Goal: Information Seeking & Learning: Learn about a topic

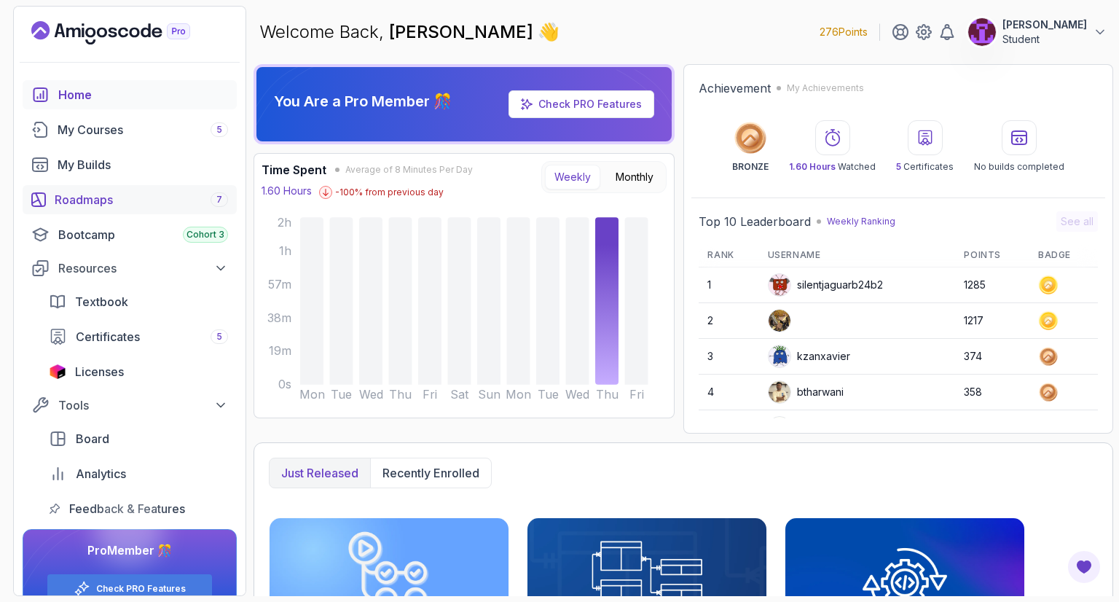
click at [125, 202] on div "Roadmaps 7" at bounding box center [141, 199] width 173 height 17
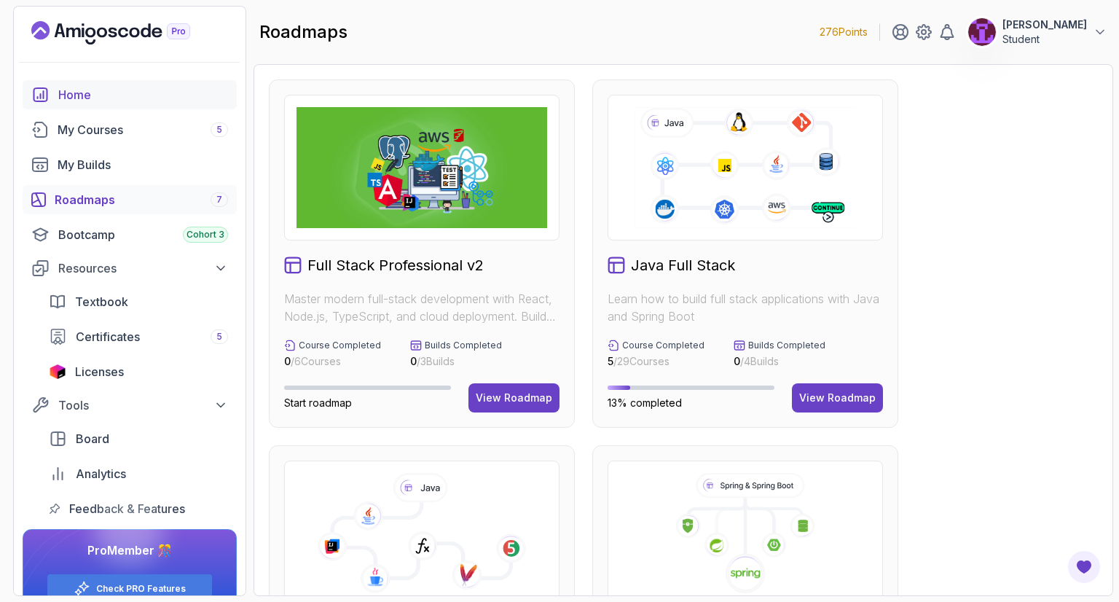
click at [70, 90] on div "Home" at bounding box center [143, 94] width 170 height 17
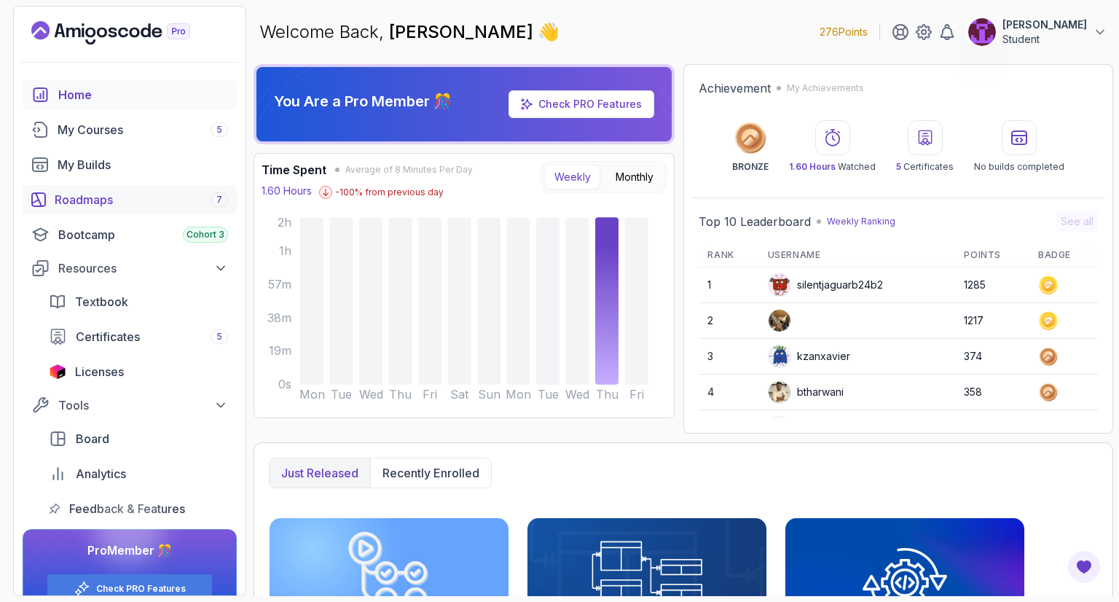
click at [143, 210] on link "Roadmaps 7" at bounding box center [130, 199] width 214 height 29
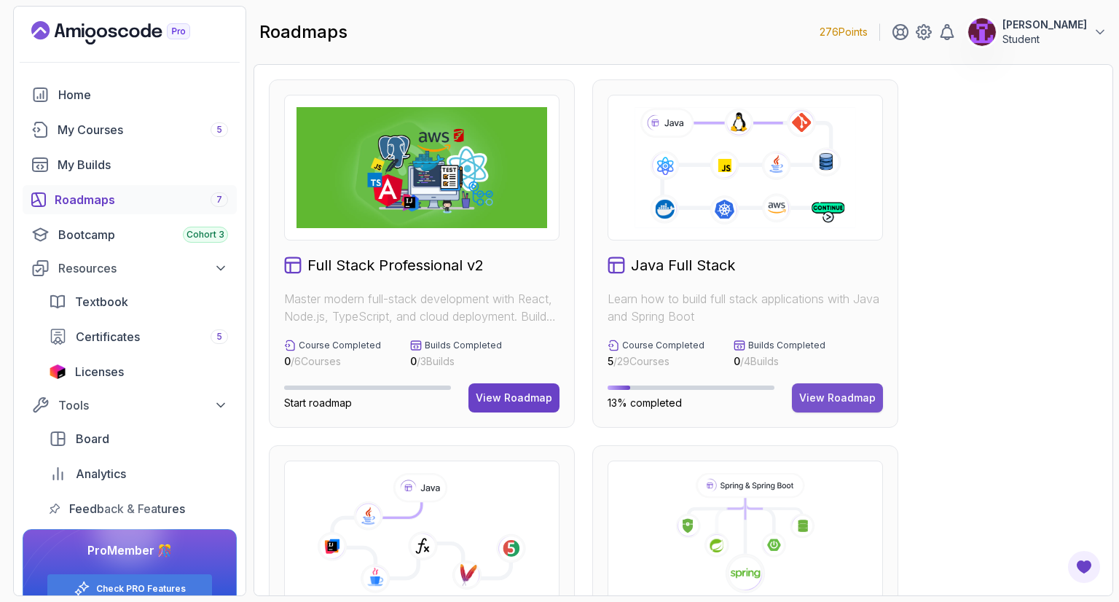
click at [816, 398] on div "View Roadmap" at bounding box center [837, 397] width 76 height 15
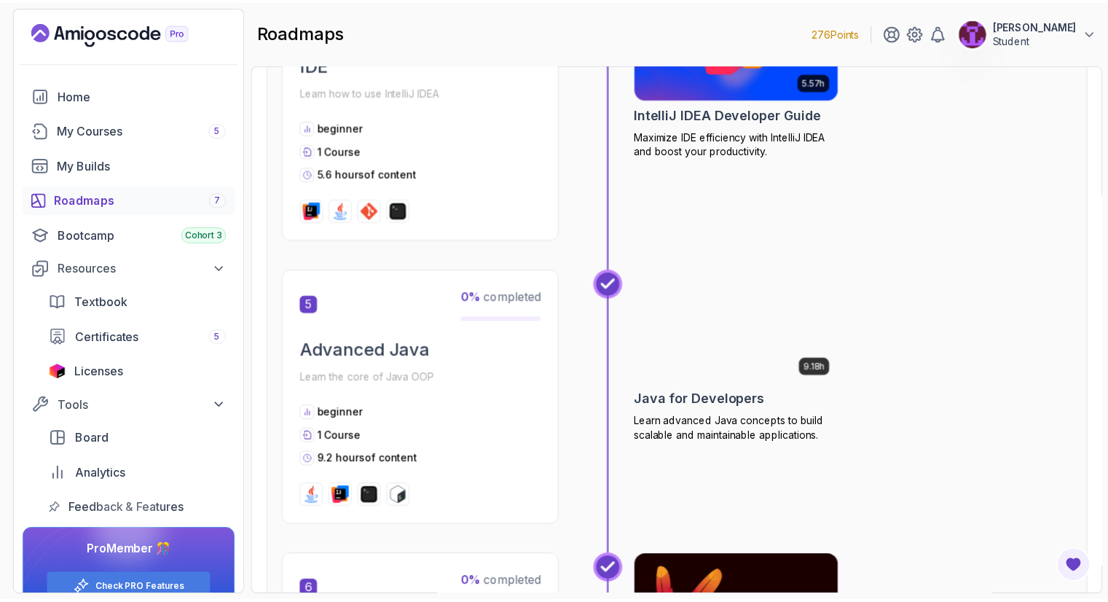
scroll to position [1457, 0]
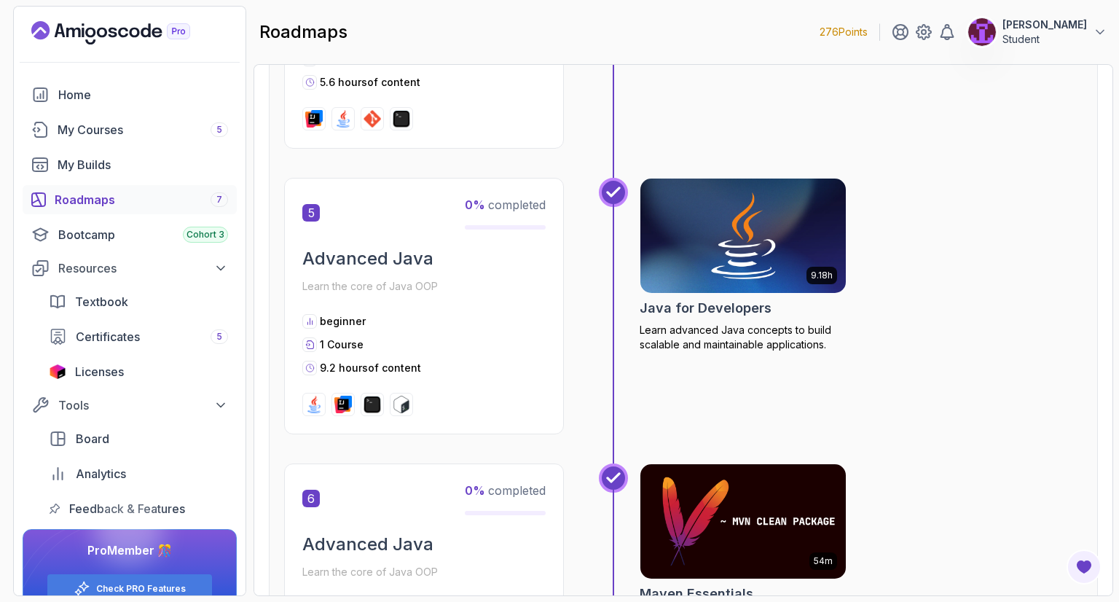
click at [728, 246] on img at bounding box center [743, 236] width 216 height 121
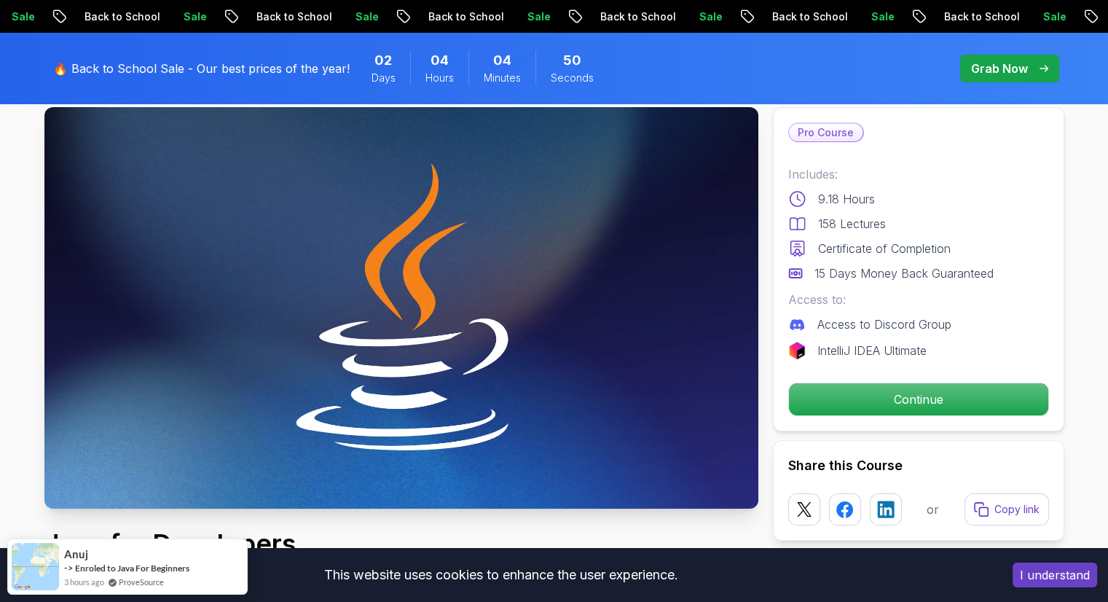
scroll to position [146, 0]
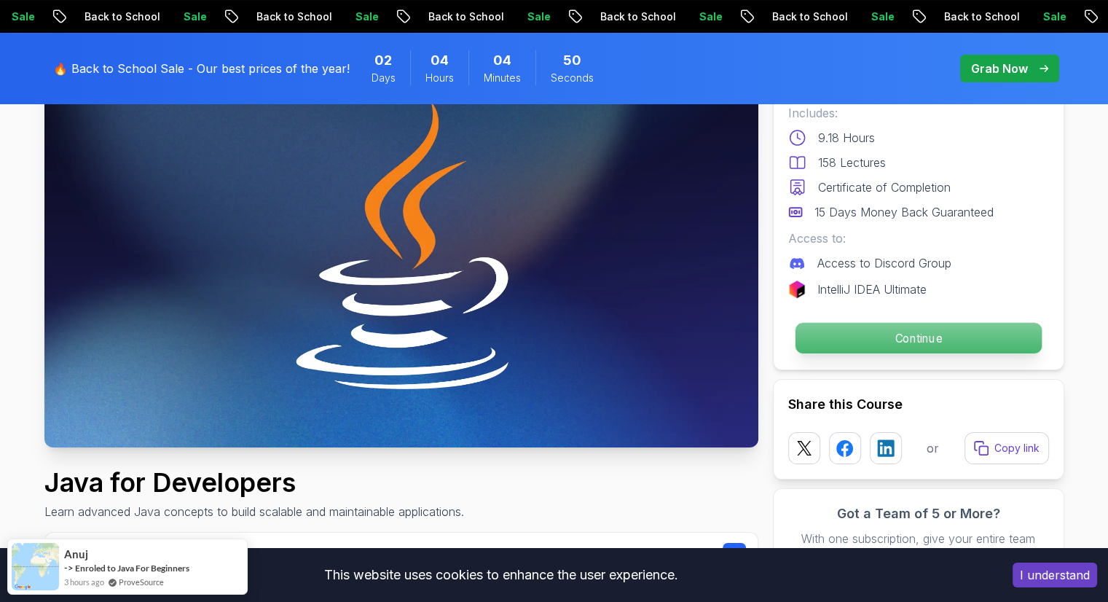
click at [888, 334] on p "Continue" at bounding box center [918, 338] width 246 height 31
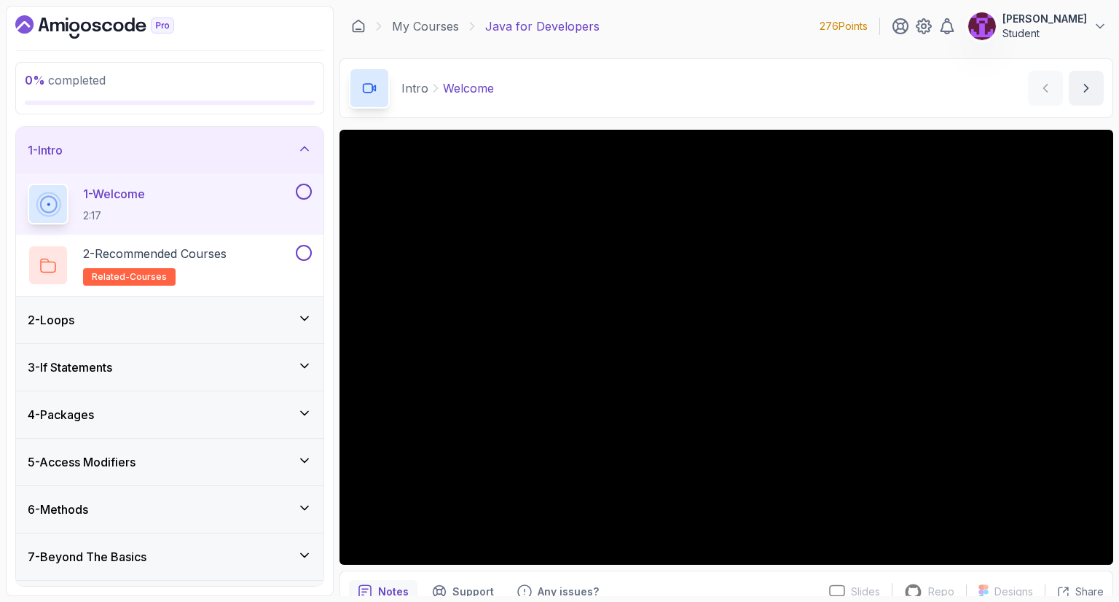
click at [253, 314] on div "2 - Loops" at bounding box center [170, 319] width 284 height 17
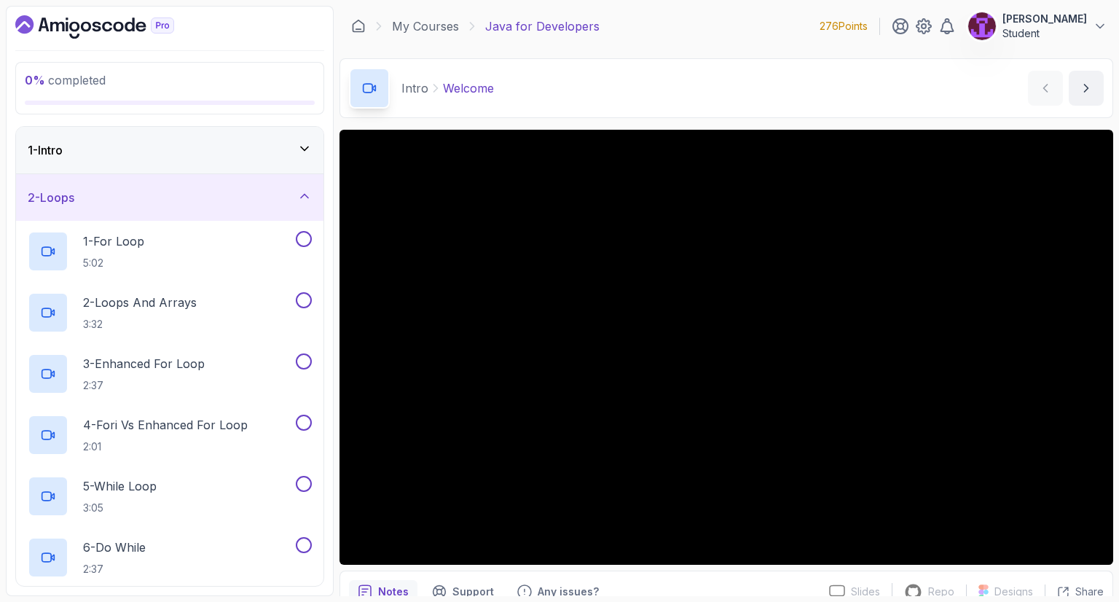
click at [298, 202] on div "2 - Loops" at bounding box center [170, 197] width 284 height 17
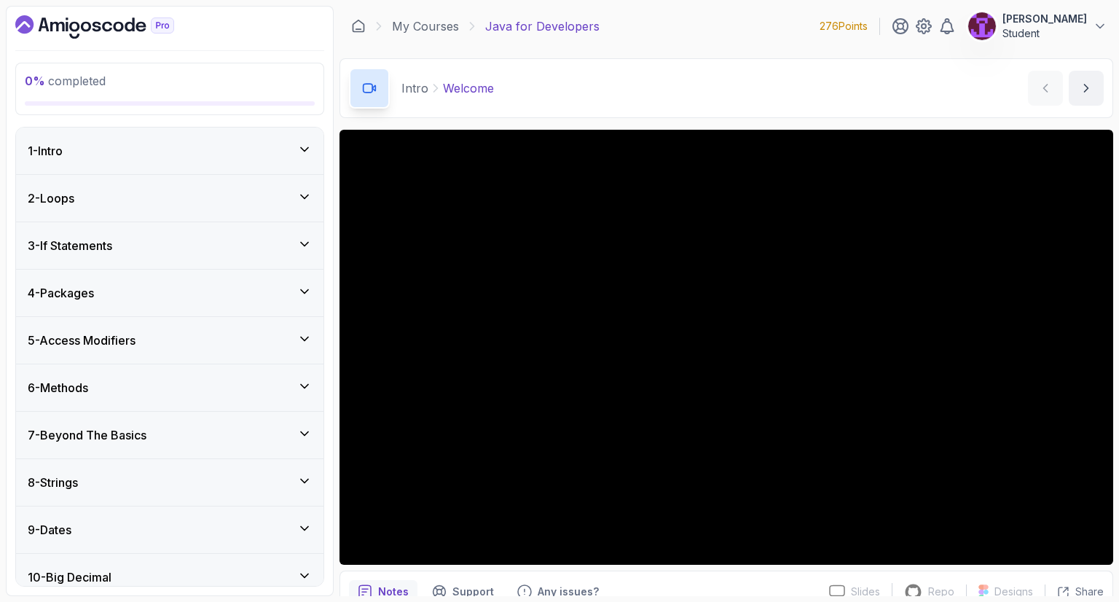
click at [288, 146] on div "1 - Intro" at bounding box center [170, 150] width 284 height 17
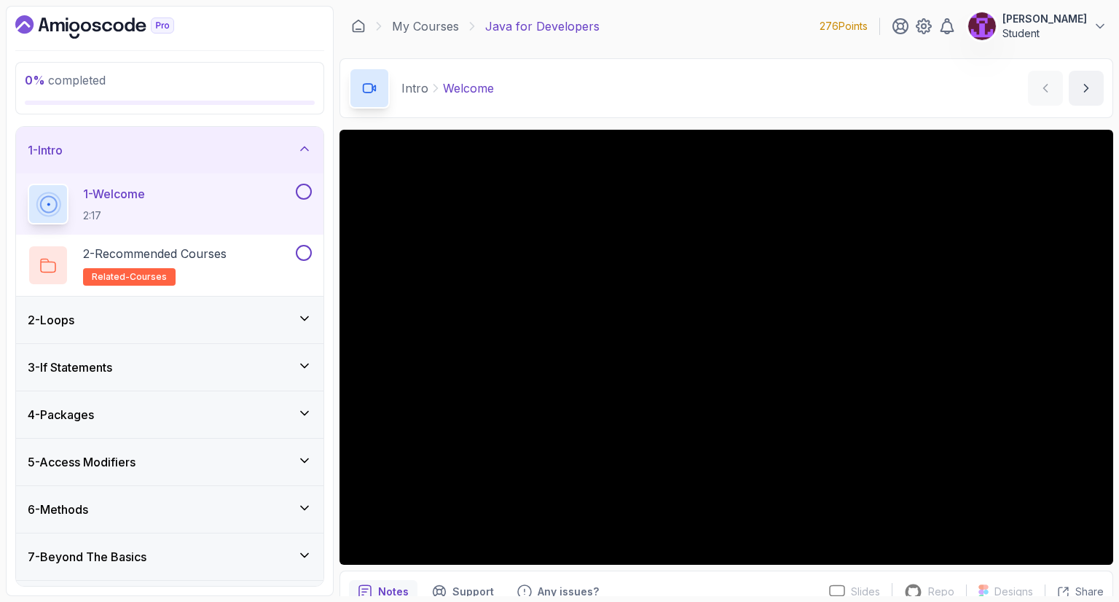
click at [296, 194] on button at bounding box center [304, 192] width 16 height 16
click at [302, 263] on button "2 - Recommended Courses related-courses" at bounding box center [170, 265] width 284 height 41
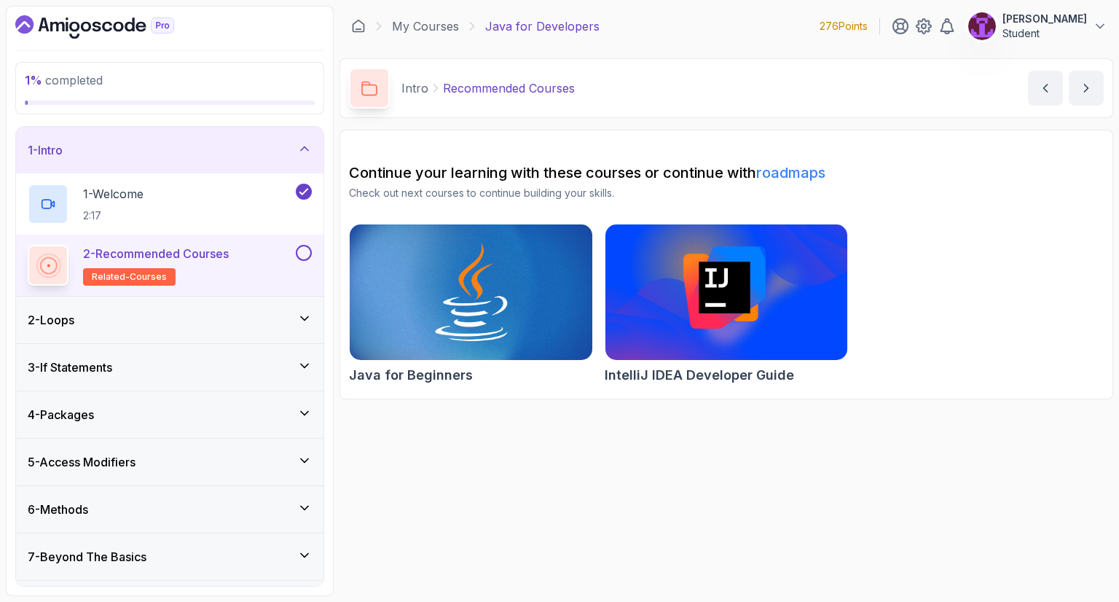
click at [302, 255] on button at bounding box center [304, 253] width 16 height 16
click at [225, 314] on div "2 - Loops" at bounding box center [170, 319] width 284 height 17
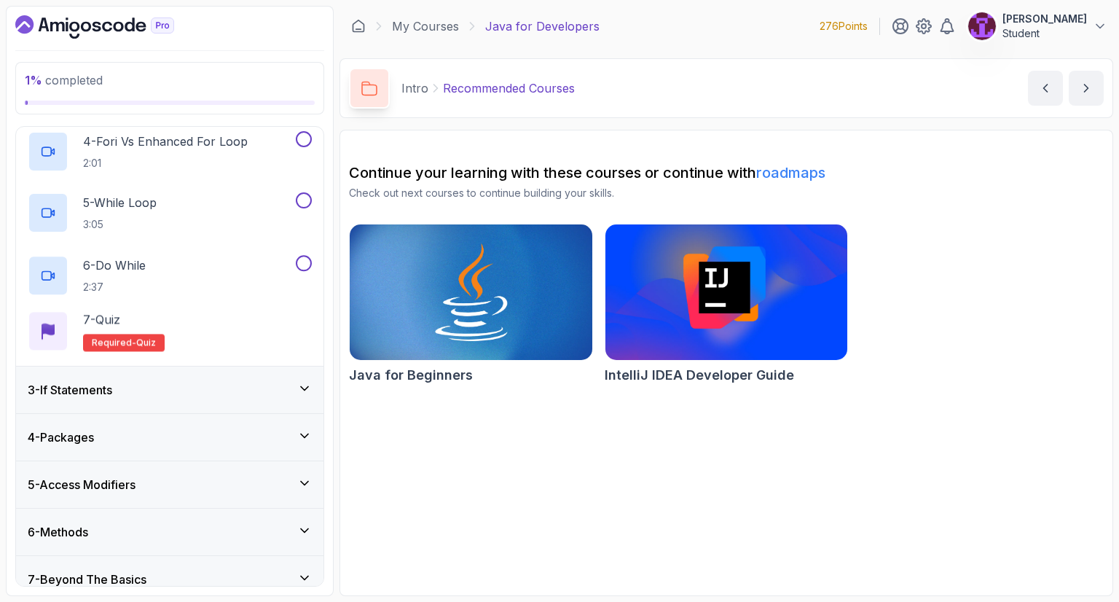
scroll to position [437, 0]
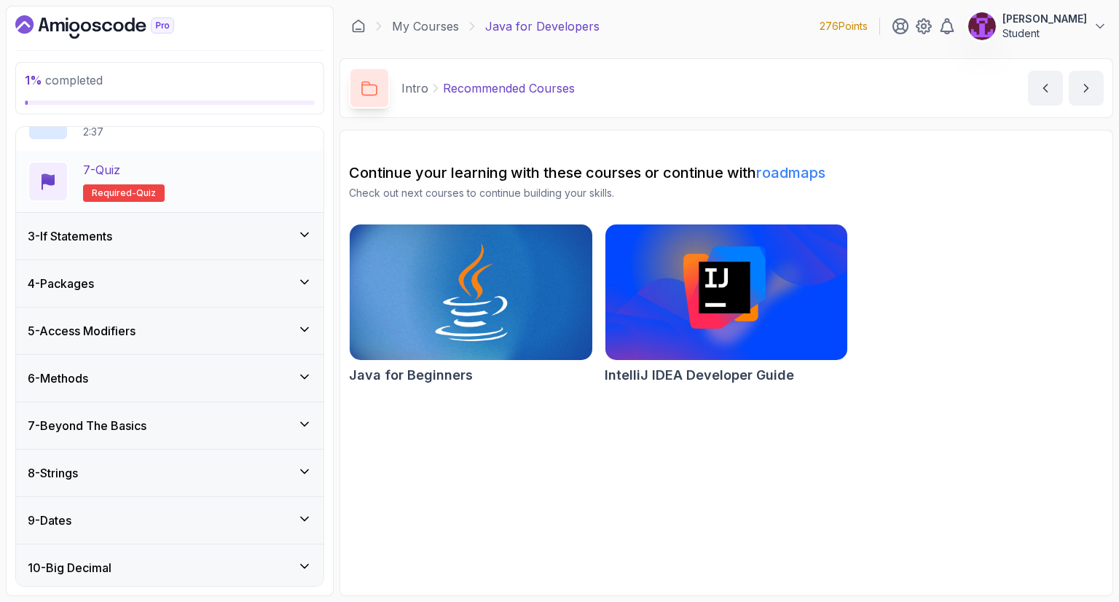
click at [243, 188] on div "7 - Quiz Required- quiz" at bounding box center [170, 181] width 284 height 41
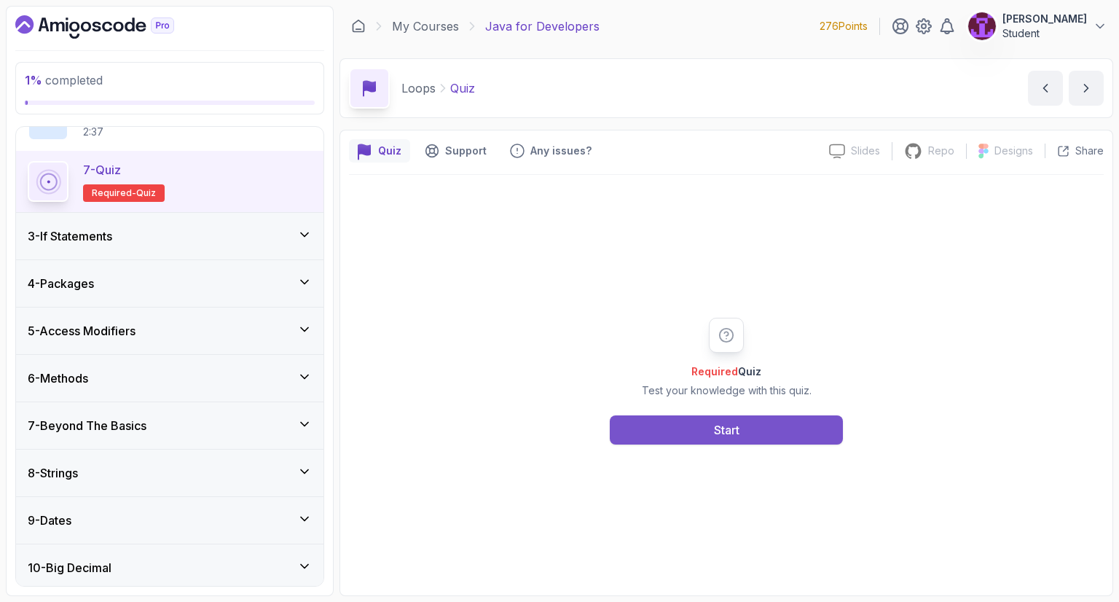
click at [718, 441] on button "Start" at bounding box center [726, 429] width 233 height 29
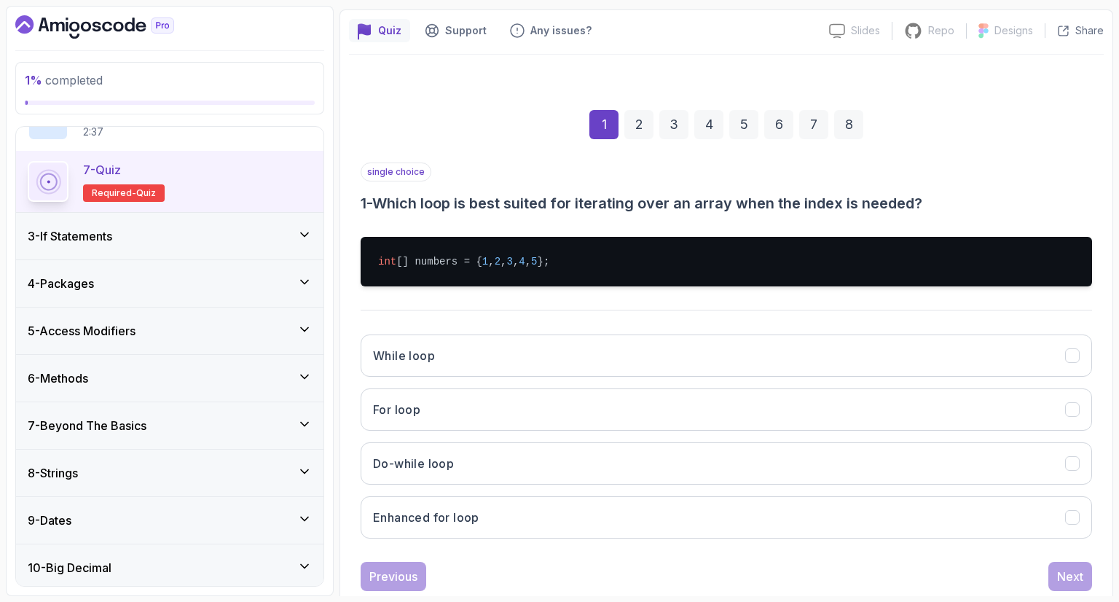
scroll to position [146, 0]
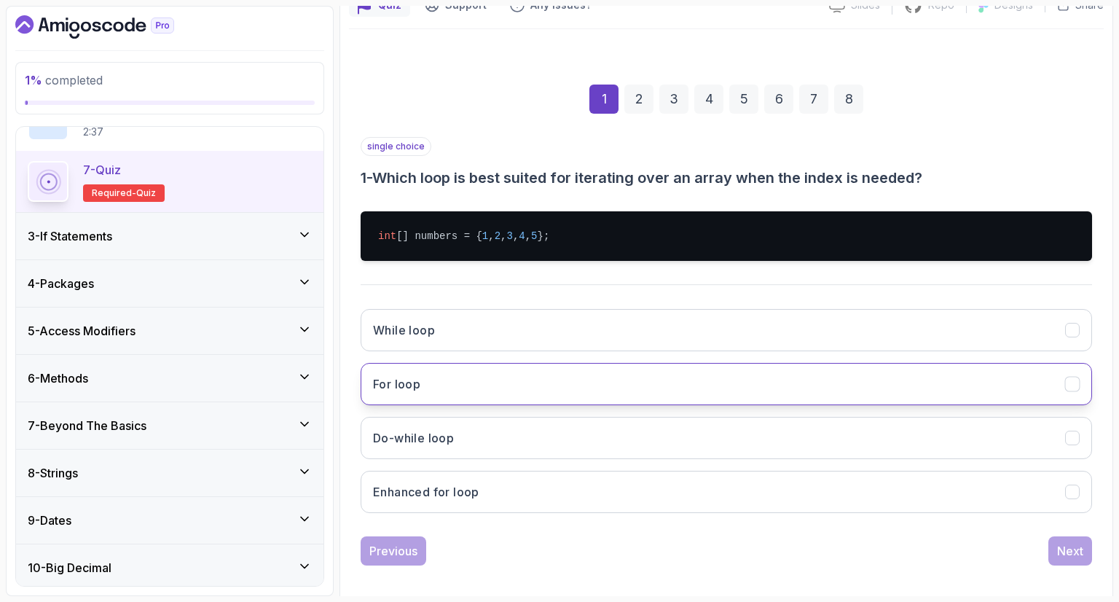
click at [516, 369] on button "For loop" at bounding box center [726, 384] width 731 height 42
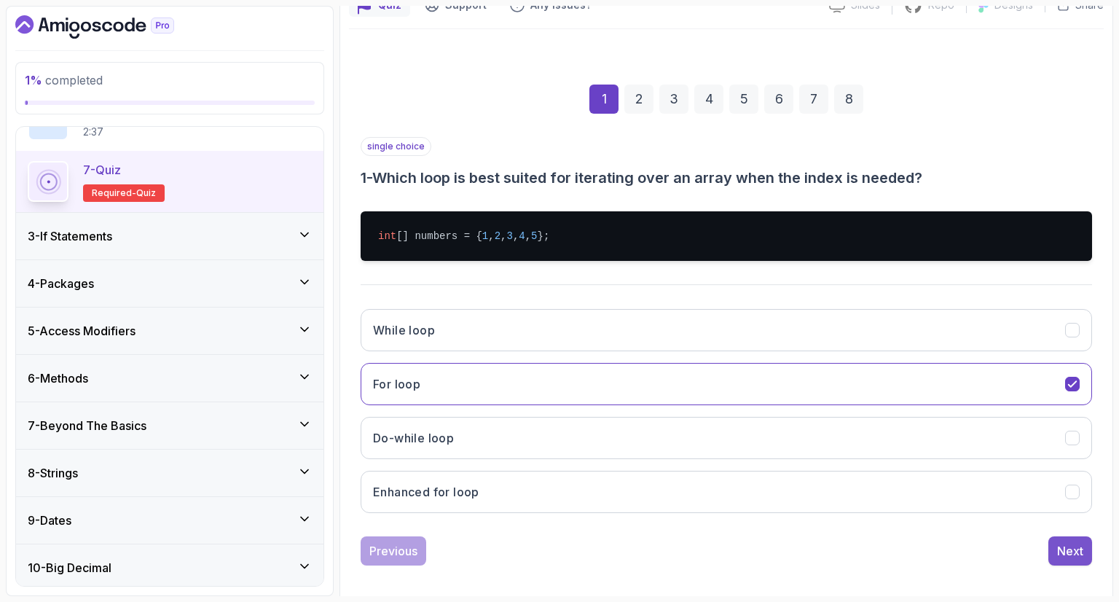
click at [1052, 550] on button "Next" at bounding box center [1070, 550] width 44 height 29
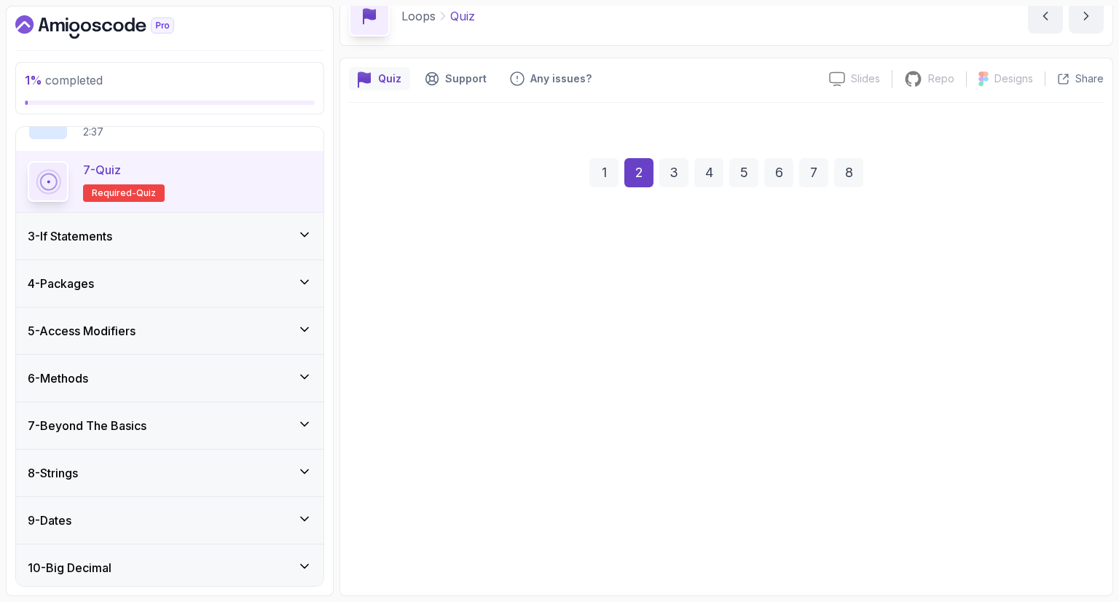
scroll to position [70, 0]
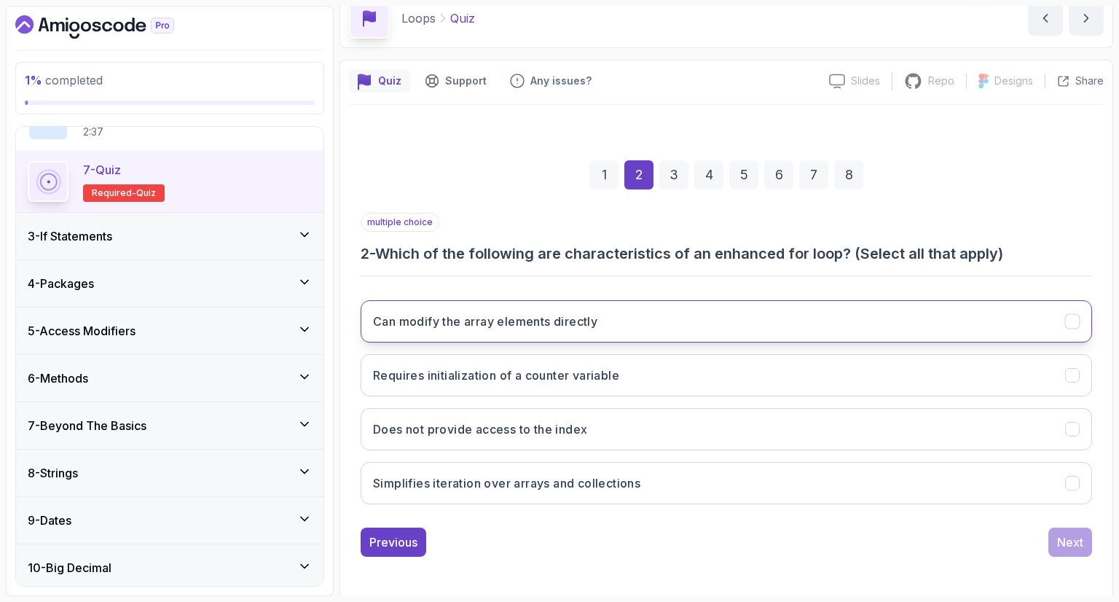
click at [612, 327] on button "Can modify the array elements directly" at bounding box center [726, 321] width 731 height 42
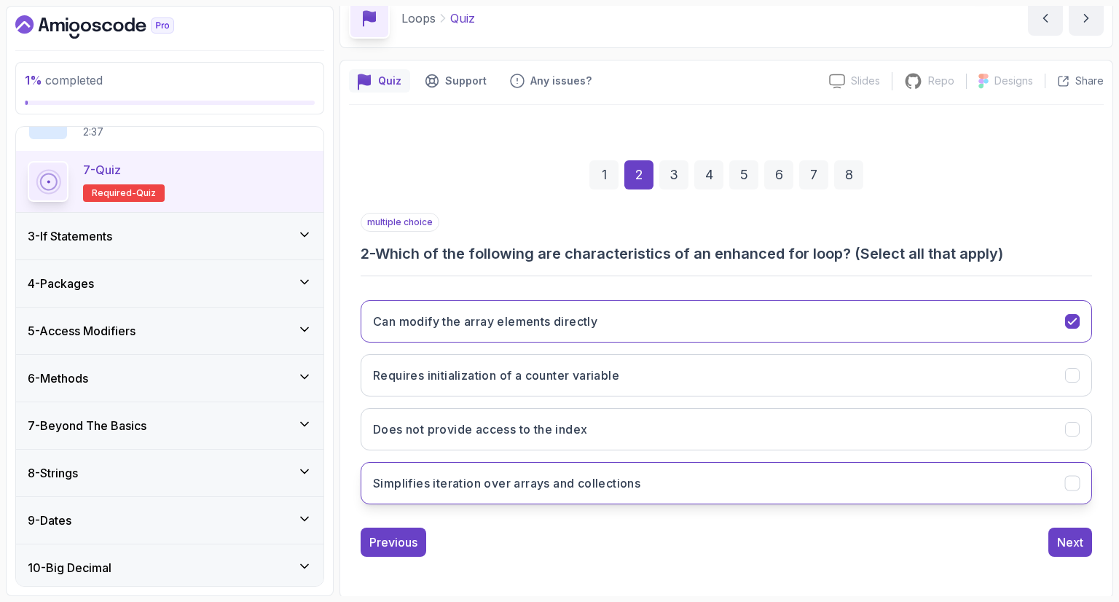
click at [640, 484] on h3 "Simplifies iteration over arrays and collections" at bounding box center [506, 482] width 267 height 17
click at [1091, 543] on button "Next" at bounding box center [1070, 541] width 44 height 29
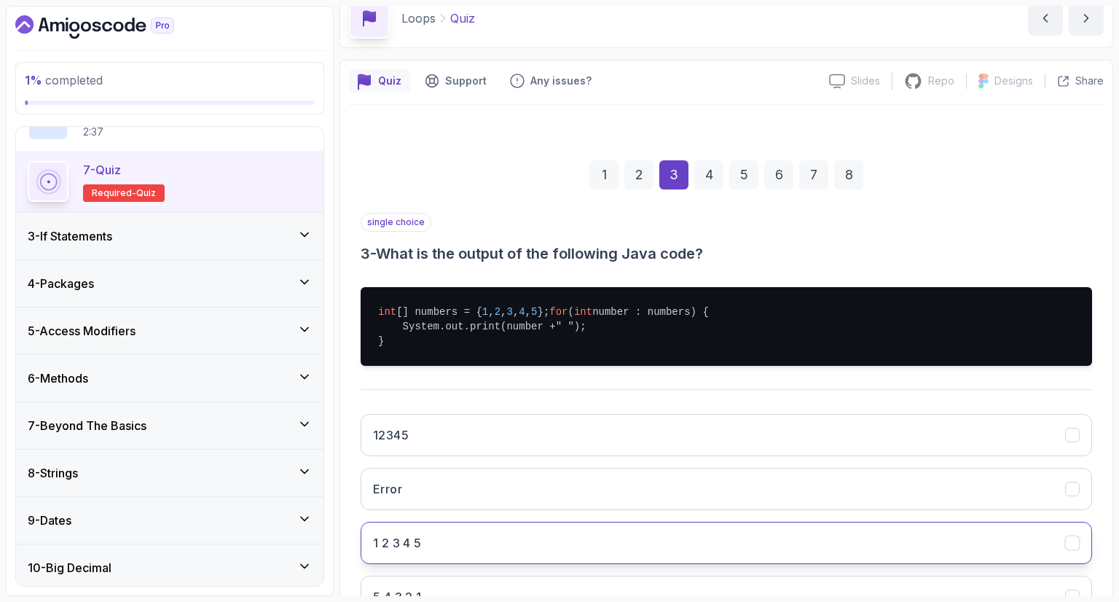
click at [435, 560] on button "1 2 3 4 5" at bounding box center [726, 543] width 731 height 42
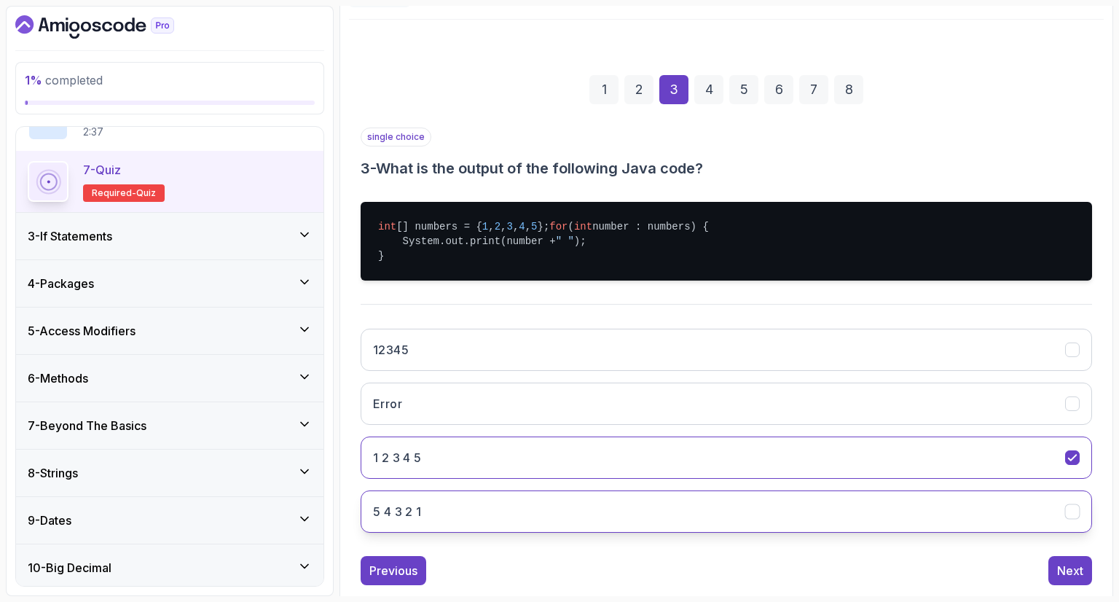
scroll to position [198, 0]
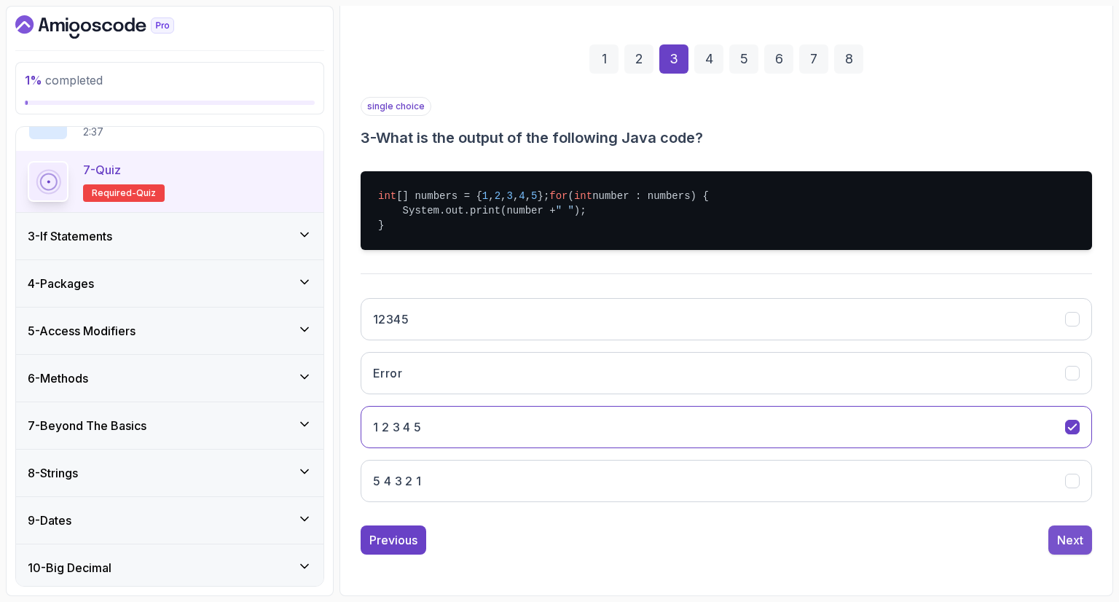
click at [1055, 527] on button "Next" at bounding box center [1070, 539] width 44 height 29
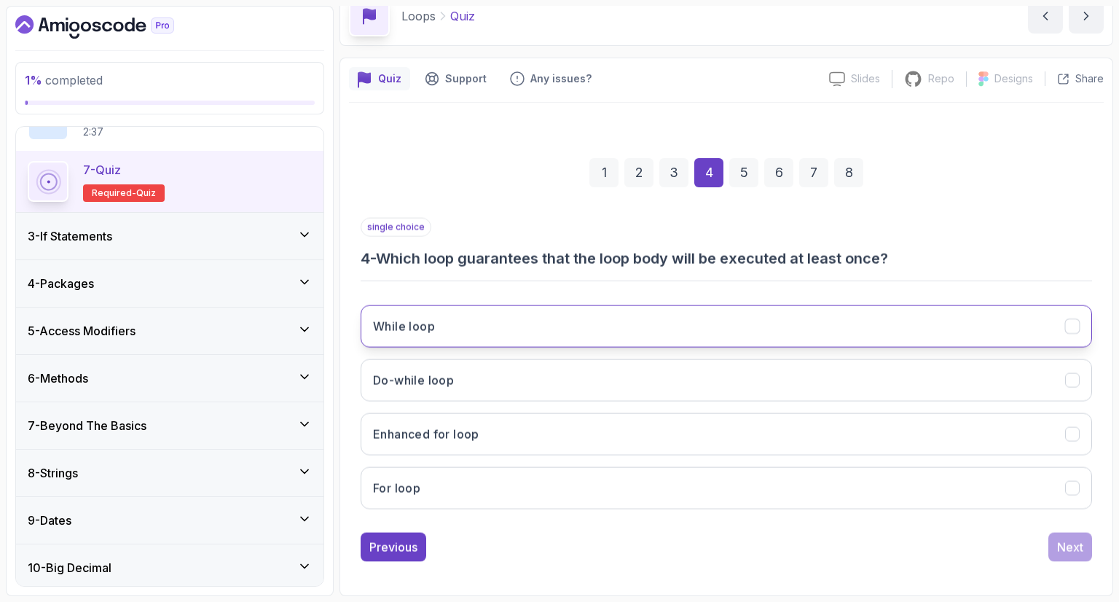
scroll to position [70, 0]
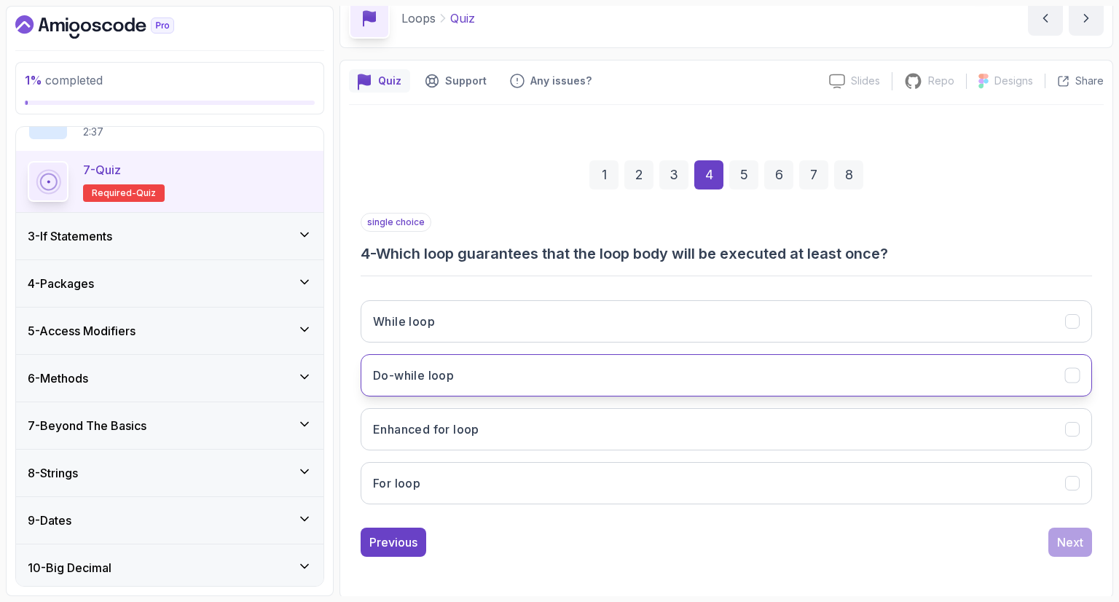
click at [490, 382] on button "Do-while loop" at bounding box center [726, 375] width 731 height 42
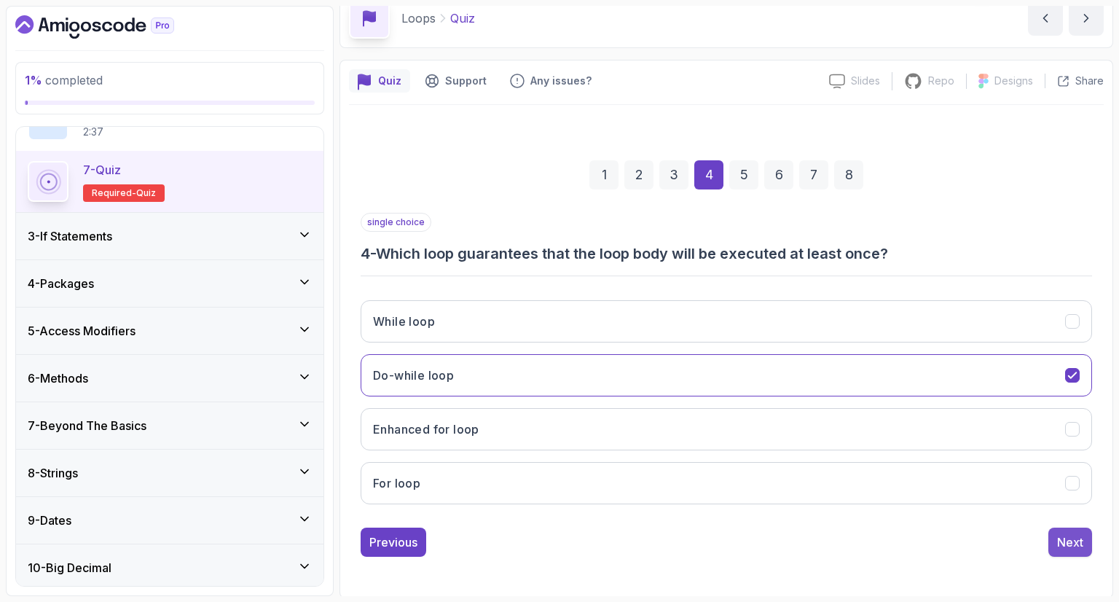
click at [1063, 537] on div "Next" at bounding box center [1070, 541] width 26 height 17
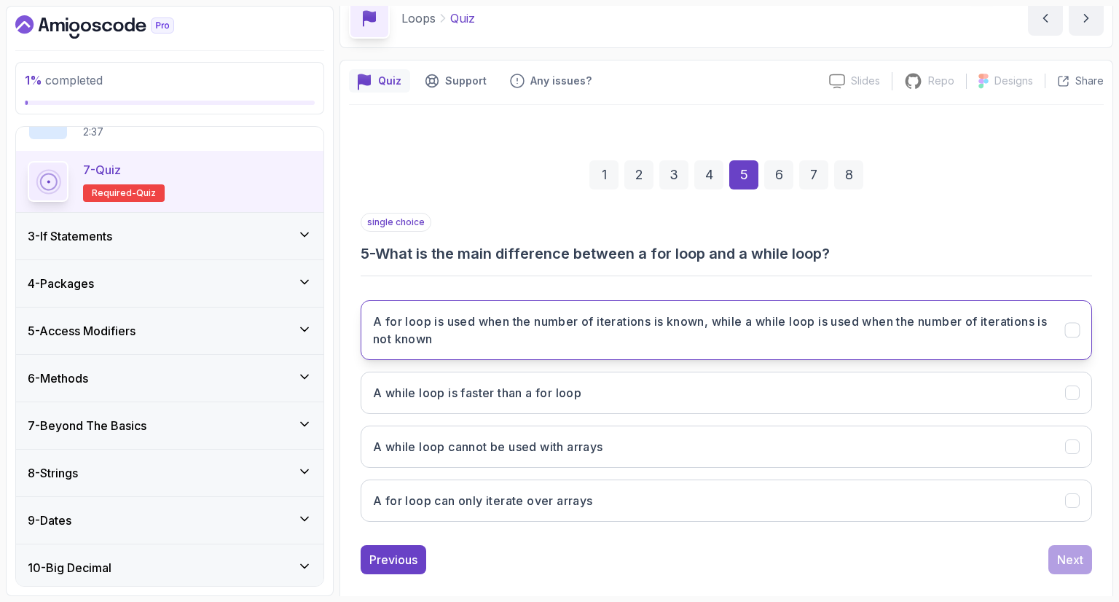
click at [687, 343] on h3 "A for loop is used when the number of iterations is known, while a while loop i…" at bounding box center [710, 329] width 675 height 35
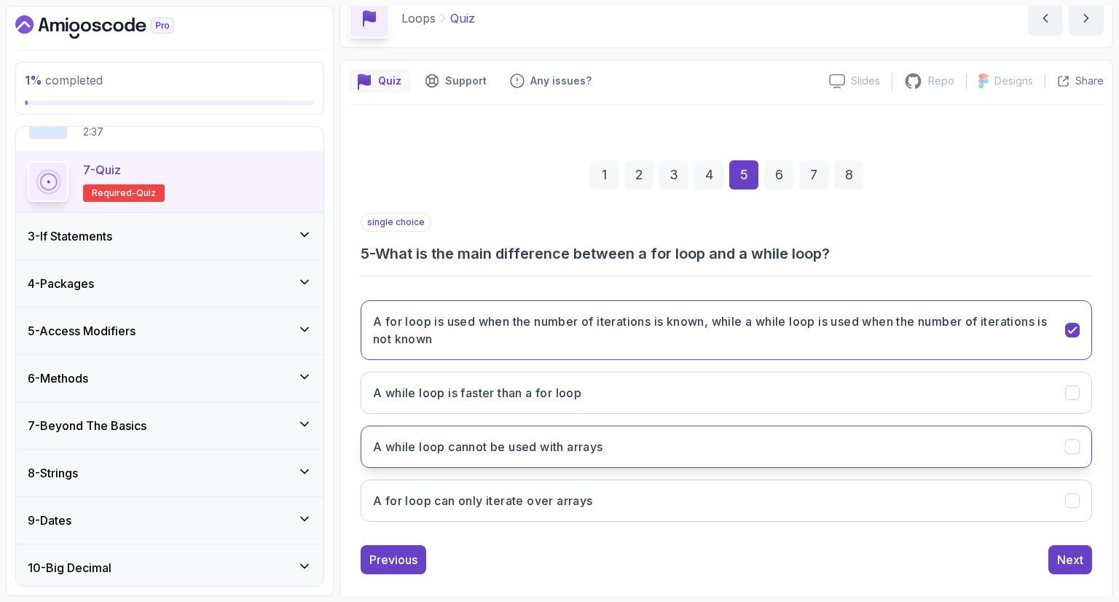
click at [761, 464] on button "A while loop cannot be used with arrays" at bounding box center [726, 446] width 731 height 42
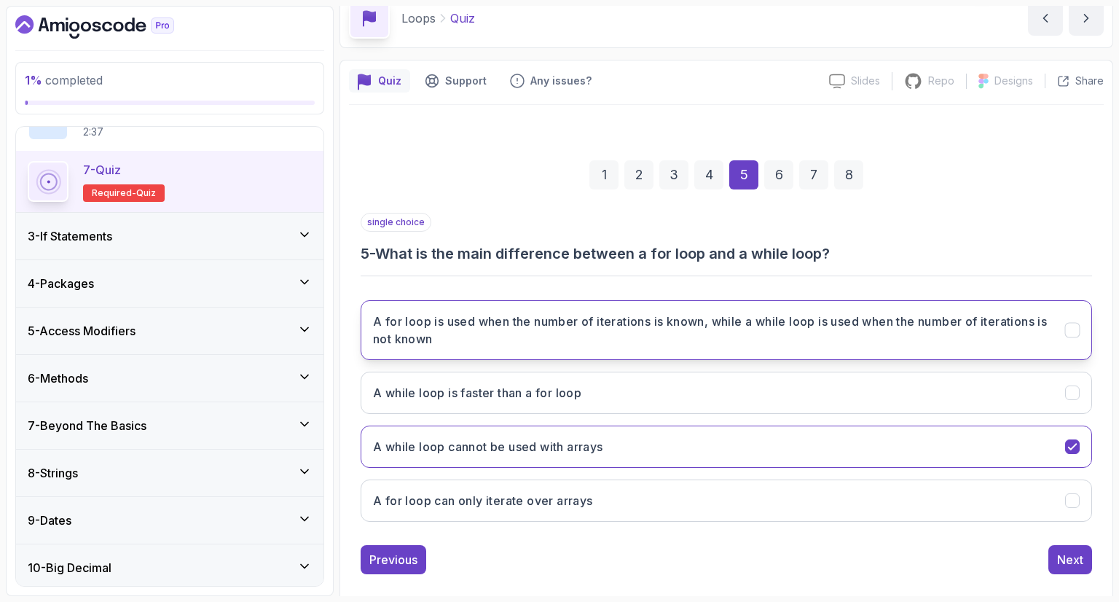
click at [843, 347] on button "A for loop is used when the number of iterations is known, while a while loop i…" at bounding box center [726, 330] width 731 height 60
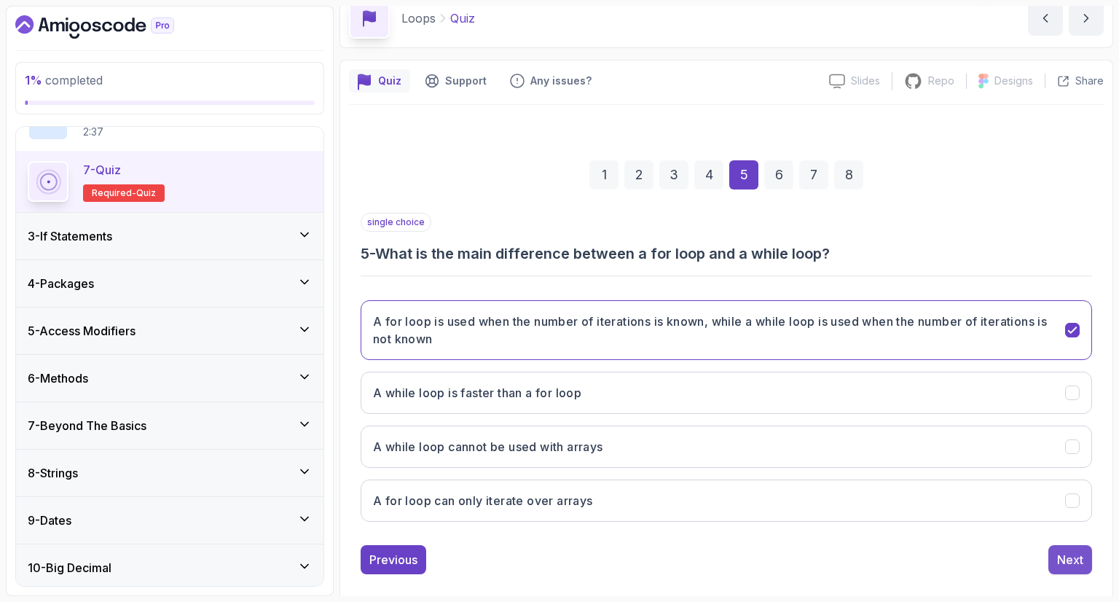
click at [1049, 545] on div "Next" at bounding box center [1070, 559] width 44 height 29
click at [1058, 557] on div "Next" at bounding box center [1070, 559] width 26 height 17
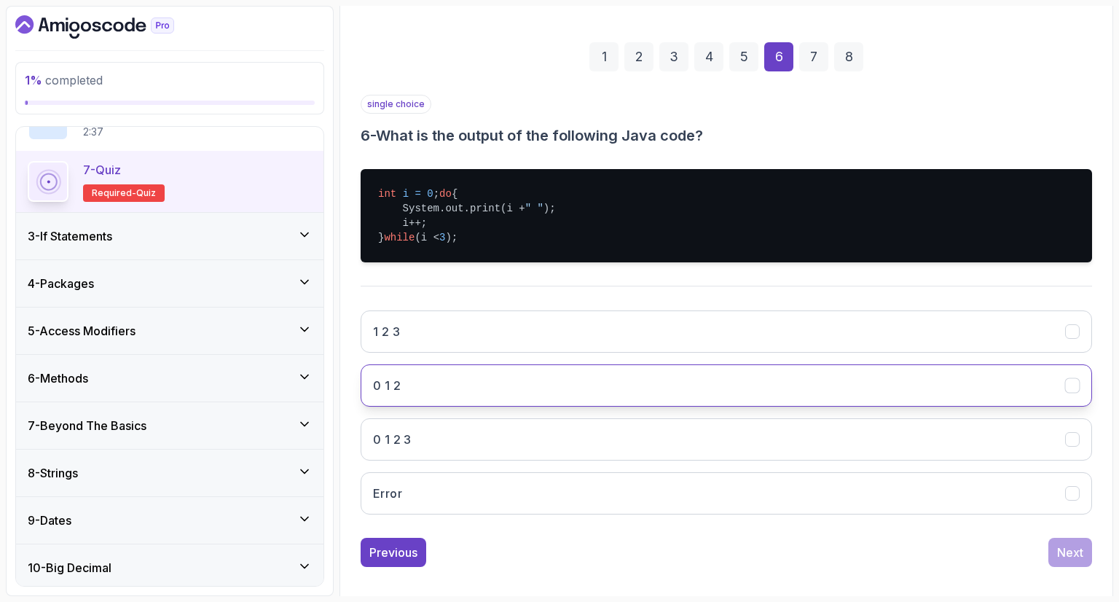
scroll to position [213, 0]
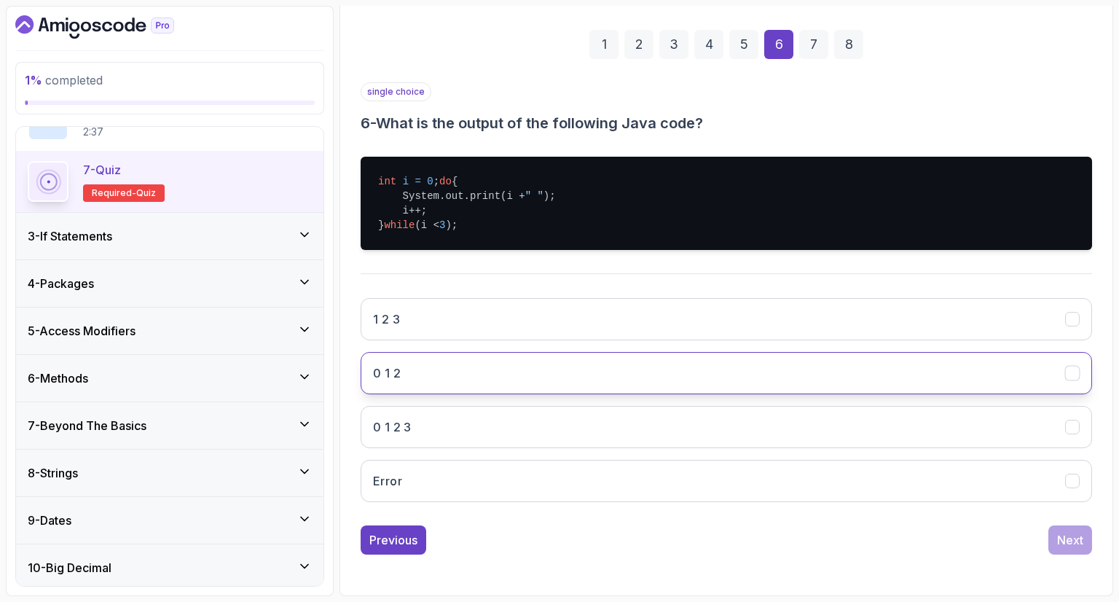
click at [473, 377] on button "0 1 2" at bounding box center [726, 373] width 731 height 42
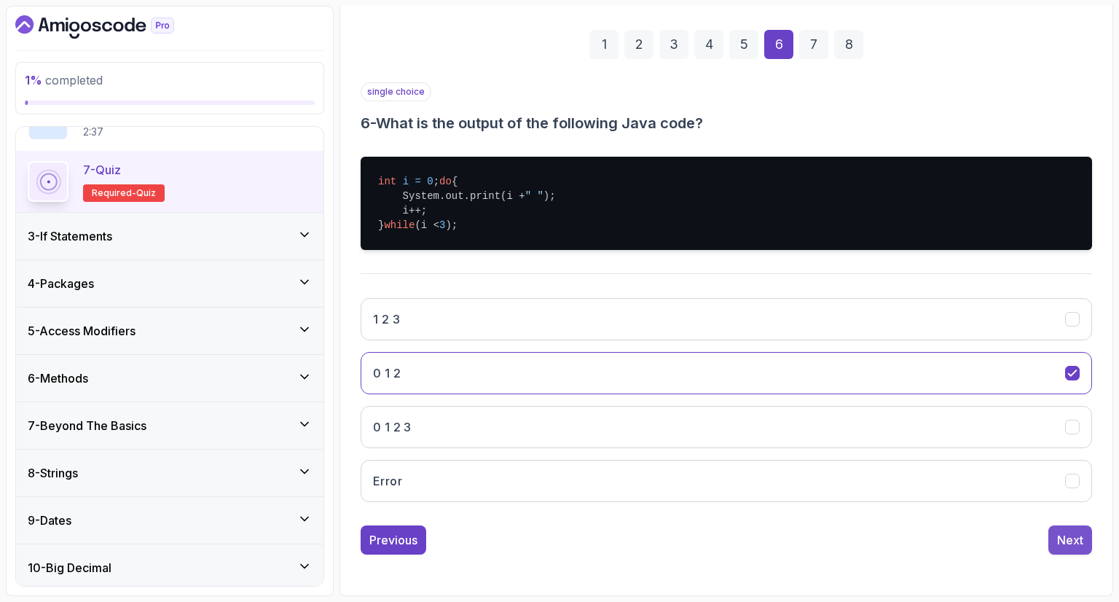
click at [1084, 543] on button "Next" at bounding box center [1070, 539] width 44 height 29
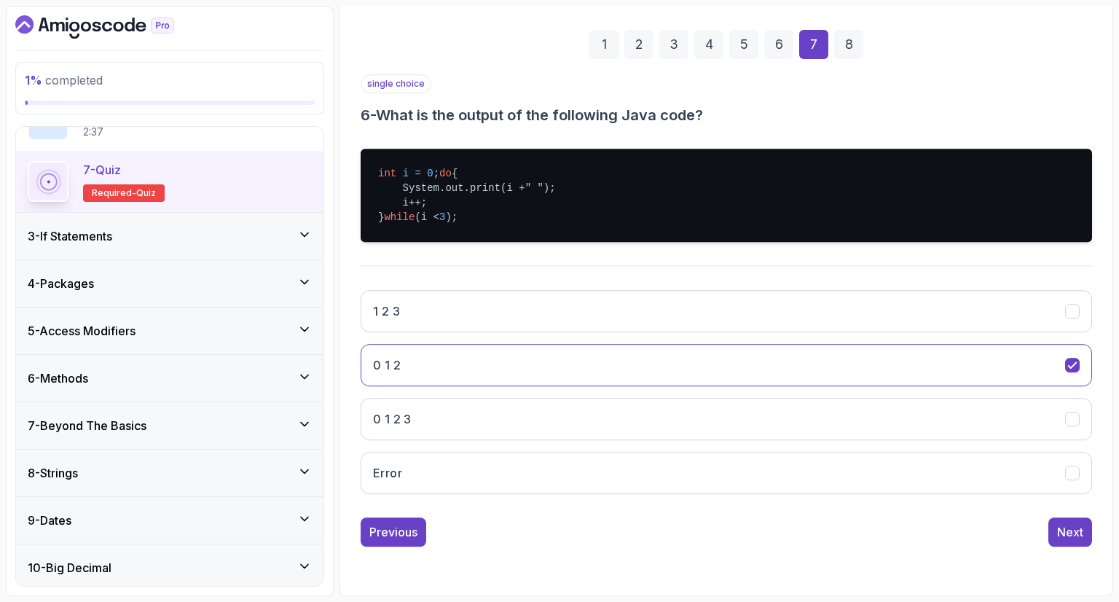
scroll to position [70, 0]
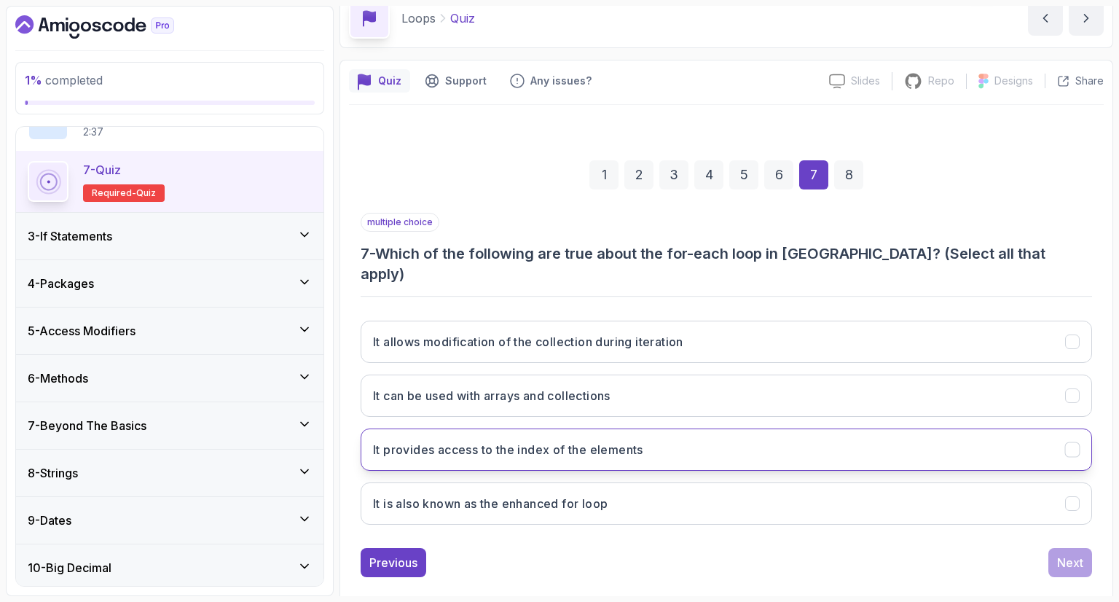
click at [611, 441] on h3 "It provides access to the index of the elements" at bounding box center [508, 449] width 270 height 17
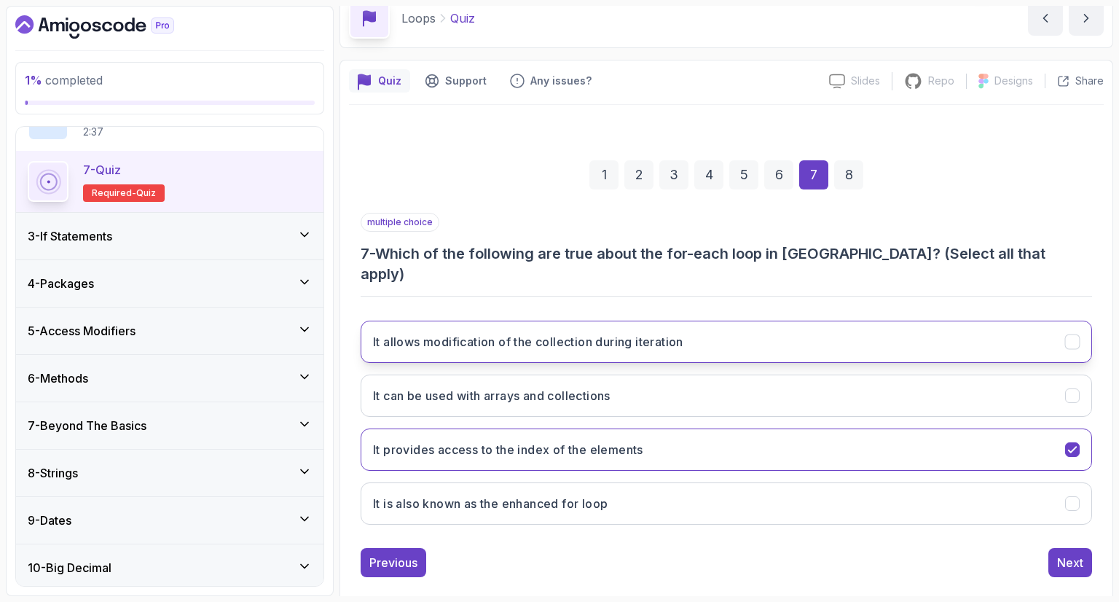
click at [658, 332] on button "It allows modification of the collection during iteration" at bounding box center [726, 341] width 731 height 42
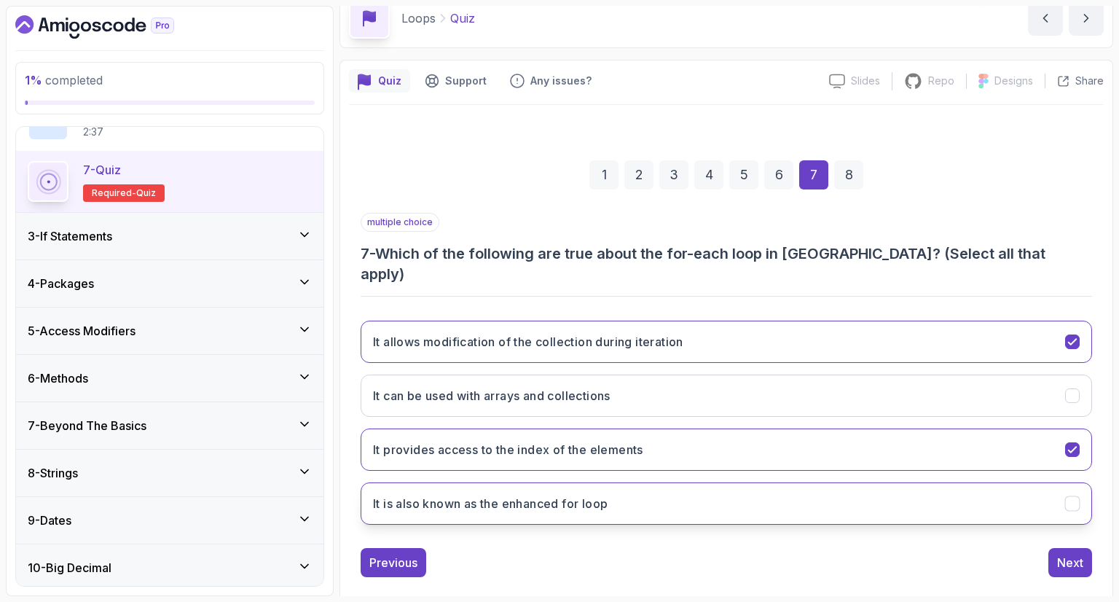
click at [645, 482] on button "It is also known as the enhanced for loop" at bounding box center [726, 503] width 731 height 42
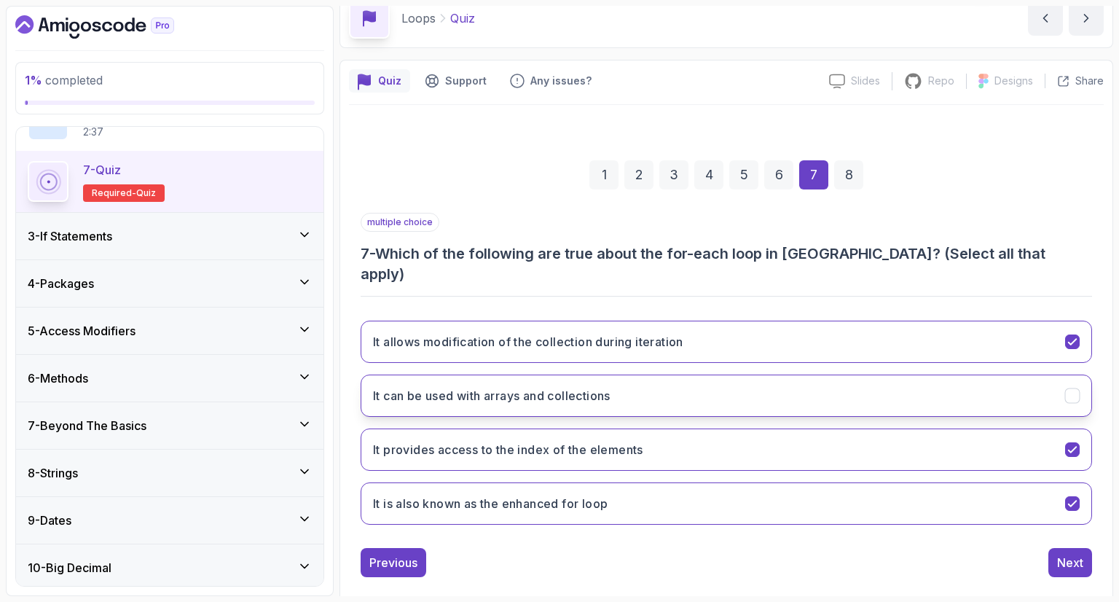
click at [650, 381] on button "It can be used with arrays and collections" at bounding box center [726, 395] width 731 height 42
click at [654, 346] on div "It allows modification of the collection during iteration It can be used with a…" at bounding box center [726, 422] width 731 height 227
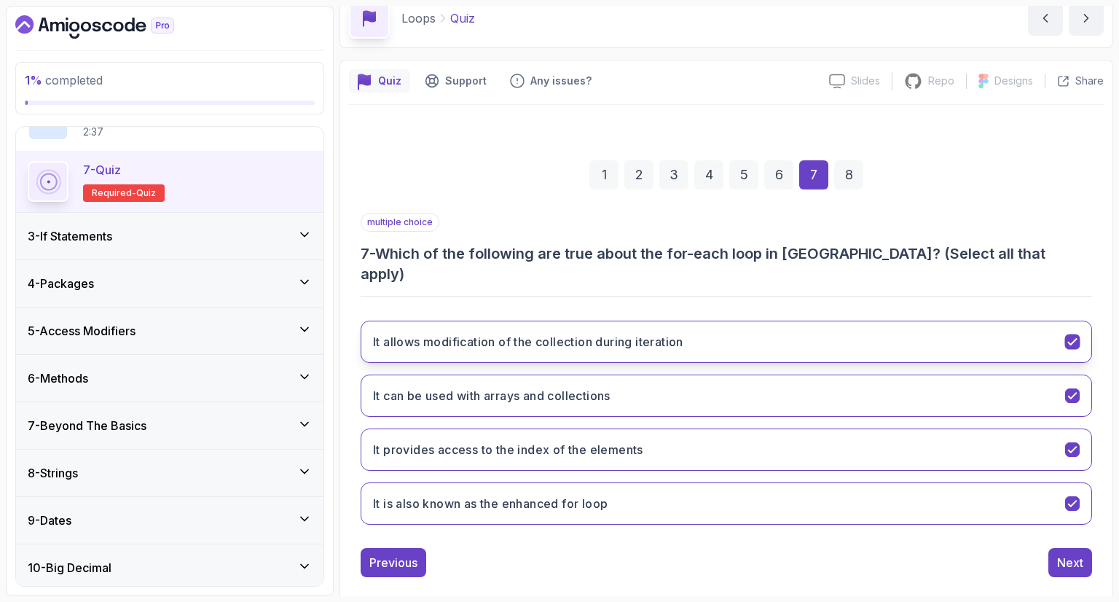
click at [650, 333] on h3 "It allows modification of the collection during iteration" at bounding box center [528, 341] width 310 height 17
click at [661, 339] on button "It allows modification of the collection during iteration" at bounding box center [726, 341] width 731 height 42
click at [1081, 554] on div "Next" at bounding box center [1070, 562] width 26 height 17
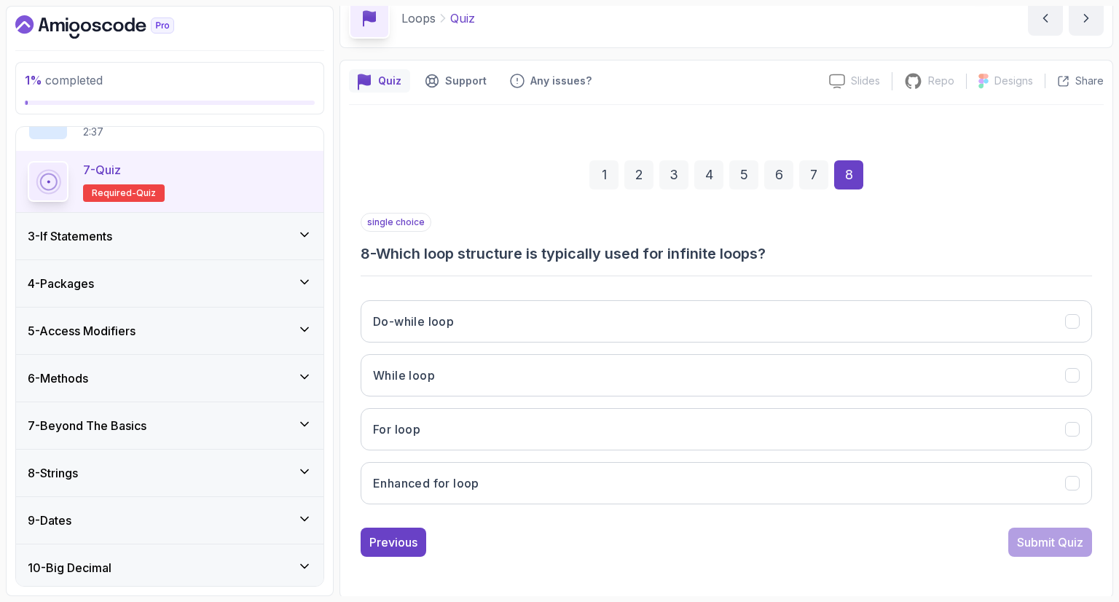
drag, startPoint x: 465, startPoint y: 420, endPoint x: 467, endPoint y: 398, distance: 21.2
click at [465, 418] on button "For loop" at bounding box center [726, 429] width 731 height 42
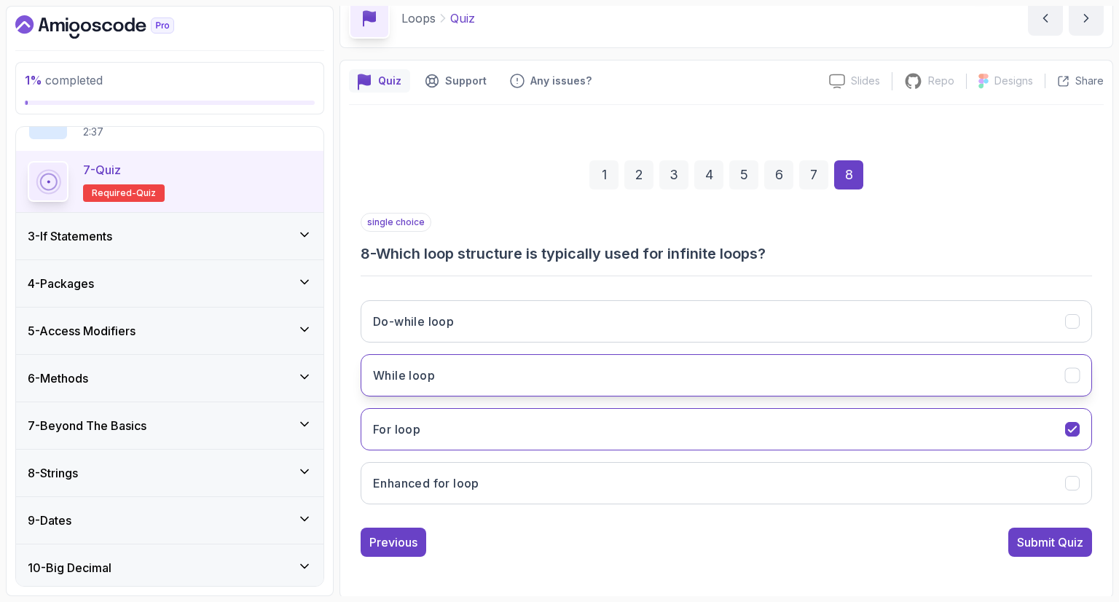
click at [473, 382] on button "While loop" at bounding box center [726, 375] width 731 height 42
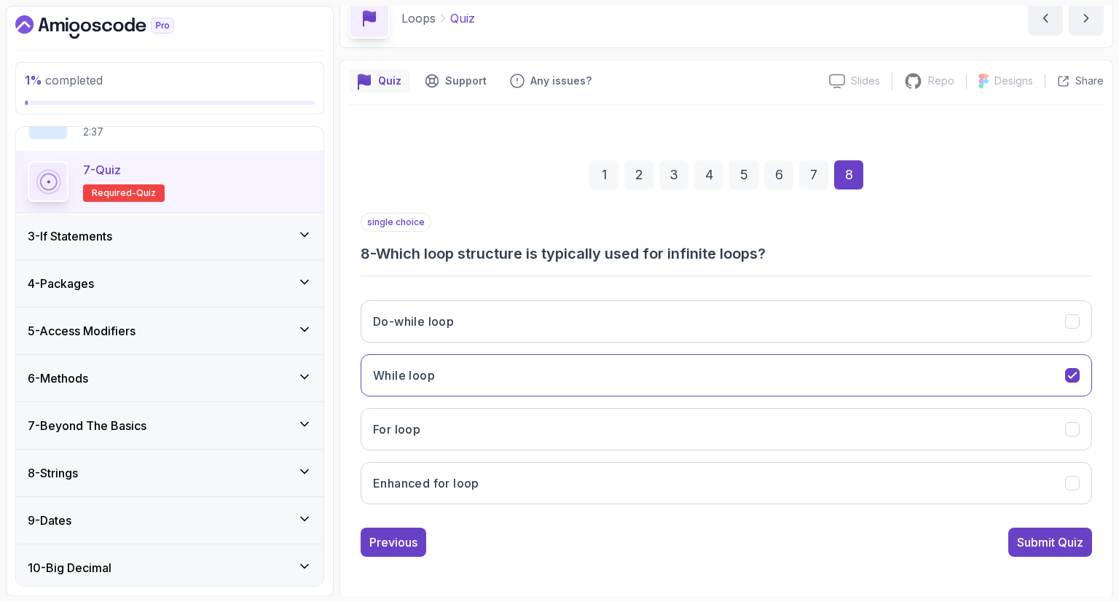
click at [1064, 545] on div "Submit Quiz" at bounding box center [1050, 541] width 66 height 17
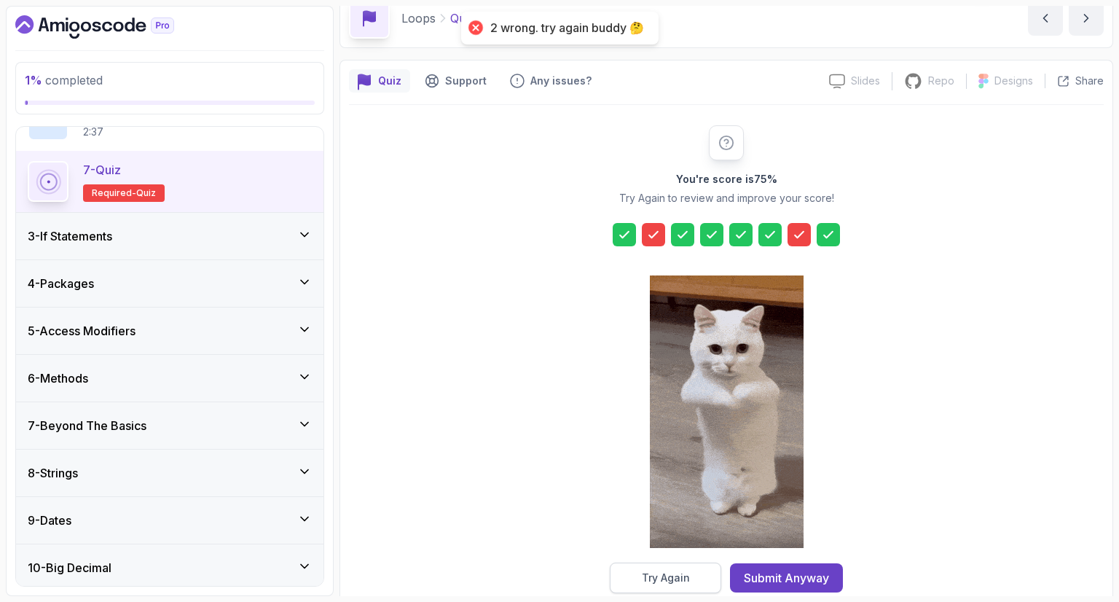
click at [664, 566] on button "Try Again" at bounding box center [665, 577] width 111 height 31
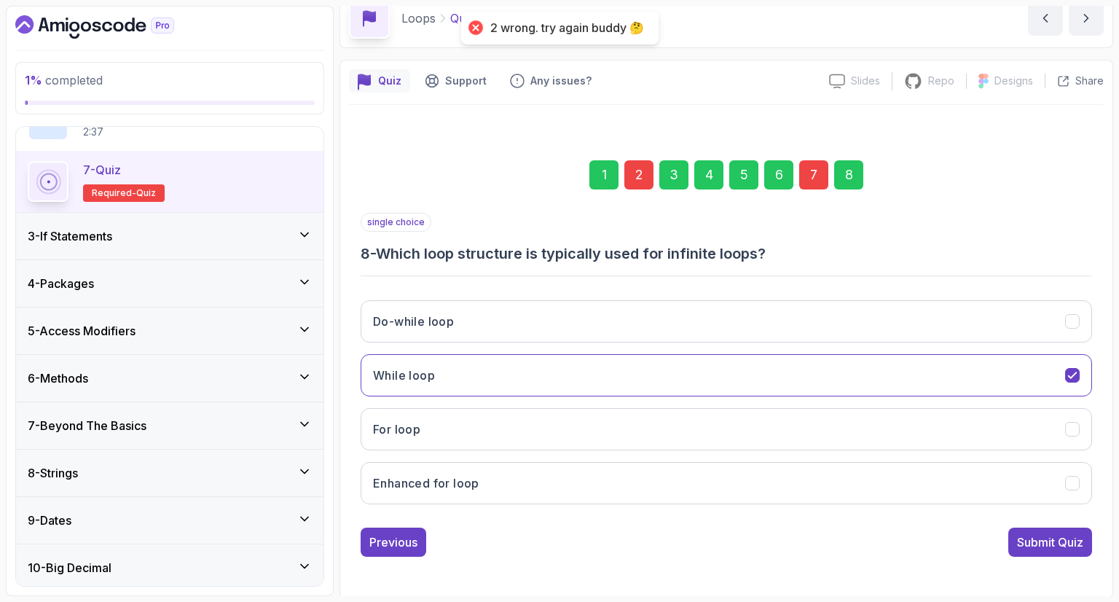
click at [828, 178] on div "1 2 3 4 5 6 7 8" at bounding box center [726, 175] width 731 height 76
click at [828, 186] on div "1 2 3 4 5 6 7 8" at bounding box center [726, 175] width 731 height 76
click at [825, 185] on div "7" at bounding box center [813, 174] width 29 height 29
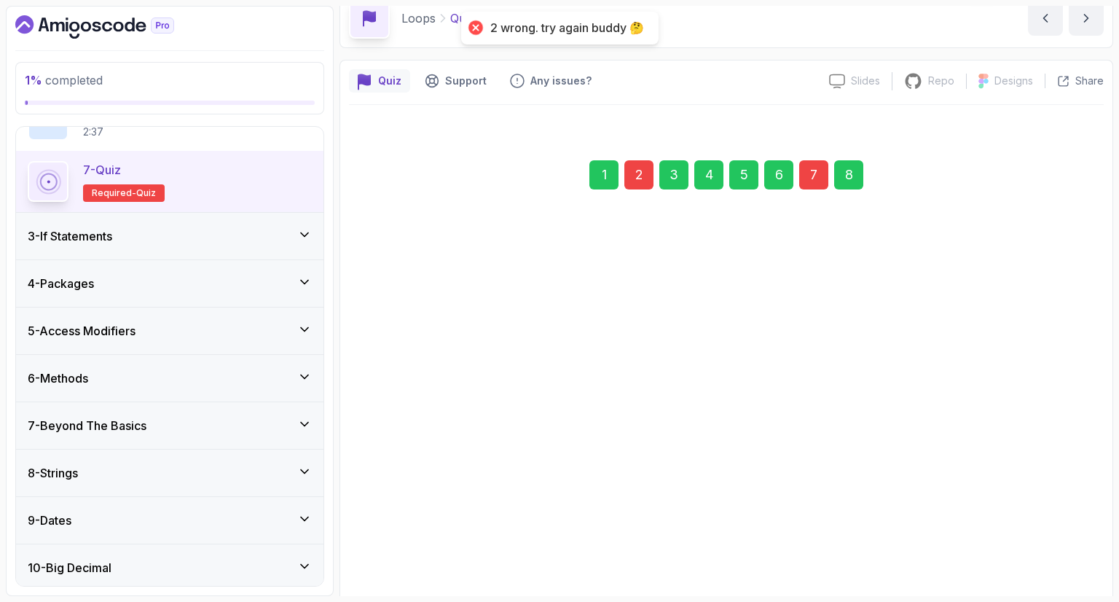
click at [846, 320] on button "It can be used with arrays and collections" at bounding box center [726, 341] width 731 height 42
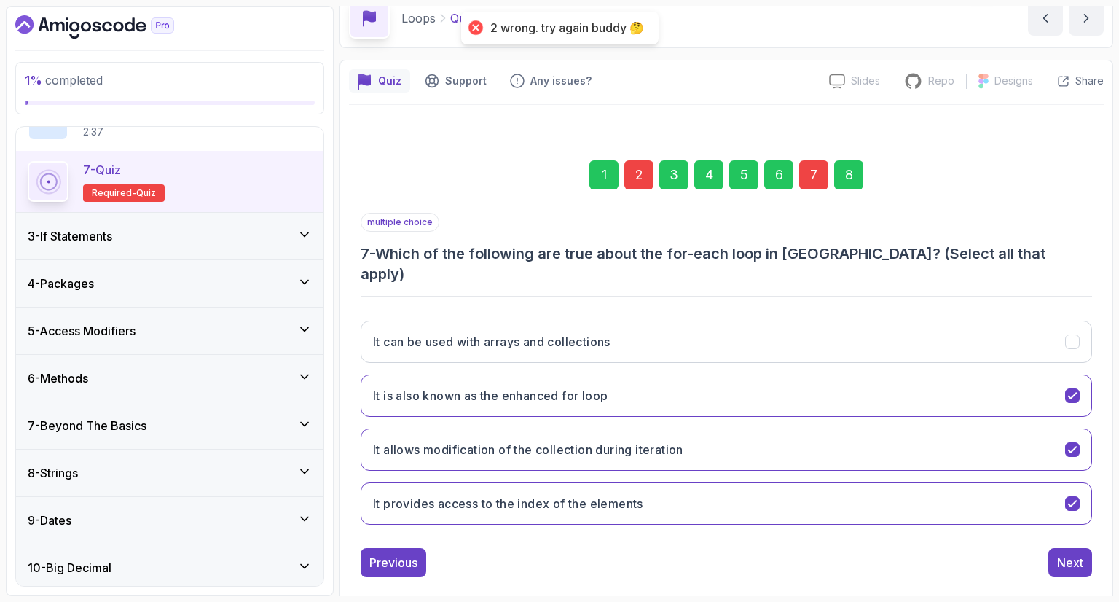
drag, startPoint x: 1052, startPoint y: 540, endPoint x: 1040, endPoint y: 530, distance: 15.5
click at [1053, 548] on button "Next" at bounding box center [1070, 562] width 44 height 29
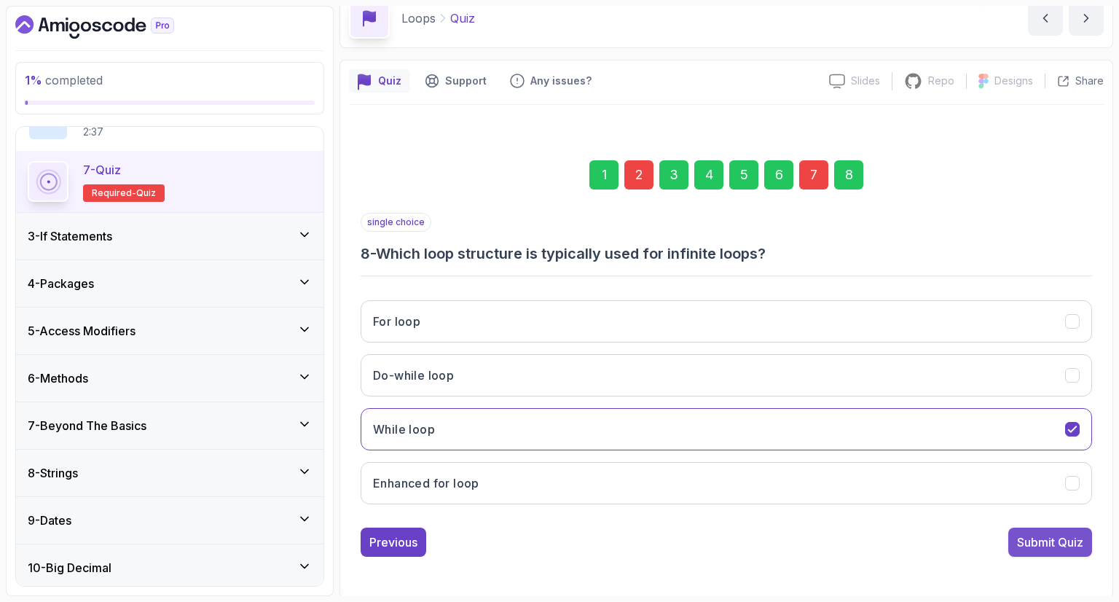
click at [1033, 533] on div "Submit Quiz" at bounding box center [1050, 541] width 66 height 17
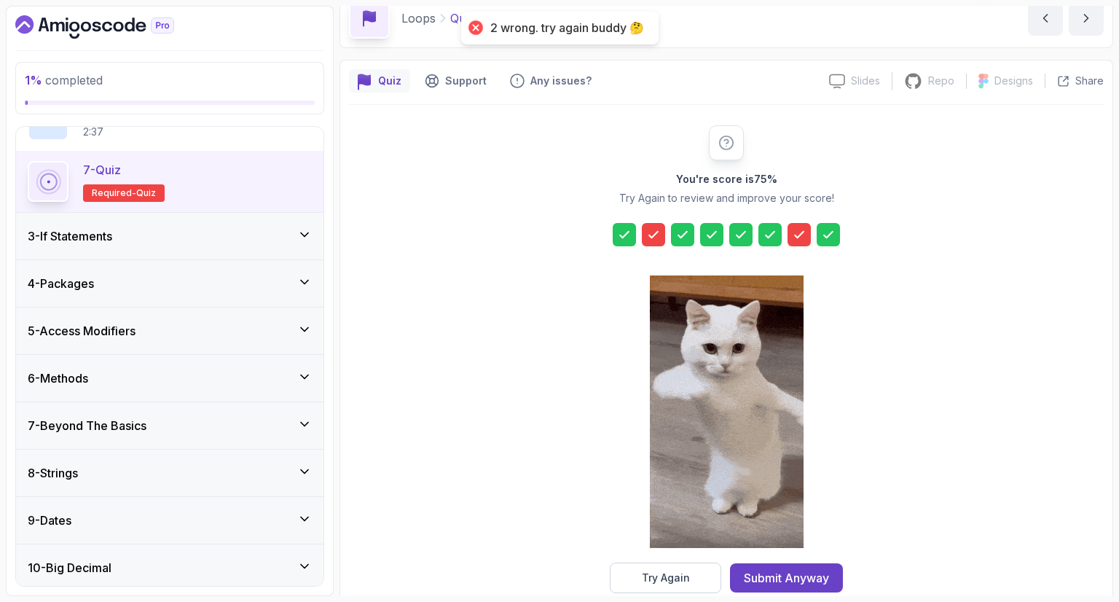
scroll to position [146, 0]
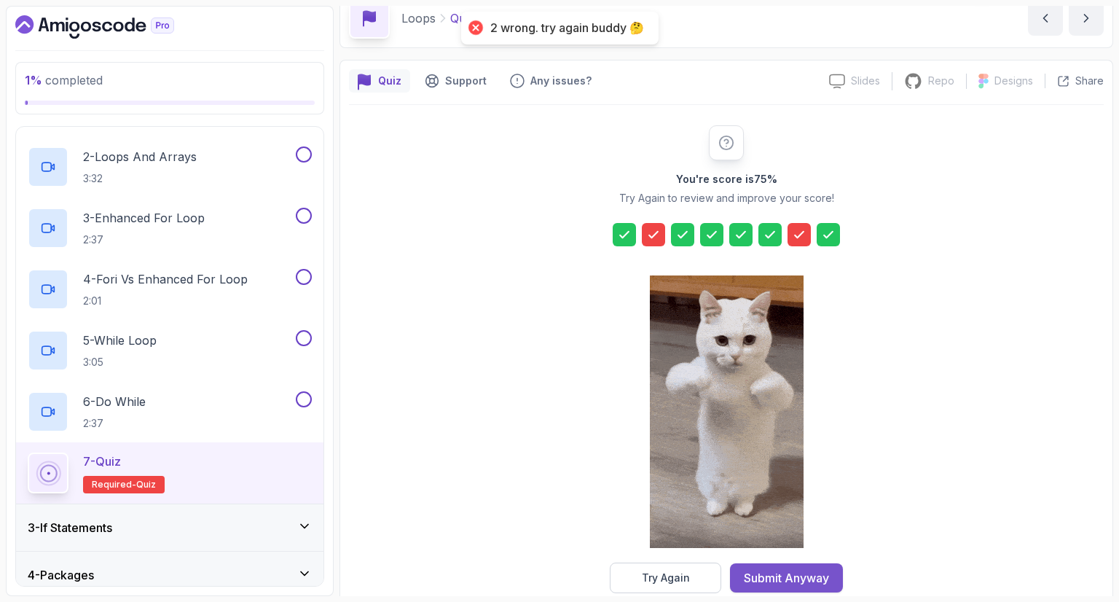
click at [793, 578] on div "Submit Anyway" at bounding box center [786, 577] width 85 height 17
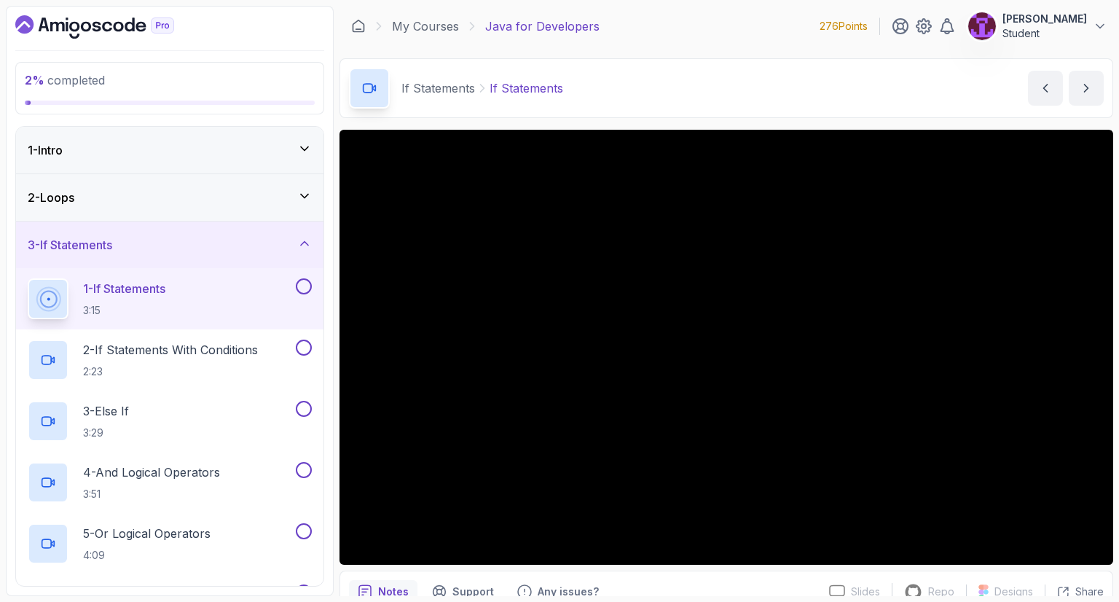
click at [270, 202] on div "2 - Loops" at bounding box center [170, 197] width 284 height 17
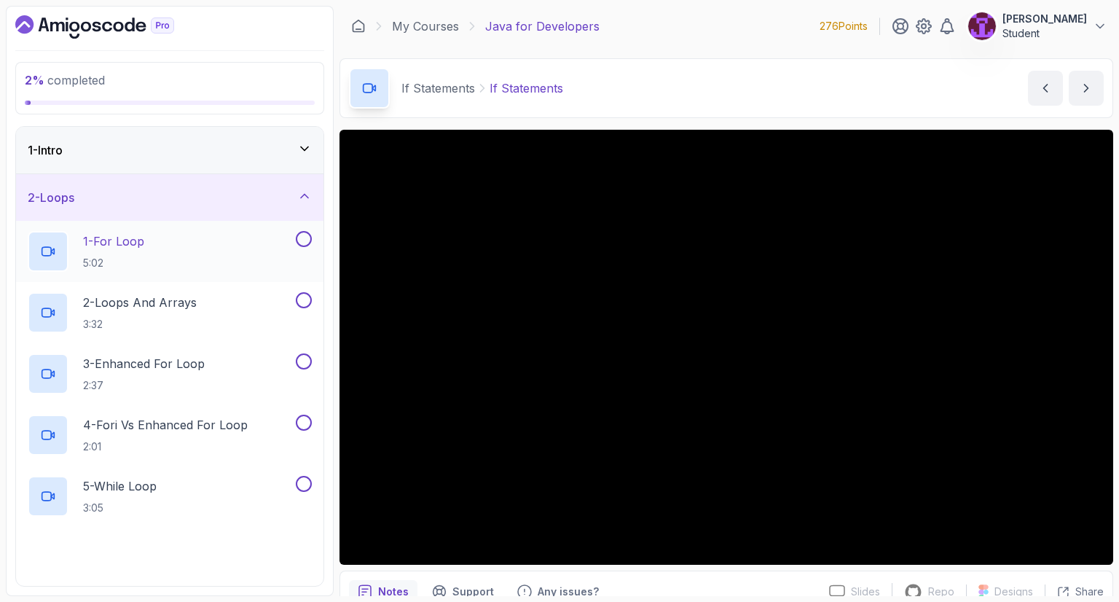
click at [306, 240] on button at bounding box center [304, 239] width 16 height 16
drag, startPoint x: 309, startPoint y: 302, endPoint x: 313, endPoint y: 310, distance: 9.1
click at [308, 302] on button at bounding box center [304, 300] width 16 height 16
click at [303, 359] on button at bounding box center [304, 361] width 16 height 16
click at [302, 414] on button at bounding box center [304, 422] width 16 height 16
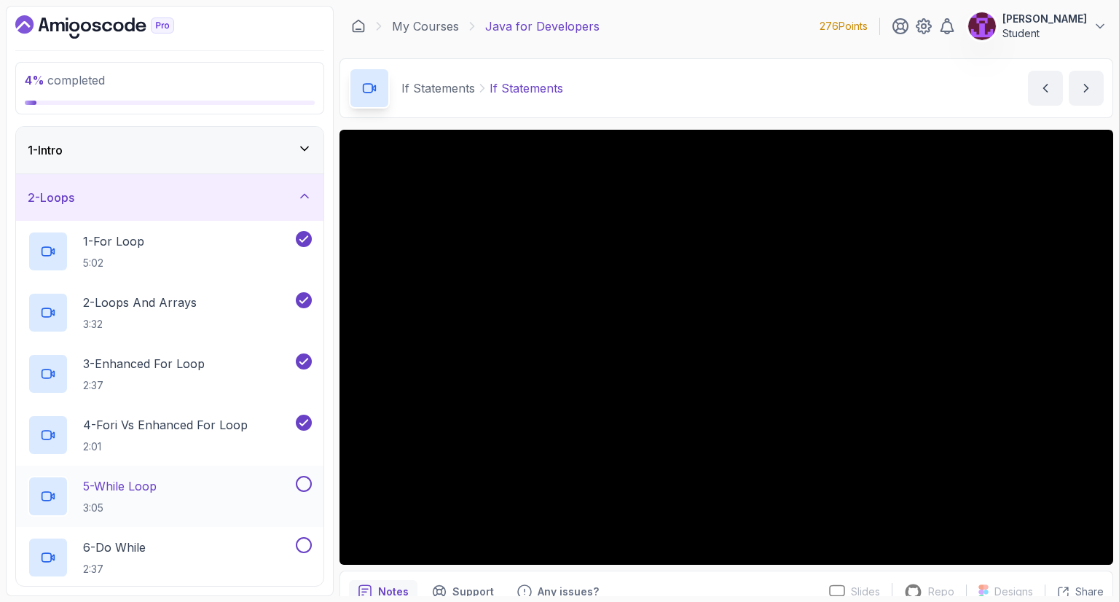
click at [311, 487] on div at bounding box center [302, 484] width 19 height 16
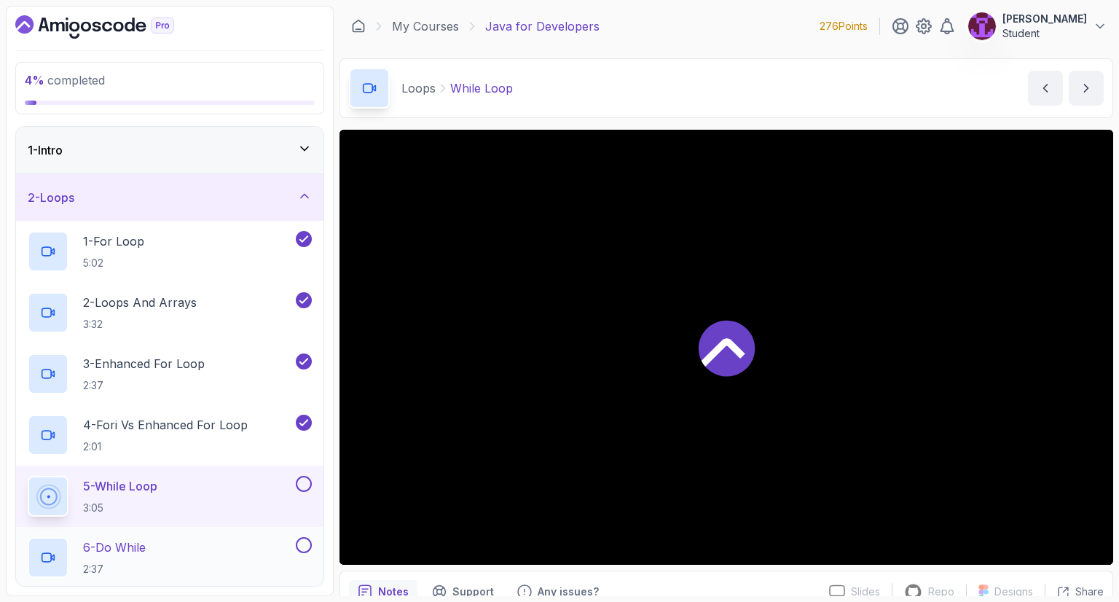
click at [303, 548] on button at bounding box center [304, 545] width 16 height 16
click at [306, 481] on button at bounding box center [304, 484] width 16 height 16
click at [259, 193] on div "2 - Loops" at bounding box center [170, 197] width 284 height 17
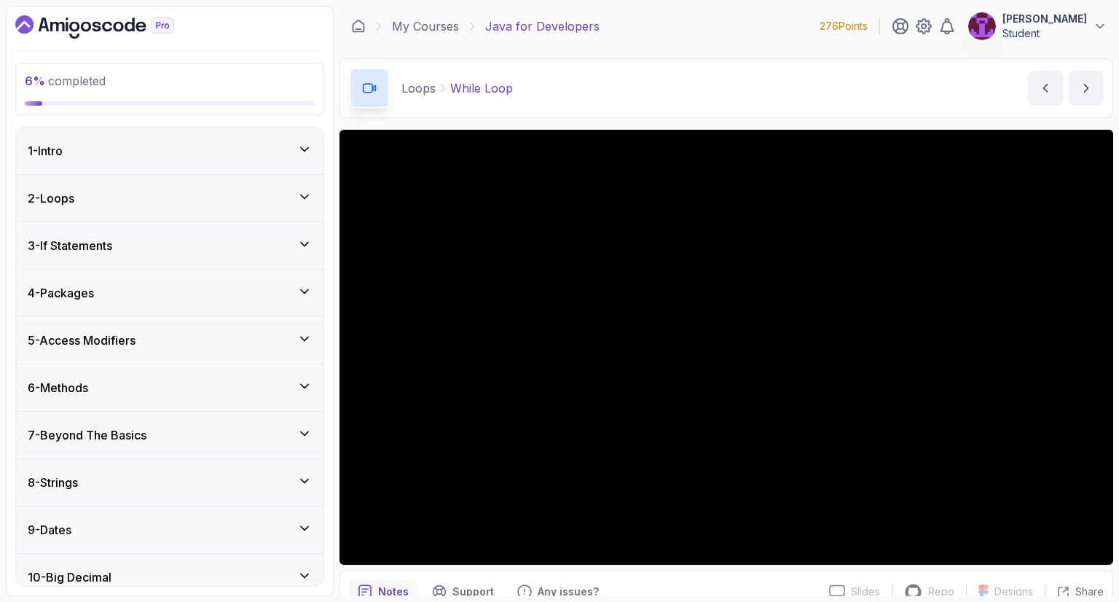
click at [267, 262] on div "3 - If Statements" at bounding box center [169, 245] width 307 height 47
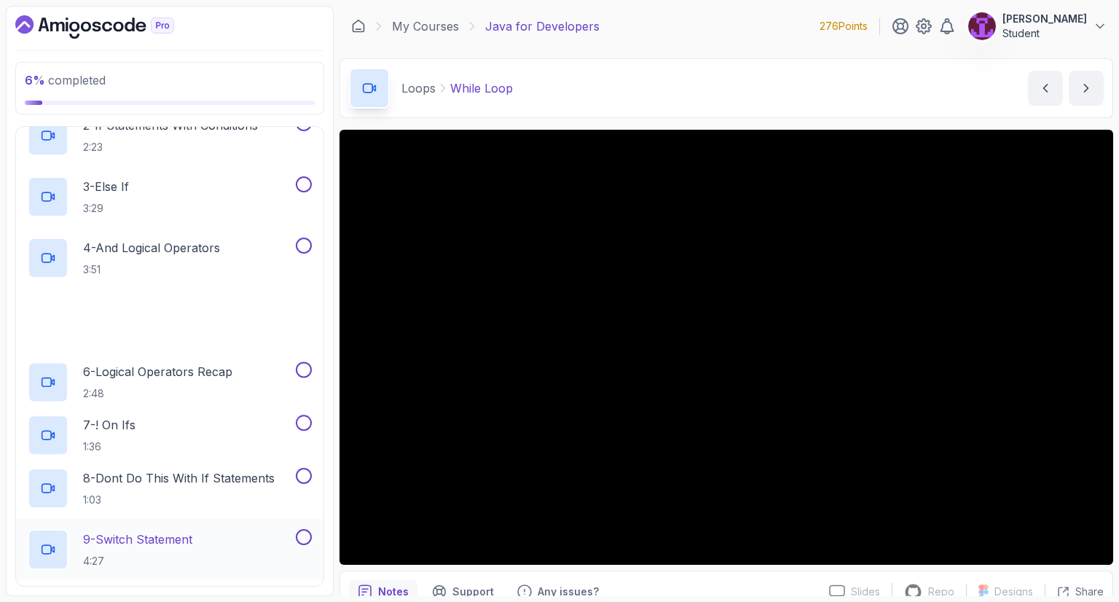
scroll to position [510, 0]
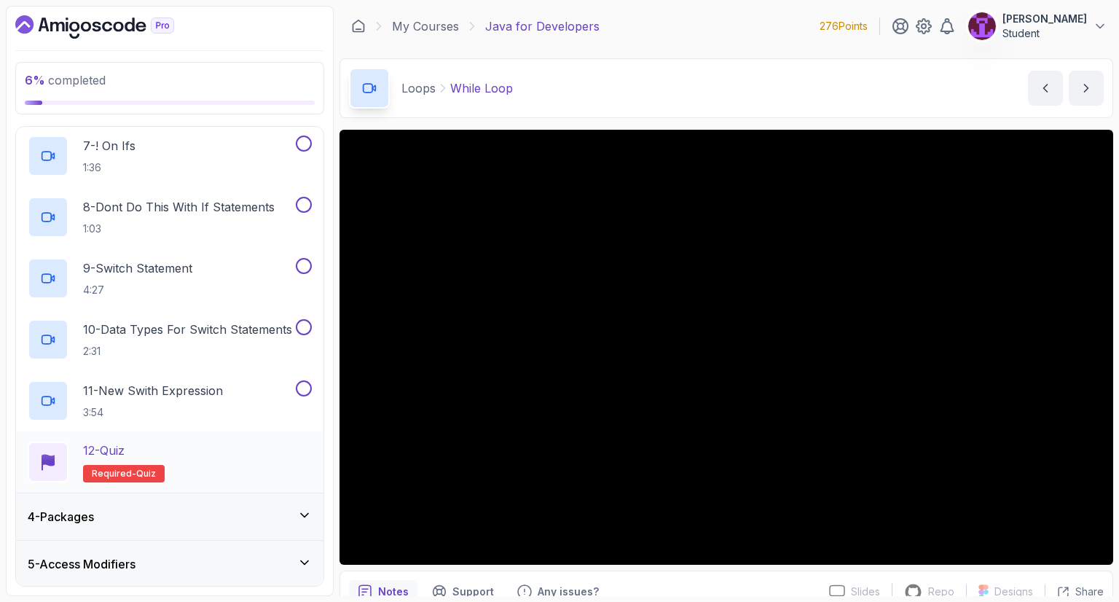
click at [209, 461] on div "12 - Quiz Required- quiz" at bounding box center [170, 461] width 284 height 41
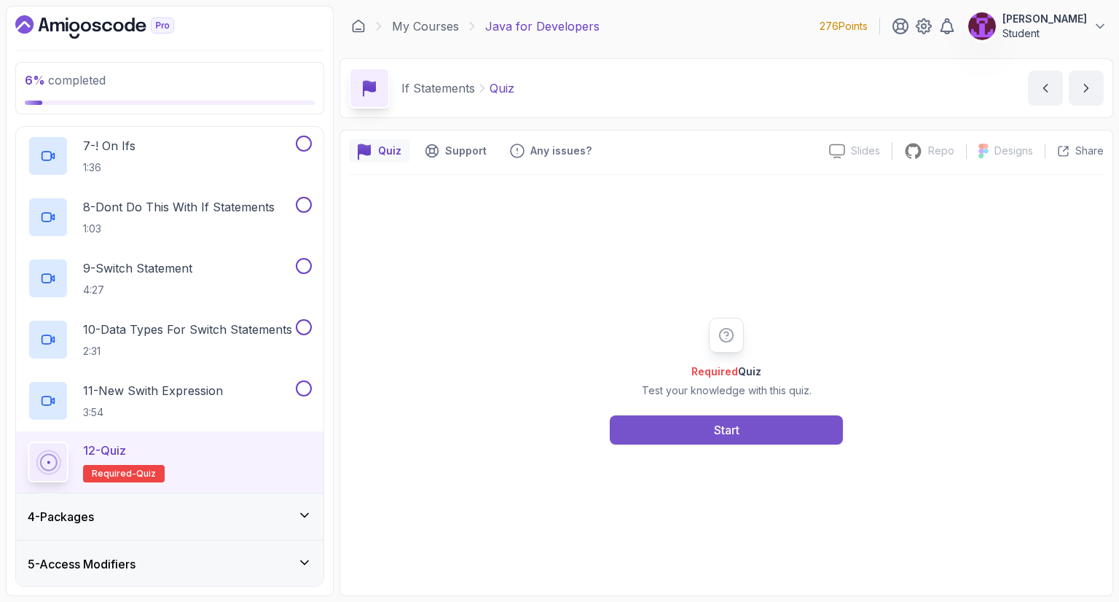
click at [736, 438] on button "Start" at bounding box center [726, 429] width 233 height 29
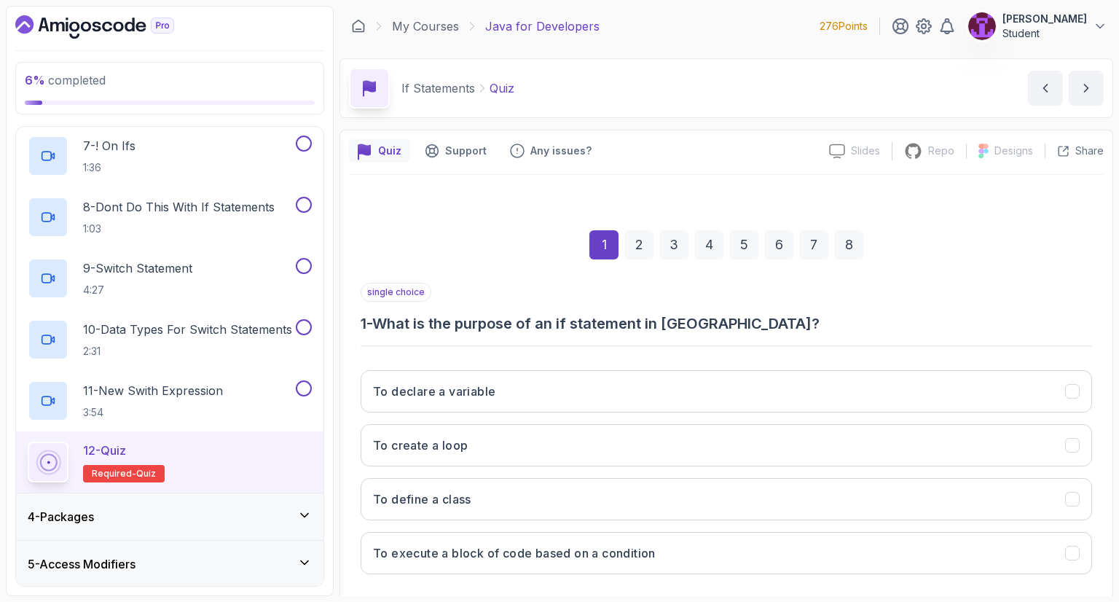
scroll to position [70, 0]
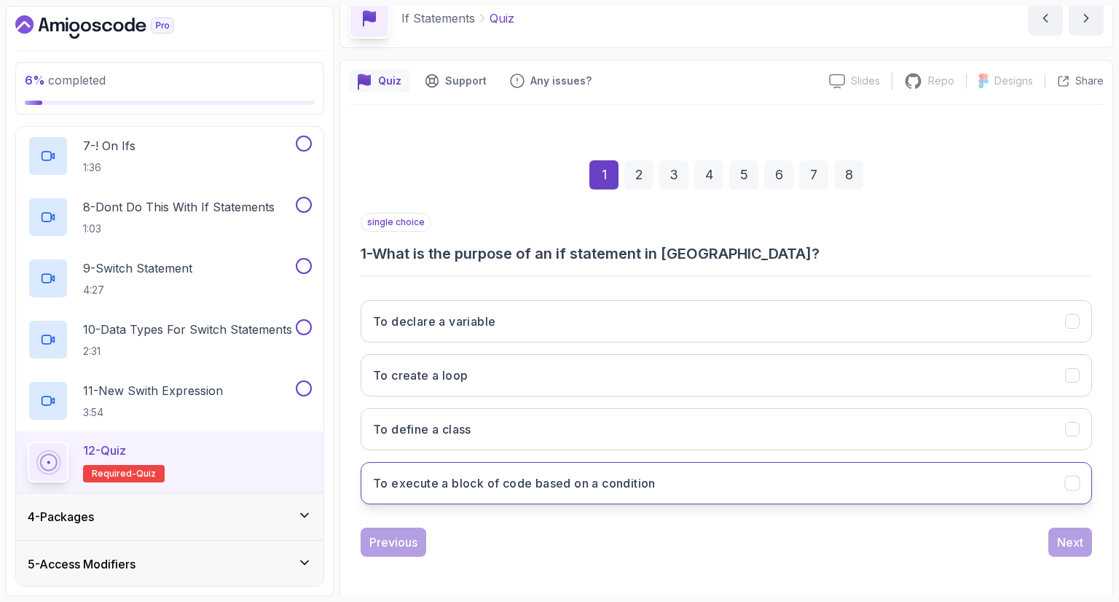
click at [421, 479] on h3 "To execute a block of code based on a condition" at bounding box center [514, 482] width 283 height 17
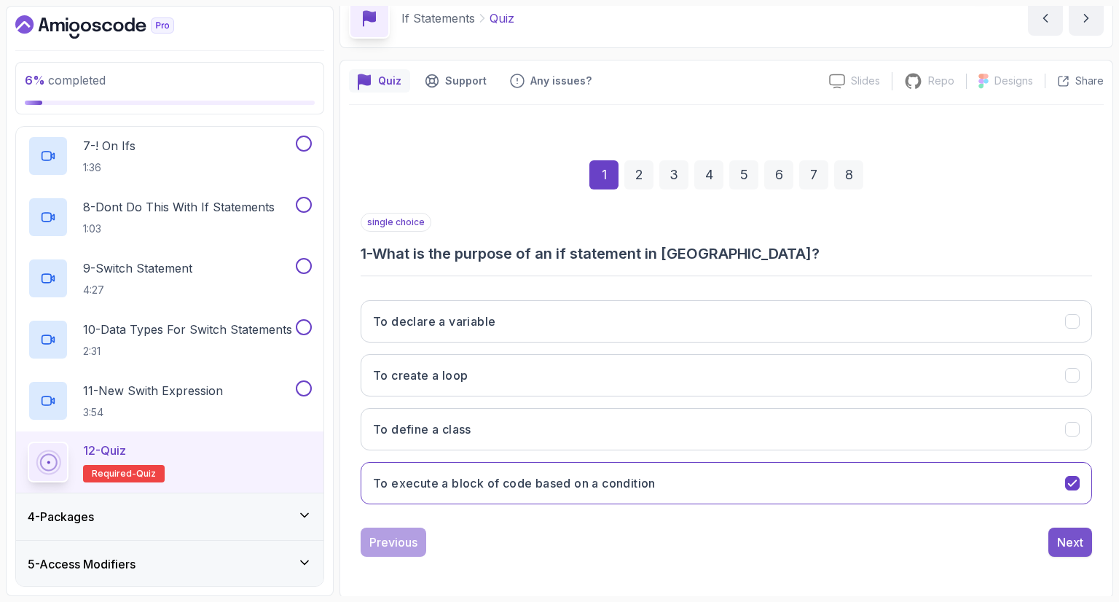
click at [1061, 543] on div "Next" at bounding box center [1070, 541] width 26 height 17
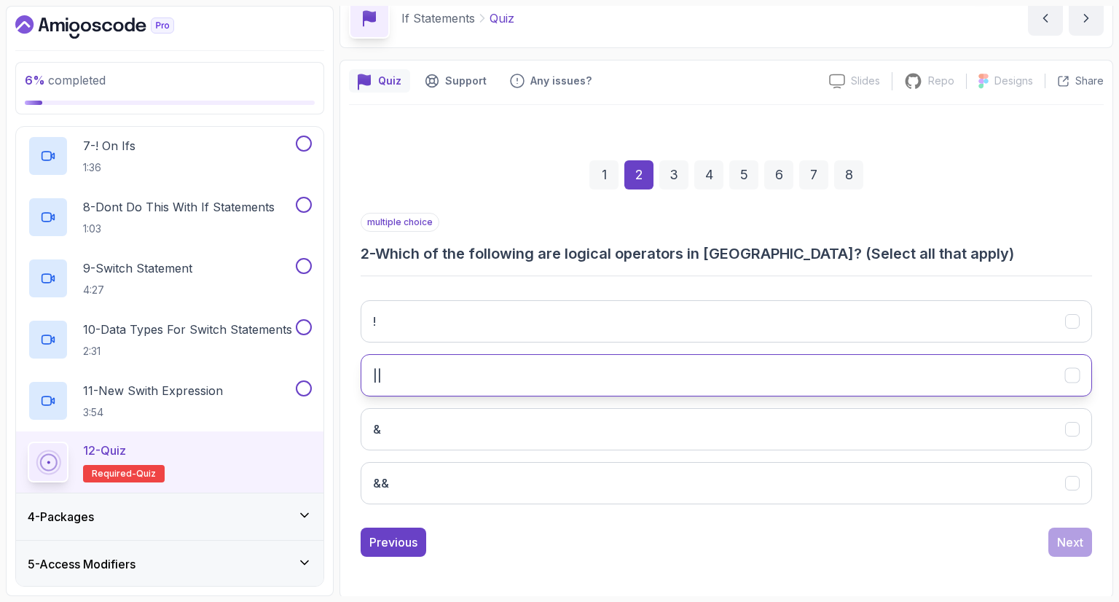
drag, startPoint x: 560, startPoint y: 371, endPoint x: 556, endPoint y: 390, distance: 19.4
click at [560, 371] on button "||" at bounding box center [726, 375] width 731 height 42
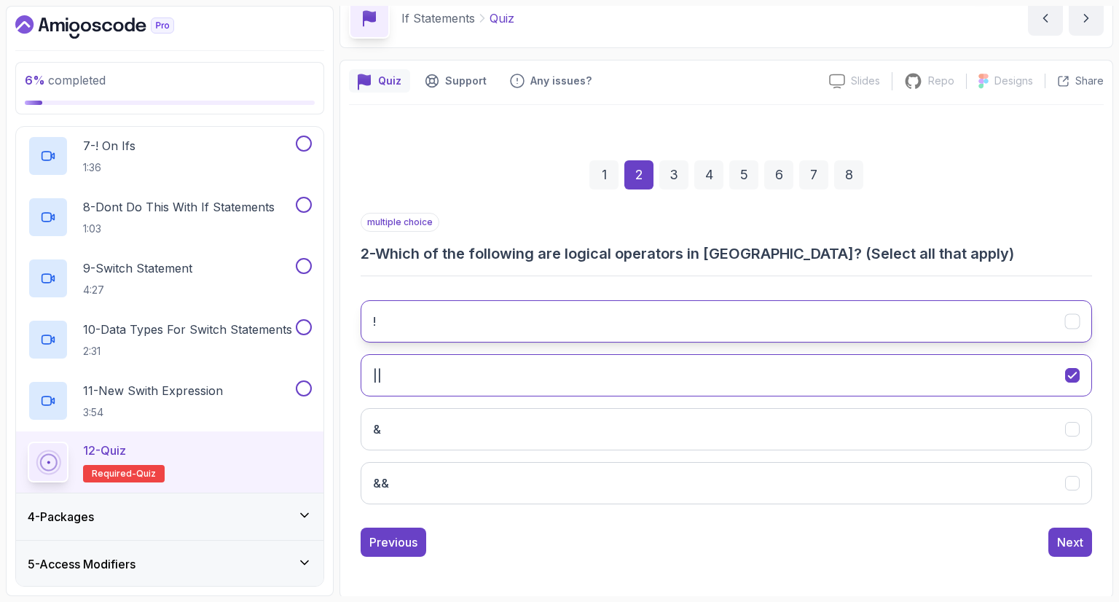
click at [507, 325] on button "!" at bounding box center [726, 321] width 731 height 42
click at [487, 490] on button "&&" at bounding box center [726, 483] width 731 height 42
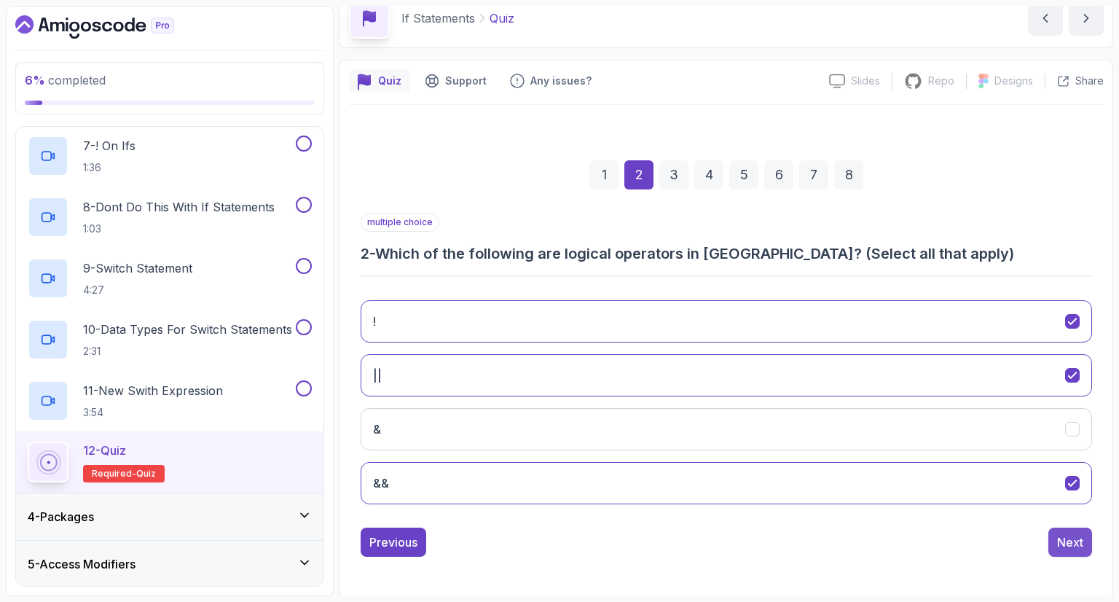
click at [1069, 528] on button "Next" at bounding box center [1070, 541] width 44 height 29
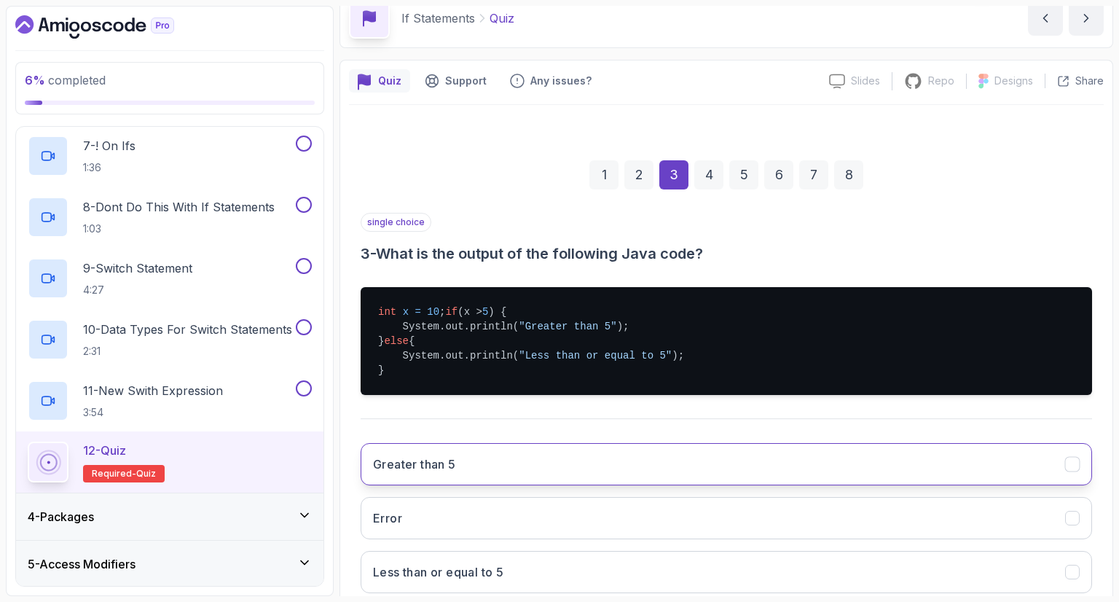
click at [536, 484] on button "Greater than 5" at bounding box center [726, 464] width 731 height 42
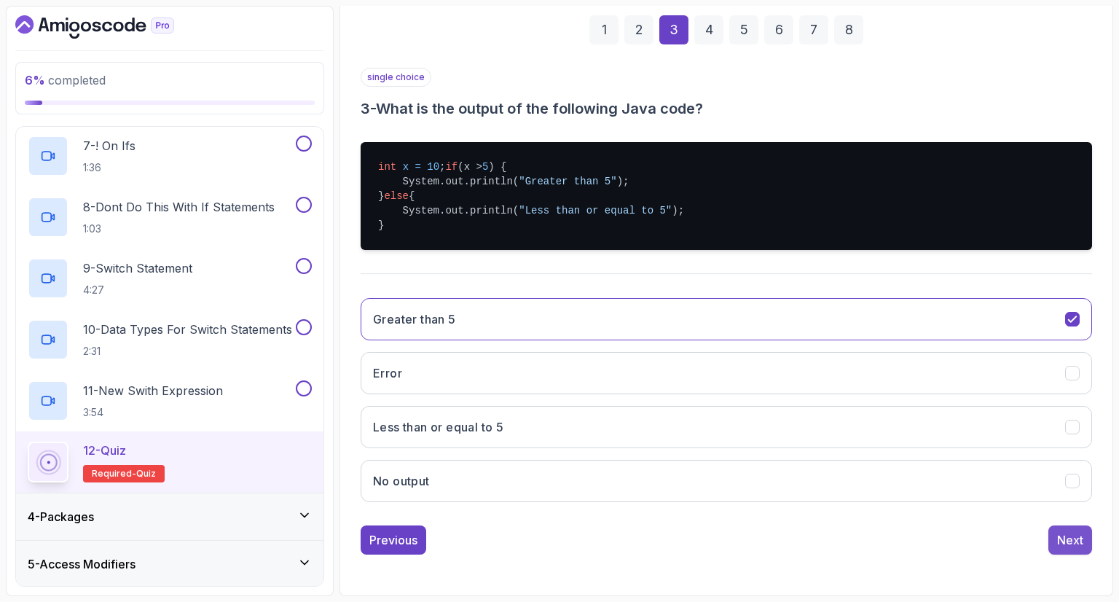
click at [1082, 536] on div "Next" at bounding box center [1070, 539] width 26 height 17
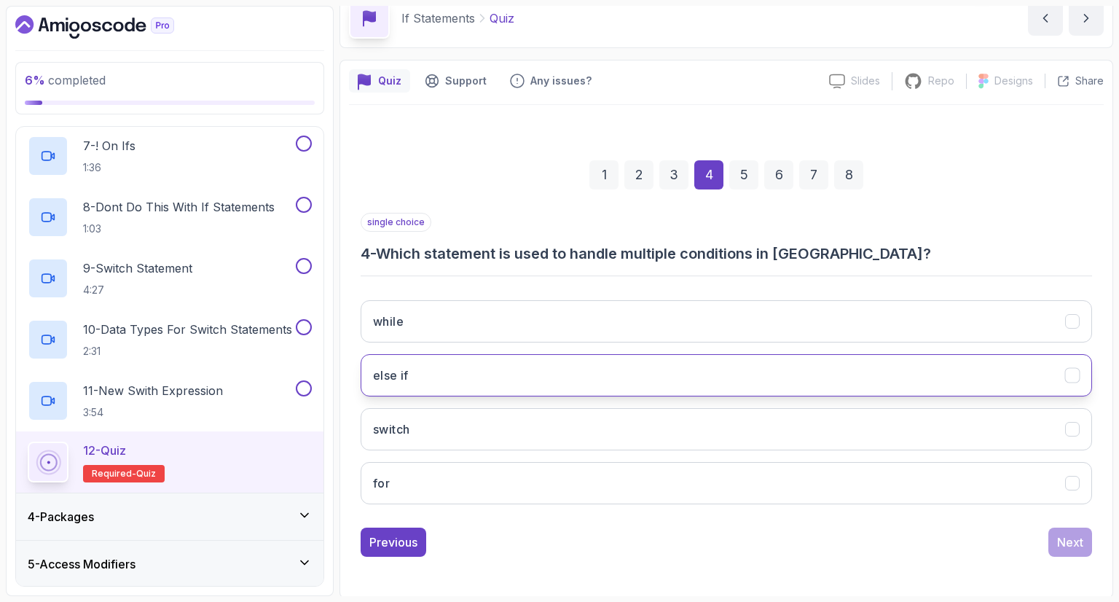
click at [490, 387] on button "else if" at bounding box center [726, 375] width 731 height 42
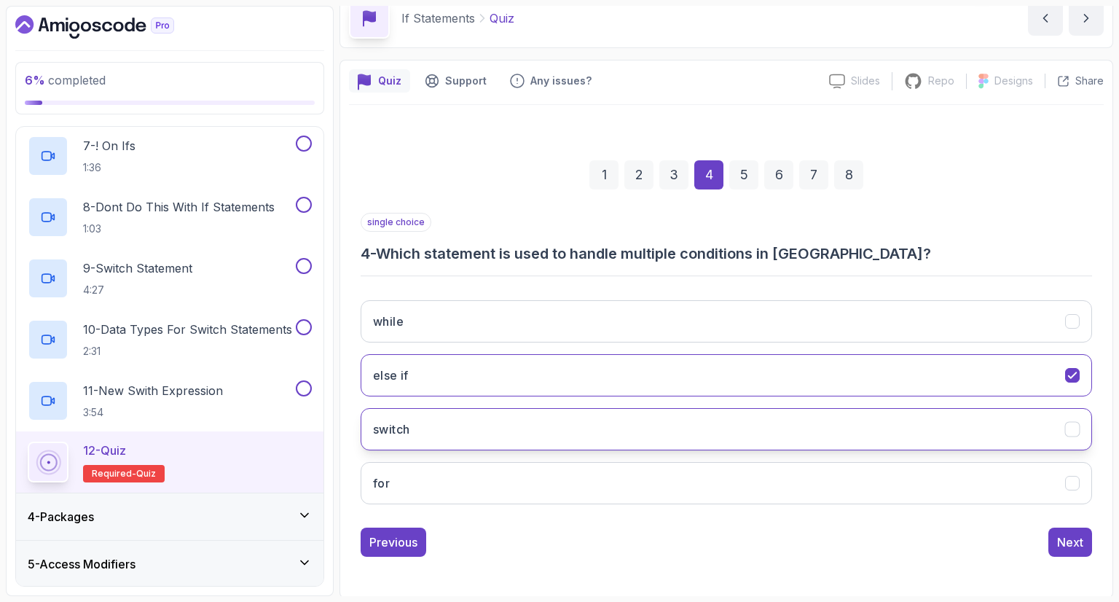
click at [1053, 436] on button "switch" at bounding box center [726, 429] width 731 height 42
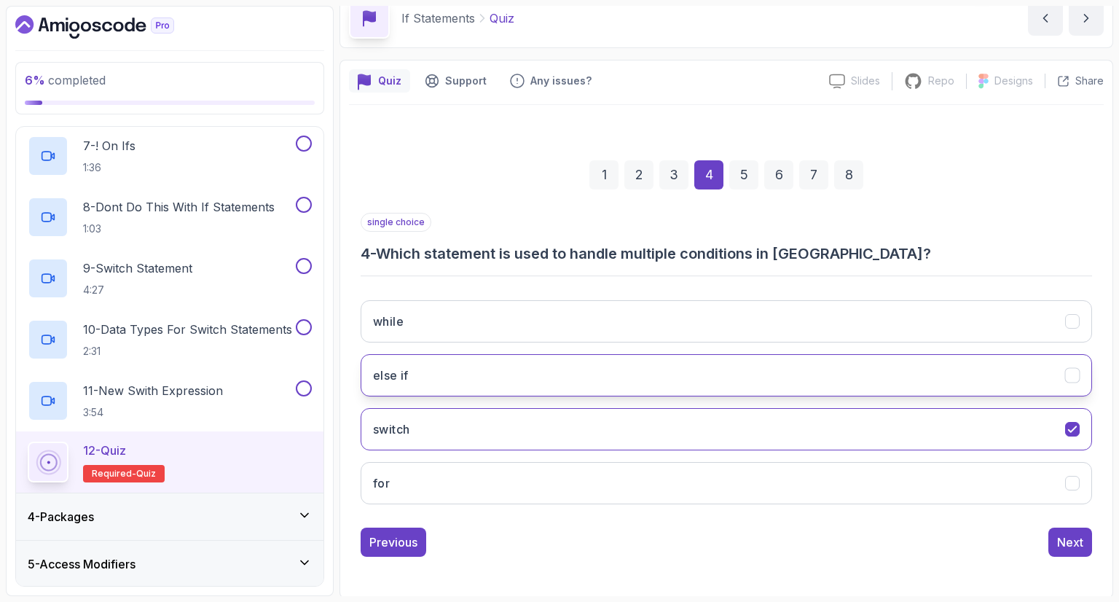
click at [1046, 374] on button "else if" at bounding box center [726, 375] width 731 height 42
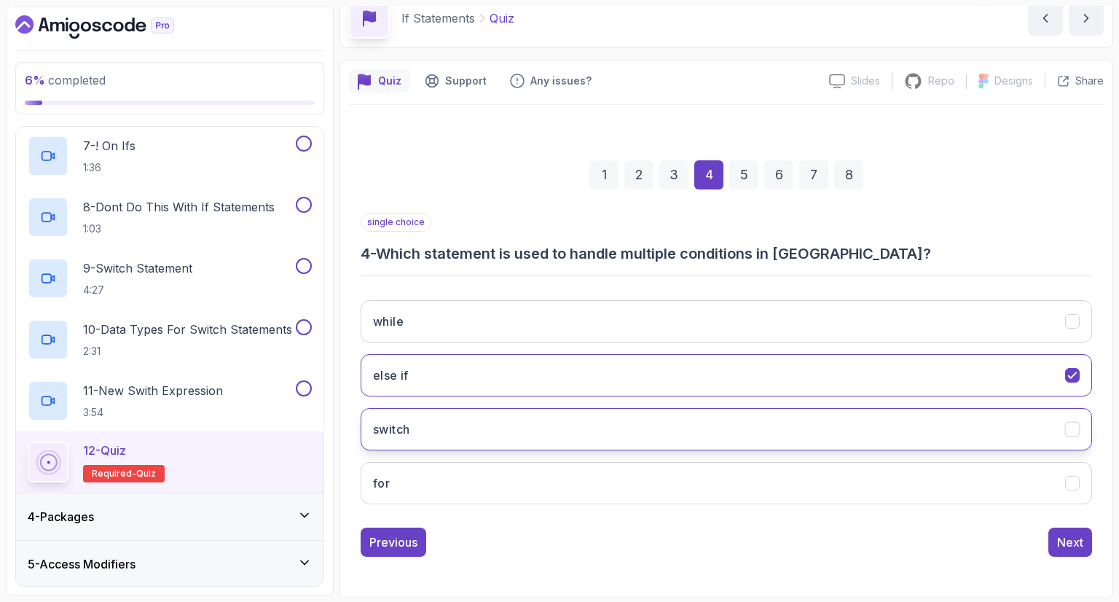
click at [1002, 414] on button "switch" at bounding box center [726, 429] width 731 height 42
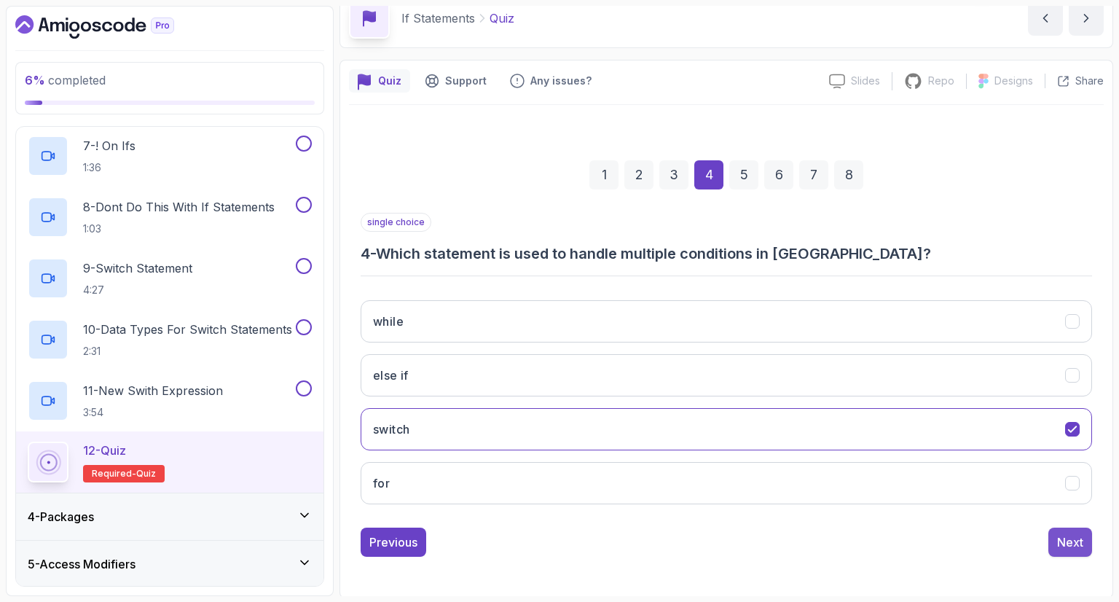
click at [1061, 537] on div "Next" at bounding box center [1070, 541] width 26 height 17
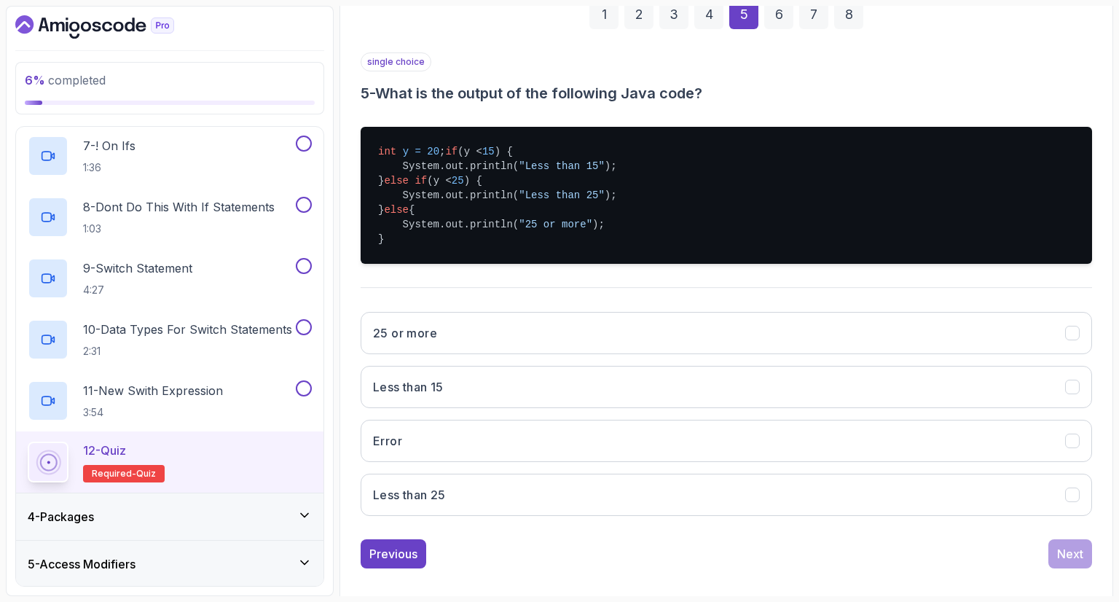
scroll to position [256, 0]
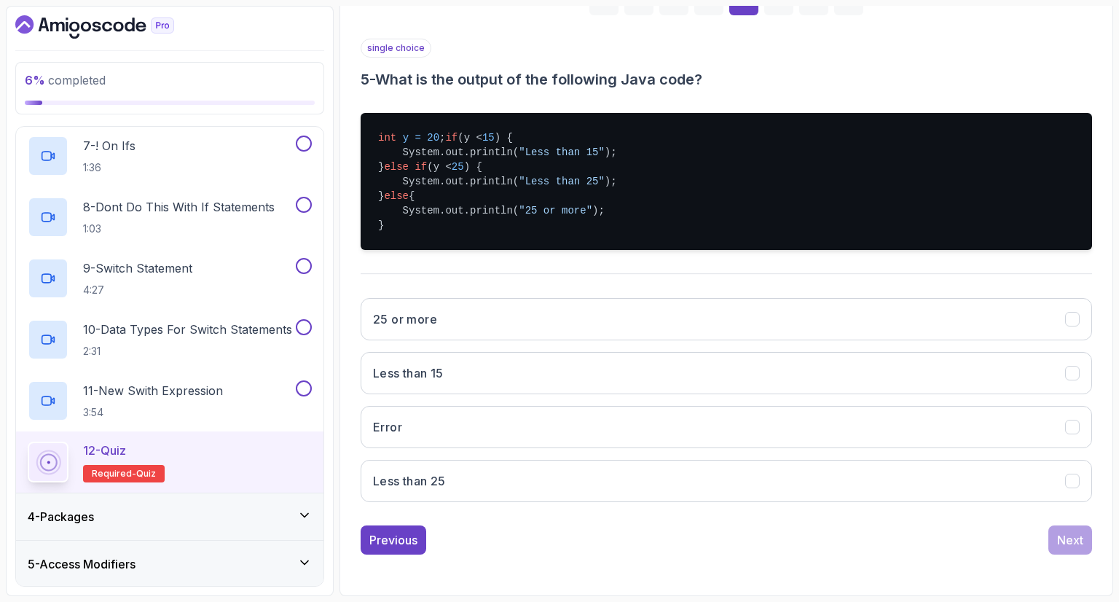
drag, startPoint x: 479, startPoint y: 326, endPoint x: 527, endPoint y: 347, distance: 52.8
click at [479, 327] on button "25 or more" at bounding box center [726, 319] width 731 height 42
click at [1058, 538] on div "Next" at bounding box center [1070, 539] width 26 height 17
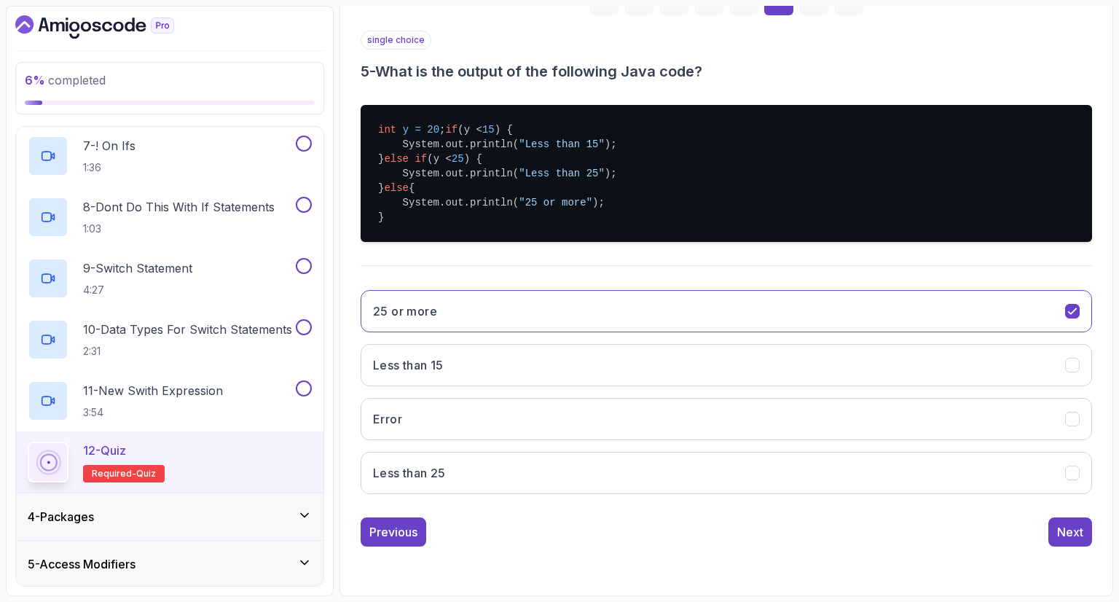
scroll to position [70, 0]
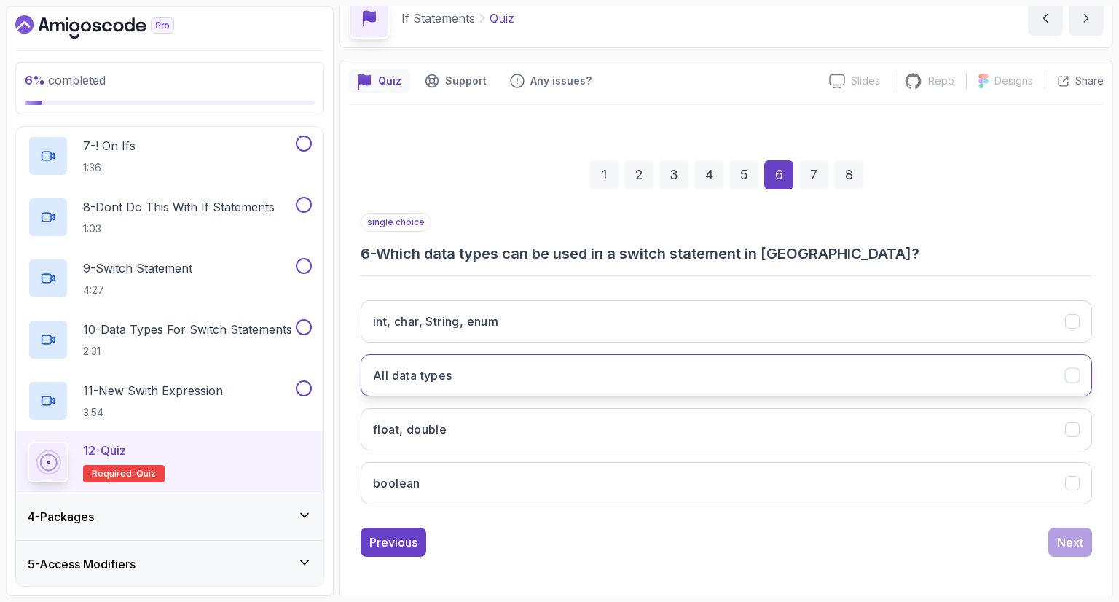
click at [510, 377] on button "All data types" at bounding box center [726, 375] width 731 height 42
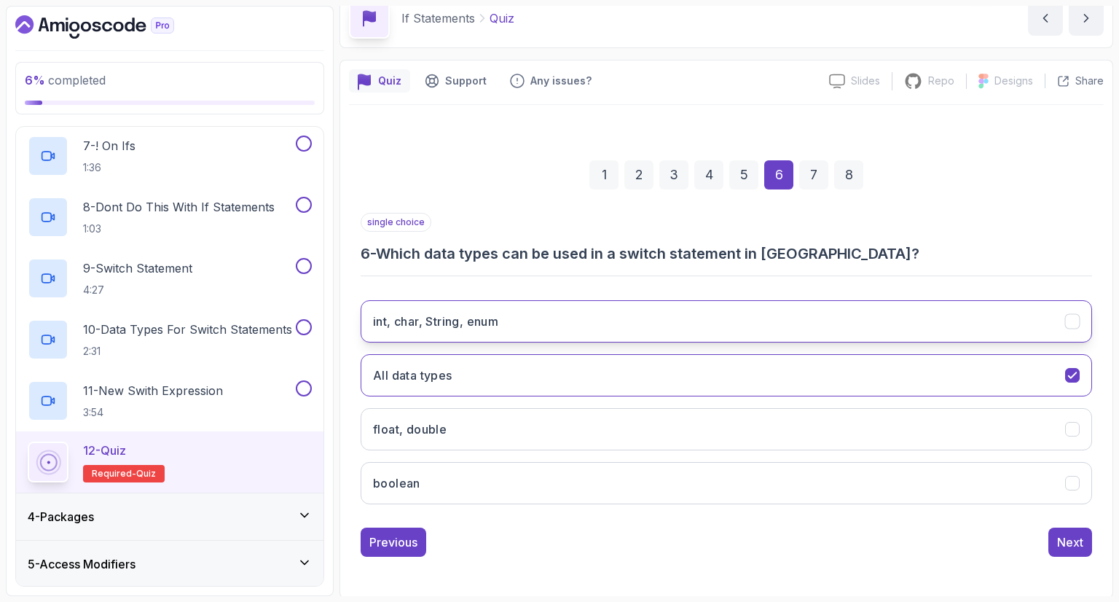
click at [568, 327] on button "int, char, String, enum" at bounding box center [726, 321] width 731 height 42
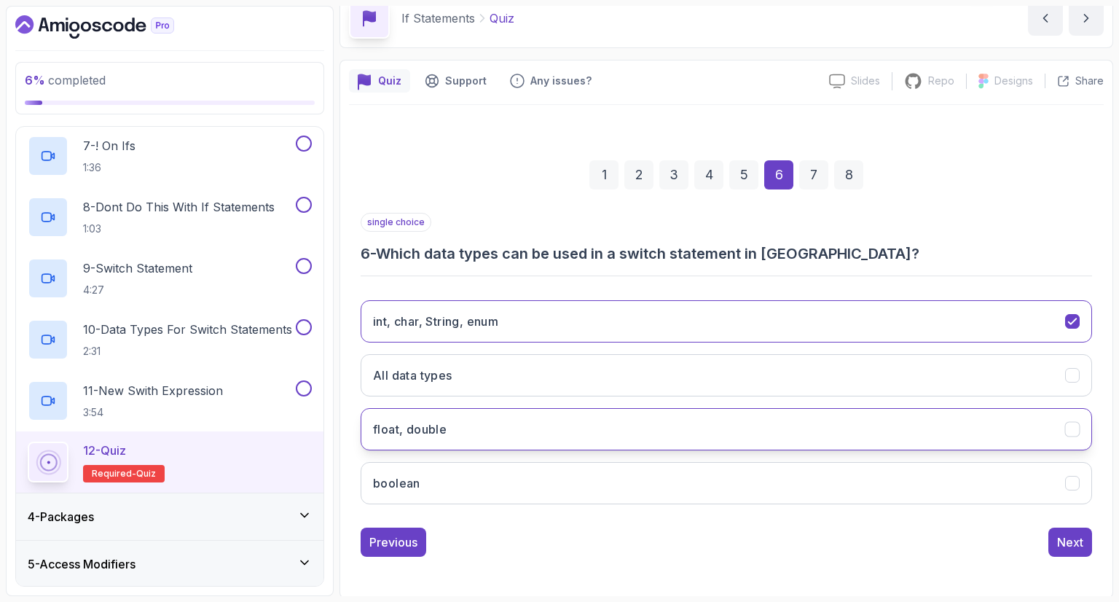
click at [702, 421] on button "float, double" at bounding box center [726, 429] width 731 height 42
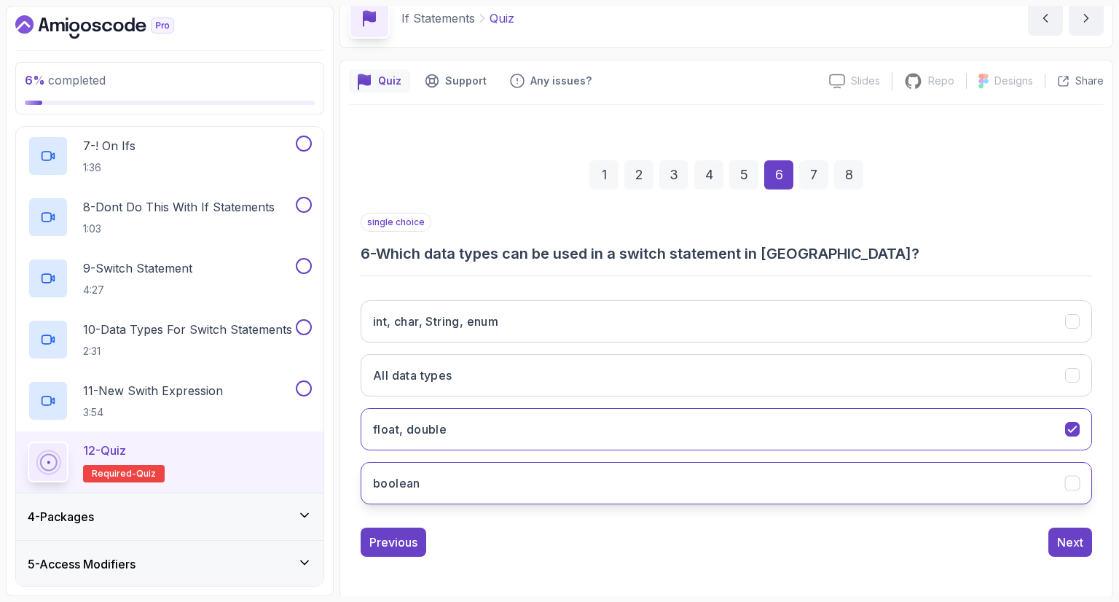
click at [812, 479] on button "boolean" at bounding box center [726, 483] width 731 height 42
click at [570, 350] on div "int, char, String, enum All data types float, double boolean" at bounding box center [726, 401] width 731 height 227
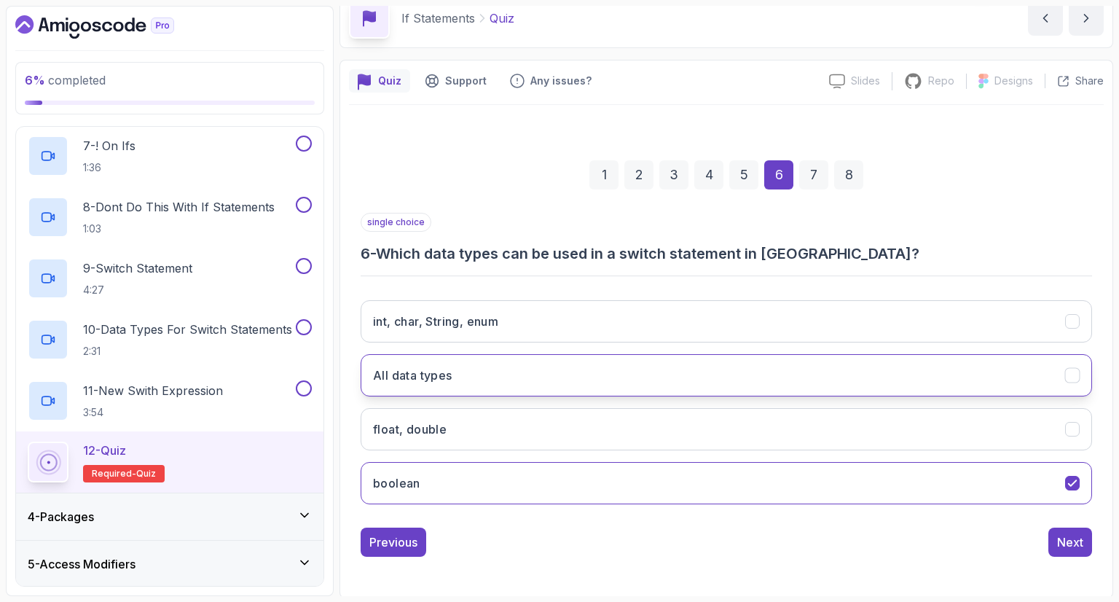
click at [574, 366] on button "All data types" at bounding box center [726, 375] width 731 height 42
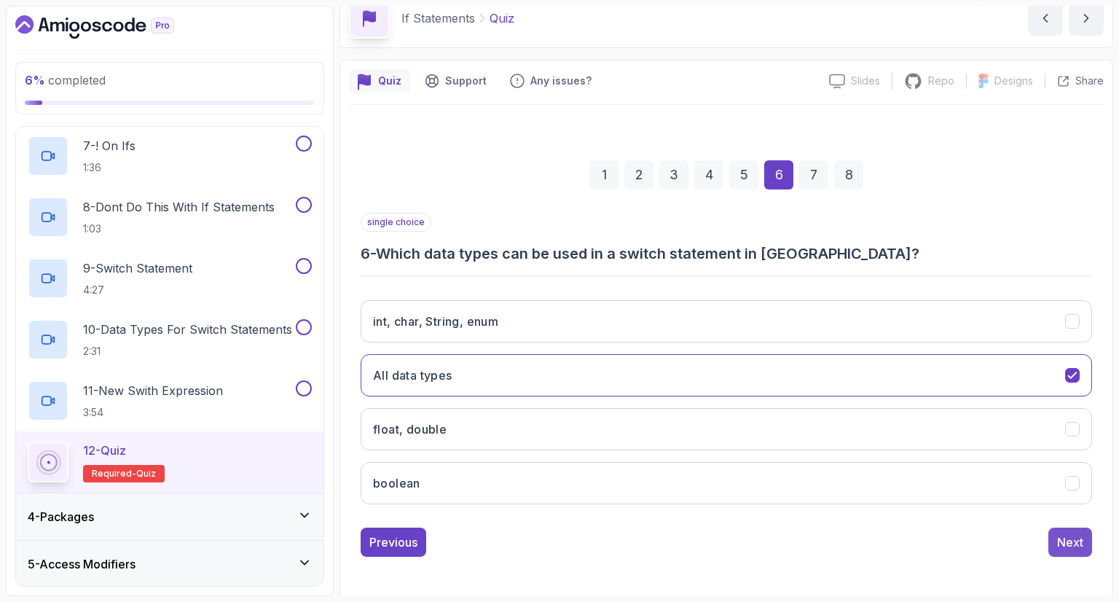
click at [1050, 531] on button "Next" at bounding box center [1070, 541] width 44 height 29
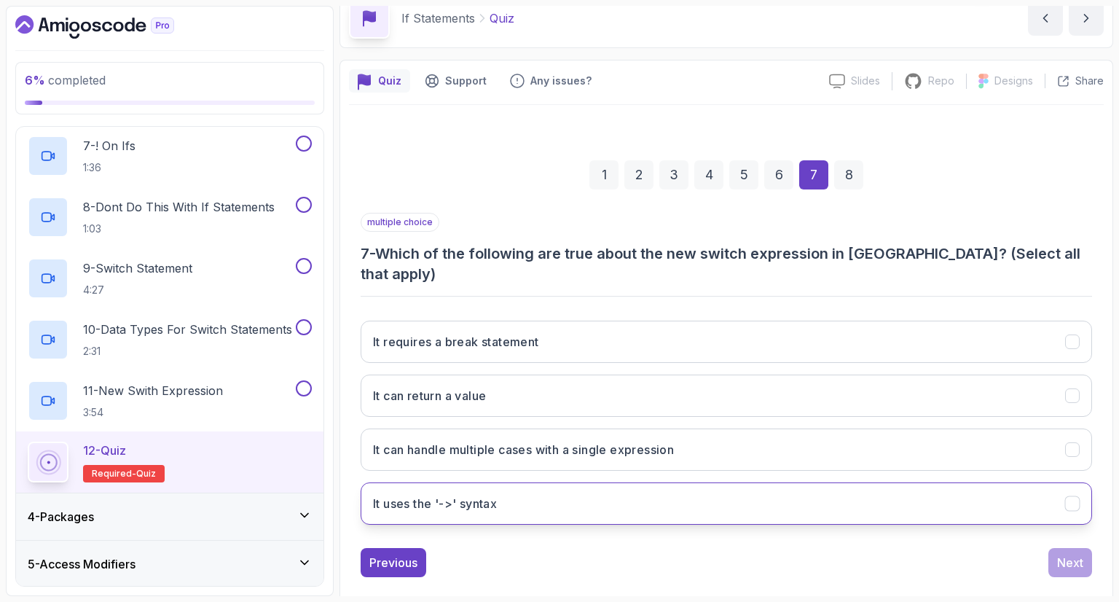
click at [638, 482] on button "It uses the '->' syntax" at bounding box center [726, 503] width 731 height 42
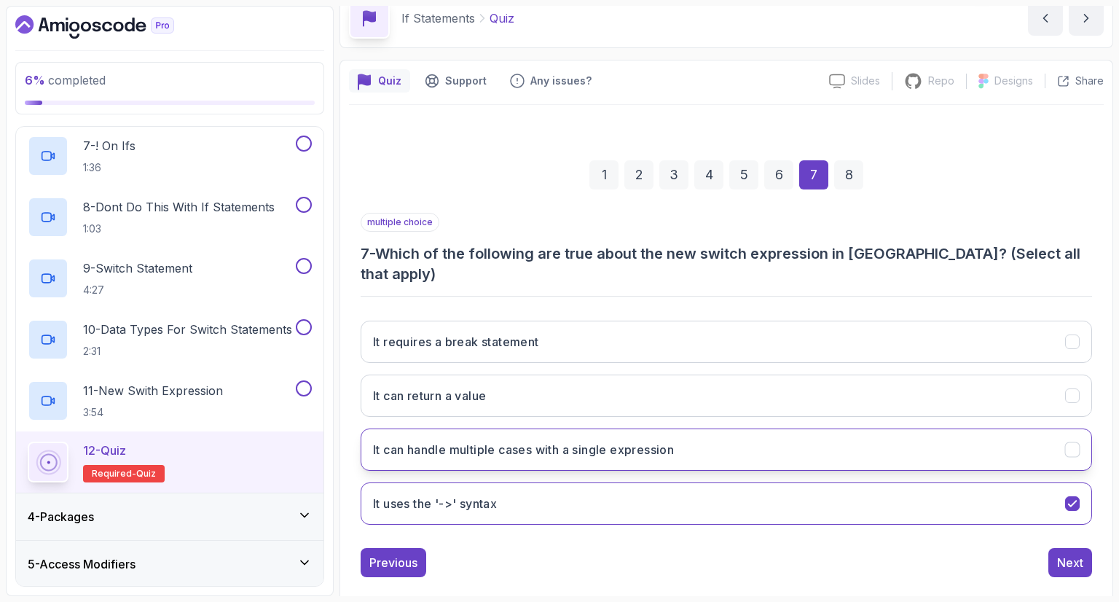
click at [707, 428] on button "It can handle multiple cases with a single expression" at bounding box center [726, 449] width 731 height 42
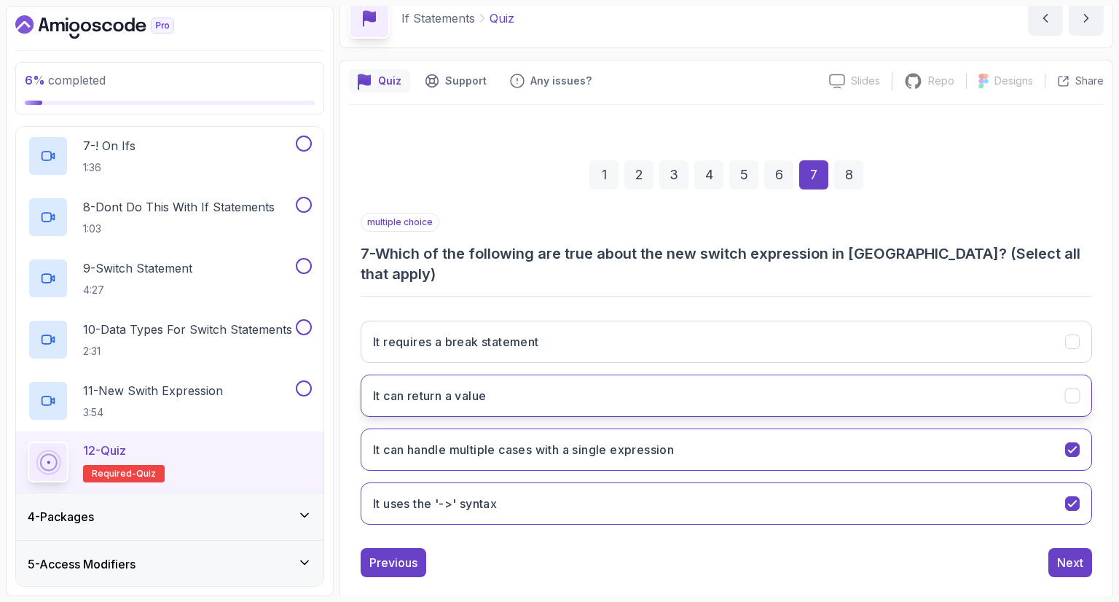
click at [932, 374] on button "It can return a value" at bounding box center [726, 395] width 731 height 42
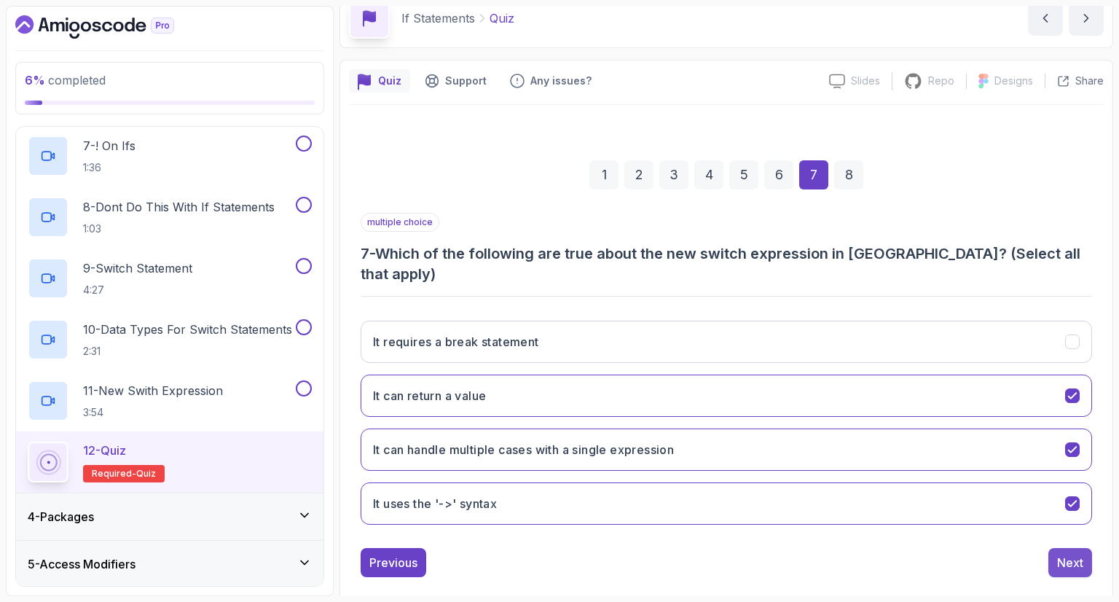
click at [1075, 554] on div "Next" at bounding box center [1070, 562] width 26 height 17
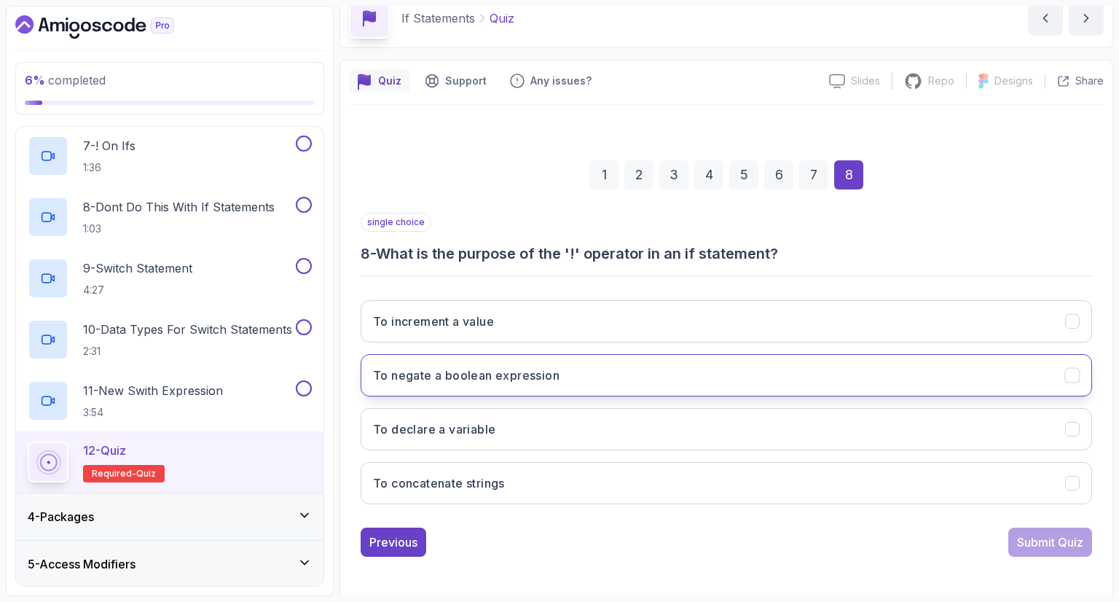
click at [584, 385] on button "To negate a boolean expression" at bounding box center [726, 375] width 731 height 42
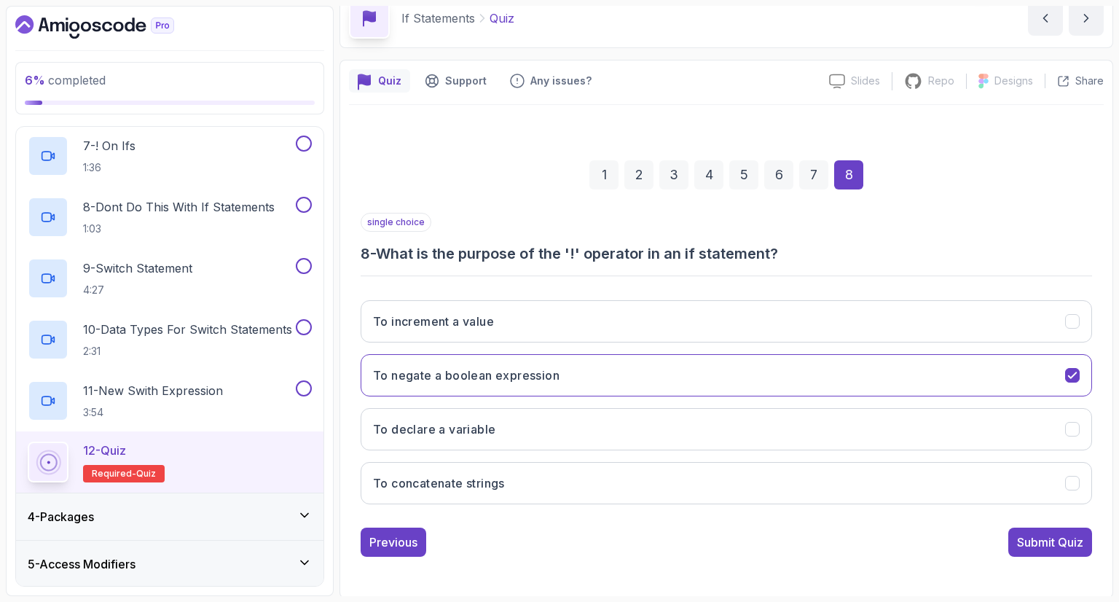
click at [1072, 533] on div "Submit Quiz" at bounding box center [1050, 541] width 66 height 17
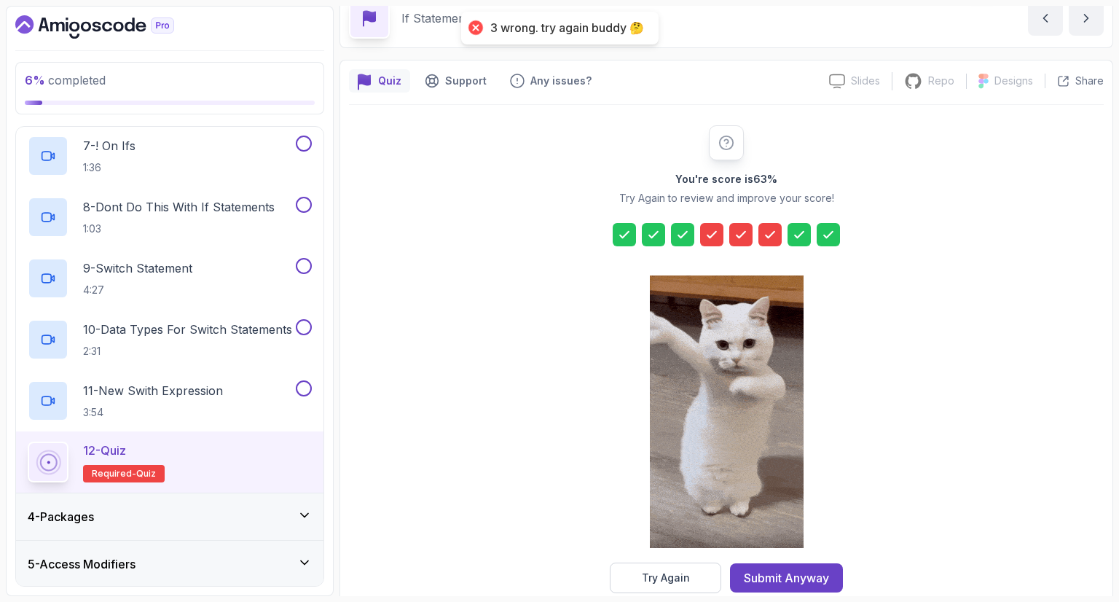
click at [701, 583] on button "Try Again" at bounding box center [665, 577] width 111 height 31
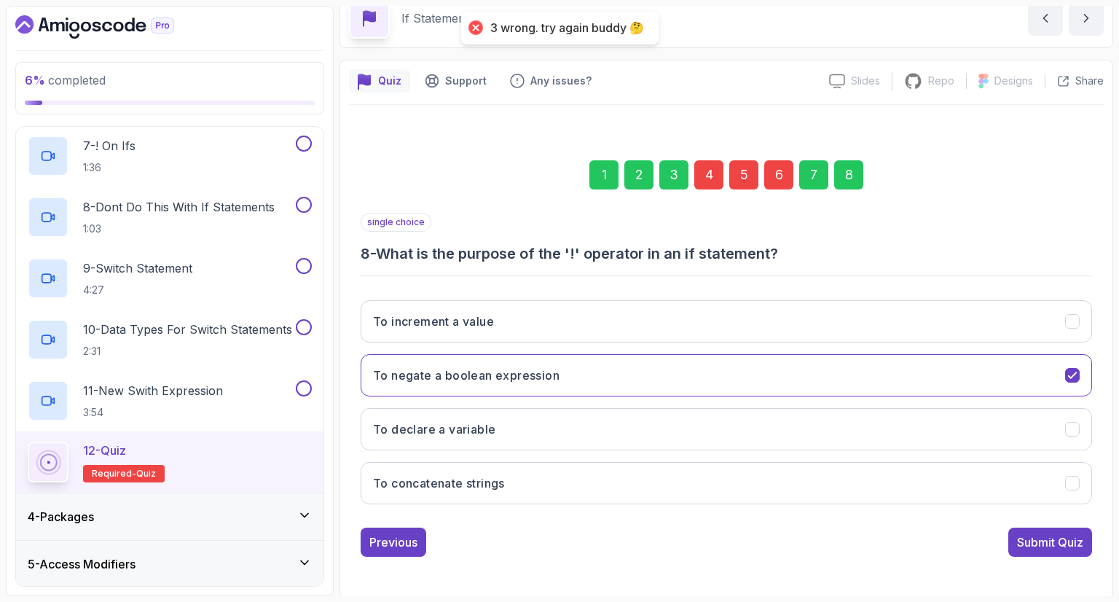
click at [699, 164] on div "1 2 3 4 5 6 7 8" at bounding box center [726, 175] width 731 height 76
click at [702, 167] on div "4" at bounding box center [708, 174] width 29 height 29
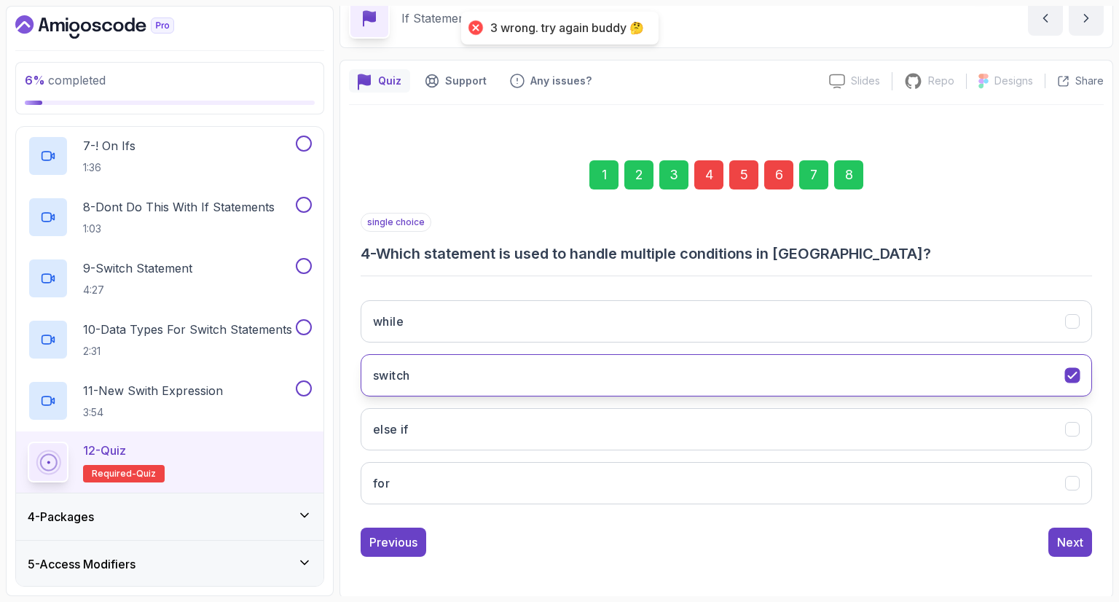
click at [681, 388] on button "switch" at bounding box center [726, 375] width 731 height 42
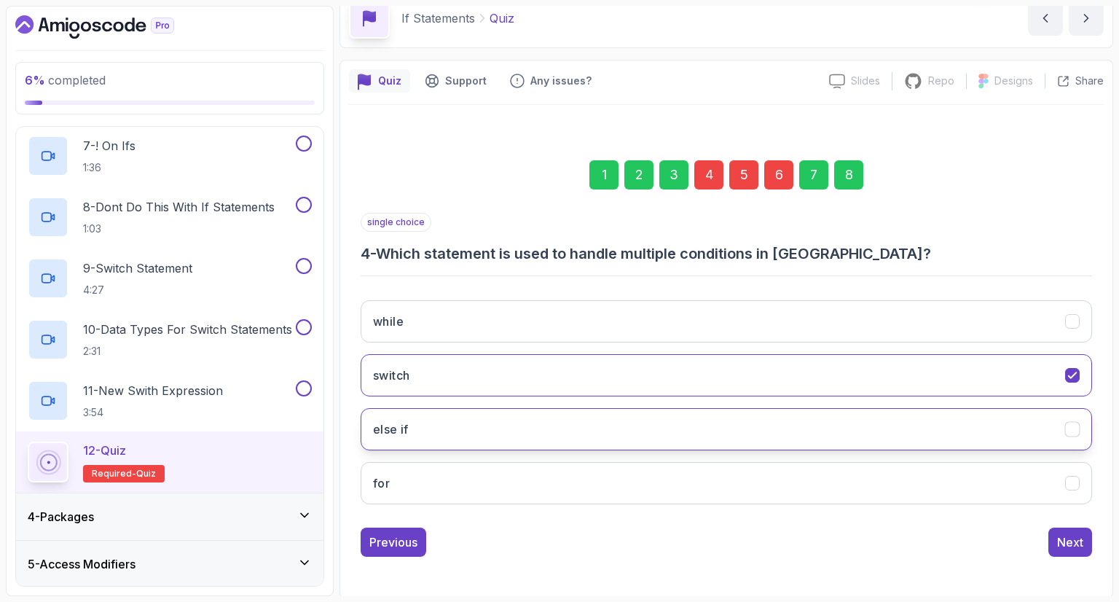
click at [716, 412] on button "else if" at bounding box center [726, 429] width 731 height 42
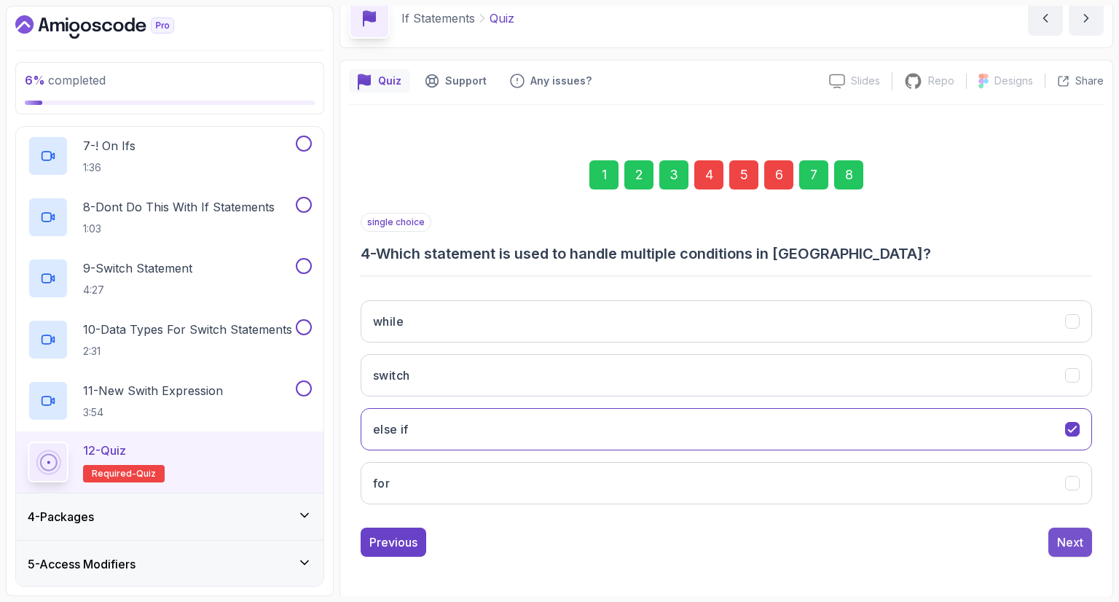
click at [1081, 538] on div "Next" at bounding box center [1070, 541] width 26 height 17
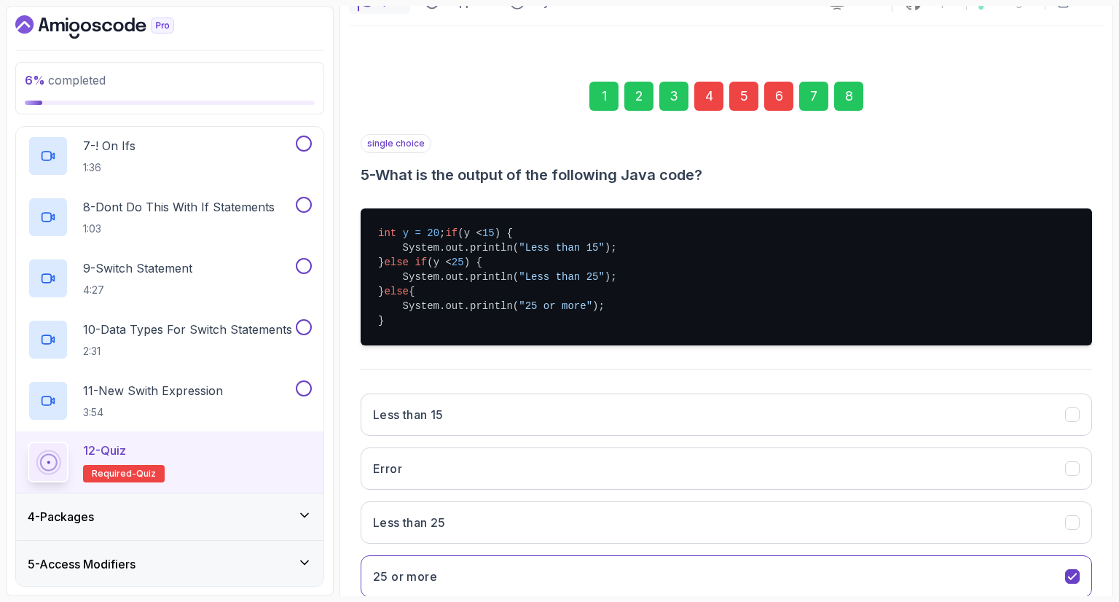
scroll to position [216, 0]
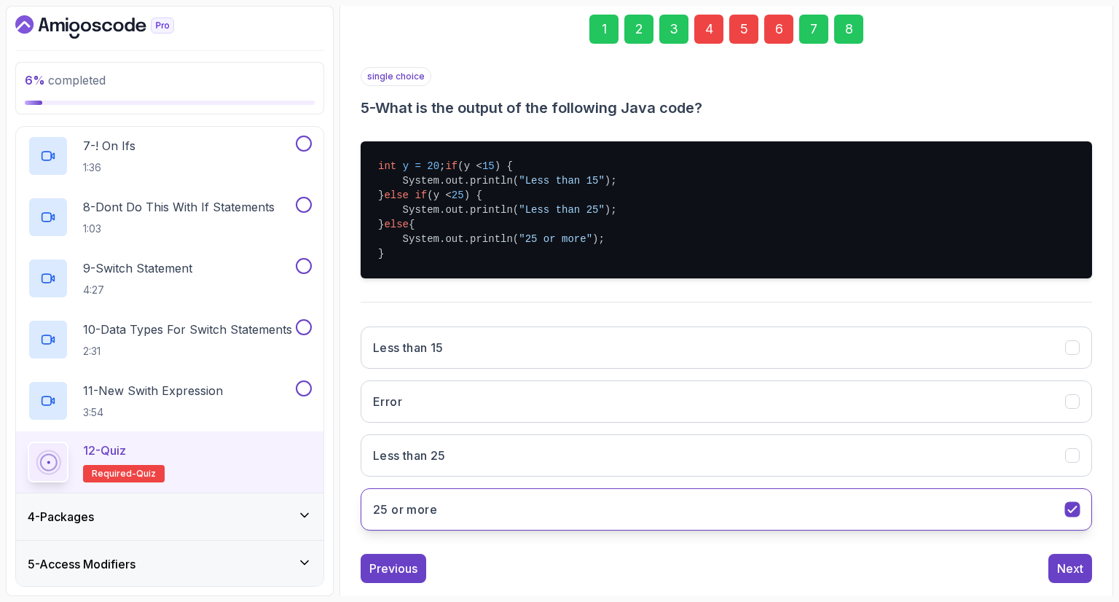
drag, startPoint x: 539, startPoint y: 470, endPoint x: 624, endPoint y: 503, distance: 90.9
click at [540, 470] on button "Less than 25" at bounding box center [726, 455] width 731 height 42
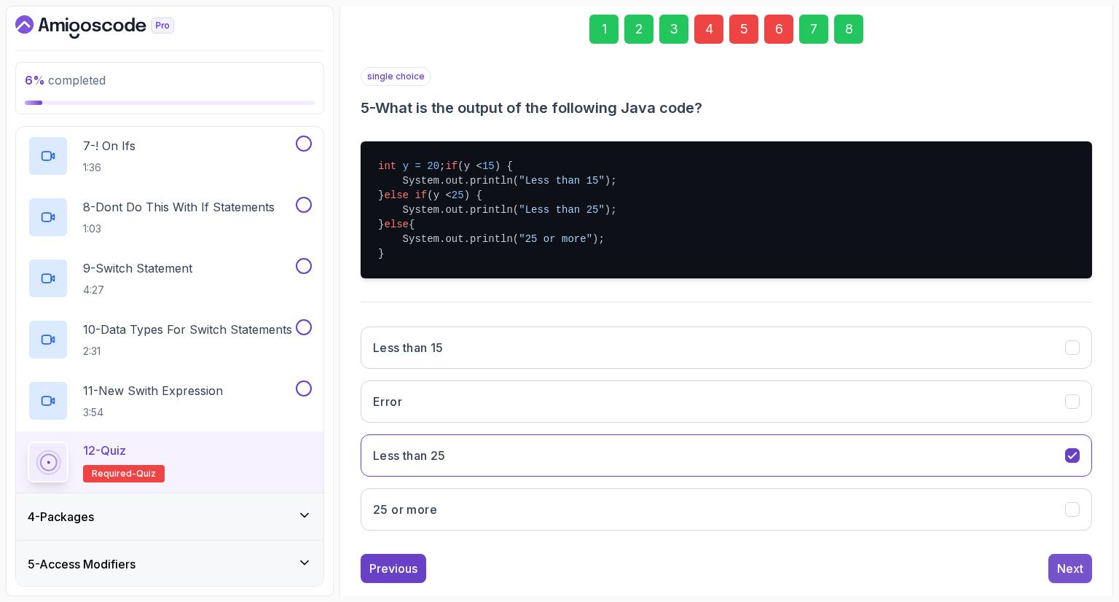
click at [1068, 577] on div "Next" at bounding box center [1070, 567] width 26 height 17
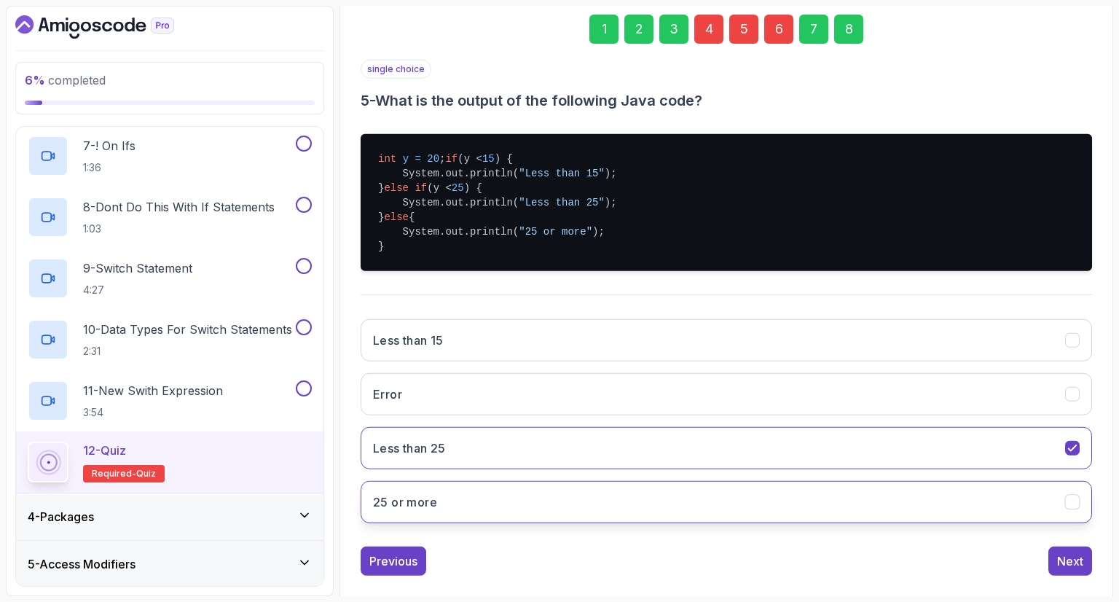
scroll to position [70, 0]
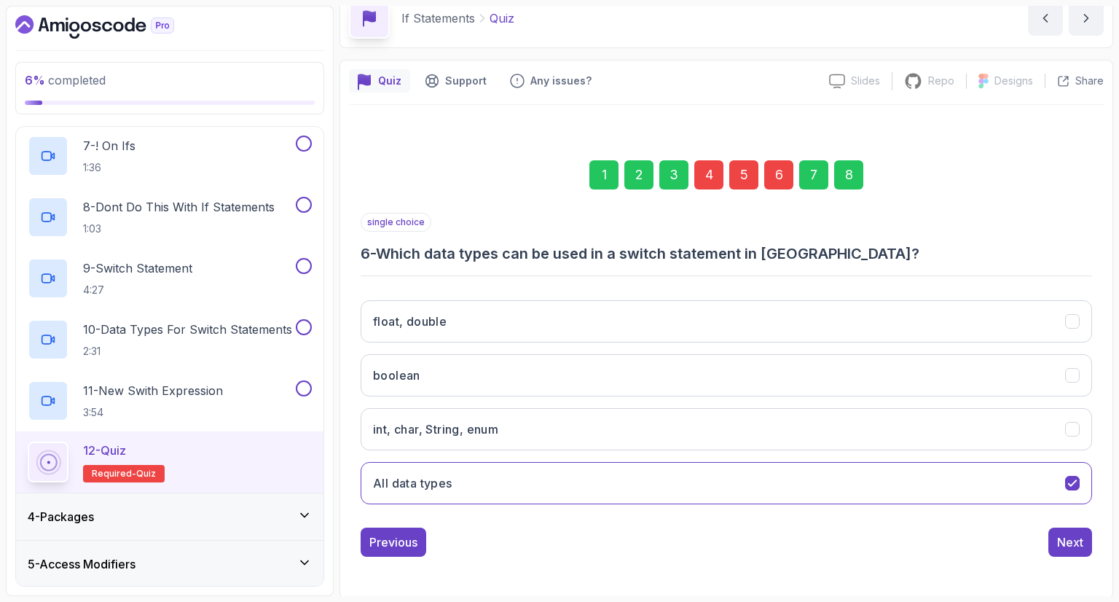
click at [514, 342] on div "float, double boolean int, char, String, enum All data types" at bounding box center [726, 401] width 731 height 227
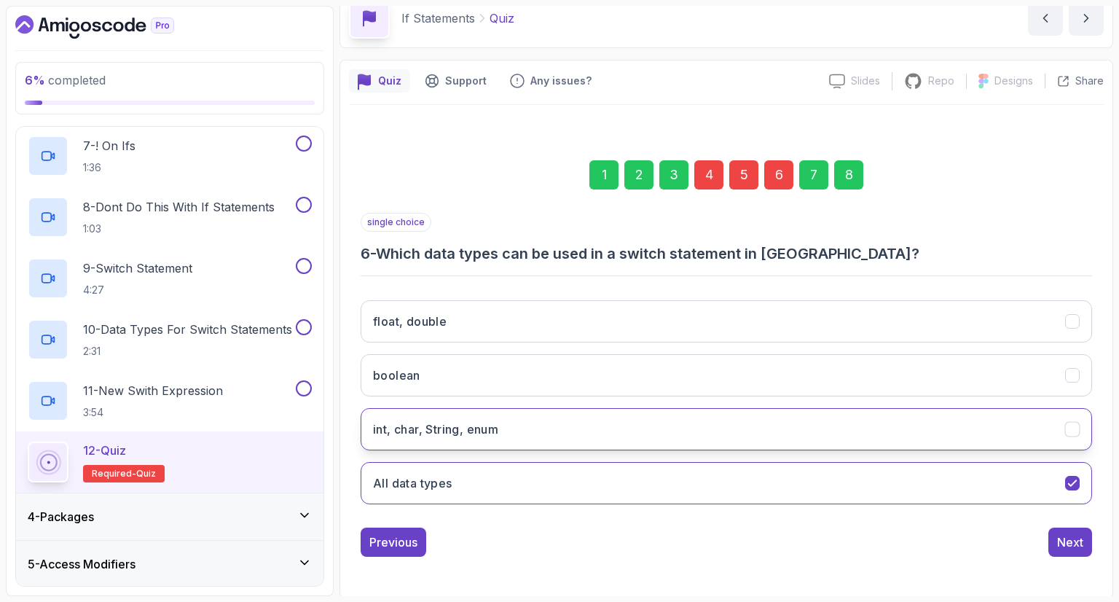
drag, startPoint x: 528, startPoint y: 423, endPoint x: 539, endPoint y: 428, distance: 12.1
click at [529, 423] on button "int, char, String, enum" at bounding box center [726, 429] width 731 height 42
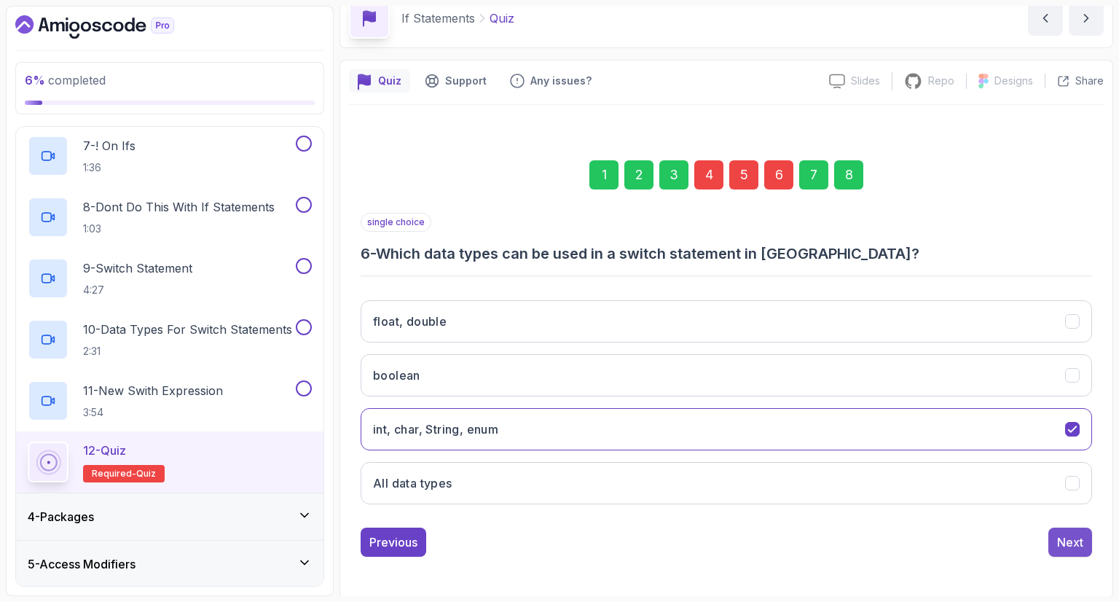
click at [1069, 538] on div "Next" at bounding box center [1070, 541] width 26 height 17
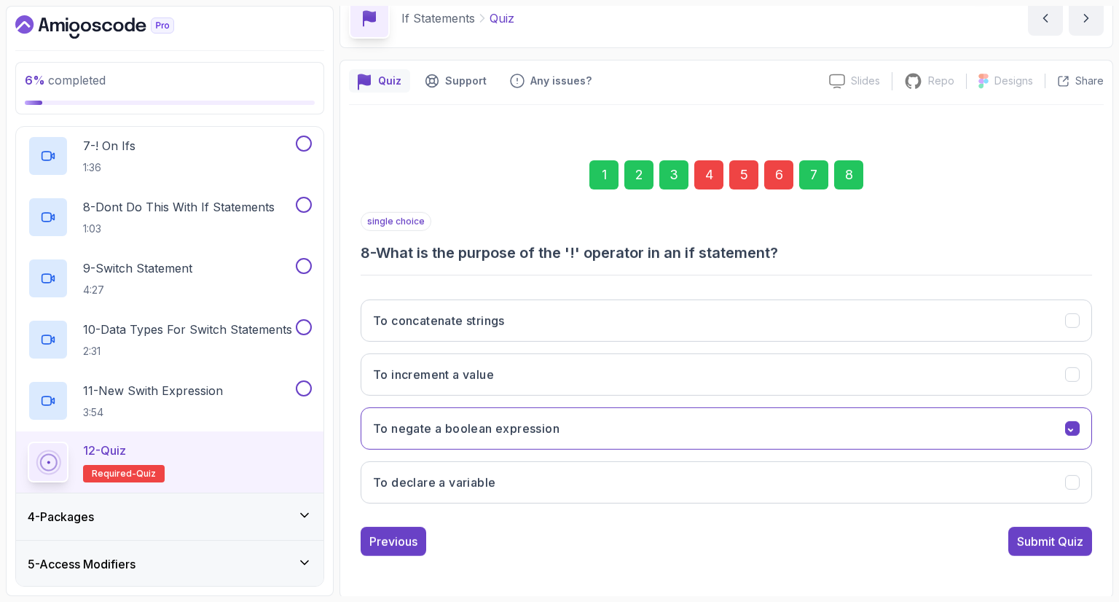
click at [1071, 541] on div "Submit Quiz" at bounding box center [1050, 540] width 66 height 17
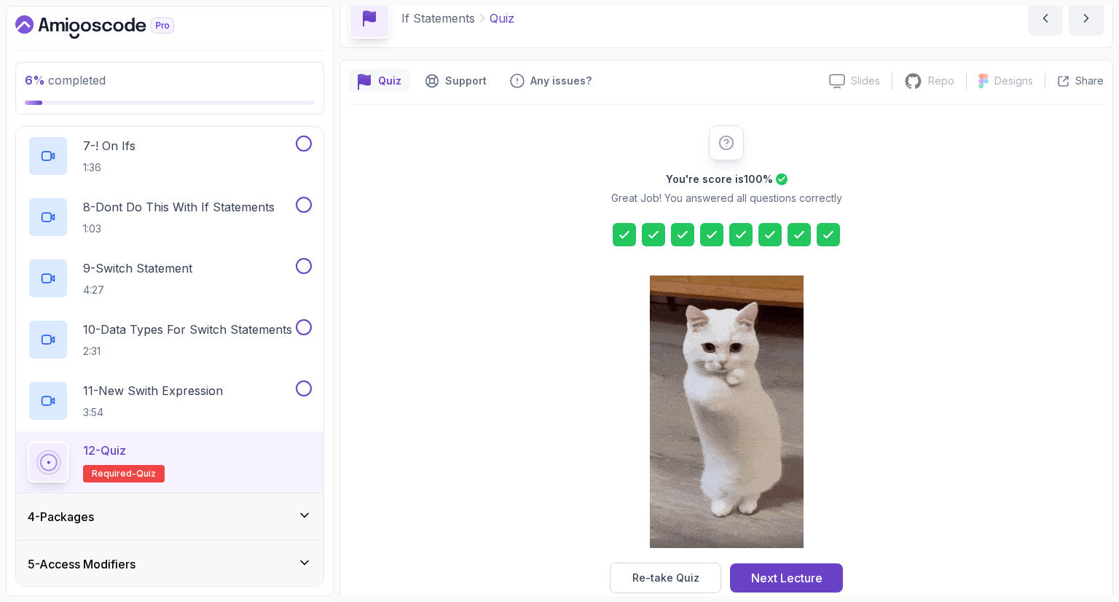
click at [798, 563] on button "Next Lecture" at bounding box center [786, 577] width 113 height 29
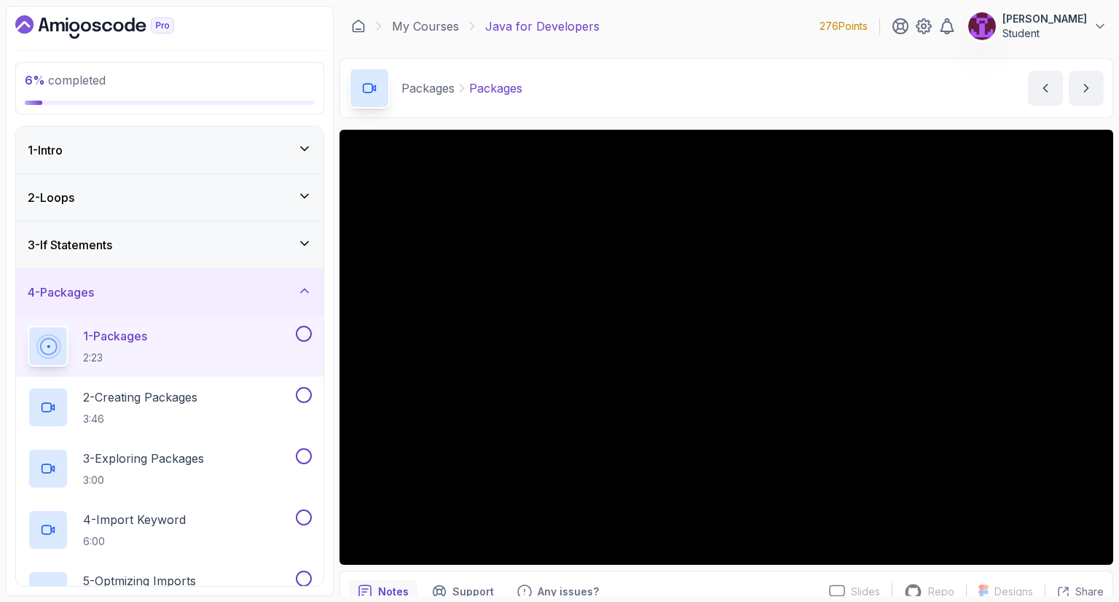
click at [227, 249] on div "3 - If Statements" at bounding box center [170, 244] width 284 height 17
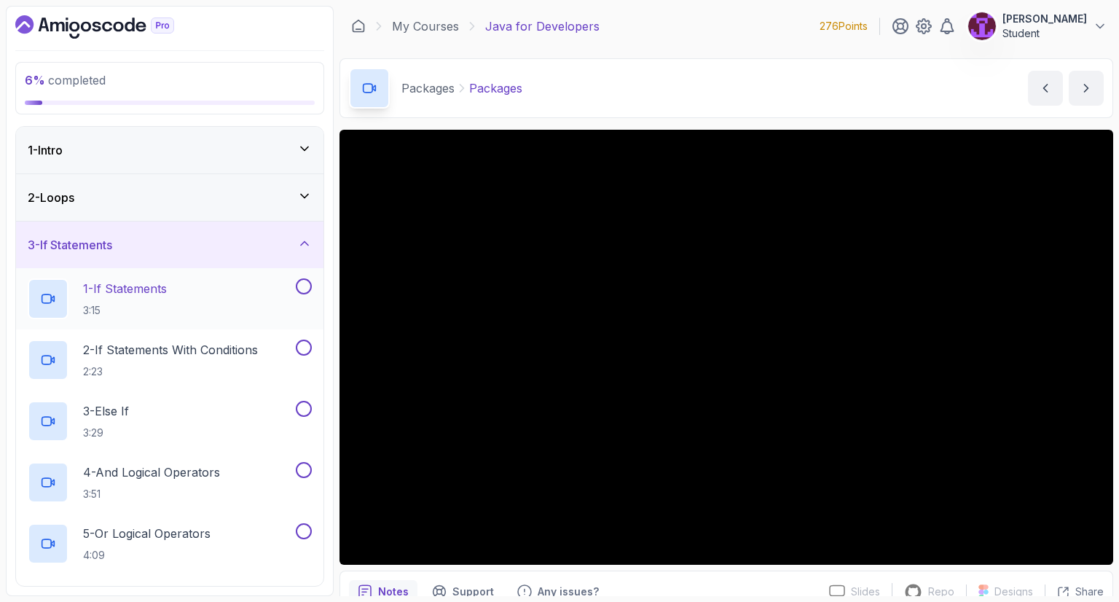
click at [303, 292] on button at bounding box center [304, 286] width 16 height 16
click at [305, 347] on button at bounding box center [304, 347] width 16 height 16
click at [306, 409] on button at bounding box center [304, 409] width 16 height 16
click at [292, 471] on div "4 - And Logical Operators 3:51" at bounding box center [160, 482] width 265 height 41
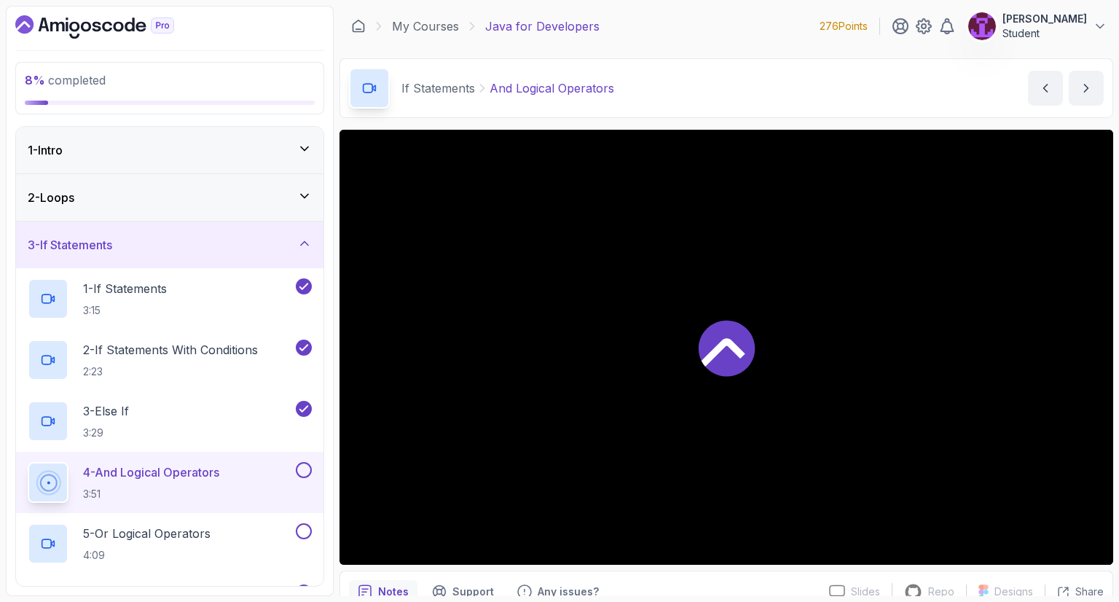
click at [297, 471] on button at bounding box center [304, 470] width 16 height 16
click at [297, 530] on button at bounding box center [304, 531] width 16 height 16
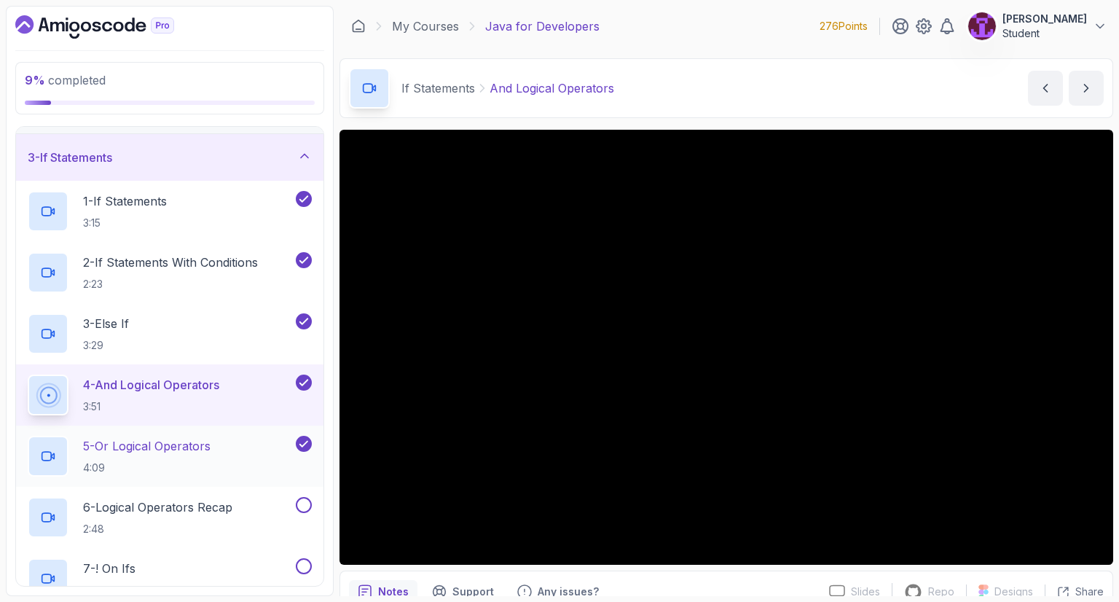
scroll to position [146, 0]
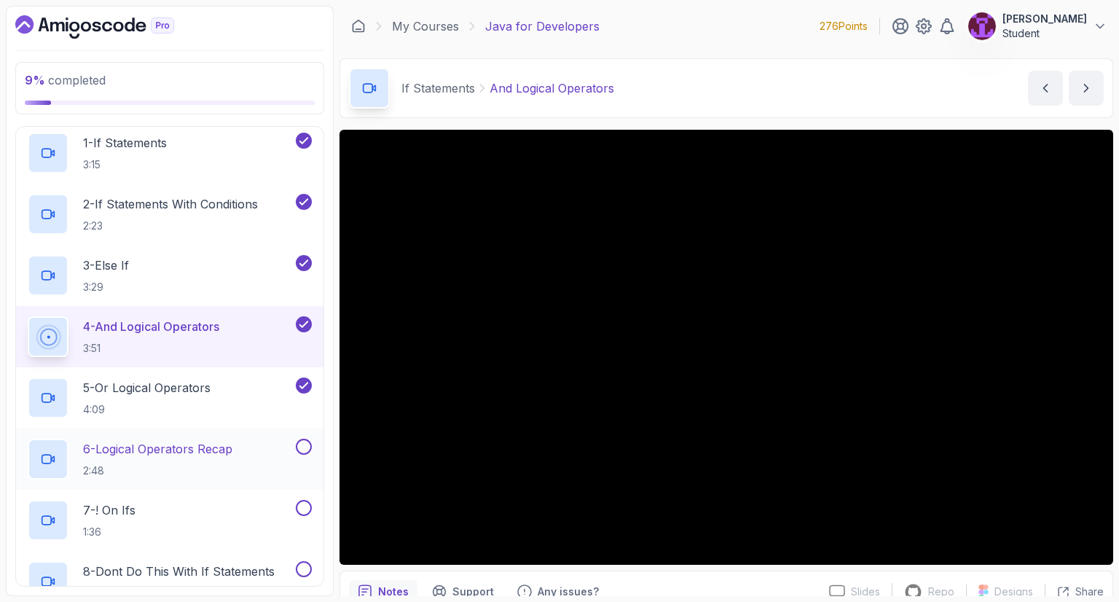
click at [304, 445] on button at bounding box center [304, 447] width 16 height 16
click at [310, 513] on div at bounding box center [302, 508] width 19 height 16
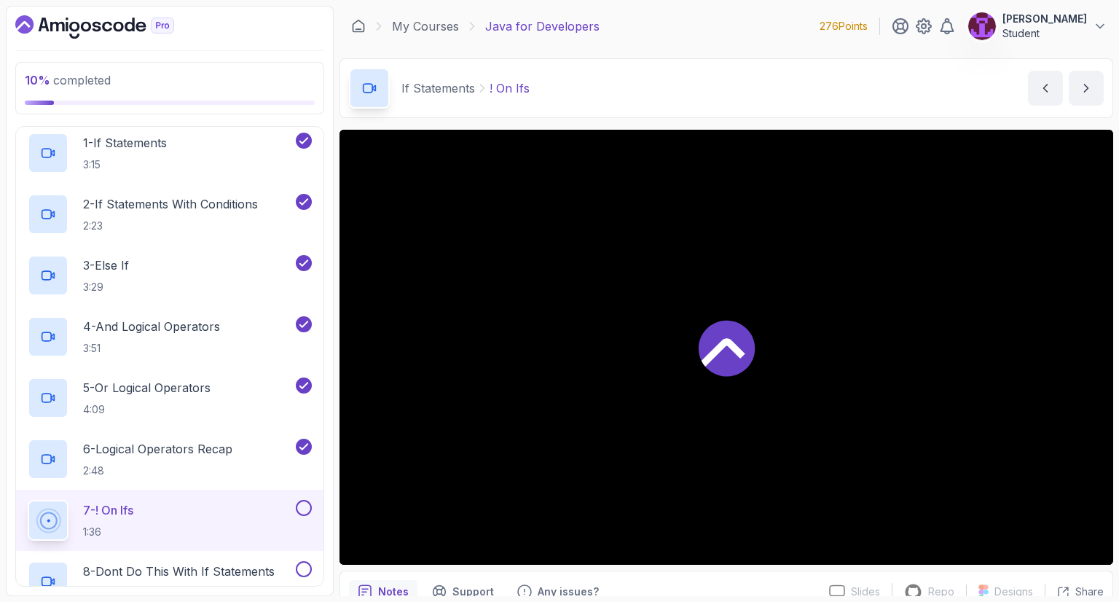
drag, startPoint x: 303, startPoint y: 565, endPoint x: 302, endPoint y: 515, distance: 50.3
click at [304, 565] on button at bounding box center [304, 569] width 16 height 16
click at [302, 505] on button at bounding box center [304, 508] width 16 height 16
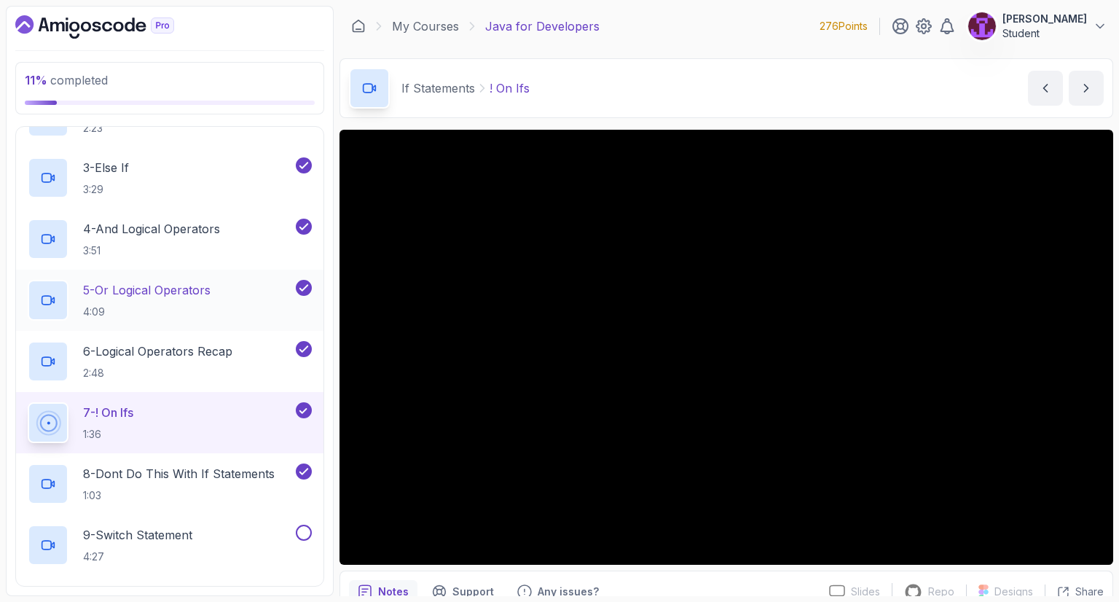
scroll to position [291, 0]
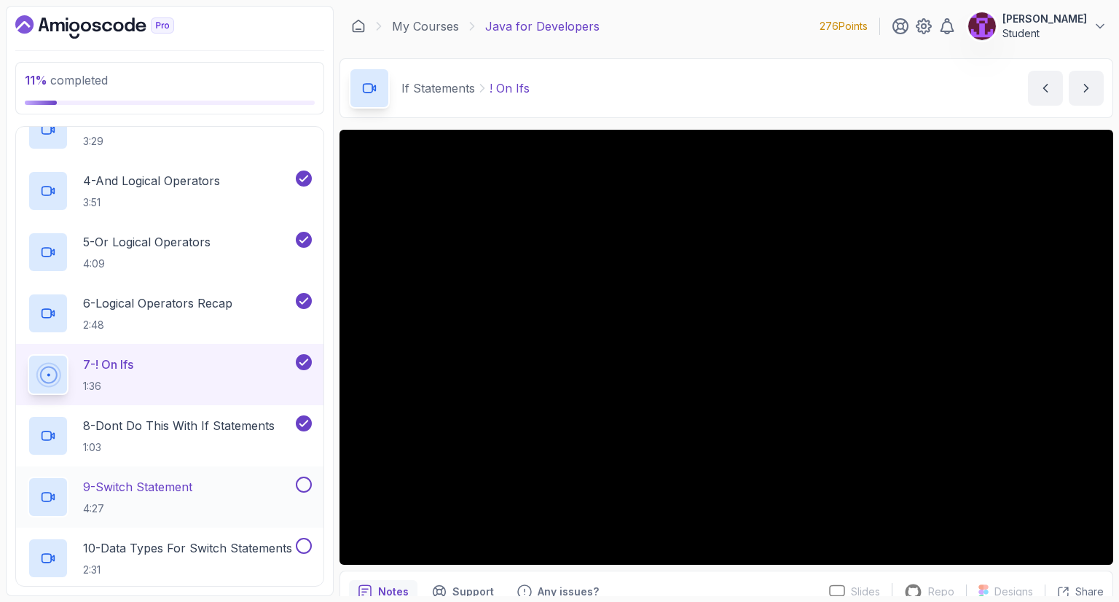
click at [307, 487] on button at bounding box center [304, 484] width 16 height 16
click at [309, 542] on button at bounding box center [304, 546] width 16 height 16
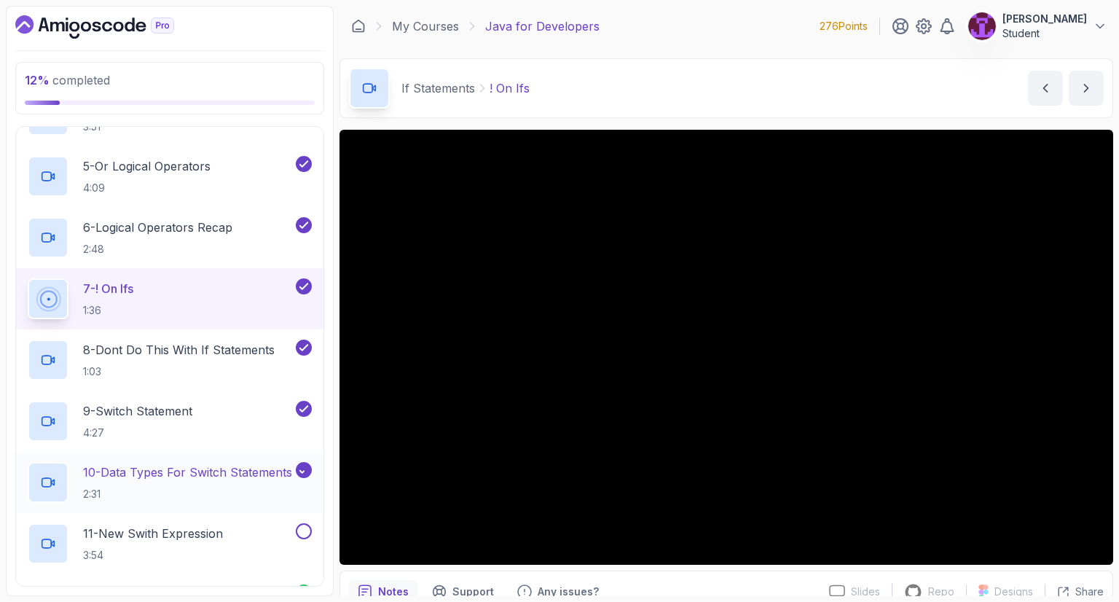
scroll to position [437, 0]
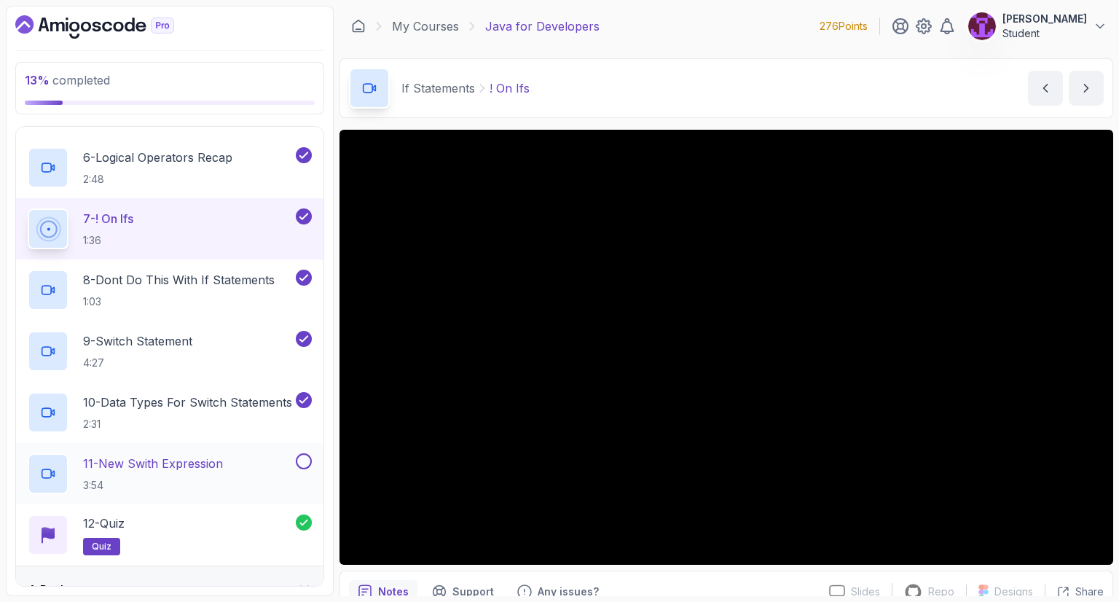
click at [306, 461] on button at bounding box center [304, 461] width 16 height 16
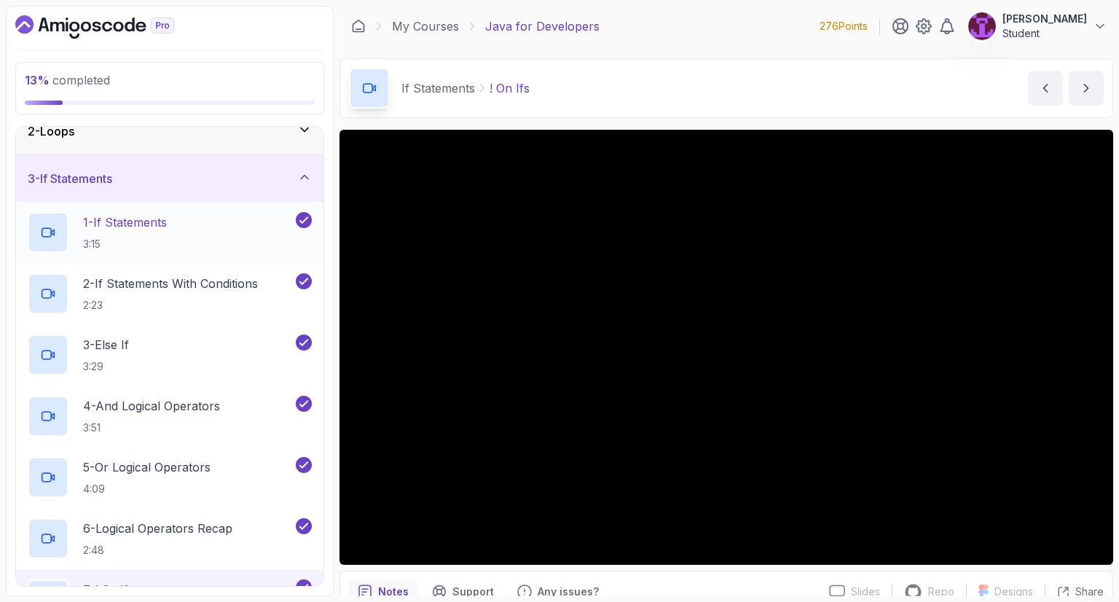
scroll to position [0, 0]
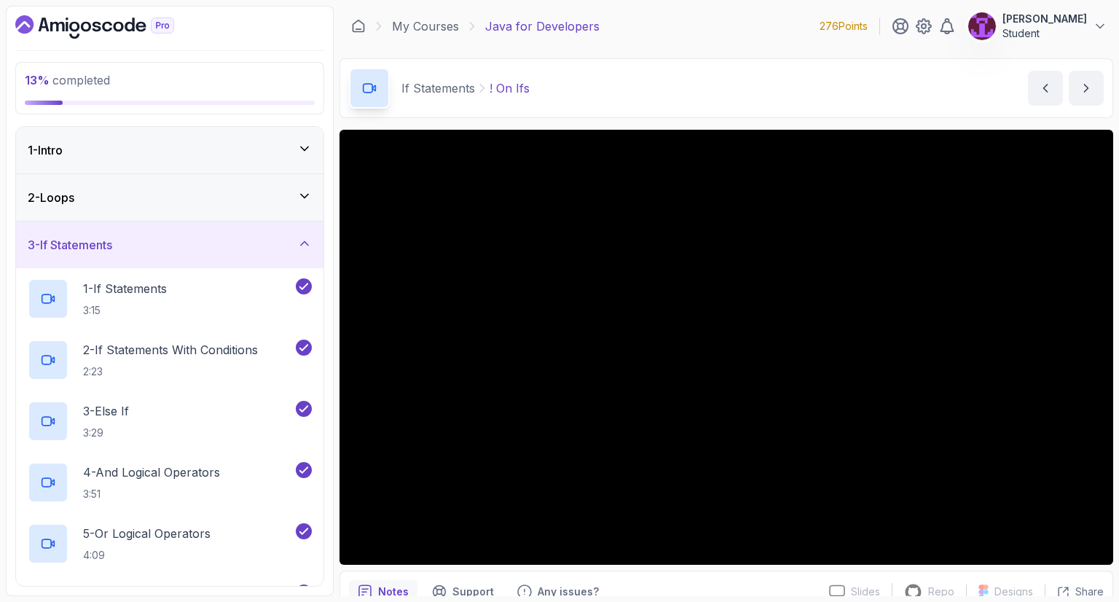
click at [284, 237] on div "3 - If Statements" at bounding box center [170, 244] width 284 height 17
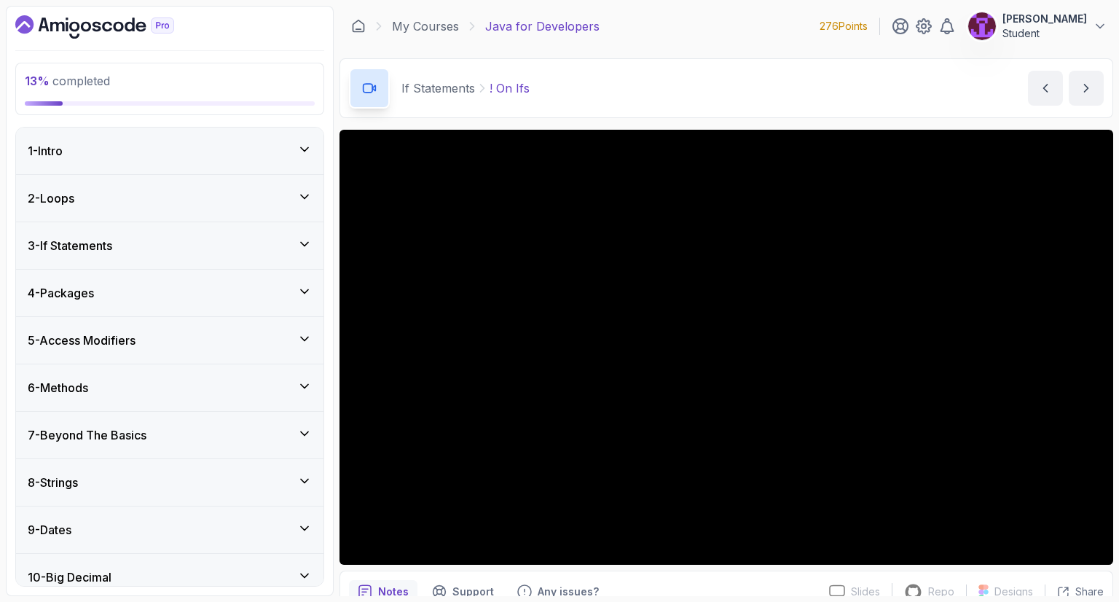
click at [300, 302] on div "4 - Packages" at bounding box center [169, 293] width 307 height 47
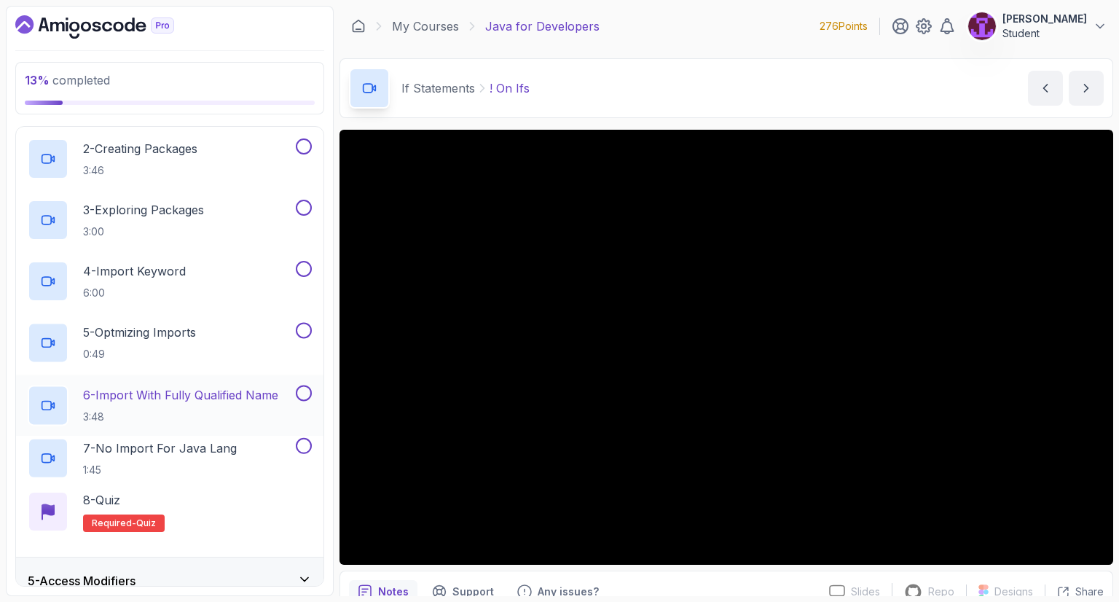
scroll to position [364, 0]
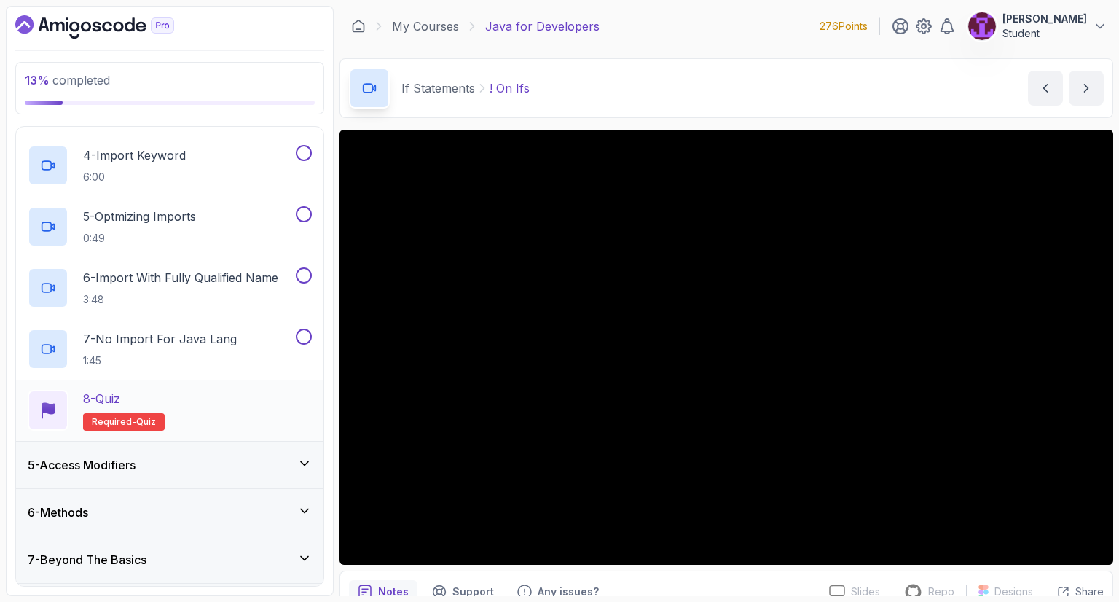
click at [244, 412] on div "8 - Quiz Required- quiz" at bounding box center [170, 410] width 284 height 41
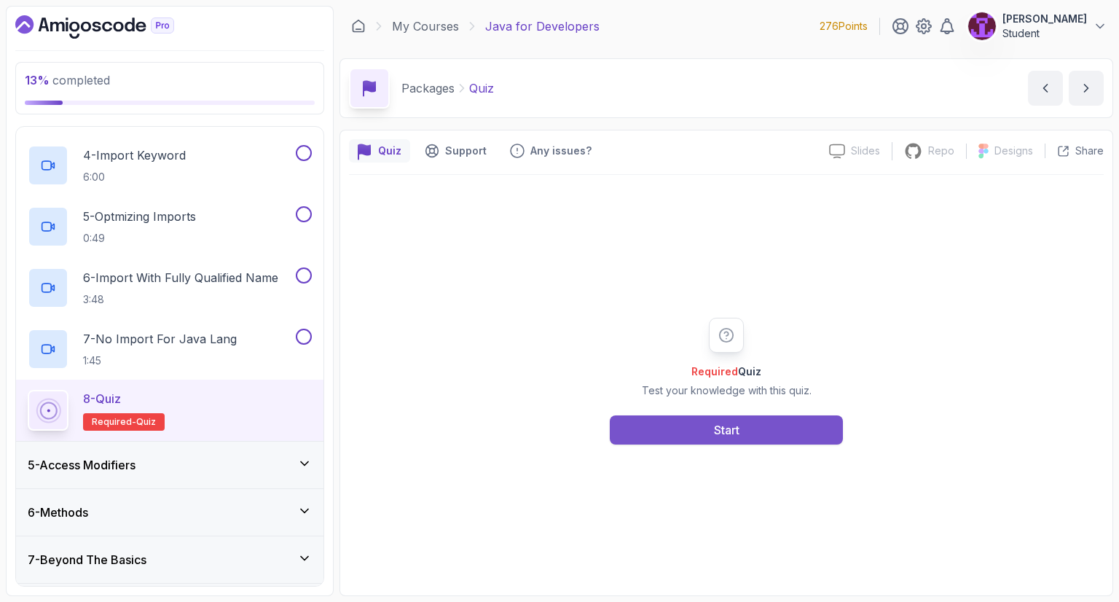
click at [667, 419] on button "Start" at bounding box center [726, 429] width 233 height 29
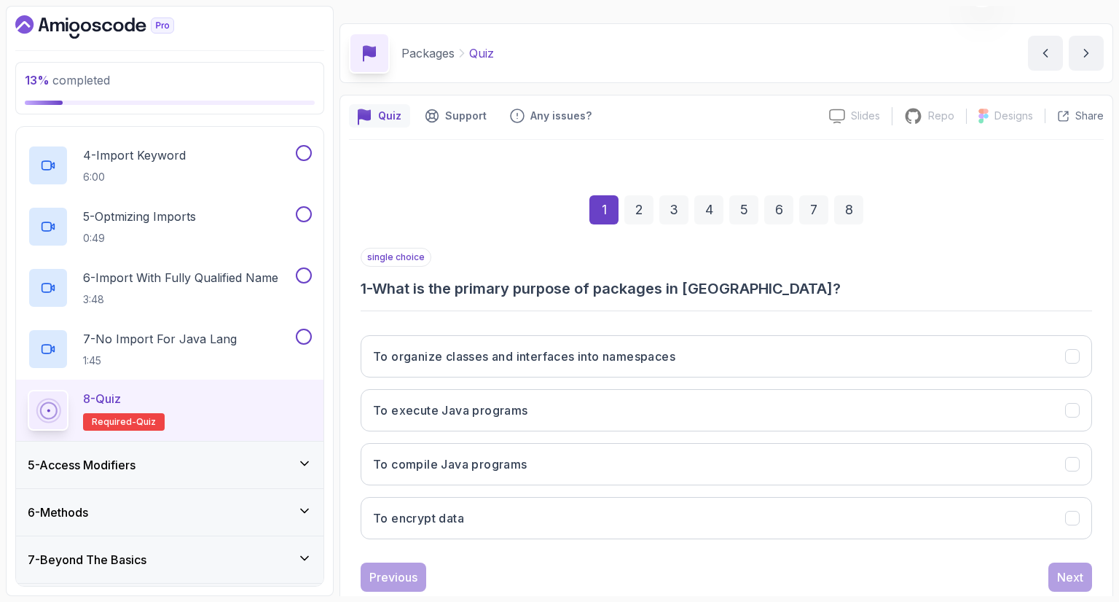
scroll to position [70, 0]
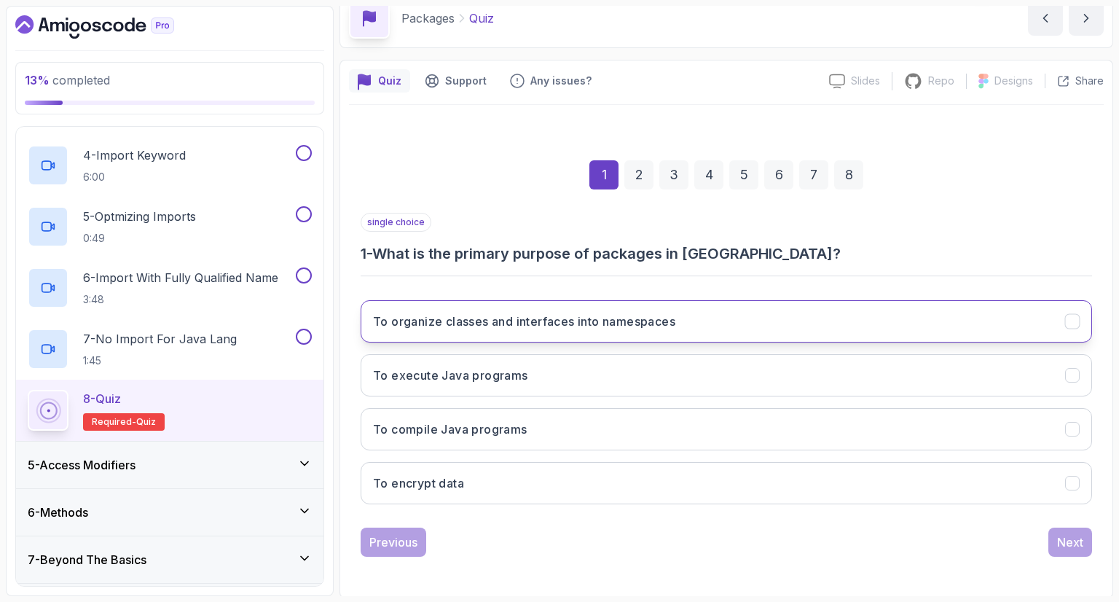
click at [626, 324] on h3 "To organize classes and interfaces into namespaces" at bounding box center [524, 320] width 302 height 17
click at [1073, 534] on div "Next" at bounding box center [1070, 541] width 26 height 17
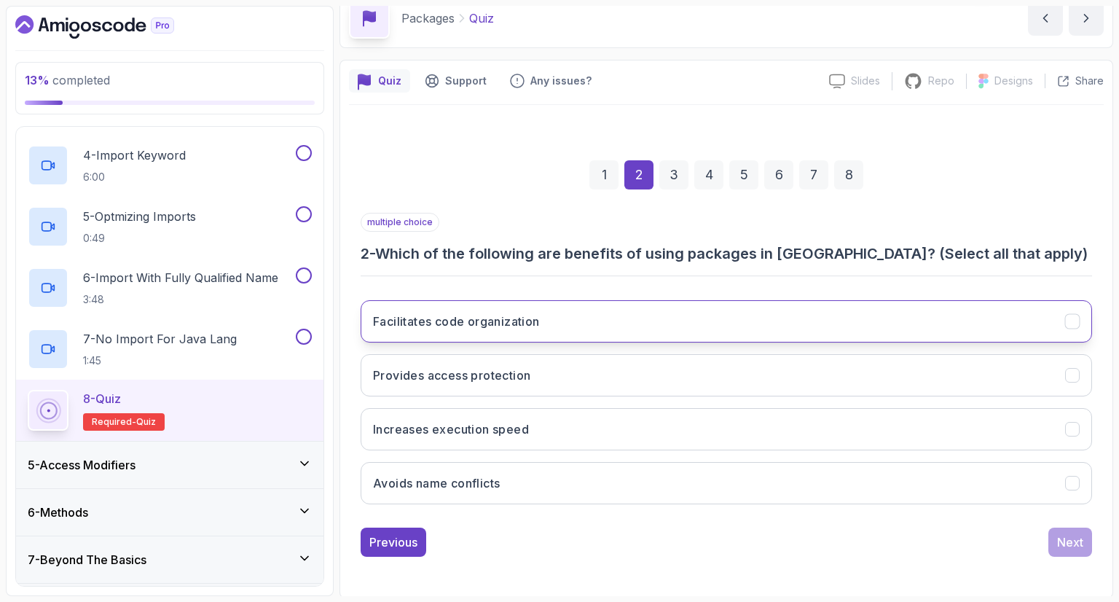
click at [588, 318] on button "Facilitates code organization" at bounding box center [726, 321] width 731 height 42
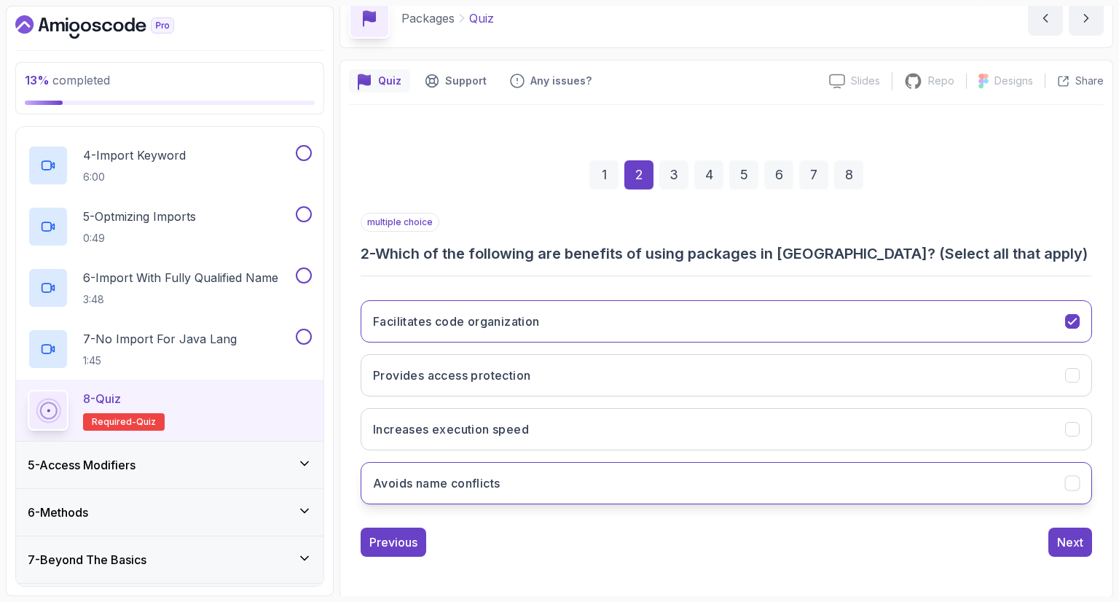
click at [714, 481] on button "Avoids name conflicts" at bounding box center [726, 483] width 731 height 42
click at [1071, 536] on div "Next" at bounding box center [1070, 541] width 26 height 17
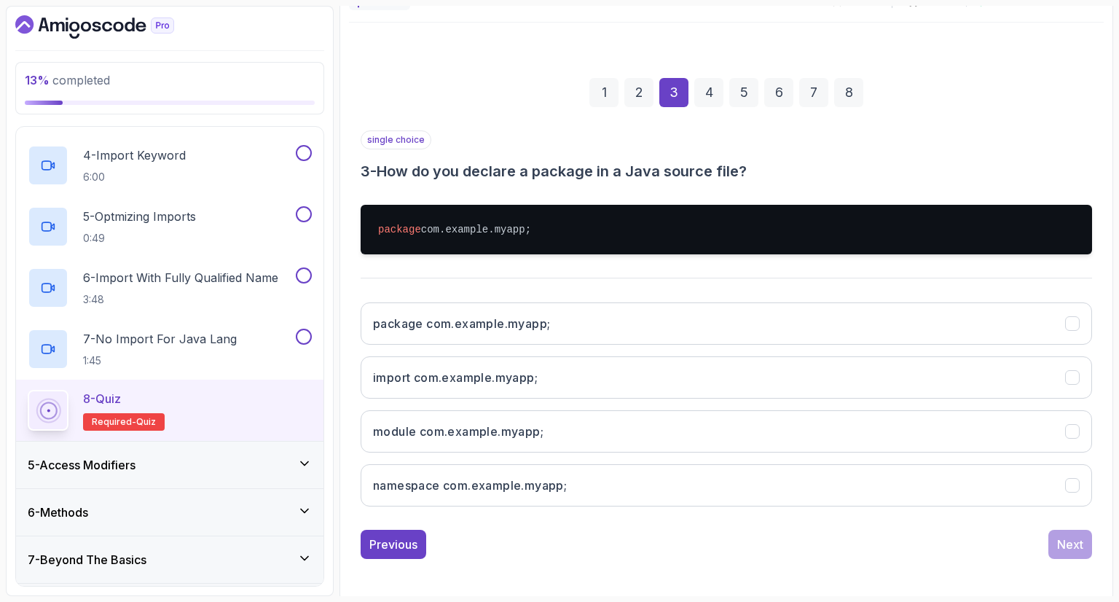
scroll to position [154, 0]
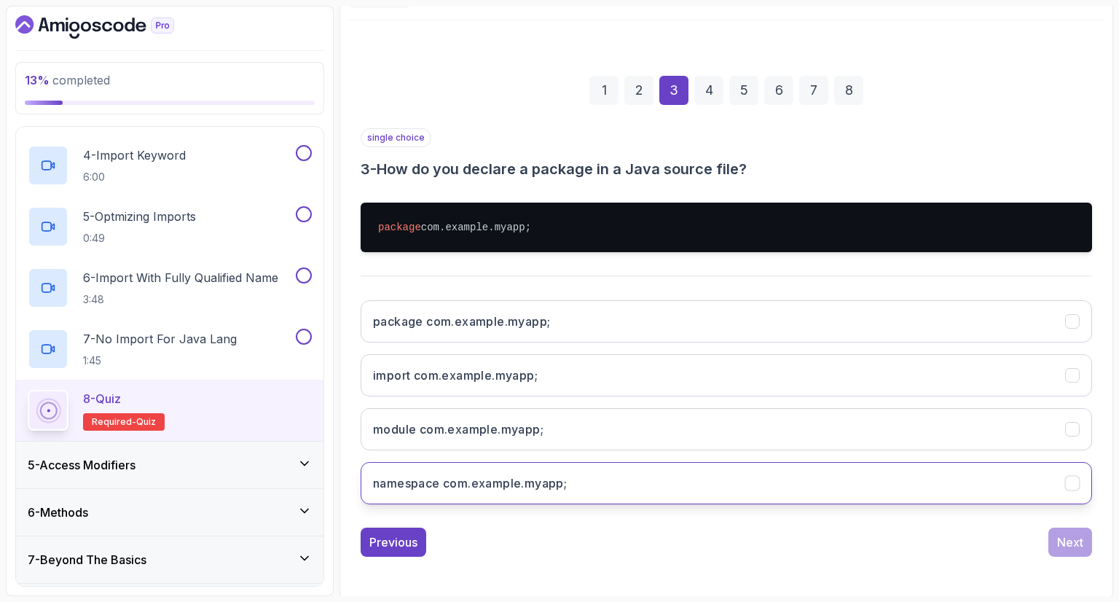
click at [573, 477] on button "namespace com.example.myapp;" at bounding box center [726, 483] width 731 height 42
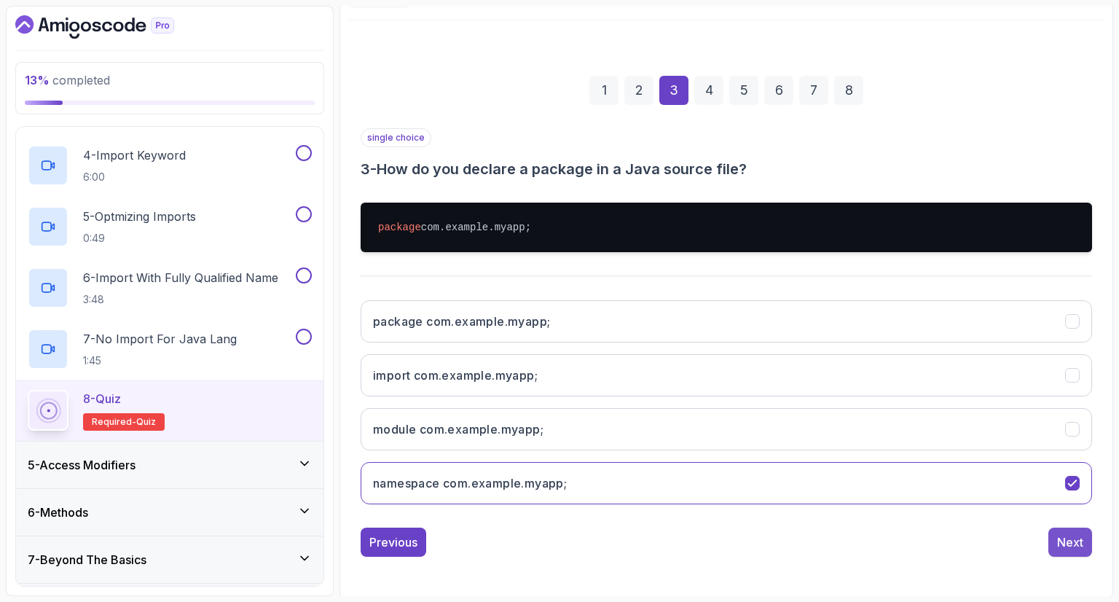
click at [1069, 537] on div "Next" at bounding box center [1070, 541] width 26 height 17
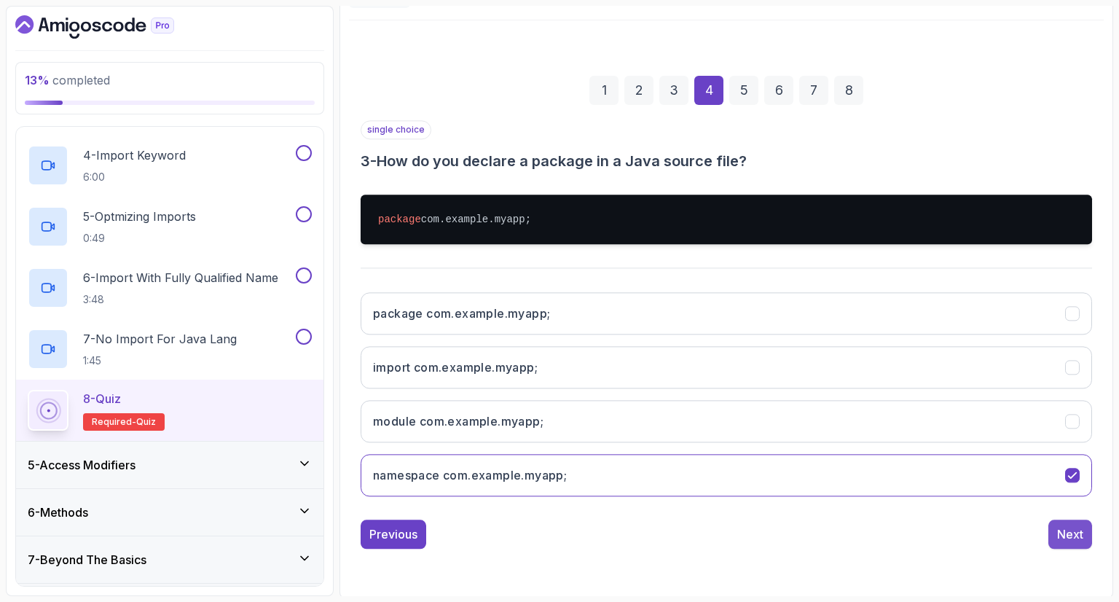
scroll to position [70, 0]
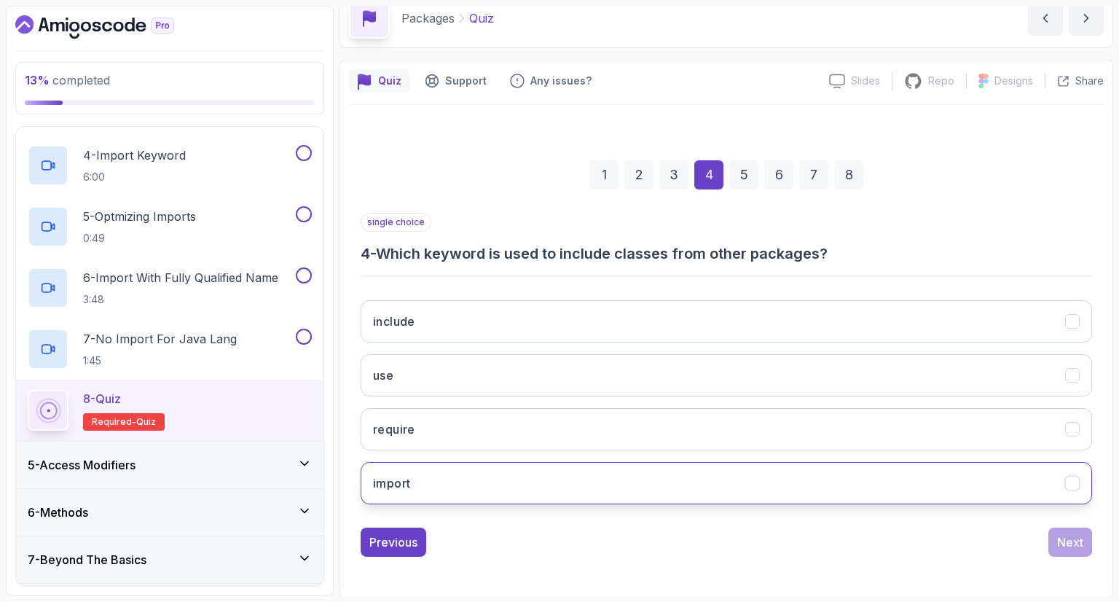
click at [474, 479] on button "import" at bounding box center [726, 483] width 731 height 42
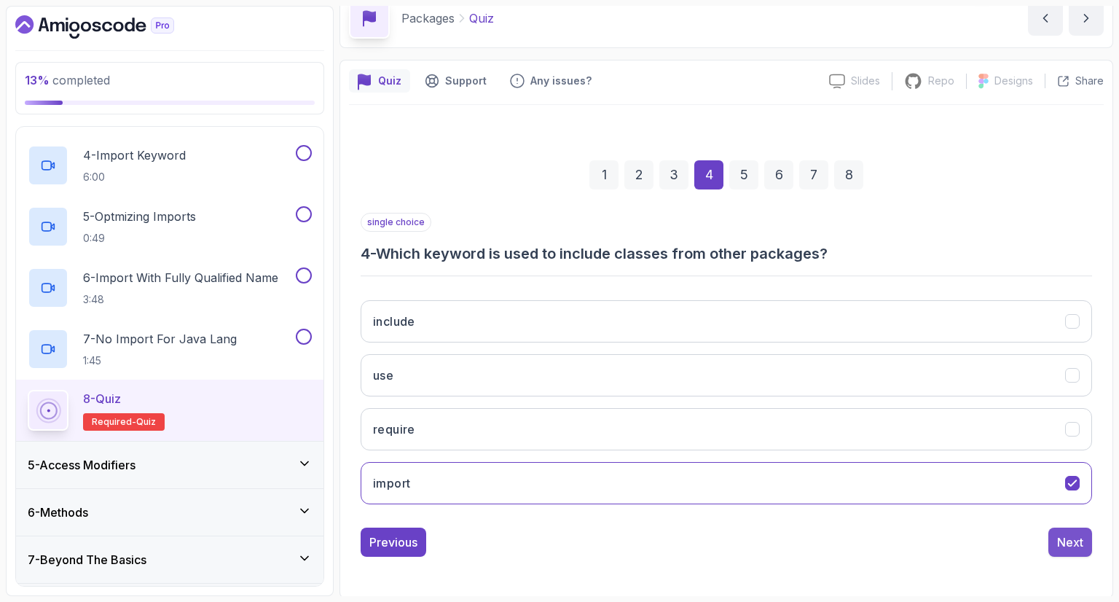
click at [1059, 527] on button "Next" at bounding box center [1070, 541] width 44 height 29
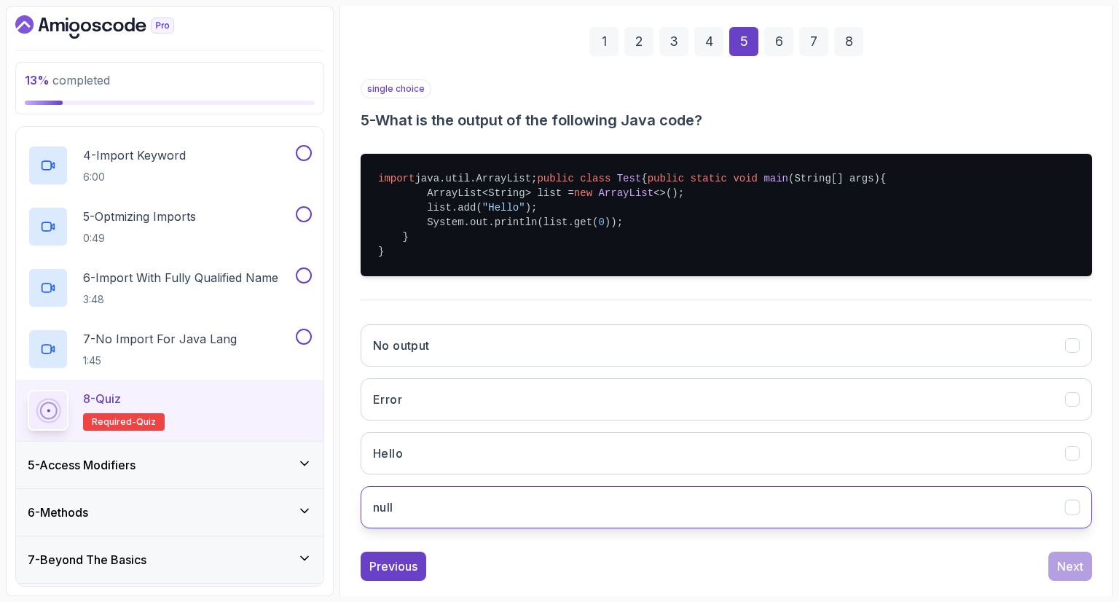
scroll to position [256, 0]
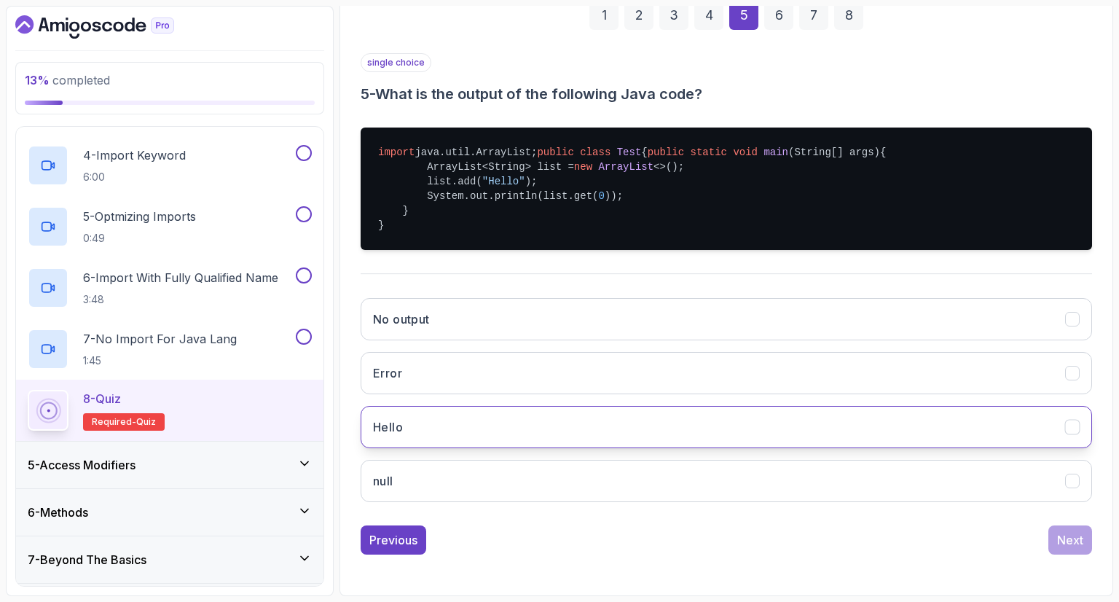
click at [460, 421] on button "Hello" at bounding box center [726, 427] width 731 height 42
click at [1077, 540] on div "Next" at bounding box center [1070, 539] width 26 height 17
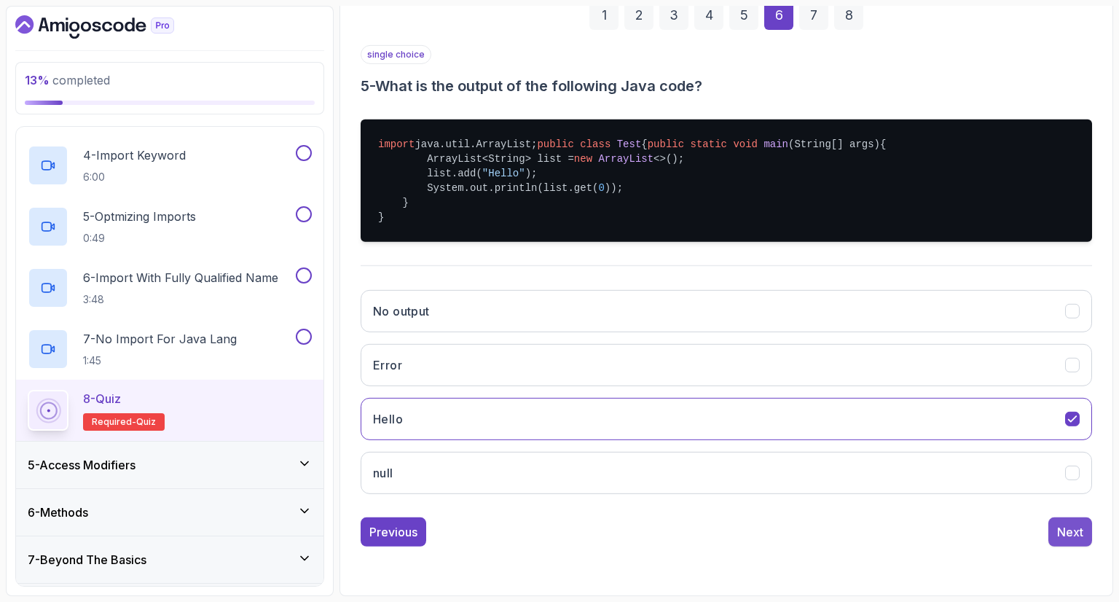
scroll to position [70, 0]
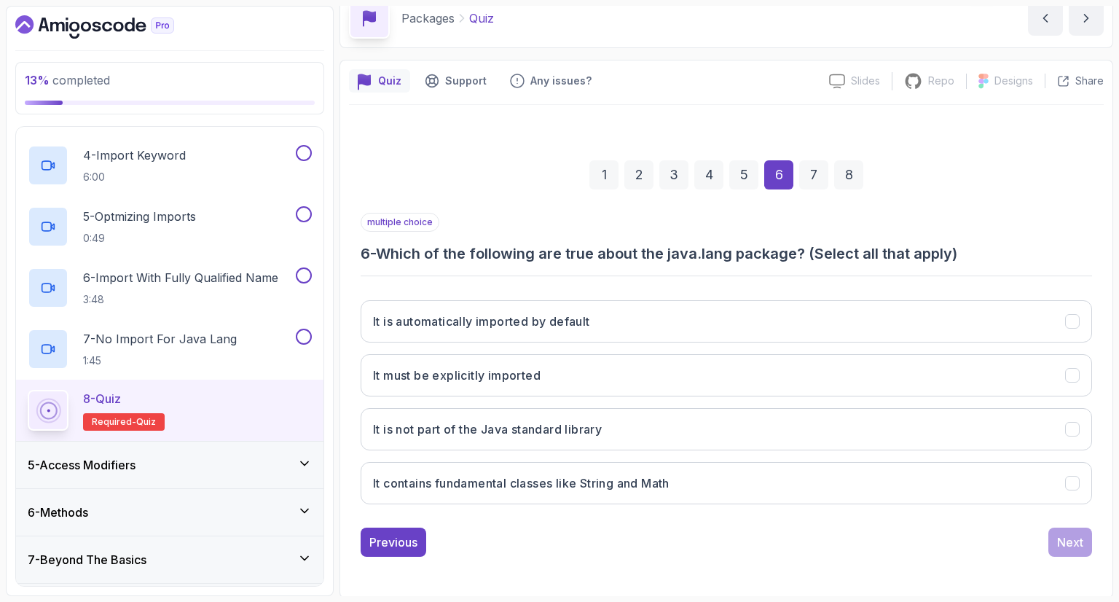
click at [641, 300] on button "It is automatically imported by default" at bounding box center [726, 321] width 731 height 42
click at [1072, 551] on button "Next" at bounding box center [1070, 541] width 44 height 29
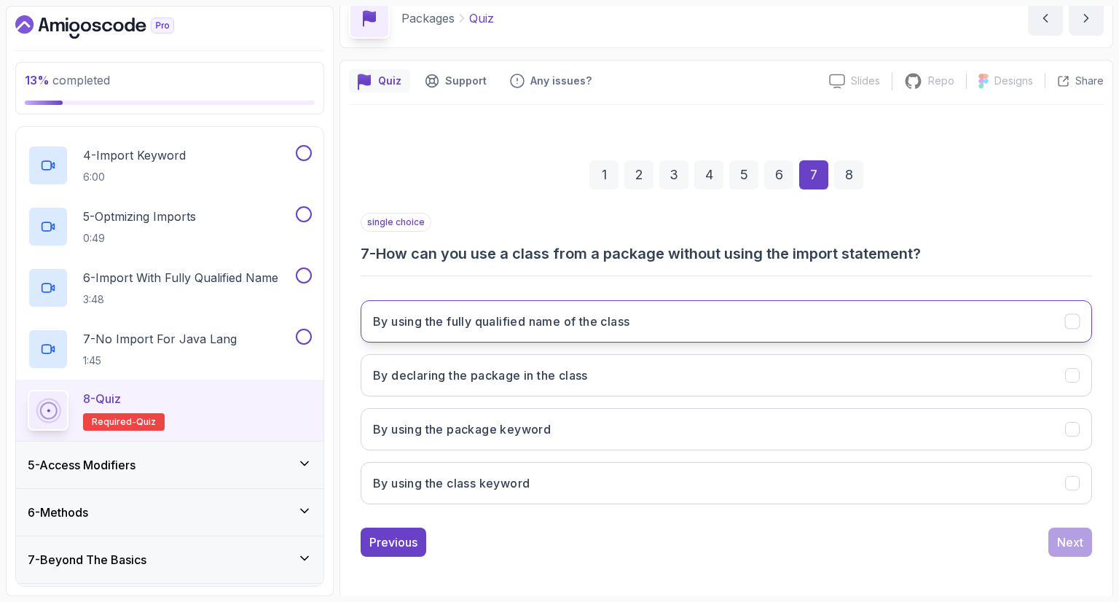
click at [733, 329] on button "By using the fully qualified name of the class" at bounding box center [726, 321] width 731 height 42
drag, startPoint x: 1028, startPoint y: 541, endPoint x: 1042, endPoint y: 541, distance: 14.6
click at [1034, 543] on div "Previous Next" at bounding box center [726, 541] width 731 height 29
click at [1082, 537] on div "Next" at bounding box center [1070, 541] width 26 height 17
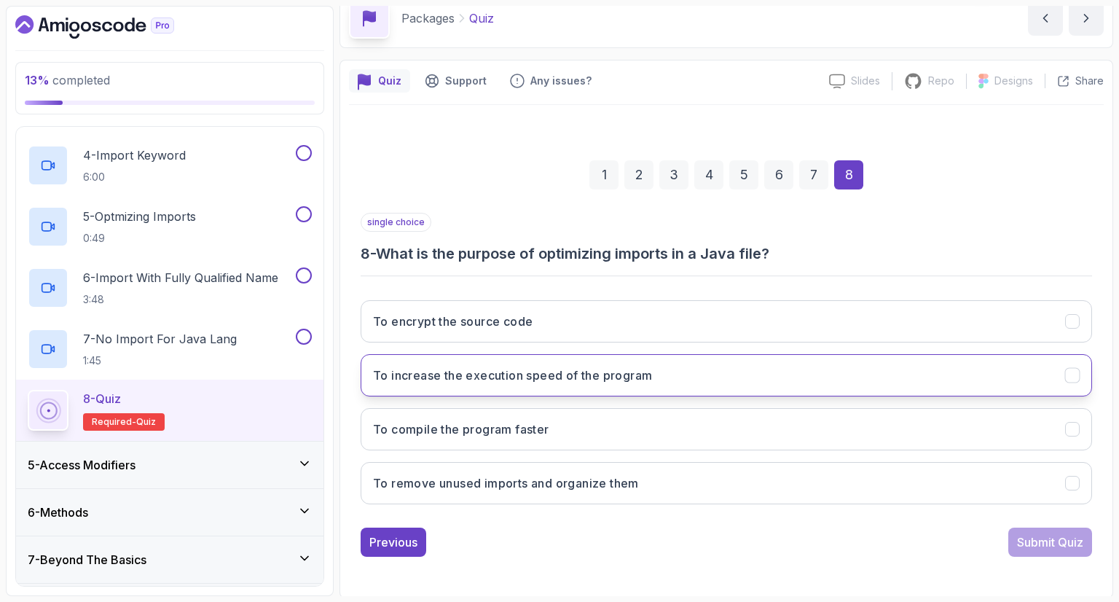
click at [600, 372] on h3 "To increase the execution speed of the program" at bounding box center [512, 374] width 279 height 17
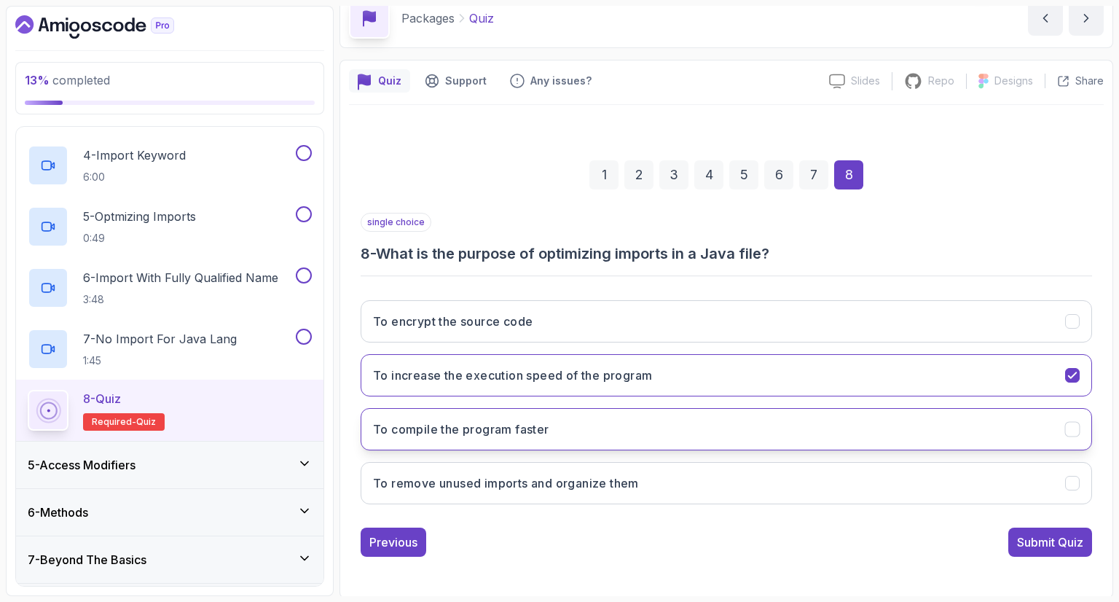
click at [626, 430] on button "To compile the program faster" at bounding box center [726, 429] width 731 height 42
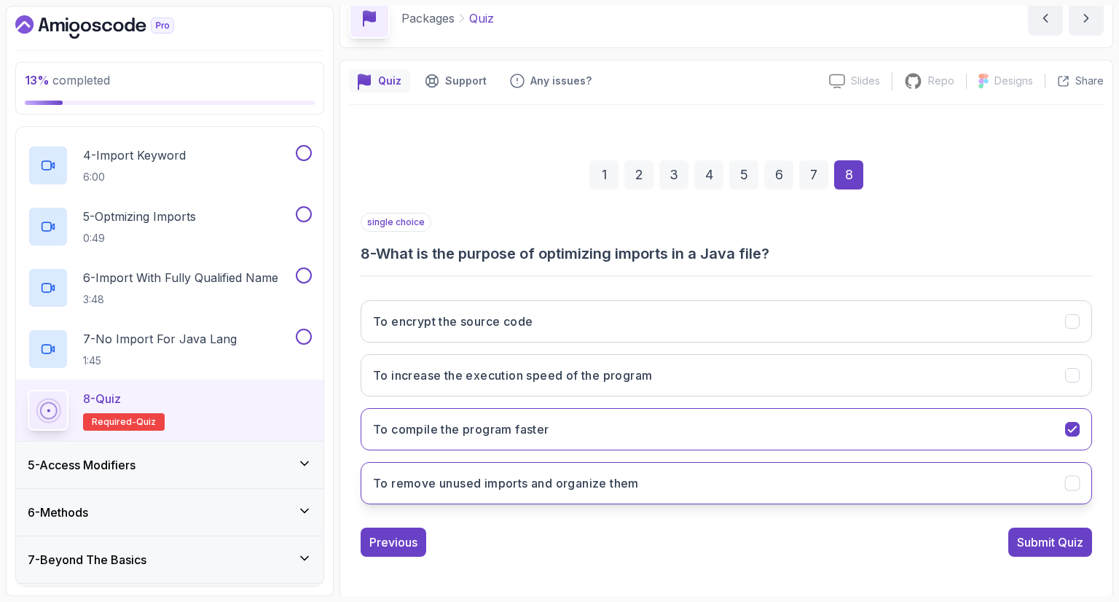
click at [675, 487] on button "To remove unused imports and organize them" at bounding box center [726, 483] width 731 height 42
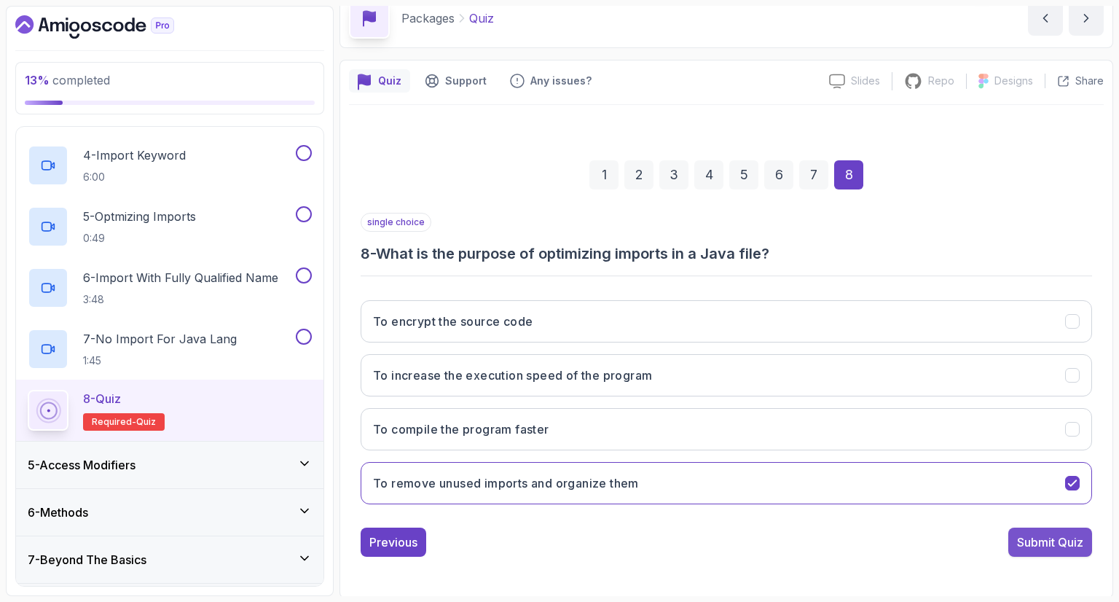
click at [1031, 547] on div "Submit Quiz" at bounding box center [1050, 541] width 66 height 17
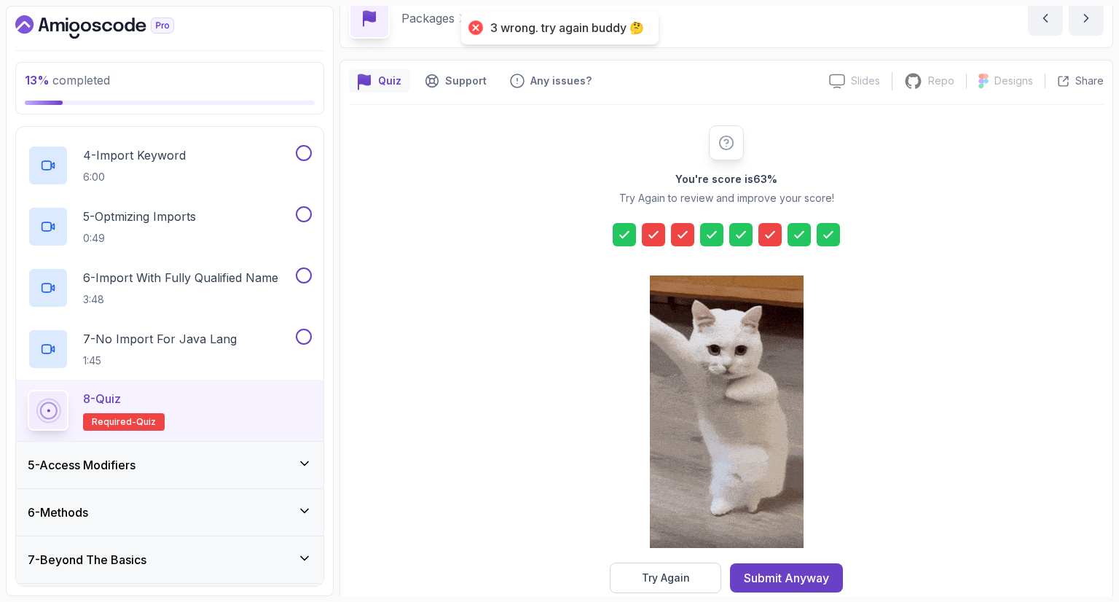
click at [665, 575] on div "Try Again" at bounding box center [666, 577] width 48 height 15
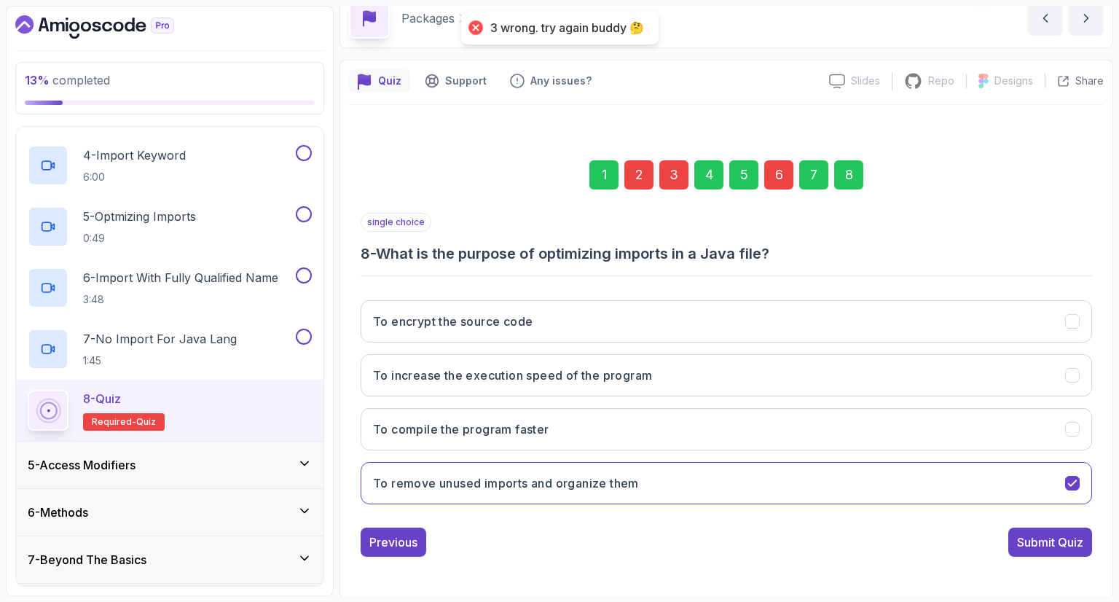
click at [648, 173] on div "2" at bounding box center [638, 174] width 29 height 29
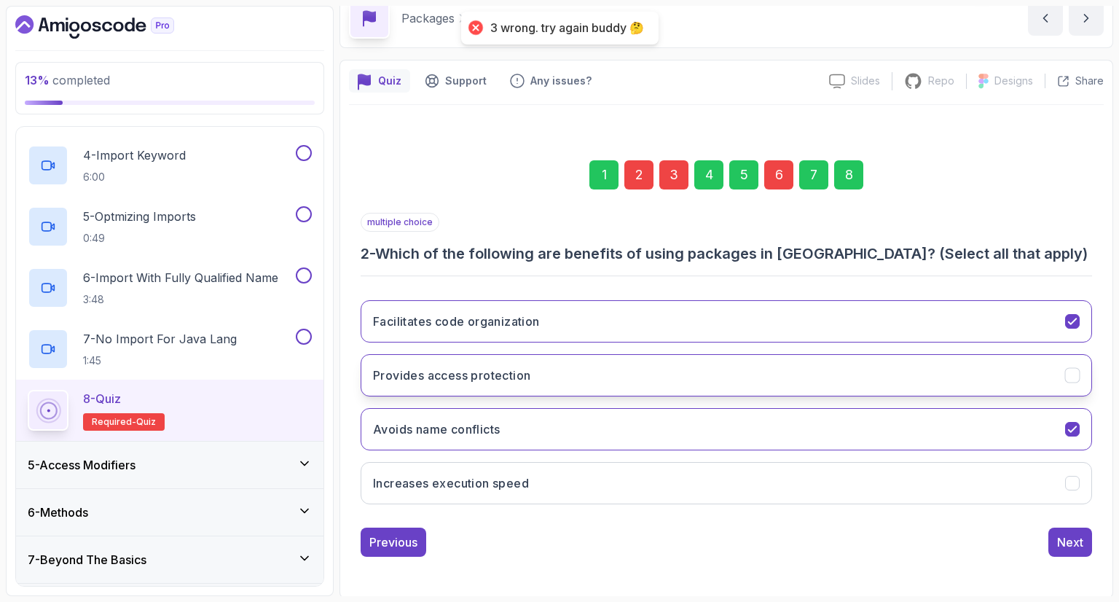
click at [667, 377] on button "Provides access protection" at bounding box center [726, 375] width 731 height 42
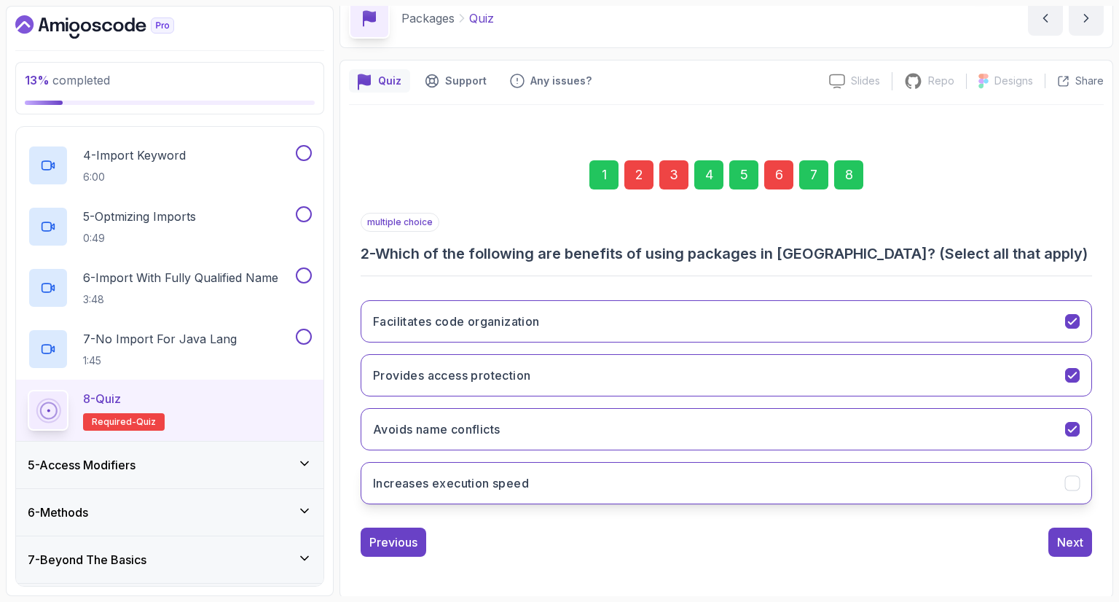
click at [710, 476] on button "Increases execution speed" at bounding box center [726, 483] width 731 height 42
click at [1084, 535] on button "Next" at bounding box center [1070, 541] width 44 height 29
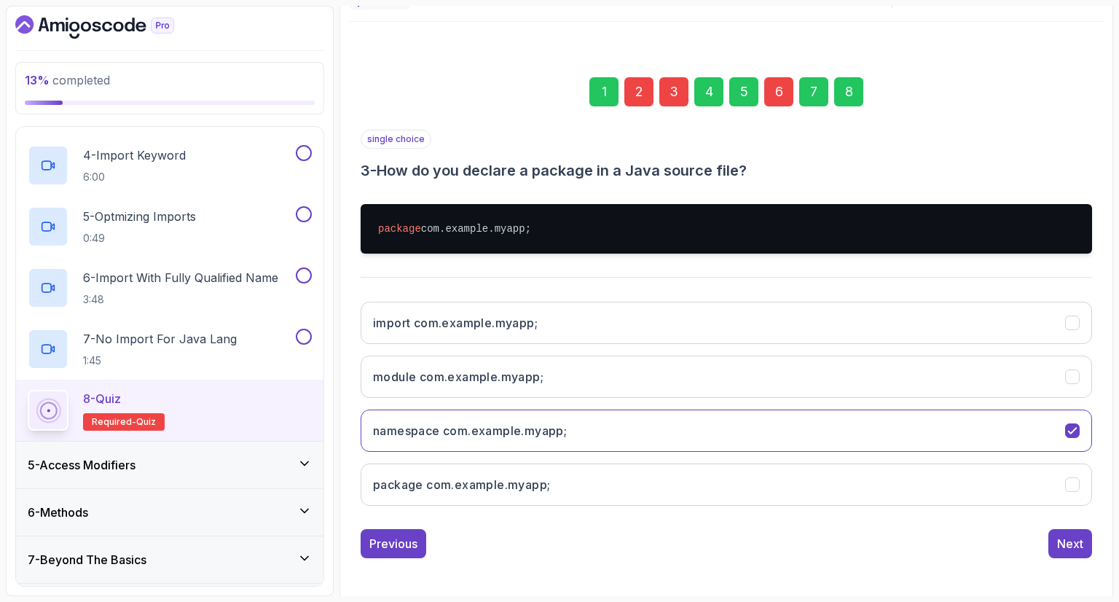
scroll to position [154, 0]
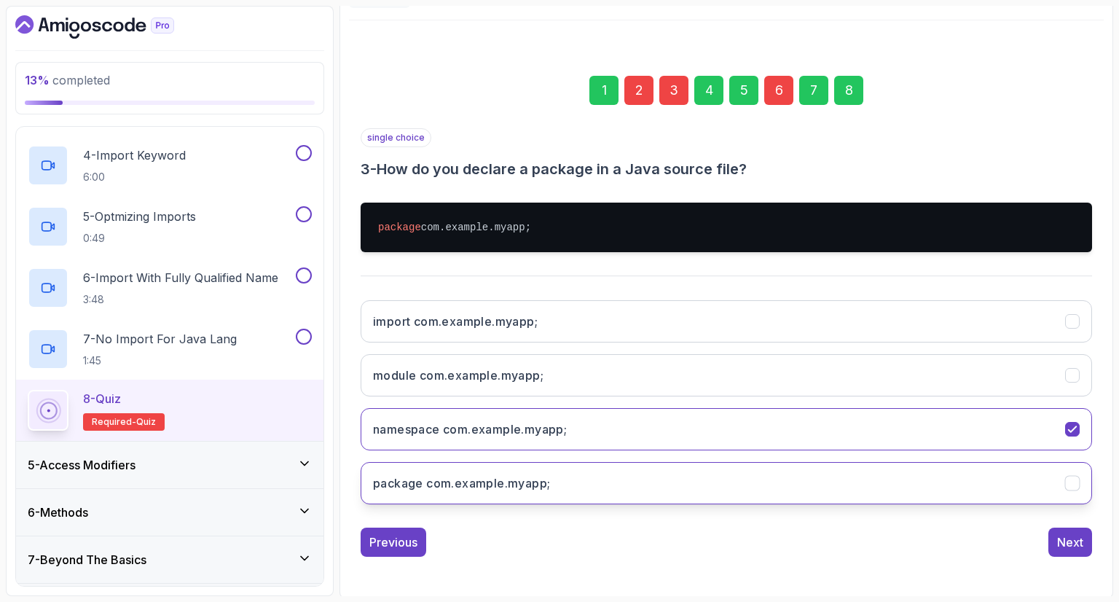
click at [507, 474] on h3 "package com.example.myapp;" at bounding box center [461, 482] width 177 height 17
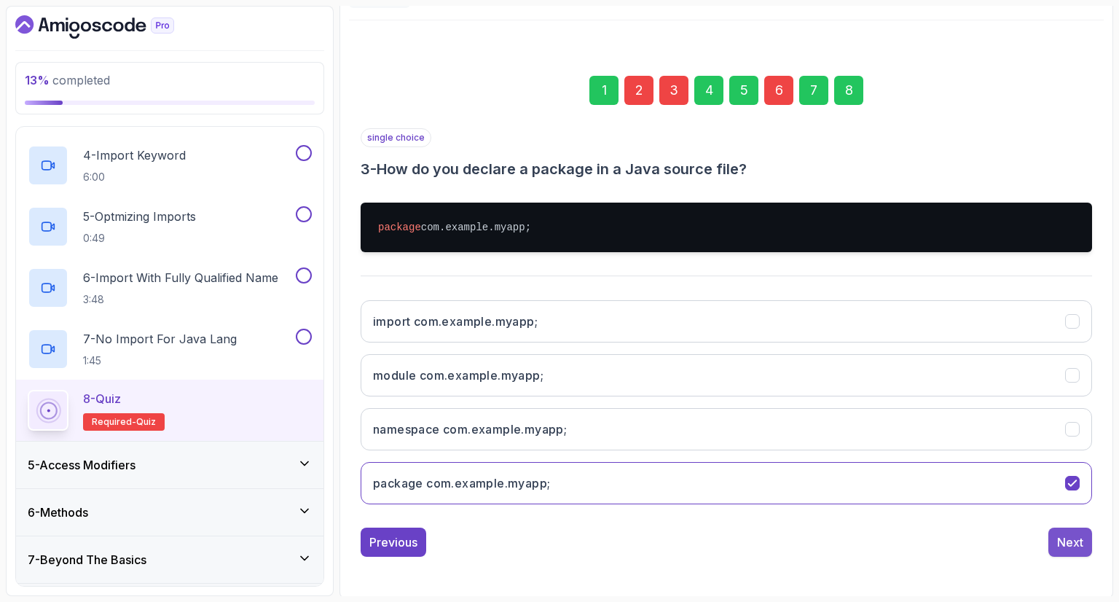
click at [1070, 542] on div "Next" at bounding box center [1070, 541] width 26 height 17
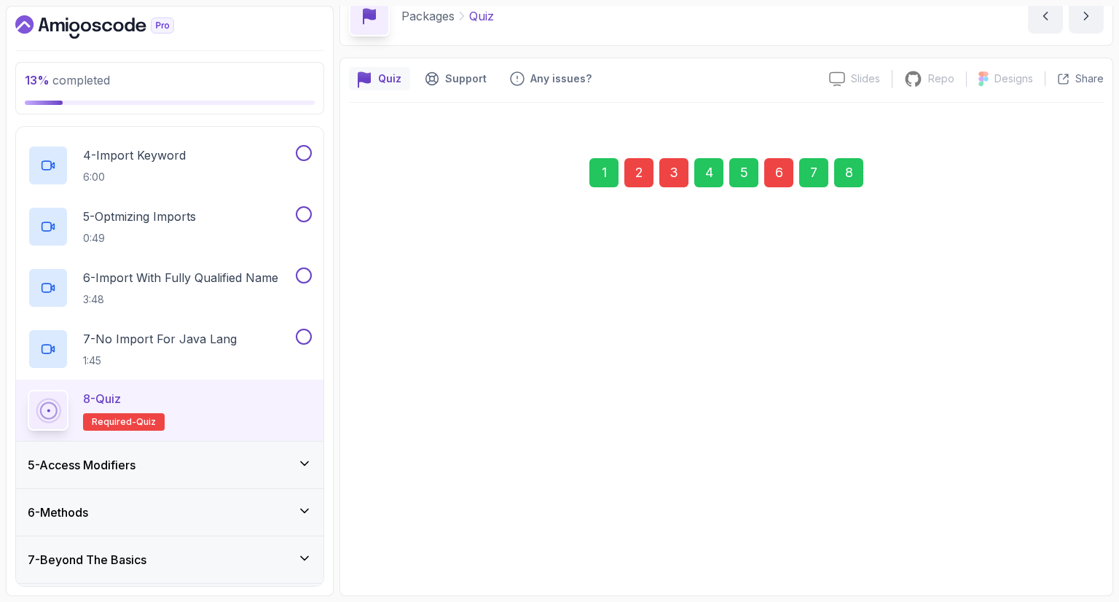
scroll to position [70, 0]
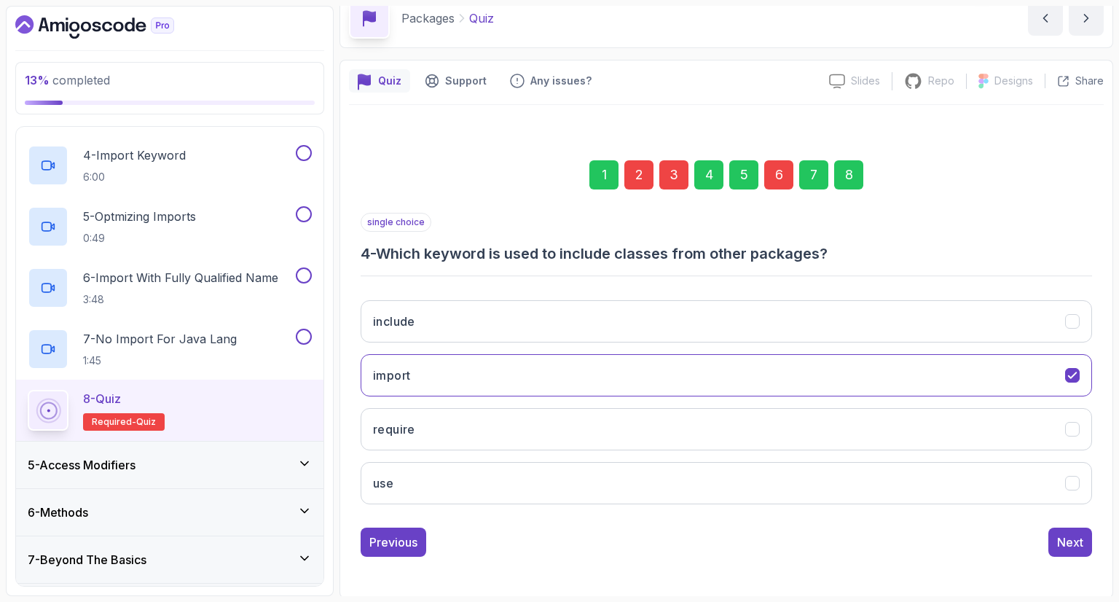
click at [780, 184] on div "6" at bounding box center [778, 174] width 29 height 29
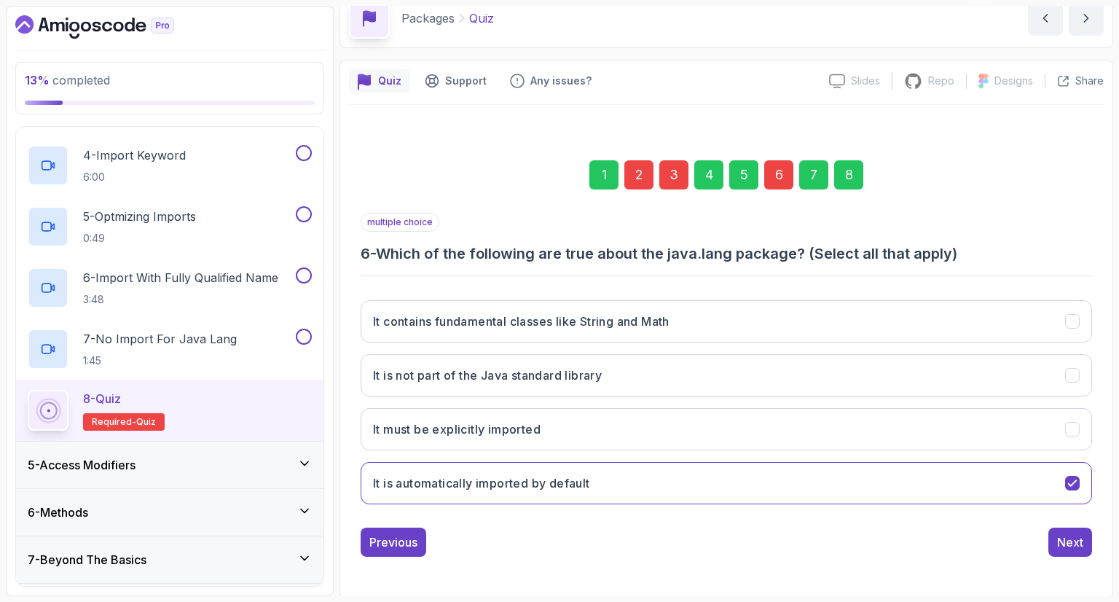
click at [854, 164] on div "8" at bounding box center [848, 174] width 29 height 29
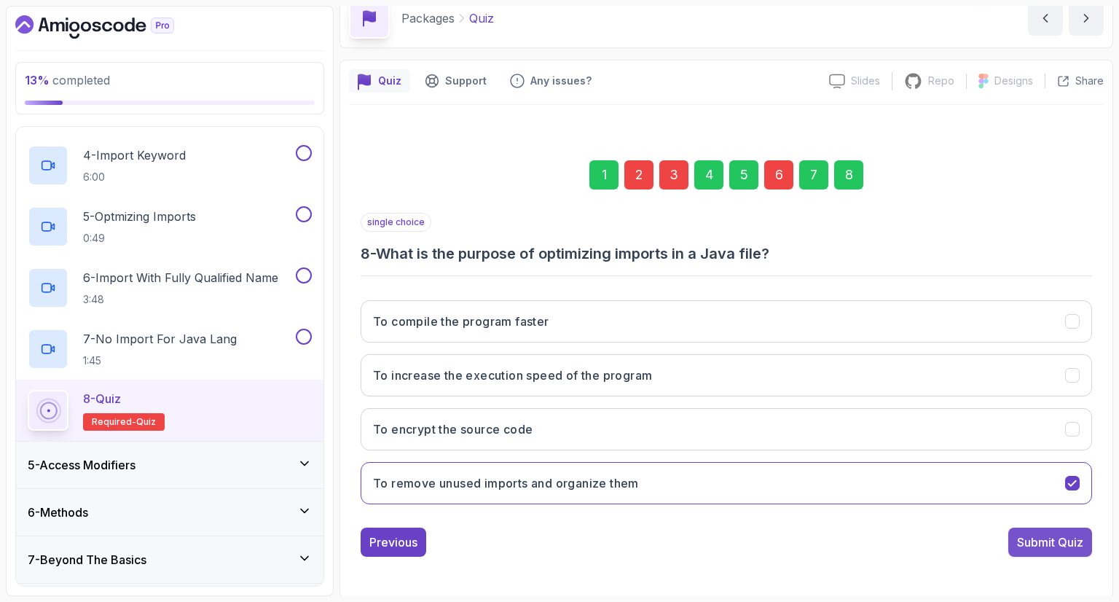
click at [1049, 530] on button "Submit Quiz" at bounding box center [1050, 541] width 84 height 29
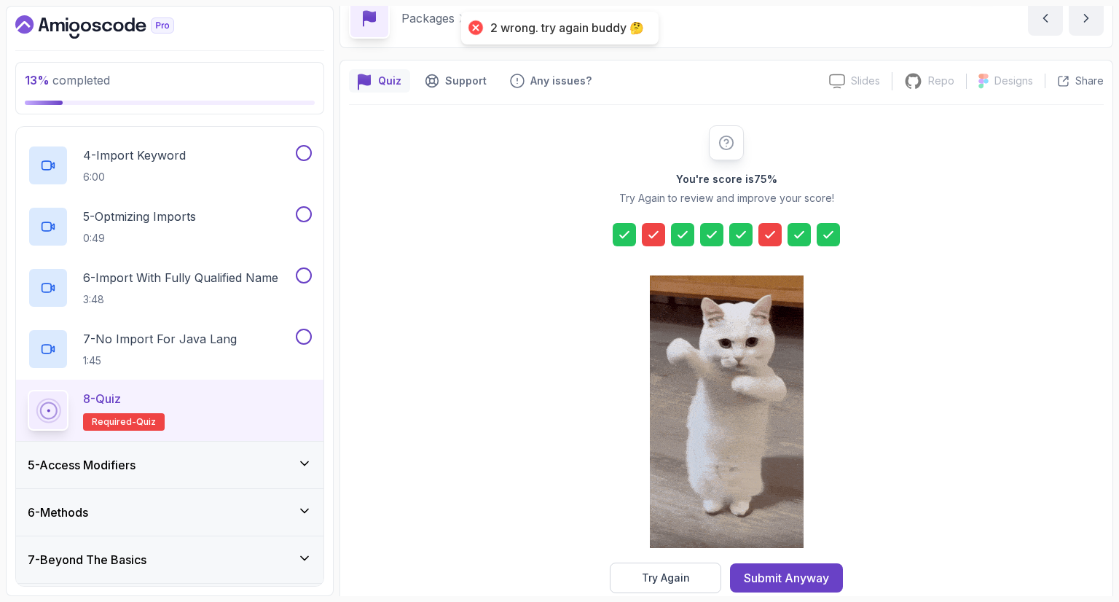
click at [658, 233] on icon at bounding box center [653, 234] width 15 height 15
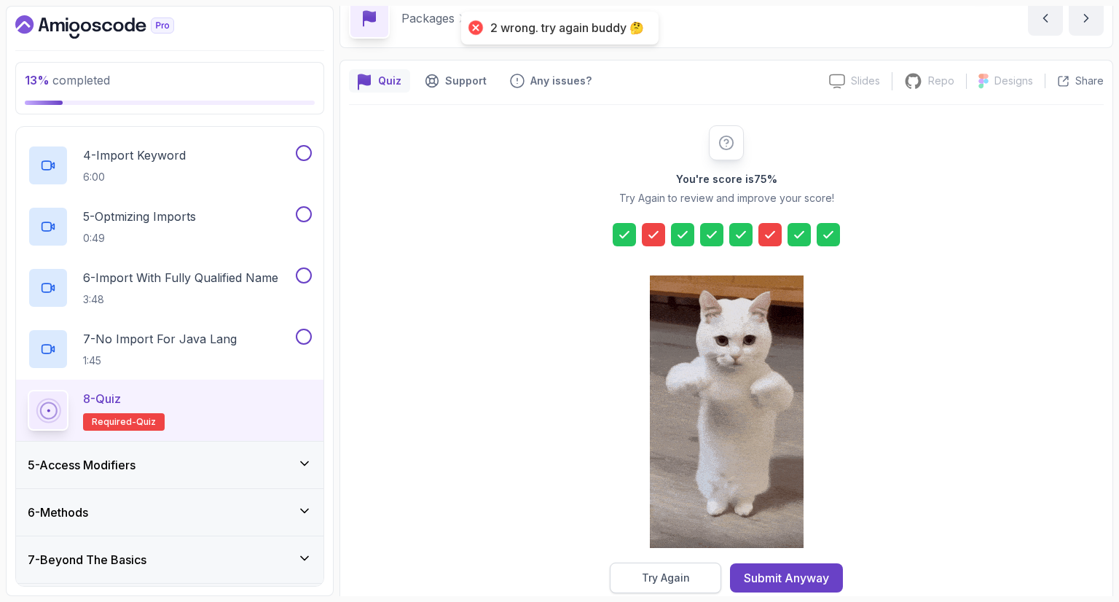
click at [658, 566] on button "Try Again" at bounding box center [665, 577] width 111 height 31
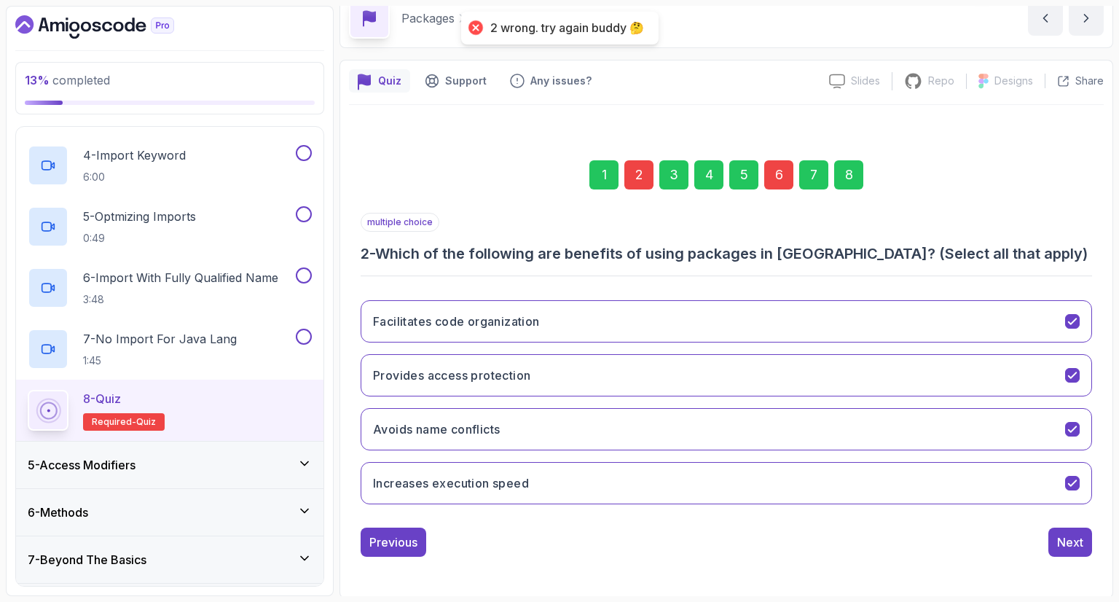
click at [642, 177] on div "2" at bounding box center [638, 174] width 29 height 29
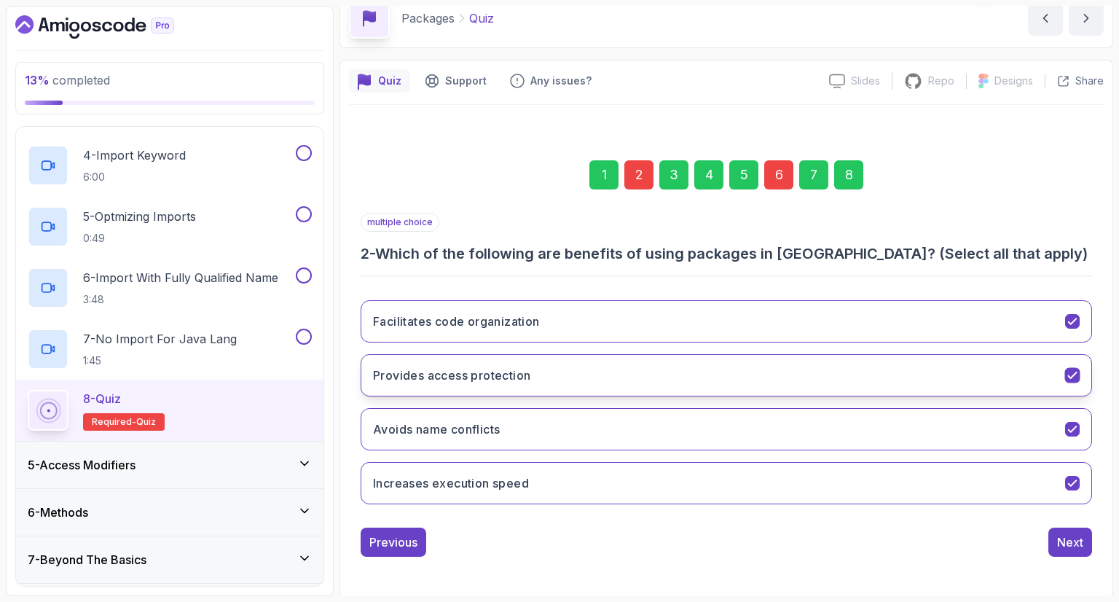
click at [834, 378] on button "Provides access protection" at bounding box center [726, 375] width 731 height 42
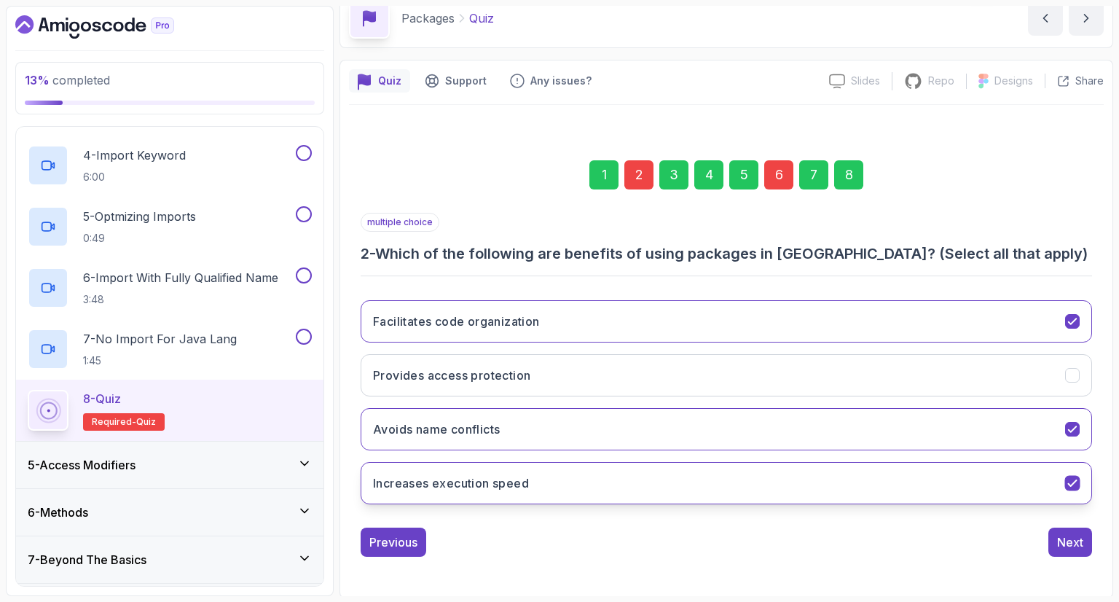
click at [752, 496] on button "Increases execution speed" at bounding box center [726, 483] width 731 height 42
click at [770, 183] on div "6" at bounding box center [778, 174] width 29 height 29
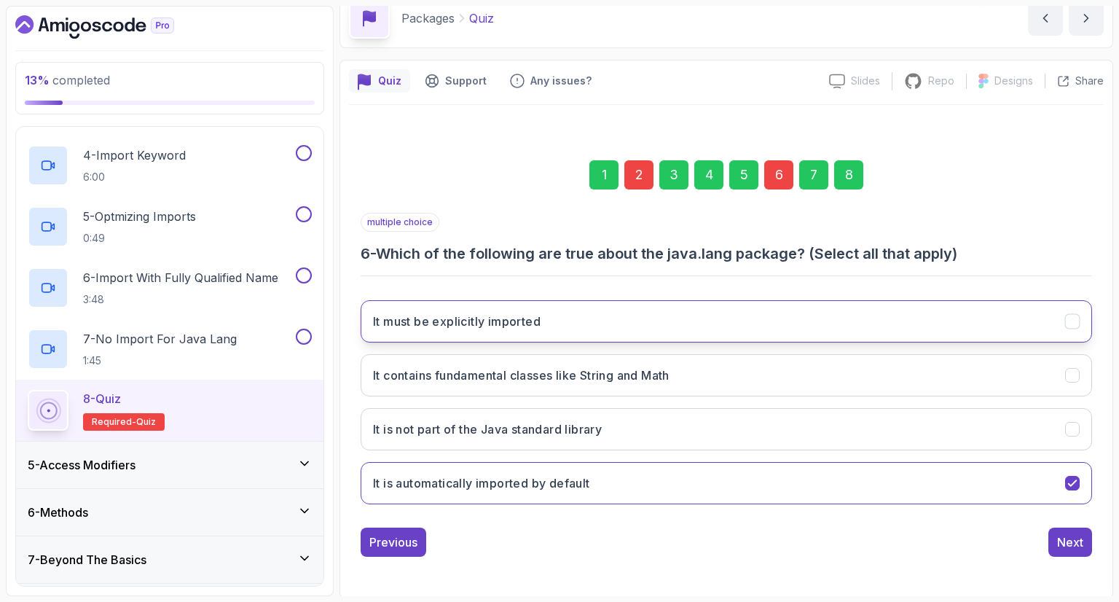
click at [741, 310] on button "It must be explicitly imported" at bounding box center [726, 321] width 731 height 42
click at [704, 325] on button "It must be explicitly imported" at bounding box center [726, 321] width 731 height 42
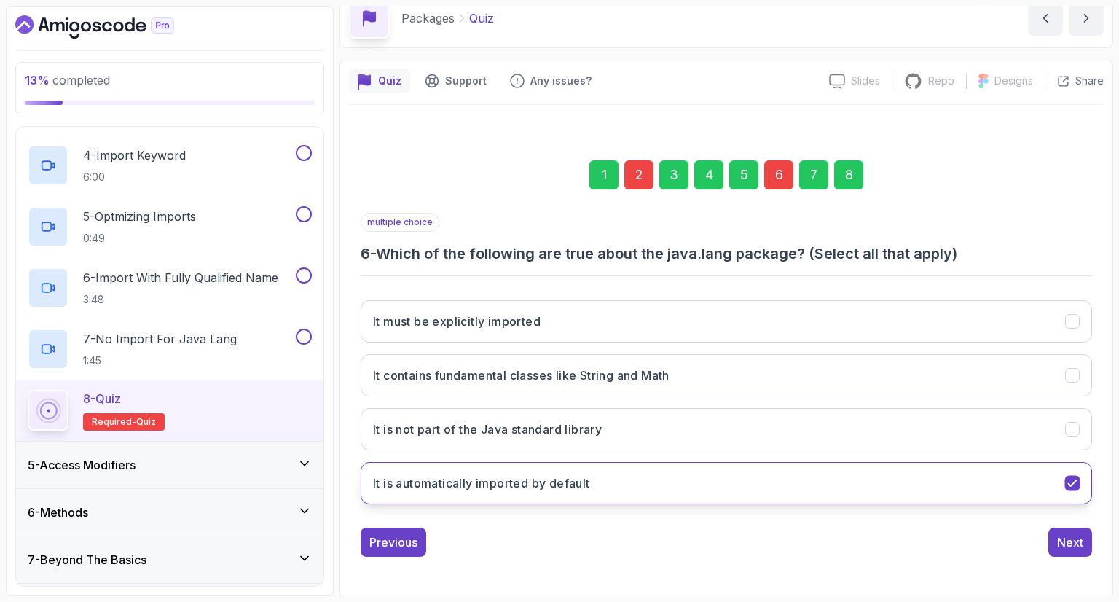
click at [683, 484] on button "It is automatically imported by default" at bounding box center [726, 483] width 731 height 42
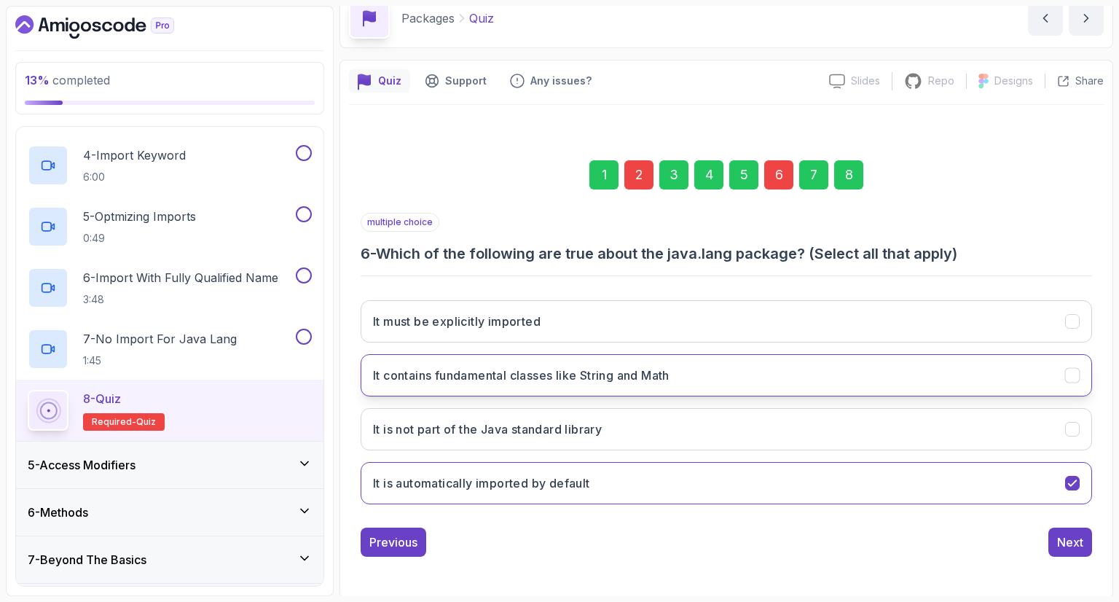
click at [666, 356] on button "It contains fundamental classes like String and Math" at bounding box center [726, 375] width 731 height 42
click at [1045, 532] on div "Previous Next" at bounding box center [726, 541] width 731 height 29
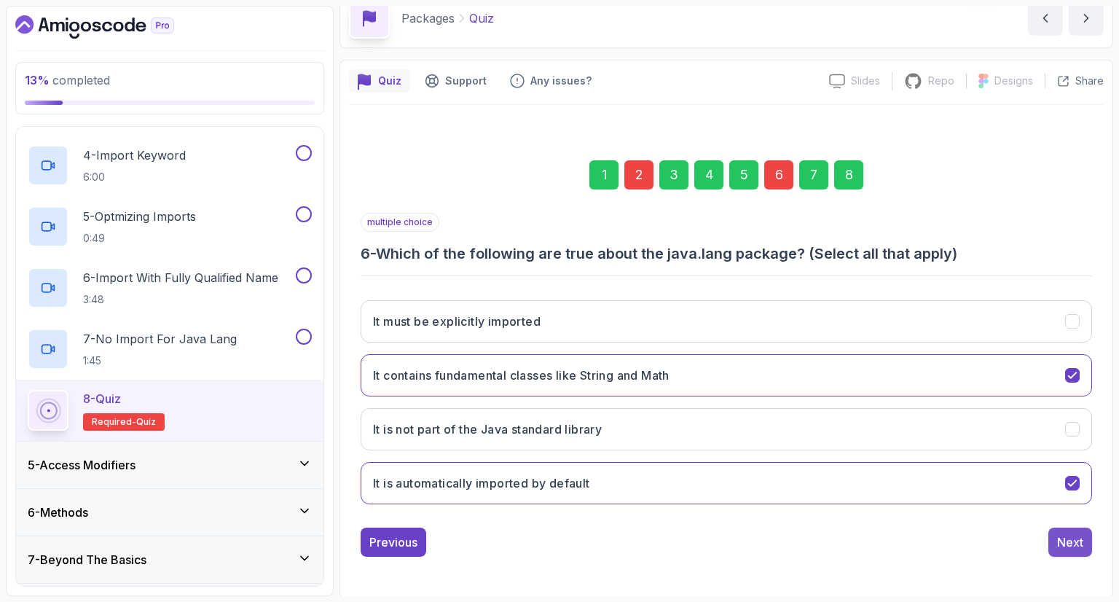
click at [1064, 537] on div "Next" at bounding box center [1070, 541] width 26 height 17
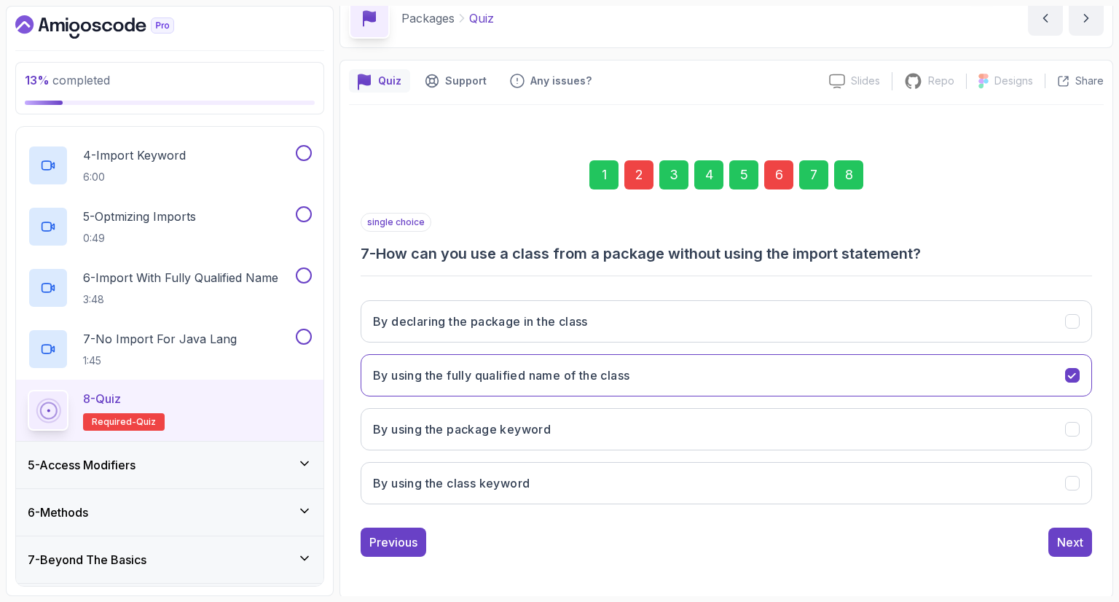
click at [849, 179] on div "8" at bounding box center [848, 174] width 29 height 29
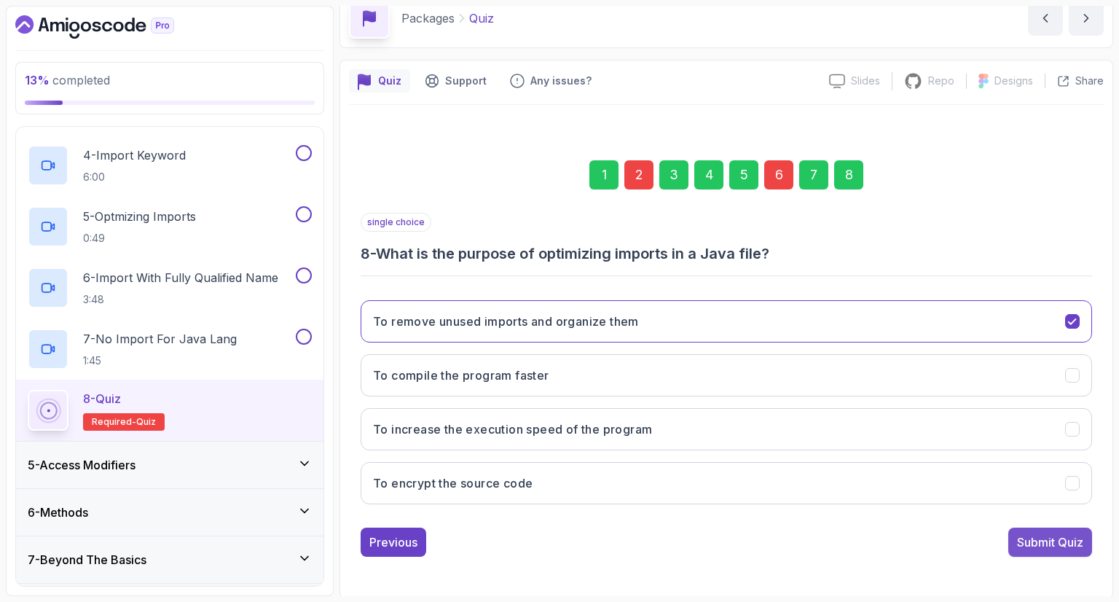
click at [1058, 543] on div "Submit Quiz" at bounding box center [1050, 541] width 66 height 17
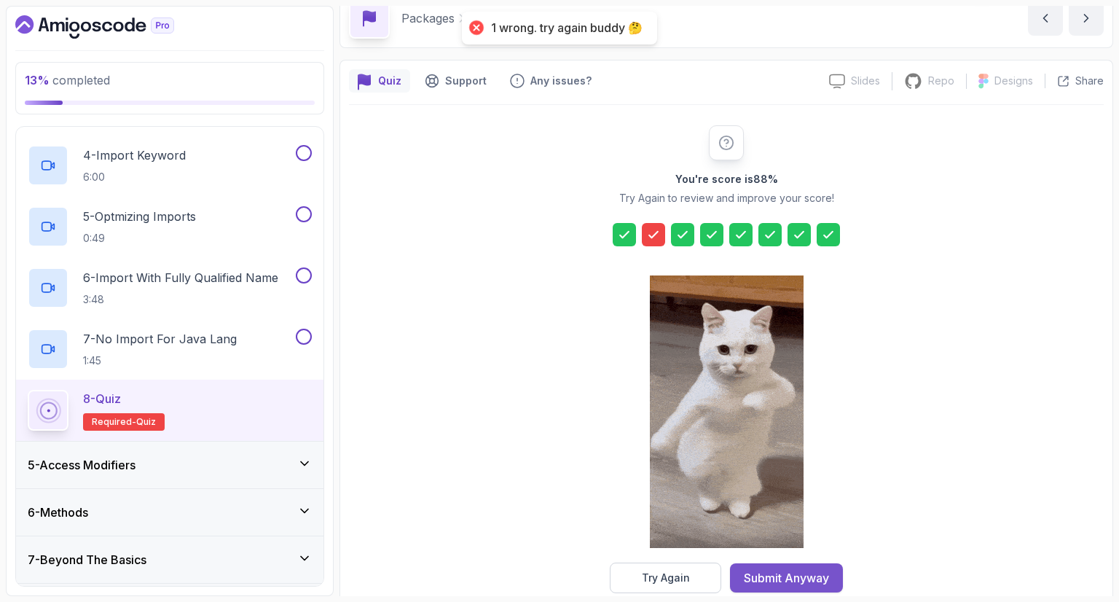
click at [784, 581] on div "Submit Anyway" at bounding box center [786, 577] width 85 height 17
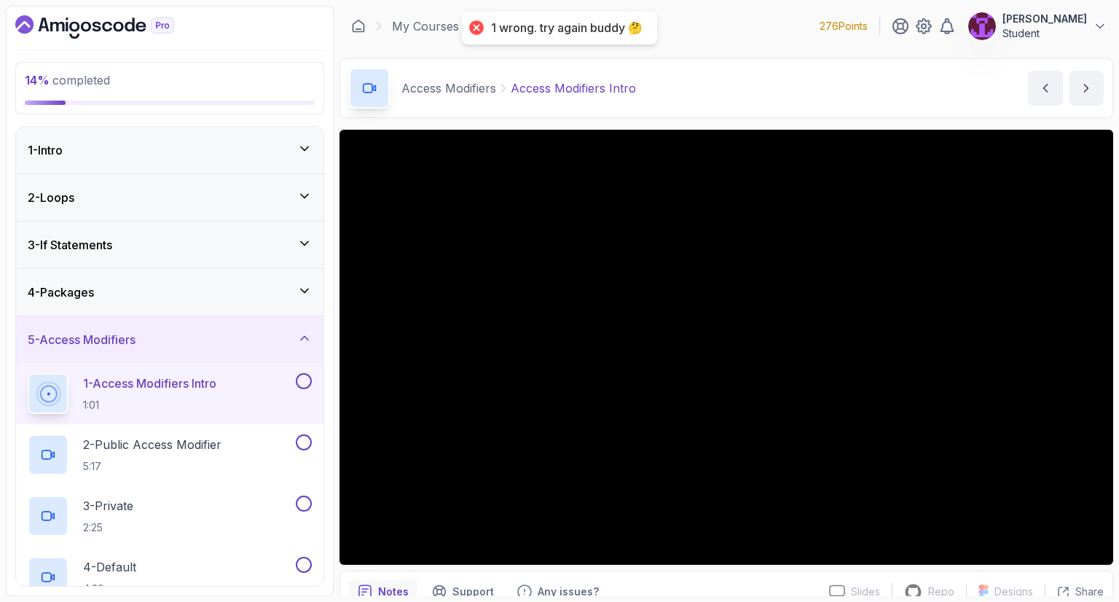
click at [221, 304] on div "4 - Packages" at bounding box center [169, 292] width 307 height 47
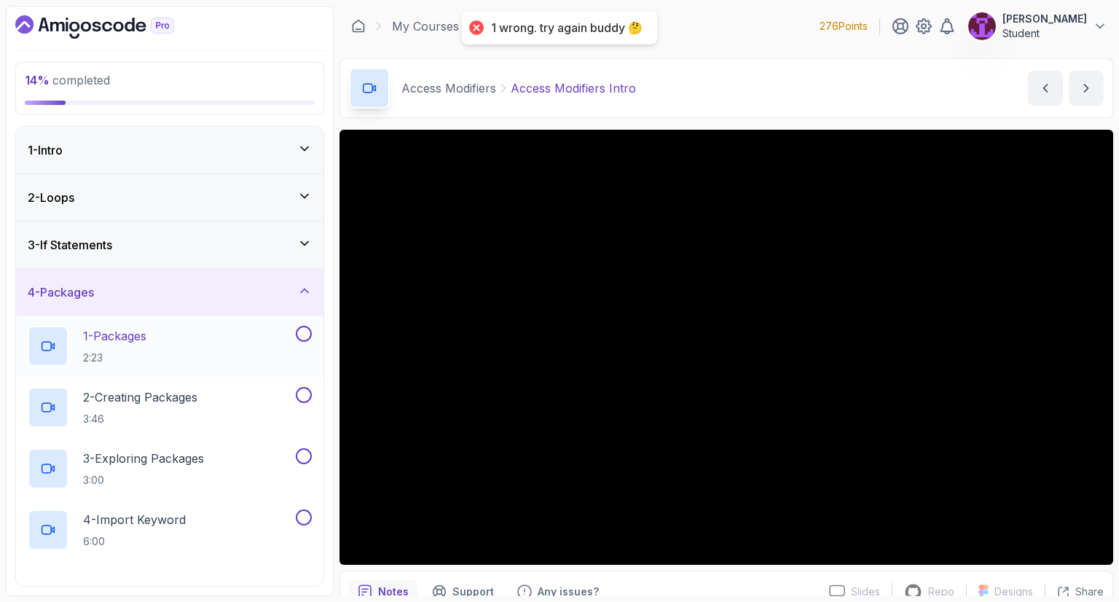
click at [297, 342] on button "1 - Packages 2:23" at bounding box center [170, 346] width 284 height 41
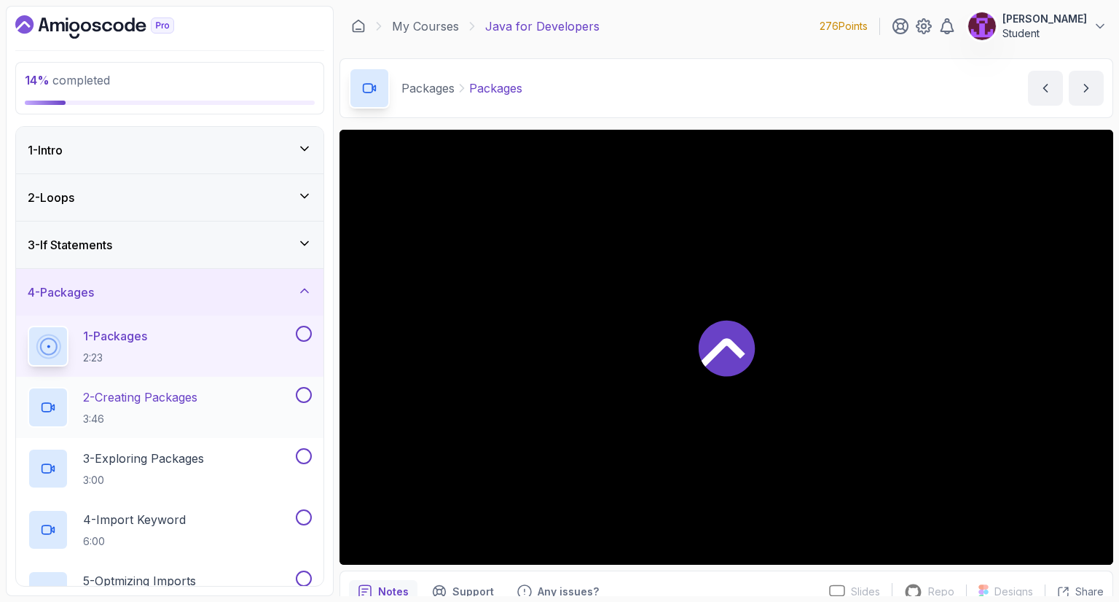
click at [309, 399] on button at bounding box center [304, 395] width 16 height 16
click at [306, 333] on button at bounding box center [304, 334] width 16 height 16
click at [312, 455] on div "3 - Exploring Packages 3:00" at bounding box center [169, 468] width 307 height 61
click at [307, 516] on button at bounding box center [304, 517] width 16 height 16
click at [306, 454] on button at bounding box center [304, 456] width 16 height 16
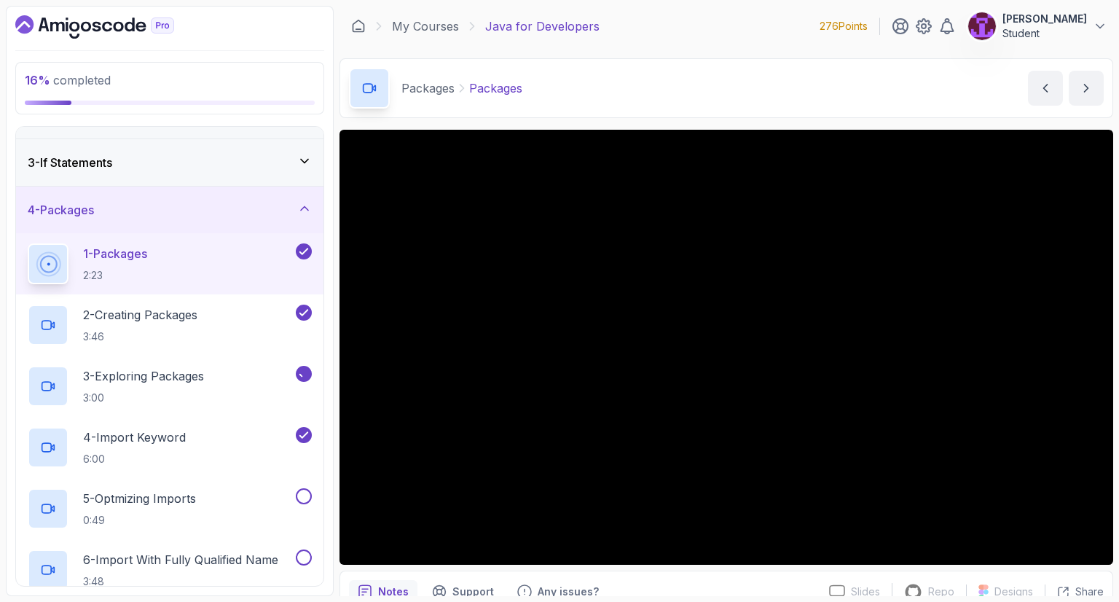
scroll to position [146, 0]
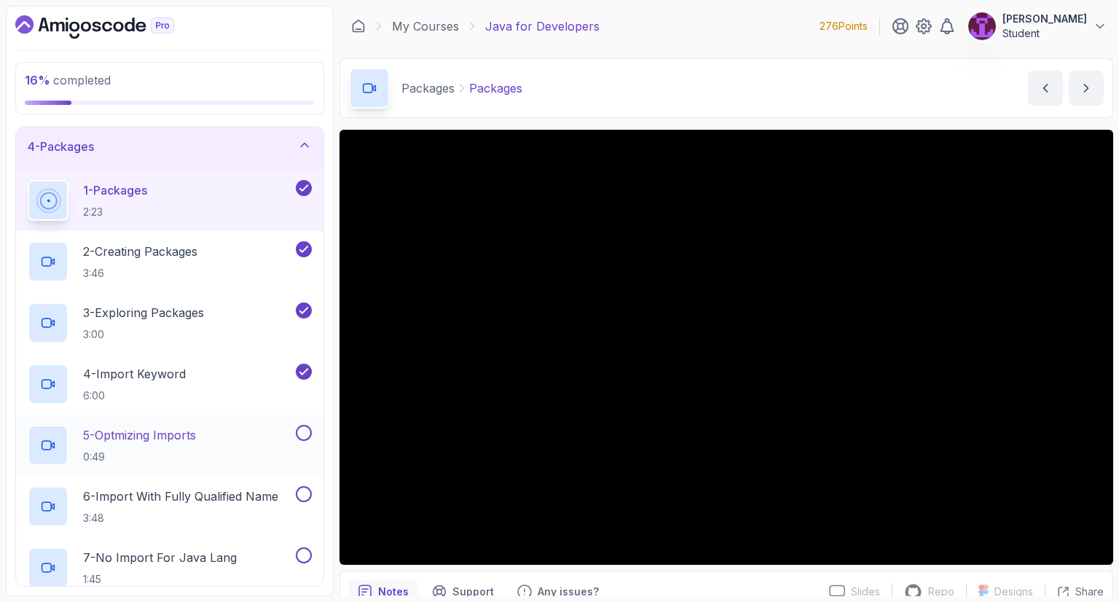
drag, startPoint x: 302, startPoint y: 434, endPoint x: 303, endPoint y: 455, distance: 21.1
click at [302, 440] on button "5 - Optmizing Imports 0:49" at bounding box center [170, 445] width 284 height 41
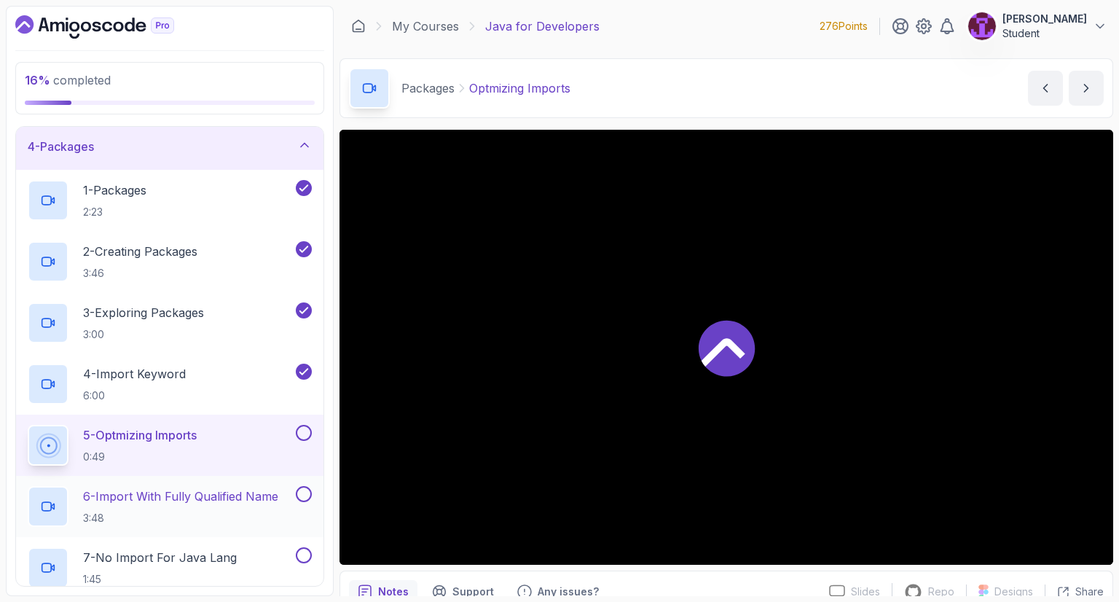
drag, startPoint x: 300, startPoint y: 498, endPoint x: 302, endPoint y: 505, distance: 7.6
click at [300, 499] on button at bounding box center [304, 494] width 16 height 16
click at [302, 430] on button at bounding box center [304, 433] width 16 height 16
click at [307, 551] on button at bounding box center [304, 555] width 16 height 16
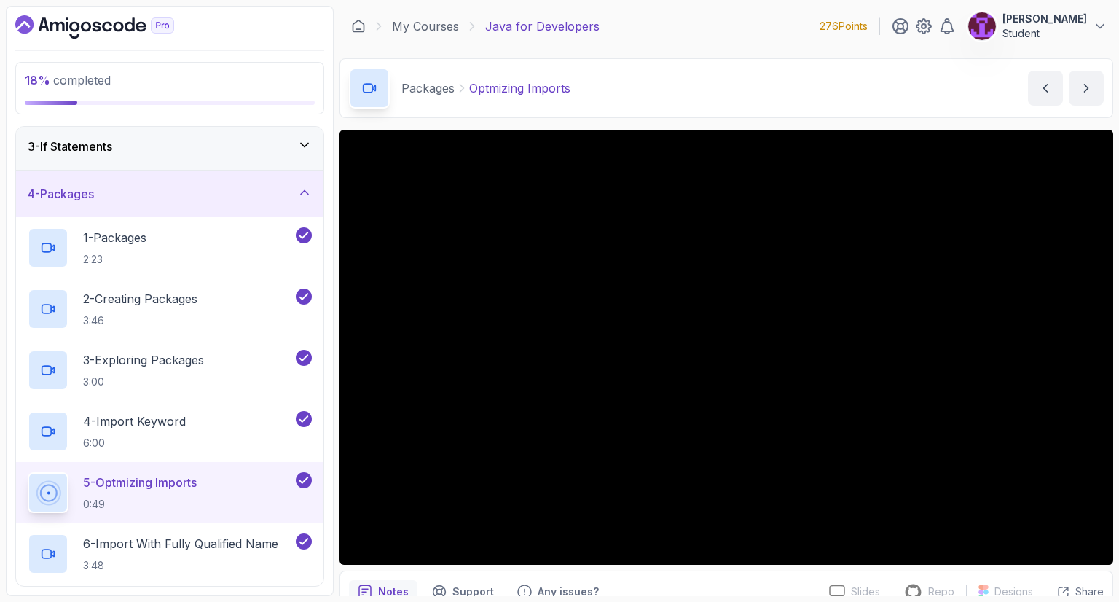
scroll to position [73, 0]
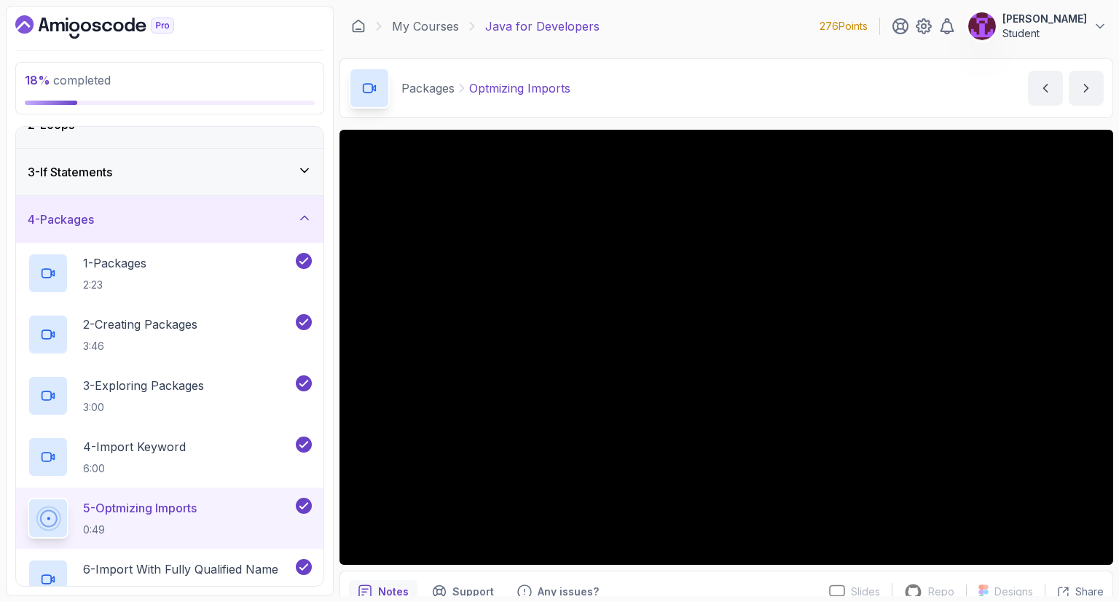
click at [218, 205] on div "4 - Packages" at bounding box center [169, 219] width 307 height 47
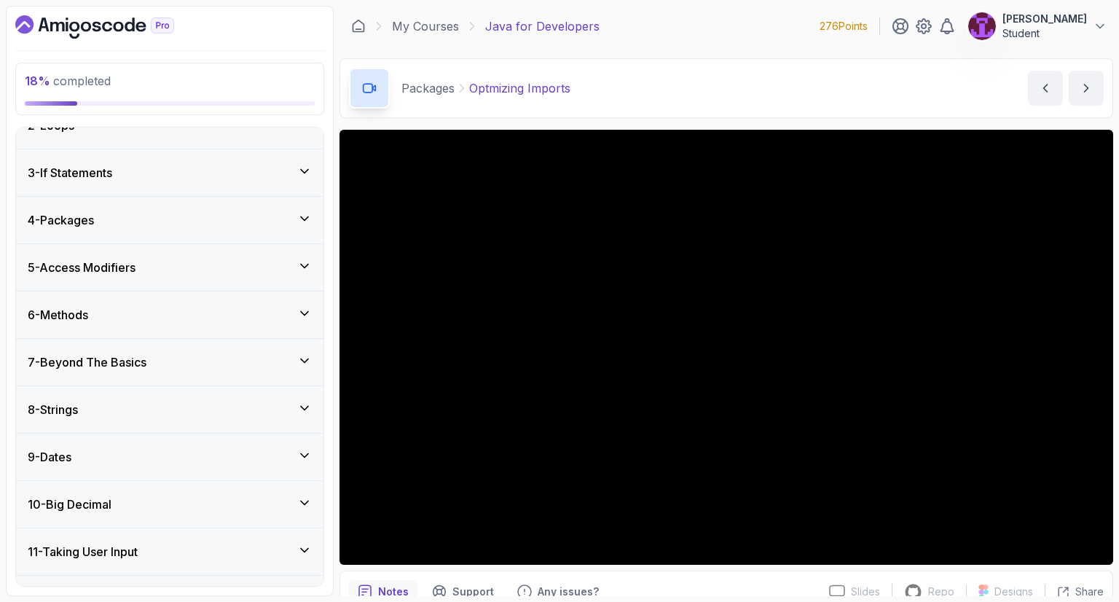
click at [283, 259] on div "5 - Access Modifiers" at bounding box center [170, 267] width 284 height 17
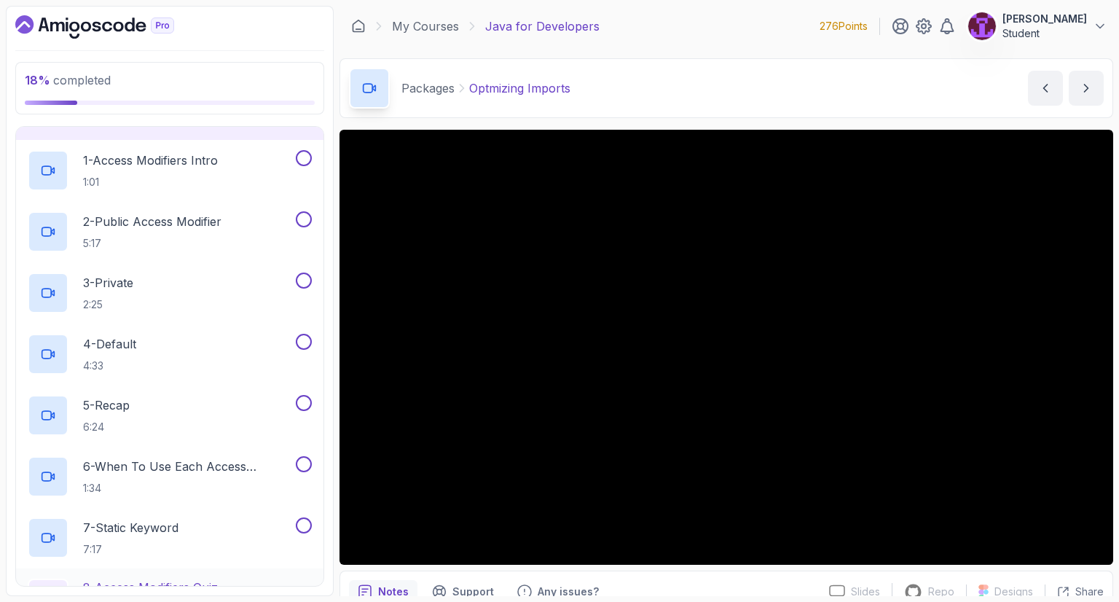
scroll to position [510, 0]
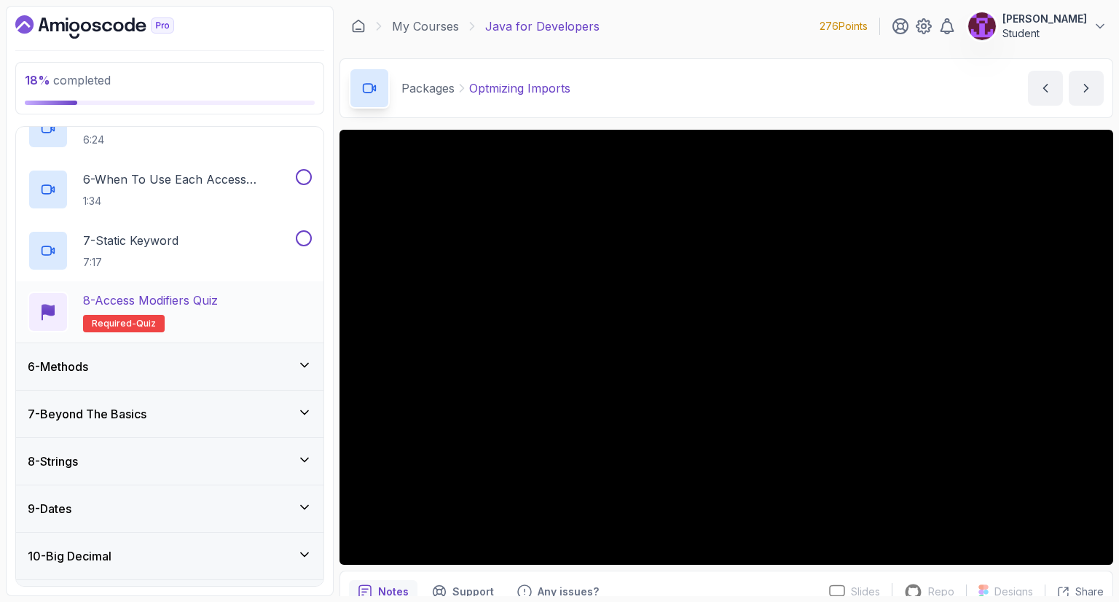
click at [197, 299] on p "8 - Access Modifiers Quiz" at bounding box center [150, 299] width 135 height 17
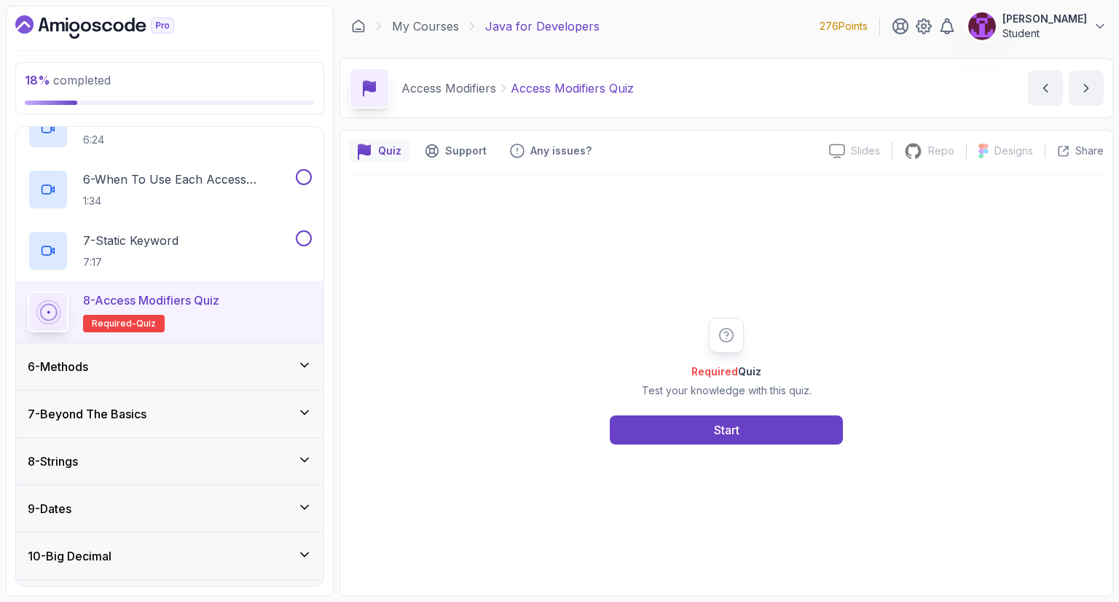
drag, startPoint x: 712, startPoint y: 438, endPoint x: 722, endPoint y: 452, distance: 17.8
click at [714, 445] on div "Required Quiz Test your knowledge with this quiz. Start" at bounding box center [726, 381] width 755 height 412
click at [737, 435] on div "Start" at bounding box center [726, 429] width 25 height 17
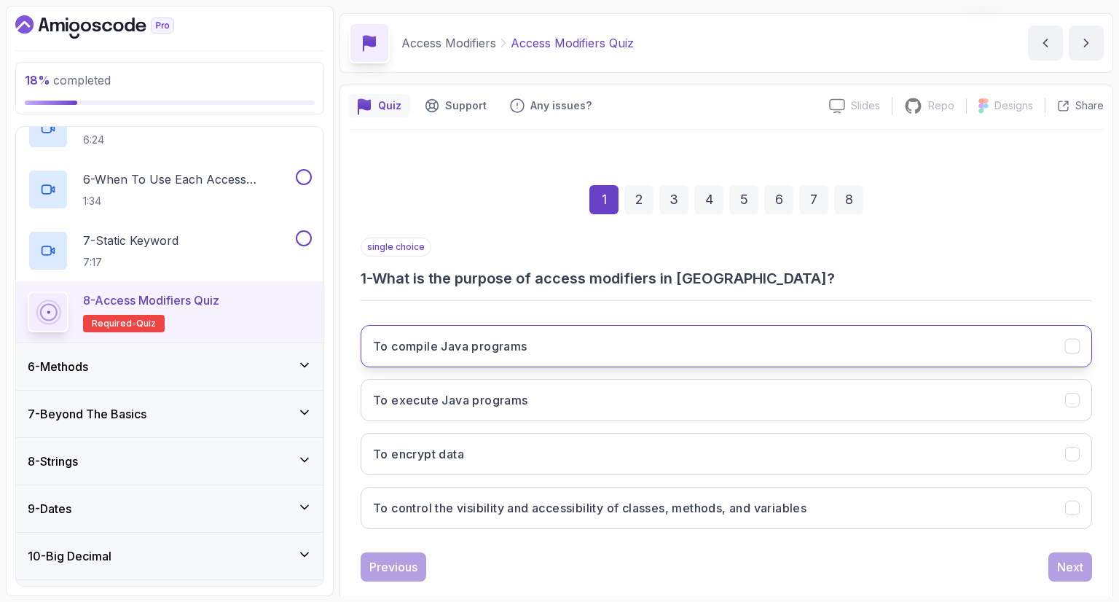
scroll to position [70, 0]
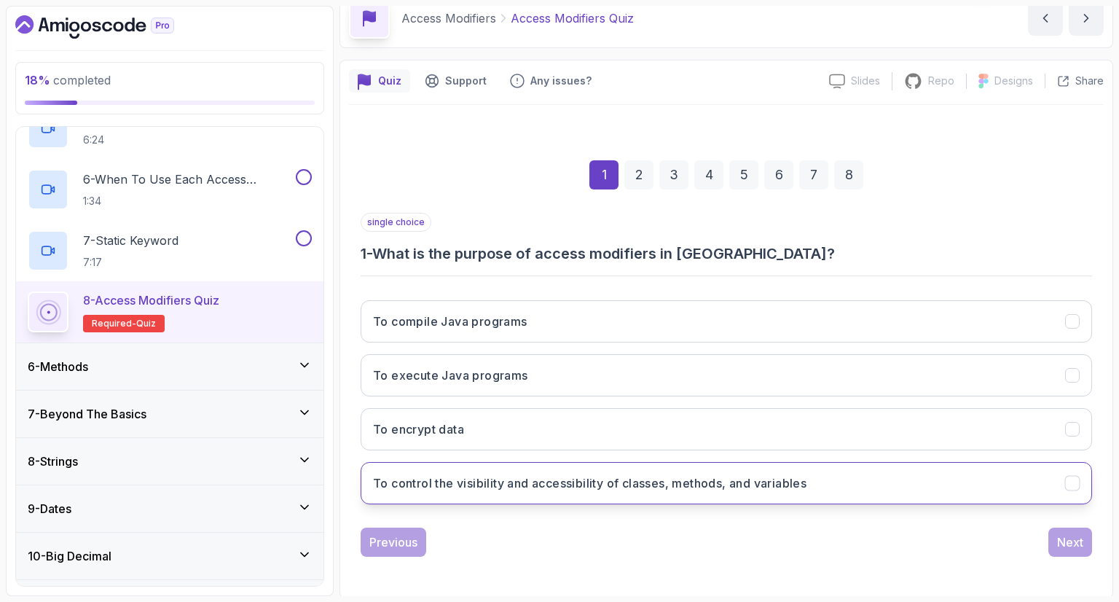
click at [547, 495] on button "To control the visibility and accessibility of classes, methods, and variables" at bounding box center [726, 483] width 731 height 42
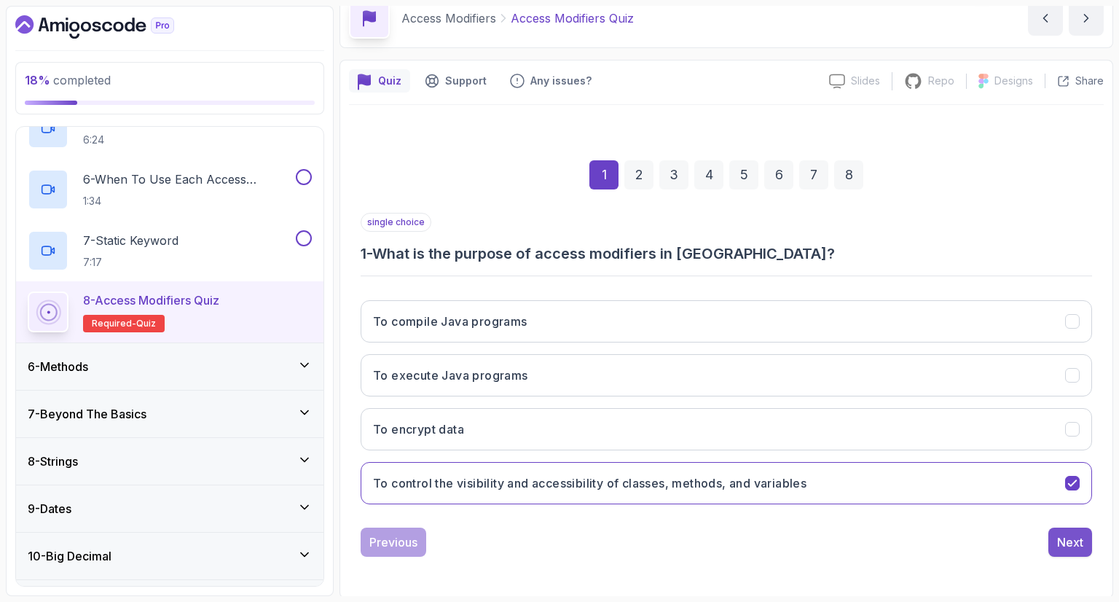
click at [1062, 545] on div "Next" at bounding box center [1070, 541] width 26 height 17
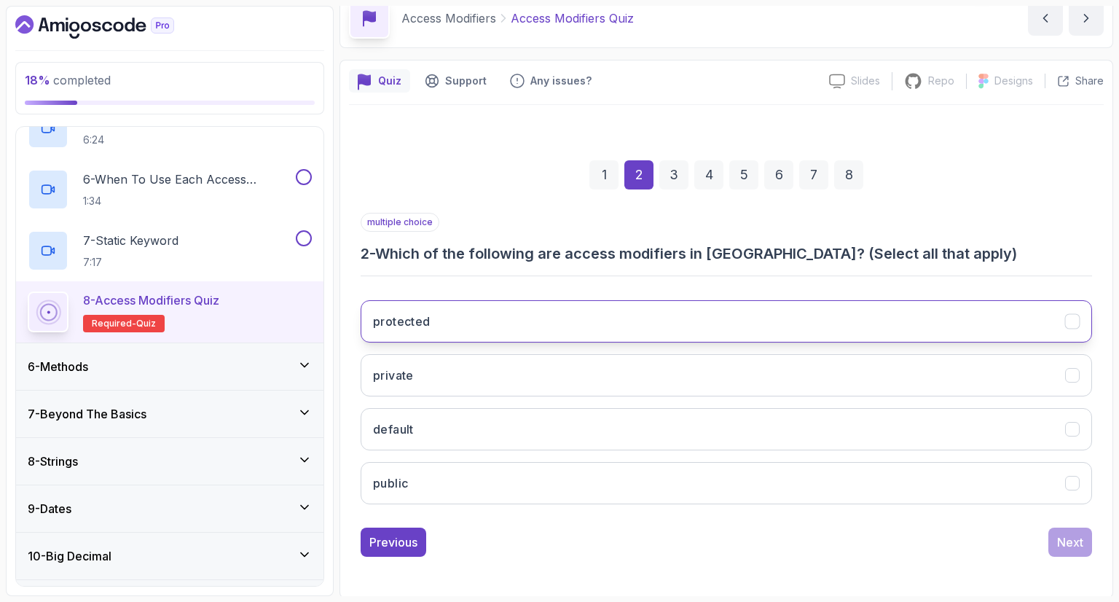
click at [463, 334] on button "protected" at bounding box center [726, 321] width 731 height 42
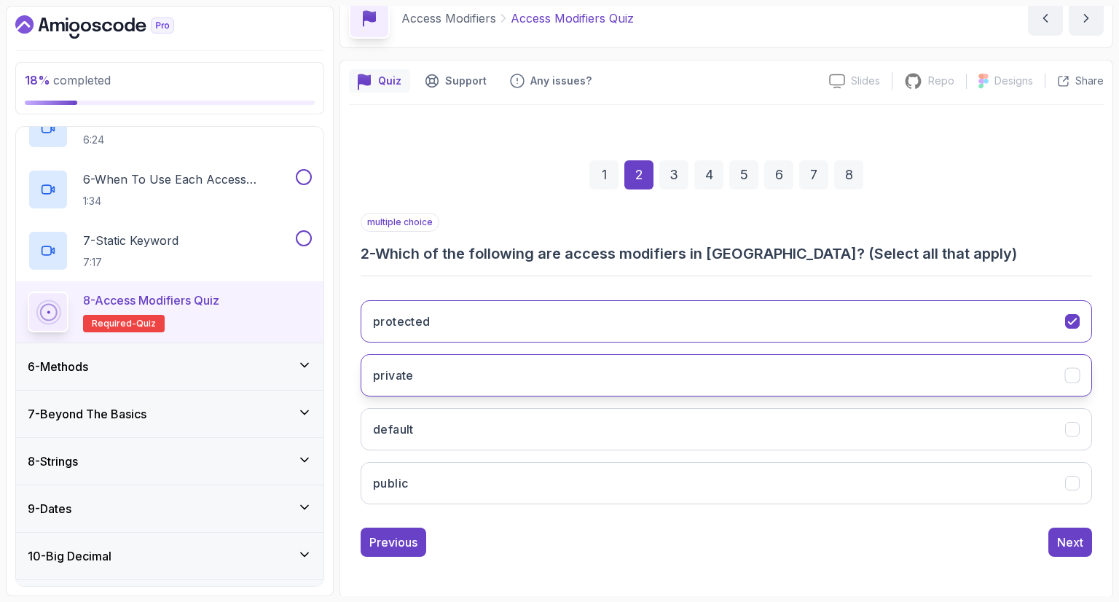
click at [441, 388] on button "private" at bounding box center [726, 375] width 731 height 42
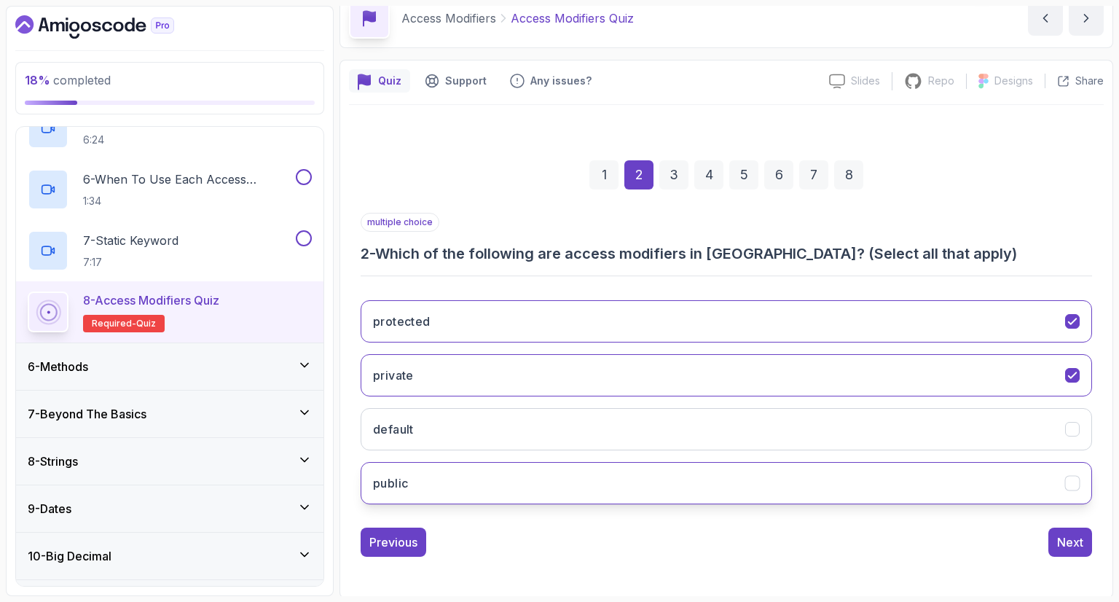
click at [438, 490] on button "public" at bounding box center [726, 483] width 731 height 42
click at [1061, 534] on div "Next" at bounding box center [1070, 541] width 26 height 17
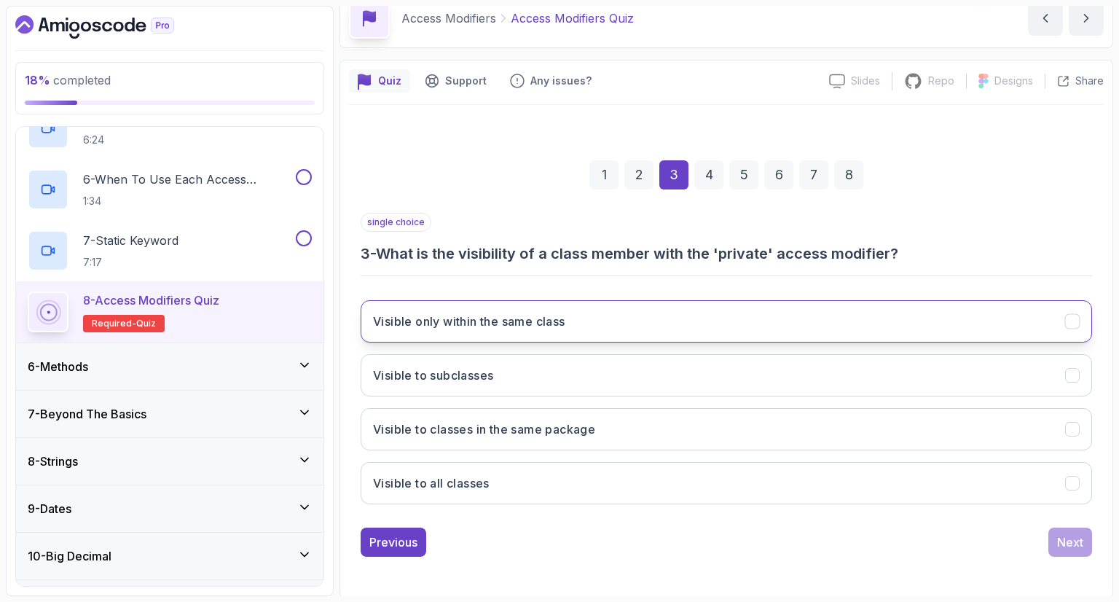
click at [522, 334] on button "Visible only within the same class" at bounding box center [726, 321] width 731 height 42
click at [1098, 546] on div "1 2 3 4 5 6 7 8 single choice 3 - What is the visibility of a class member with…" at bounding box center [726, 346] width 755 height 443
click at [1087, 538] on button "Next" at bounding box center [1070, 541] width 44 height 29
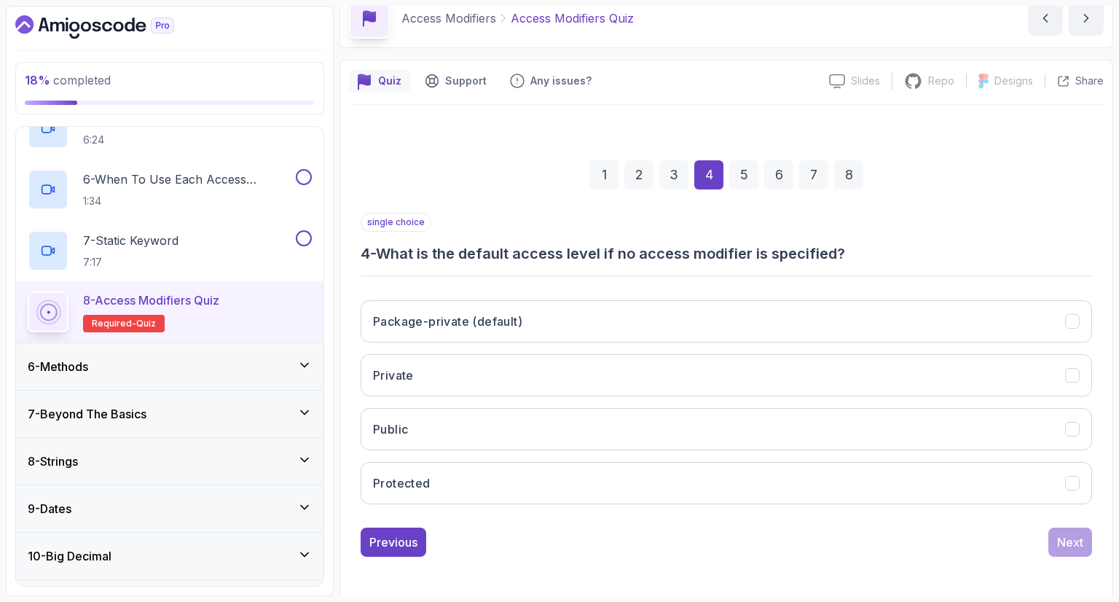
click at [489, 449] on div "Package-private (default) Private Public Protected" at bounding box center [726, 401] width 731 height 227
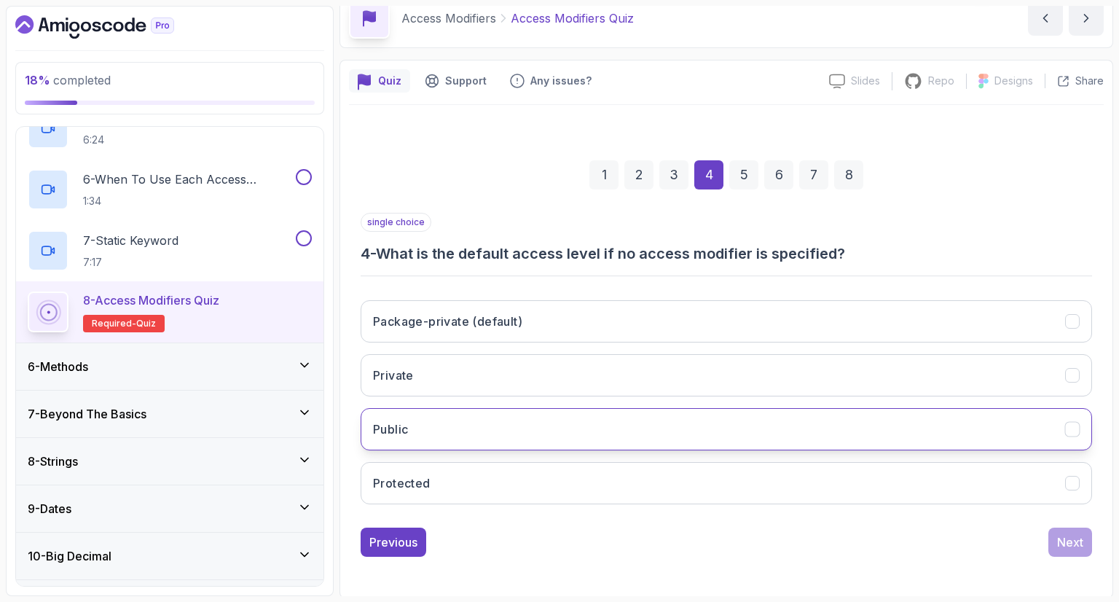
click at [543, 422] on button "Public" at bounding box center [726, 429] width 731 height 42
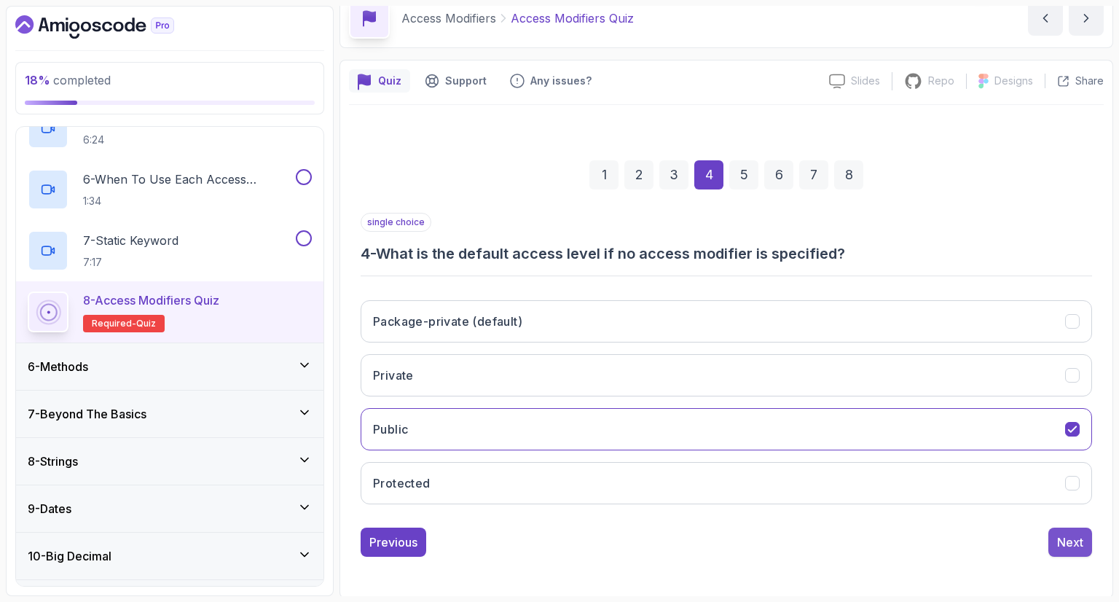
click at [1069, 537] on div "Next" at bounding box center [1070, 541] width 26 height 17
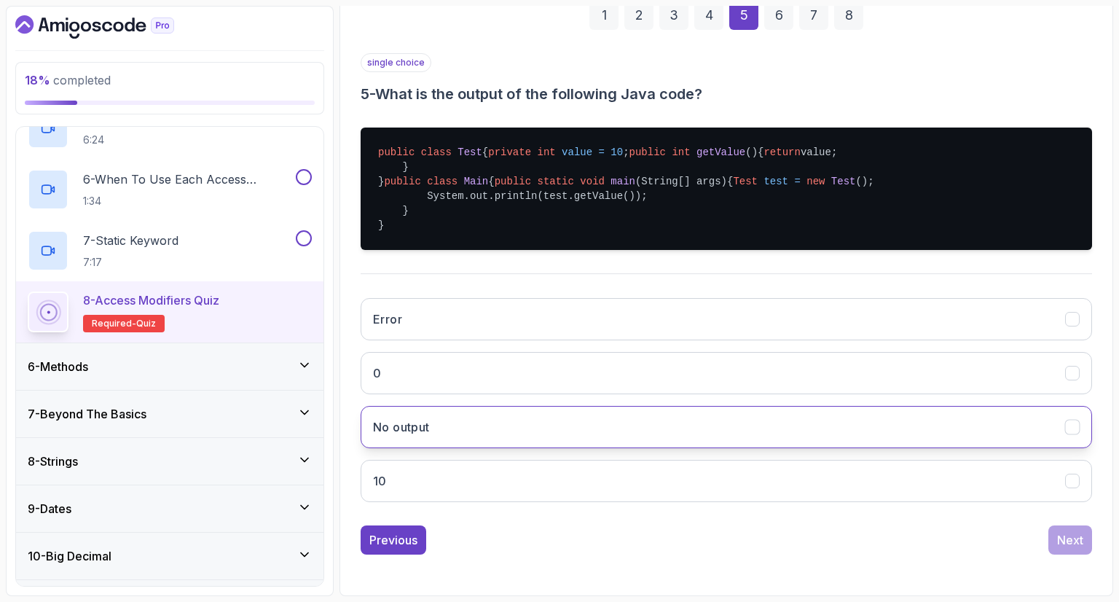
scroll to position [315, 0]
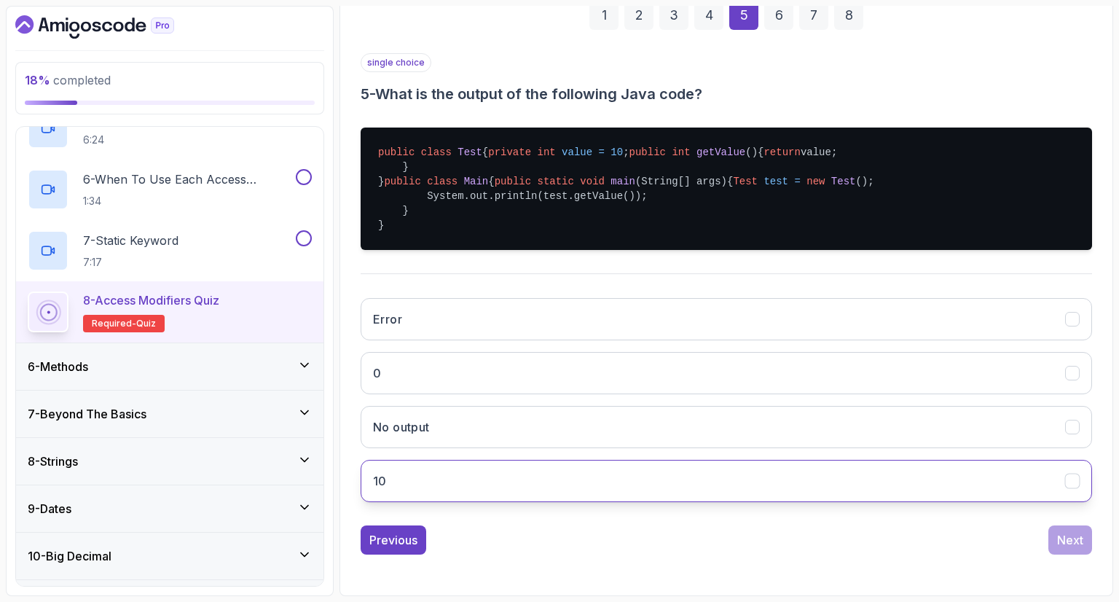
drag, startPoint x: 443, startPoint y: 482, endPoint x: 452, endPoint y: 484, distance: 9.0
click at [443, 481] on button "10" at bounding box center [726, 481] width 731 height 42
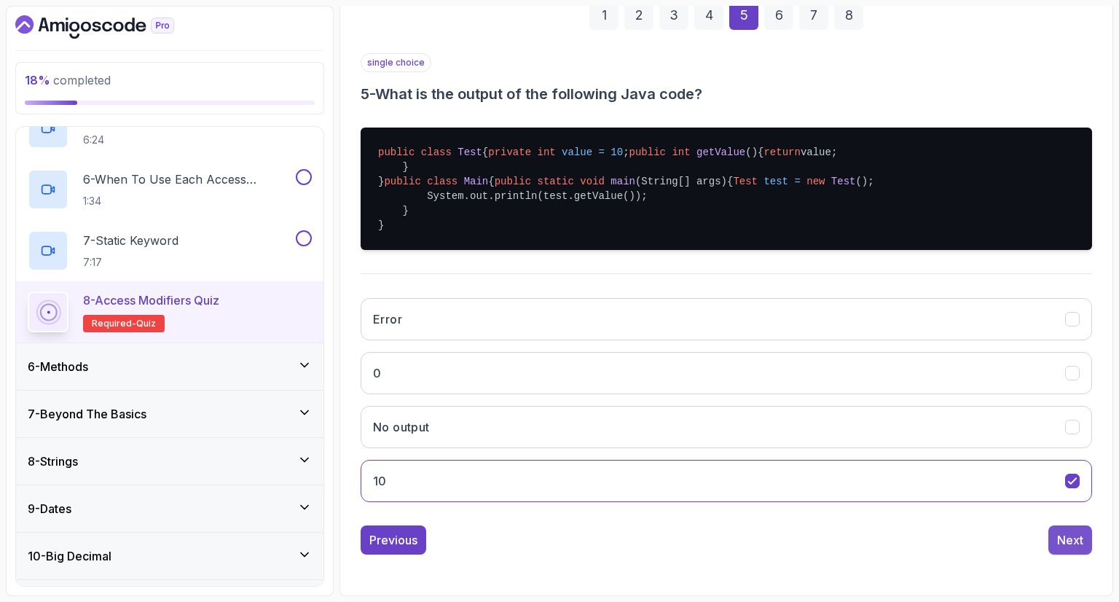
click at [1058, 537] on div "Next" at bounding box center [1070, 539] width 26 height 17
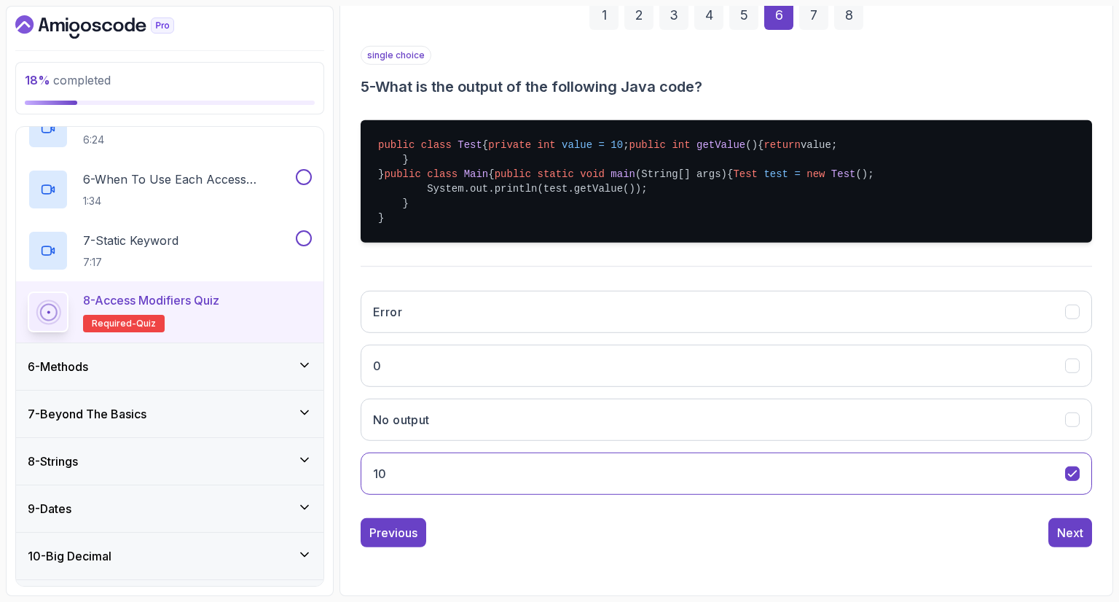
scroll to position [70, 0]
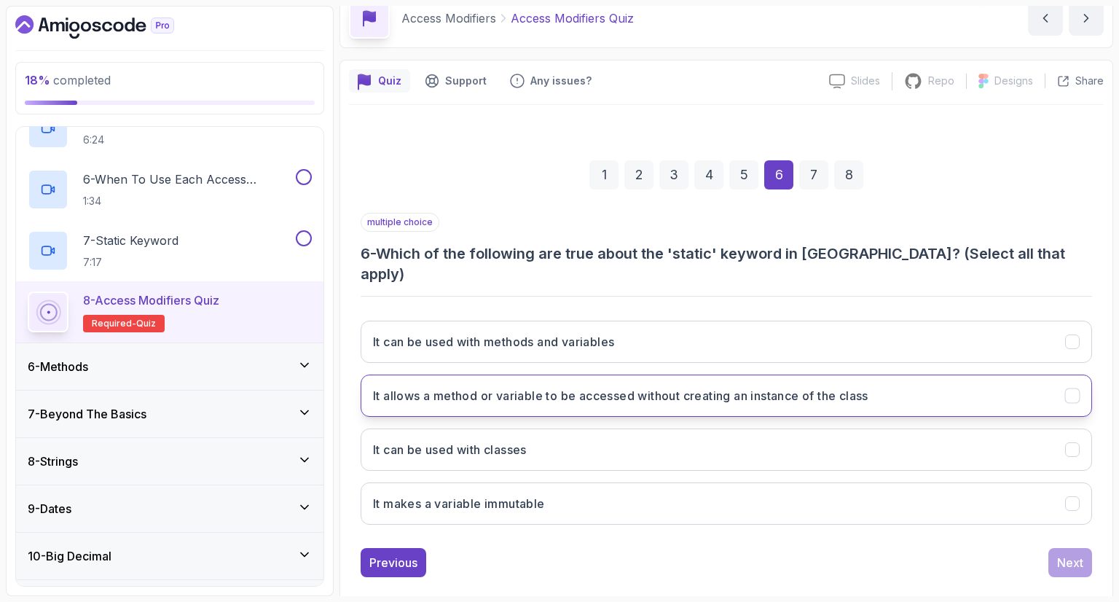
click at [717, 384] on button "It allows a method or variable to be accessed without creating an instance of t…" at bounding box center [726, 395] width 731 height 42
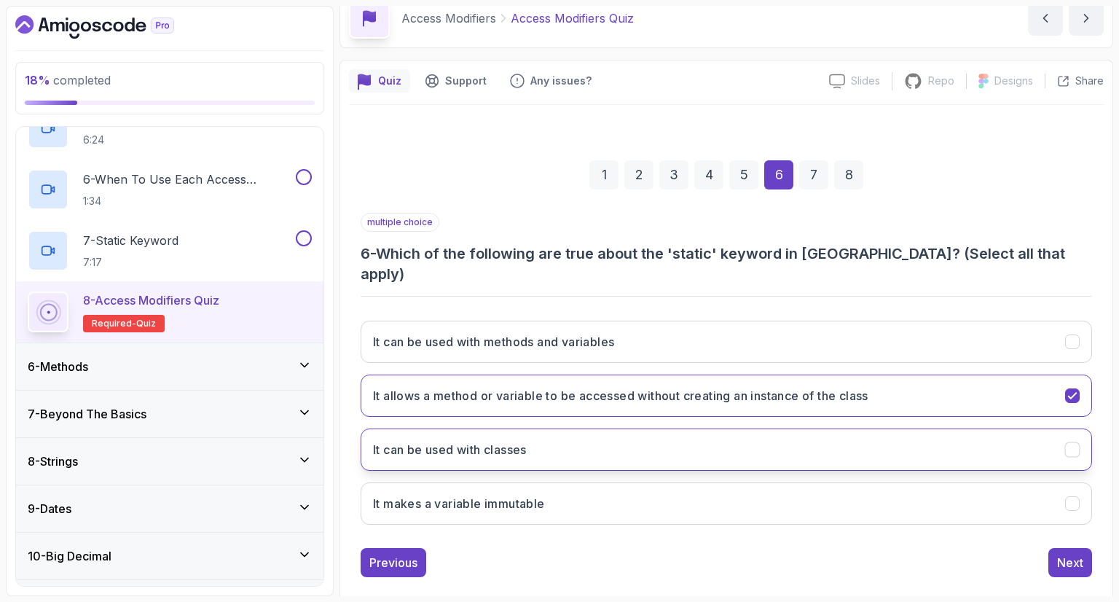
click at [643, 428] on button "It can be used with classes" at bounding box center [726, 449] width 731 height 42
click at [669, 435] on button "It can be used with classes" at bounding box center [726, 449] width 731 height 42
click at [667, 441] on button "It can be used with classes" at bounding box center [726, 449] width 731 height 42
click at [1054, 436] on button "It can be used with classes" at bounding box center [726, 449] width 731 height 42
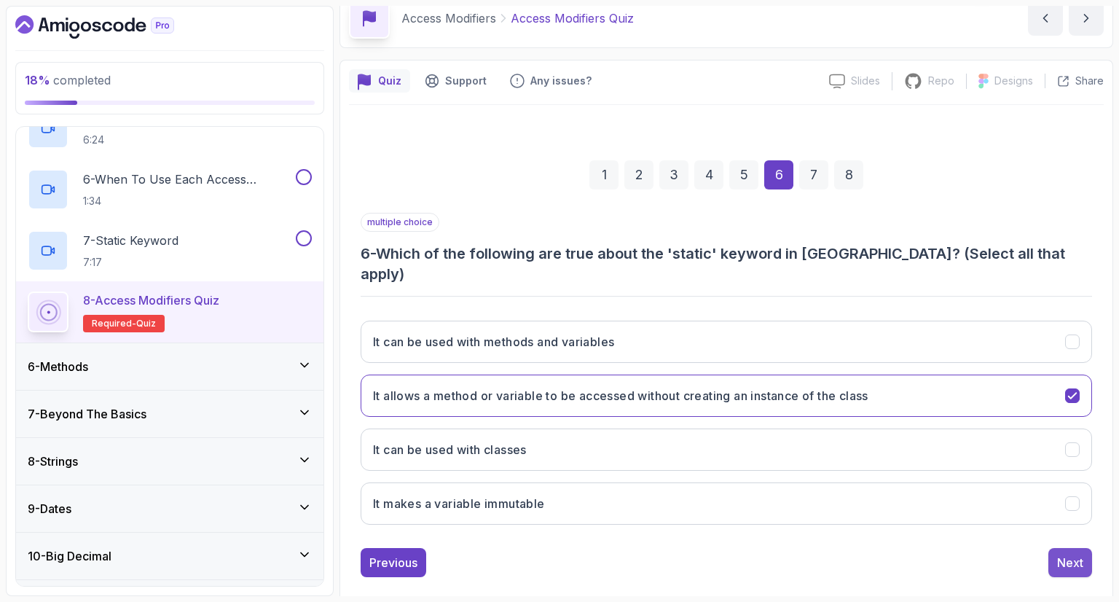
click at [1069, 554] on div "Next" at bounding box center [1070, 562] width 26 height 17
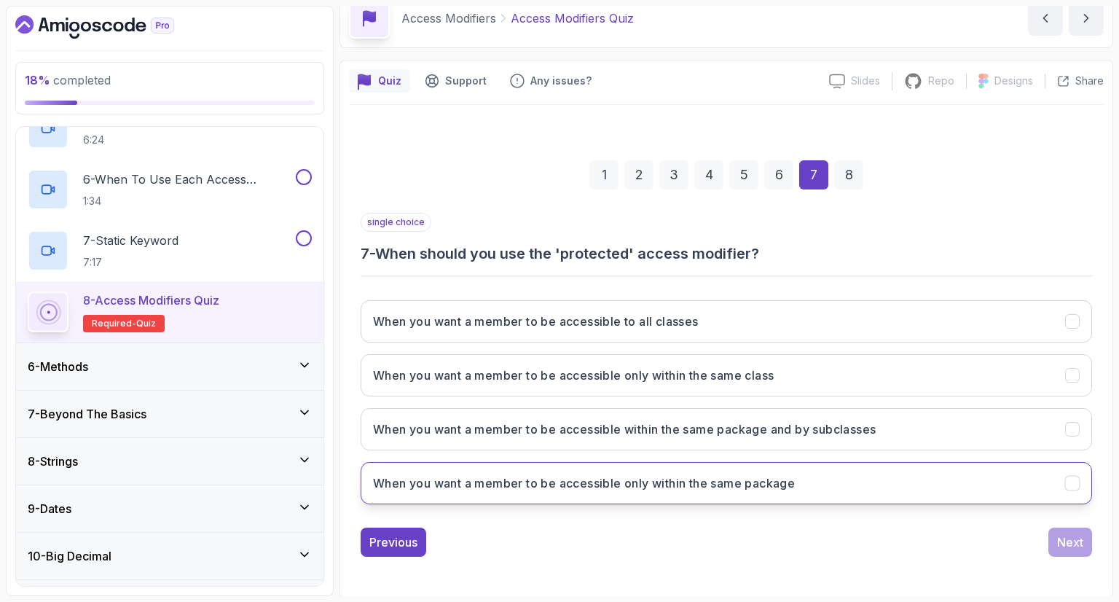
click at [525, 493] on button "When you want a member to be accessible only within the same package" at bounding box center [726, 483] width 731 height 42
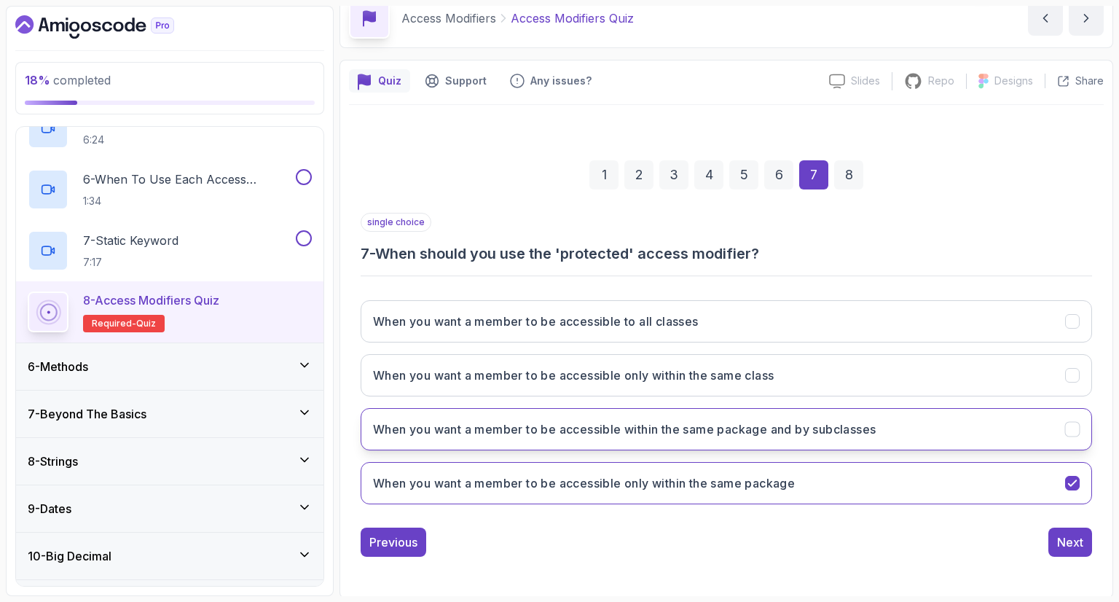
click at [747, 440] on button "When you want a member to be accessible within the same package and by subclass…" at bounding box center [726, 429] width 731 height 42
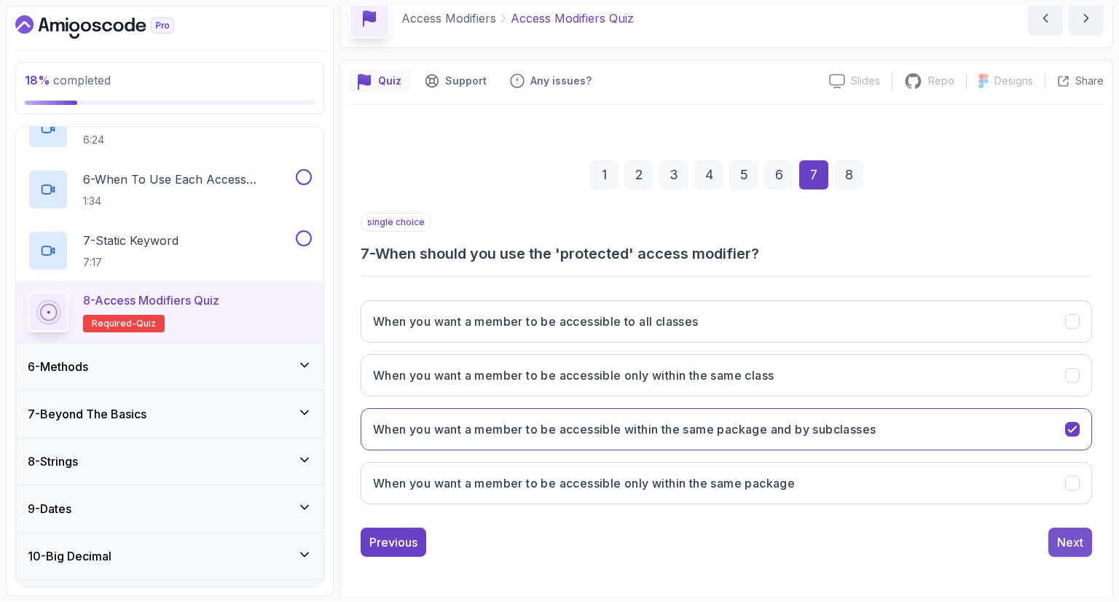
click at [1065, 537] on div "Next" at bounding box center [1070, 541] width 26 height 17
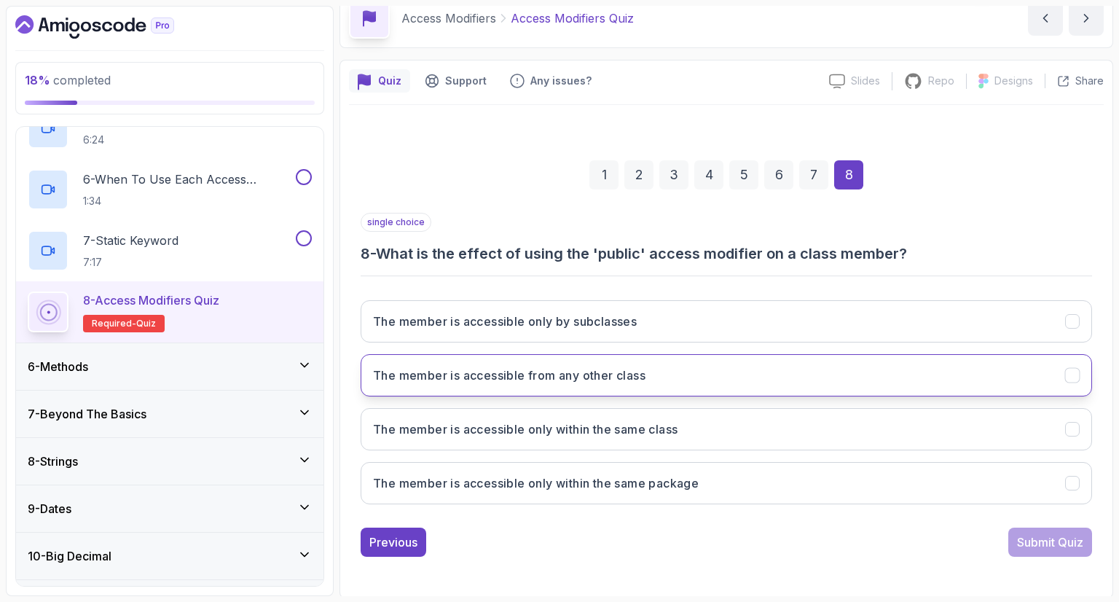
click at [645, 390] on button "The member is accessible from any other class" at bounding box center [726, 375] width 731 height 42
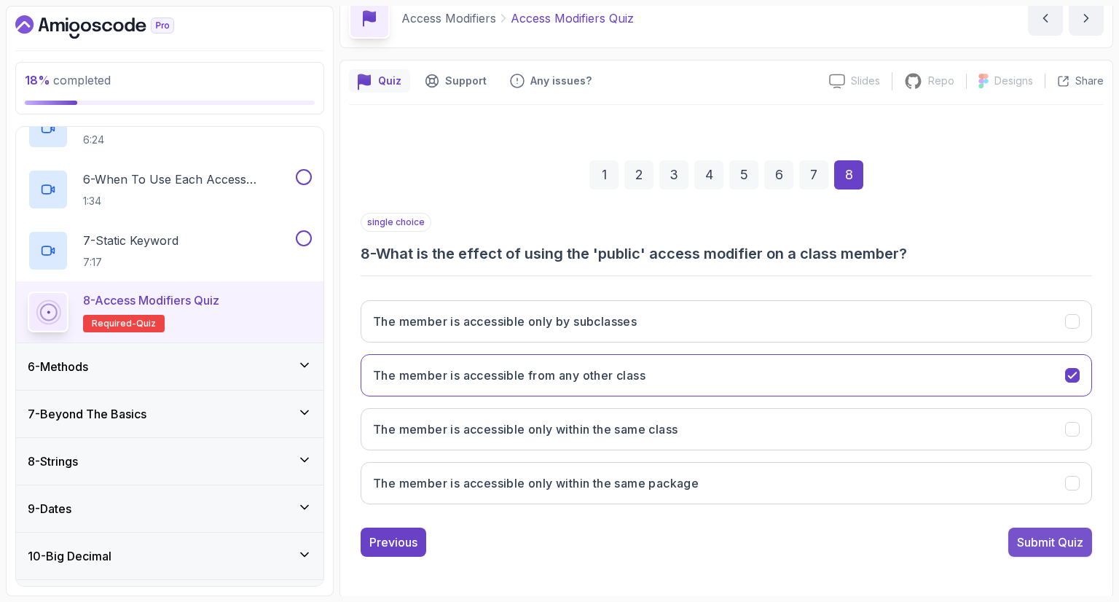
click at [1066, 546] on div "Submit Quiz" at bounding box center [1050, 541] width 66 height 17
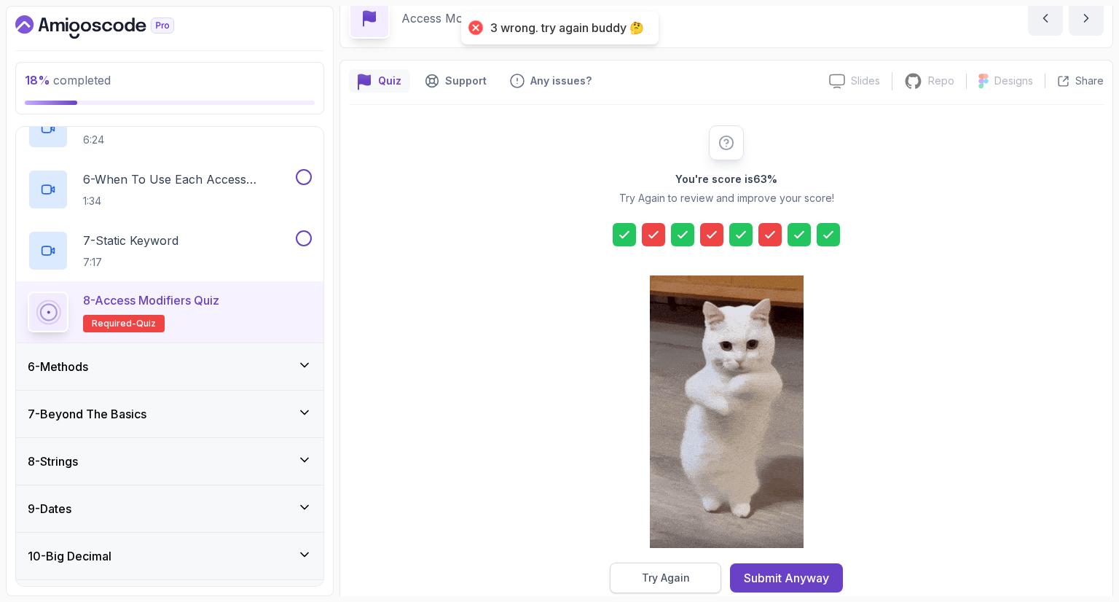
click at [690, 574] on button "Try Again" at bounding box center [665, 577] width 111 height 31
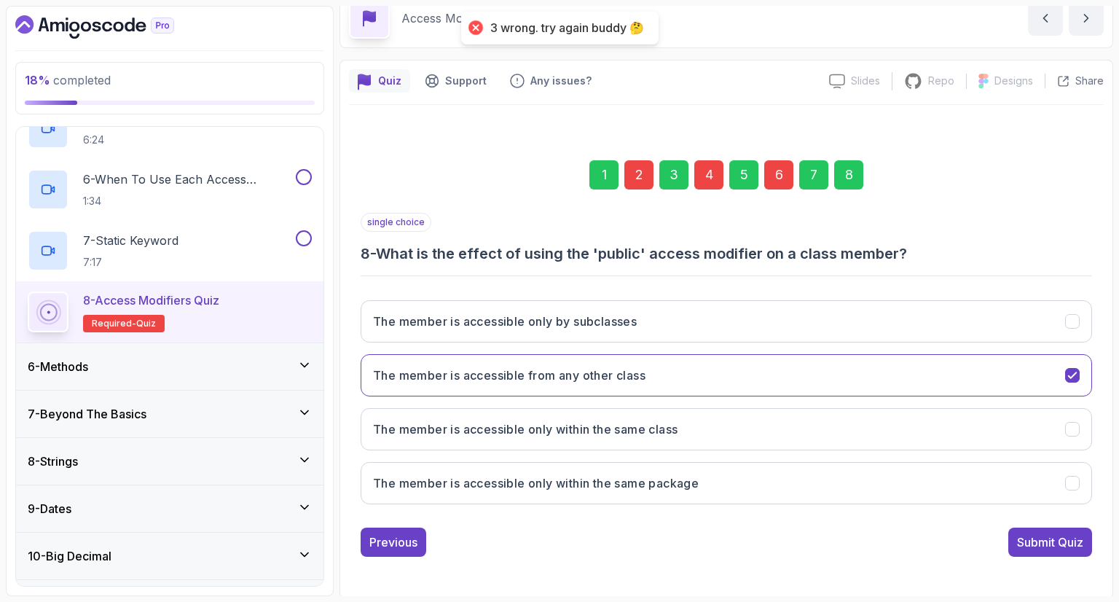
click at [641, 170] on div "2" at bounding box center [638, 174] width 29 height 29
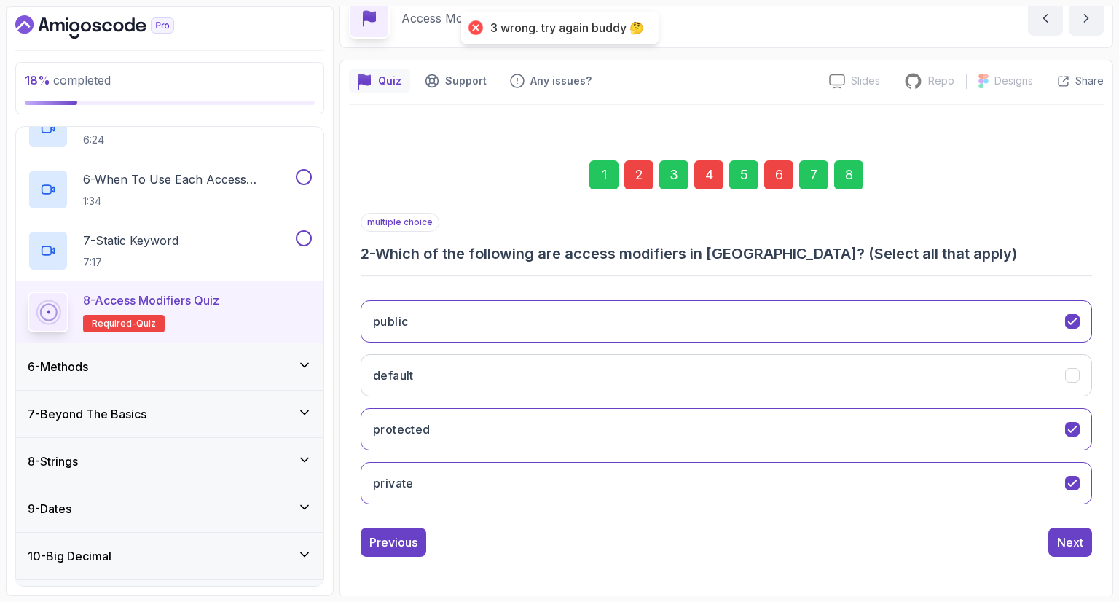
drag, startPoint x: 596, startPoint y: 354, endPoint x: 603, endPoint y: 351, distance: 7.8
click at [597, 354] on button "default" at bounding box center [726, 375] width 731 height 42
click at [1076, 541] on div "Next" at bounding box center [1070, 541] width 26 height 17
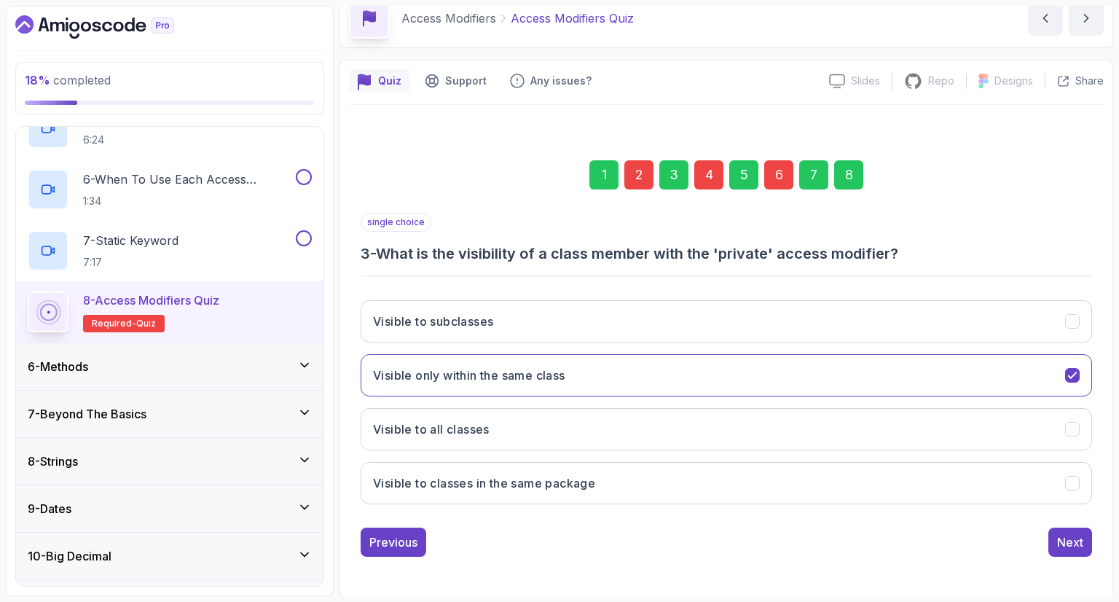
click at [701, 164] on div "4" at bounding box center [708, 174] width 29 height 29
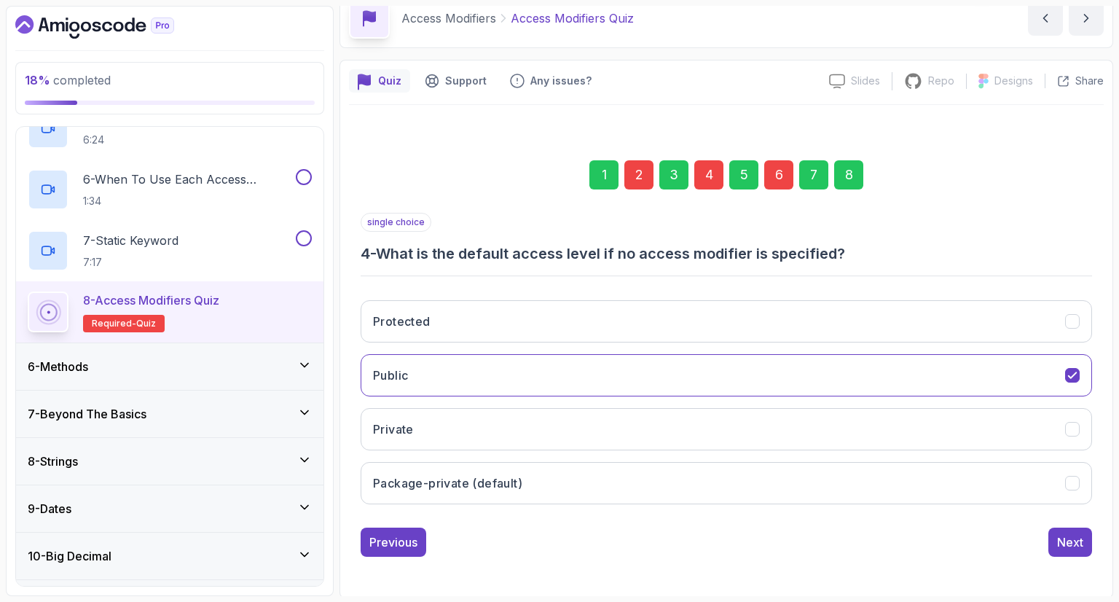
click at [849, 176] on div "8" at bounding box center [848, 174] width 29 height 29
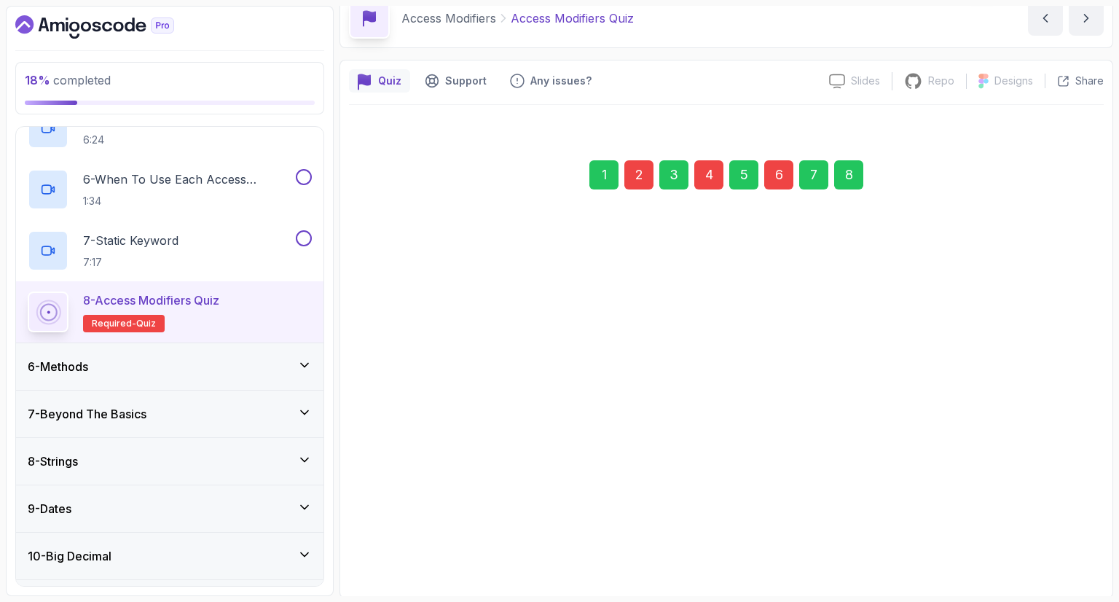
click at [1058, 546] on div "Submit Quiz" at bounding box center [1050, 540] width 66 height 17
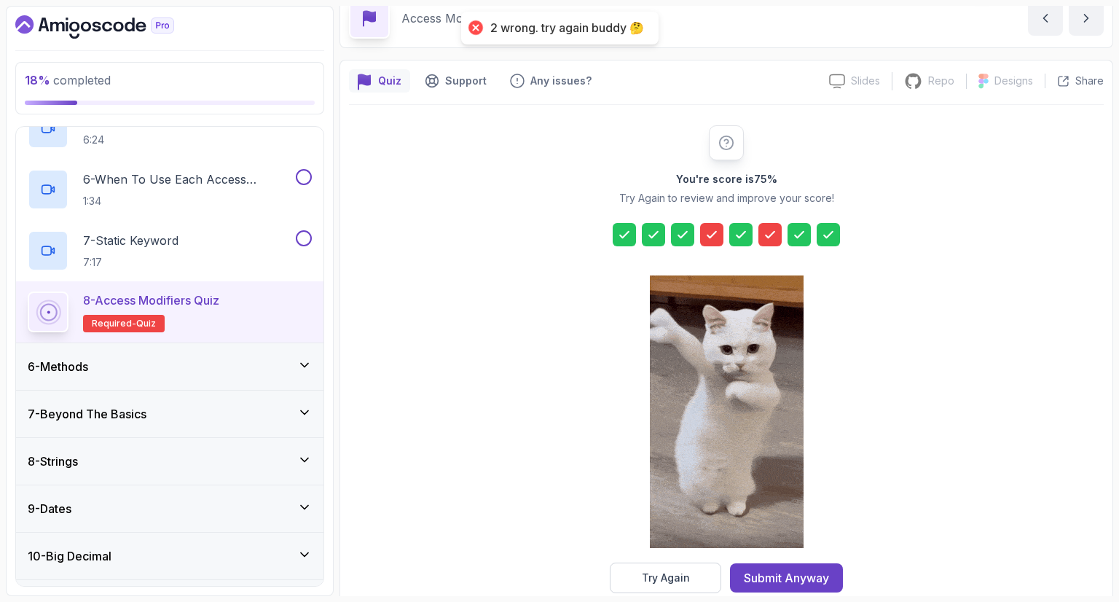
click at [670, 572] on div "Try Again" at bounding box center [666, 577] width 48 height 15
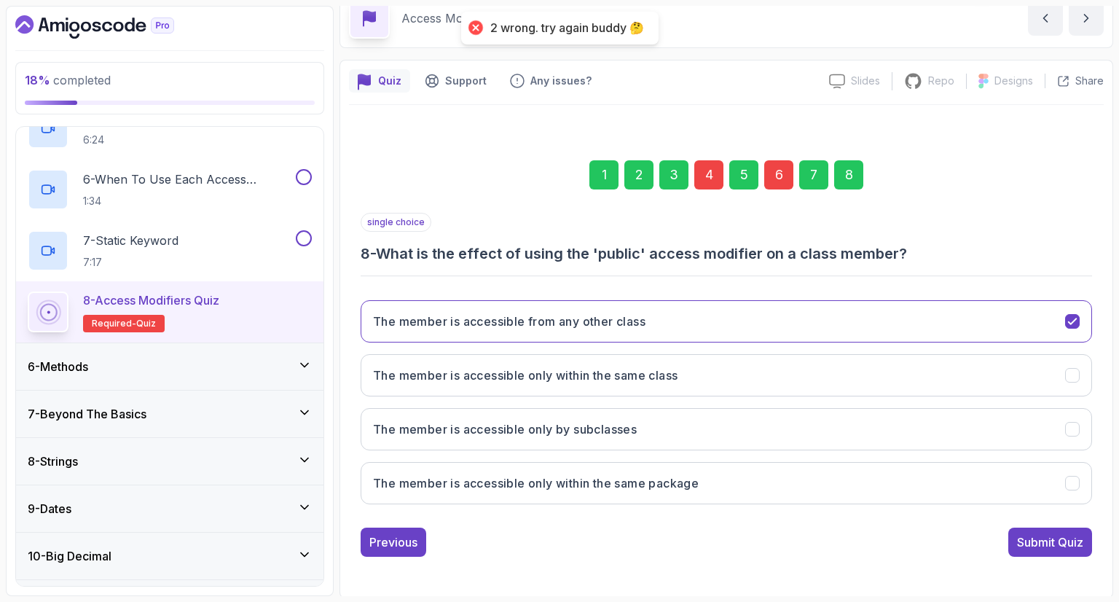
click at [704, 170] on div "4" at bounding box center [708, 174] width 29 height 29
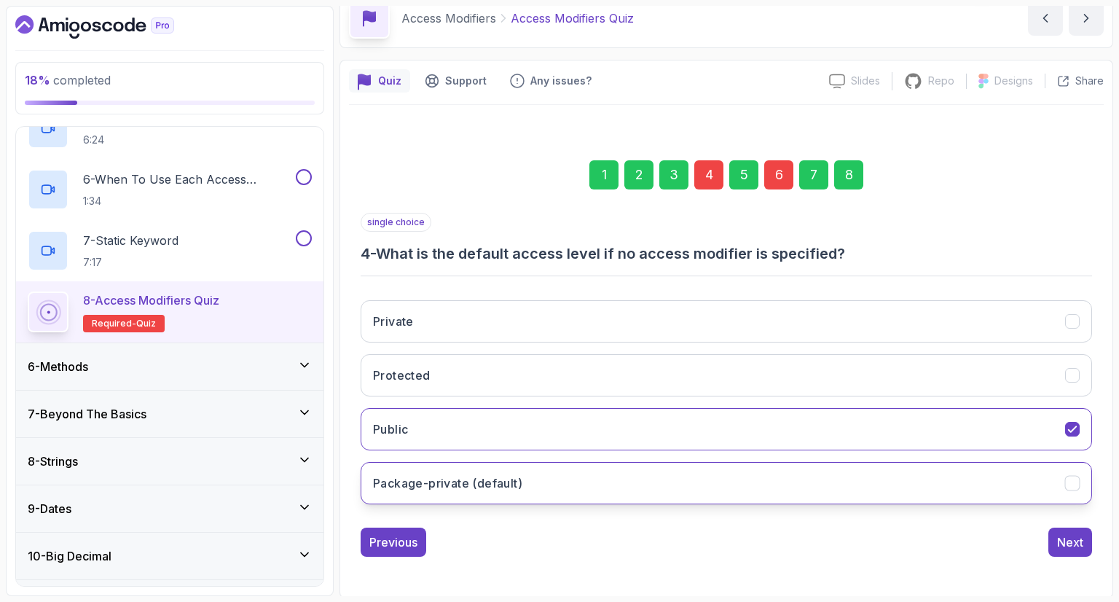
click at [516, 487] on h3 "Package-private (default)" at bounding box center [447, 482] width 149 height 17
click at [778, 187] on div "6" at bounding box center [778, 174] width 29 height 29
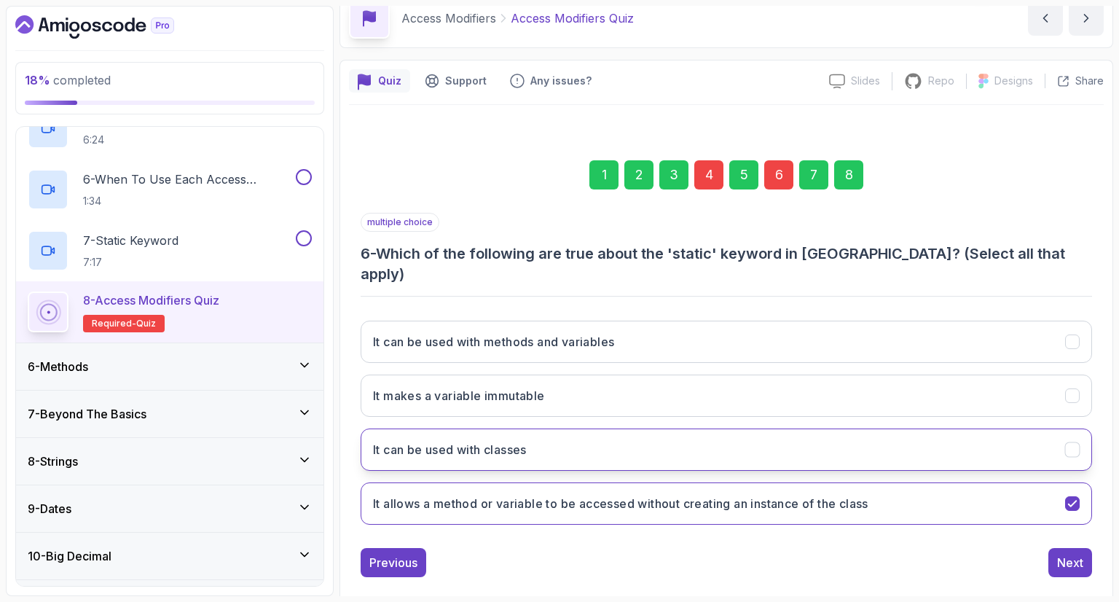
click at [557, 432] on button "It can be used with classes" at bounding box center [726, 449] width 731 height 42
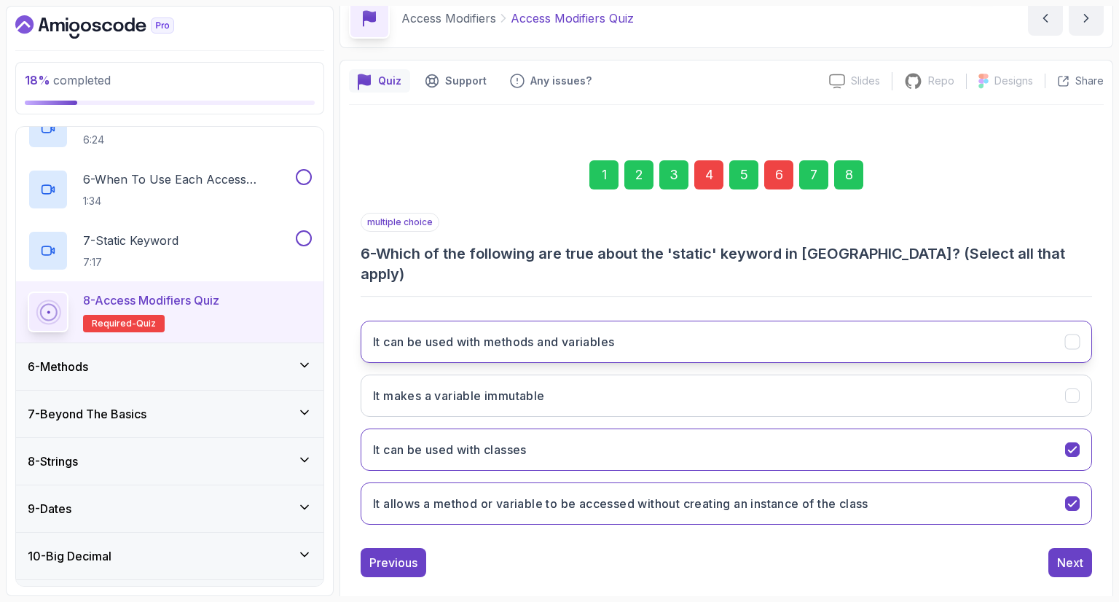
click at [585, 331] on button "It can be used with methods and variables" at bounding box center [726, 341] width 731 height 42
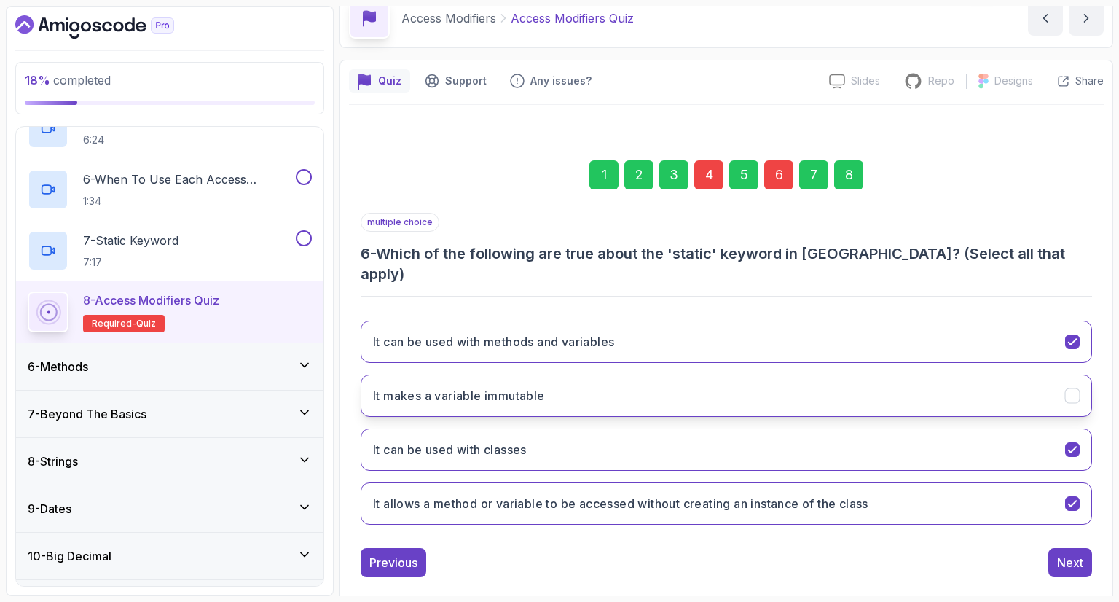
click at [581, 374] on button "It makes a variable immutable" at bounding box center [726, 395] width 731 height 42
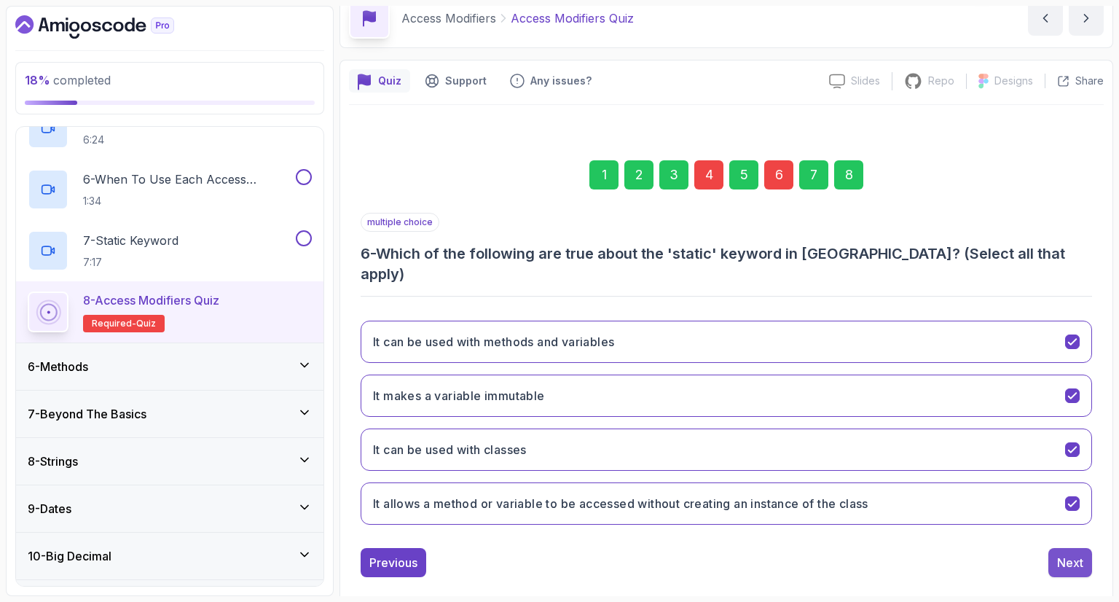
click at [1074, 554] on div "Next" at bounding box center [1070, 562] width 26 height 17
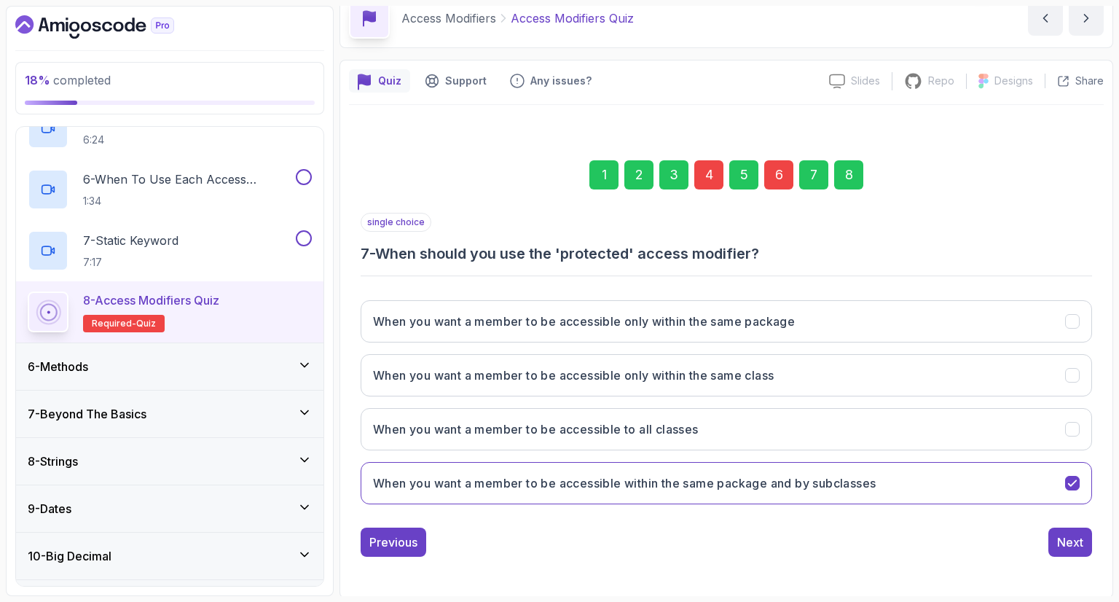
click at [772, 178] on div "6" at bounding box center [778, 174] width 29 height 29
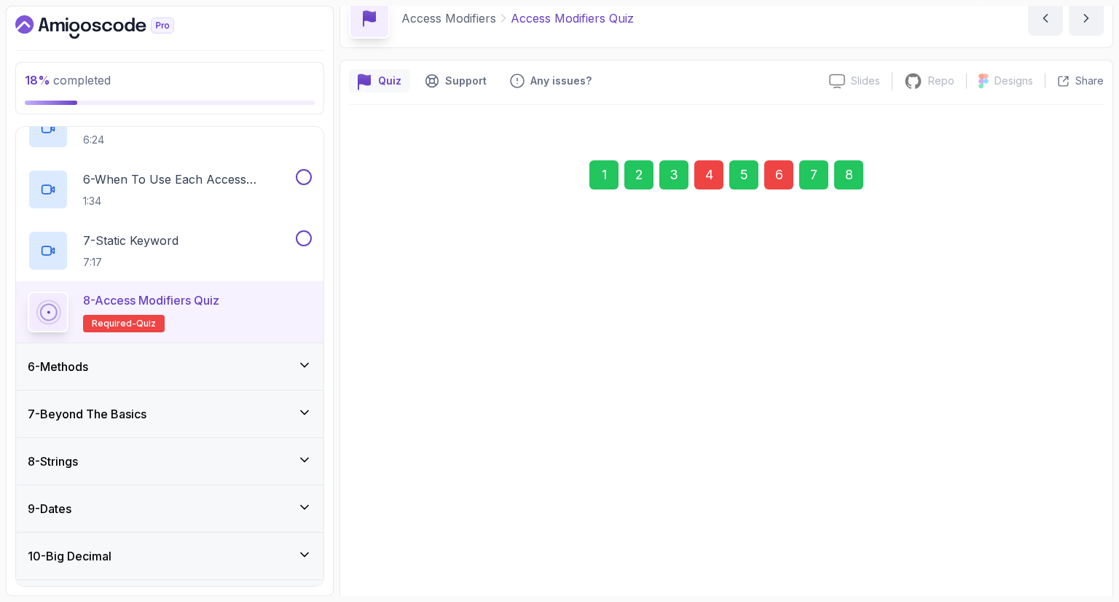
click at [846, 171] on div "8" at bounding box center [848, 174] width 29 height 29
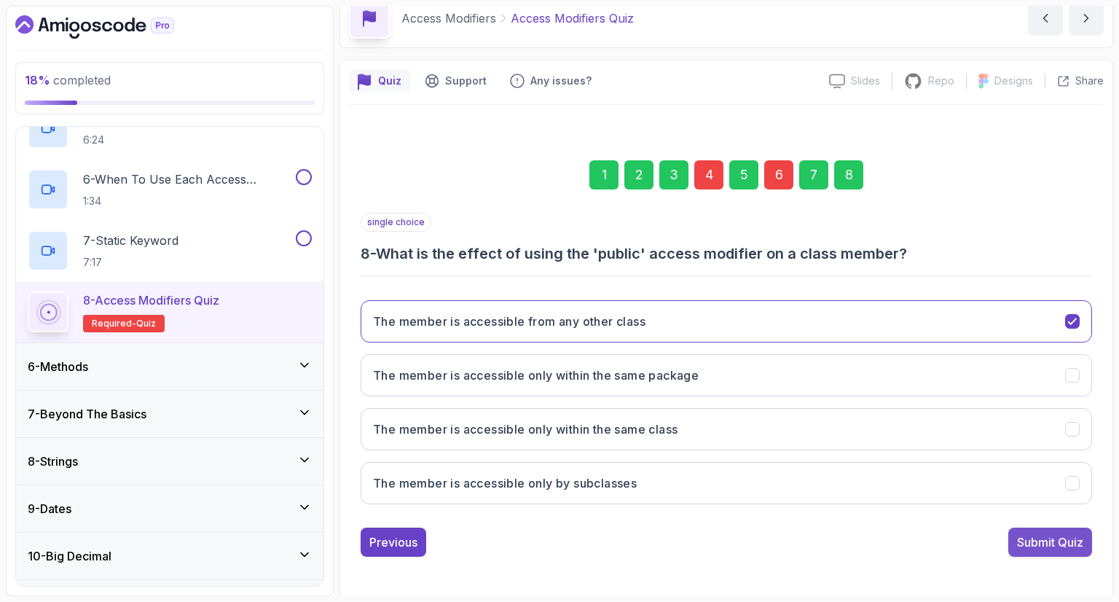
click at [1047, 534] on div "Submit Quiz" at bounding box center [1050, 541] width 66 height 17
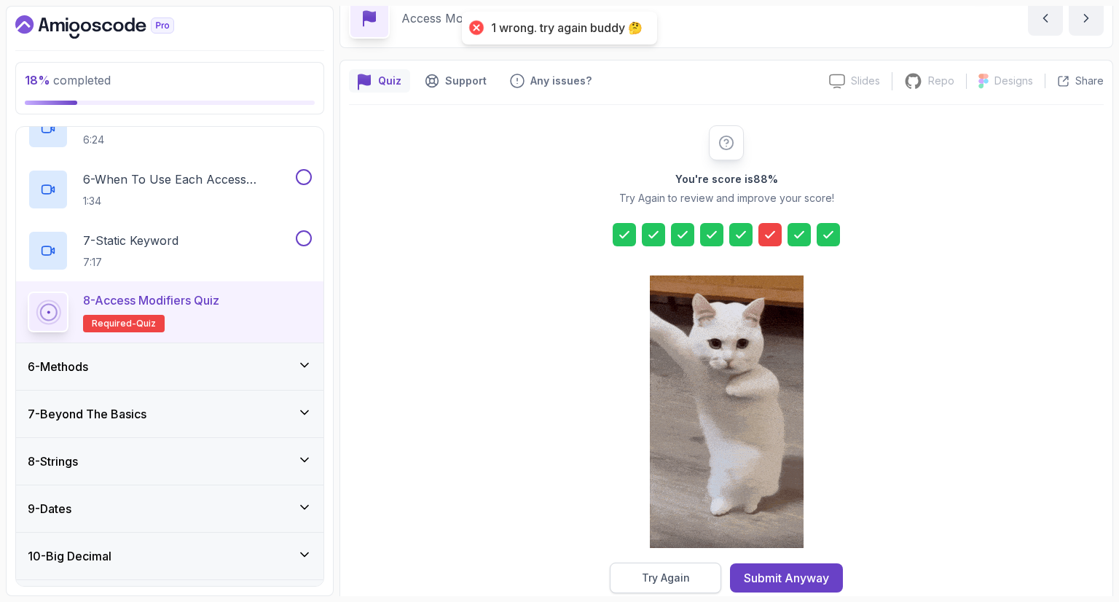
click at [679, 570] on div "Try Again" at bounding box center [666, 577] width 48 height 15
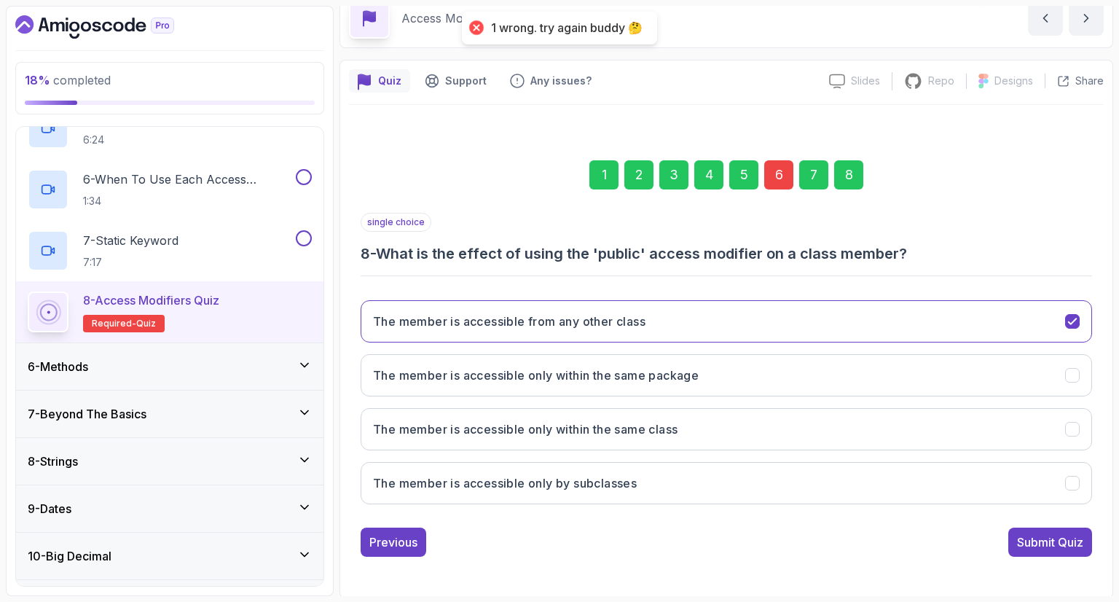
click at [779, 167] on div "6" at bounding box center [778, 174] width 29 height 29
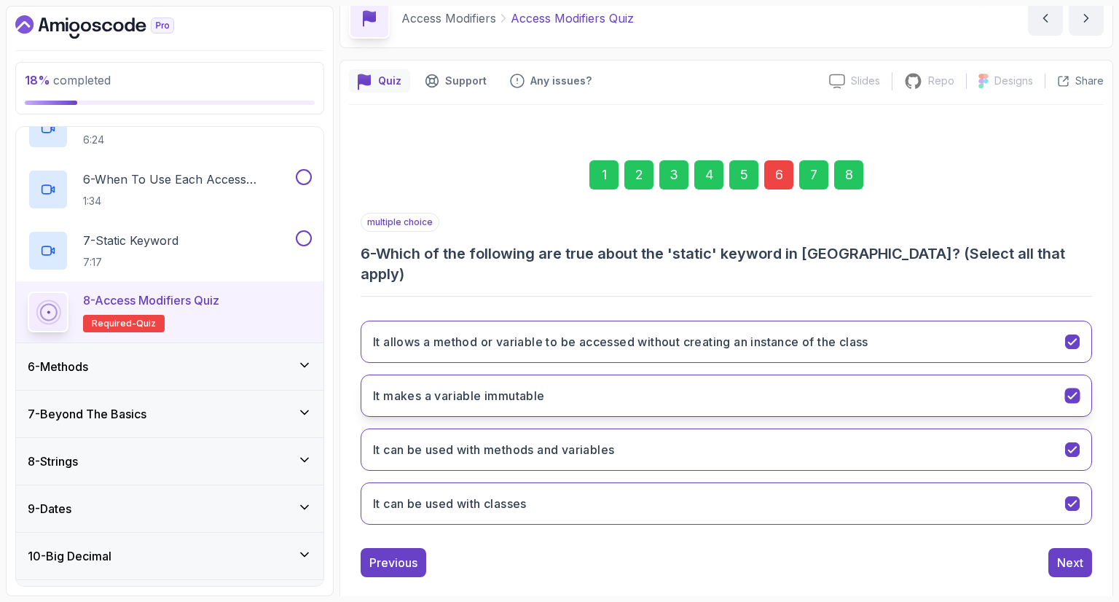
click at [656, 374] on button "It makes a variable immutable" at bounding box center [726, 395] width 731 height 42
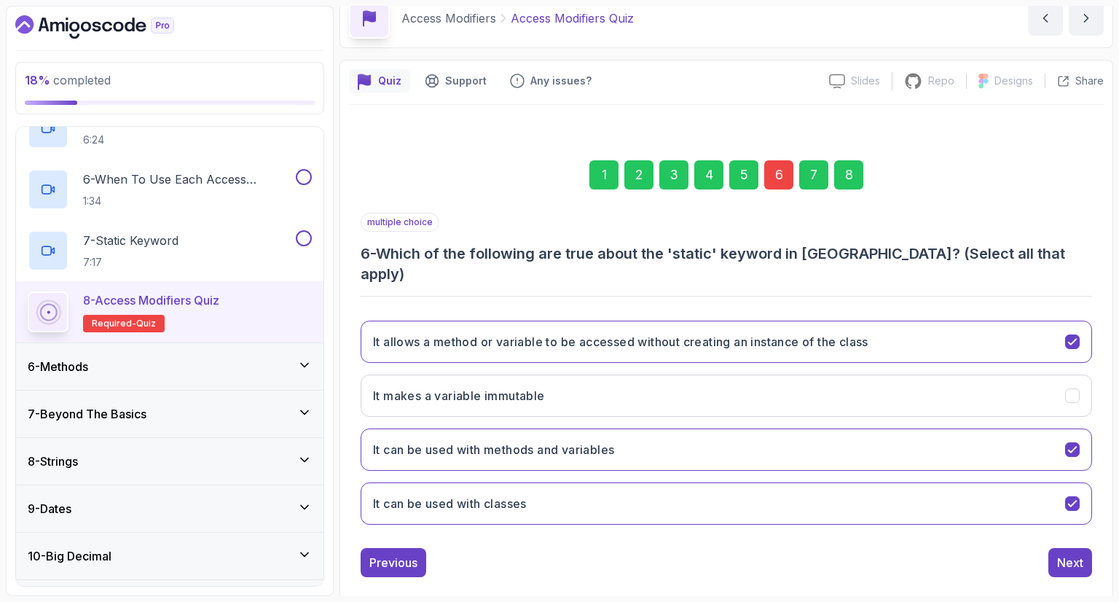
click at [830, 187] on div "1 2 3 4 5 6 7 8" at bounding box center [726, 175] width 731 height 76
click at [845, 177] on div "8" at bounding box center [848, 174] width 29 height 29
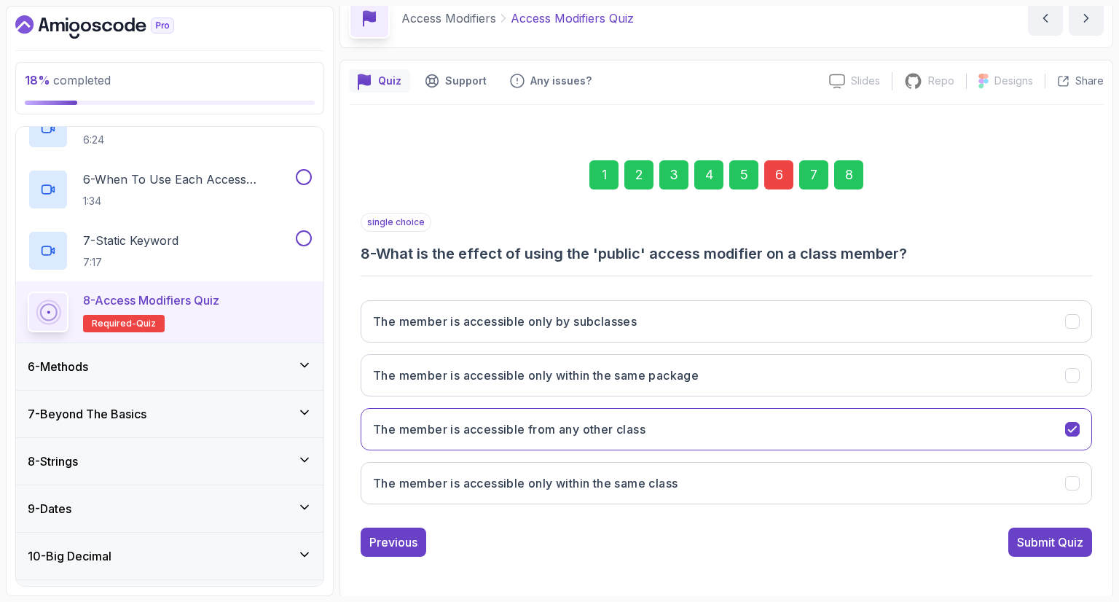
click at [1069, 524] on div "single choice 8 - What is the effect of using the 'public' access modifier on a…" at bounding box center [726, 385] width 731 height 344
click at [1069, 534] on div "Submit Quiz" at bounding box center [1050, 541] width 66 height 17
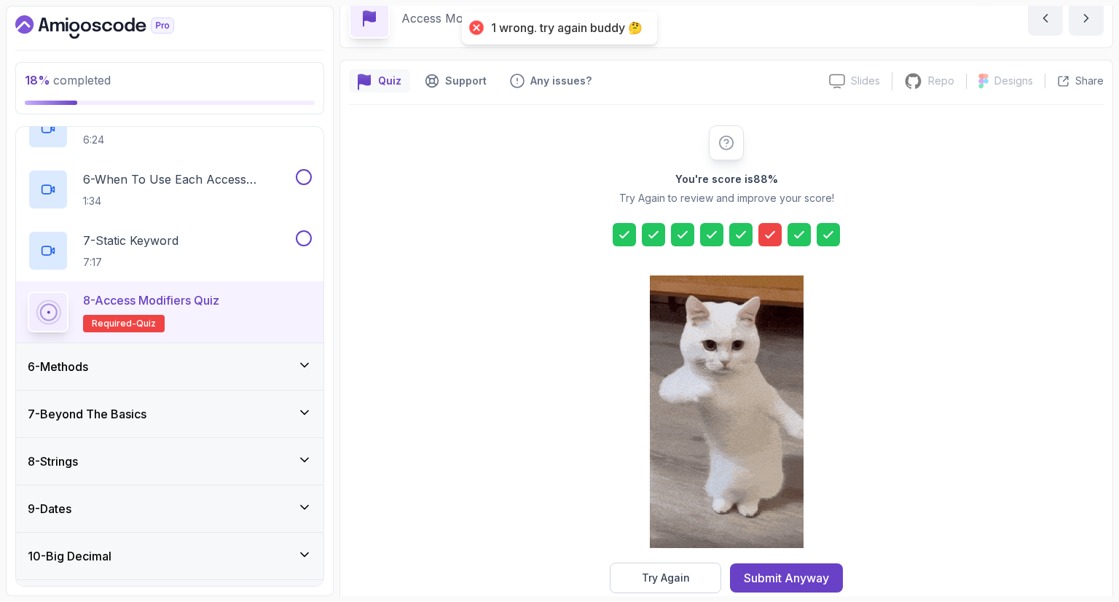
drag, startPoint x: 797, startPoint y: 581, endPoint x: 781, endPoint y: 567, distance: 21.2
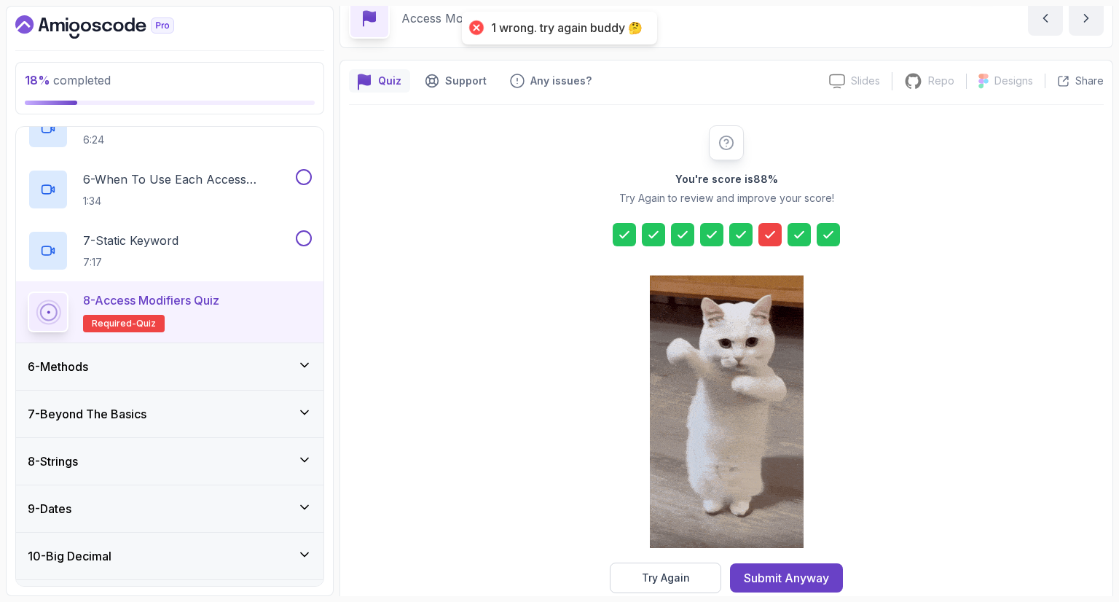
click at [797, 581] on div "Submit Anyway" at bounding box center [786, 577] width 85 height 17
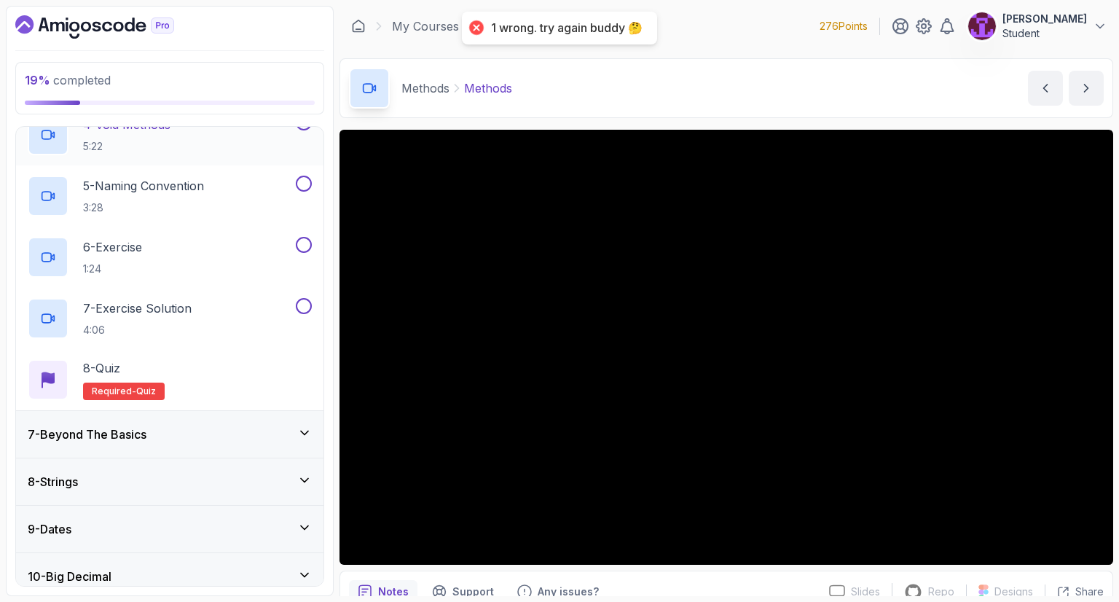
scroll to position [198, 0]
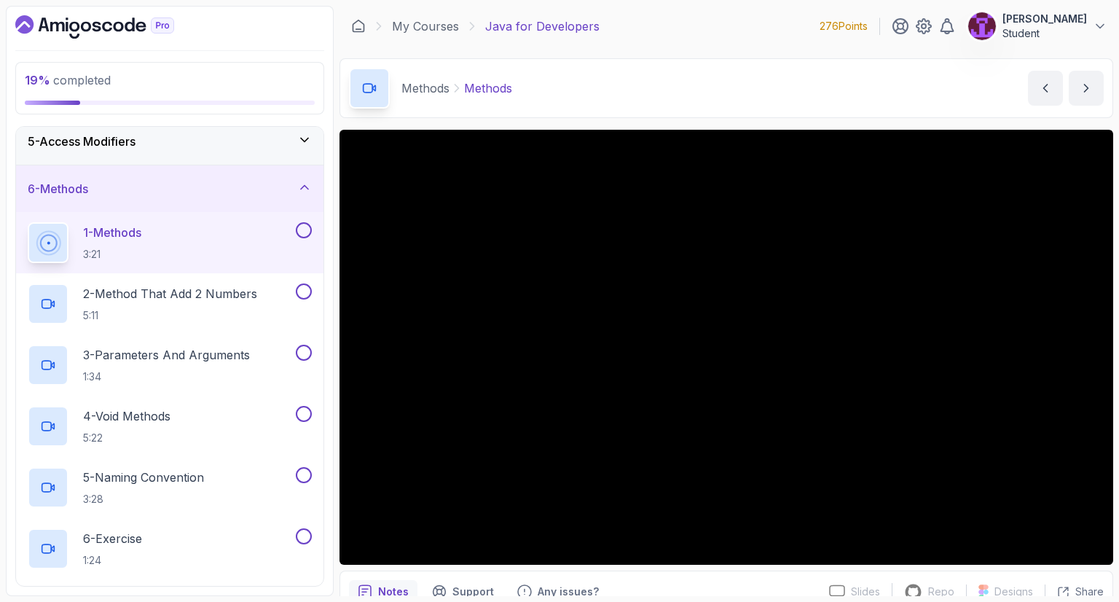
click at [254, 149] on div "5 - Access Modifiers" at bounding box center [169, 141] width 307 height 47
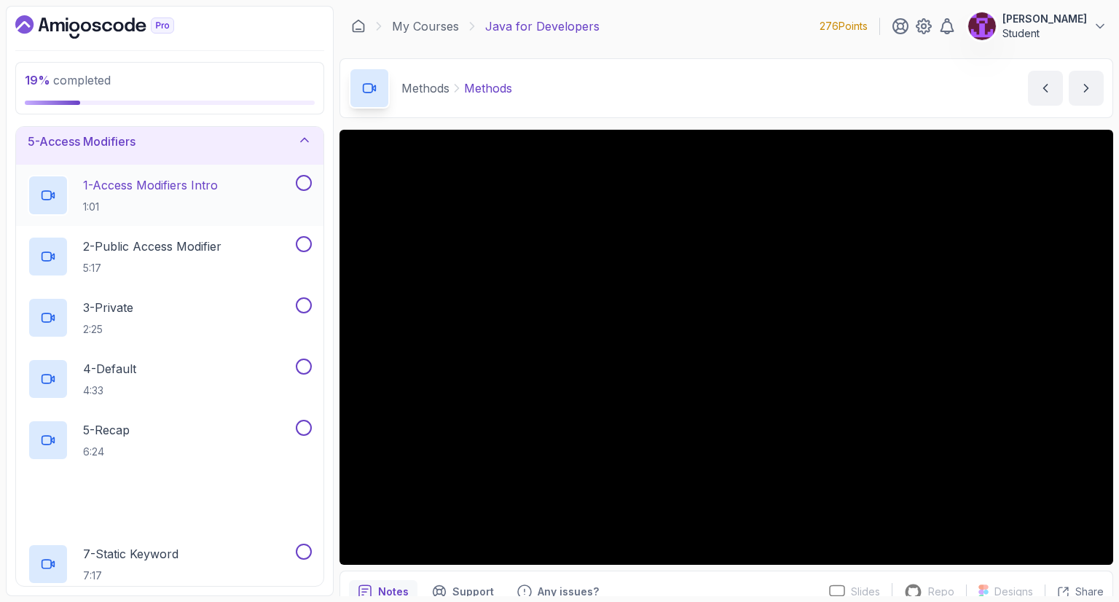
click at [298, 176] on button at bounding box center [304, 183] width 16 height 16
click at [305, 247] on button at bounding box center [304, 244] width 16 height 16
click at [300, 300] on button at bounding box center [304, 305] width 16 height 16
click at [303, 371] on button at bounding box center [304, 366] width 16 height 16
click at [308, 422] on button at bounding box center [304, 428] width 16 height 16
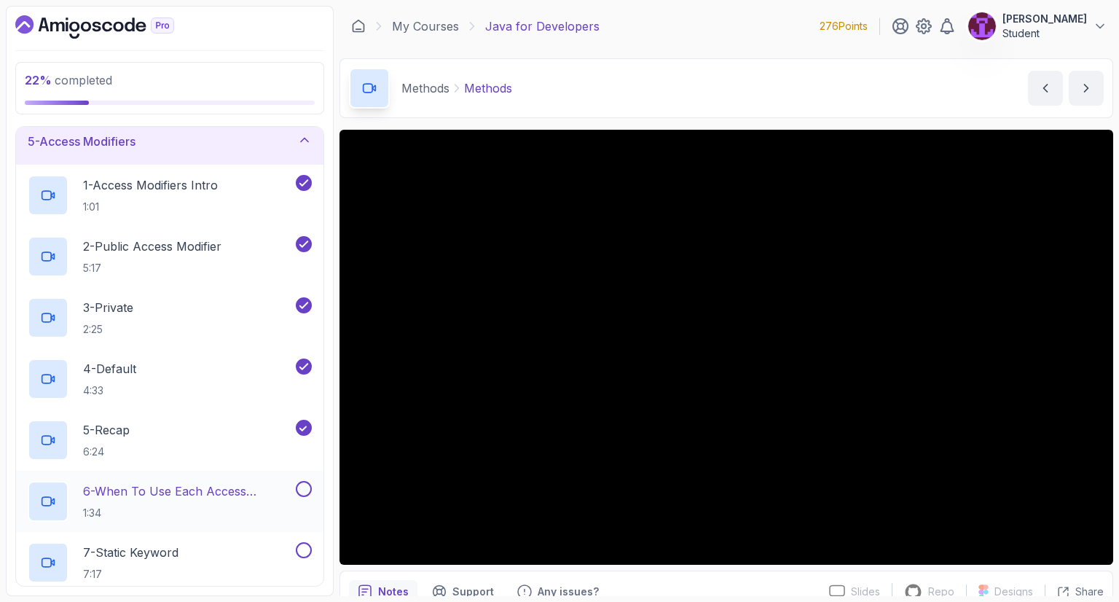
drag, startPoint x: 304, startPoint y: 481, endPoint x: 299, endPoint y: 495, distance: 14.5
click at [306, 483] on button at bounding box center [304, 489] width 16 height 16
click at [300, 551] on button at bounding box center [304, 550] width 16 height 16
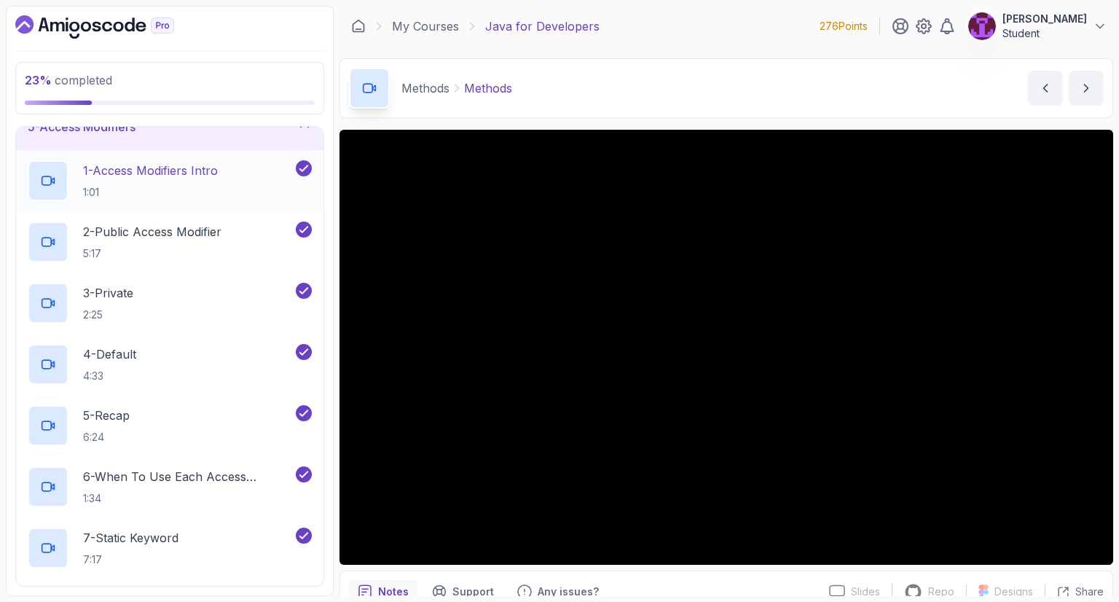
scroll to position [52, 0]
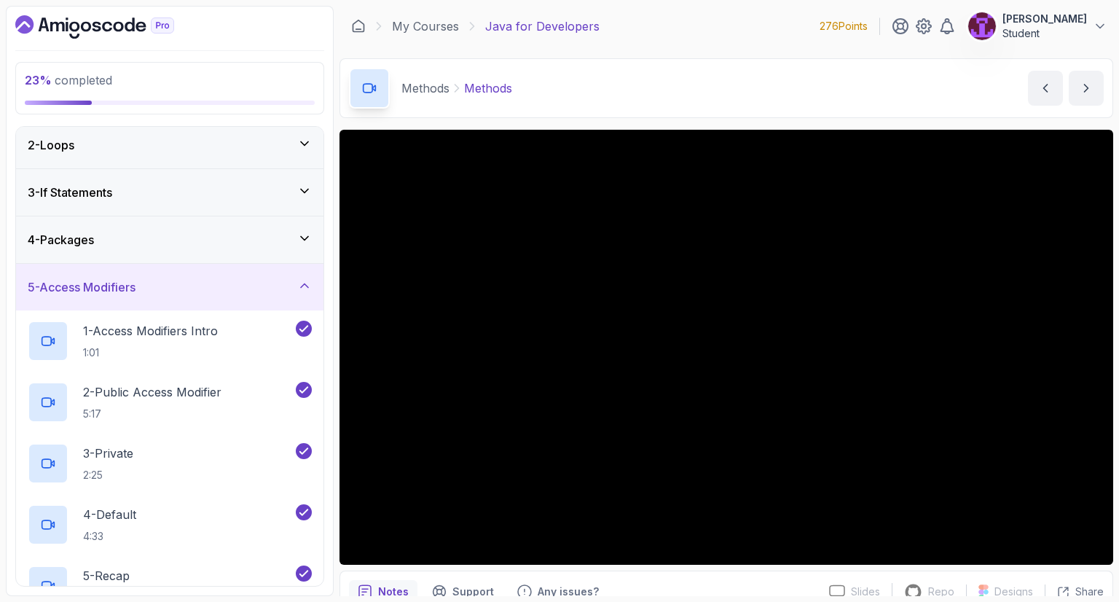
click at [300, 278] on icon at bounding box center [304, 285] width 15 height 15
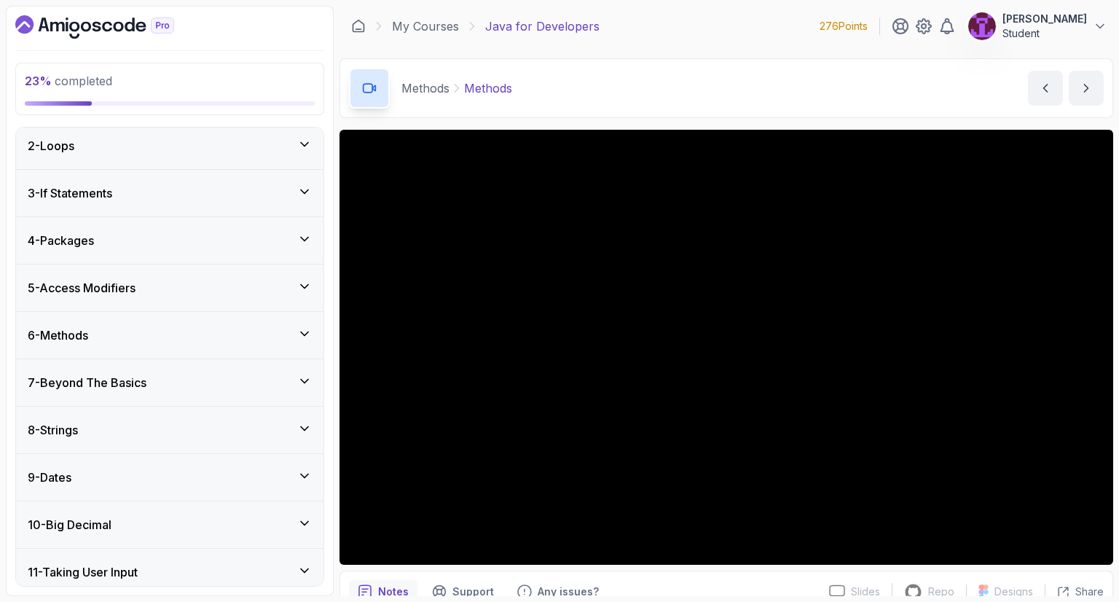
click at [300, 321] on div "6 - Methods" at bounding box center [169, 335] width 307 height 47
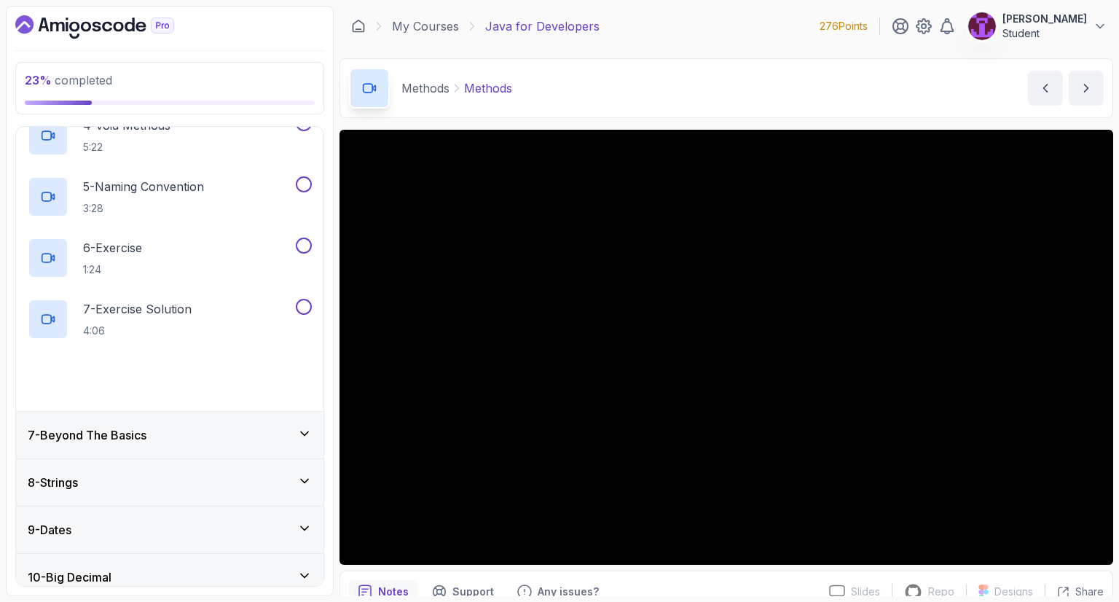
scroll to position [562, 0]
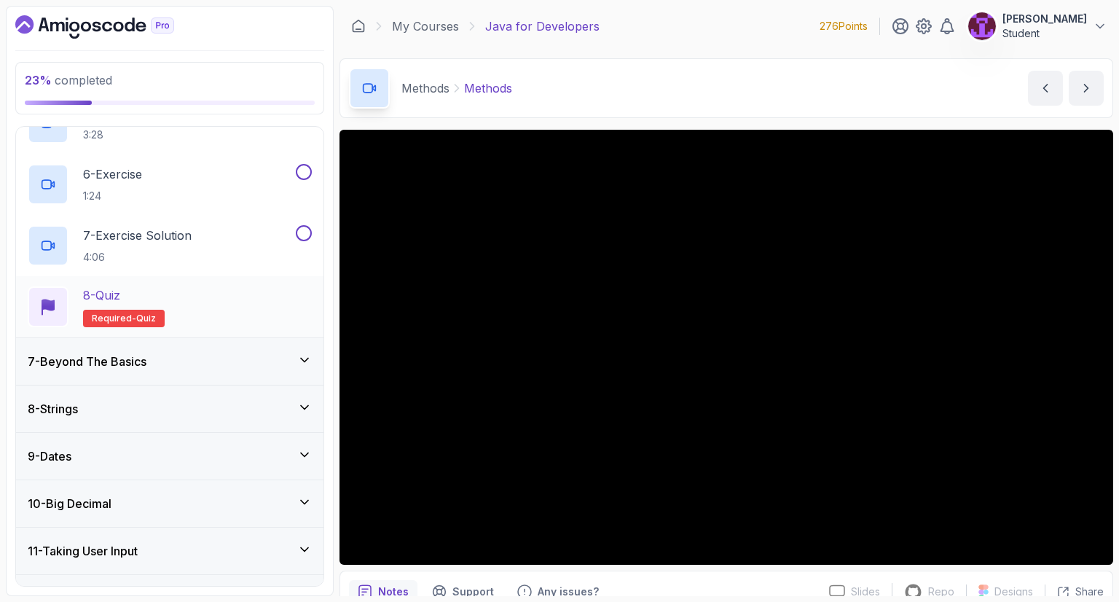
click at [253, 298] on div "8 - Quiz Required- quiz" at bounding box center [170, 306] width 284 height 41
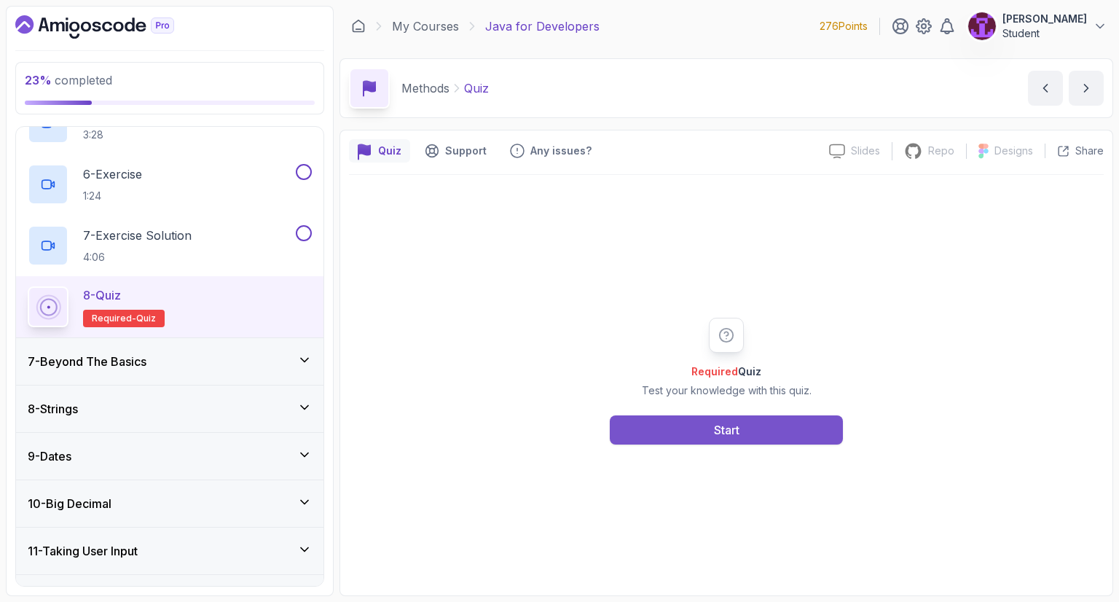
click at [688, 435] on button "Start" at bounding box center [726, 429] width 233 height 29
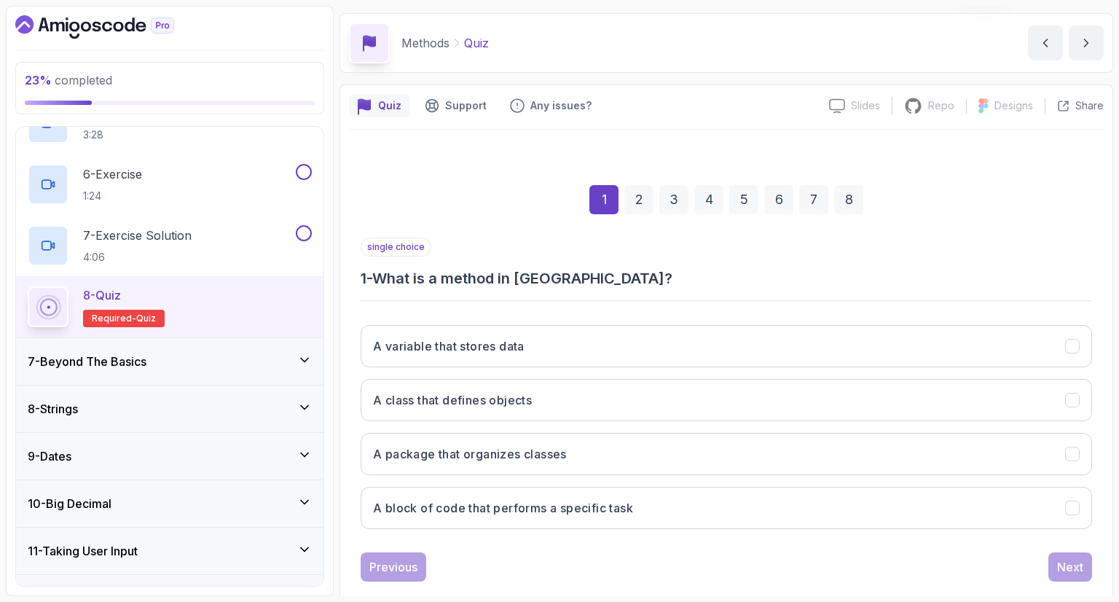
scroll to position [70, 0]
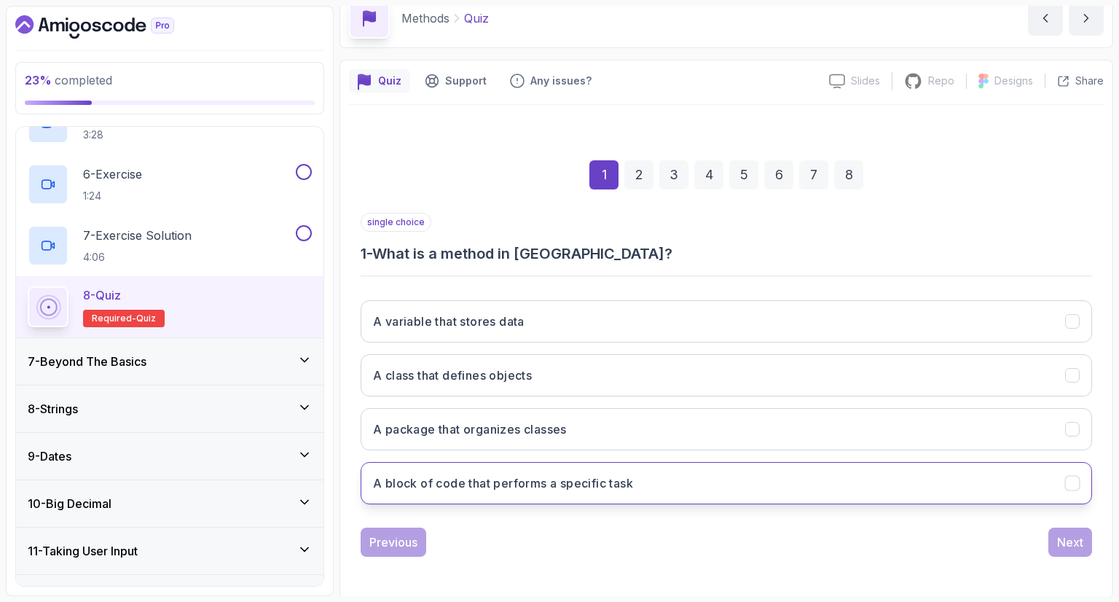
click at [488, 484] on h3 "A block of code that performs a specific task" at bounding box center [503, 482] width 260 height 17
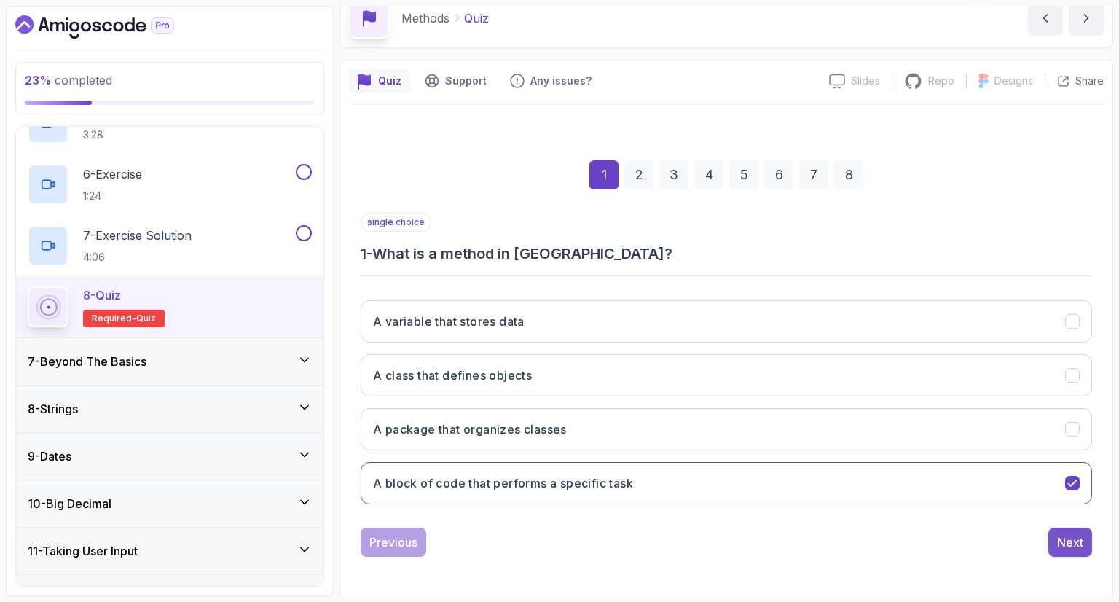
click at [1050, 539] on button "Next" at bounding box center [1070, 541] width 44 height 29
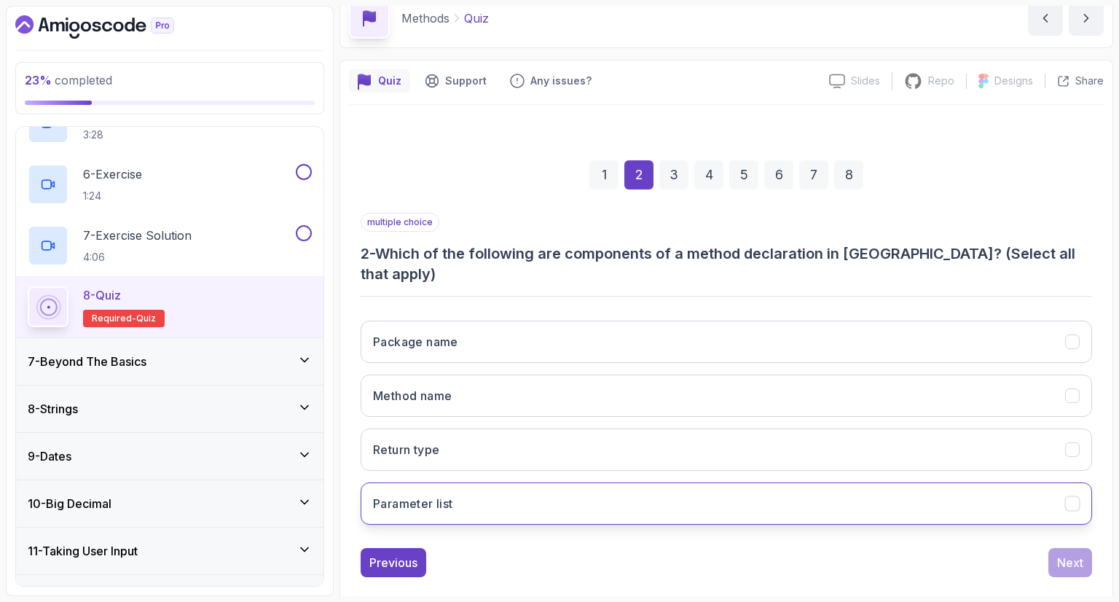
click at [501, 482] on button "Parameter list" at bounding box center [726, 503] width 731 height 42
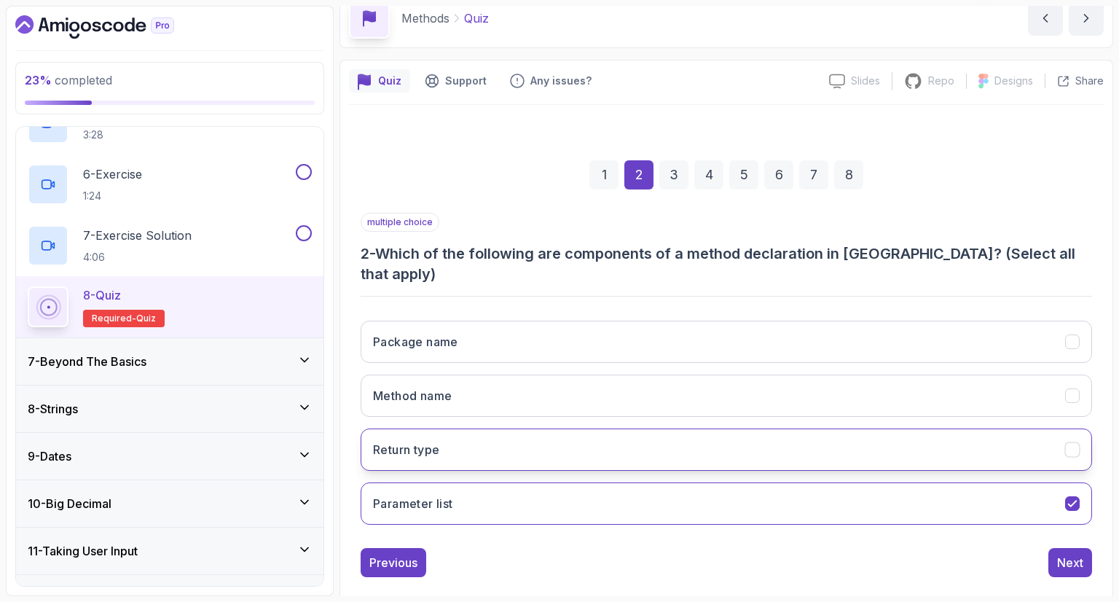
click at [524, 436] on button "Return type" at bounding box center [726, 449] width 731 height 42
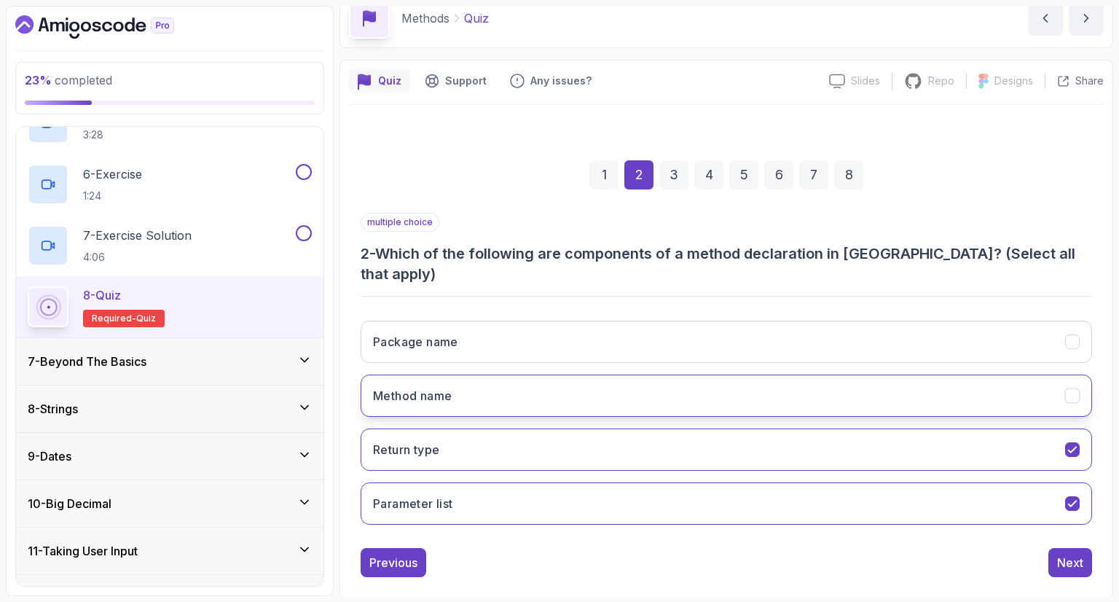
click at [524, 388] on button "Method name" at bounding box center [726, 395] width 731 height 42
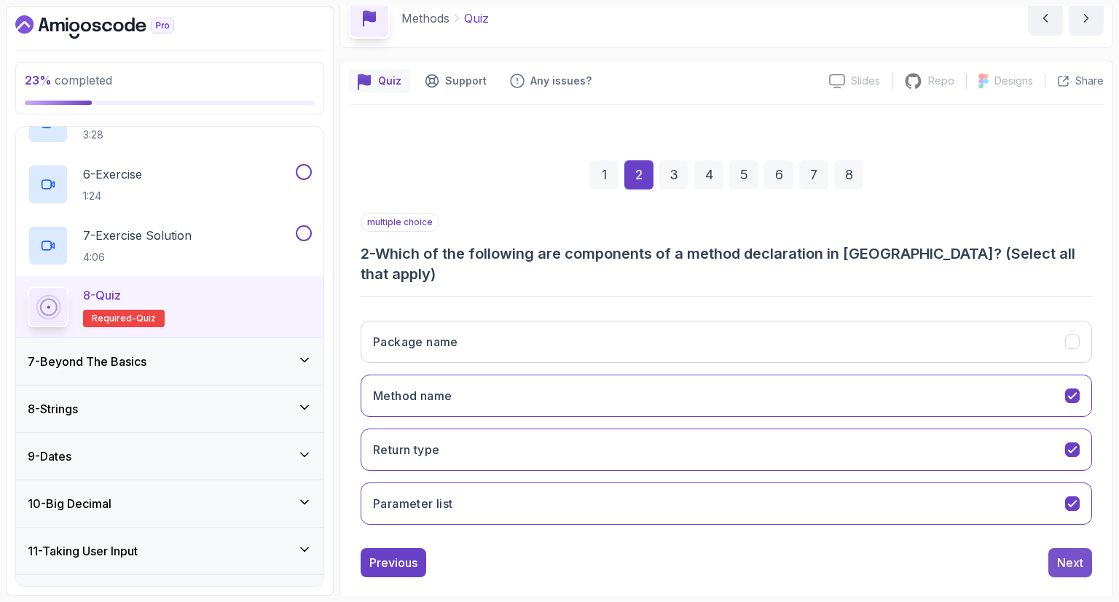
click at [1071, 548] on button "Next" at bounding box center [1070, 562] width 44 height 29
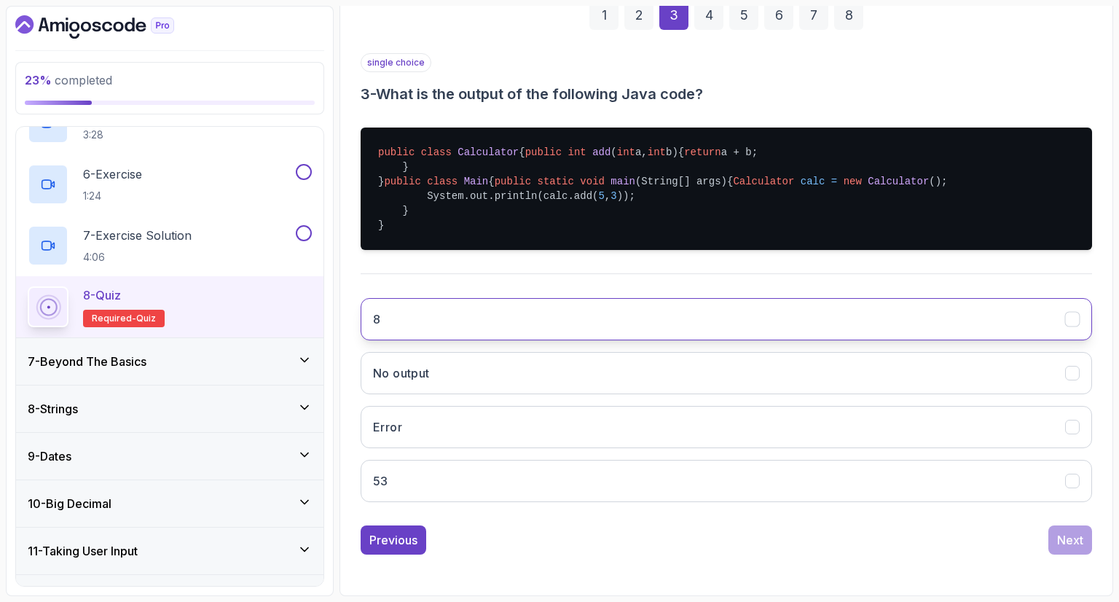
scroll to position [300, 0]
click at [490, 312] on button "8" at bounding box center [726, 319] width 731 height 42
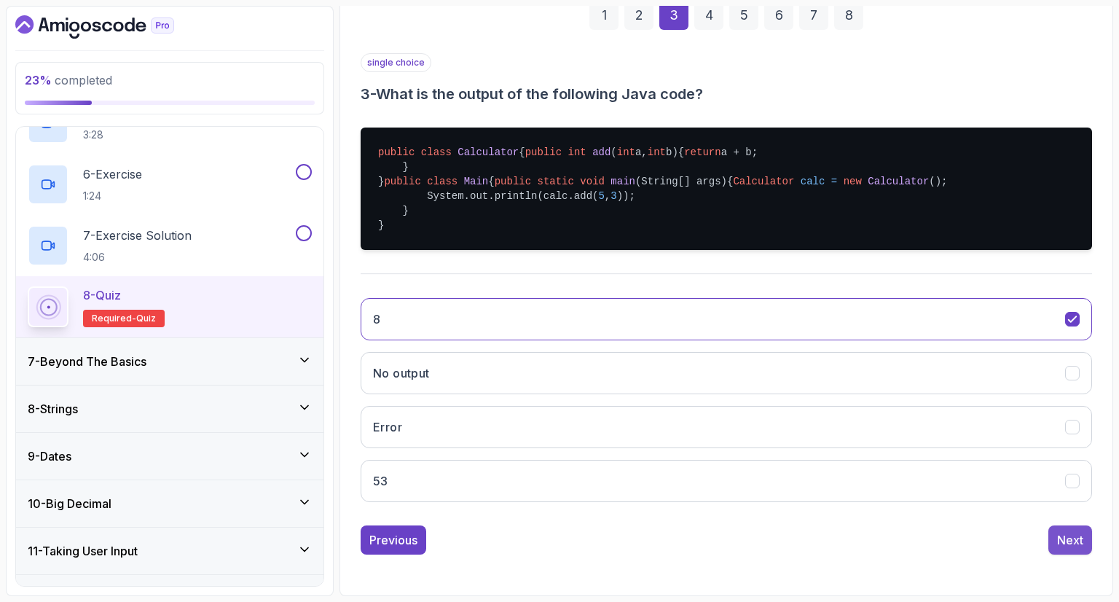
click at [1078, 534] on div "Next" at bounding box center [1070, 539] width 26 height 17
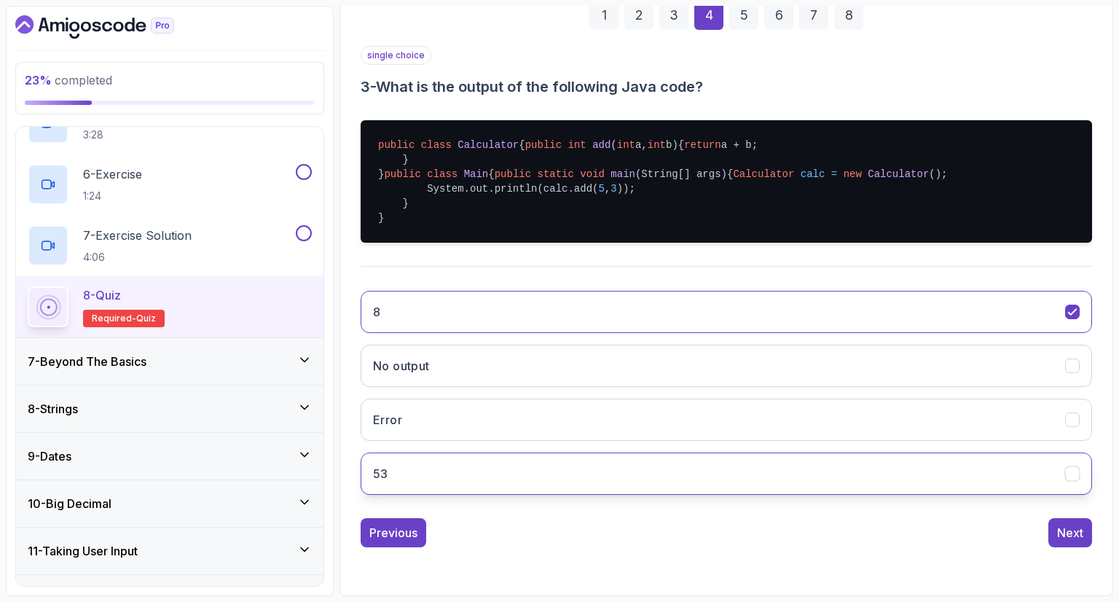
scroll to position [70, 0]
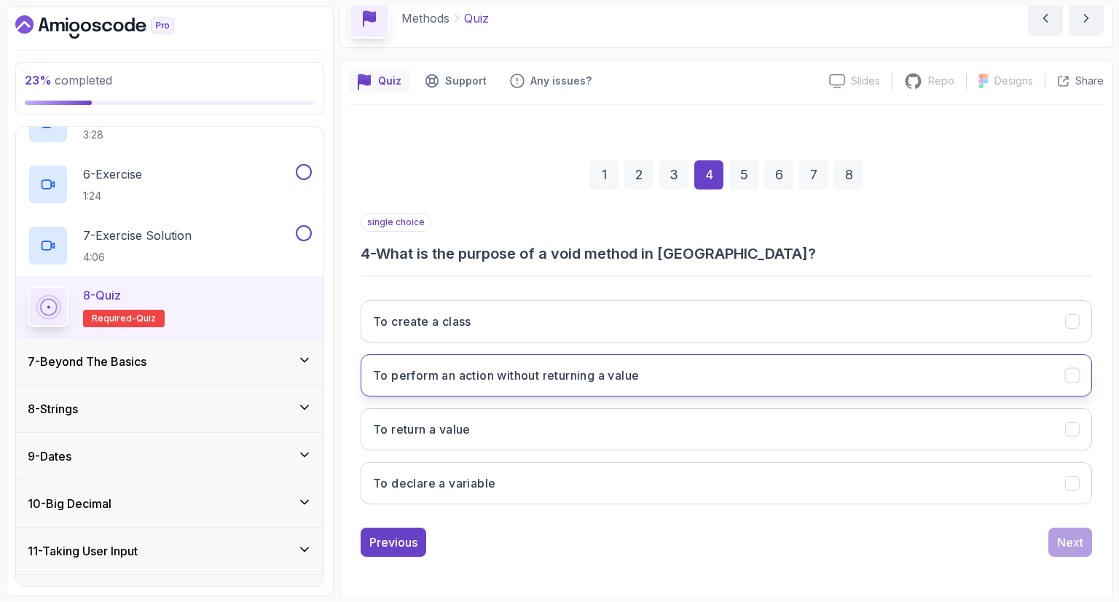
drag, startPoint x: 519, startPoint y: 385, endPoint x: 527, endPoint y: 390, distance: 9.1
click at [519, 385] on button "To perform an action without returning a value" at bounding box center [726, 375] width 731 height 42
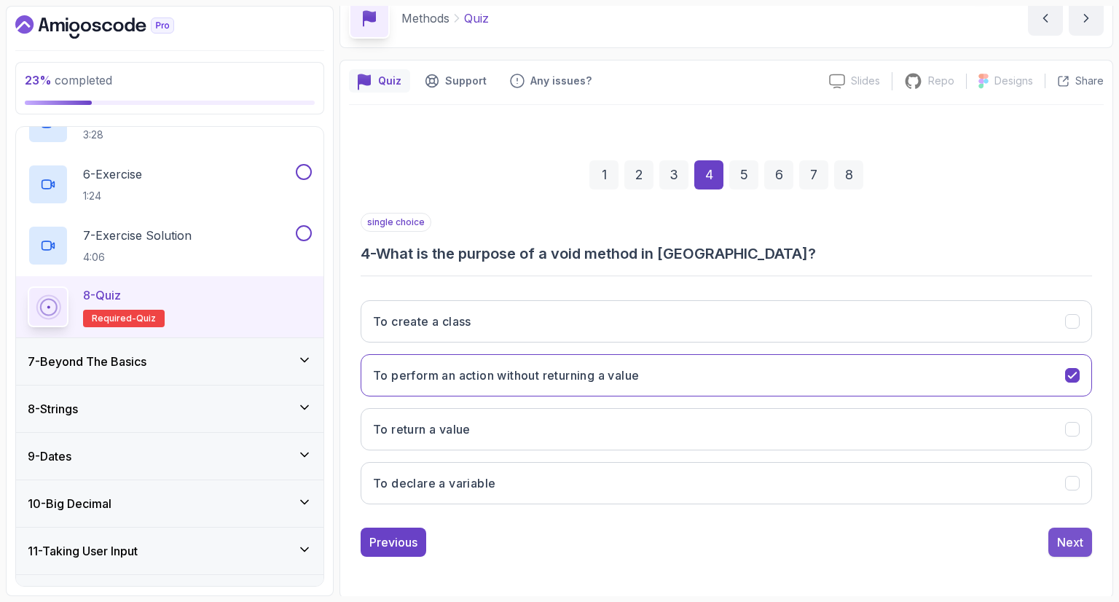
click at [1054, 550] on button "Next" at bounding box center [1070, 541] width 44 height 29
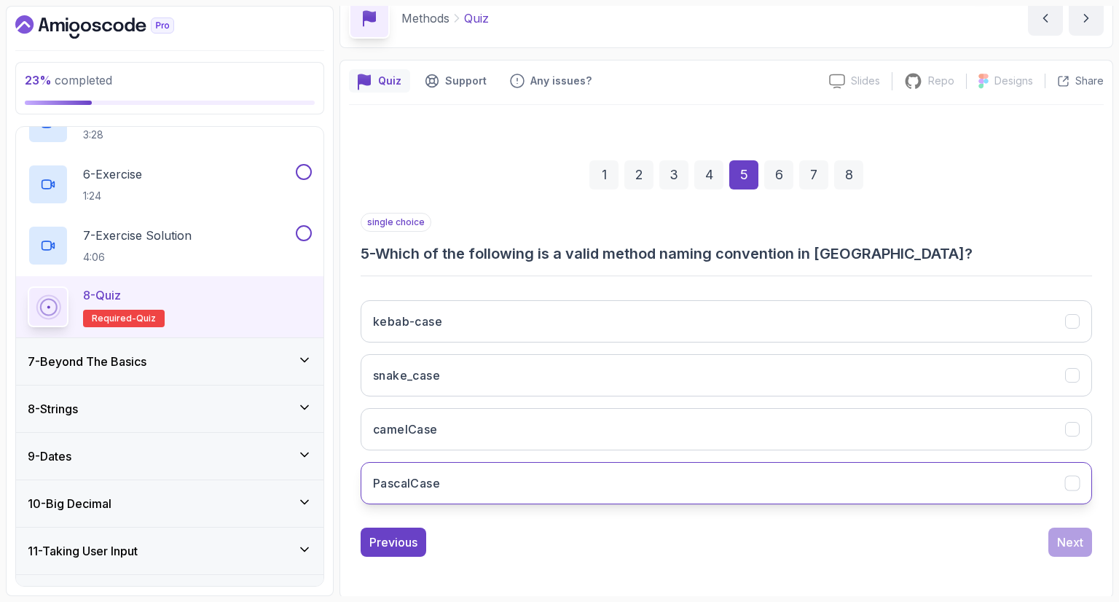
click at [479, 484] on button "PascalCase" at bounding box center [726, 483] width 731 height 42
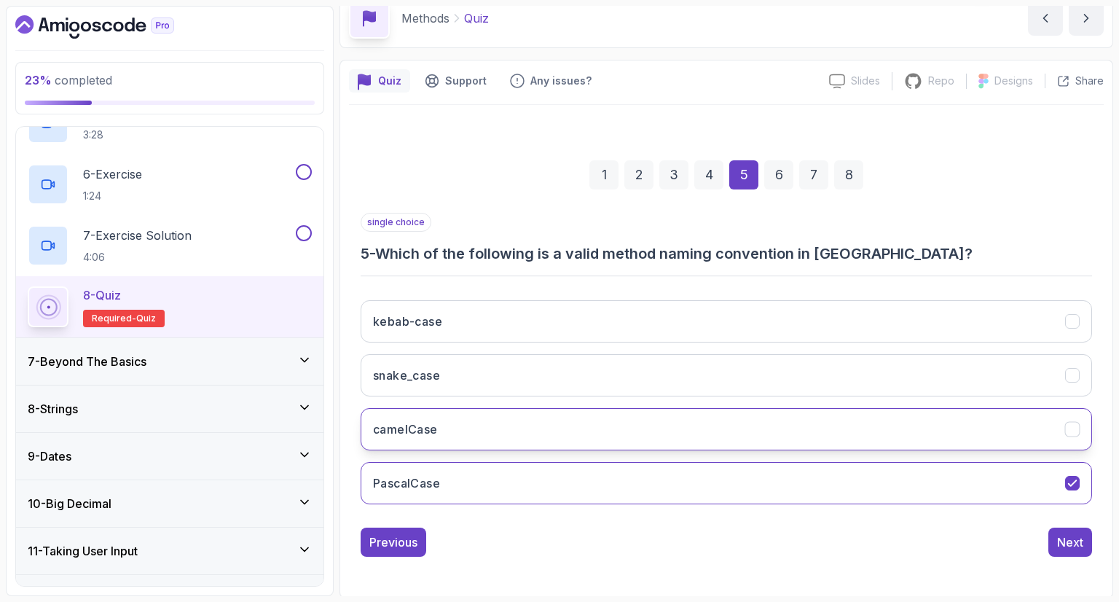
click at [690, 433] on button "camelCase" at bounding box center [726, 429] width 731 height 42
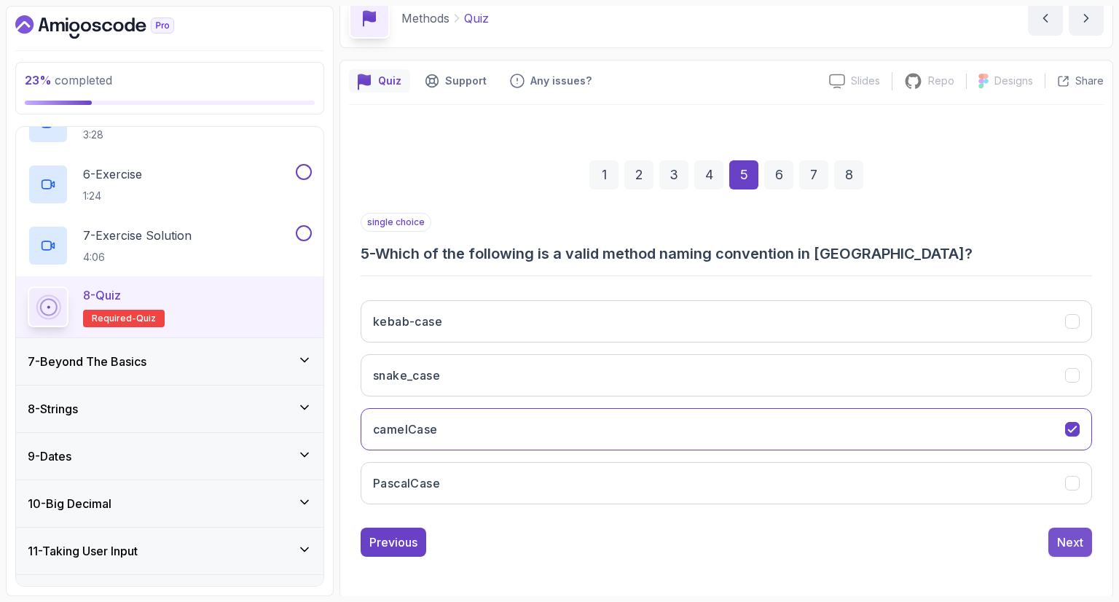
click at [1052, 537] on button "Next" at bounding box center [1070, 541] width 44 height 29
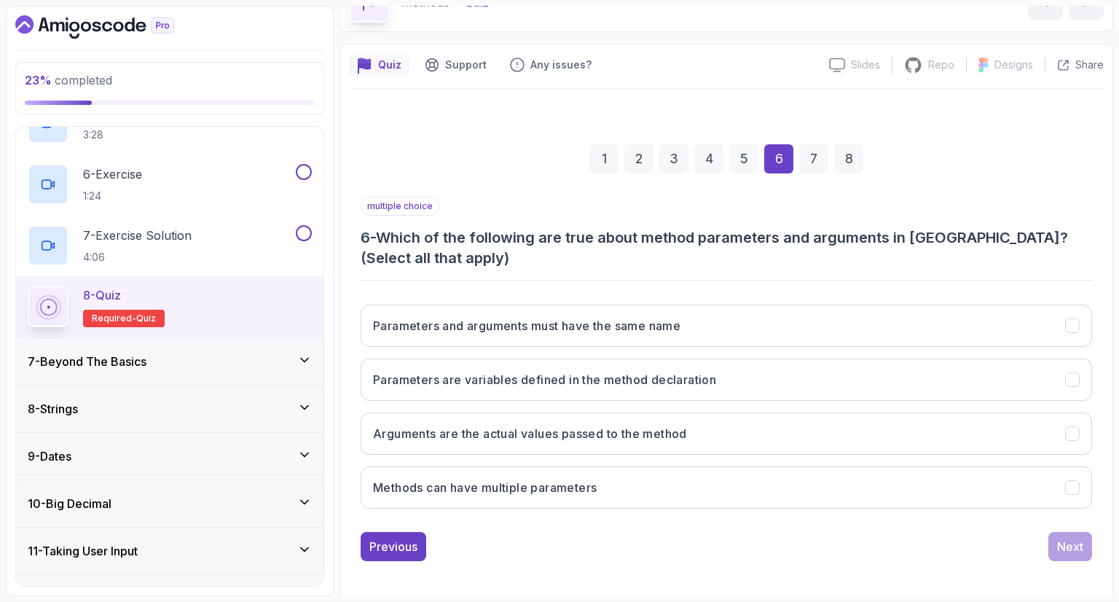
scroll to position [90, 0]
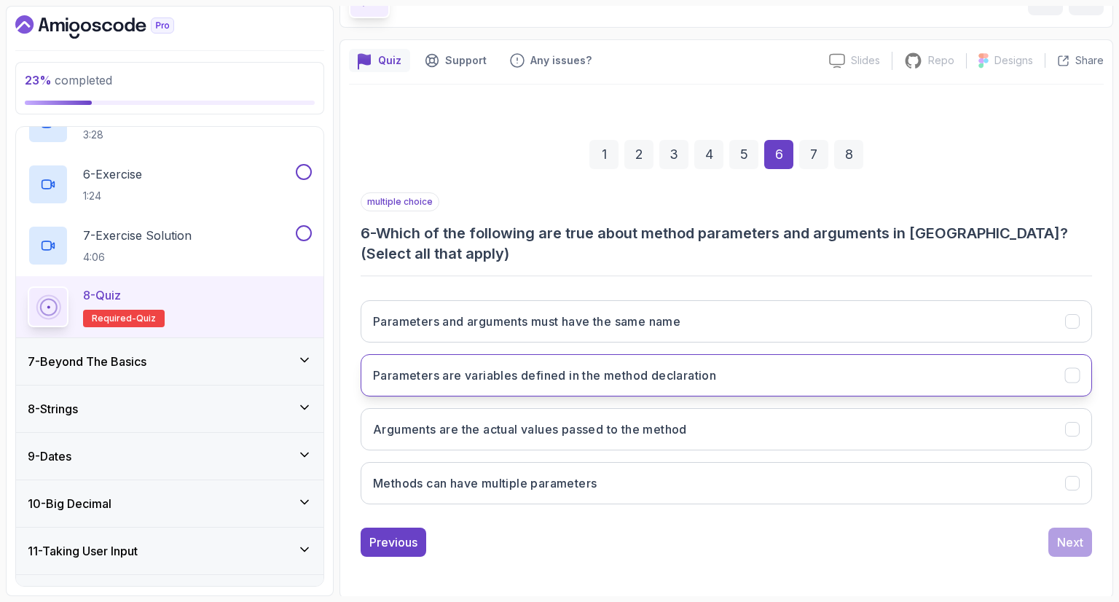
click at [571, 385] on button "Parameters are variables defined in the method declaration" at bounding box center [726, 375] width 731 height 42
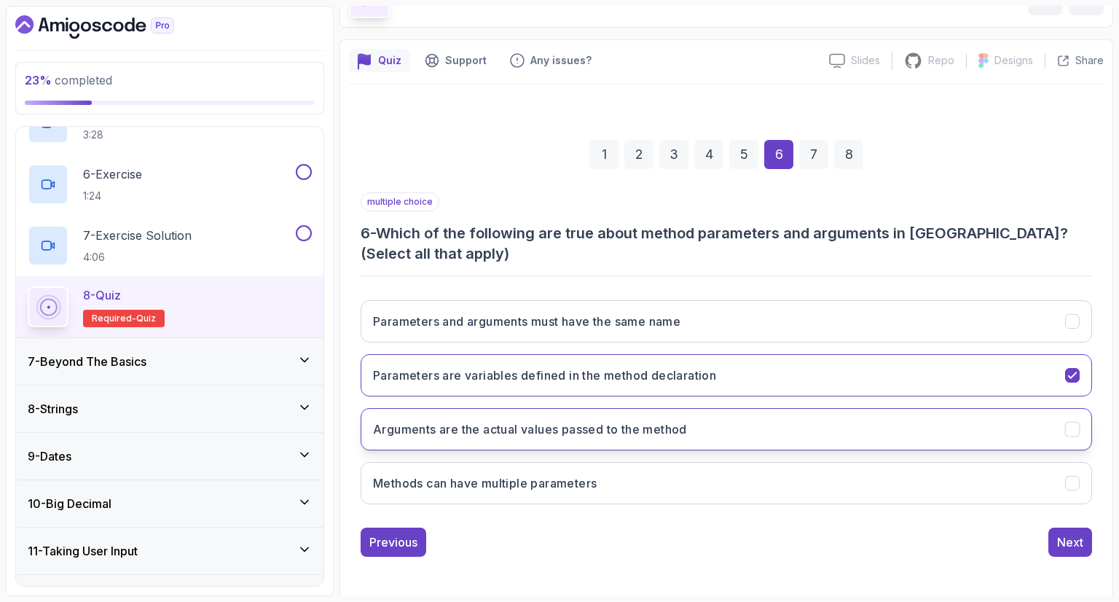
click at [562, 439] on button "Arguments are the actual values passed to the method" at bounding box center [726, 429] width 731 height 42
click at [696, 481] on button "Methods can have multiple parameters" at bounding box center [726, 483] width 731 height 42
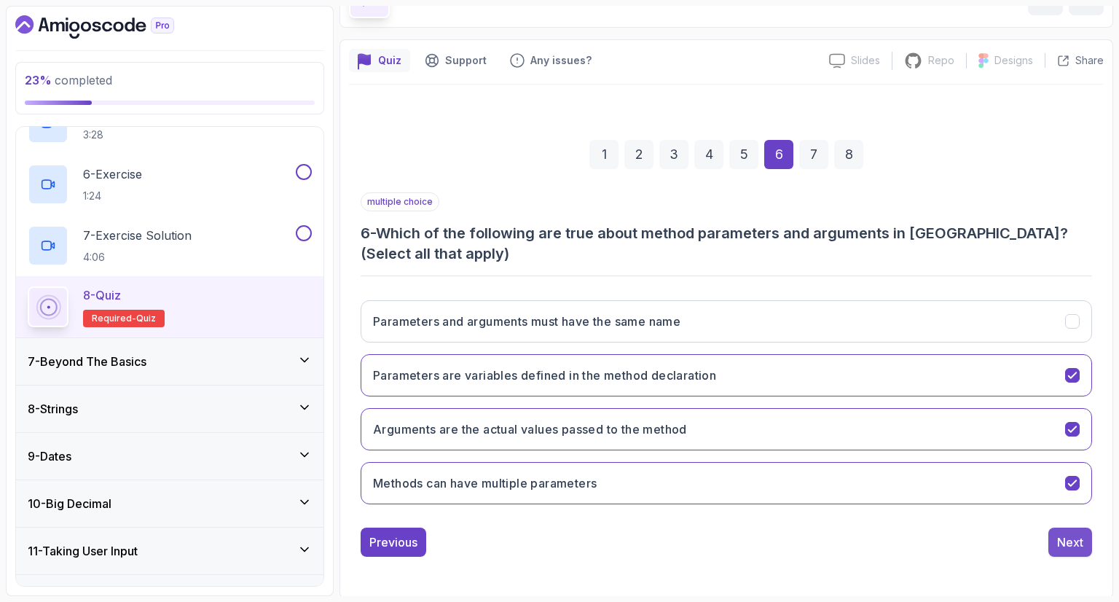
click at [1071, 540] on div "Next" at bounding box center [1070, 541] width 26 height 17
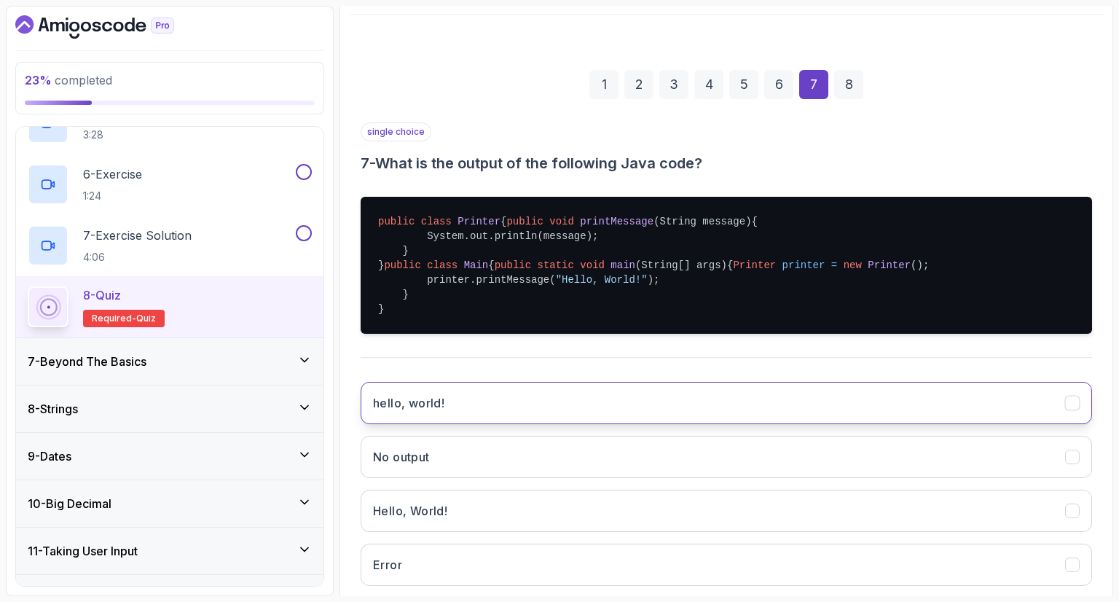
scroll to position [300, 0]
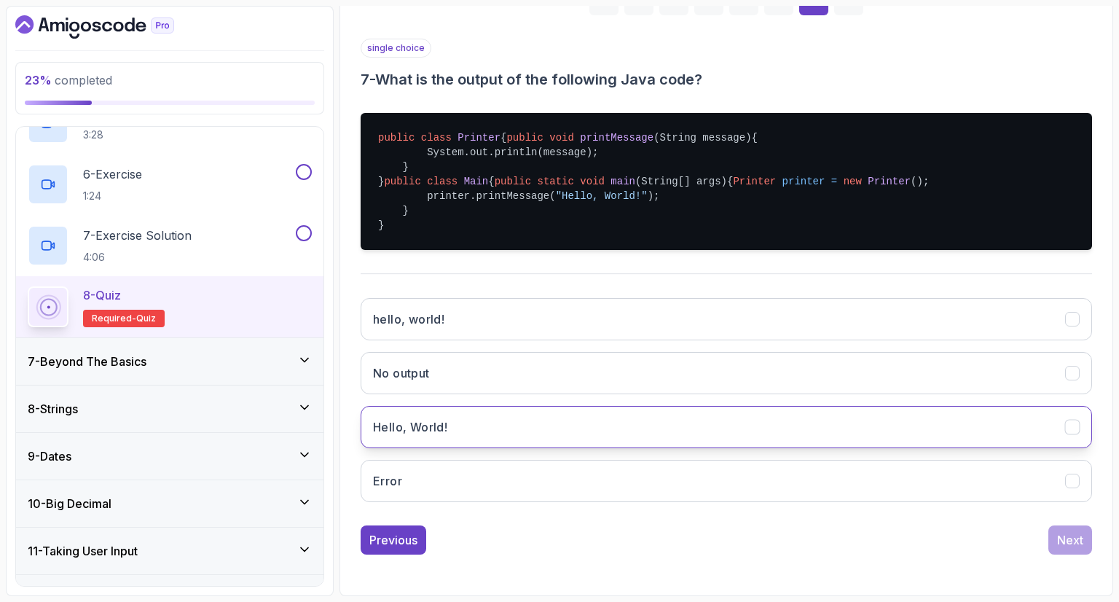
click at [532, 419] on button "Hello, World!" at bounding box center [726, 427] width 731 height 42
drag, startPoint x: 1066, startPoint y: 535, endPoint x: 1074, endPoint y: 523, distance: 14.7
click at [1066, 534] on div "Next" at bounding box center [1070, 539] width 26 height 17
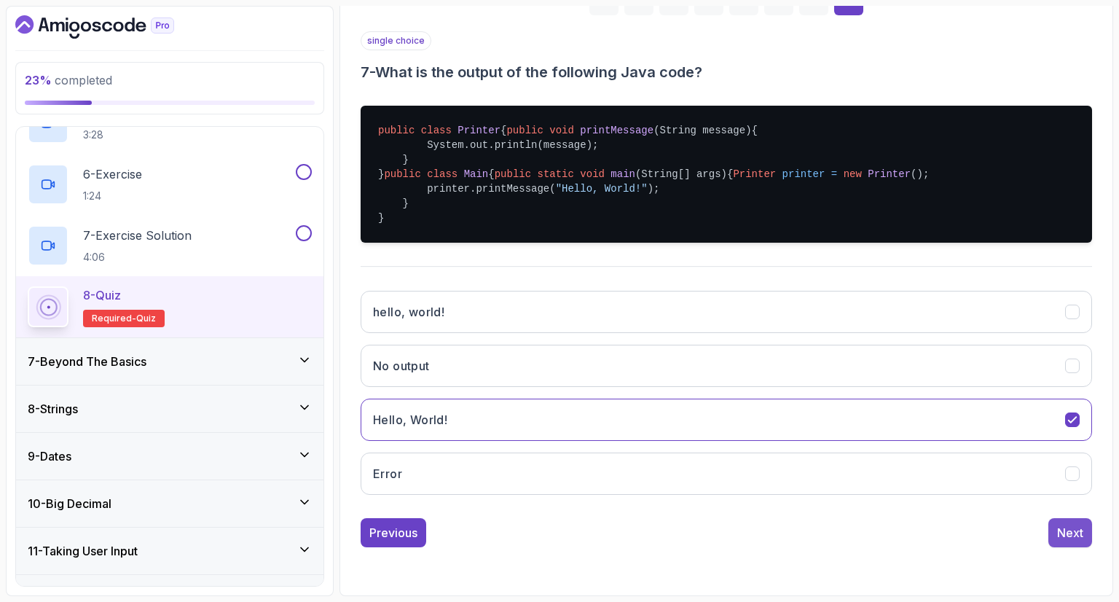
scroll to position [70, 0]
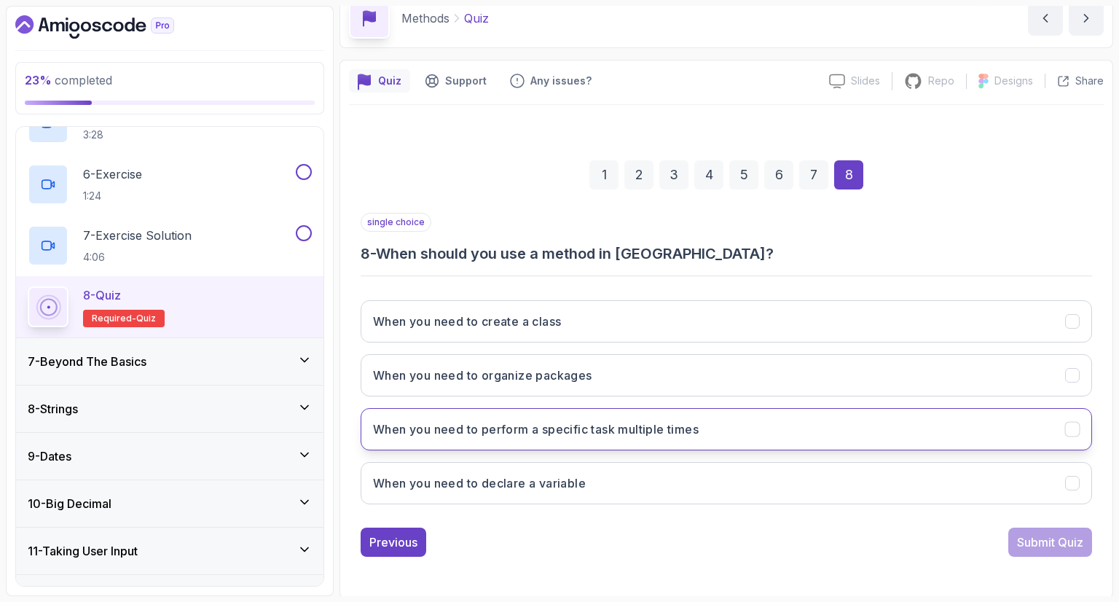
click at [473, 432] on h3 "When you need to perform a specific task multiple times" at bounding box center [536, 428] width 326 height 17
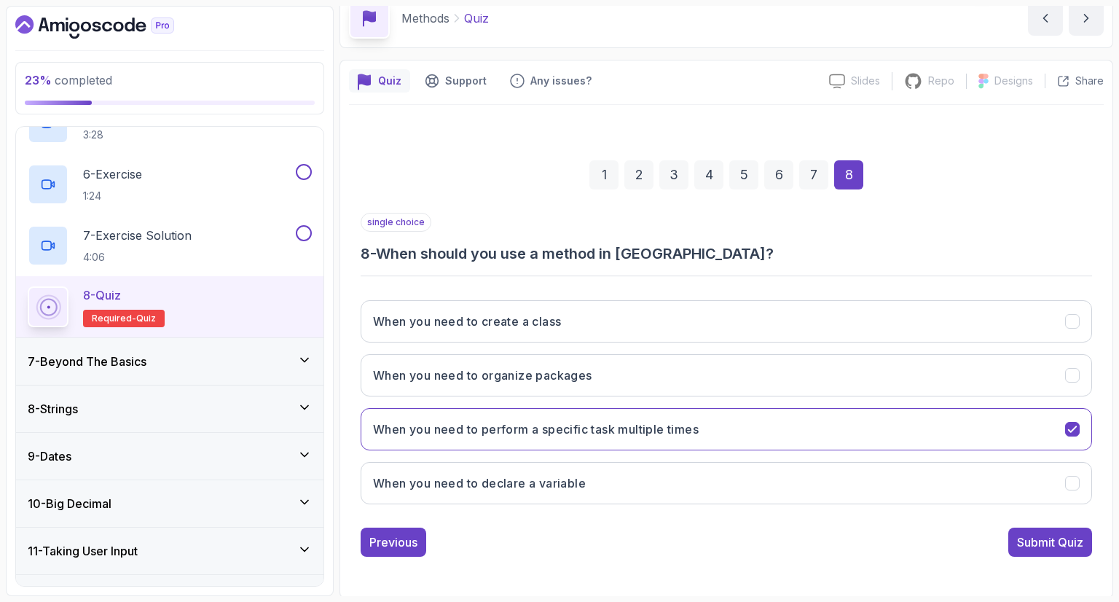
click at [1051, 556] on div "1 2 3 4 5 6 7 8 single choice 8 - When should you use a method in [GEOGRAPHIC_D…" at bounding box center [726, 346] width 755 height 443
click at [1049, 546] on div "Submit Quiz" at bounding box center [1050, 541] width 66 height 17
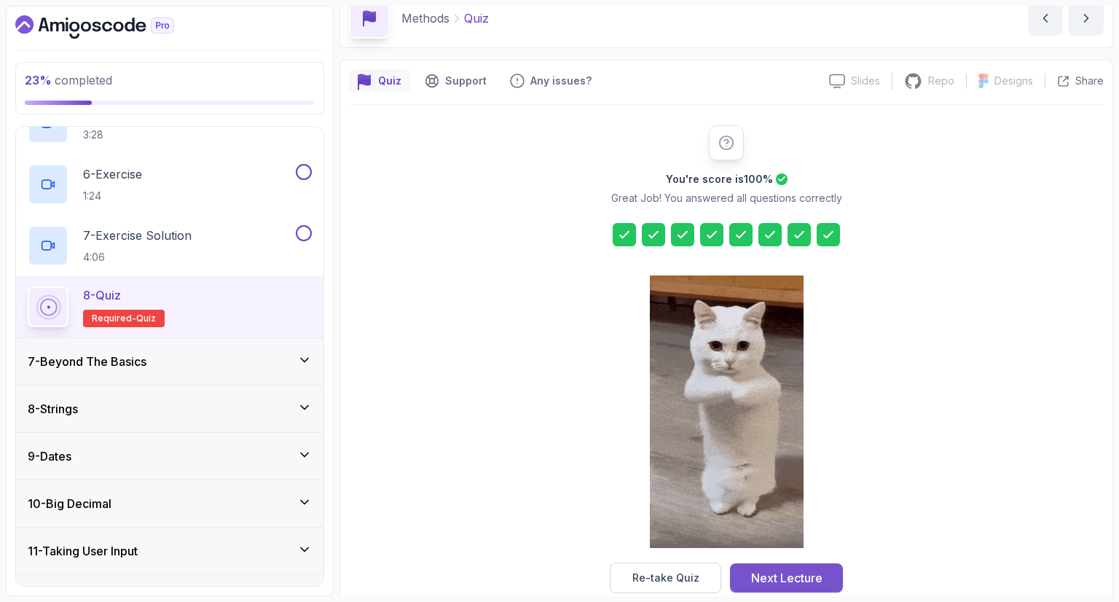
click at [766, 578] on div "Next Lecture" at bounding box center [786, 577] width 71 height 17
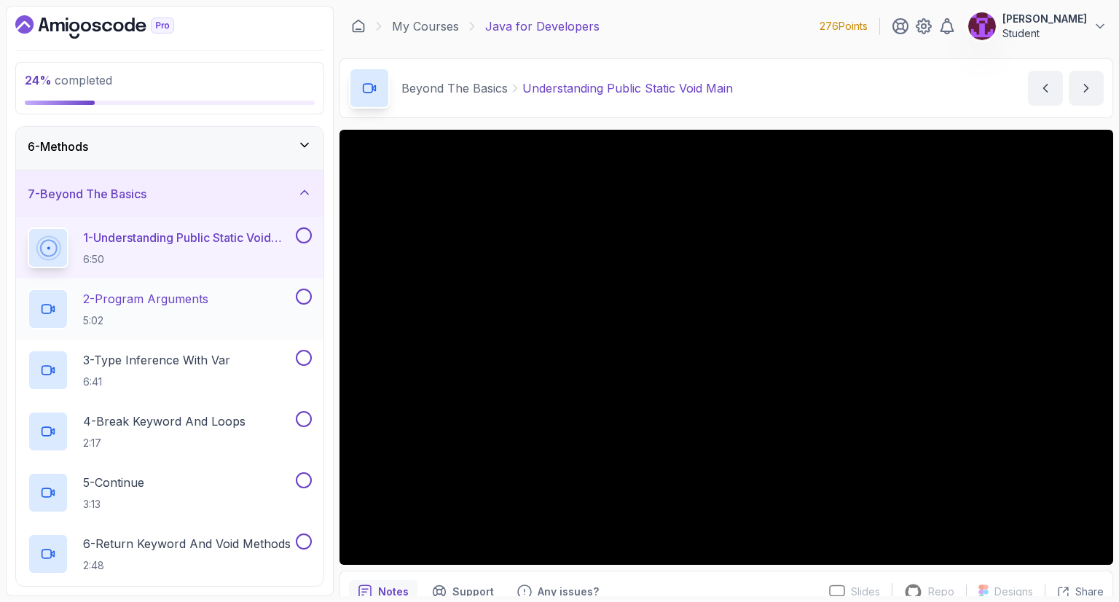
scroll to position [213, 0]
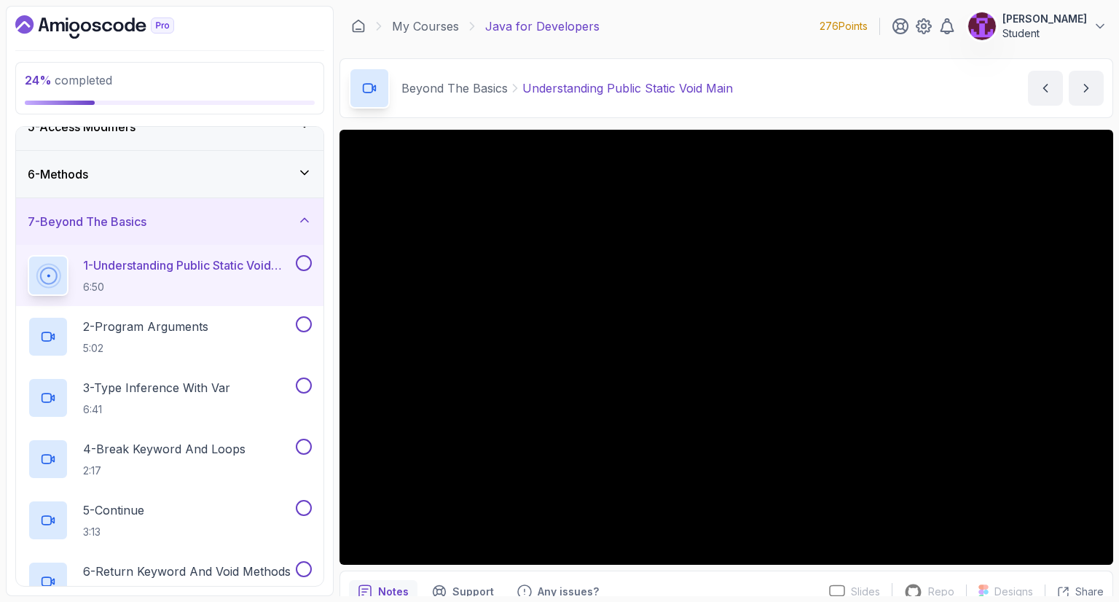
click at [296, 151] on div "6 - Methods" at bounding box center [169, 174] width 307 height 47
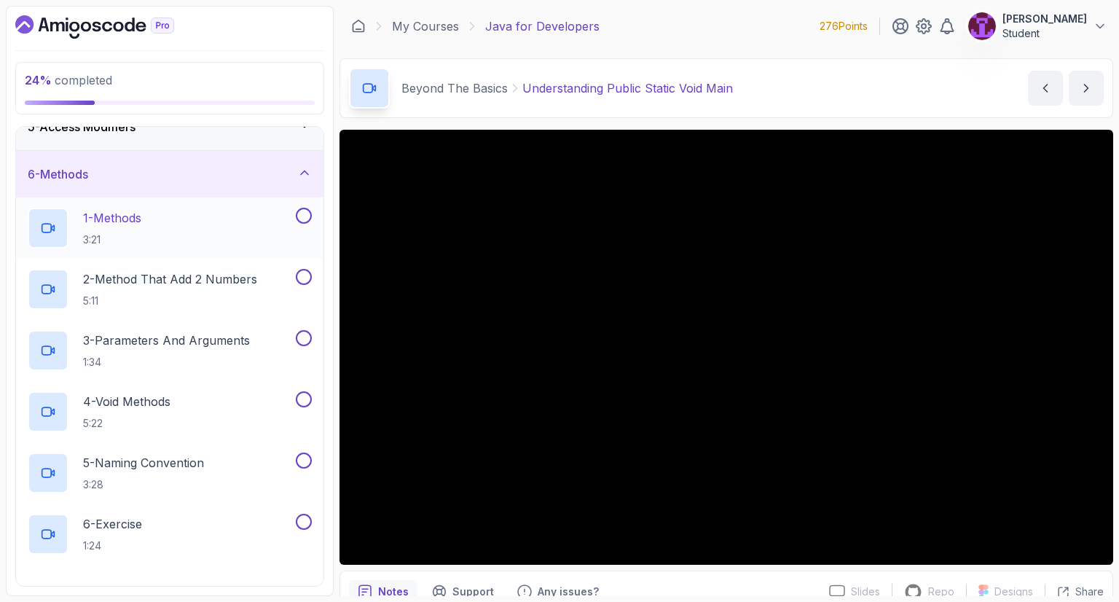
click at [300, 213] on button at bounding box center [304, 216] width 16 height 16
click at [305, 278] on button at bounding box center [304, 277] width 16 height 16
click at [303, 340] on button at bounding box center [304, 338] width 16 height 16
click at [302, 398] on button at bounding box center [304, 399] width 16 height 16
click at [307, 460] on button at bounding box center [304, 460] width 16 height 16
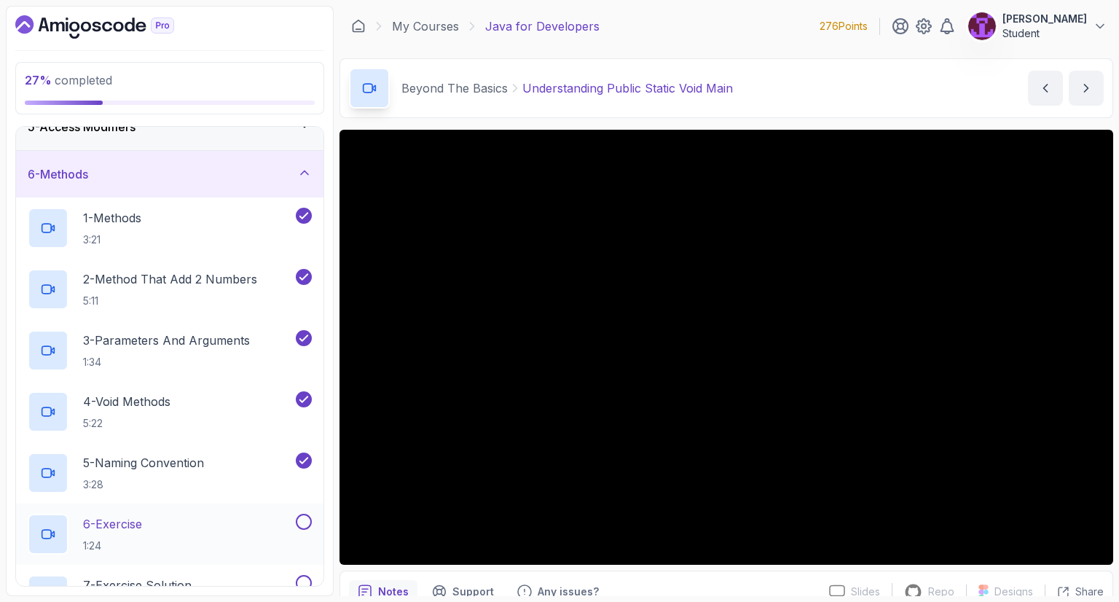
click at [309, 530] on button "6 - Exercise 1:24" at bounding box center [170, 534] width 284 height 41
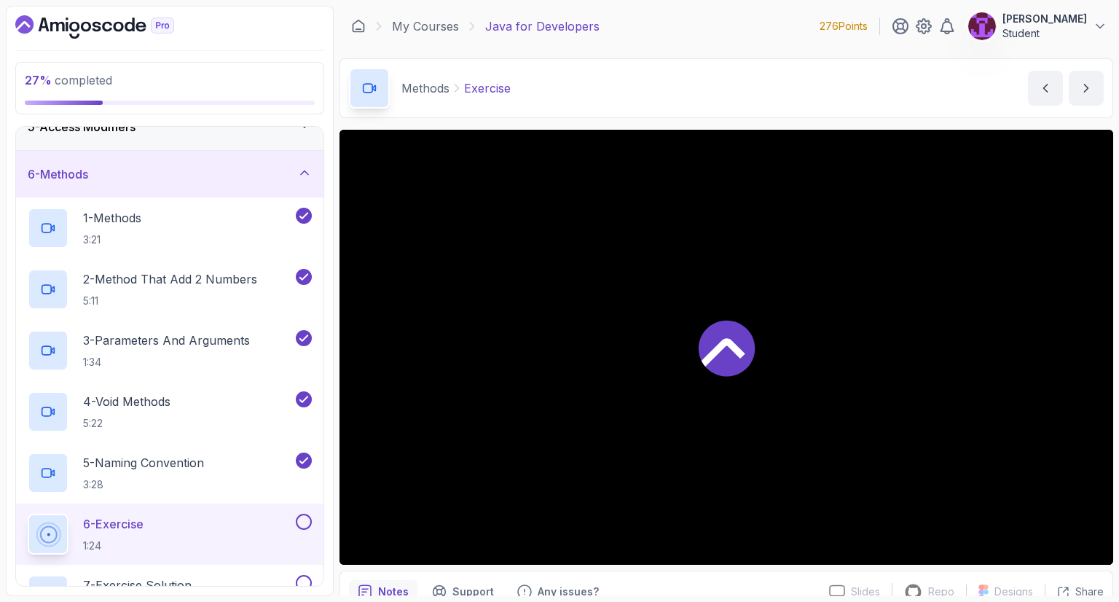
click at [304, 519] on button at bounding box center [304, 522] width 16 height 16
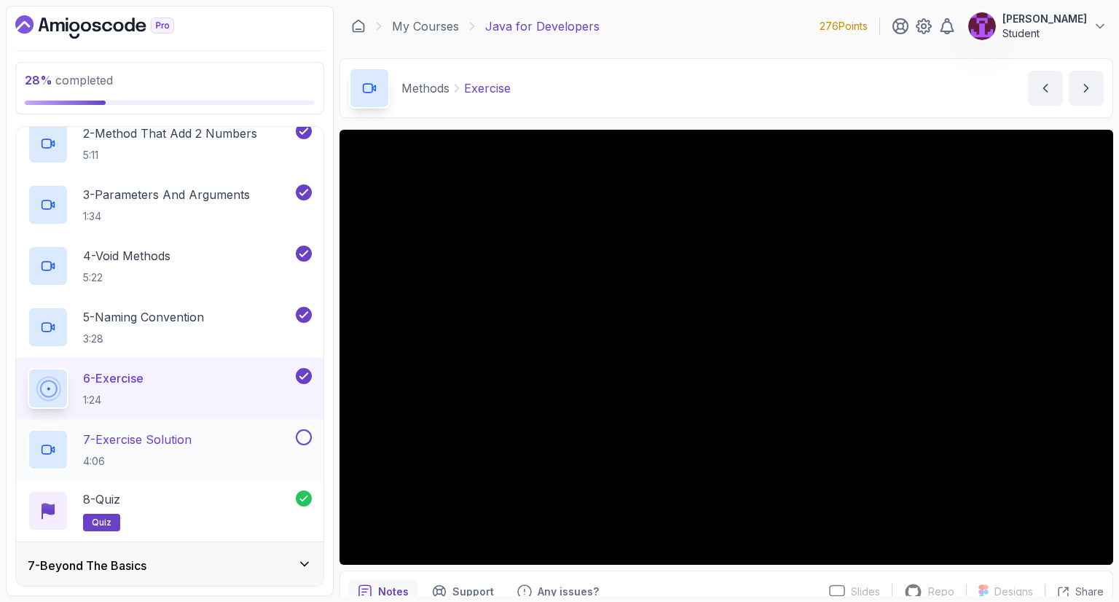
click at [303, 432] on button at bounding box center [304, 437] width 16 height 16
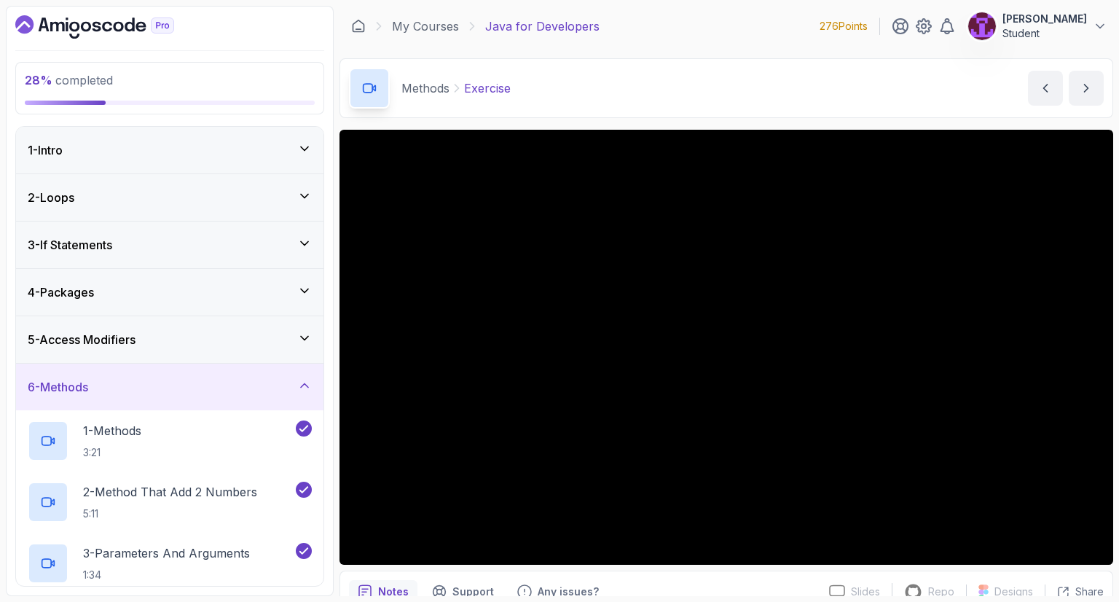
click at [294, 375] on div "6 - Methods" at bounding box center [169, 386] width 307 height 47
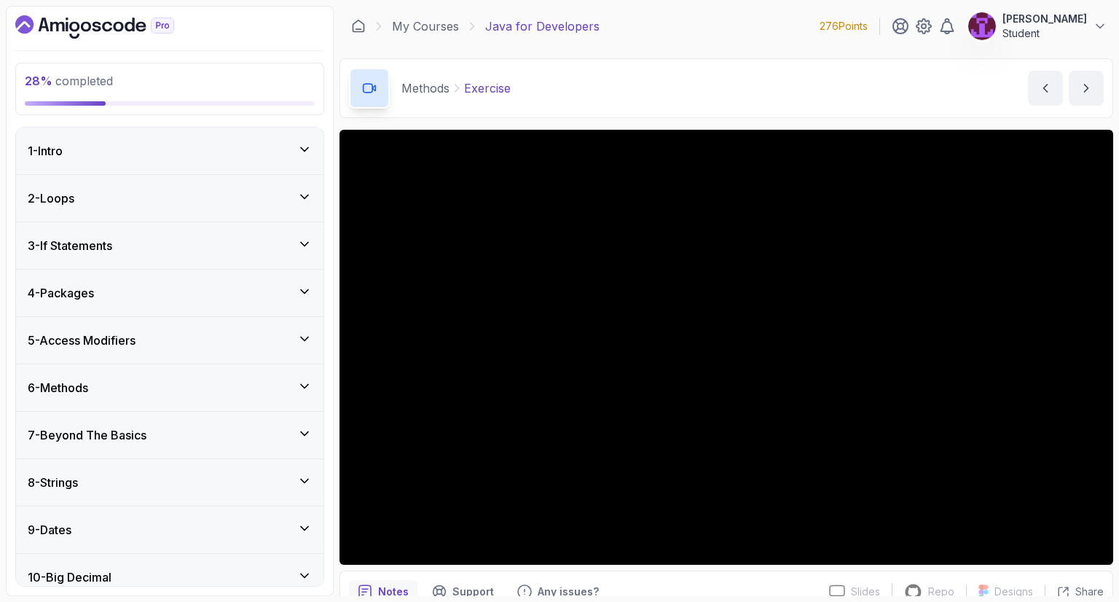
click at [293, 408] on div "6 - Methods" at bounding box center [169, 387] width 307 height 47
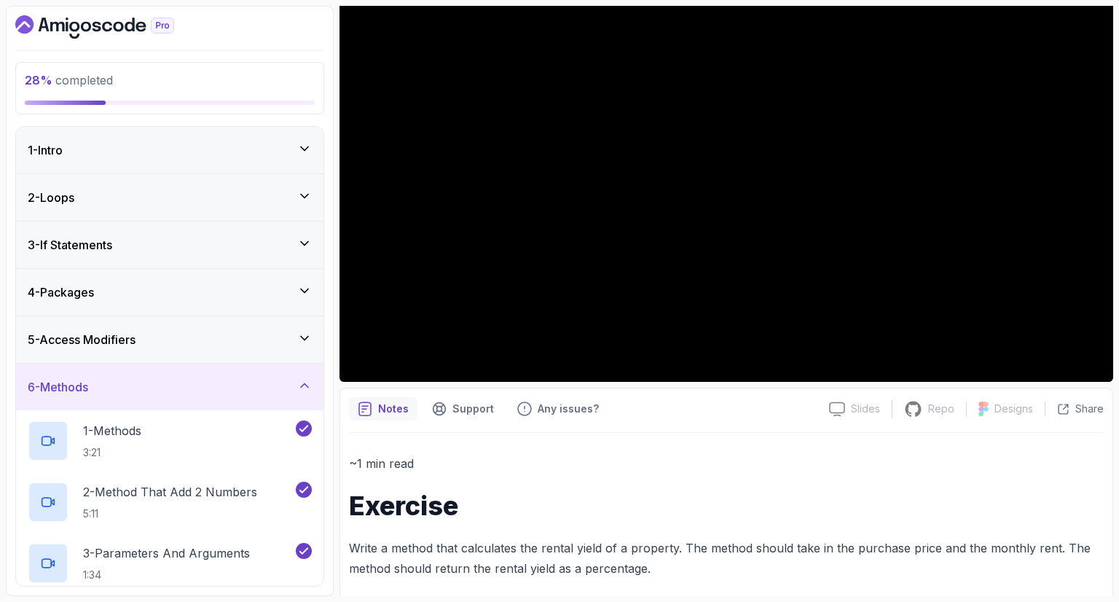
scroll to position [195, 0]
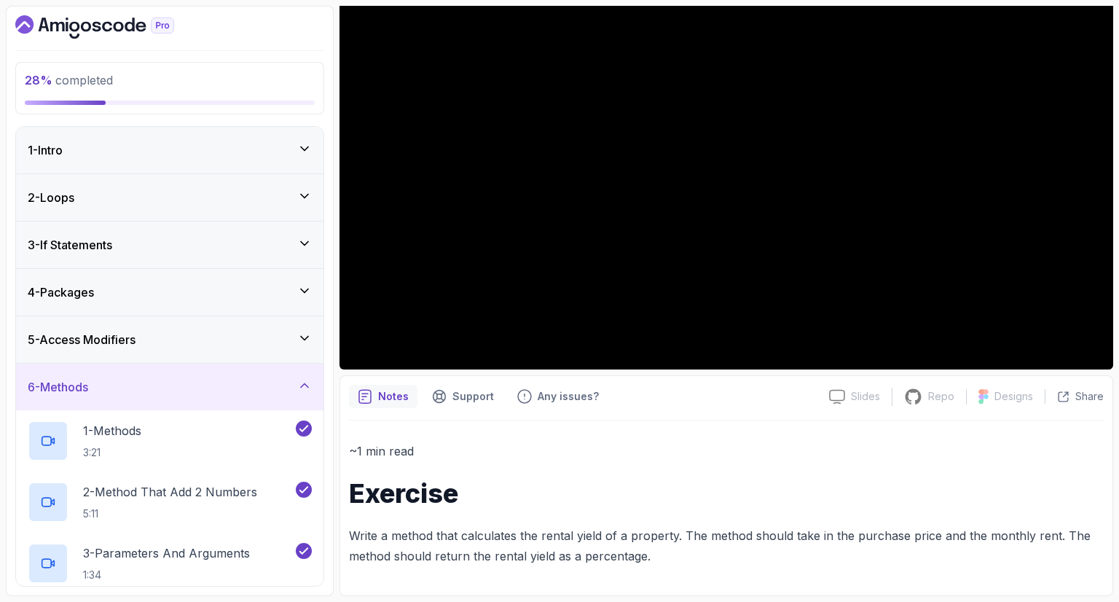
click at [260, 390] on div "6 - Methods" at bounding box center [170, 386] width 284 height 17
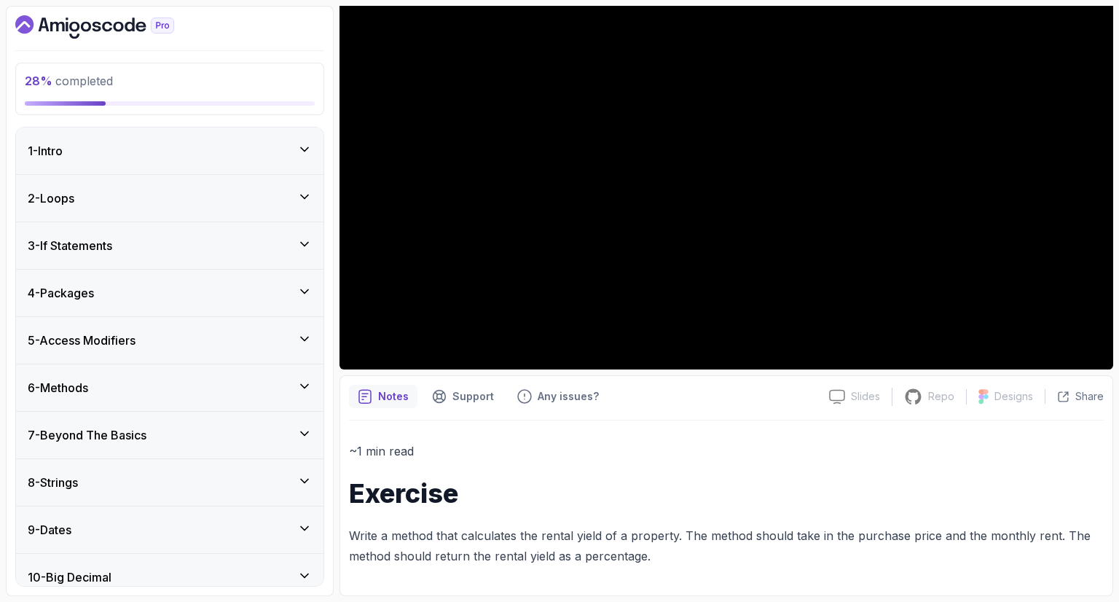
click at [256, 426] on div "7 - Beyond The Basics" at bounding box center [170, 434] width 284 height 17
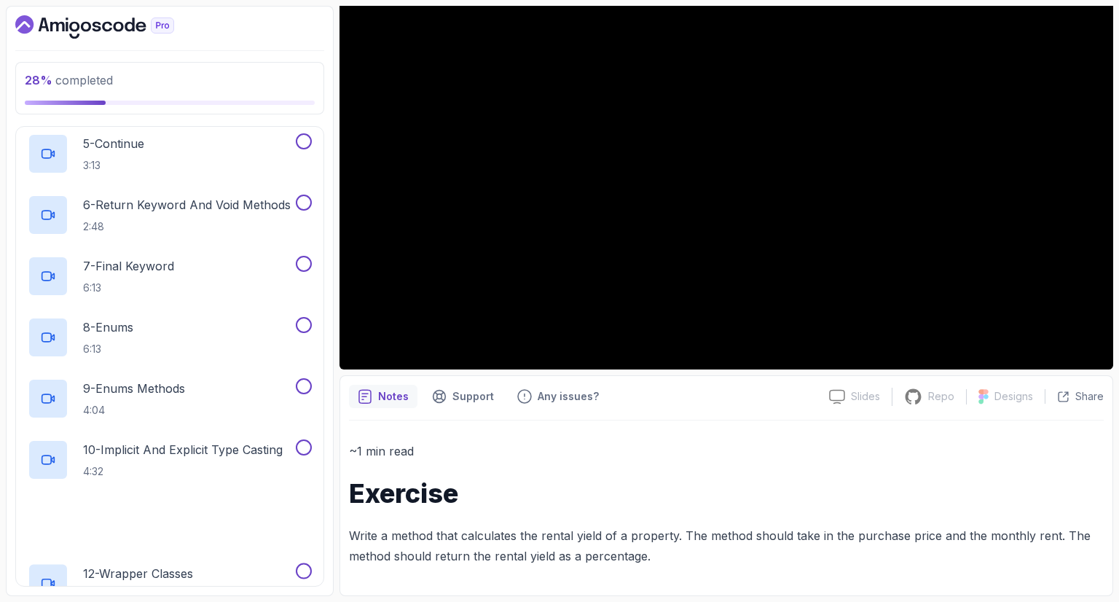
scroll to position [656, 0]
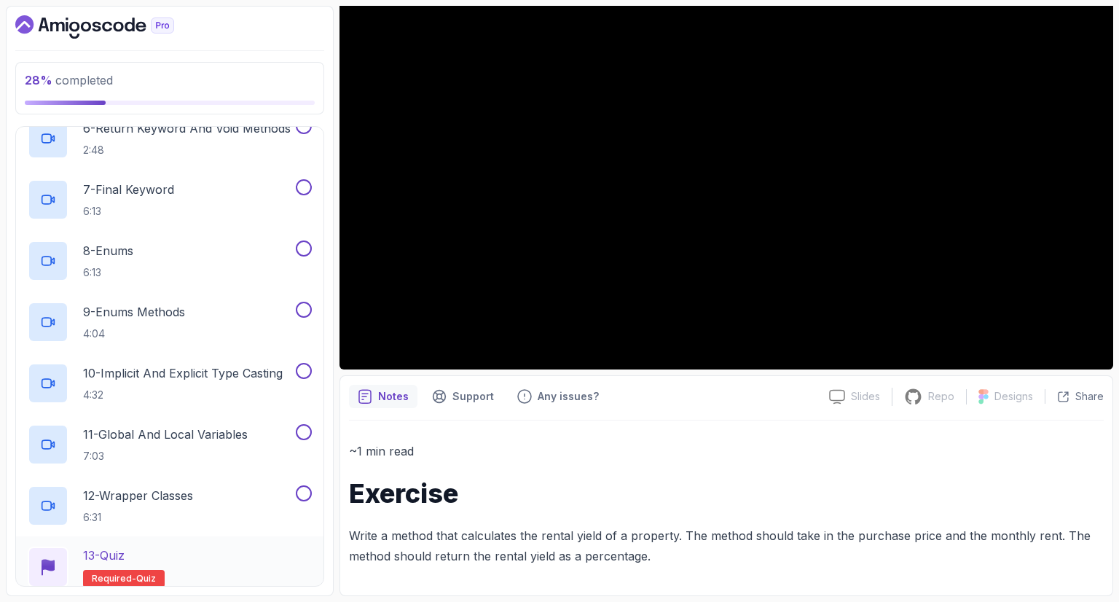
click at [255, 559] on div "13 - Quiz Required- quiz" at bounding box center [170, 566] width 284 height 41
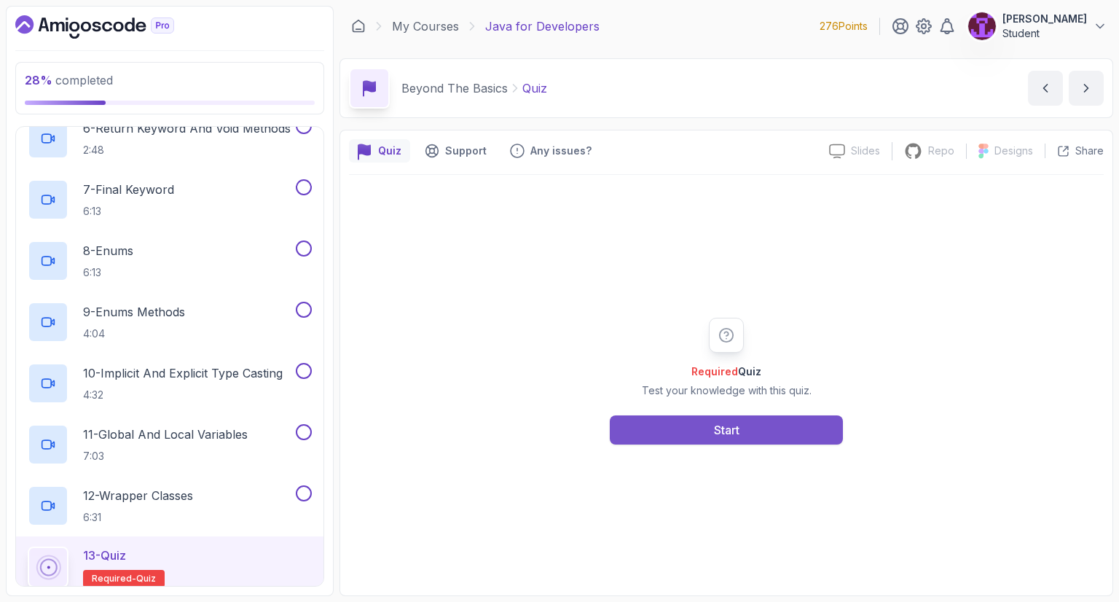
click at [707, 441] on button "Start" at bounding box center [726, 429] width 233 height 29
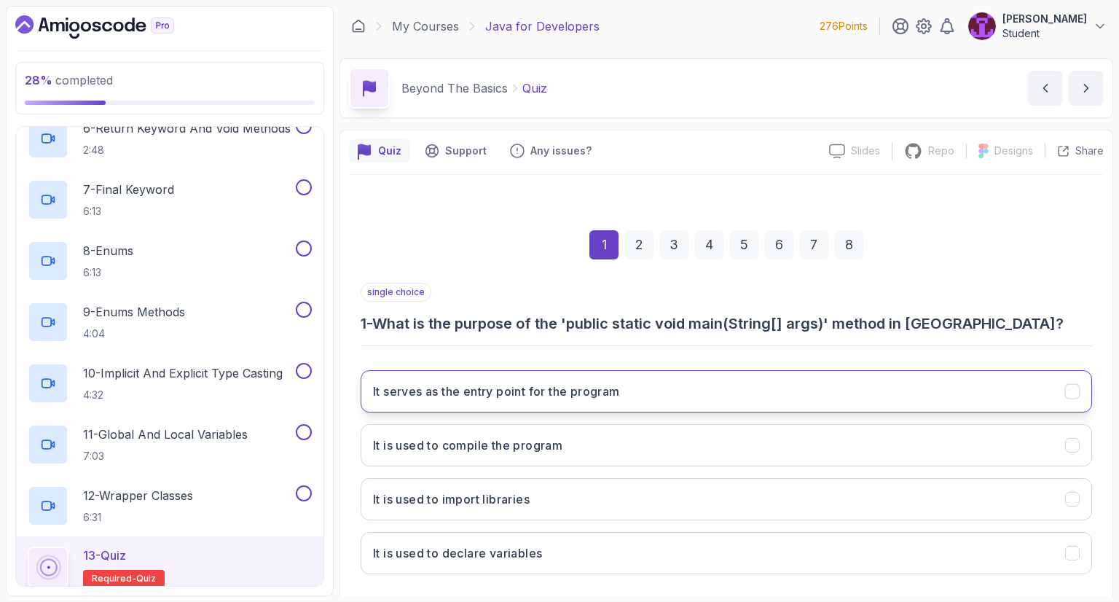
click at [633, 388] on button "It serves as the entry point for the program" at bounding box center [726, 391] width 731 height 42
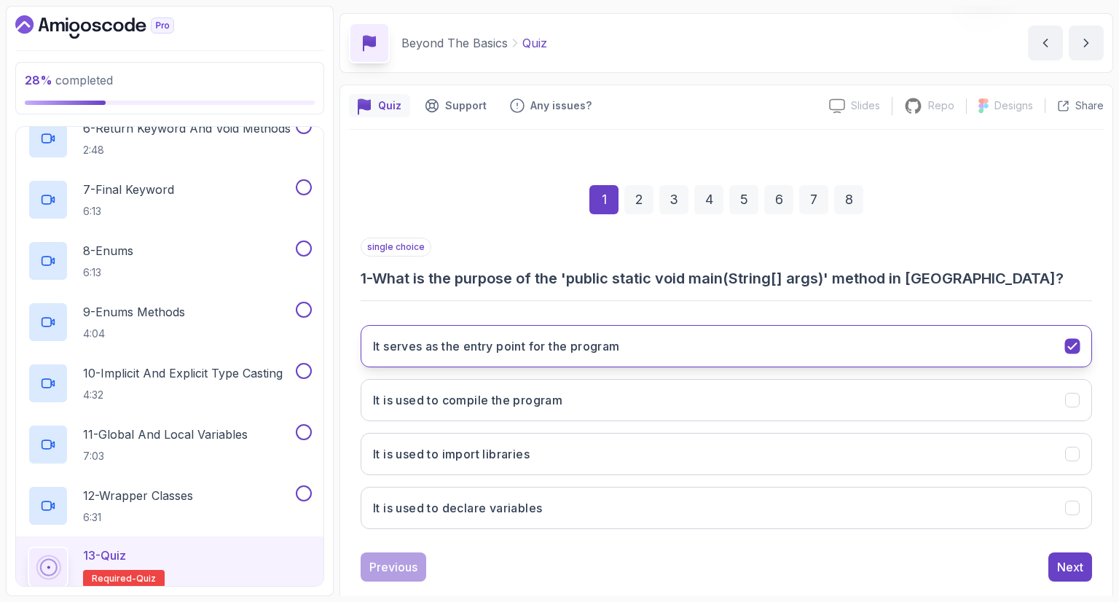
scroll to position [70, 0]
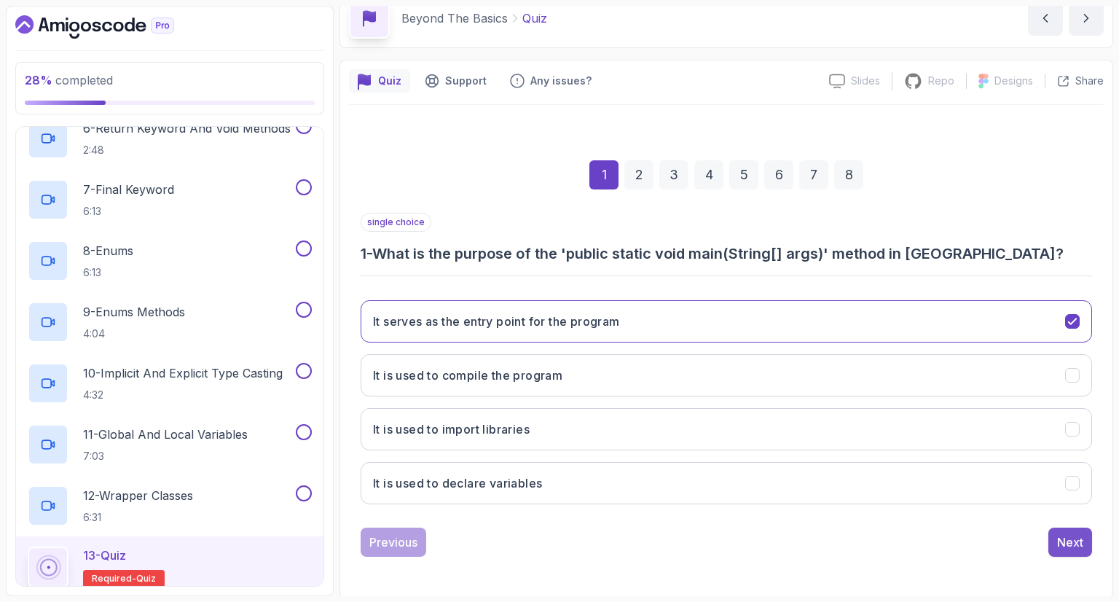
click at [1058, 547] on button "Next" at bounding box center [1070, 541] width 44 height 29
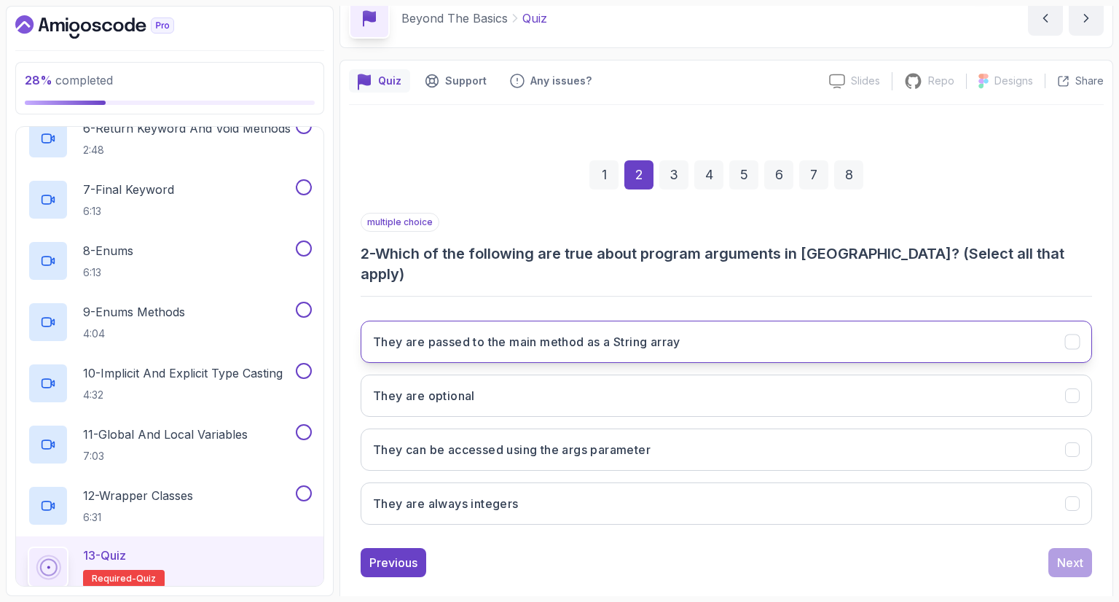
click at [578, 333] on h3 "They are passed to the main method as a String array" at bounding box center [526, 341] width 307 height 17
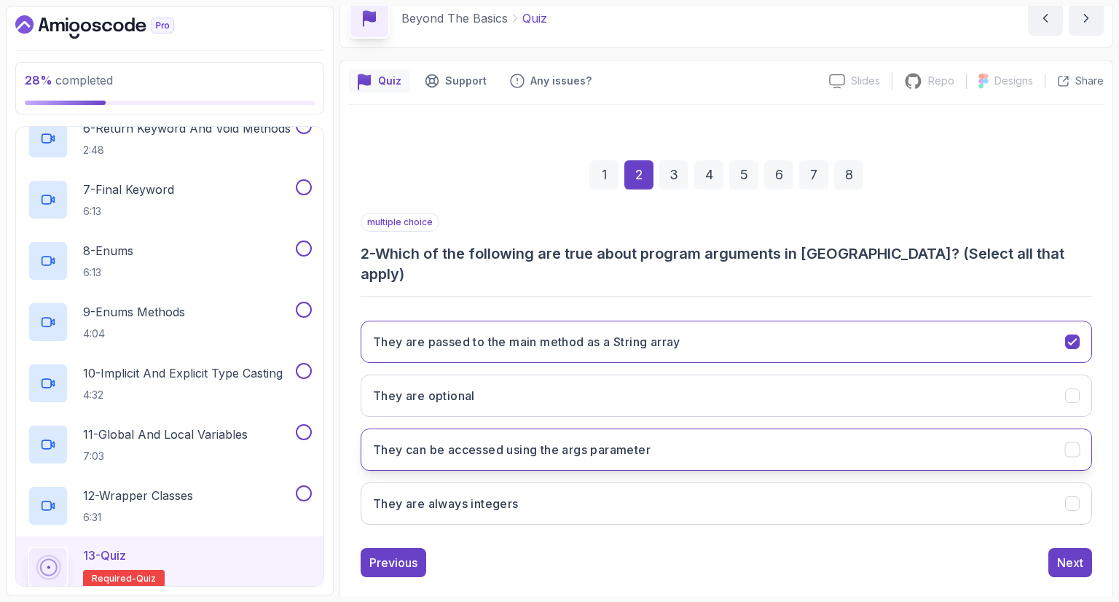
click at [609, 436] on button "They can be accessed using the args parameter" at bounding box center [726, 449] width 731 height 42
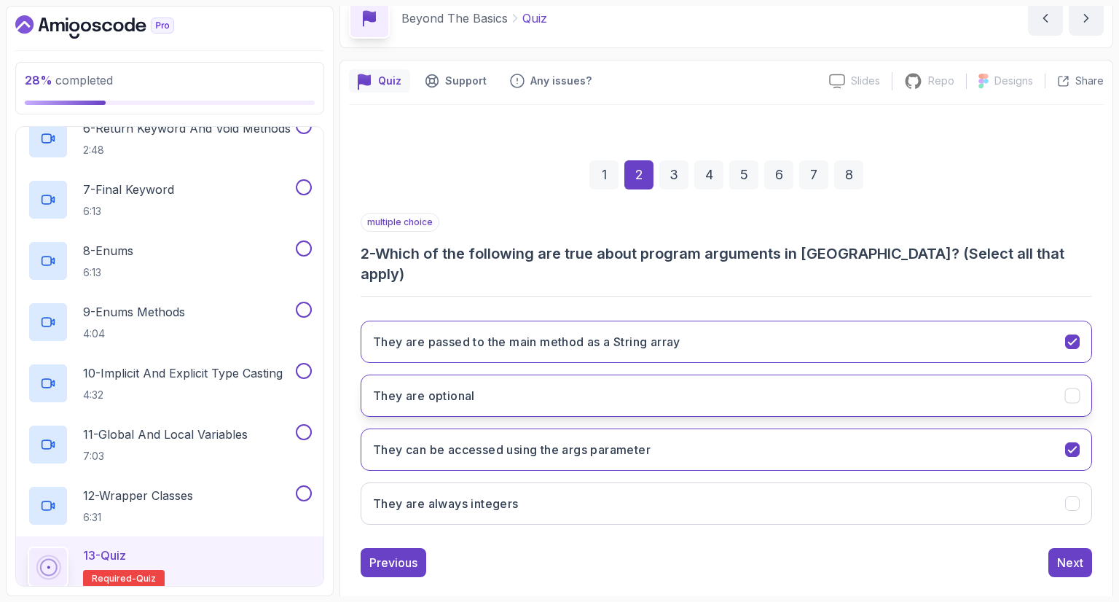
click at [543, 385] on button "They are optional" at bounding box center [726, 395] width 731 height 42
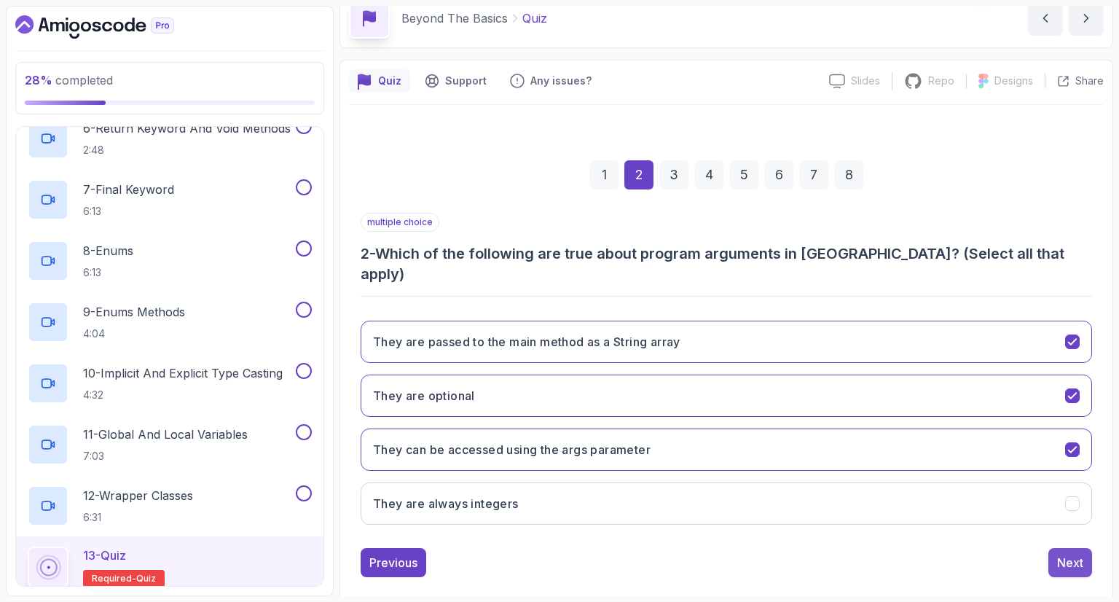
click at [1055, 548] on button "Next" at bounding box center [1070, 562] width 44 height 29
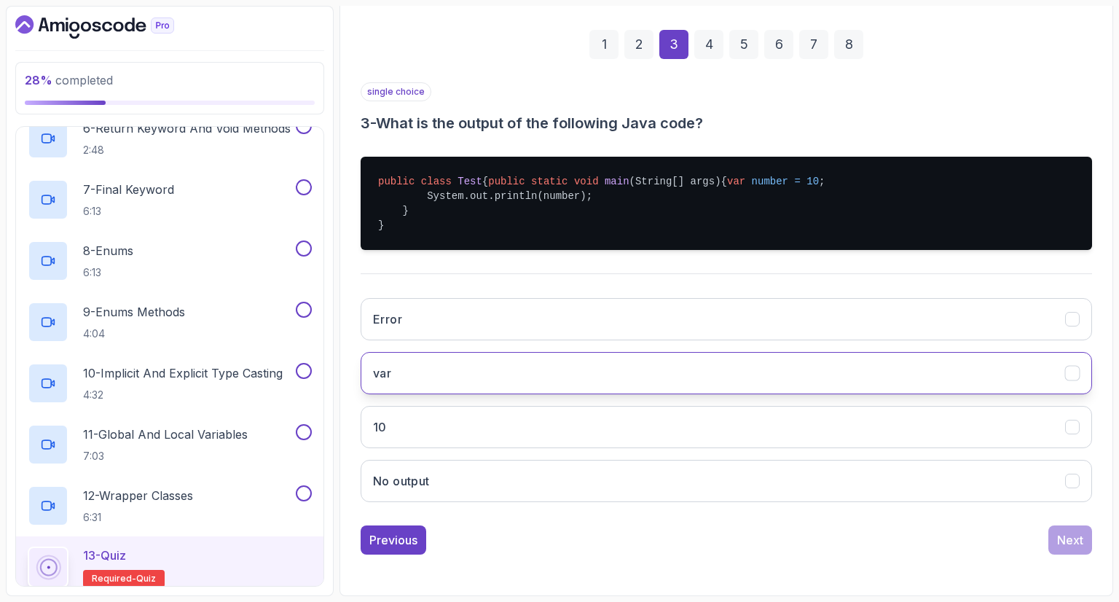
scroll to position [216, 0]
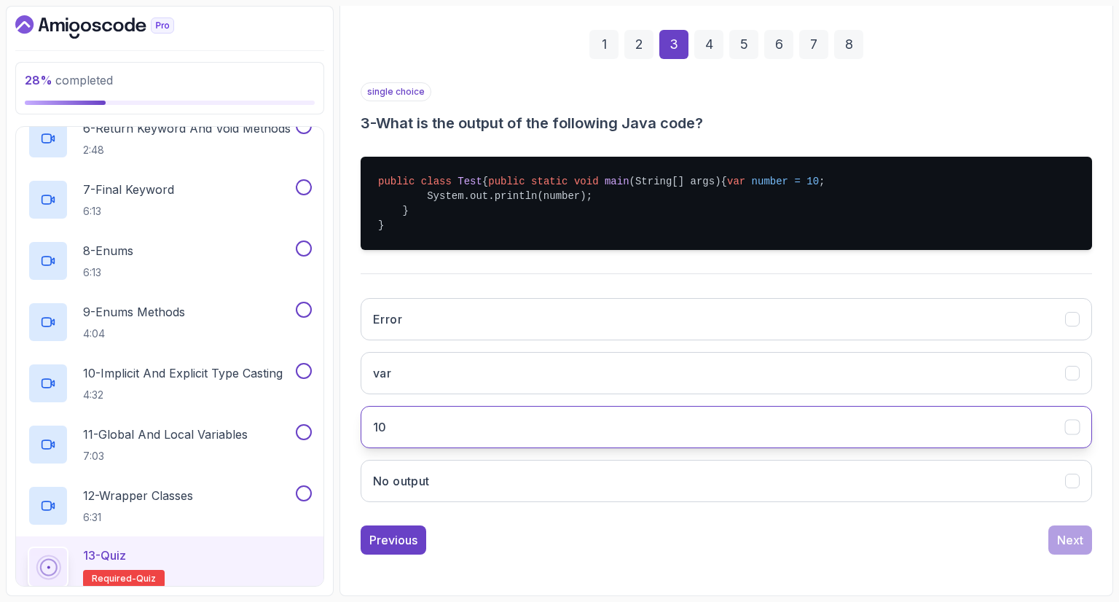
click at [462, 448] on button "10" at bounding box center [726, 427] width 731 height 42
click at [1069, 540] on button "Next" at bounding box center [1070, 539] width 44 height 29
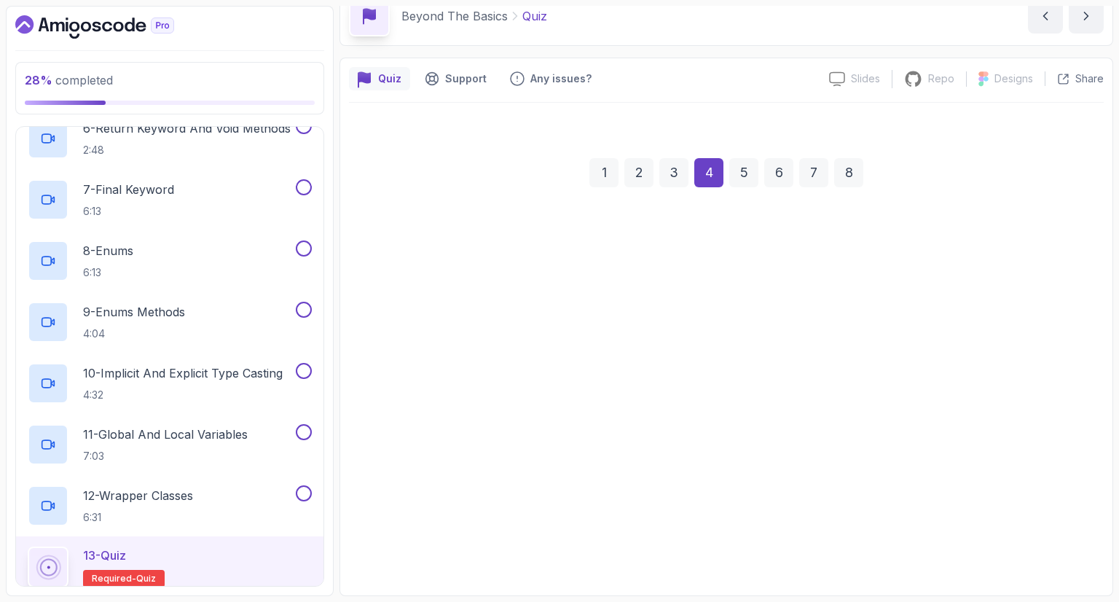
scroll to position [70, 0]
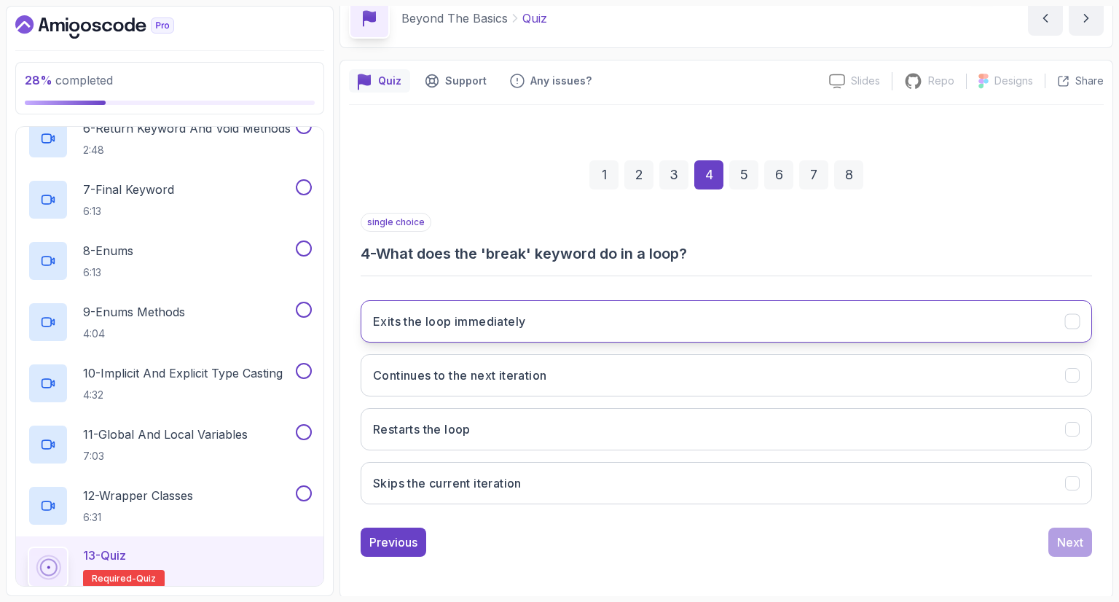
click at [485, 318] on h3 "Exits the loop immediately" at bounding box center [449, 320] width 152 height 17
click at [1055, 543] on button "Next" at bounding box center [1070, 541] width 44 height 29
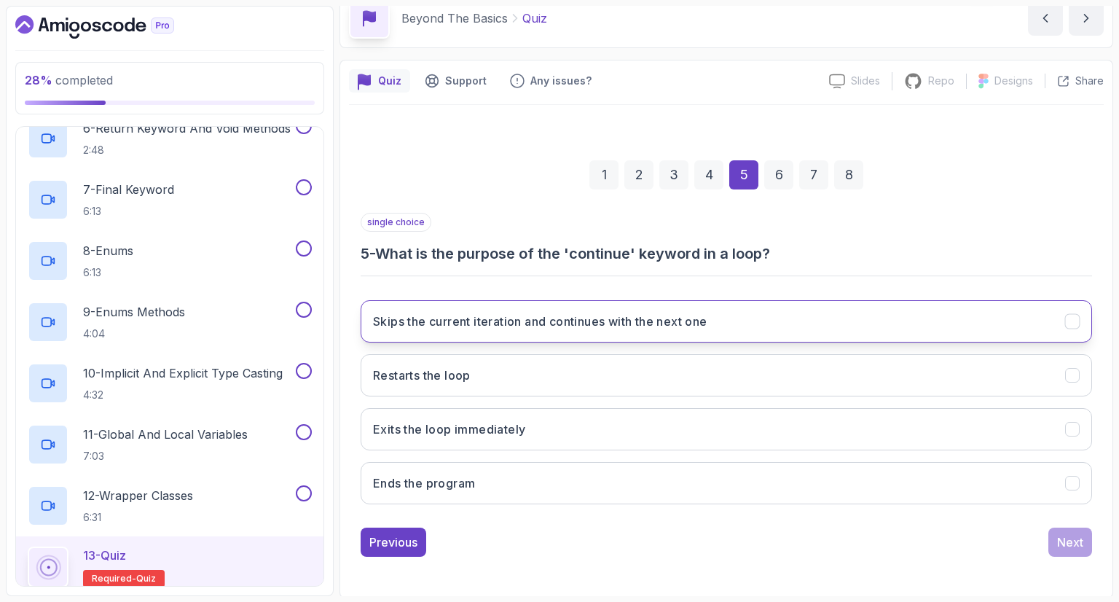
click at [480, 330] on button "Skips the current iteration and continues with the next one" at bounding box center [726, 321] width 731 height 42
click at [1058, 546] on div "Next" at bounding box center [1070, 541] width 26 height 17
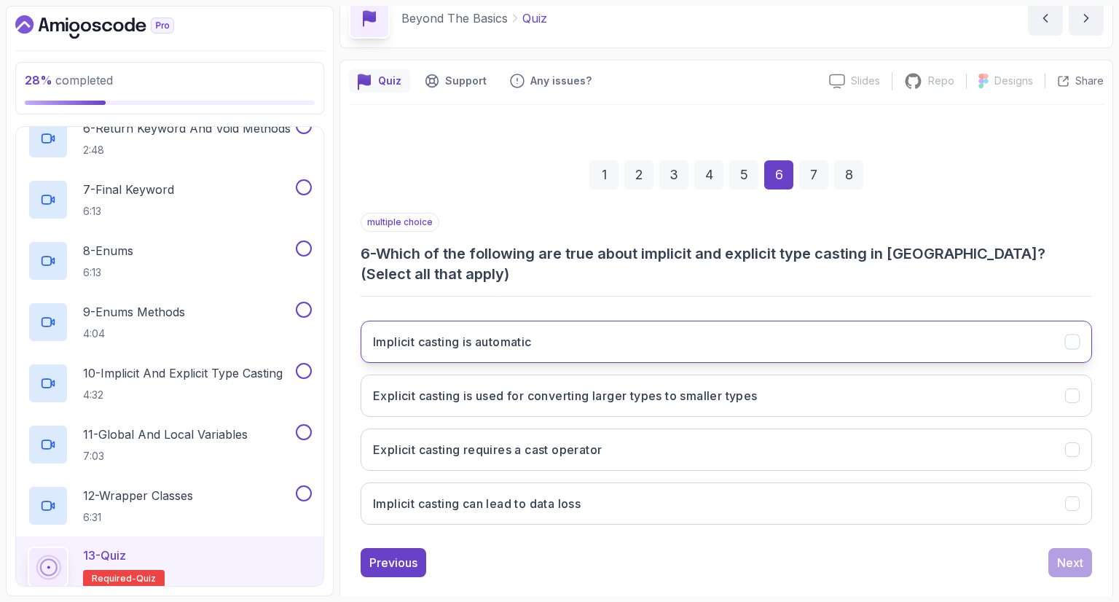
click at [610, 320] on button "Implicit casting is automatic" at bounding box center [726, 341] width 731 height 42
click at [582, 320] on button "Implicit casting is automatic" at bounding box center [726, 341] width 731 height 42
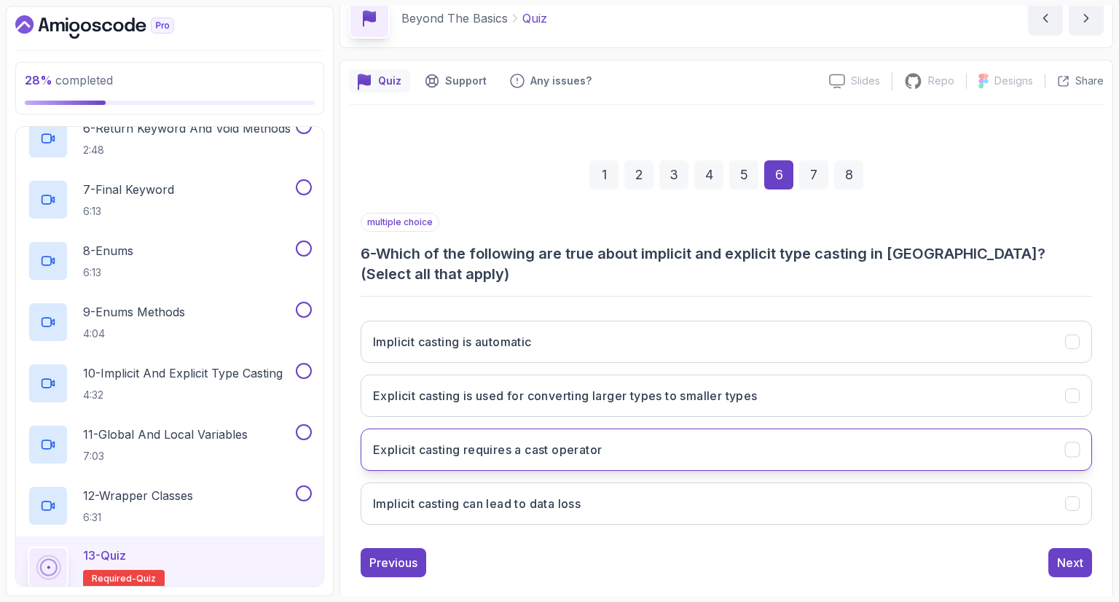
click at [571, 441] on h3 "Explicit casting requires a cast operator" at bounding box center [487, 449] width 229 height 17
click at [1066, 549] on button "Next" at bounding box center [1070, 562] width 44 height 29
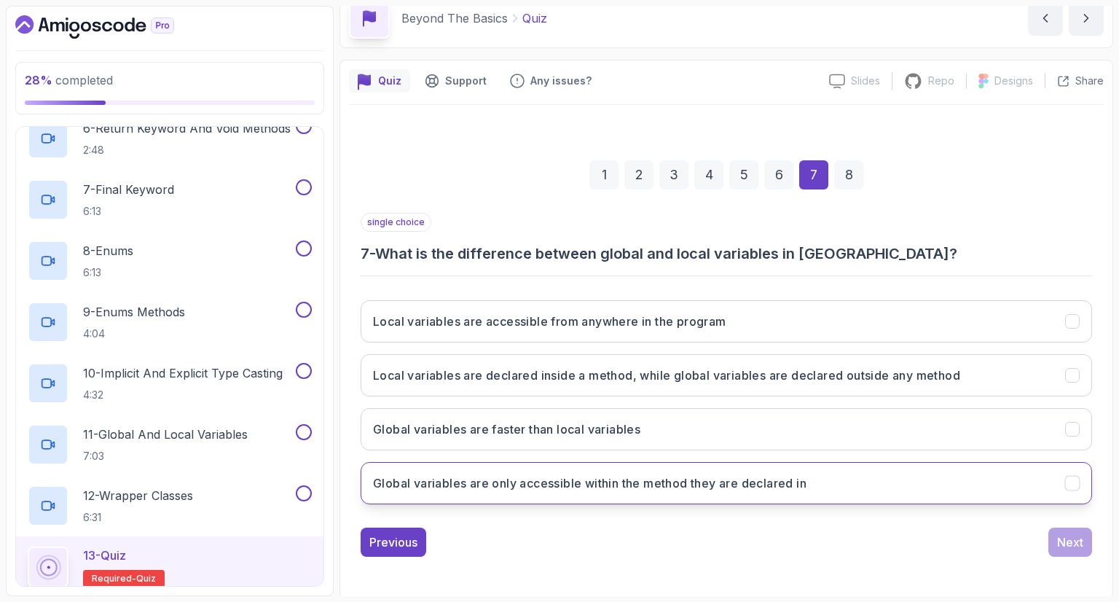
click at [717, 462] on button "Global variables are only accessible within the method they are declared in" at bounding box center [726, 483] width 731 height 42
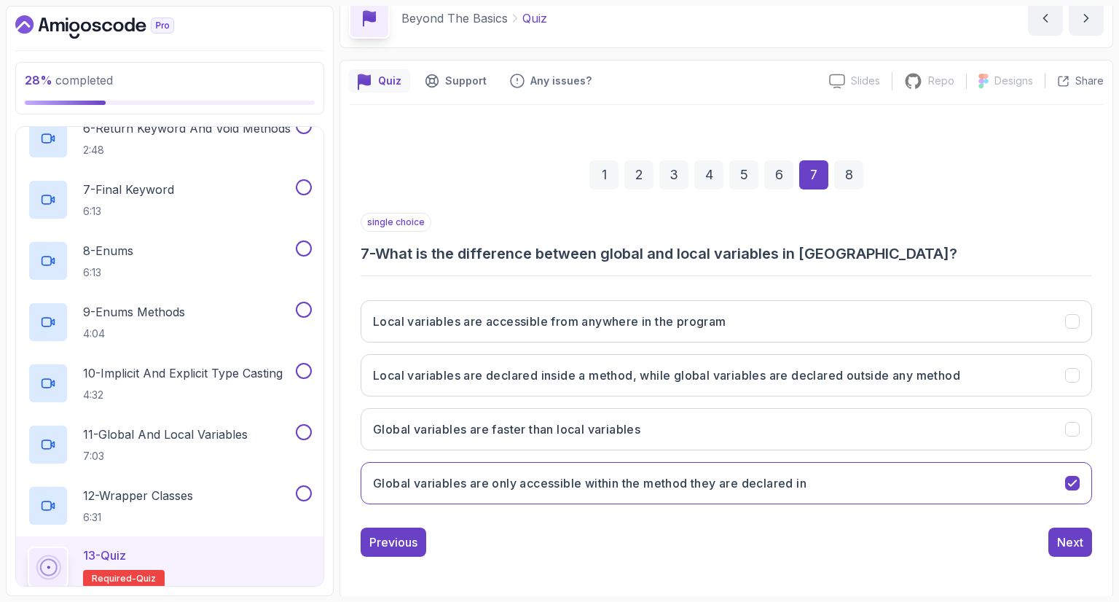
click at [940, 397] on div "Local variables are accessible from anywhere in the program Local variables are…" at bounding box center [726, 401] width 731 height 227
click at [975, 474] on button "Global variables are only accessible within the method they are declared in" at bounding box center [726, 483] width 731 height 42
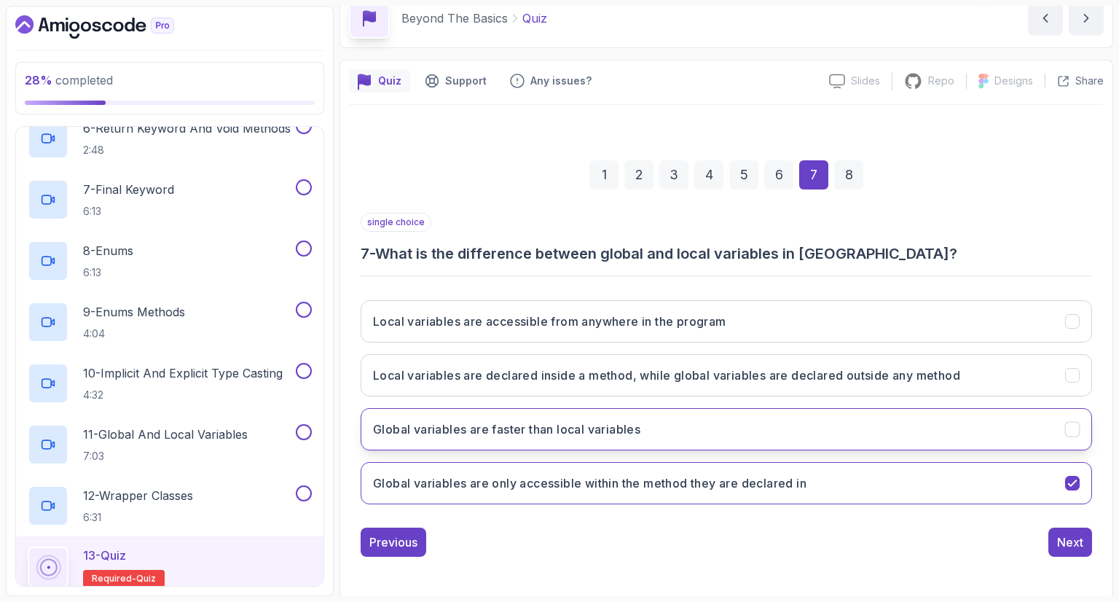
click at [1004, 419] on button "Global variables are faster than local variables" at bounding box center [726, 429] width 731 height 42
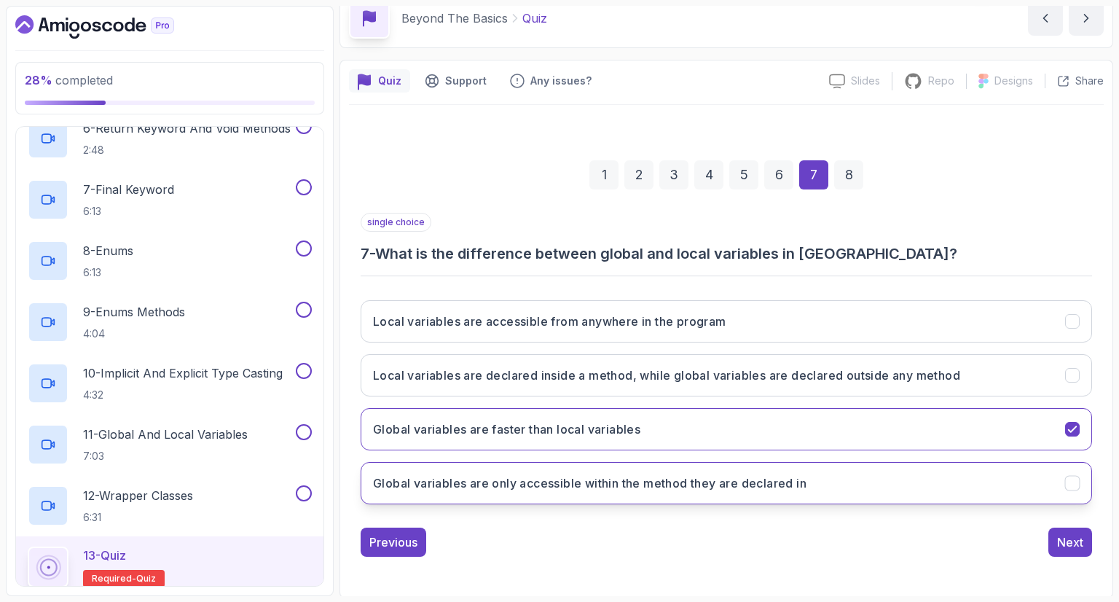
click at [1019, 479] on button "Global variables are only accessible within the method they are declared in" at bounding box center [726, 483] width 731 height 42
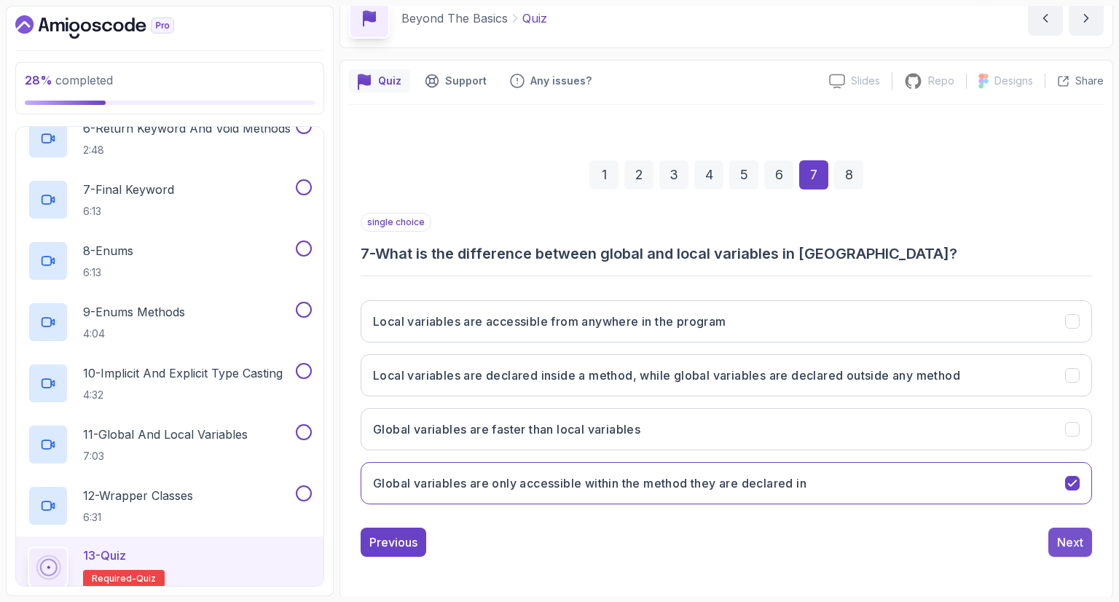
click at [1063, 547] on div "Next" at bounding box center [1070, 541] width 26 height 17
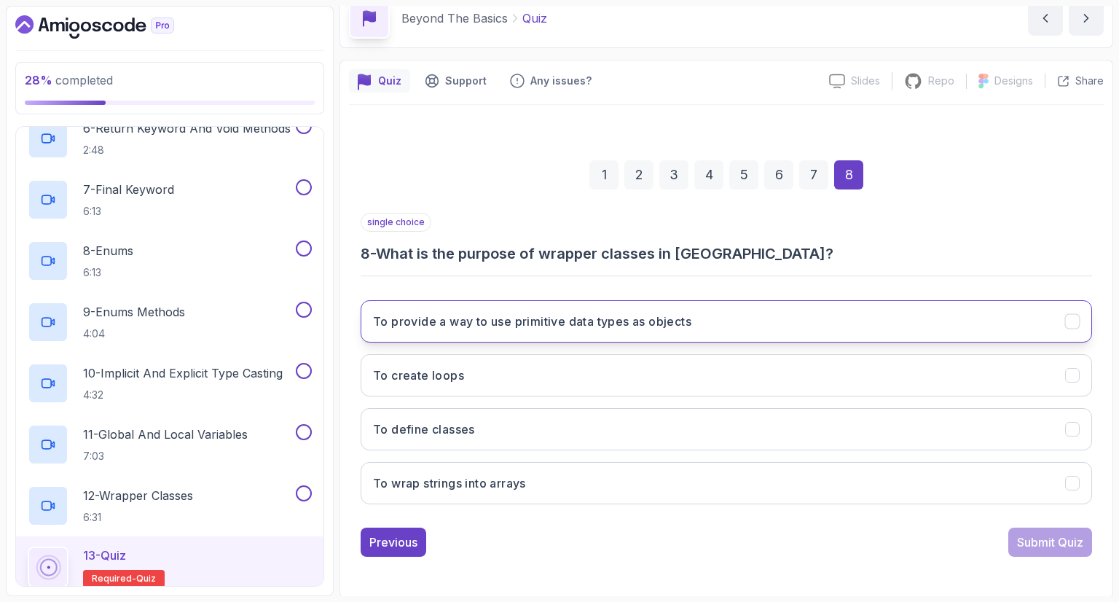
click at [441, 327] on h3 "To provide a way to use primitive data types as objects" at bounding box center [532, 320] width 318 height 17
click at [1073, 538] on div "Submit Quiz" at bounding box center [1050, 541] width 66 height 17
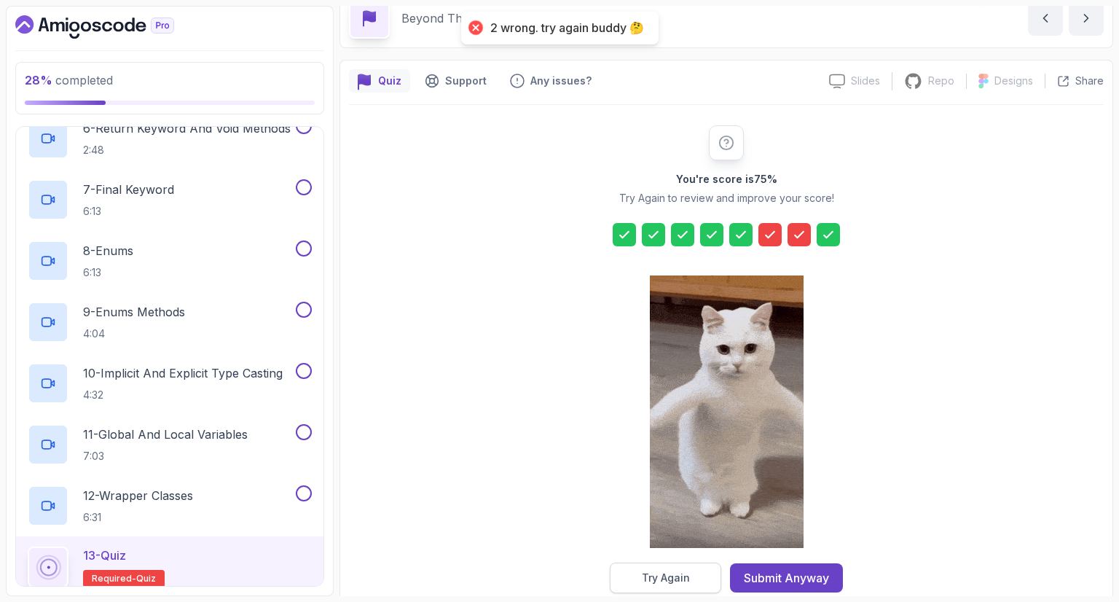
click at [693, 578] on button "Try Again" at bounding box center [665, 577] width 111 height 31
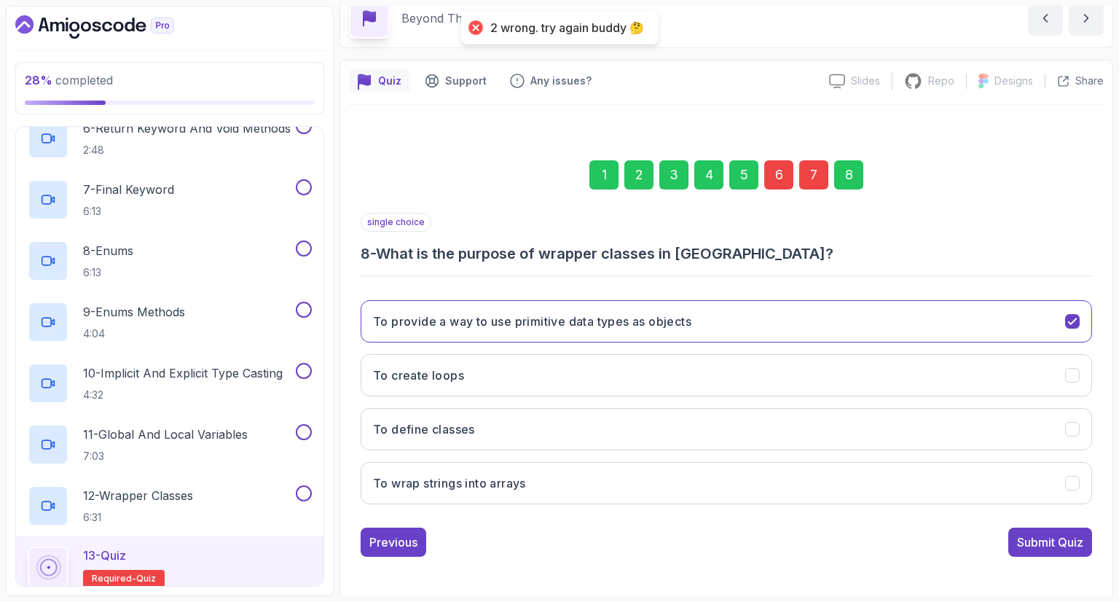
click at [812, 173] on div "7" at bounding box center [813, 174] width 29 height 29
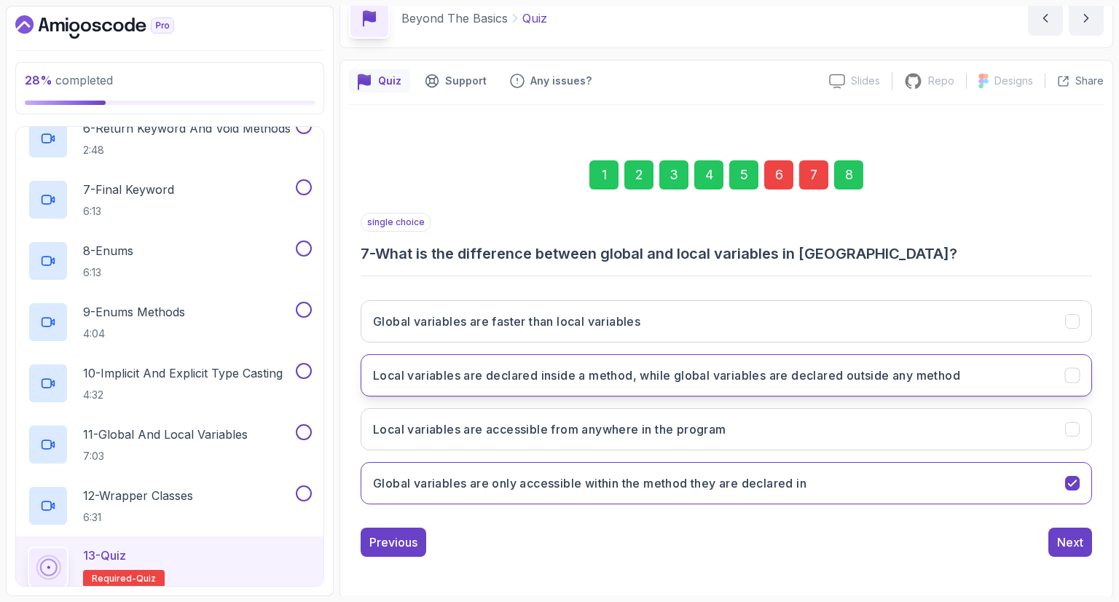
click at [571, 382] on button "Local variables are declared inside a method, while global variables are declar…" at bounding box center [726, 375] width 731 height 42
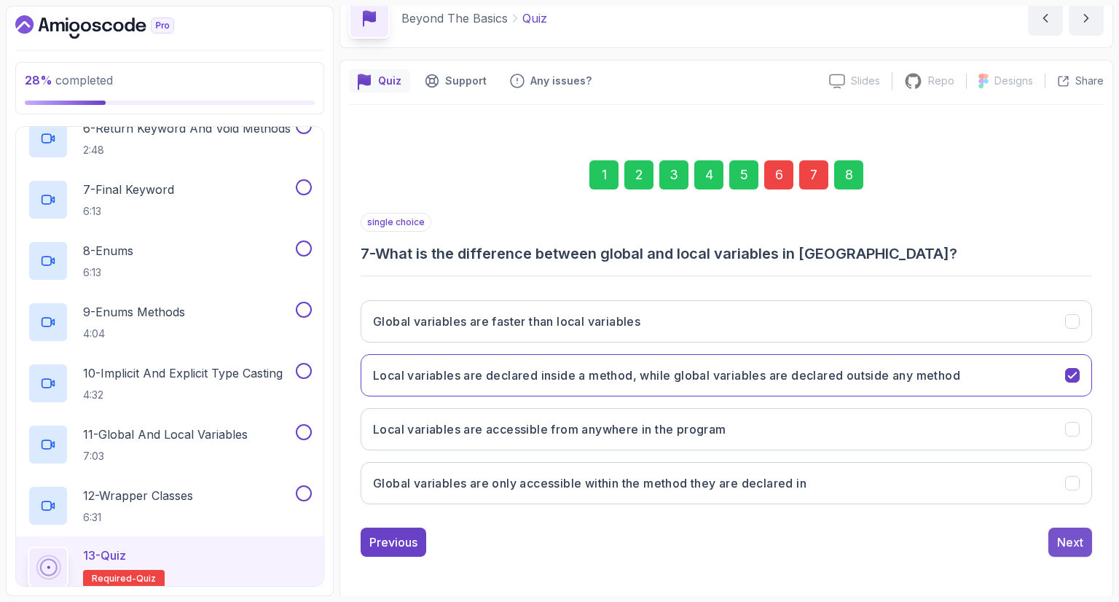
click at [1071, 537] on div "Next" at bounding box center [1070, 541] width 26 height 17
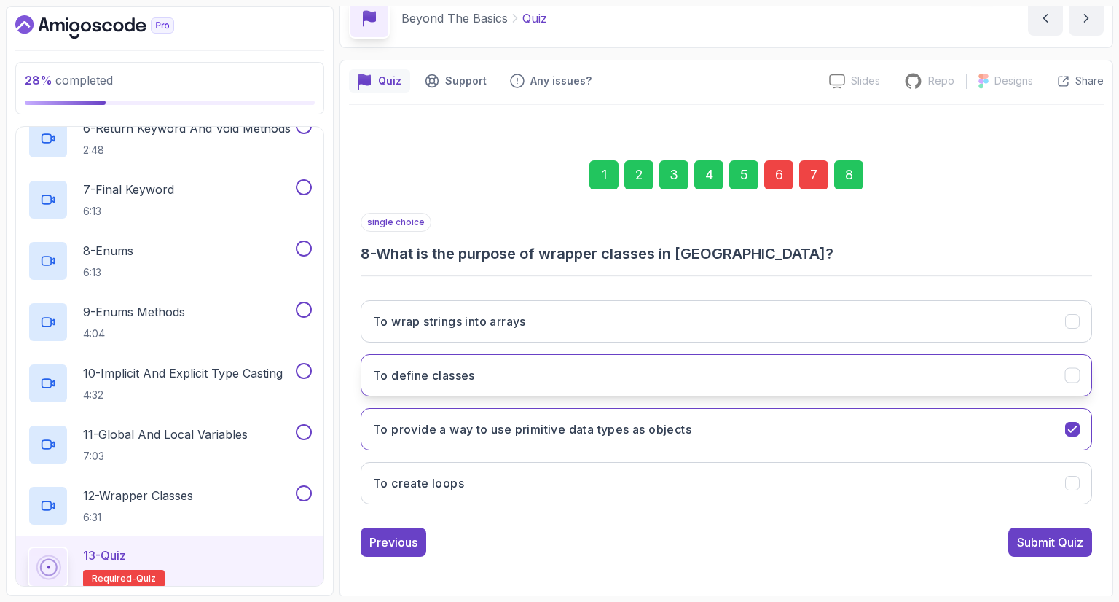
click at [734, 385] on button "To define classes" at bounding box center [726, 375] width 731 height 42
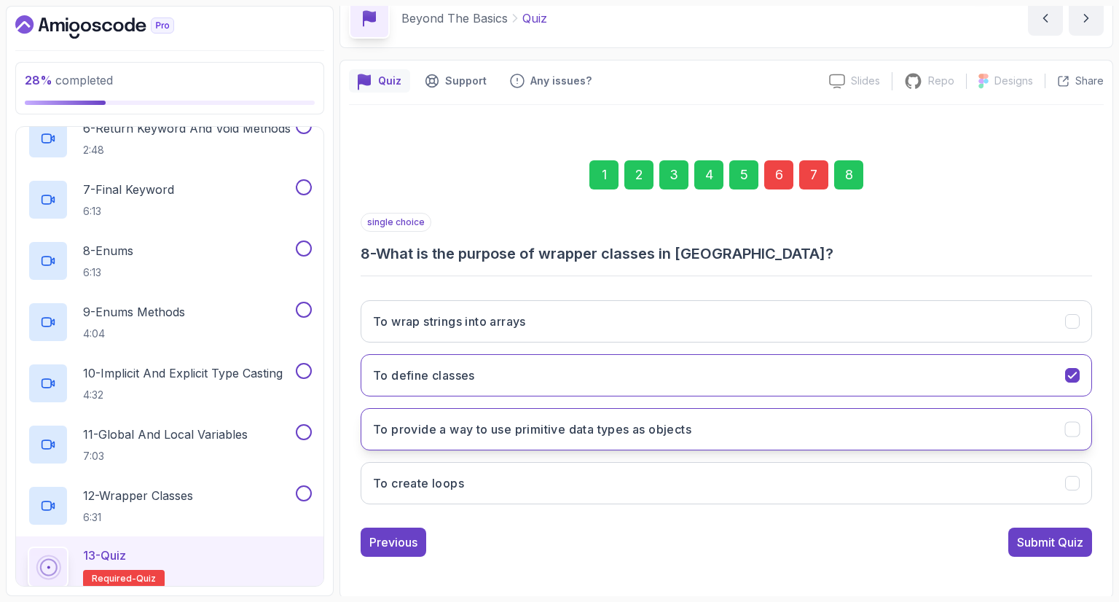
click at [752, 419] on button "To provide a way to use primitive data types as objects" at bounding box center [726, 429] width 731 height 42
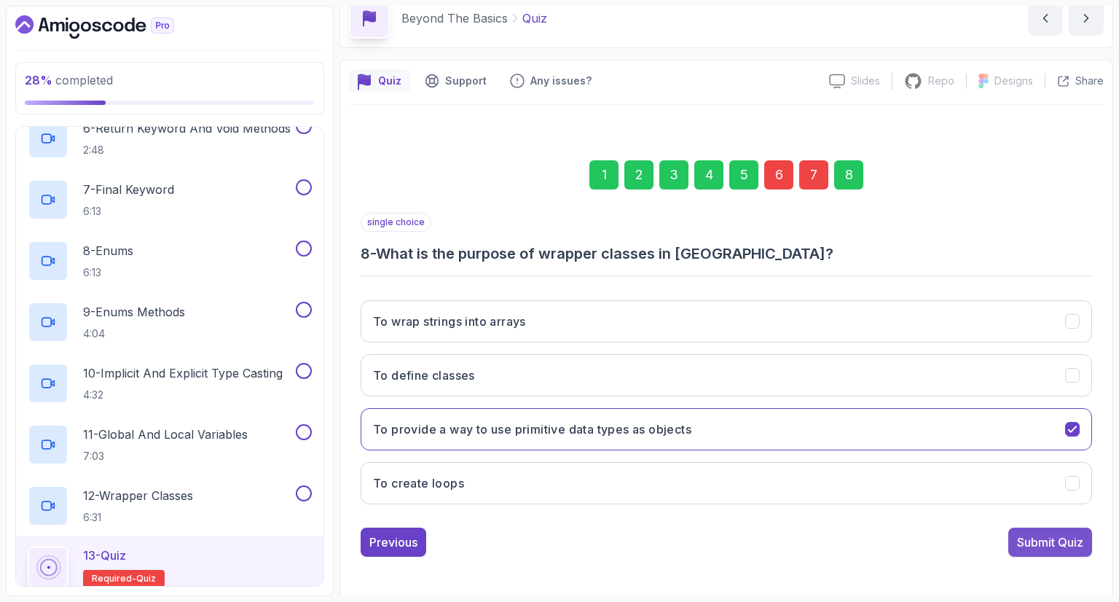
click at [1023, 540] on div "Submit Quiz" at bounding box center [1050, 541] width 66 height 17
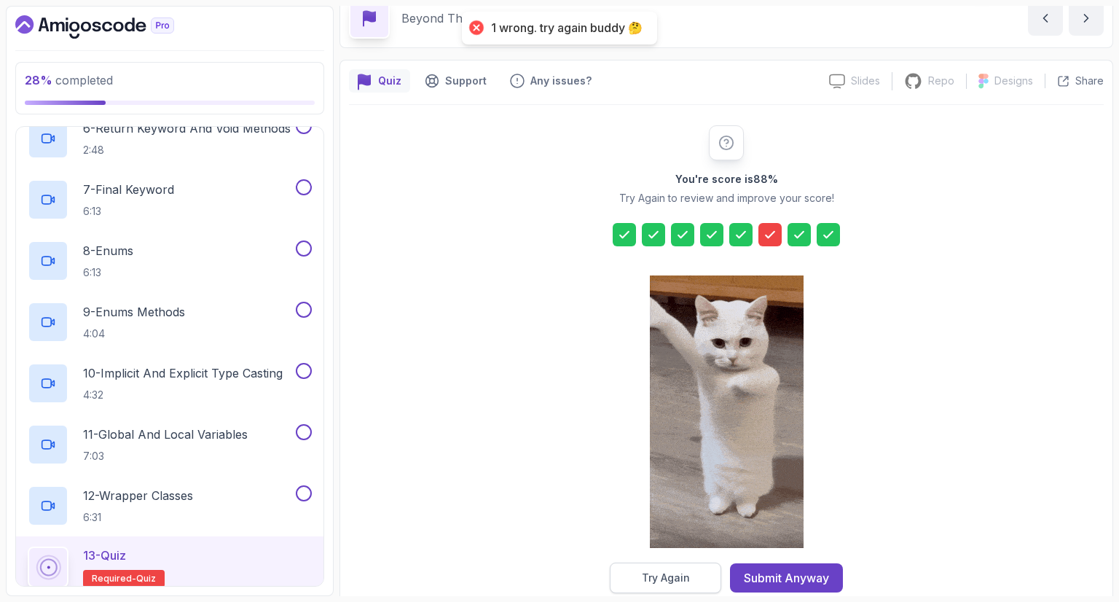
drag, startPoint x: 658, startPoint y: 562, endPoint x: 664, endPoint y: 570, distance: 10.5
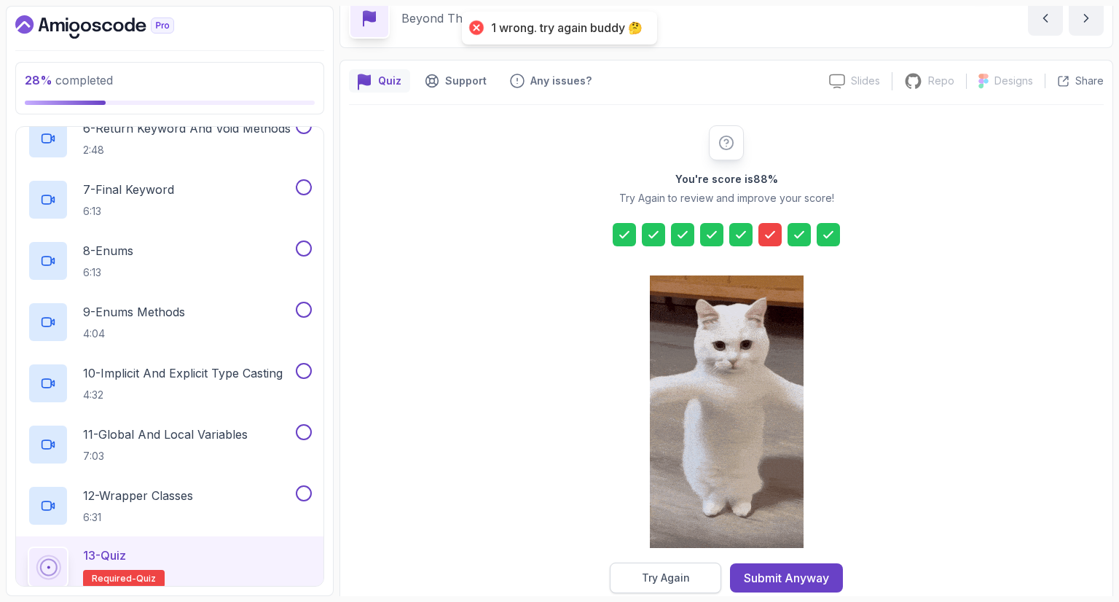
click at [658, 566] on button "Try Again" at bounding box center [665, 577] width 111 height 31
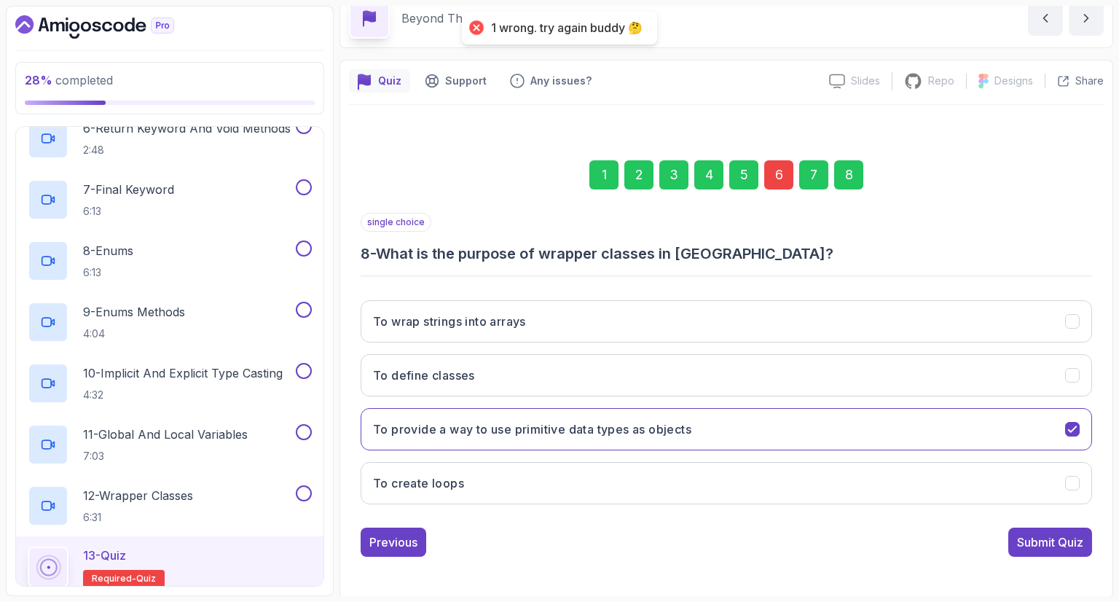
click at [789, 173] on div "6" at bounding box center [778, 174] width 29 height 29
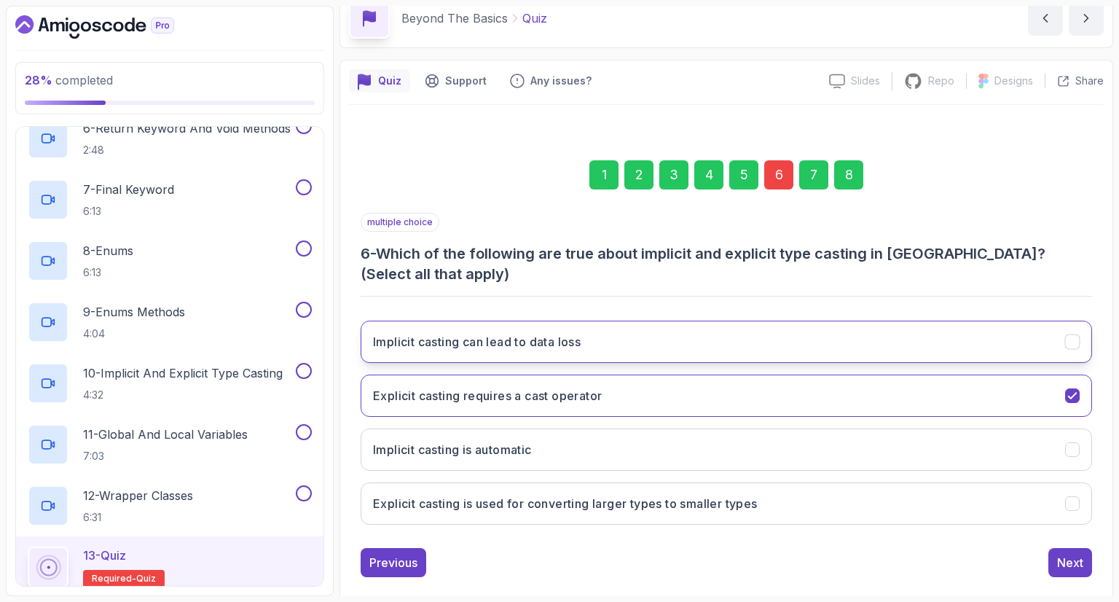
click at [624, 321] on button "Implicit casting can lead to data loss" at bounding box center [726, 341] width 731 height 42
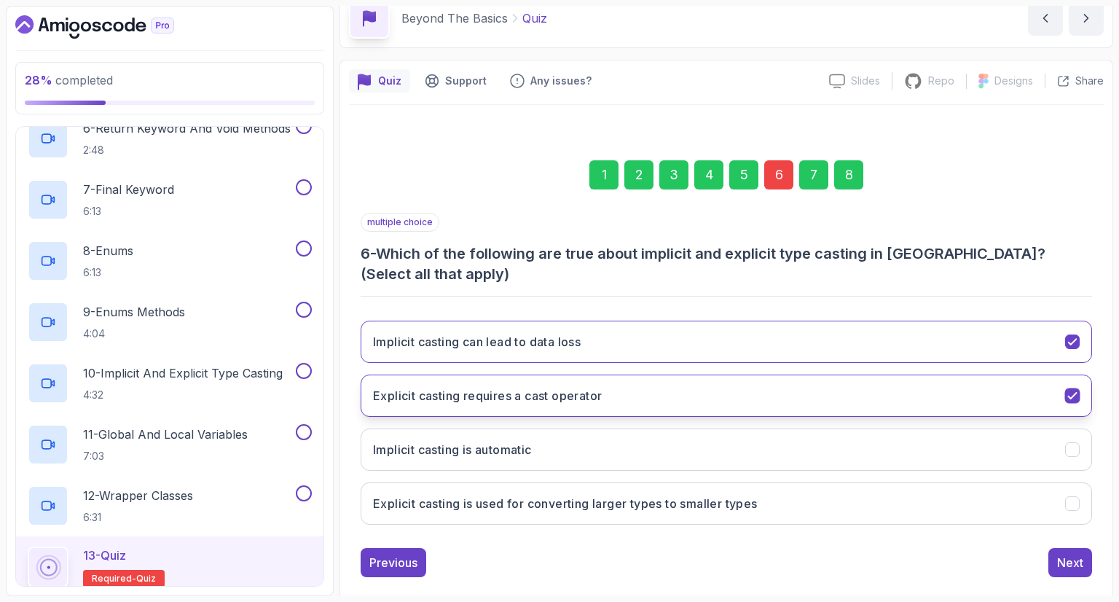
click at [602, 387] on h3 "Explicit casting requires a cast operator" at bounding box center [487, 395] width 229 height 17
click at [557, 387] on h3 "Explicit casting requires a cast operator" at bounding box center [487, 395] width 229 height 17
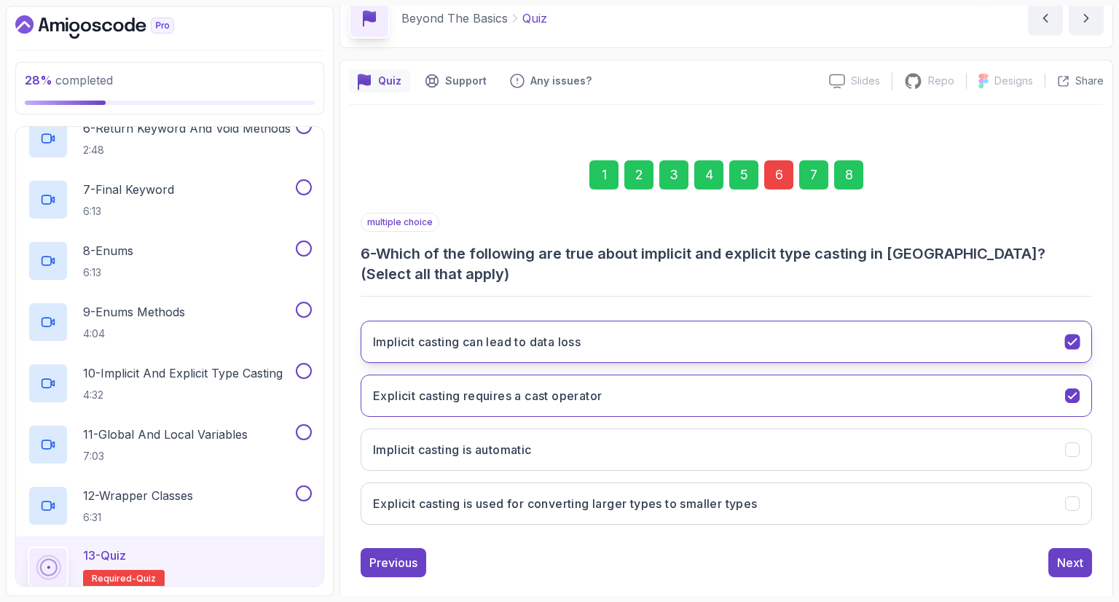
click at [577, 333] on button "Implicit casting can lead to data loss" at bounding box center [726, 341] width 731 height 42
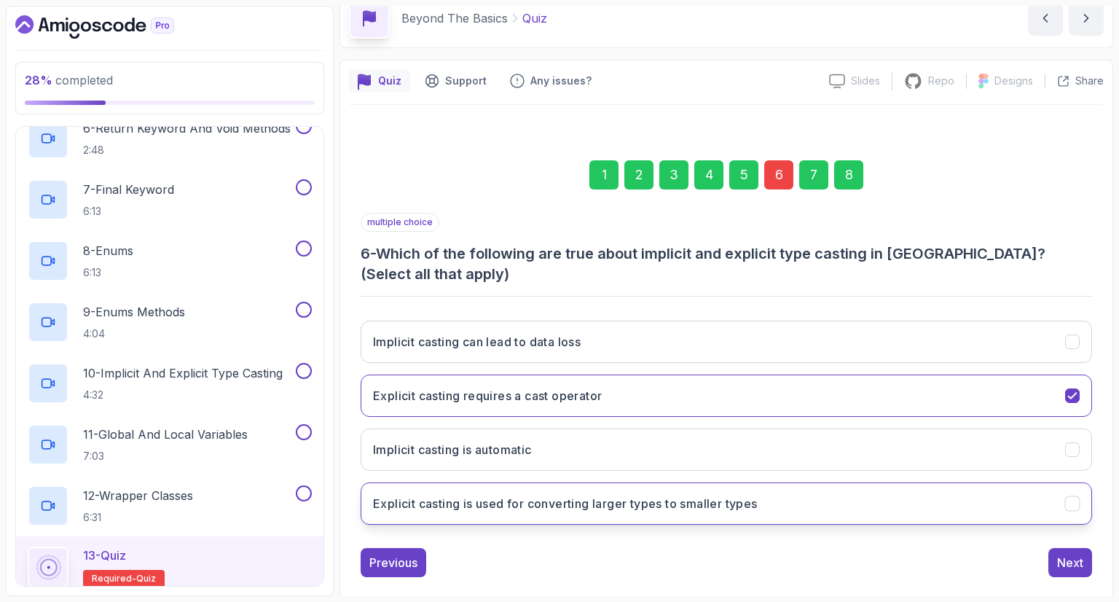
click at [596, 482] on button "Explicit casting is used for converting larger types to smaller types" at bounding box center [726, 503] width 731 height 42
click at [1093, 532] on div "1 2 3 4 5 6 7 8 multiple choice 6 - Which of the following are true about impli…" at bounding box center [726, 356] width 755 height 463
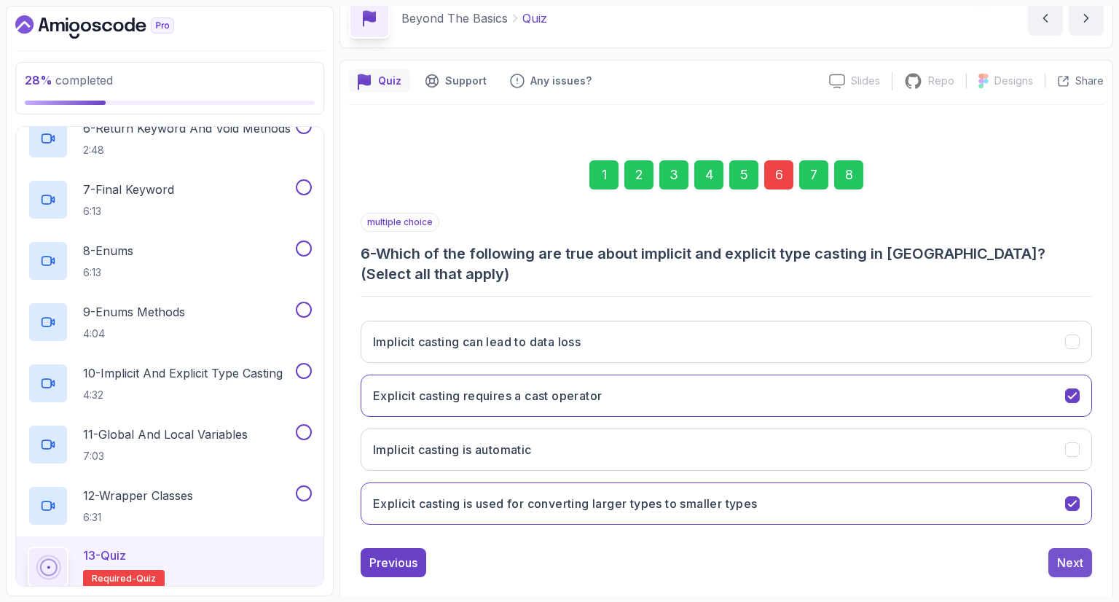
click at [1081, 548] on button "Next" at bounding box center [1070, 562] width 44 height 29
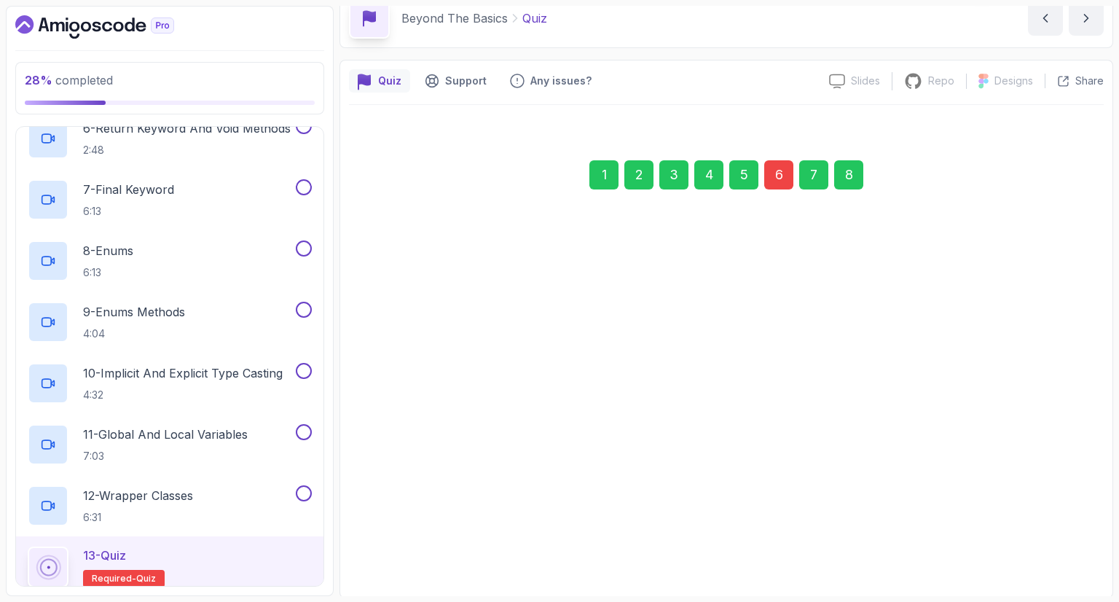
drag, startPoint x: 1071, startPoint y: 533, endPoint x: 1063, endPoint y: 532, distance: 7.4
click at [1066, 533] on div "Next" at bounding box center [1070, 541] width 26 height 17
click at [1068, 537] on div "Submit Quiz" at bounding box center [1050, 540] width 66 height 17
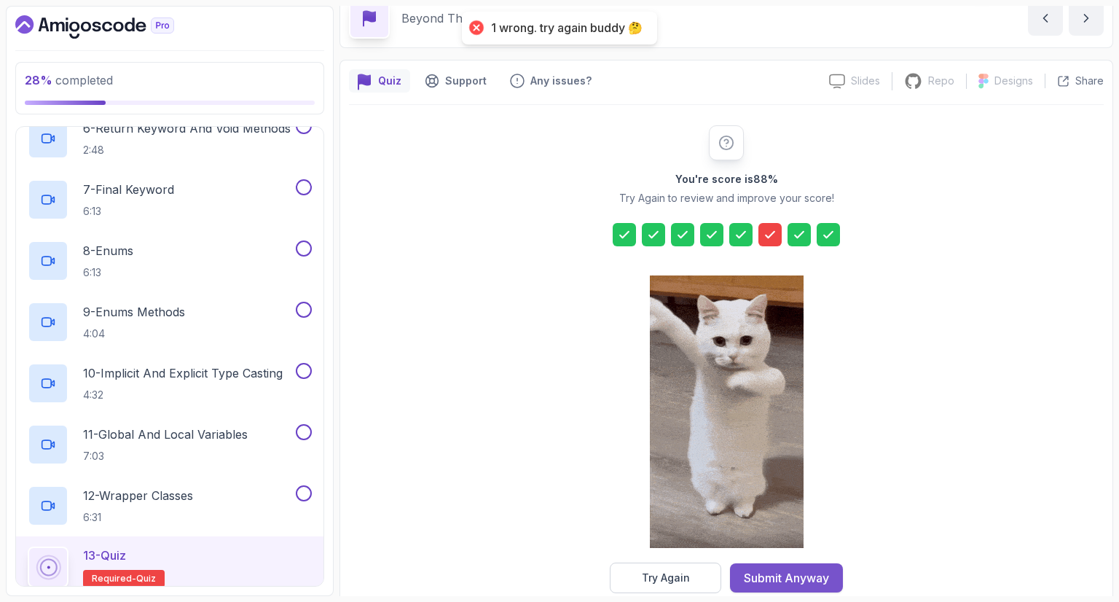
click at [774, 572] on div "Submit Anyway" at bounding box center [786, 577] width 85 height 17
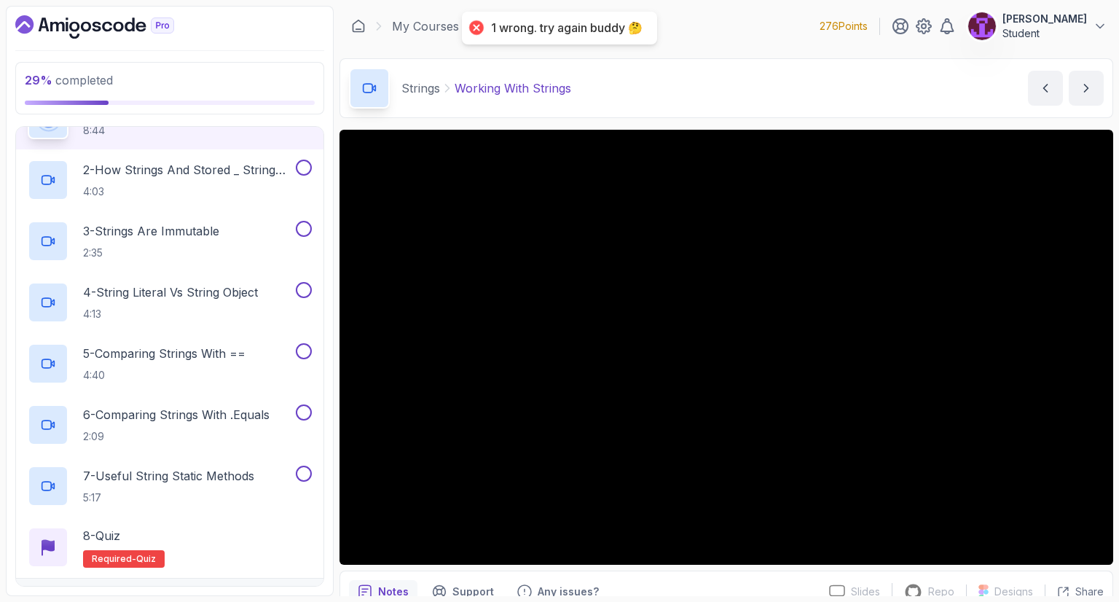
scroll to position [125, 0]
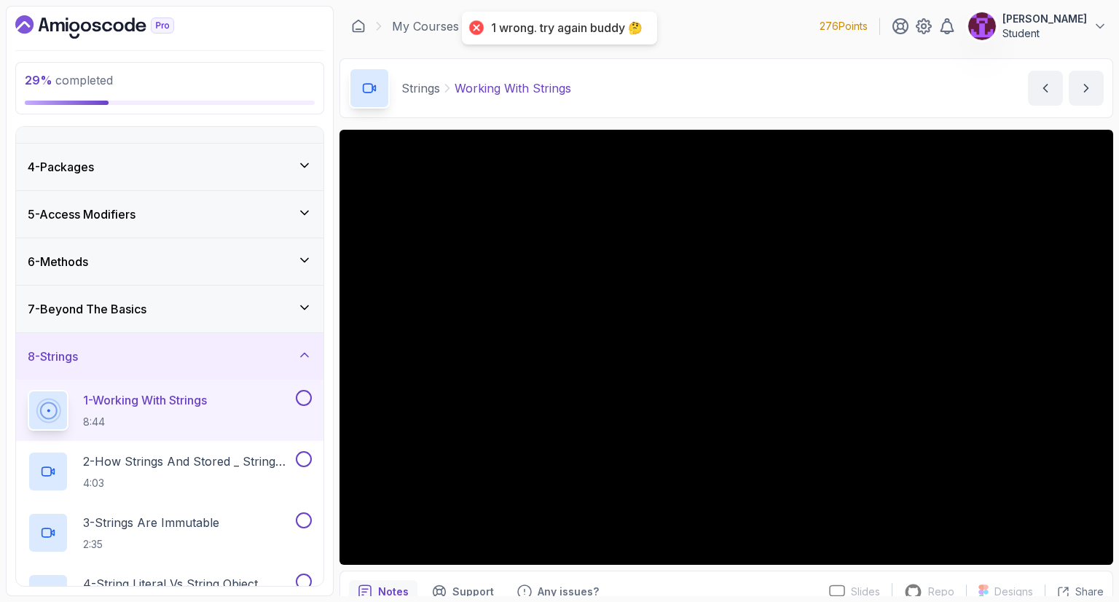
click at [247, 362] on div "8 - Strings" at bounding box center [170, 355] width 284 height 17
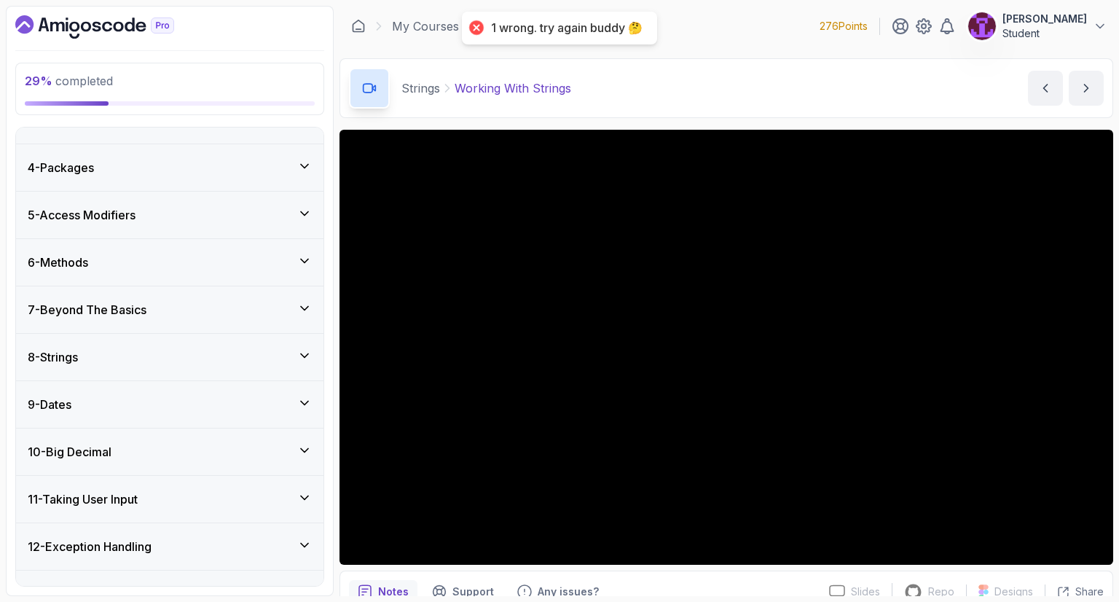
click at [270, 318] on div "7 - Beyond The Basics" at bounding box center [169, 309] width 307 height 47
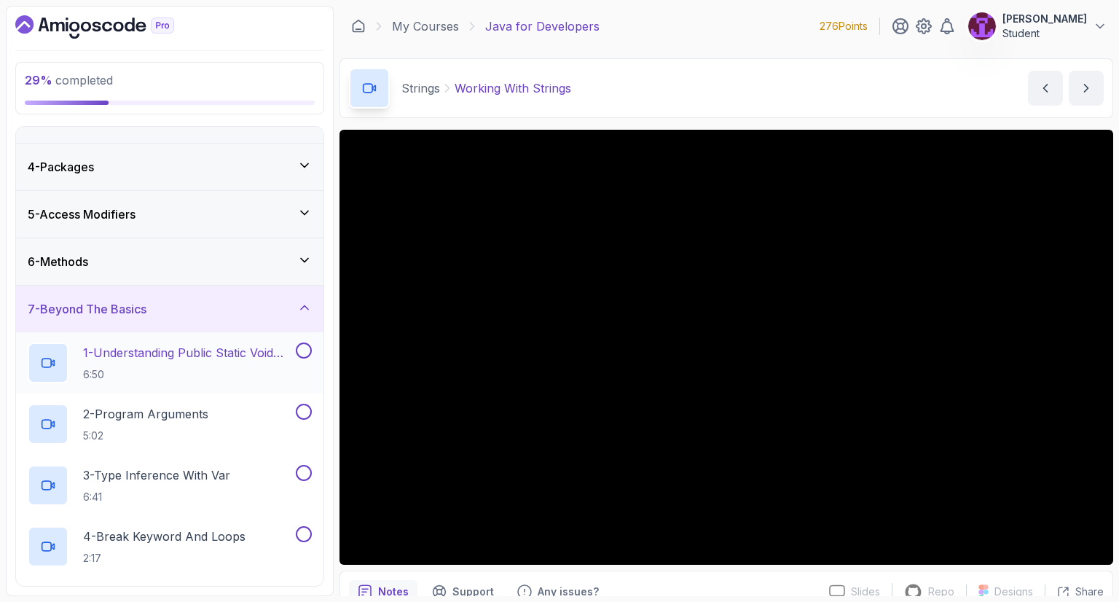
click at [299, 347] on button at bounding box center [304, 350] width 16 height 16
click at [299, 406] on button at bounding box center [304, 412] width 16 height 16
click at [308, 472] on button at bounding box center [304, 473] width 16 height 16
click at [304, 540] on button at bounding box center [304, 534] width 16 height 16
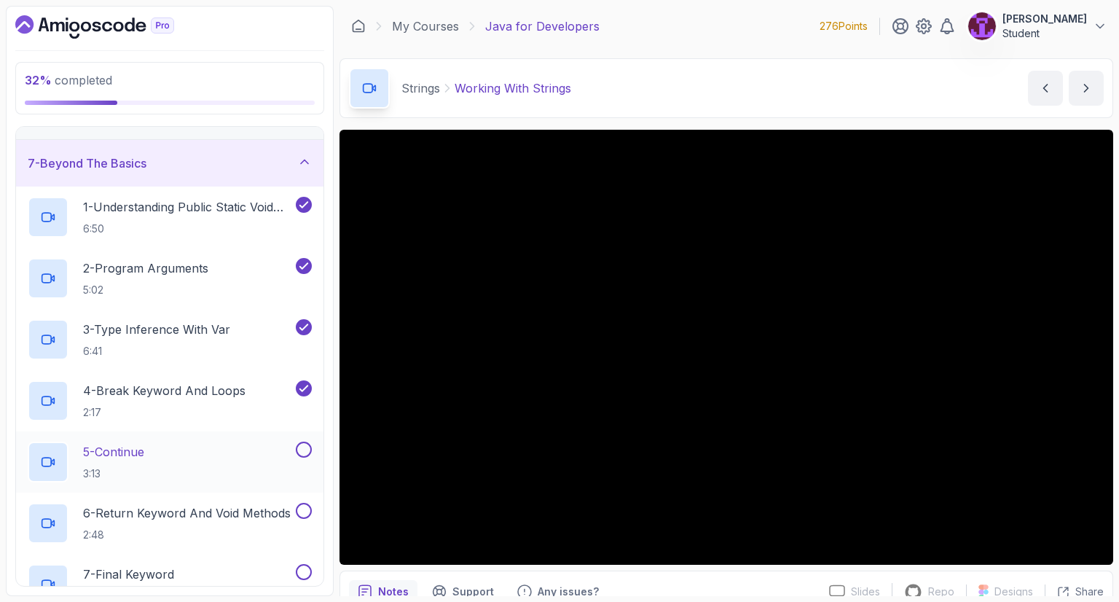
click at [306, 451] on button at bounding box center [304, 449] width 16 height 16
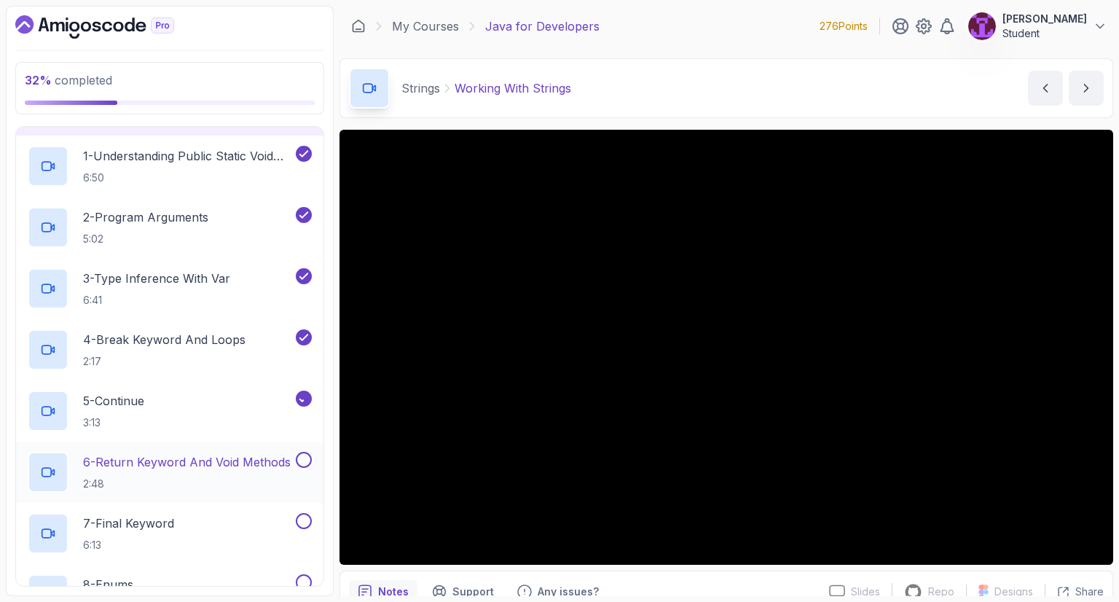
scroll to position [344, 0]
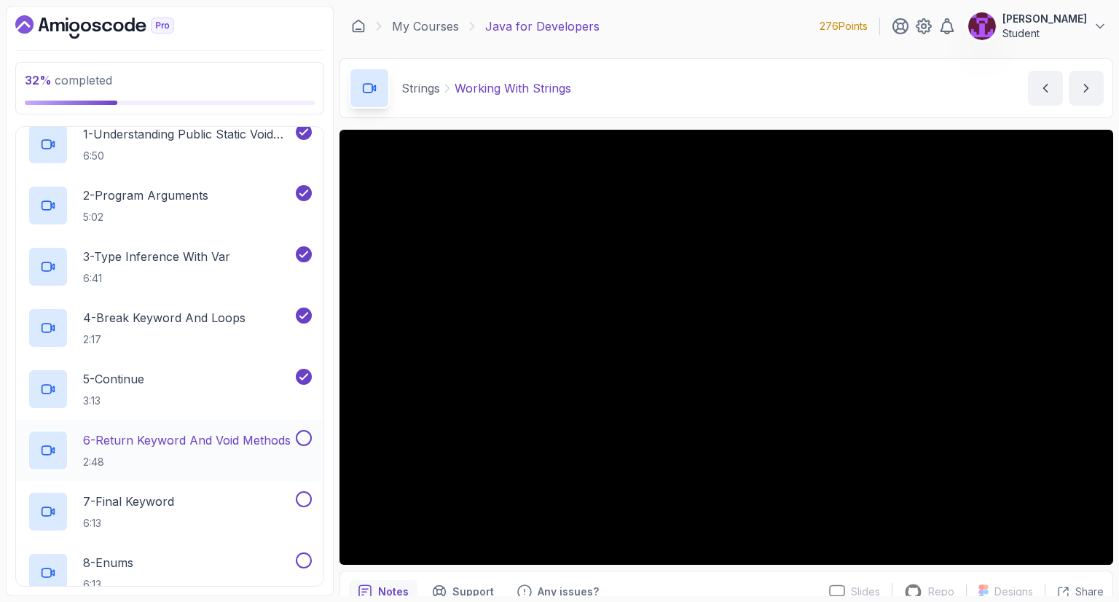
click at [307, 433] on button at bounding box center [304, 438] width 16 height 16
click at [309, 502] on button at bounding box center [304, 499] width 16 height 16
click at [306, 566] on button at bounding box center [304, 560] width 16 height 16
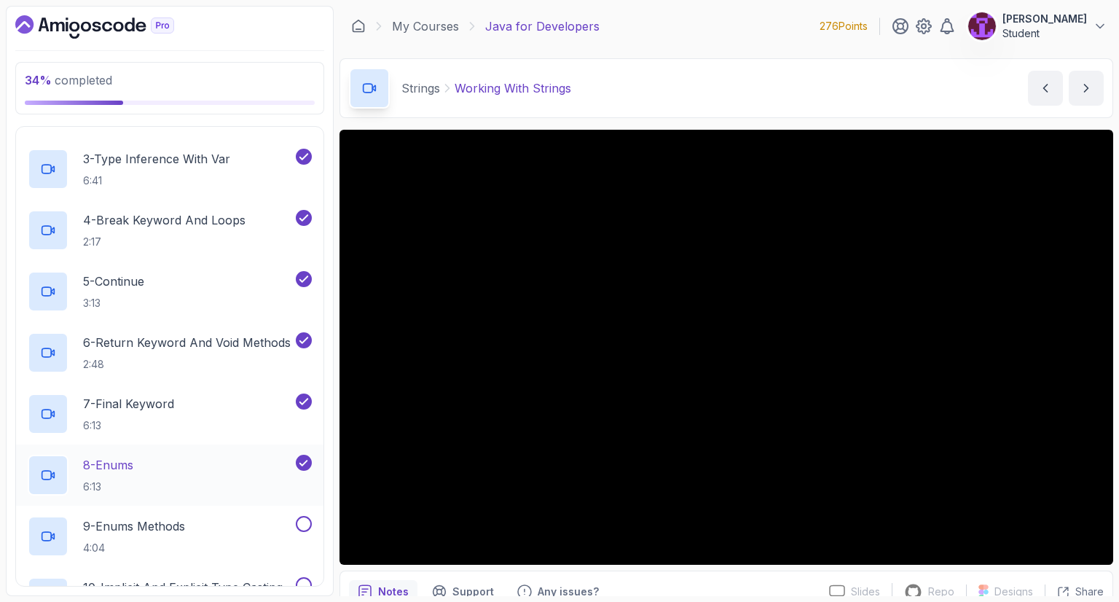
scroll to position [489, 0]
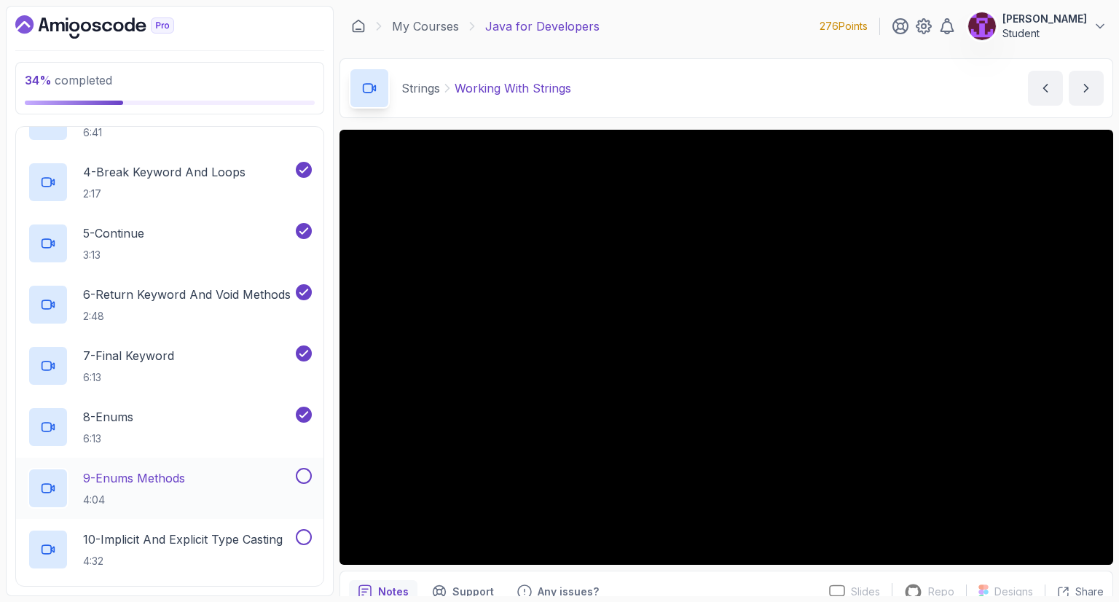
click at [301, 479] on button at bounding box center [304, 476] width 16 height 16
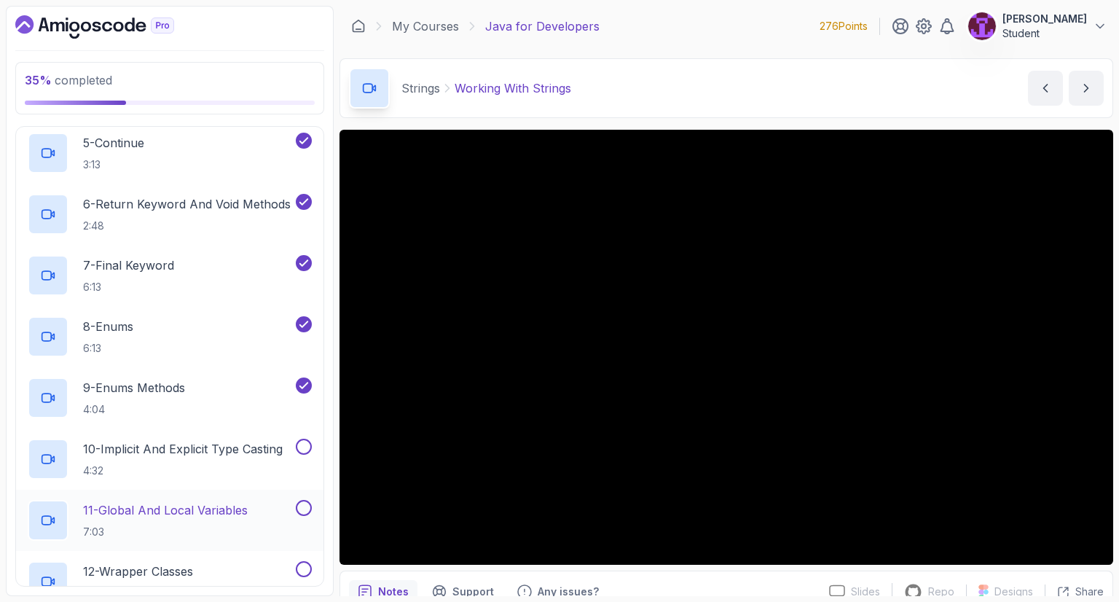
scroll to position [635, 0]
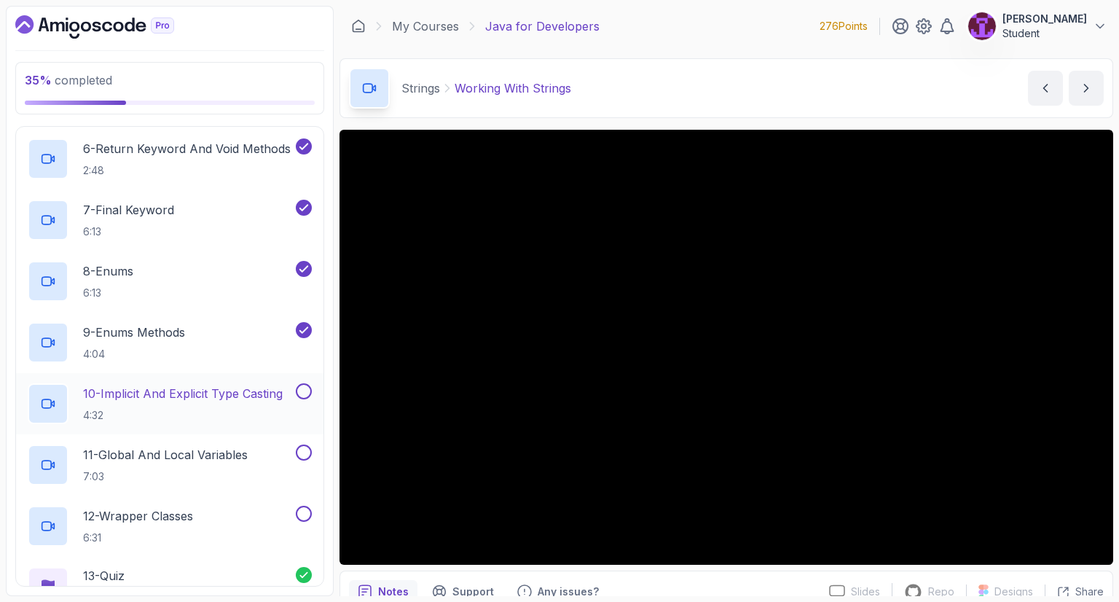
click at [254, 403] on h2 "10 - Implicit And Explicit Type Casting 4:32" at bounding box center [183, 404] width 200 height 38
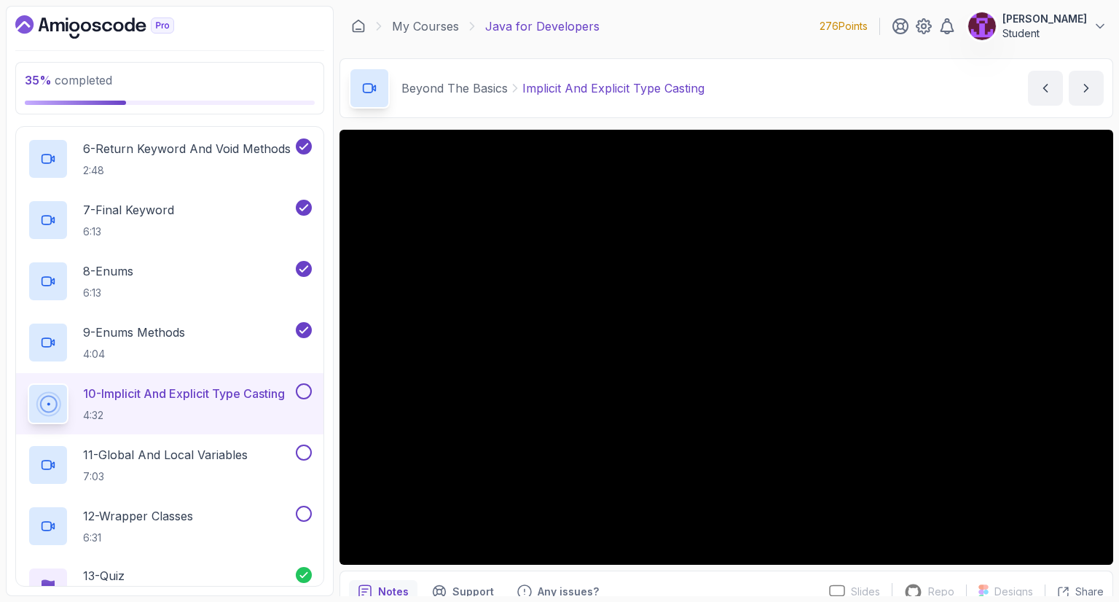
click at [303, 389] on button at bounding box center [304, 391] width 16 height 16
click at [297, 449] on button at bounding box center [304, 452] width 16 height 16
click at [303, 516] on button at bounding box center [304, 514] width 16 height 16
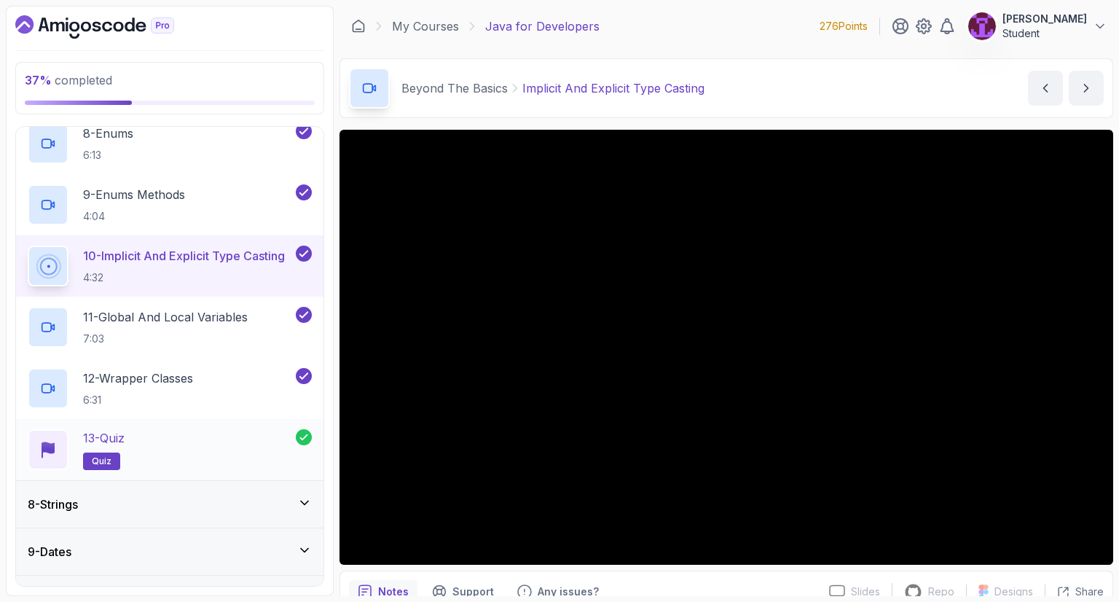
scroll to position [854, 0]
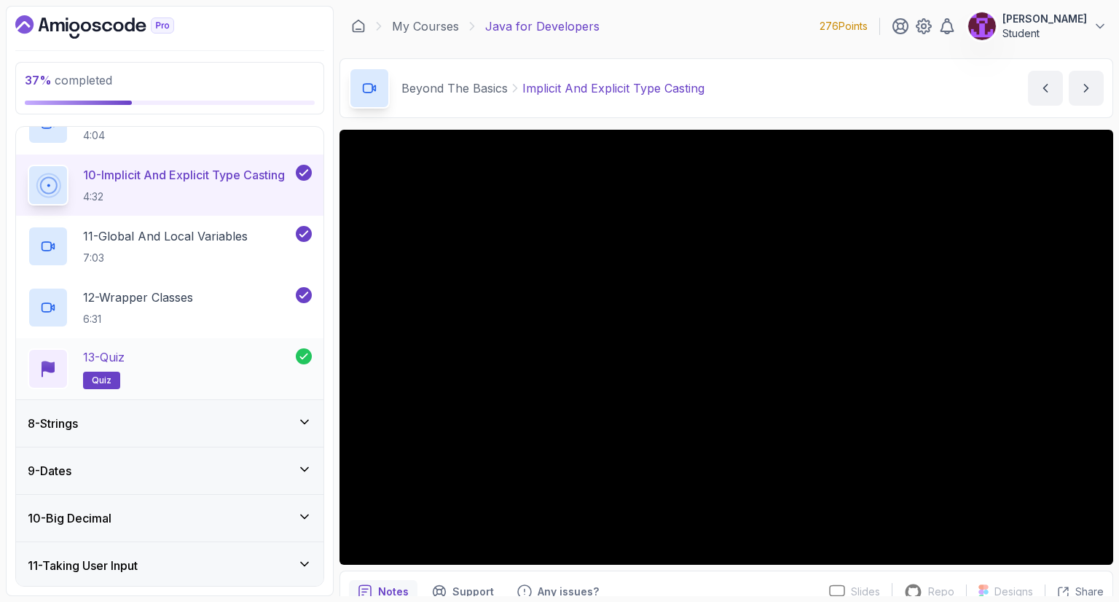
click at [270, 356] on div "13 - Quiz quiz" at bounding box center [162, 368] width 268 height 41
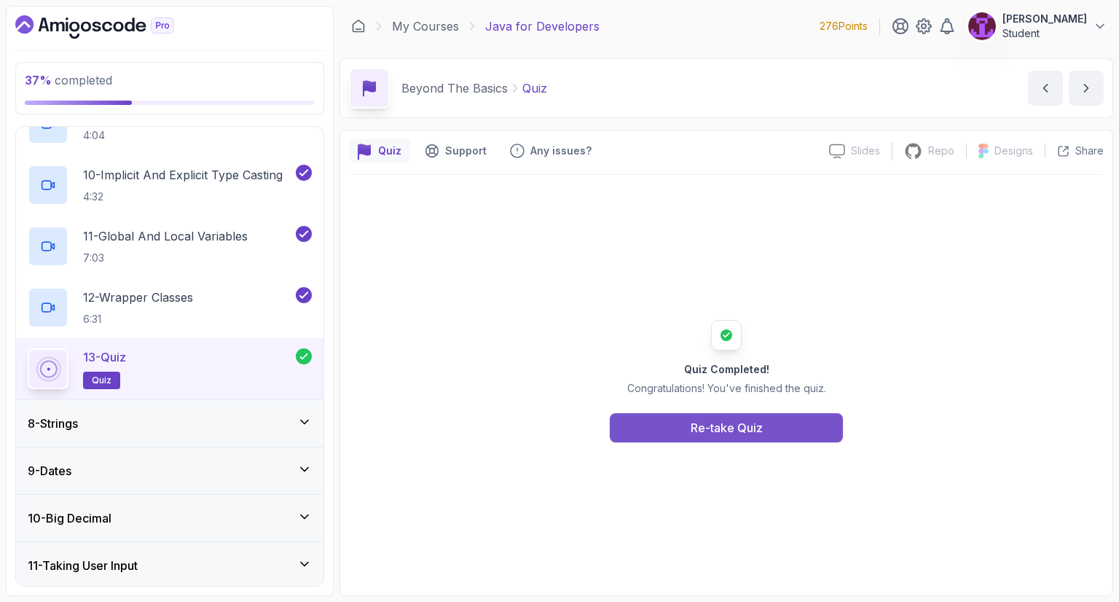
click at [687, 430] on button "Re-take Quiz" at bounding box center [726, 427] width 233 height 29
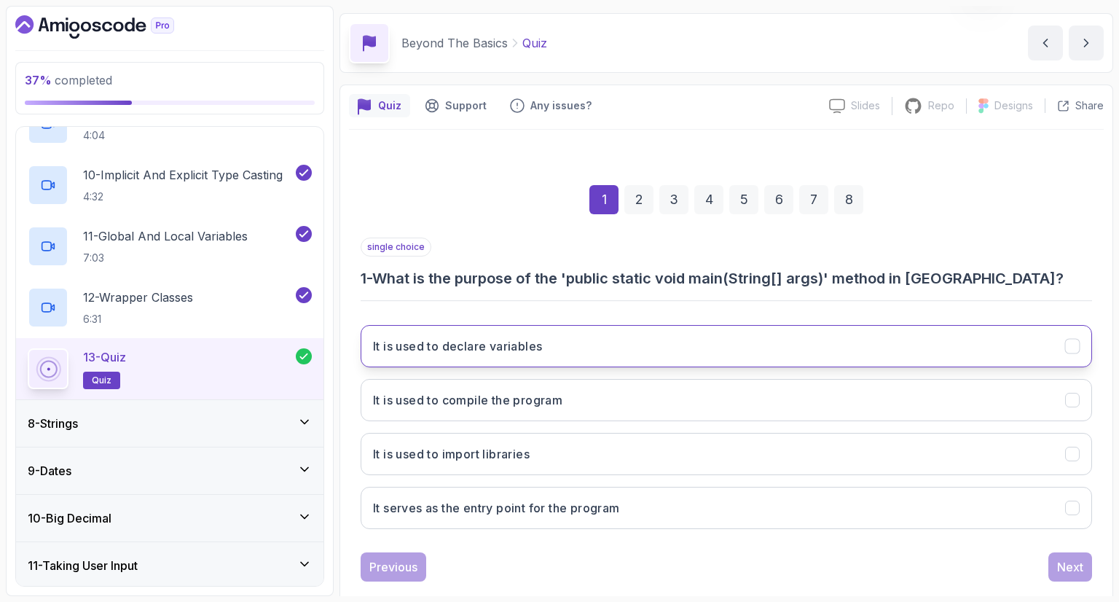
scroll to position [70, 0]
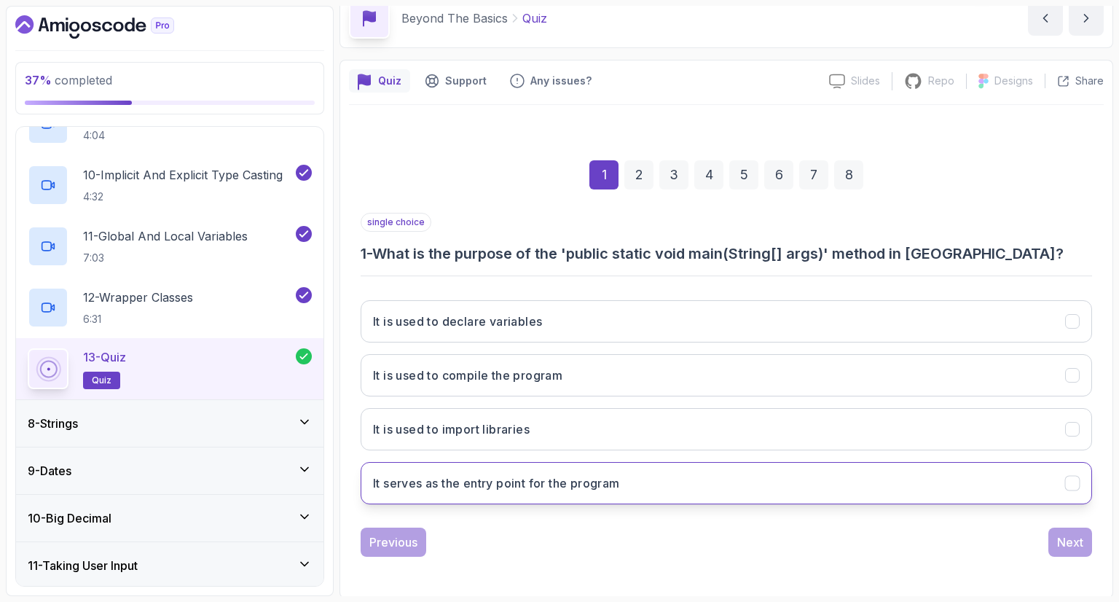
click at [554, 481] on h3 "It serves as the entry point for the program" at bounding box center [496, 482] width 247 height 17
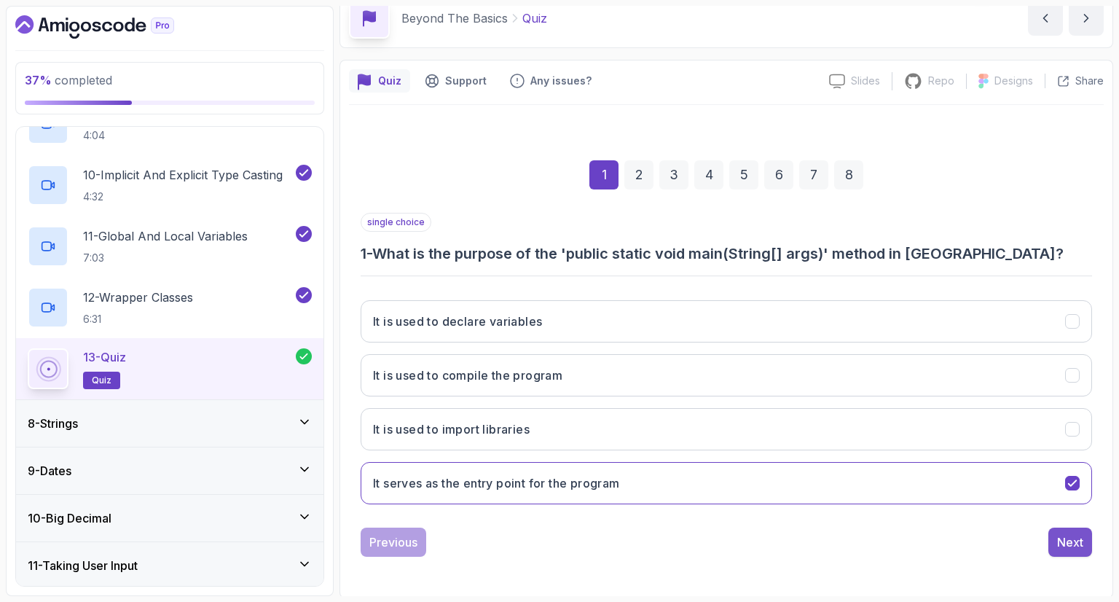
click at [1077, 543] on div "Next" at bounding box center [1070, 541] width 26 height 17
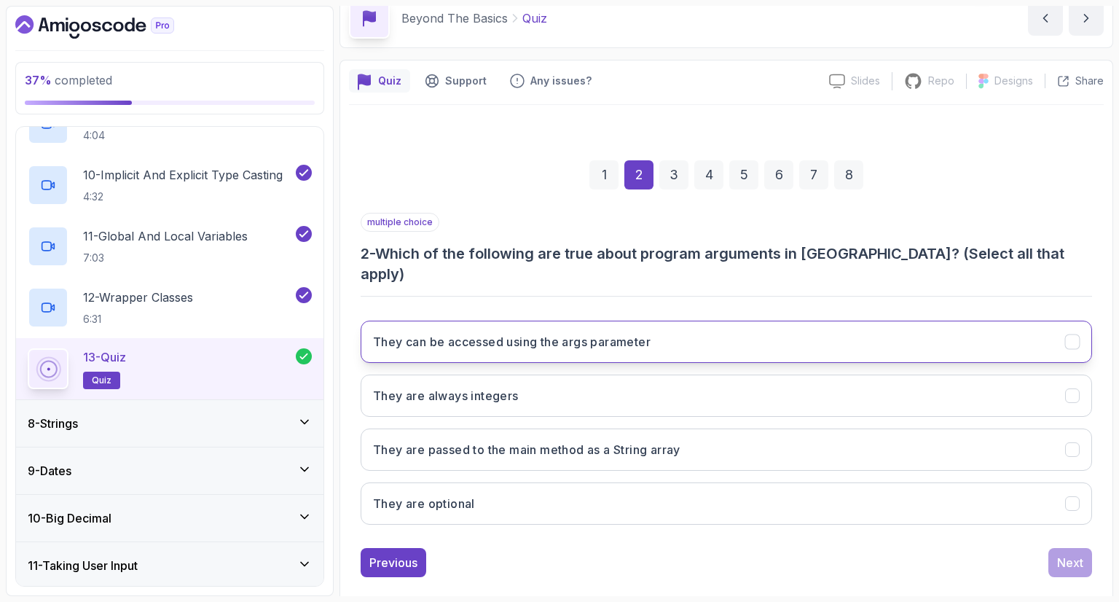
drag, startPoint x: 556, startPoint y: 327, endPoint x: 554, endPoint y: 339, distance: 11.9
click at [558, 333] on h3 "They can be accessed using the args parameter" at bounding box center [512, 341] width 278 height 17
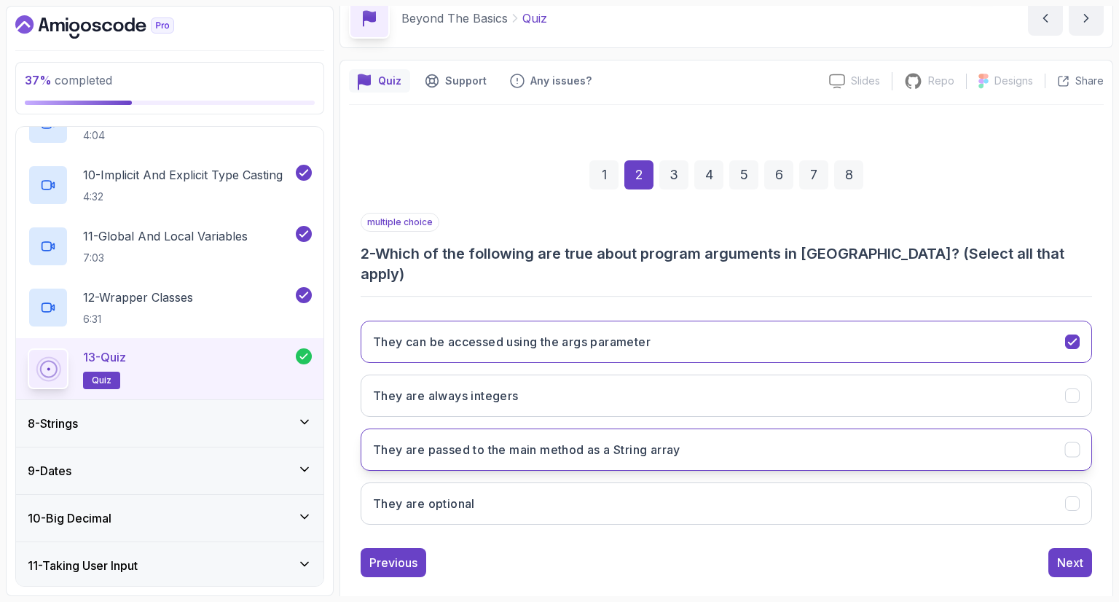
click at [565, 441] on h3 "They are passed to the main method as a String array" at bounding box center [526, 449] width 307 height 17
click at [550, 482] on button "They are optional" at bounding box center [726, 503] width 731 height 42
click at [1066, 554] on div "Next" at bounding box center [1070, 562] width 26 height 17
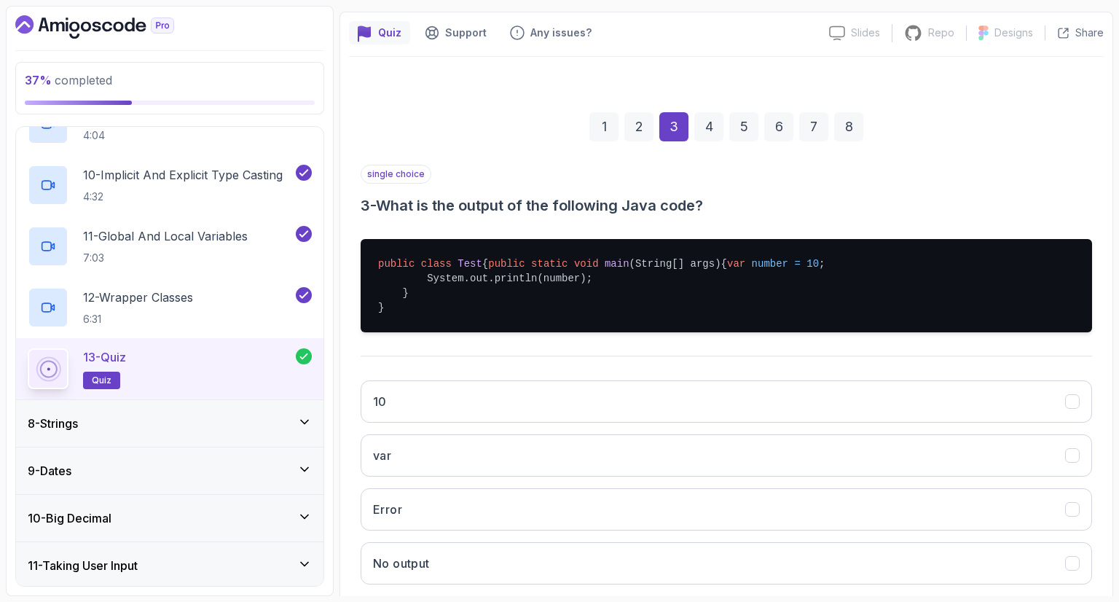
scroll to position [143, 0]
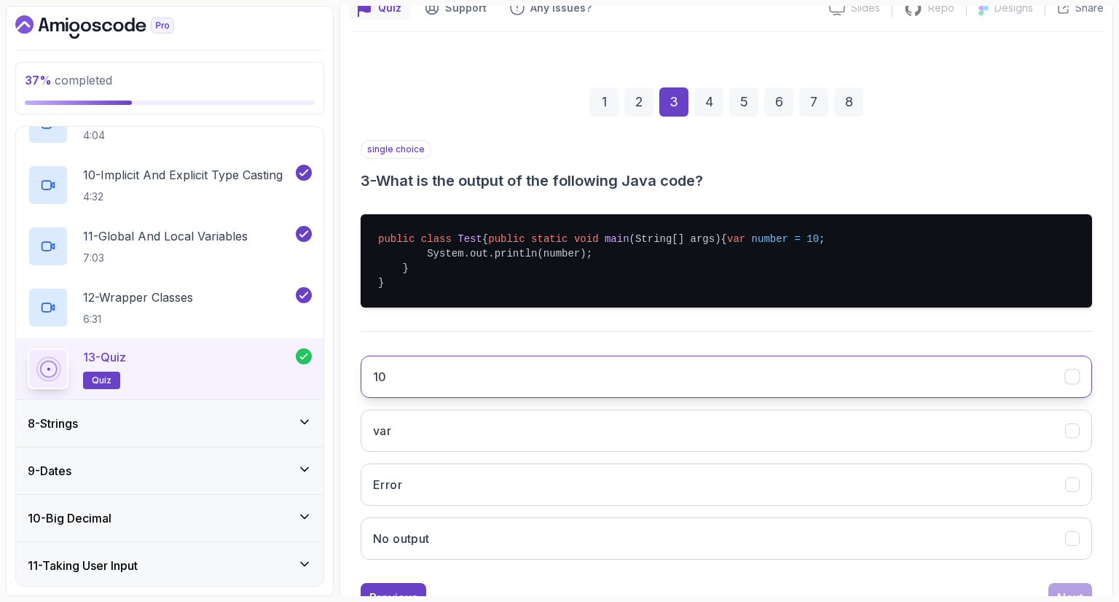
drag, startPoint x: 471, startPoint y: 410, endPoint x: 490, endPoint y: 423, distance: 23.0
click at [469, 398] on button "10" at bounding box center [726, 376] width 731 height 42
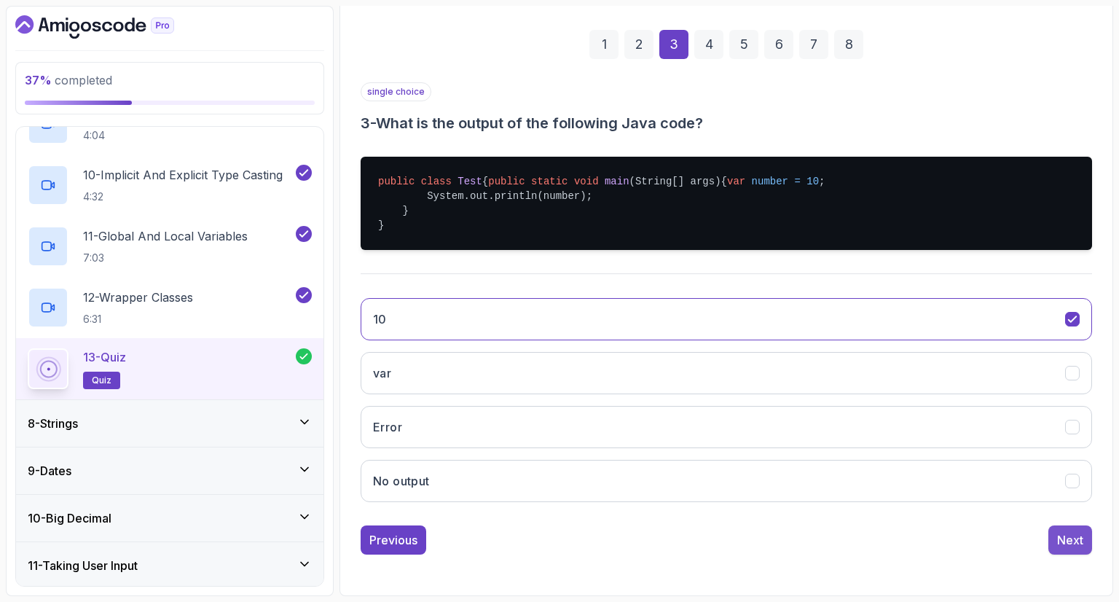
drag, startPoint x: 1072, startPoint y: 548, endPoint x: 1072, endPoint y: 540, distance: 8.0
click at [1072, 547] on div "Next" at bounding box center [1070, 539] width 26 height 17
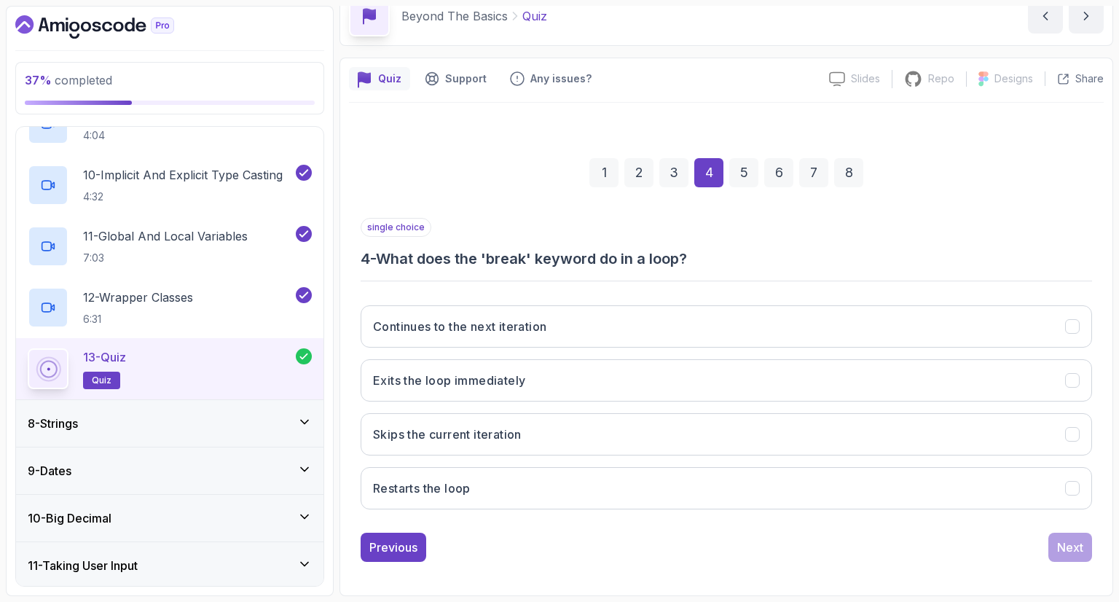
scroll to position [70, 0]
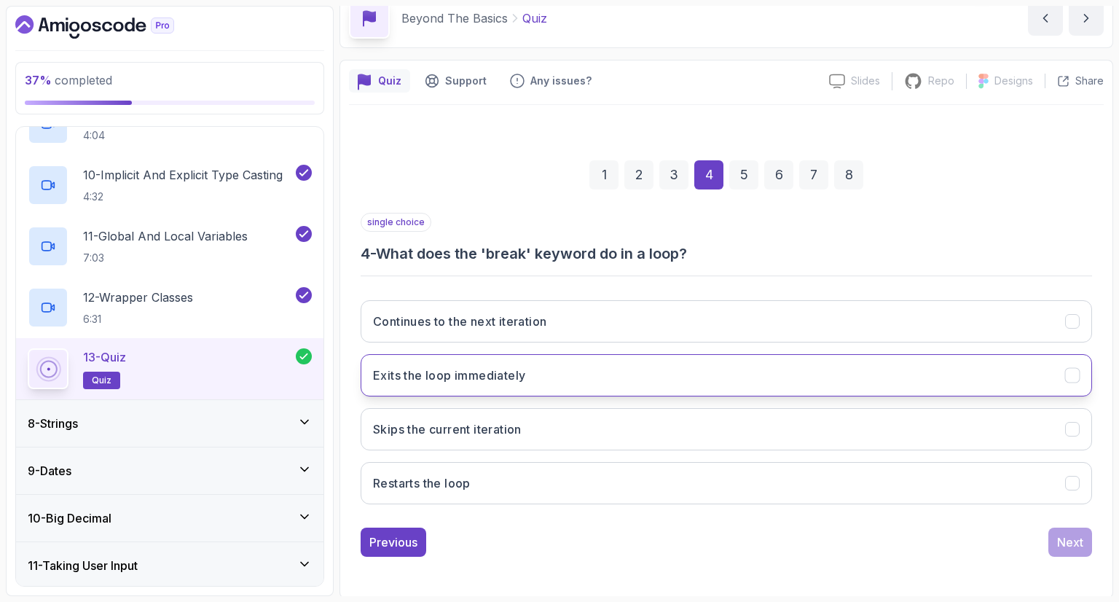
click at [473, 369] on h3 "Exits the loop immediately" at bounding box center [449, 374] width 152 height 17
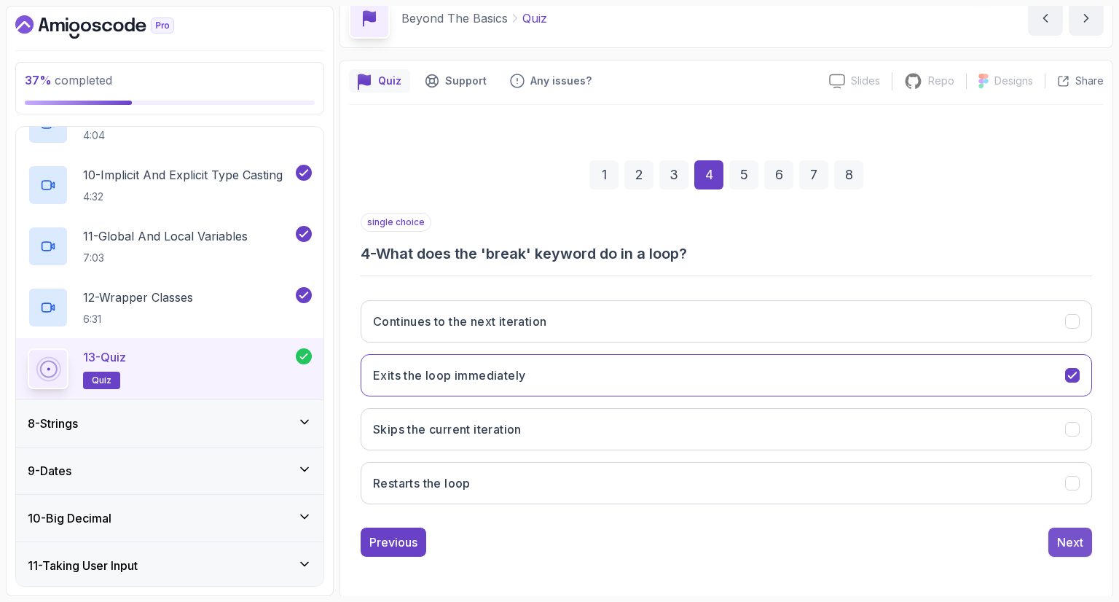
click at [1073, 546] on div "Next" at bounding box center [1070, 541] width 26 height 17
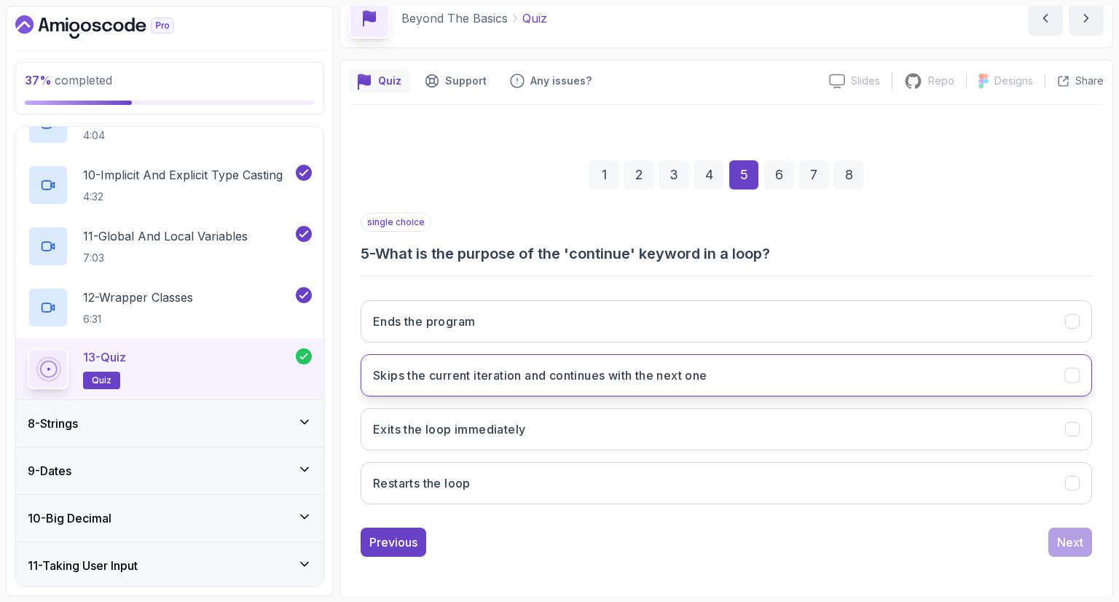
click at [492, 380] on h3 "Skips the current iteration and continues with the next one" at bounding box center [540, 374] width 334 height 17
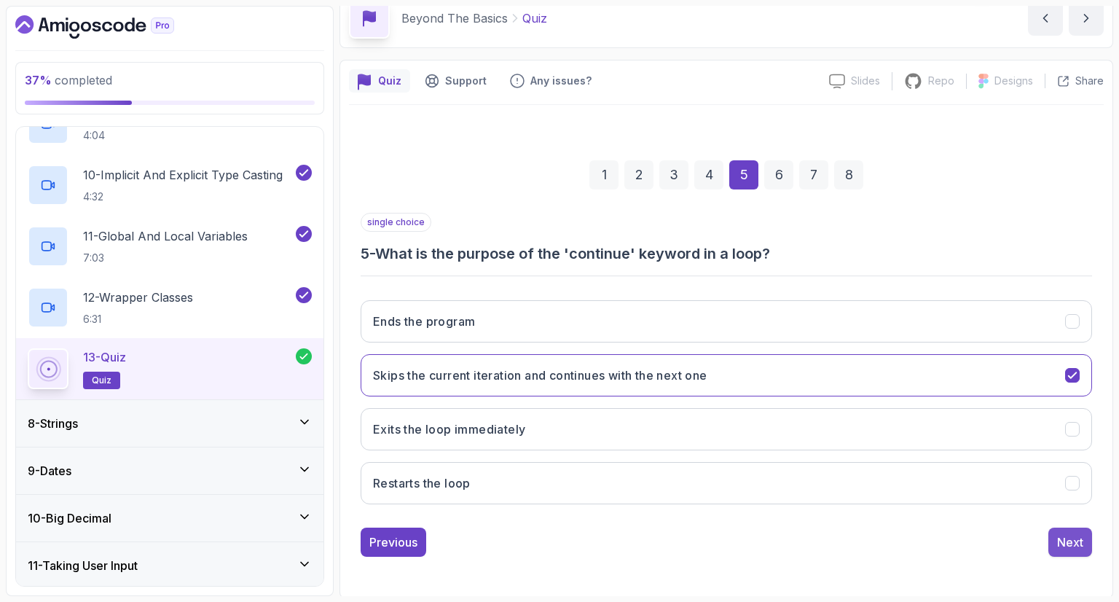
click at [1079, 534] on div "Next" at bounding box center [1070, 541] width 26 height 17
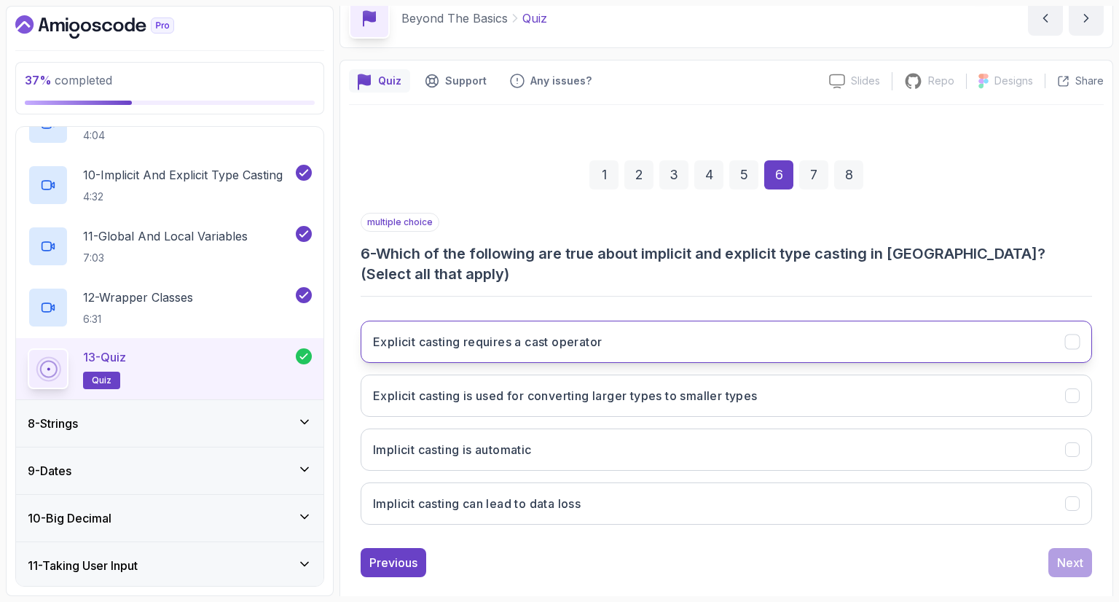
click at [460, 320] on button "Explicit casting requires a cast operator" at bounding box center [726, 341] width 731 height 42
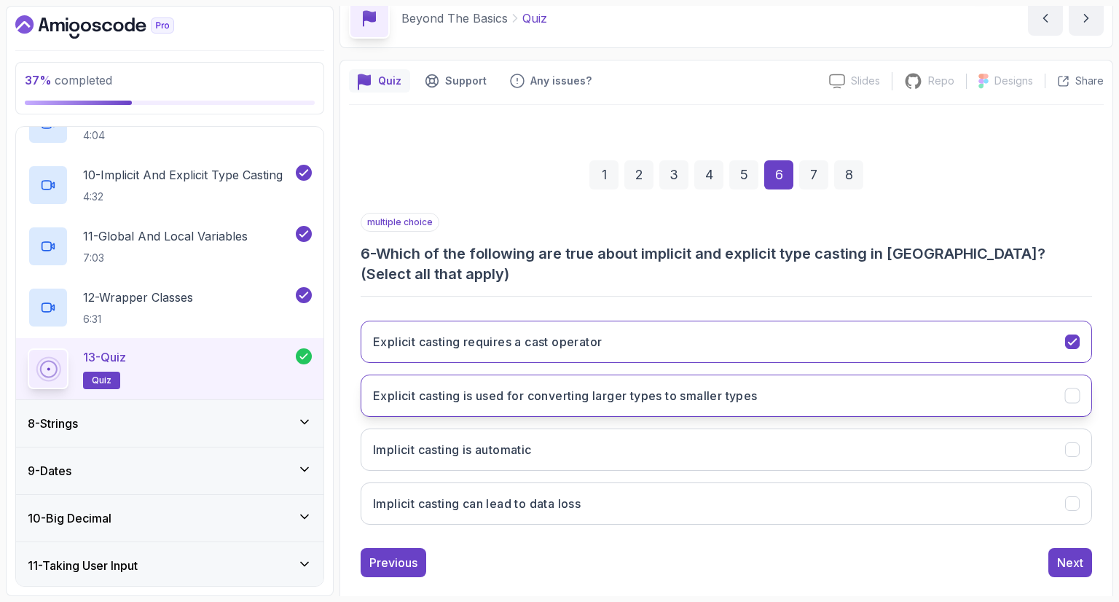
click at [571, 387] on h3 "Explicit casting is used for converting larger types to smaller types" at bounding box center [565, 395] width 385 height 17
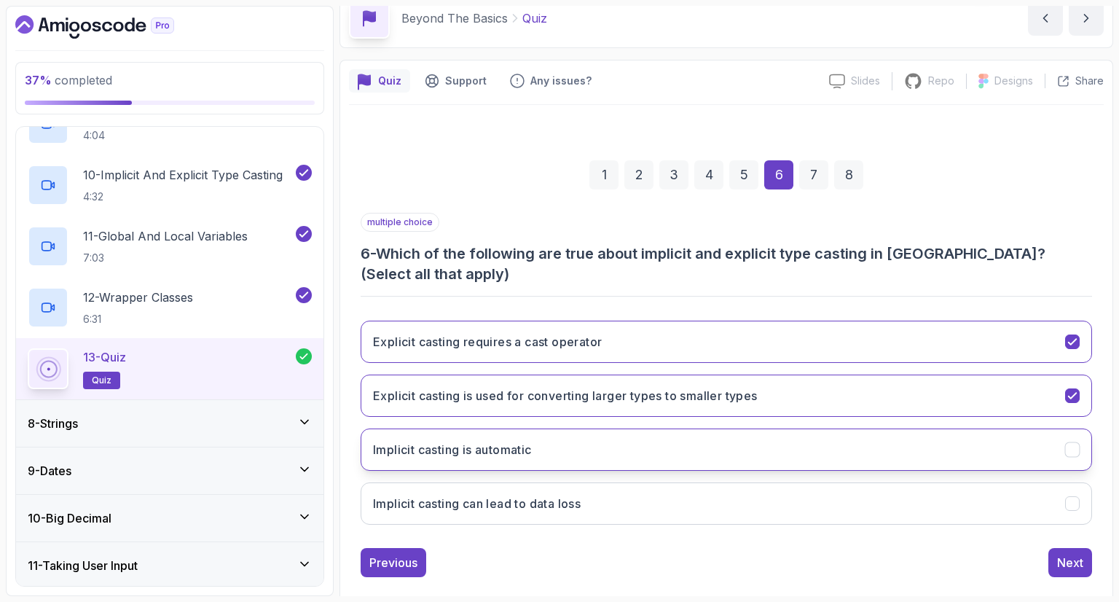
click at [615, 428] on button "Implicit casting is automatic" at bounding box center [726, 449] width 731 height 42
click at [634, 501] on button "Implicit casting can lead to data loss" at bounding box center [726, 503] width 731 height 42
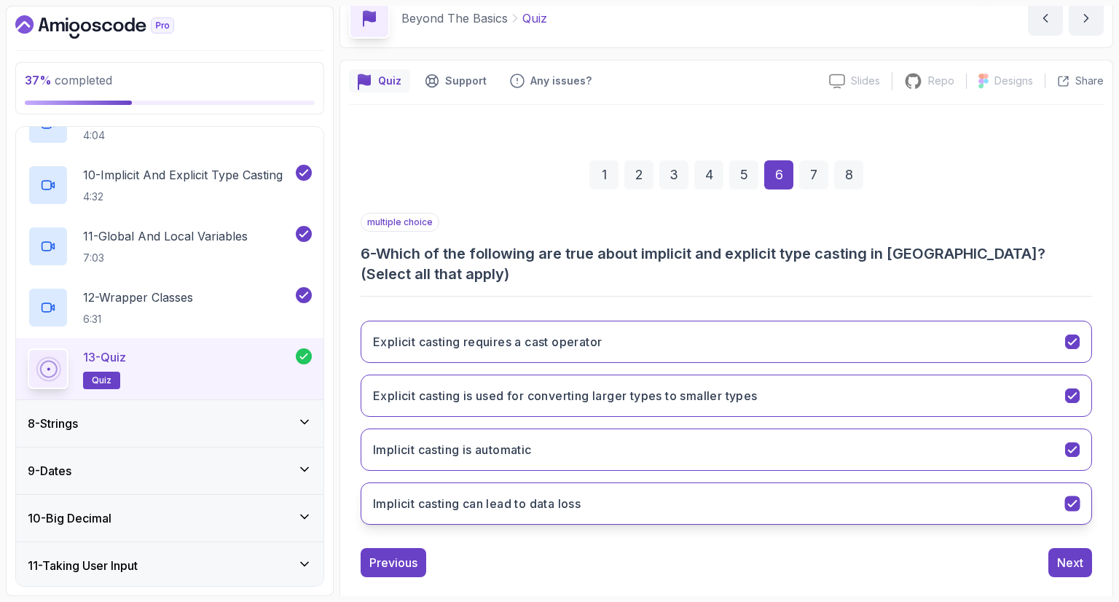
click at [640, 496] on button "Implicit casting can lead to data loss" at bounding box center [726, 503] width 731 height 42
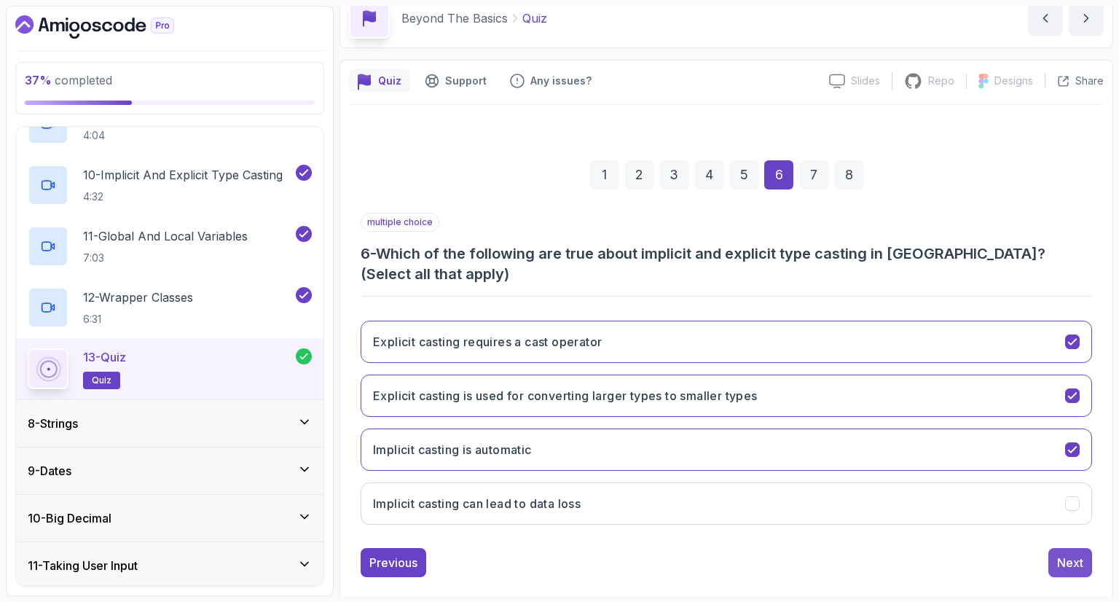
click at [1069, 554] on div "Next" at bounding box center [1070, 562] width 26 height 17
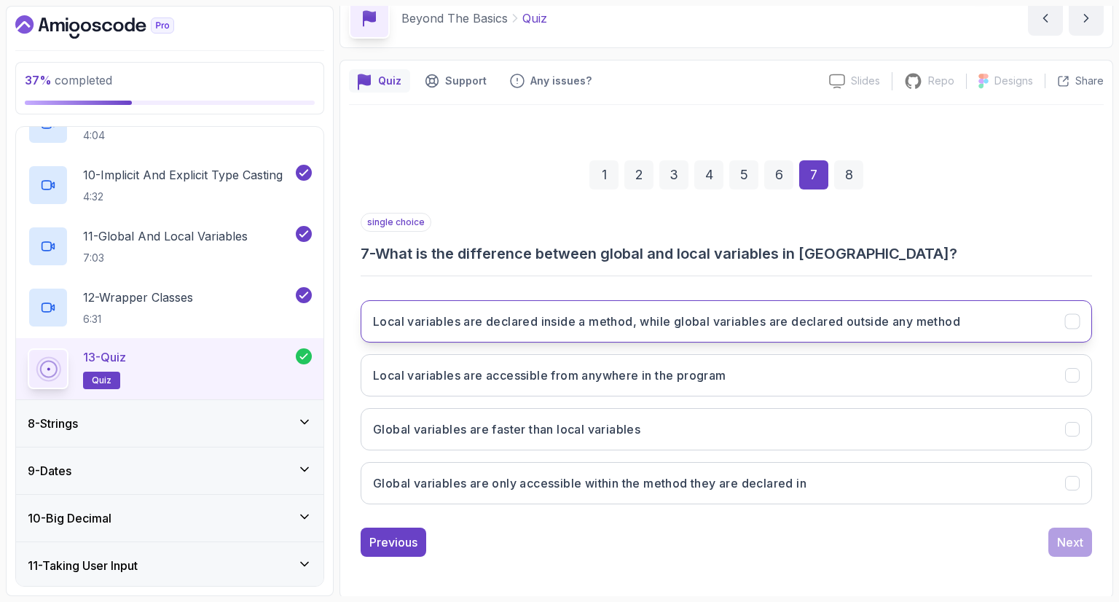
click at [510, 327] on h3 "Local variables are declared inside a method, while global variables are declar…" at bounding box center [666, 320] width 587 height 17
click at [1079, 538] on button "Next" at bounding box center [1070, 541] width 44 height 29
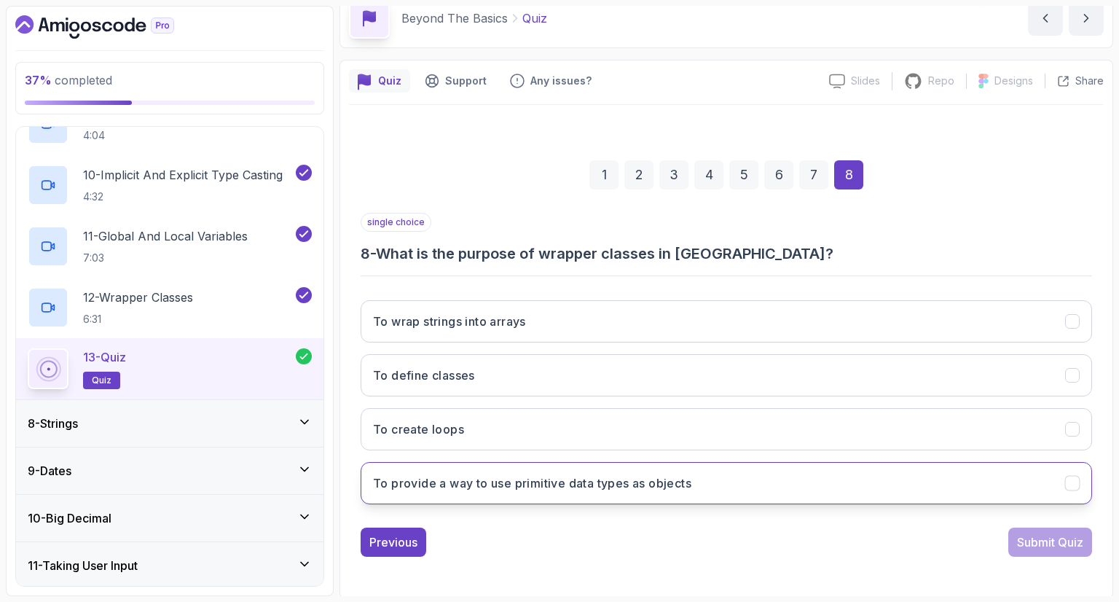
click at [587, 496] on button "To provide a way to use primitive data types as objects" at bounding box center [726, 483] width 731 height 42
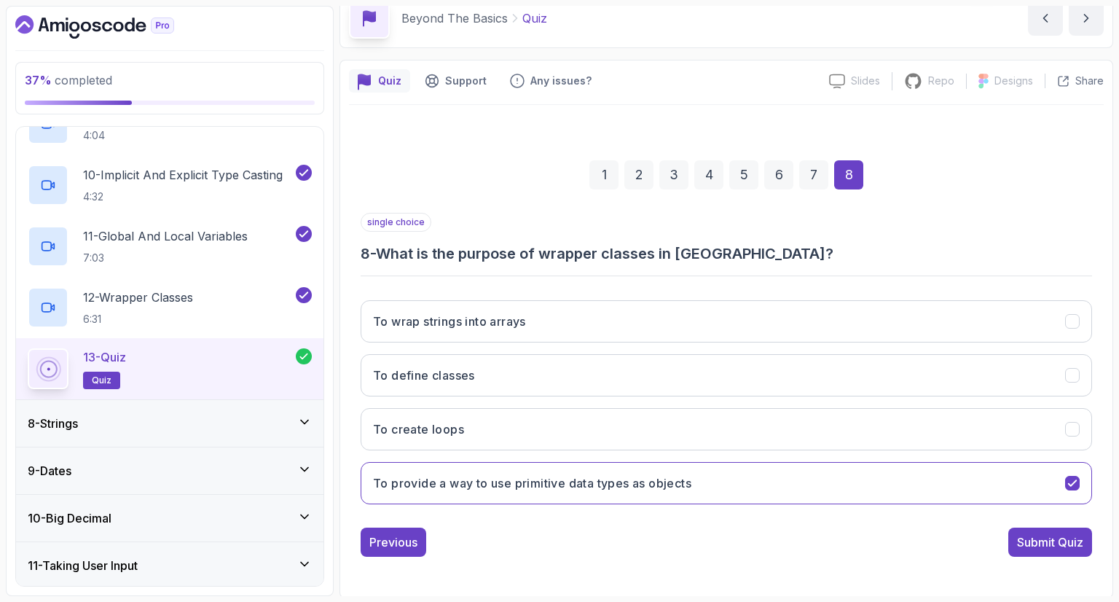
click at [1055, 533] on div "Submit Quiz" at bounding box center [1050, 541] width 66 height 17
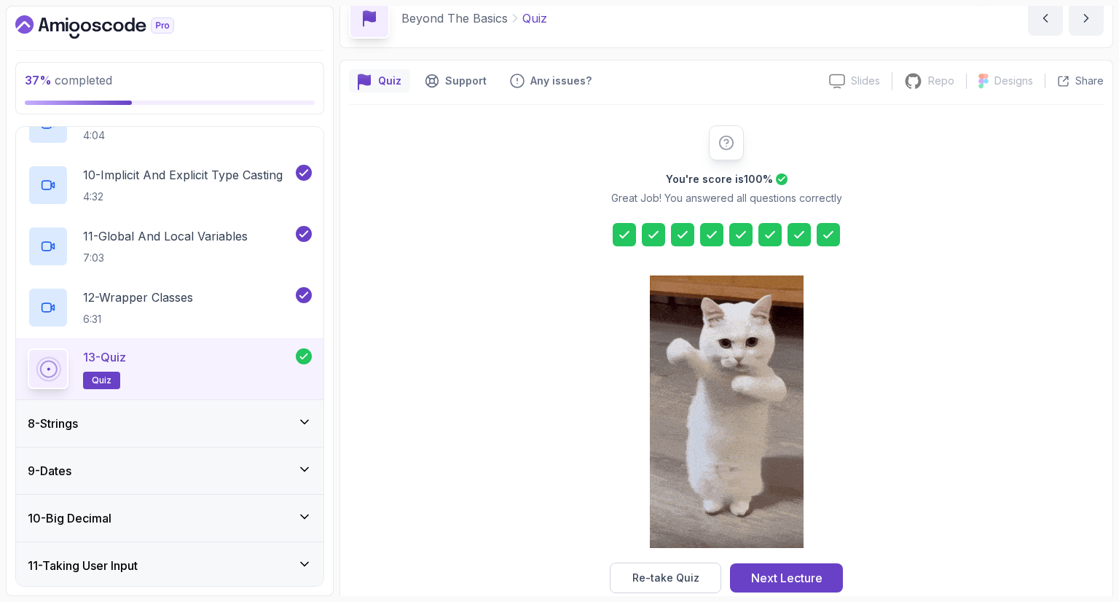
click at [751, 583] on div "Next Lecture" at bounding box center [786, 577] width 71 height 17
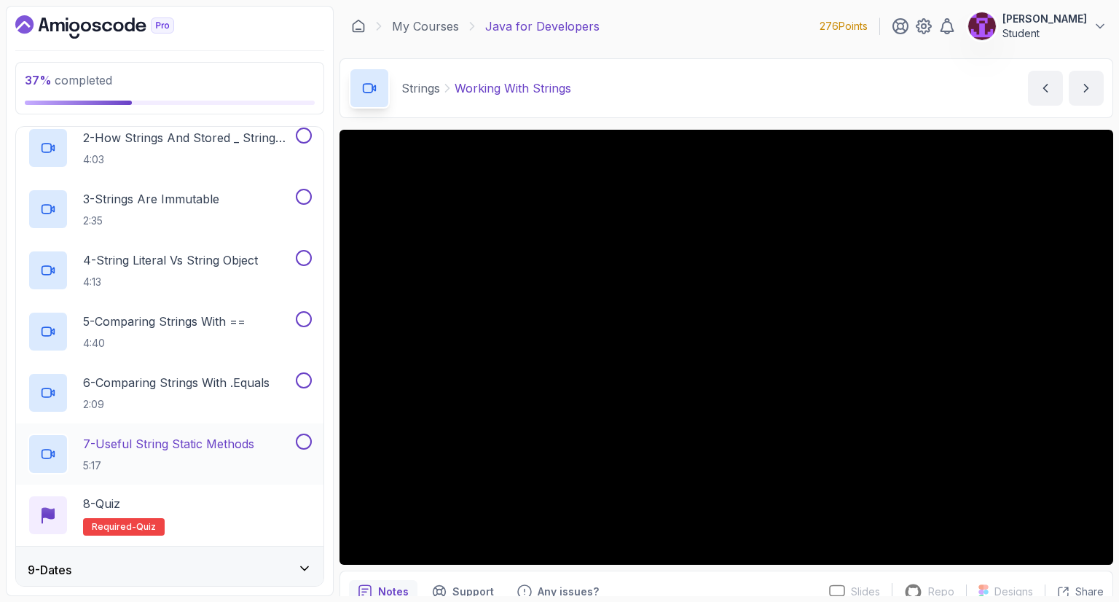
scroll to position [562, 0]
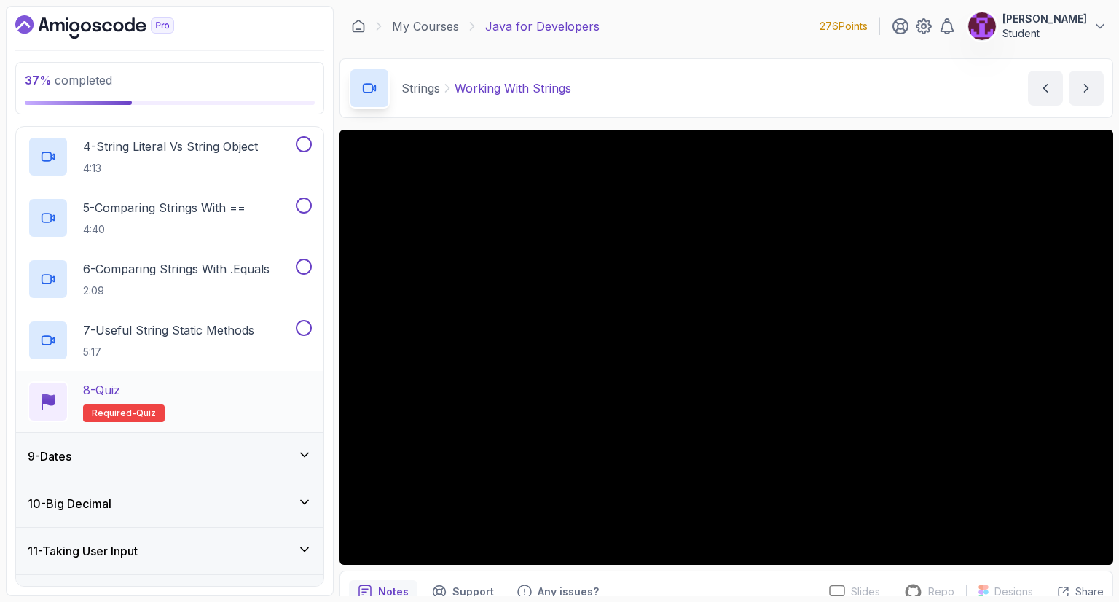
click at [192, 397] on div "8 - Quiz Required- quiz" at bounding box center [170, 401] width 284 height 41
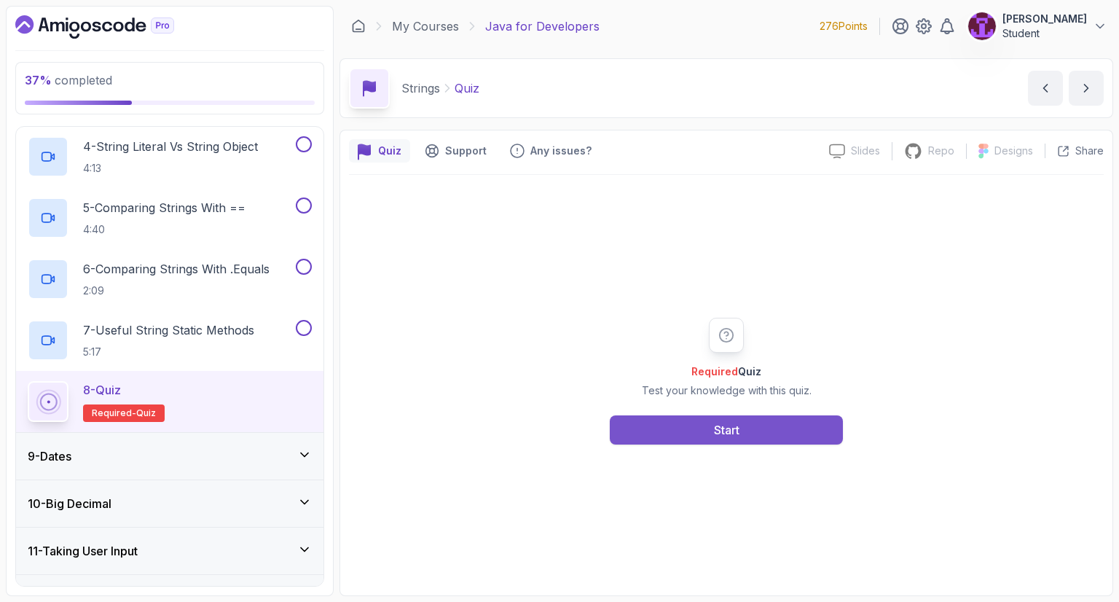
click at [679, 441] on button "Start" at bounding box center [726, 429] width 233 height 29
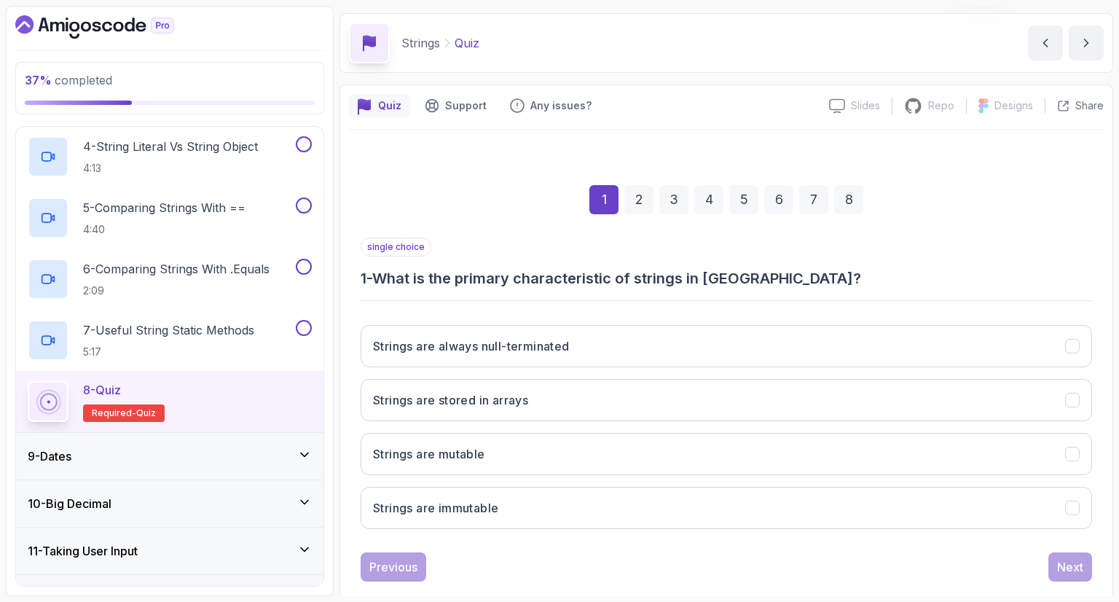
scroll to position [70, 0]
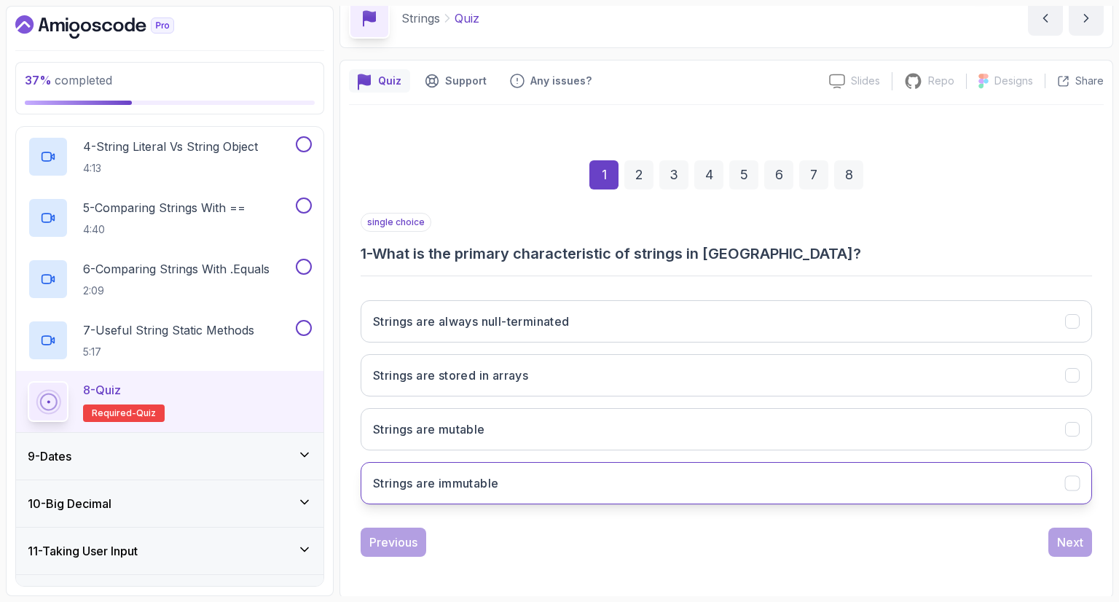
click at [574, 487] on button "Strings are immutable" at bounding box center [726, 483] width 731 height 42
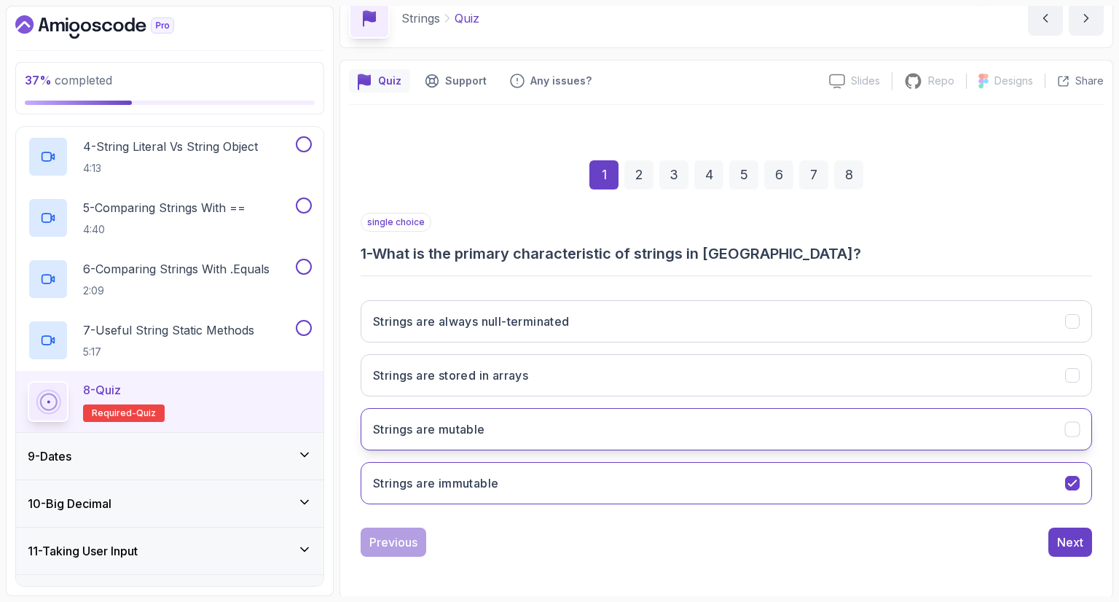
drag, startPoint x: 973, startPoint y: 430, endPoint x: 981, endPoint y: 444, distance: 15.4
click at [974, 432] on button "Strings are mutable" at bounding box center [726, 429] width 731 height 42
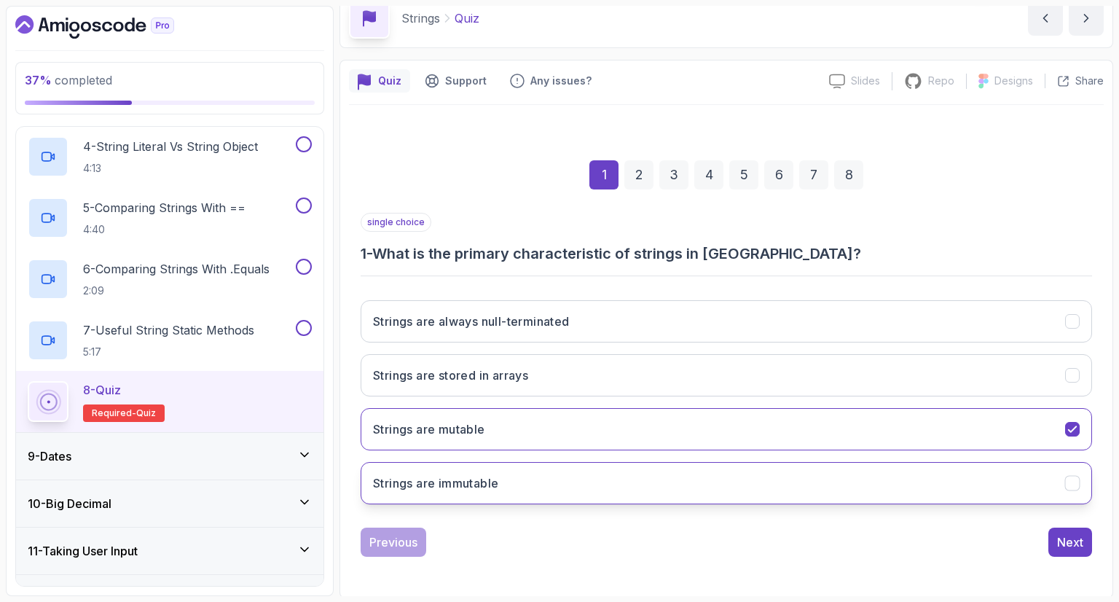
click at [994, 487] on button "Strings are immutable" at bounding box center [726, 483] width 731 height 42
click at [1045, 543] on div "Previous Next" at bounding box center [726, 541] width 731 height 29
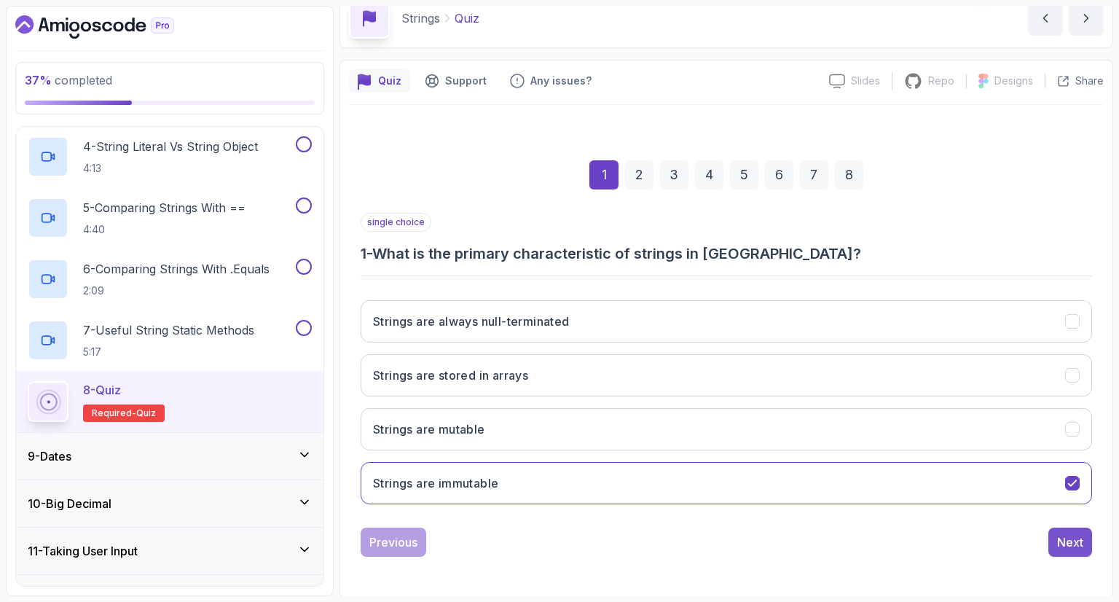
click at [1058, 538] on div "Next" at bounding box center [1070, 541] width 26 height 17
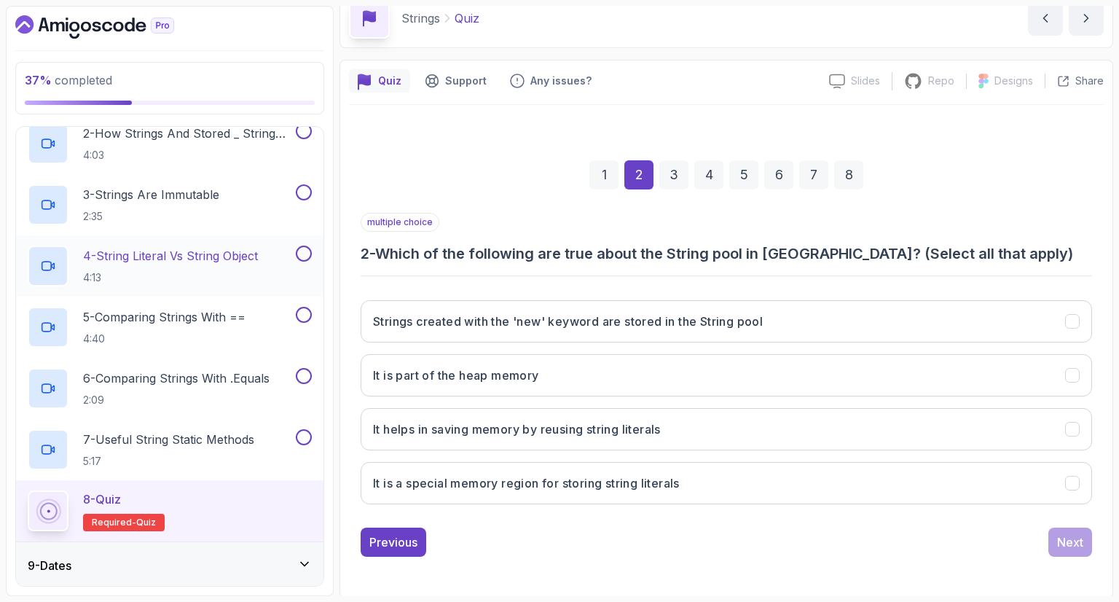
scroll to position [198, 0]
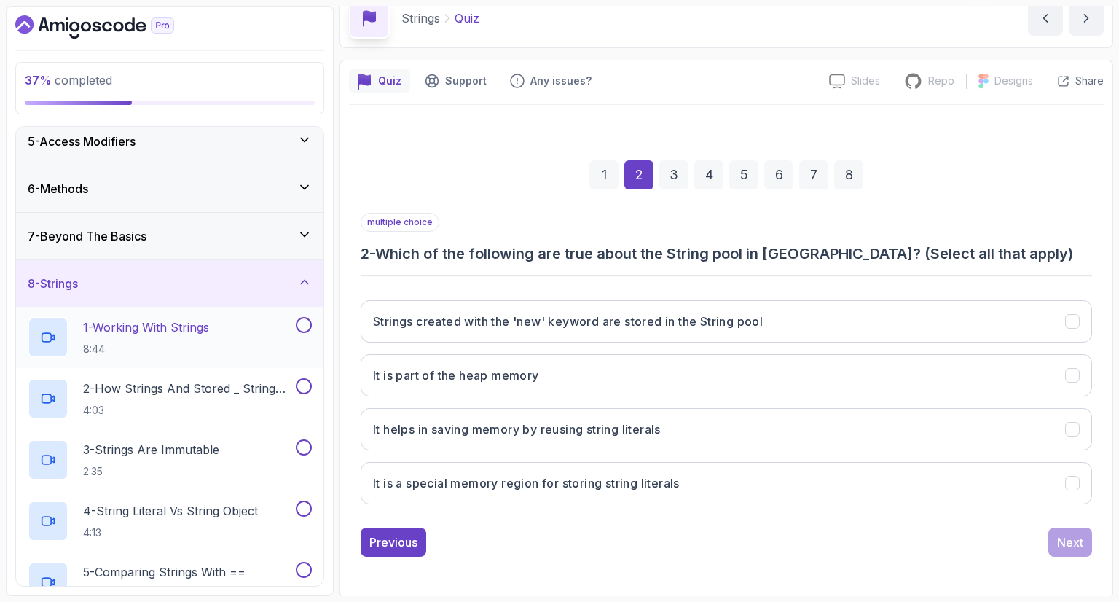
click at [198, 323] on p "1 - Working With Strings" at bounding box center [146, 326] width 126 height 17
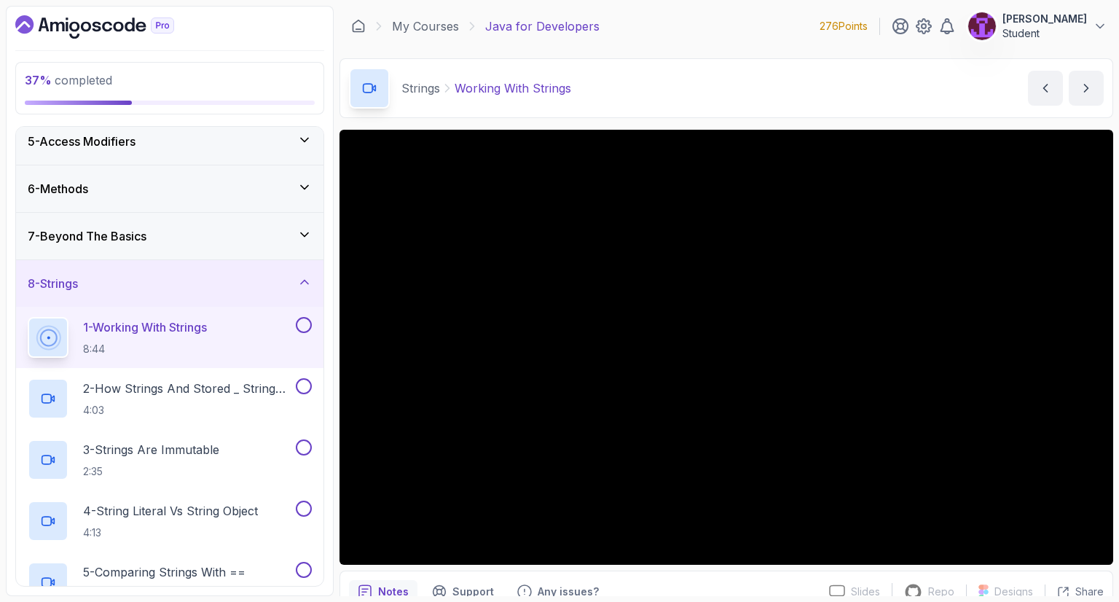
click at [306, 326] on button at bounding box center [304, 325] width 16 height 16
click at [230, 396] on h2 "2 - How Strings And Stored _ String Pool 4:03" at bounding box center [188, 398] width 210 height 38
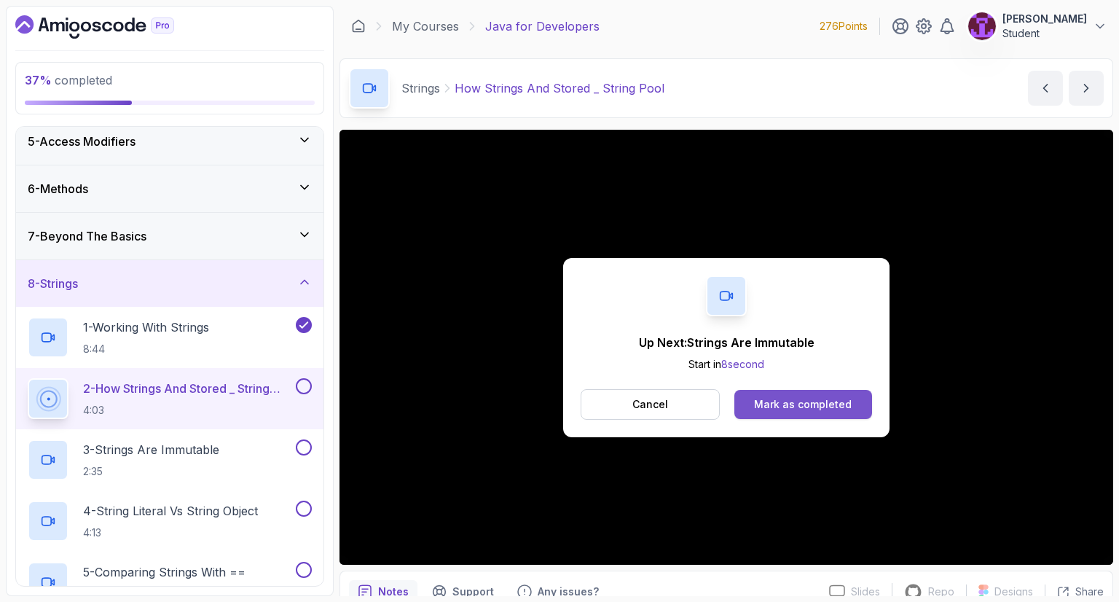
click at [814, 403] on div "Mark as completed" at bounding box center [803, 404] width 98 height 15
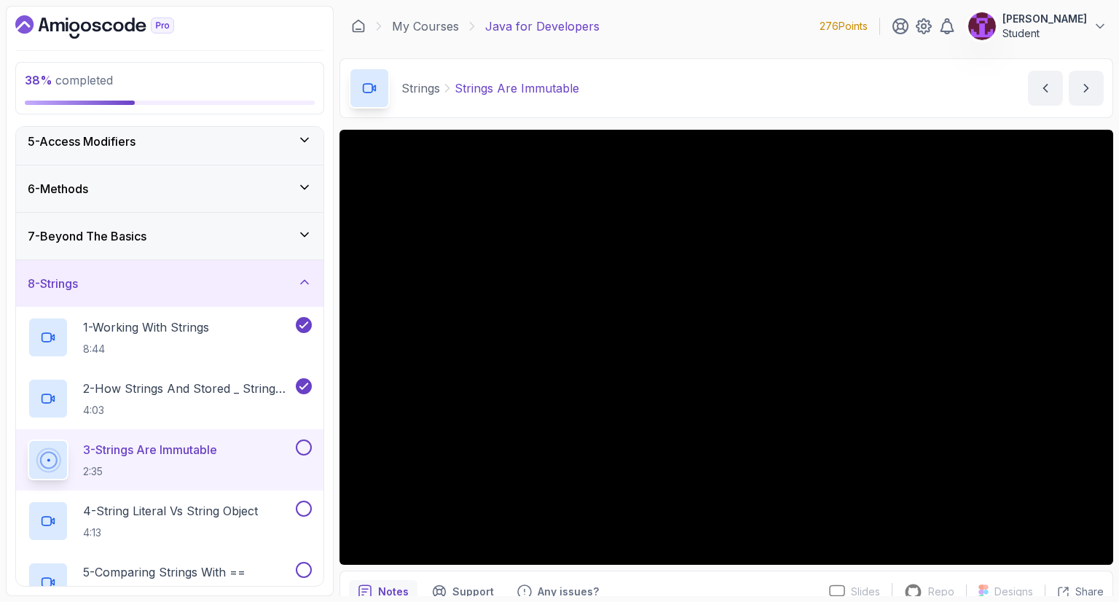
click at [303, 449] on button at bounding box center [304, 447] width 16 height 16
click at [227, 515] on p "4 - String Literal Vs String Object" at bounding box center [170, 510] width 175 height 17
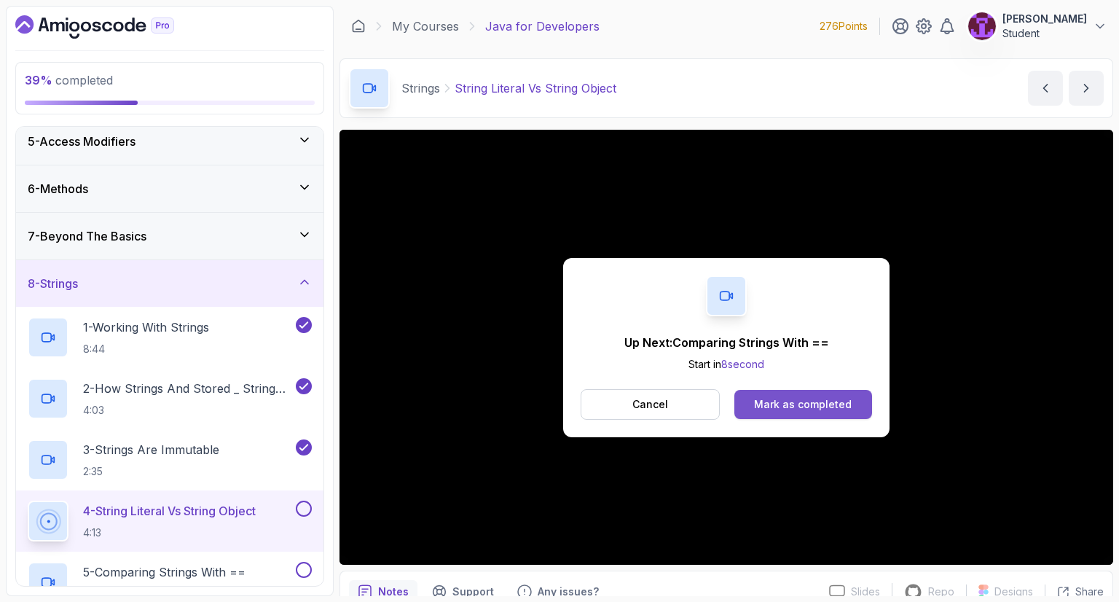
click at [834, 416] on div "Up Next: Comparing Strings With == Start in 8 second Cancel Mark as completed" at bounding box center [726, 347] width 326 height 179
click at [835, 400] on div "Mark as completed" at bounding box center [803, 404] width 98 height 15
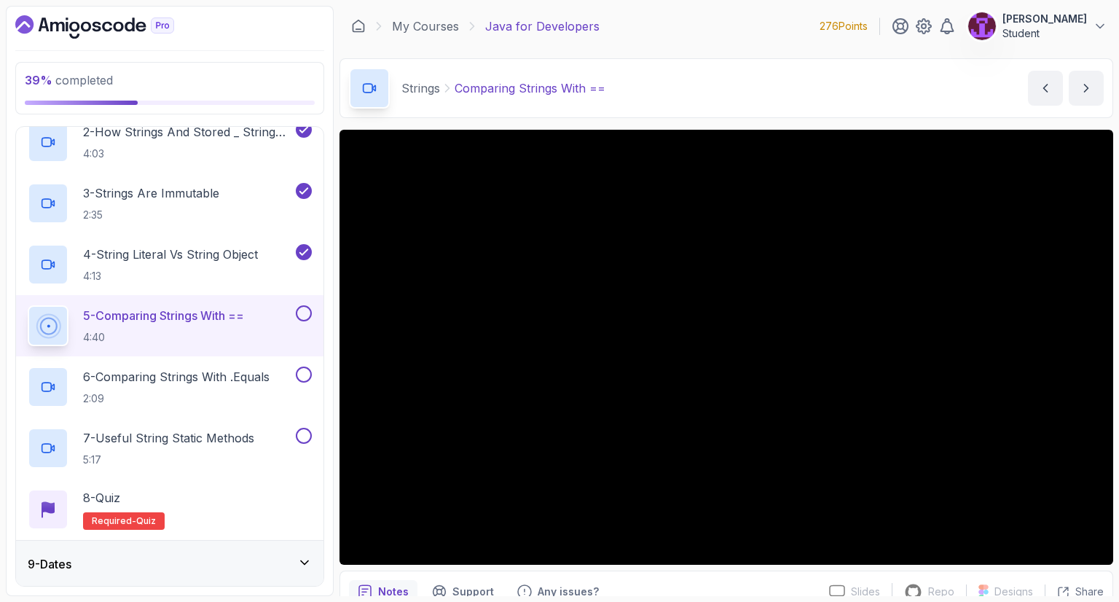
scroll to position [489, 0]
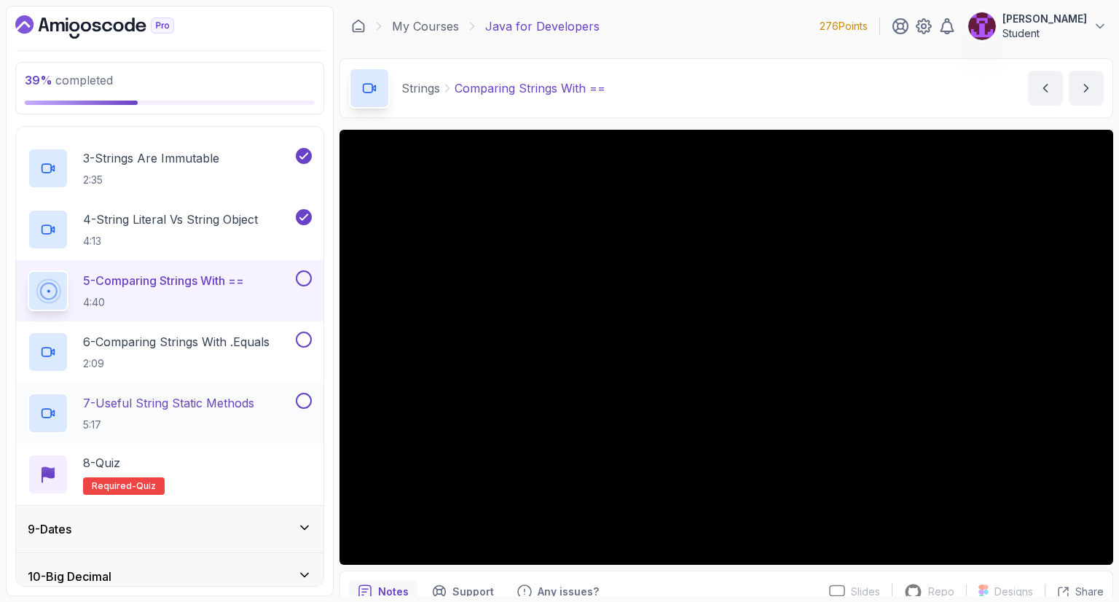
click at [250, 405] on p "7 - Useful String Static Methods" at bounding box center [168, 402] width 171 height 17
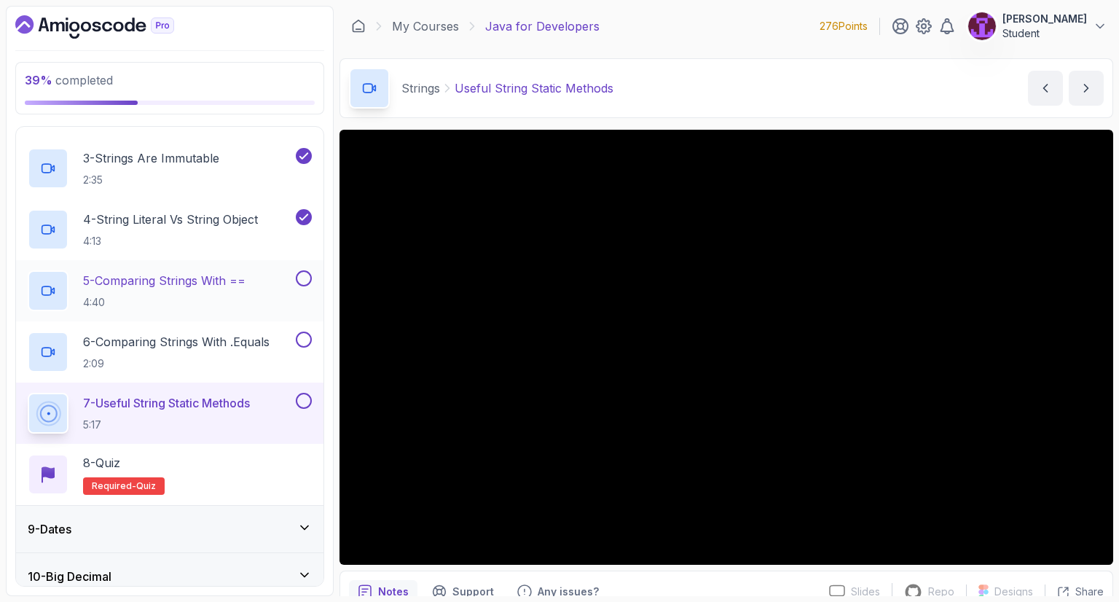
click at [304, 278] on button at bounding box center [304, 278] width 16 height 16
click at [301, 336] on button at bounding box center [304, 339] width 16 height 16
click at [303, 400] on button at bounding box center [304, 401] width 16 height 16
click at [207, 480] on div "8 - Quiz Required- quiz" at bounding box center [170, 474] width 284 height 41
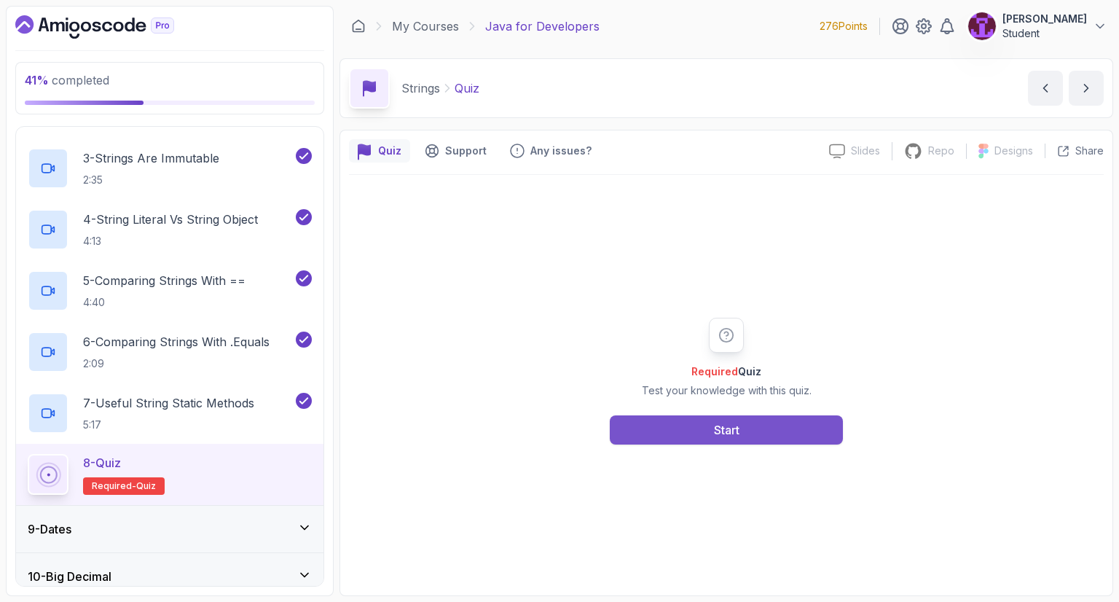
click at [688, 436] on button "Start" at bounding box center [726, 429] width 233 height 29
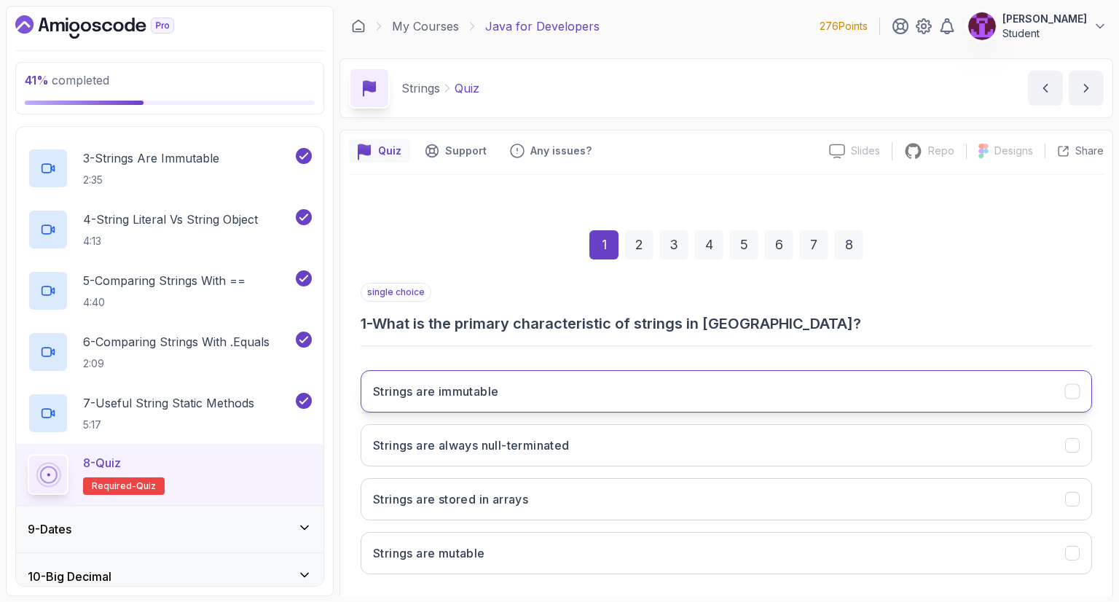
click at [524, 387] on button "Strings are immutable" at bounding box center [726, 391] width 731 height 42
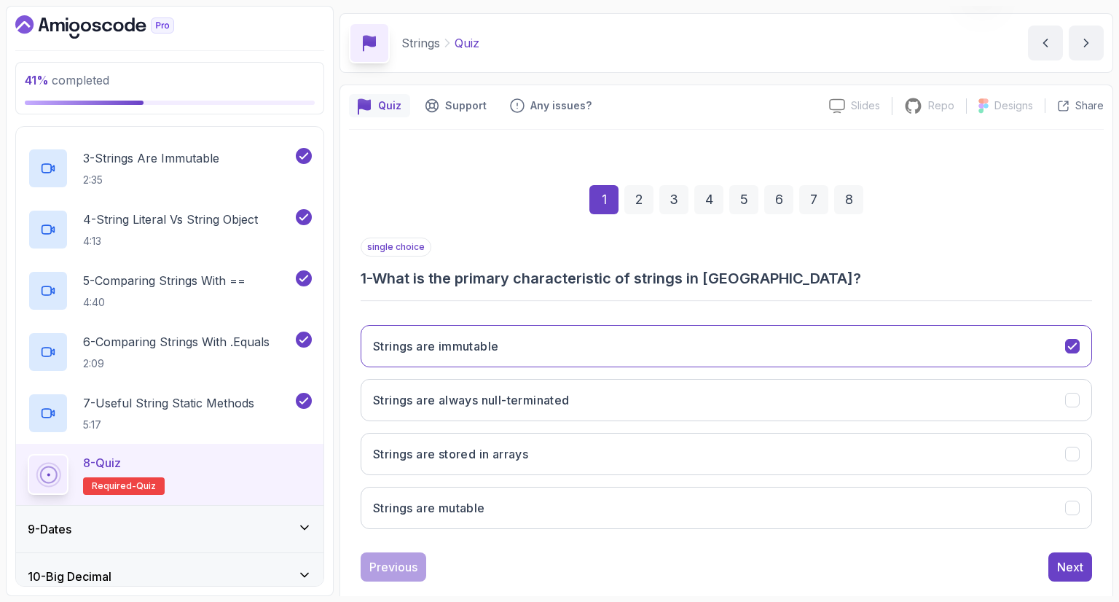
scroll to position [70, 0]
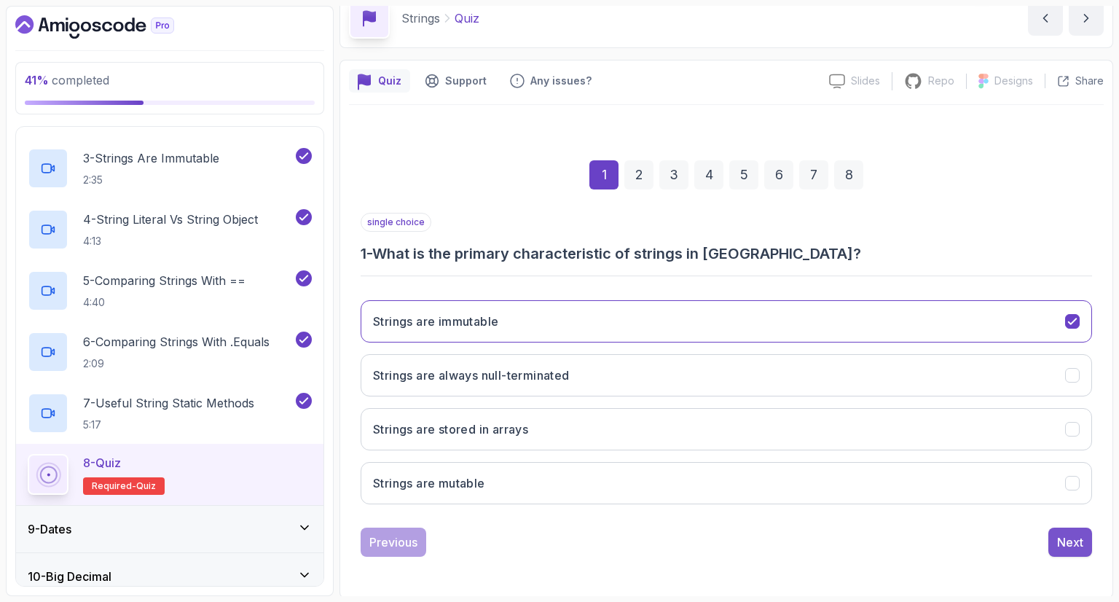
click at [1063, 544] on div "Next" at bounding box center [1070, 541] width 26 height 17
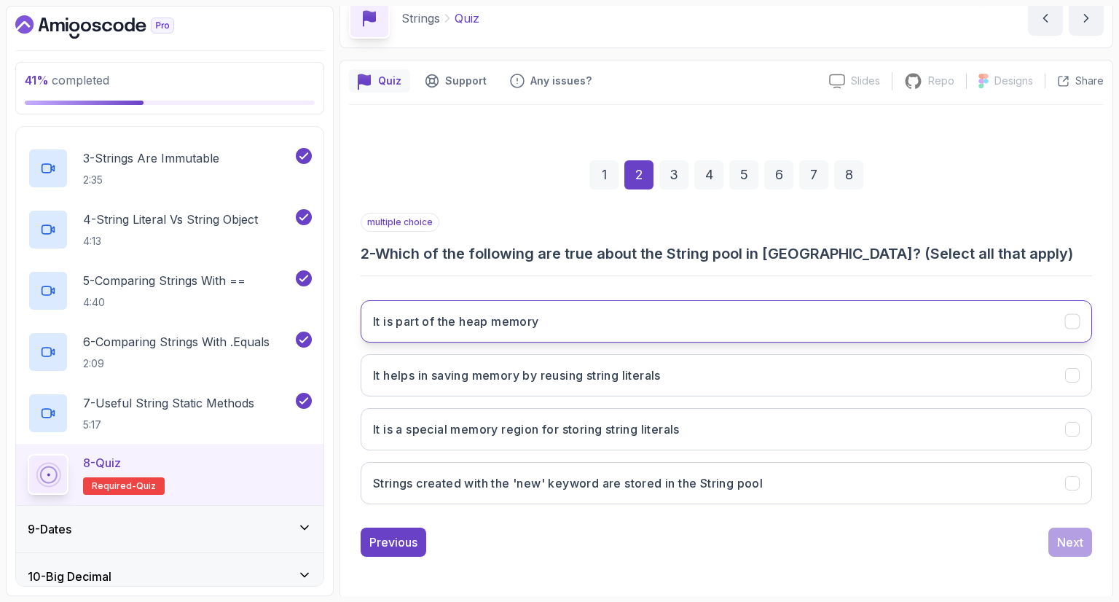
click at [550, 324] on button "It is part of the heap memory" at bounding box center [726, 321] width 731 height 42
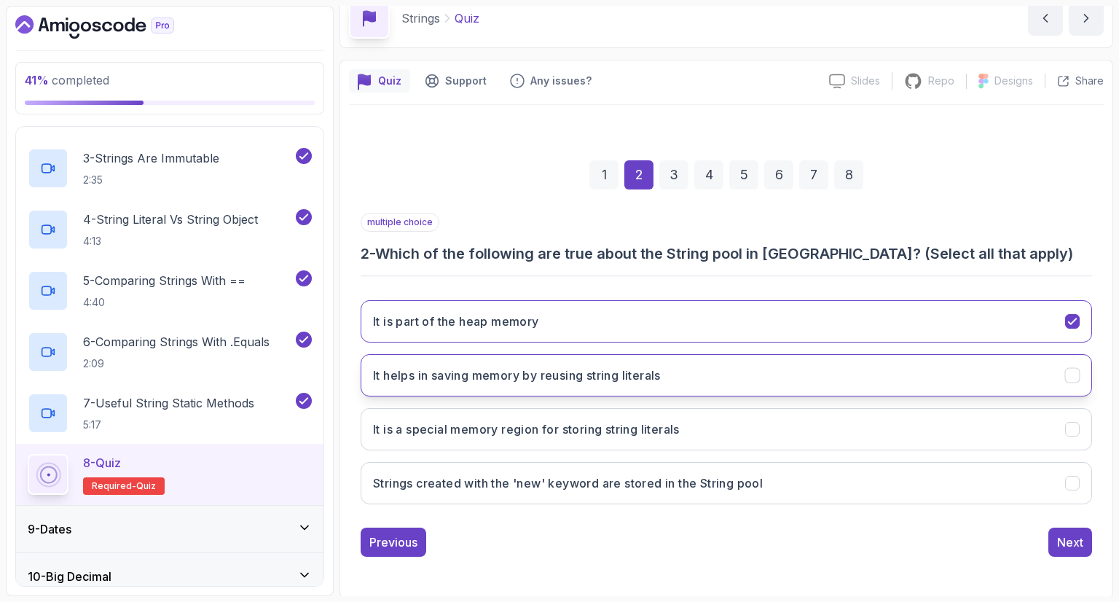
click at [493, 382] on button "It helps in saving memory by reusing string literals" at bounding box center [726, 375] width 731 height 42
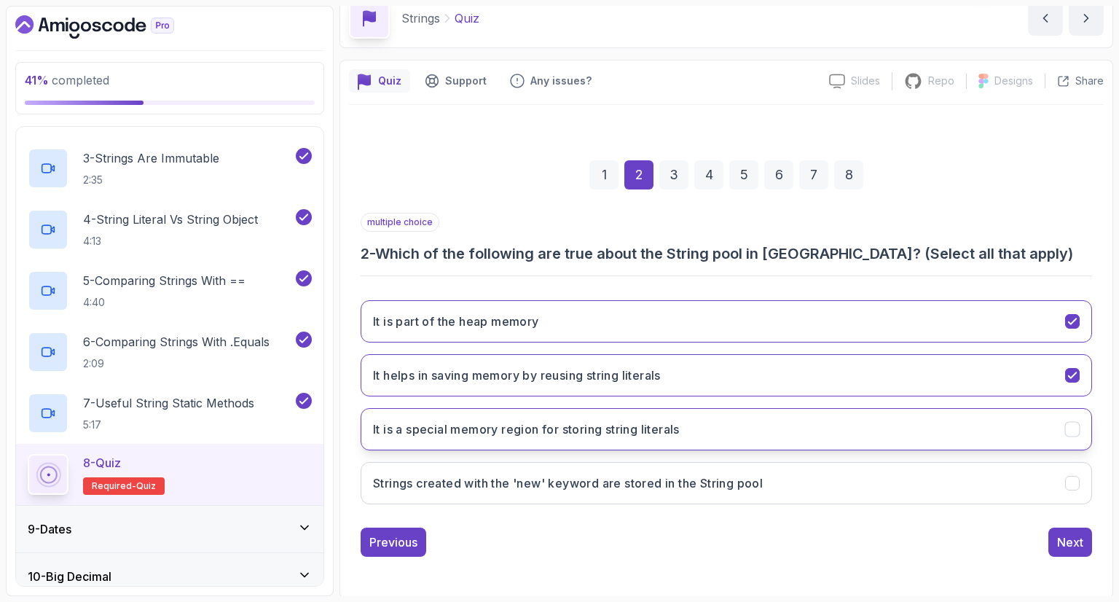
click at [524, 414] on button "It is a special memory region for storing string literals" at bounding box center [726, 429] width 731 height 42
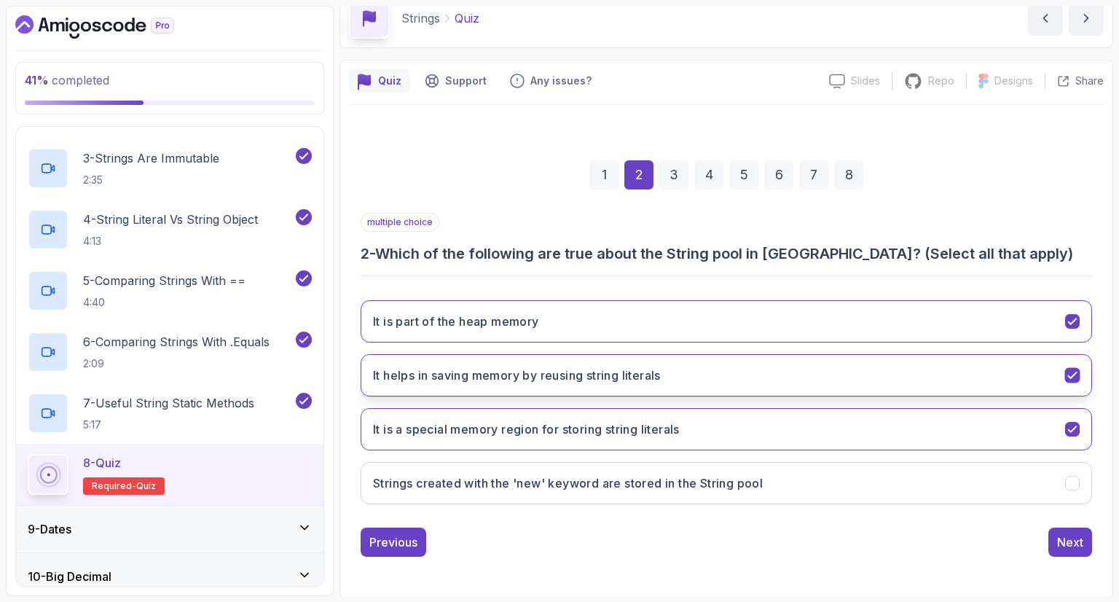
click at [541, 382] on button "It helps in saving memory by reusing string literals" at bounding box center [726, 375] width 731 height 42
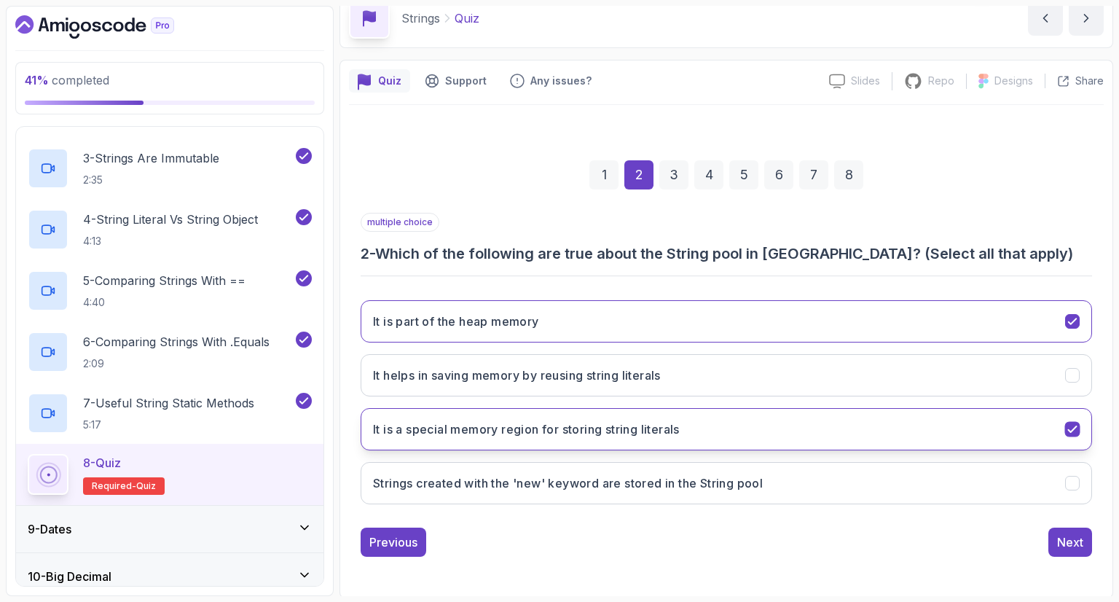
click at [545, 425] on h3 "It is a special memory region for storing string literals" at bounding box center [526, 428] width 307 height 17
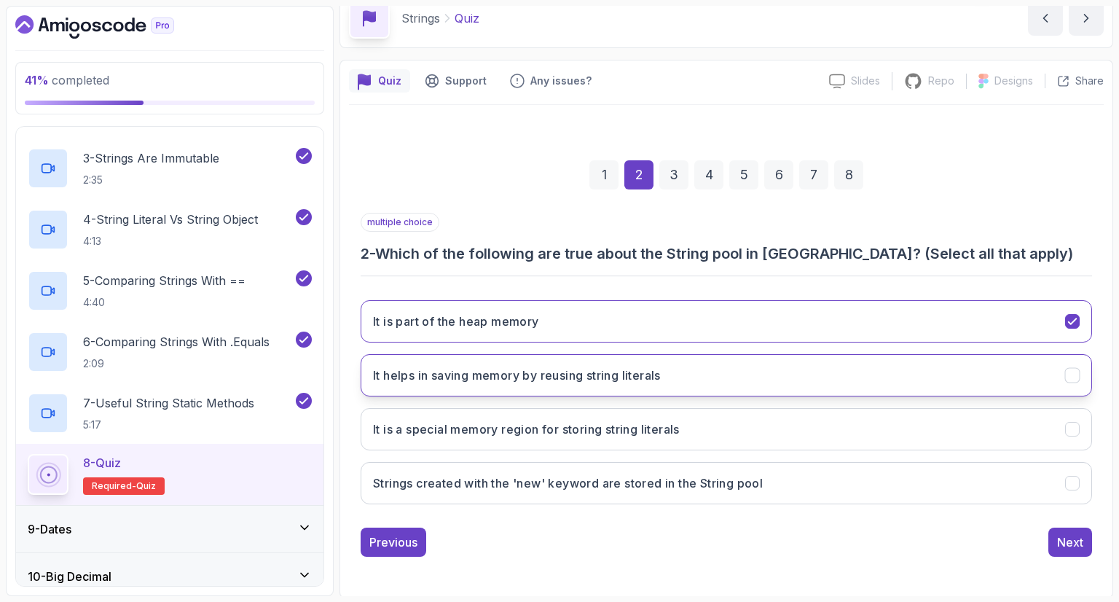
click at [562, 382] on button "It helps in saving memory by reusing string literals" at bounding box center [726, 375] width 731 height 42
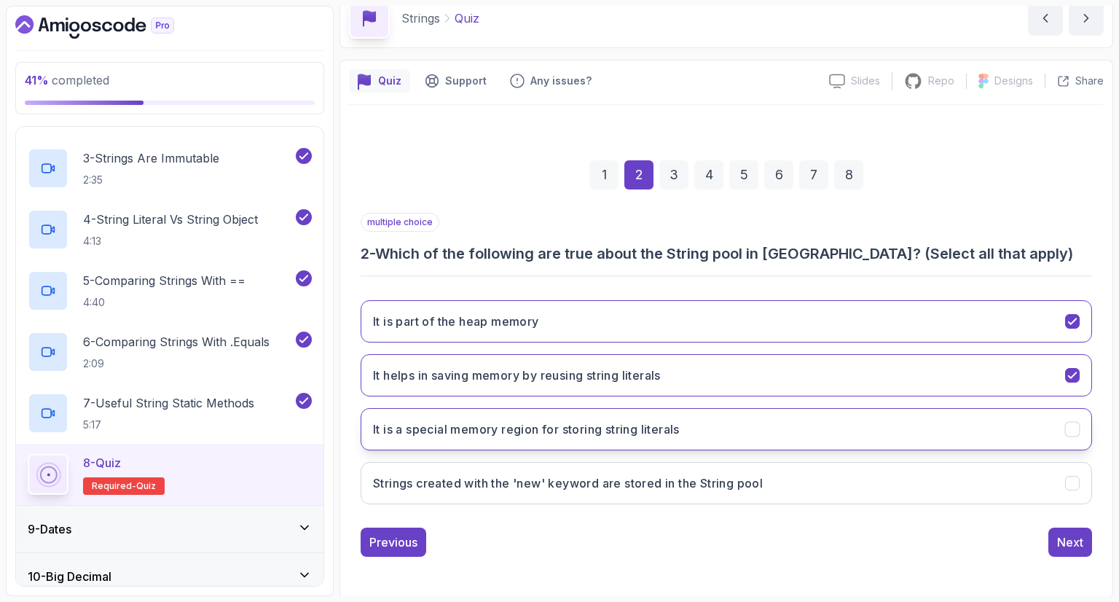
click at [731, 435] on button "It is a special memory region for storing string literals" at bounding box center [726, 429] width 731 height 42
click at [1058, 535] on div "Next" at bounding box center [1070, 541] width 26 height 17
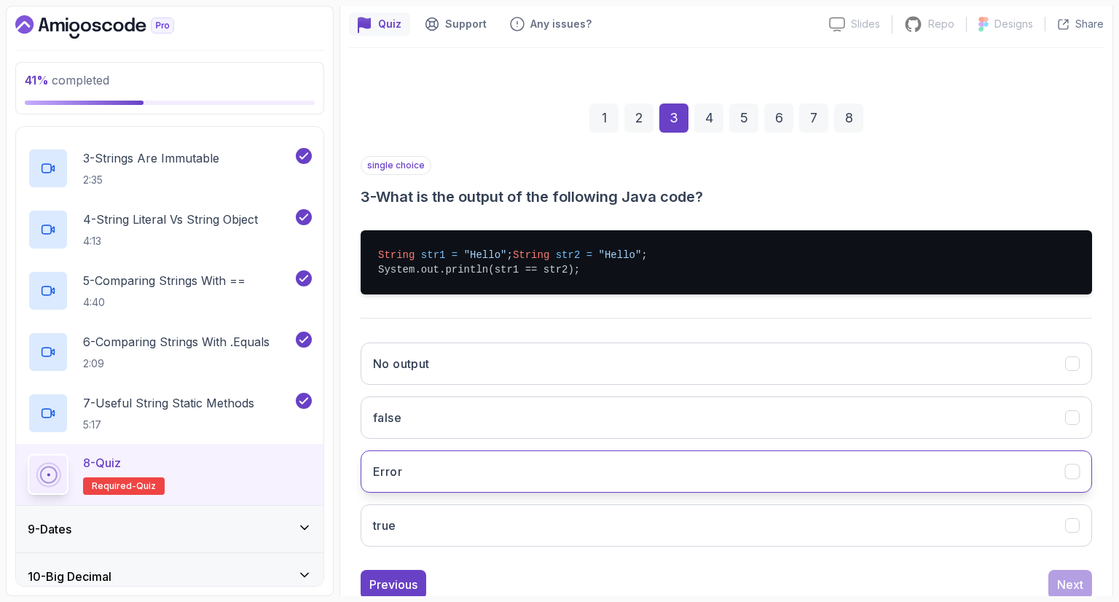
scroll to position [143, 0]
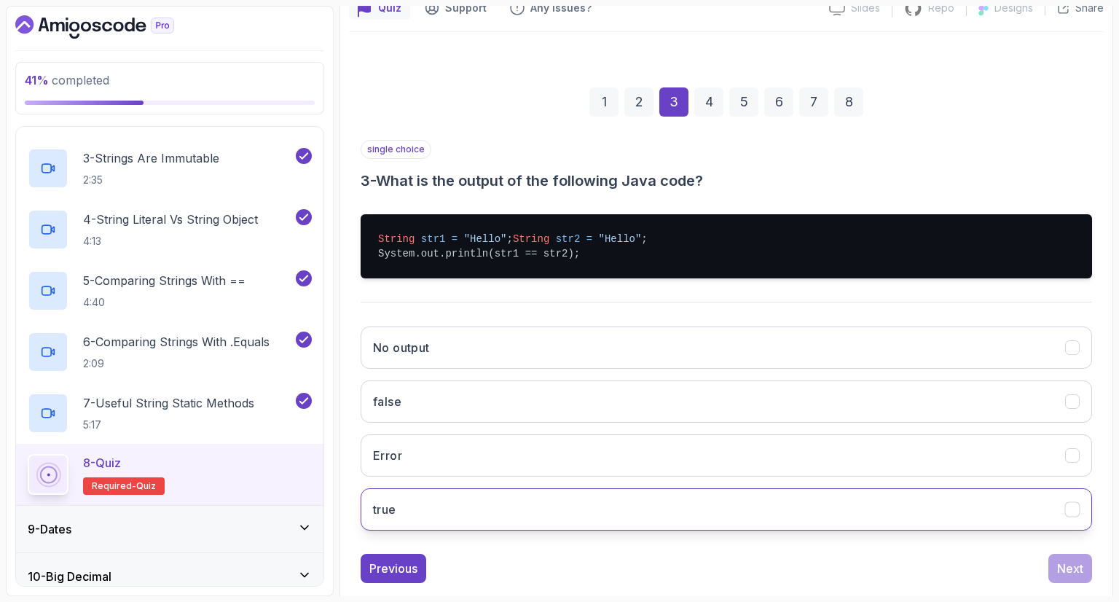
click at [439, 530] on button "true" at bounding box center [726, 509] width 731 height 42
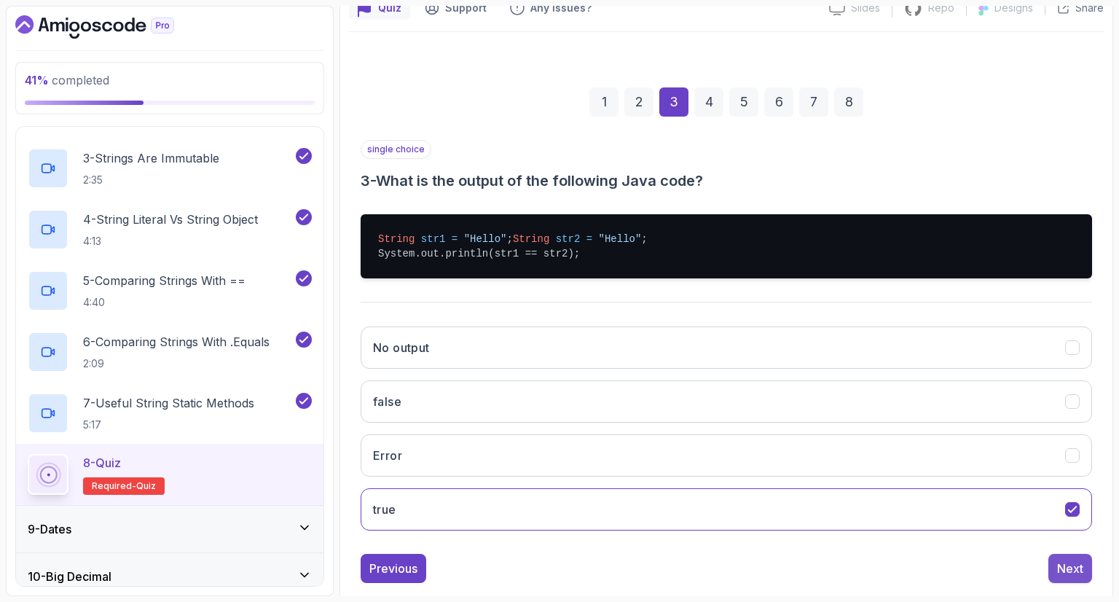
click at [1063, 575] on div "Next" at bounding box center [1070, 567] width 26 height 17
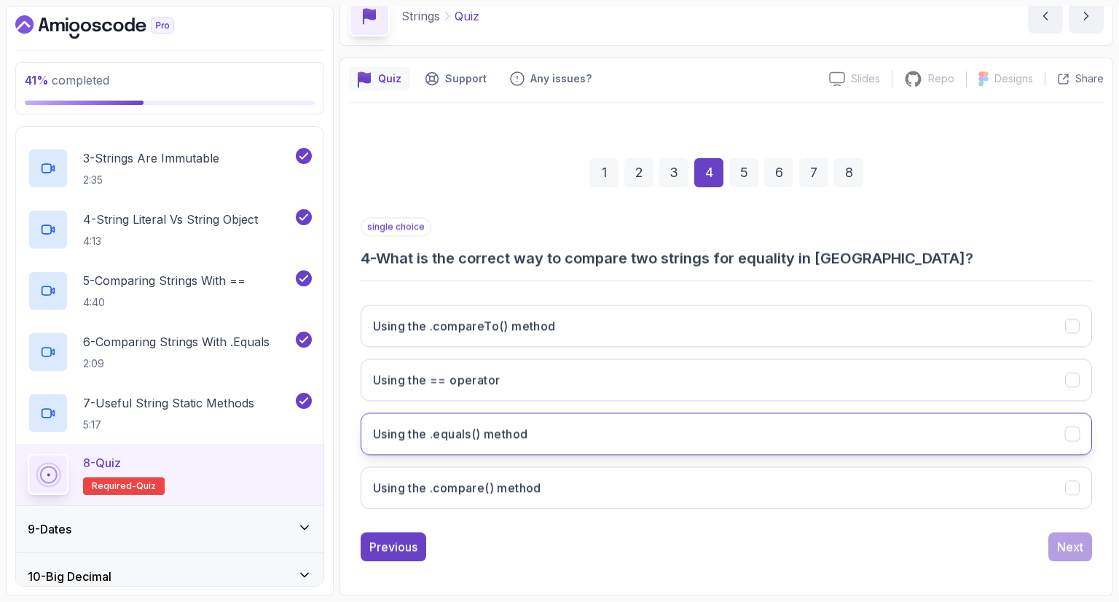
scroll to position [70, 0]
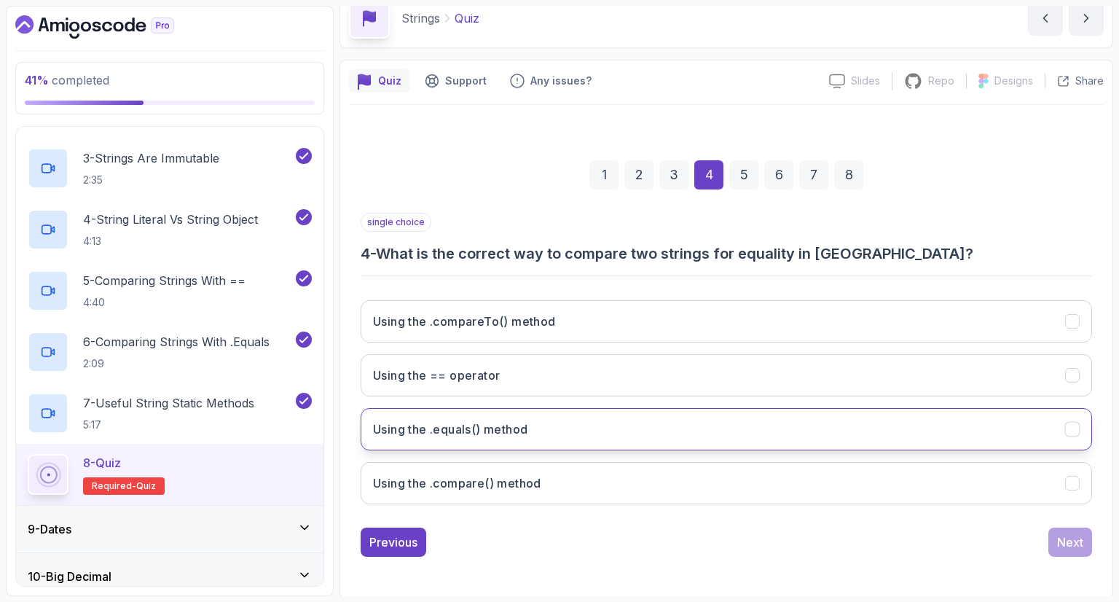
click at [543, 442] on button "Using the .equals() method" at bounding box center [726, 429] width 731 height 42
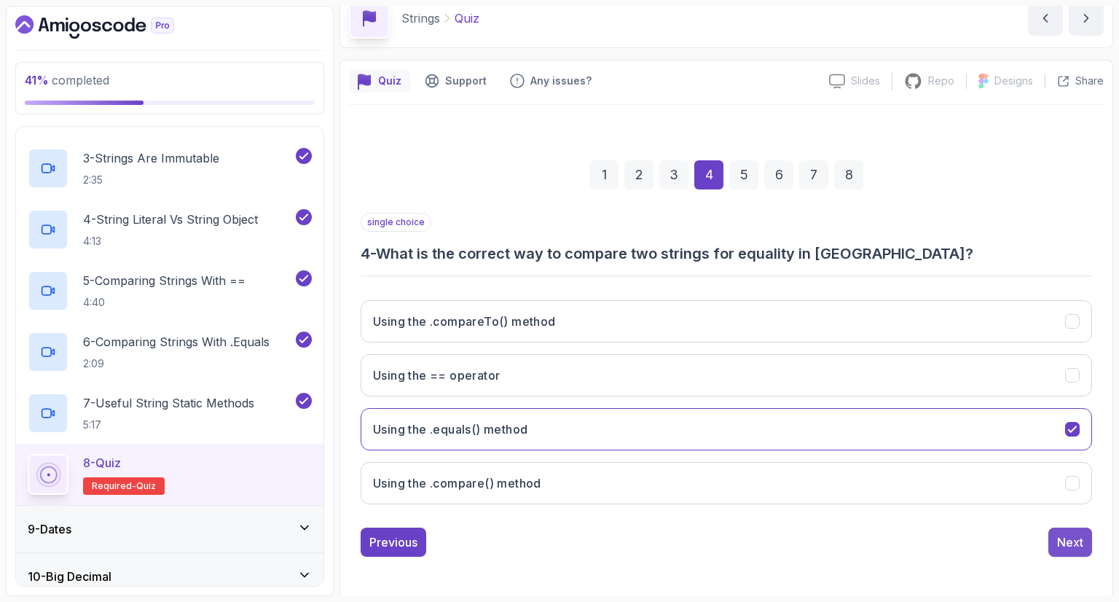
drag, startPoint x: 1063, startPoint y: 534, endPoint x: 1058, endPoint y: 541, distance: 8.9
click at [1063, 534] on div "Next" at bounding box center [1070, 541] width 26 height 17
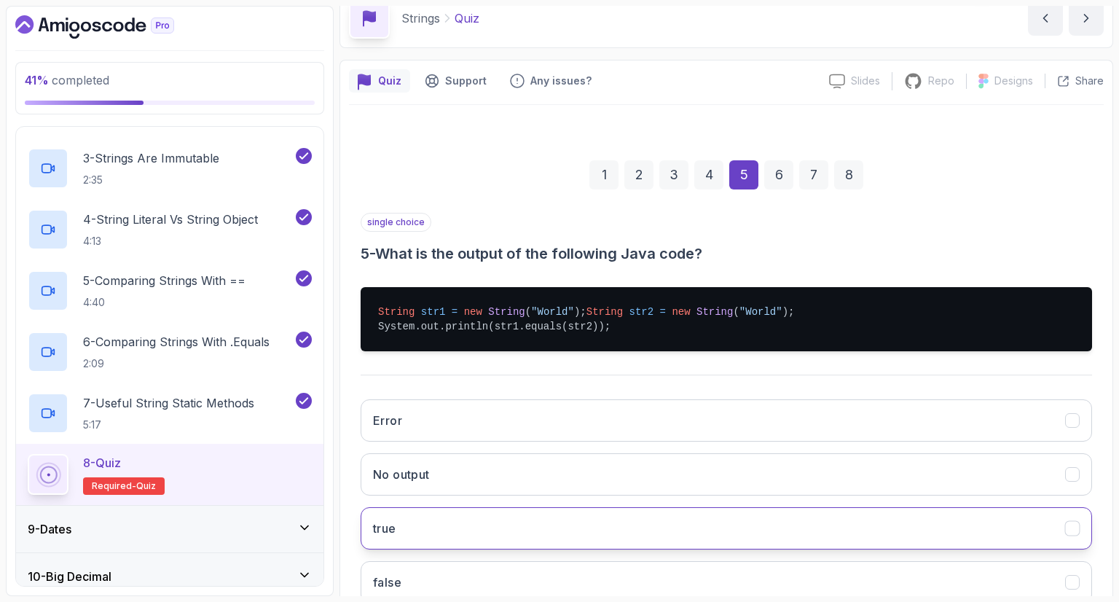
click at [447, 525] on button "true" at bounding box center [726, 528] width 731 height 42
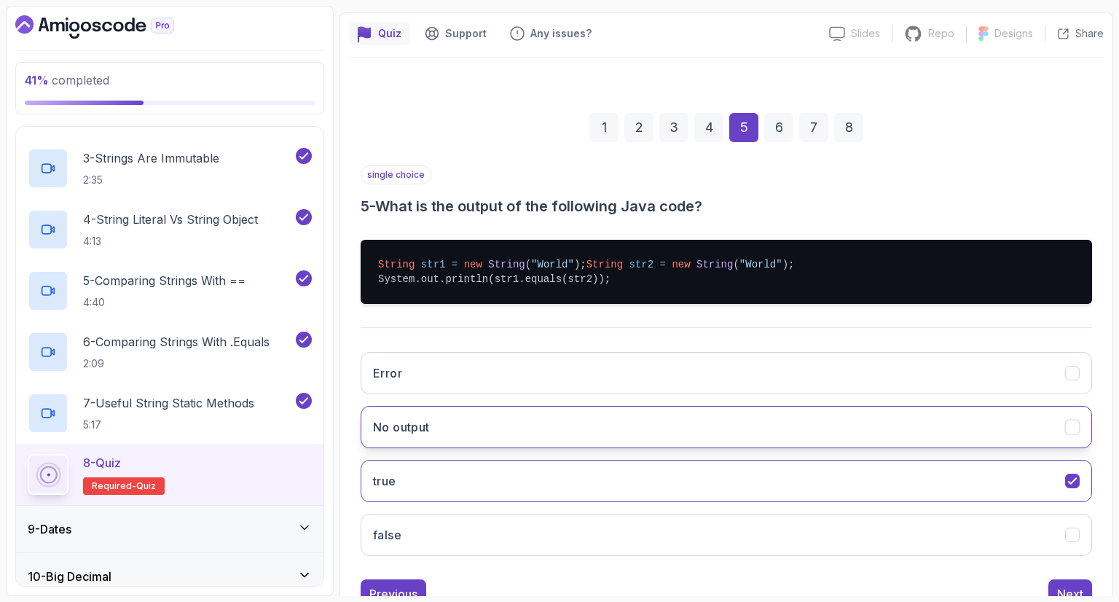
scroll to position [143, 0]
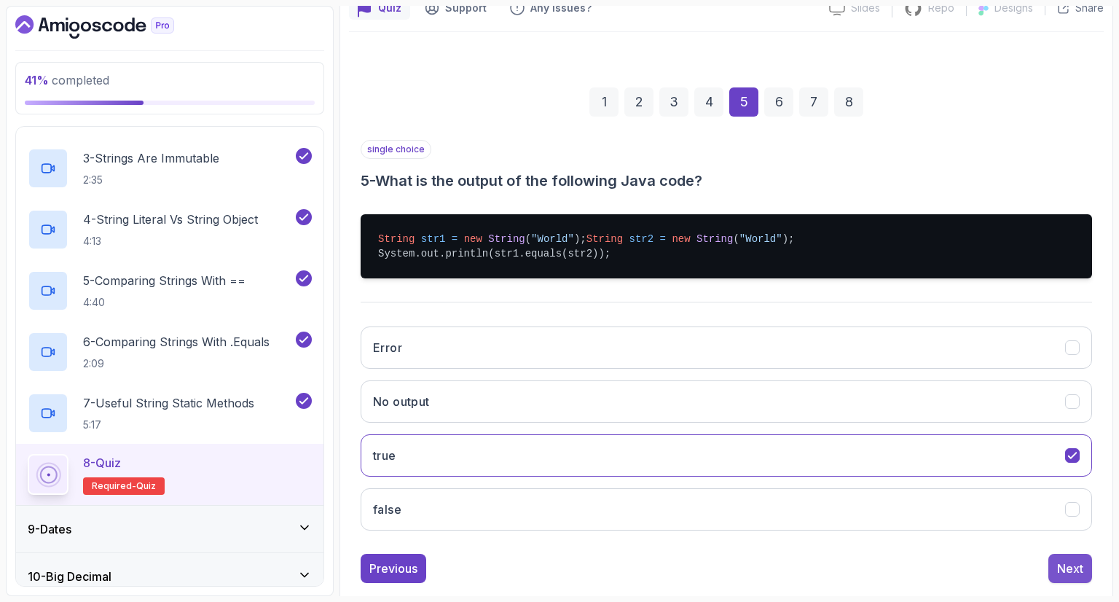
click at [1061, 576] on div "Next" at bounding box center [1070, 567] width 26 height 17
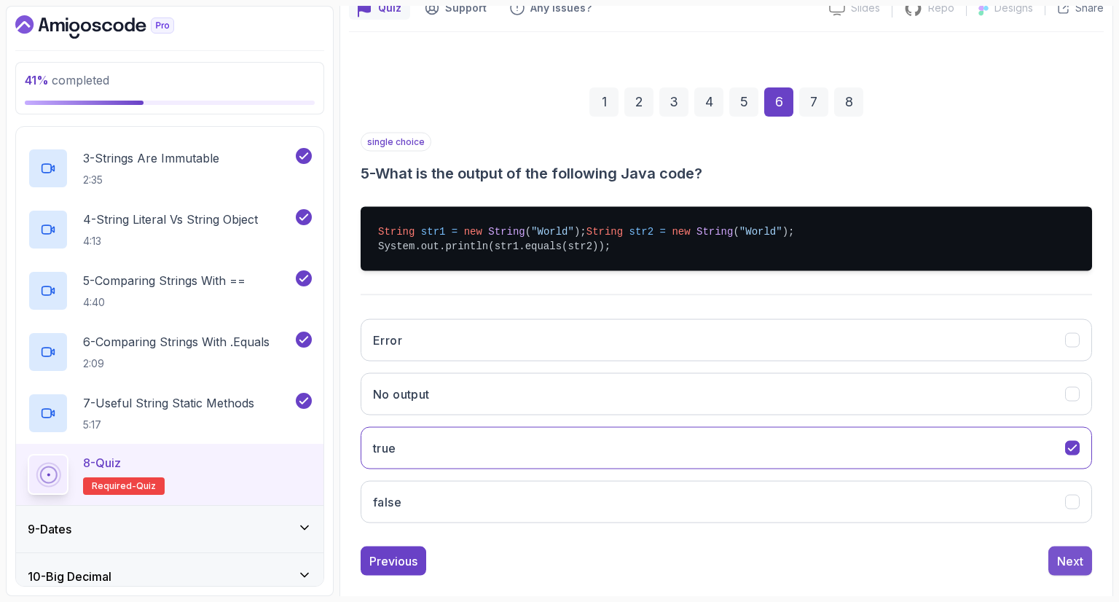
scroll to position [70, 0]
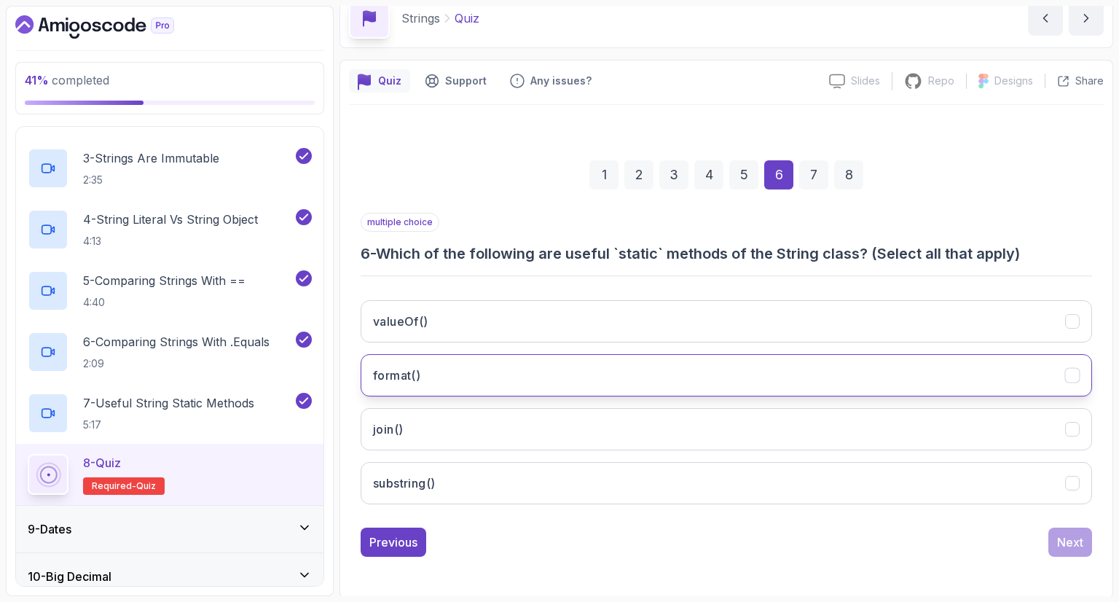
click at [565, 378] on button "format()" at bounding box center [726, 375] width 731 height 42
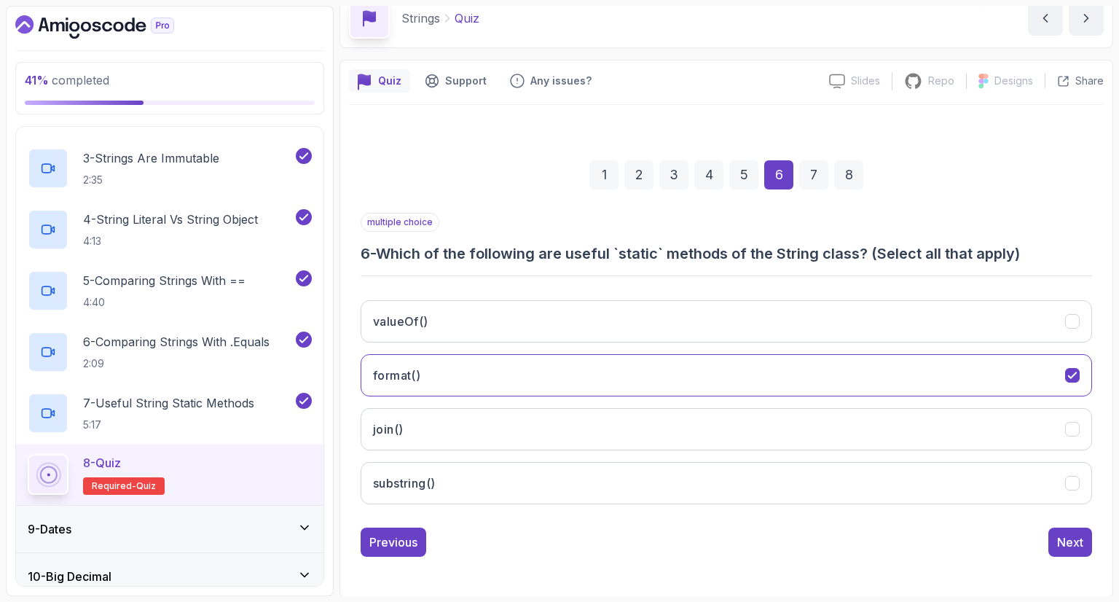
click at [542, 455] on div "valueOf() format() join() substring()" at bounding box center [726, 401] width 731 height 227
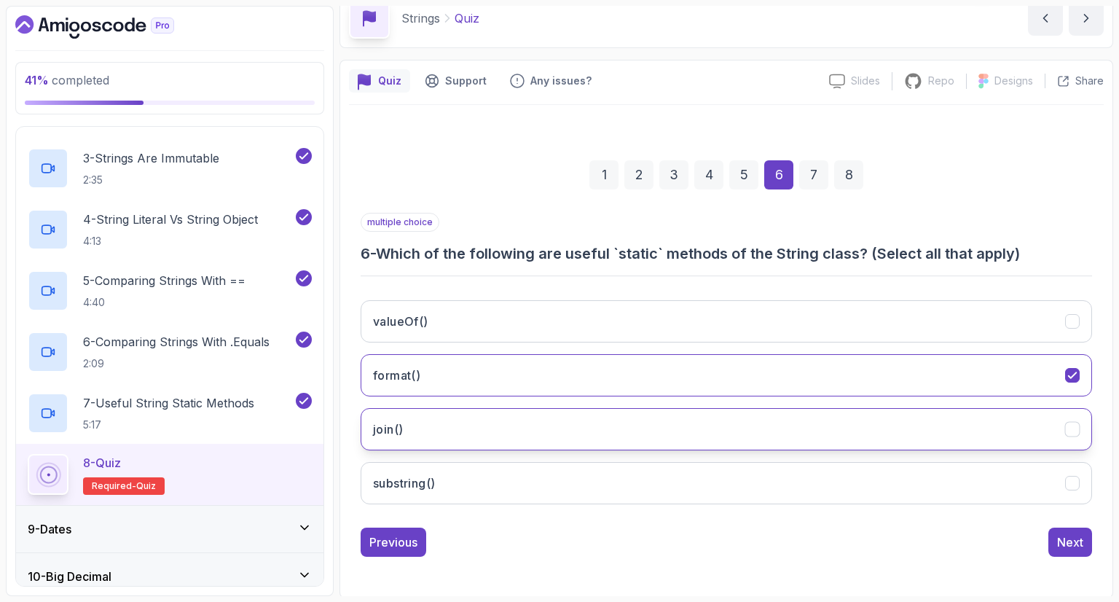
click at [550, 438] on button "join()" at bounding box center [726, 429] width 731 height 42
click at [562, 470] on button "substring()" at bounding box center [726, 483] width 731 height 42
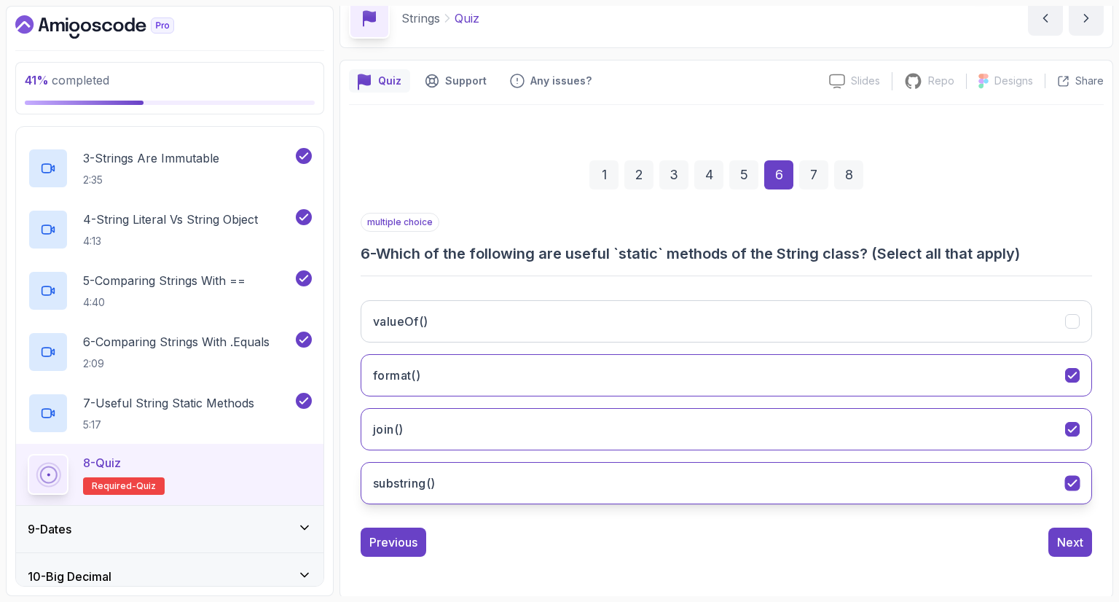
click at [629, 486] on button "substring()" at bounding box center [726, 483] width 731 height 42
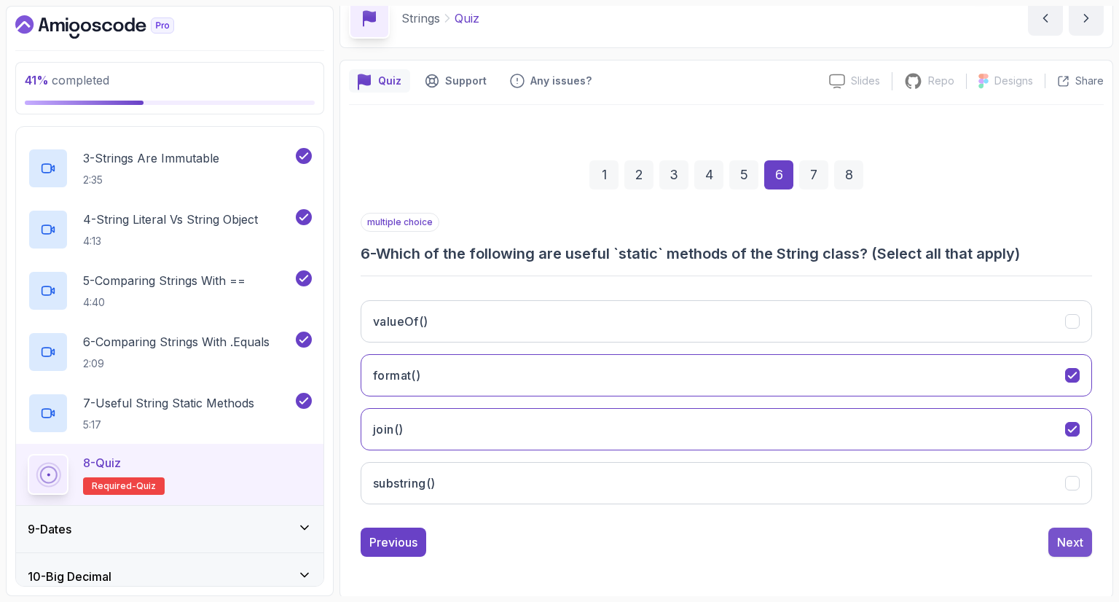
click at [1075, 528] on button "Next" at bounding box center [1070, 541] width 44 height 29
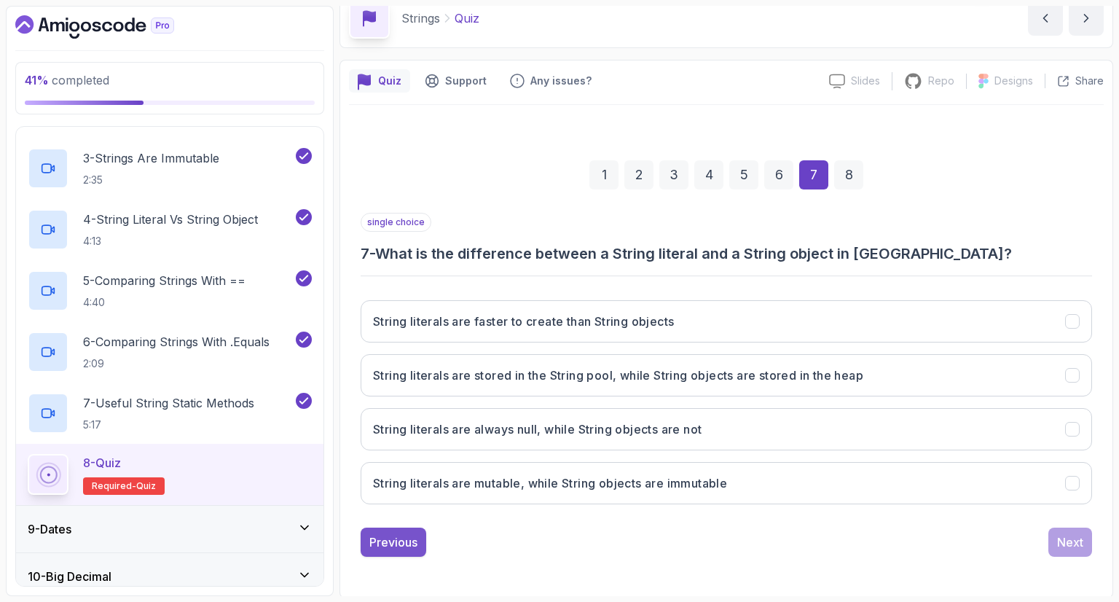
click at [406, 537] on div "Previous" at bounding box center [393, 541] width 48 height 17
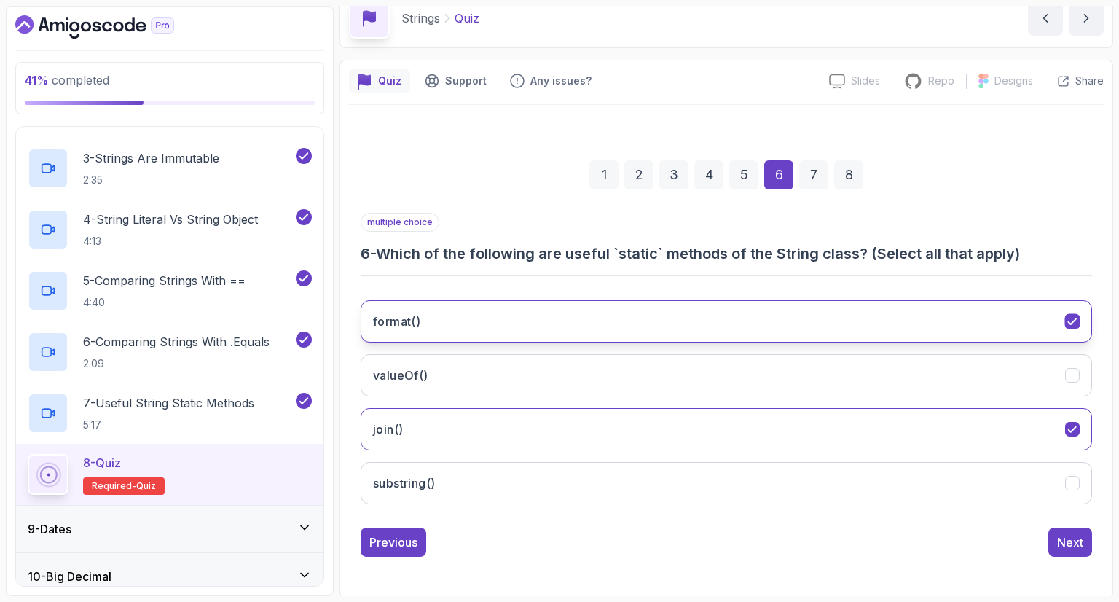
click at [599, 304] on button "format()" at bounding box center [726, 321] width 731 height 42
click at [624, 334] on button "format()" at bounding box center [726, 321] width 731 height 42
click at [599, 393] on button "valueOf()" at bounding box center [726, 375] width 731 height 42
drag, startPoint x: 1075, startPoint y: 548, endPoint x: 1069, endPoint y: 540, distance: 9.3
click at [1069, 541] on div "Next" at bounding box center [1070, 541] width 26 height 17
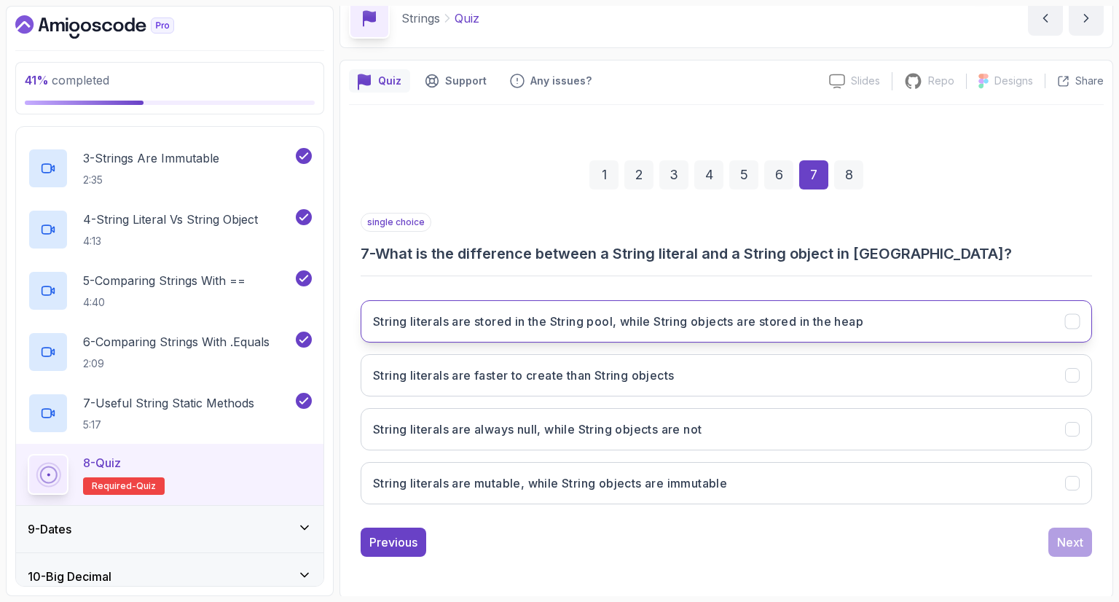
click at [524, 322] on h3 "String literals are stored in the String pool, while String objects are stored …" at bounding box center [618, 320] width 490 height 17
click at [1080, 544] on div "Next" at bounding box center [1070, 541] width 26 height 17
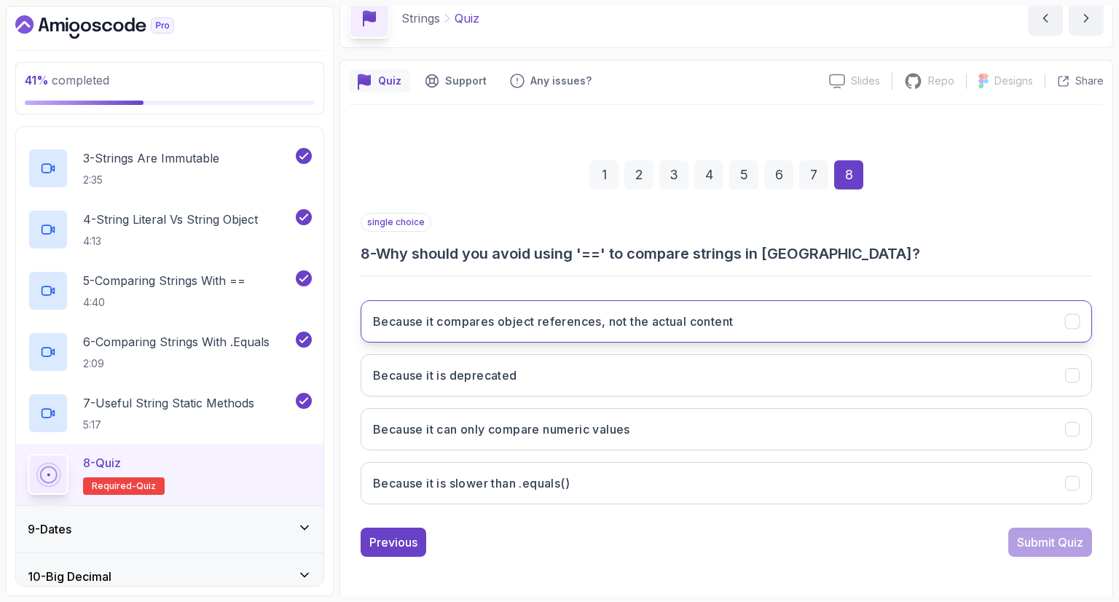
click at [571, 310] on button "Because it compares object references, not the actual content" at bounding box center [726, 321] width 731 height 42
click at [1057, 543] on div "Submit Quiz" at bounding box center [1050, 541] width 66 height 17
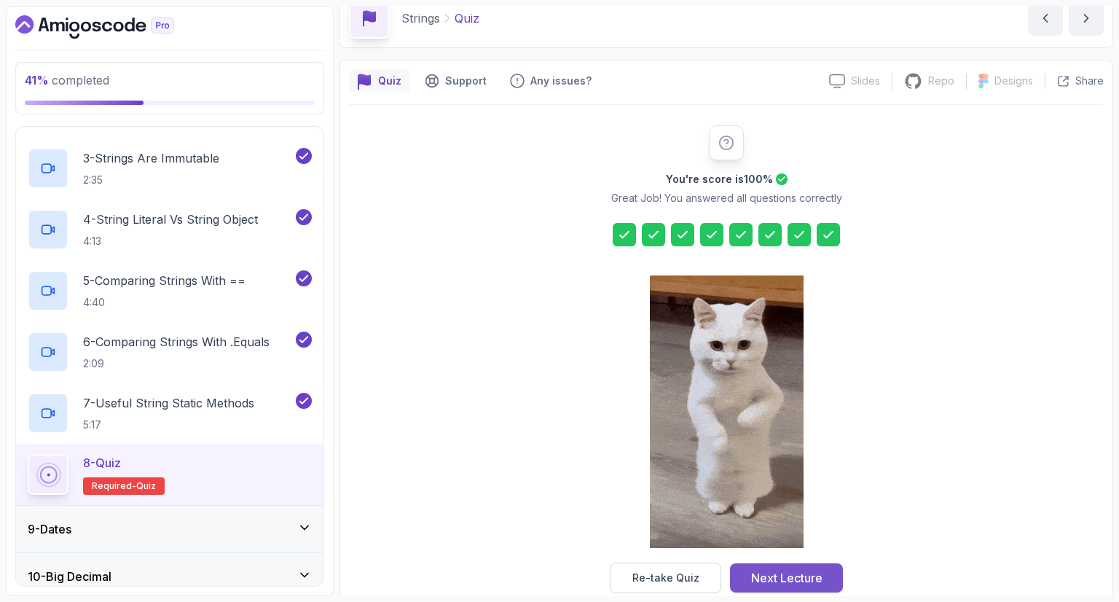
click at [814, 578] on div "Next Lecture" at bounding box center [786, 577] width 71 height 17
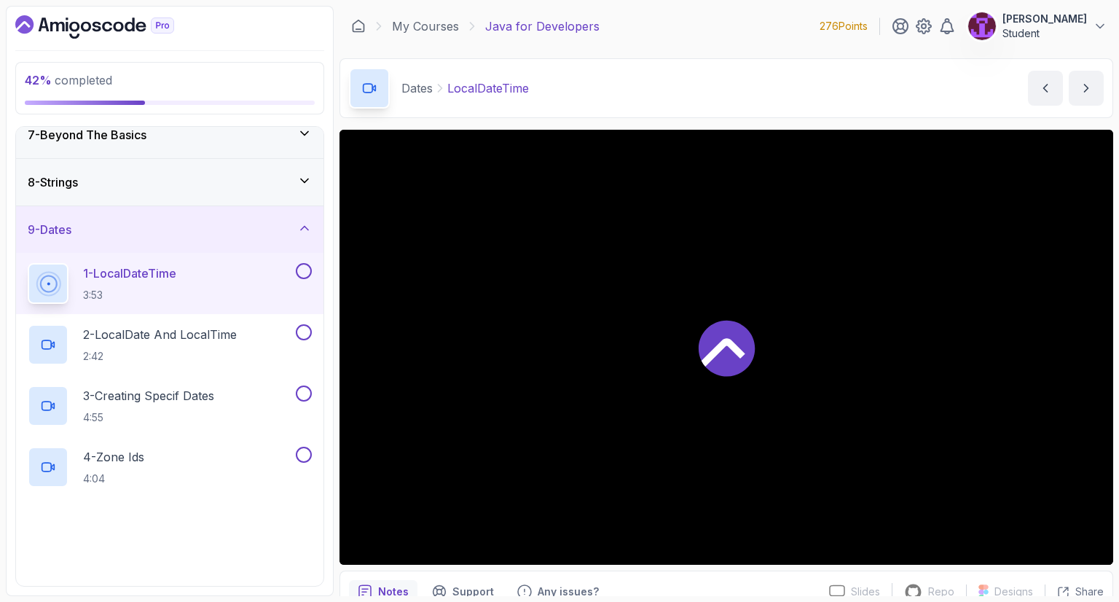
scroll to position [294, 0]
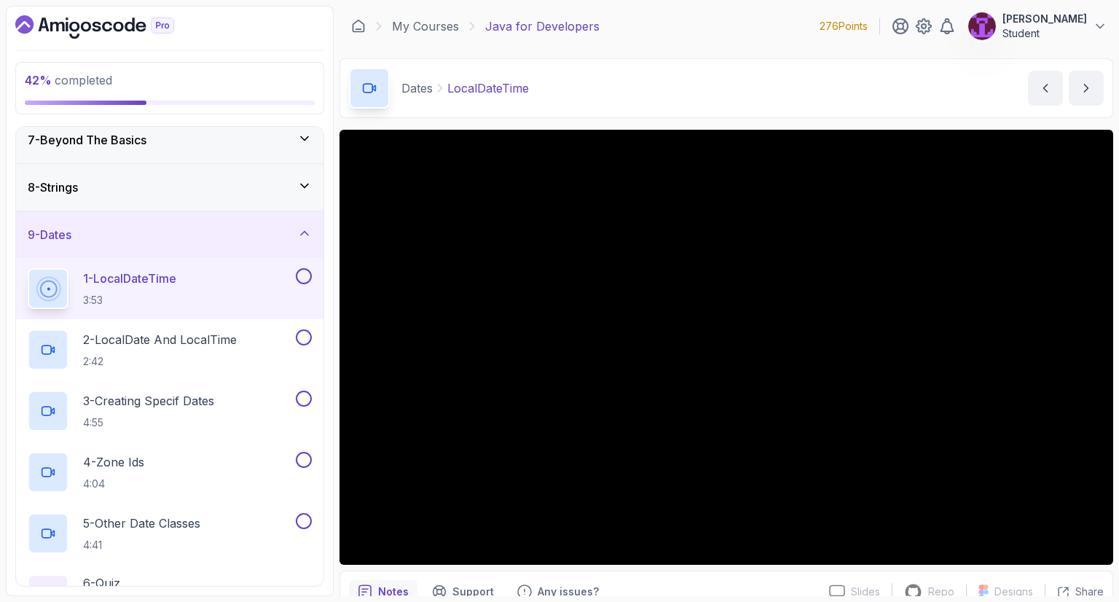
click at [295, 193] on div "8 - Strings" at bounding box center [170, 186] width 284 height 17
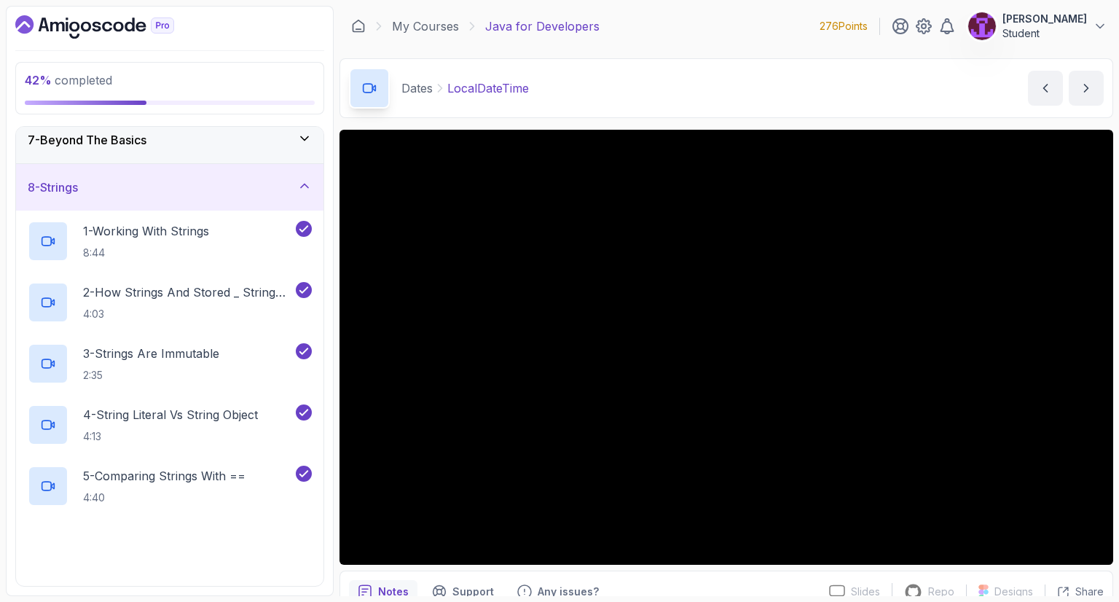
click at [296, 193] on div "8 - Strings" at bounding box center [170, 186] width 284 height 17
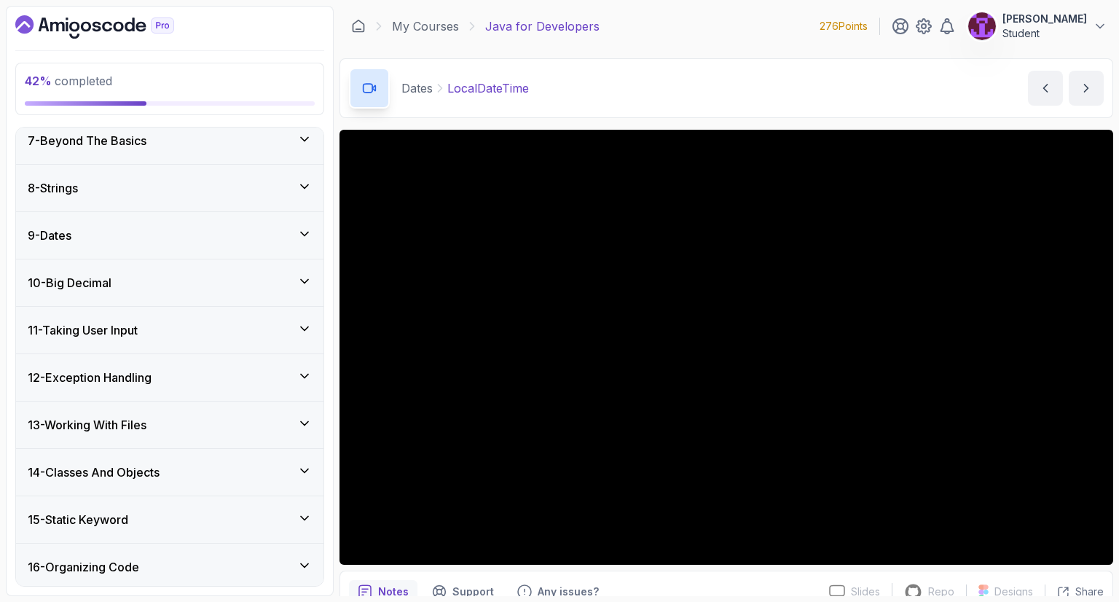
click at [291, 229] on div "9 - Dates" at bounding box center [170, 235] width 284 height 17
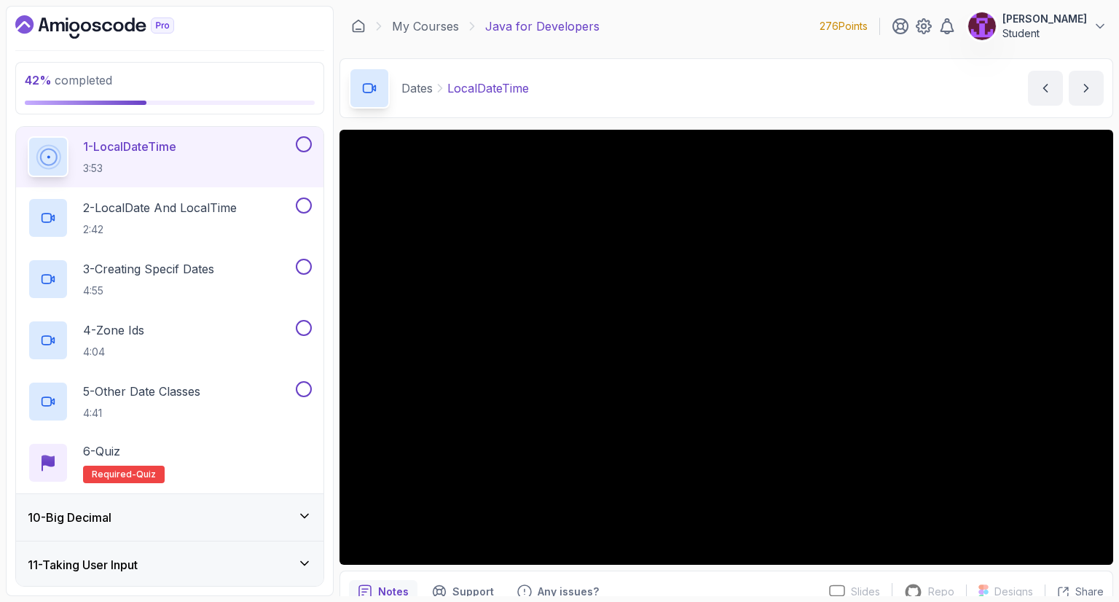
scroll to position [367, 0]
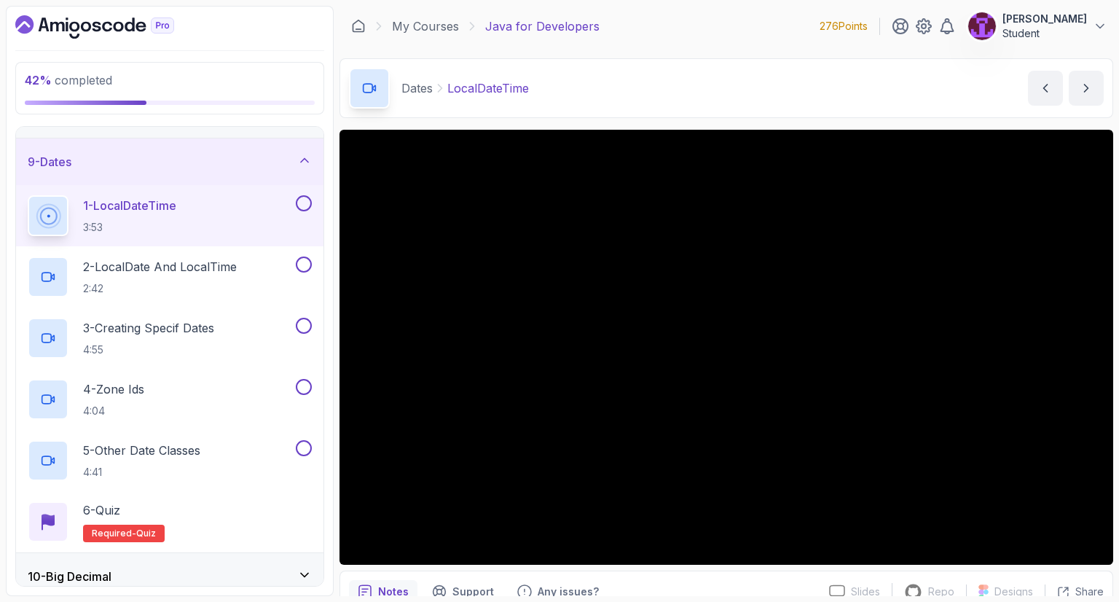
click at [306, 197] on button at bounding box center [304, 203] width 16 height 16
click at [302, 266] on button at bounding box center [304, 264] width 16 height 16
click at [254, 326] on div "3 - Creating Specif Dates 4:55" at bounding box center [160, 338] width 265 height 41
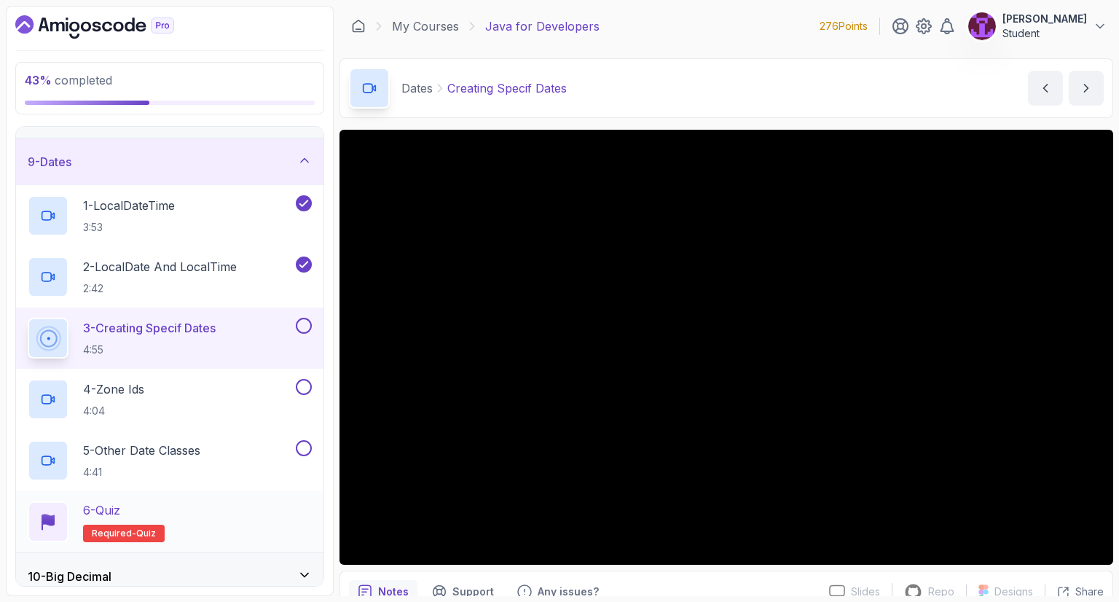
click at [242, 506] on div "6 - Quiz Required- quiz" at bounding box center [170, 521] width 284 height 41
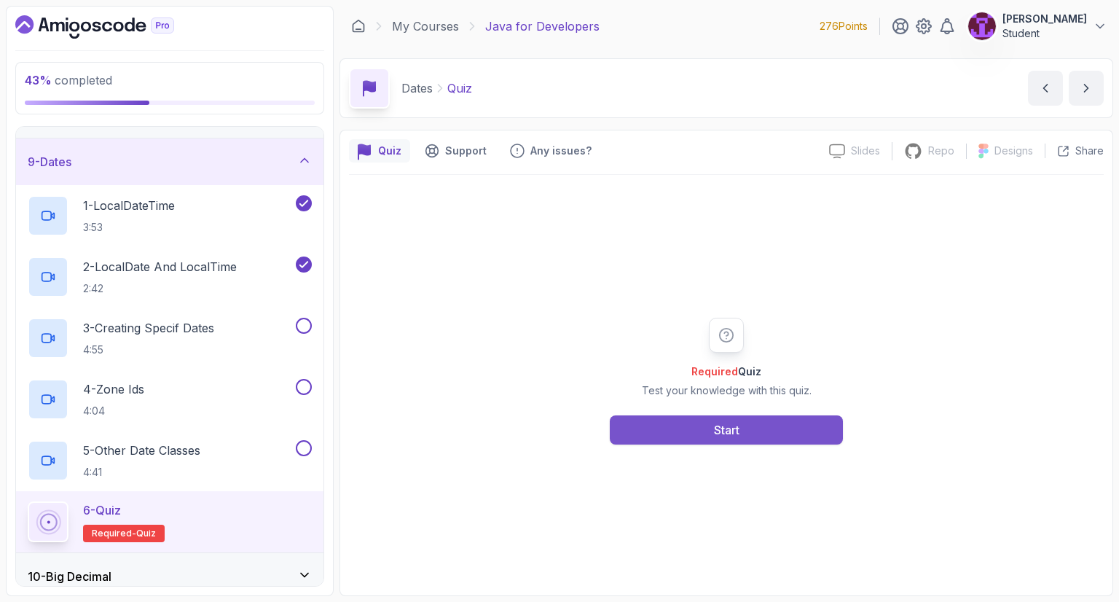
click at [715, 438] on button "Start" at bounding box center [726, 429] width 233 height 29
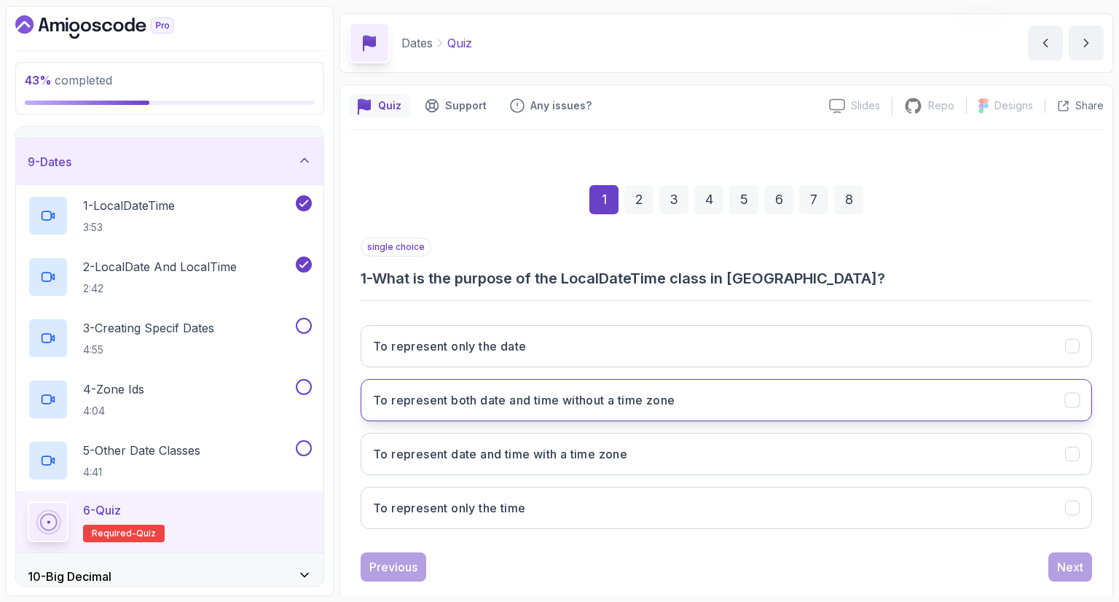
scroll to position [70, 0]
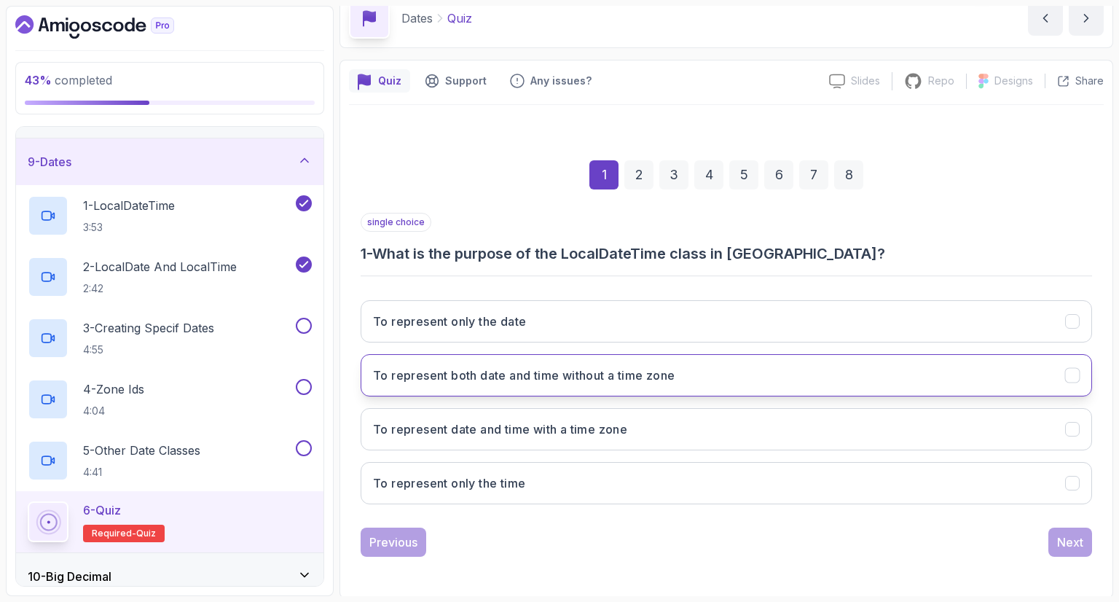
click at [584, 386] on button "To represent both date and time without a time zone" at bounding box center [726, 375] width 731 height 42
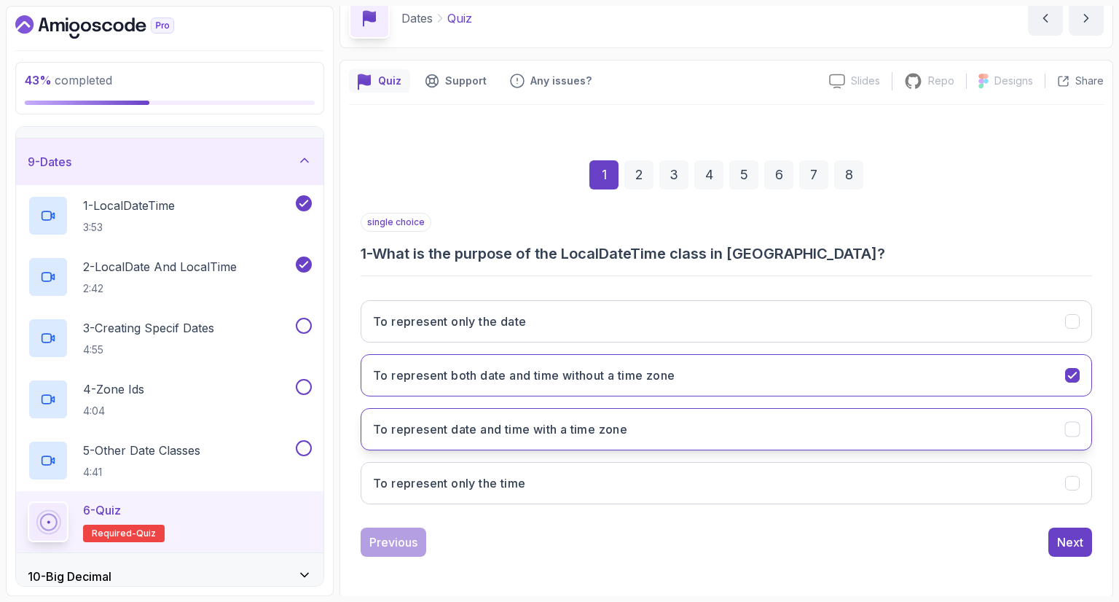
click at [632, 432] on button "To represent date and time with a time zone" at bounding box center [726, 429] width 731 height 42
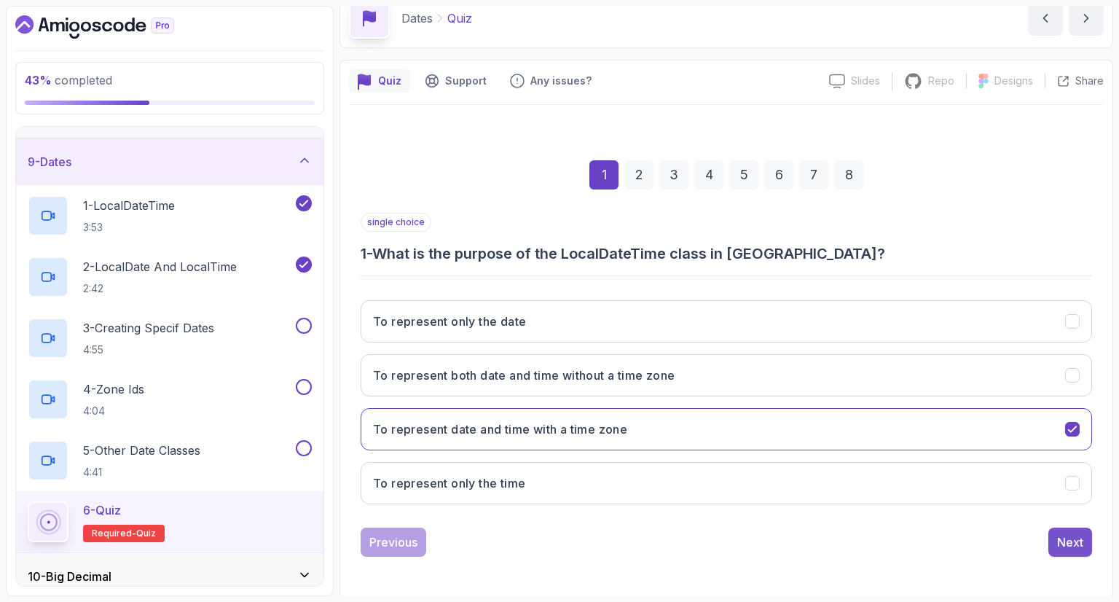
click at [1070, 548] on button "Next" at bounding box center [1070, 541] width 44 height 29
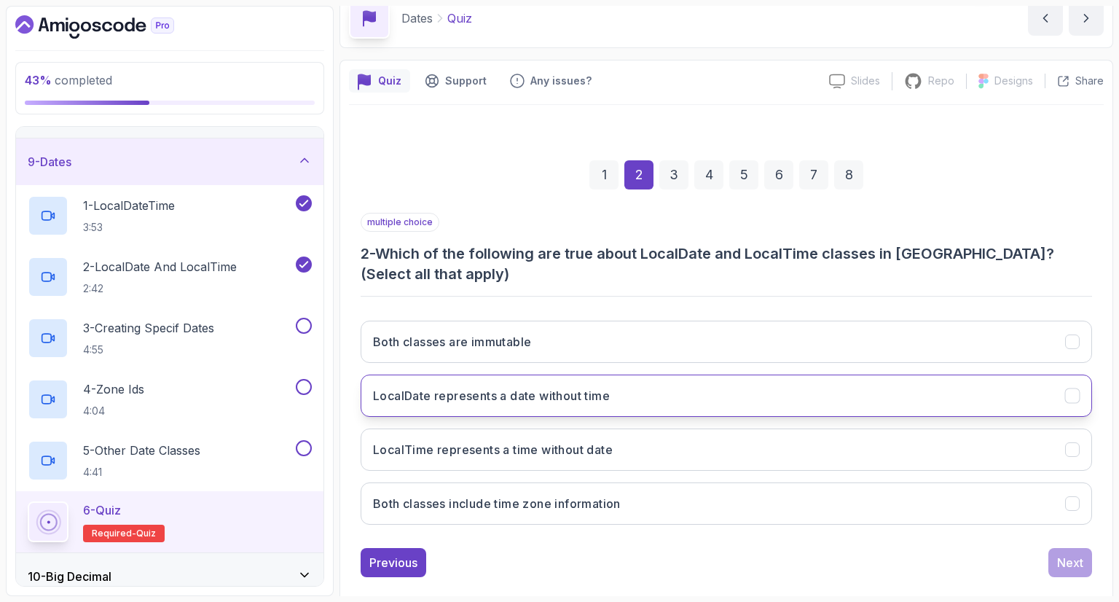
click at [568, 391] on h3 "LocalDate represents a date without time" at bounding box center [491, 395] width 237 height 17
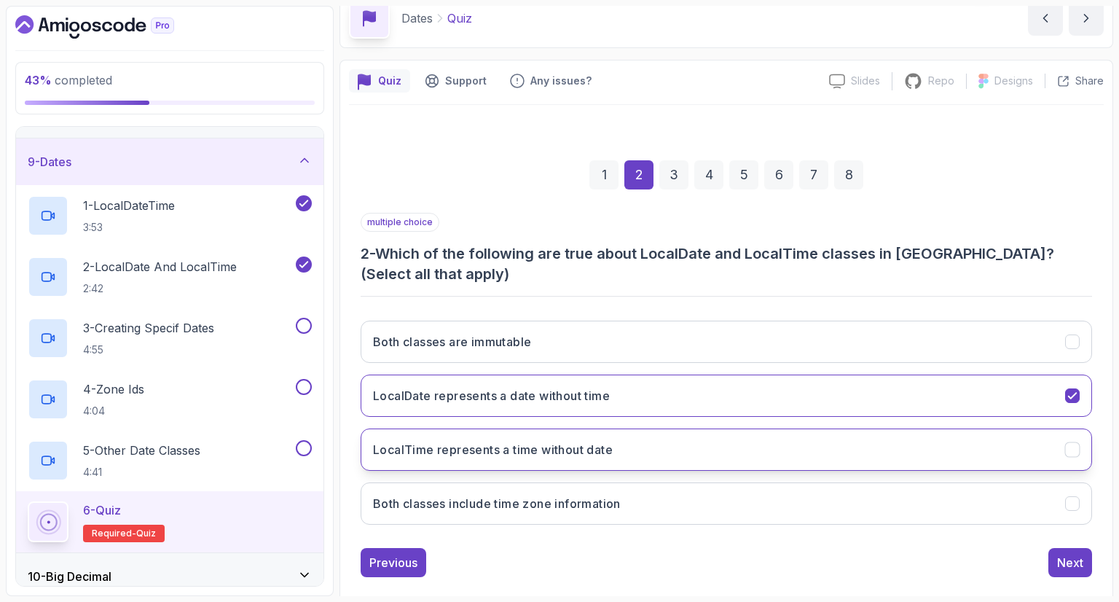
click at [621, 458] on button "LocalTime represents a time without date" at bounding box center [726, 449] width 731 height 42
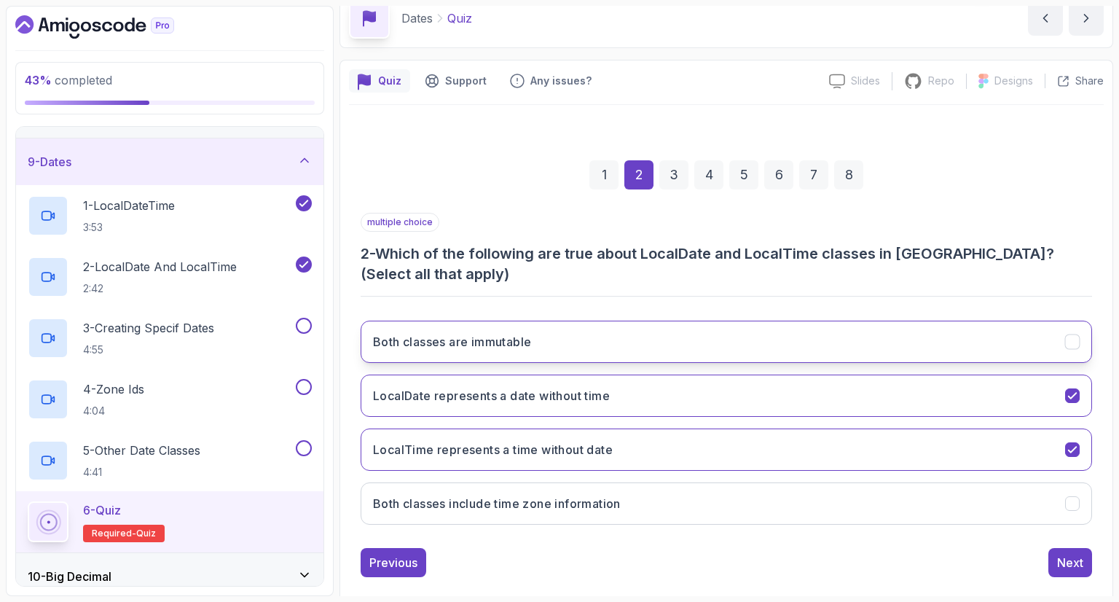
click at [677, 353] on button "Both classes are immutable" at bounding box center [726, 341] width 731 height 42
drag, startPoint x: 1072, startPoint y: 557, endPoint x: 1070, endPoint y: 576, distance: 19.1
click at [1067, 566] on div "Next" at bounding box center [1070, 562] width 26 height 17
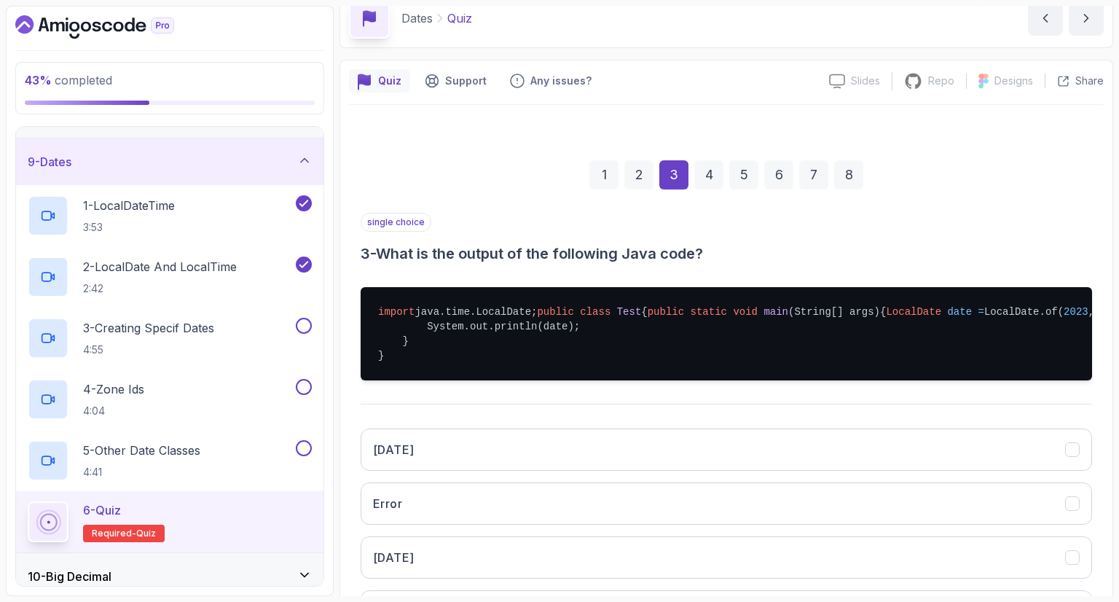
click at [632, 168] on div "2" at bounding box center [638, 174] width 29 height 29
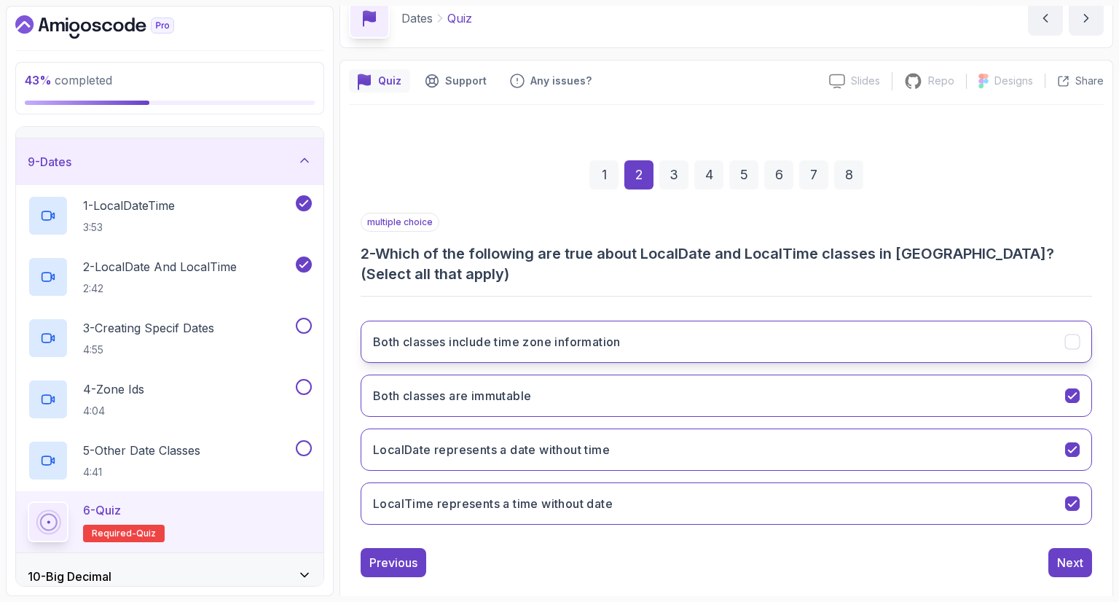
click at [763, 327] on button "Both classes include time zone information" at bounding box center [726, 341] width 731 height 42
click at [1065, 576] on div "1 2 3 4 5 6 7 8 multiple choice 2 - Which of the following are true about Local…" at bounding box center [726, 356] width 755 height 463
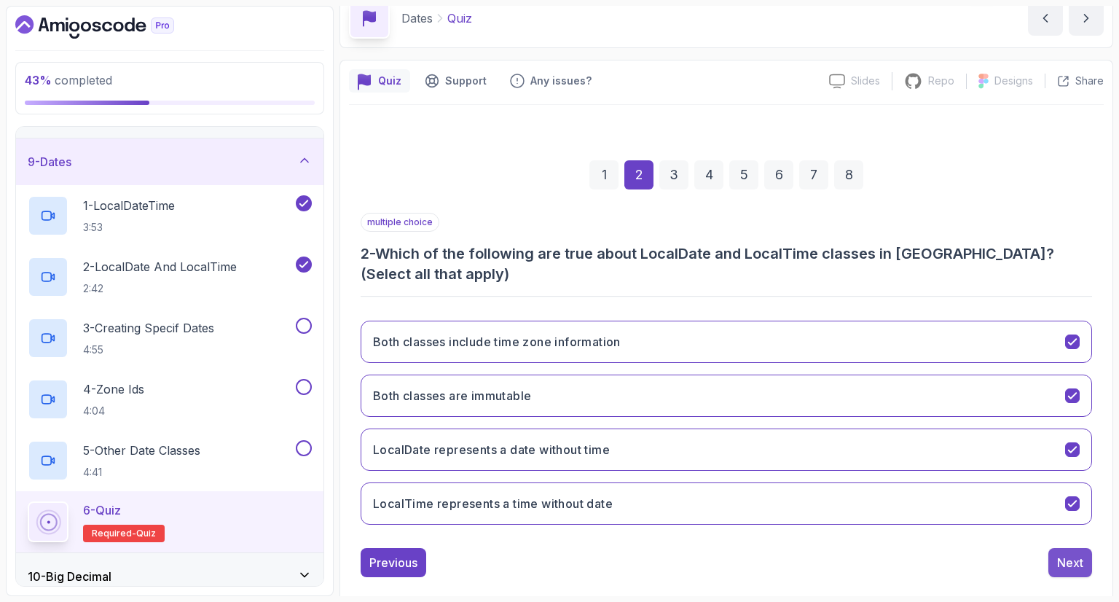
click at [1063, 567] on div "Next" at bounding box center [1070, 562] width 26 height 17
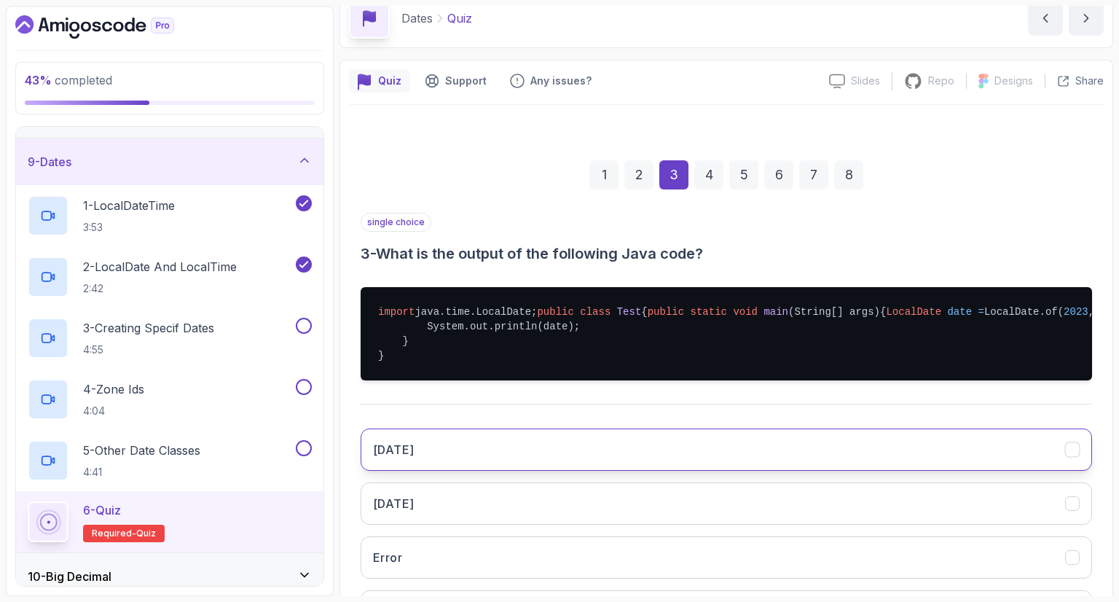
click at [517, 471] on button "[DATE]" at bounding box center [726, 449] width 731 height 42
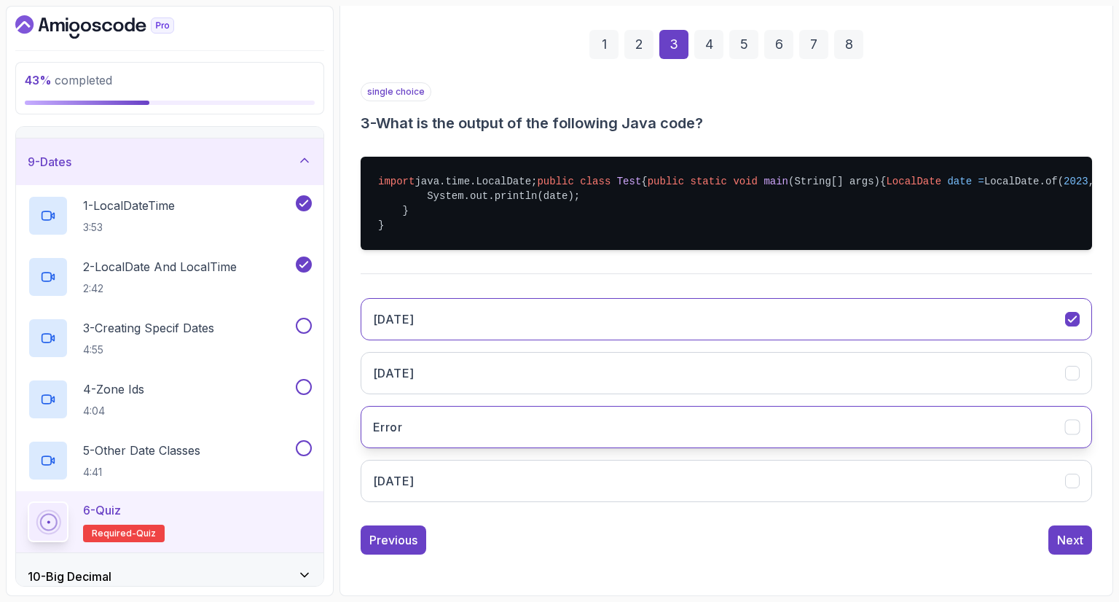
scroll to position [216, 0]
click at [1069, 548] on div "Next" at bounding box center [1070, 539] width 26 height 17
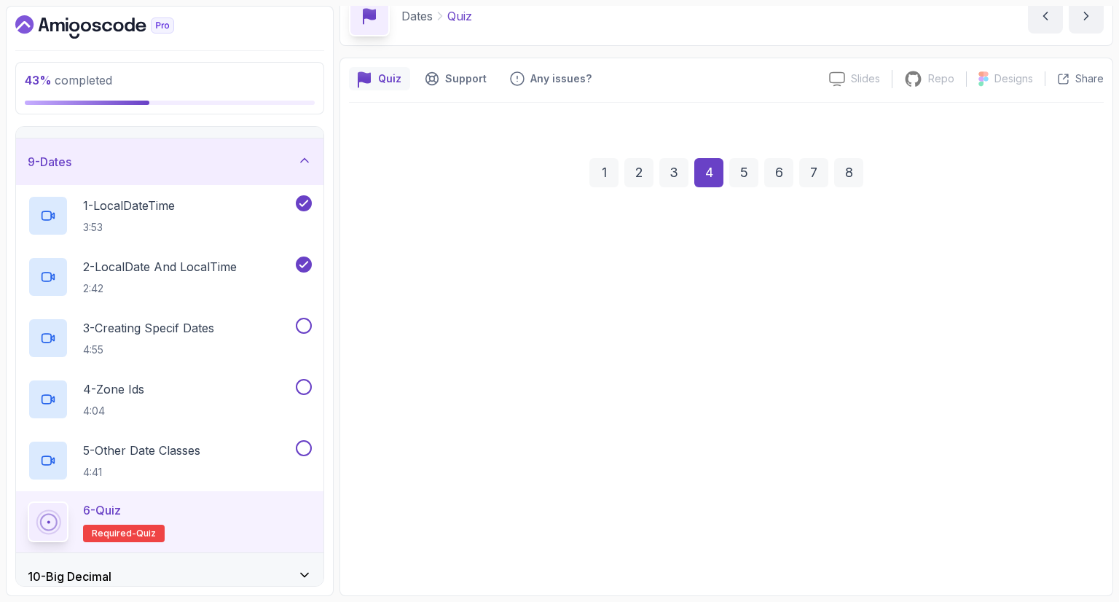
scroll to position [70, 0]
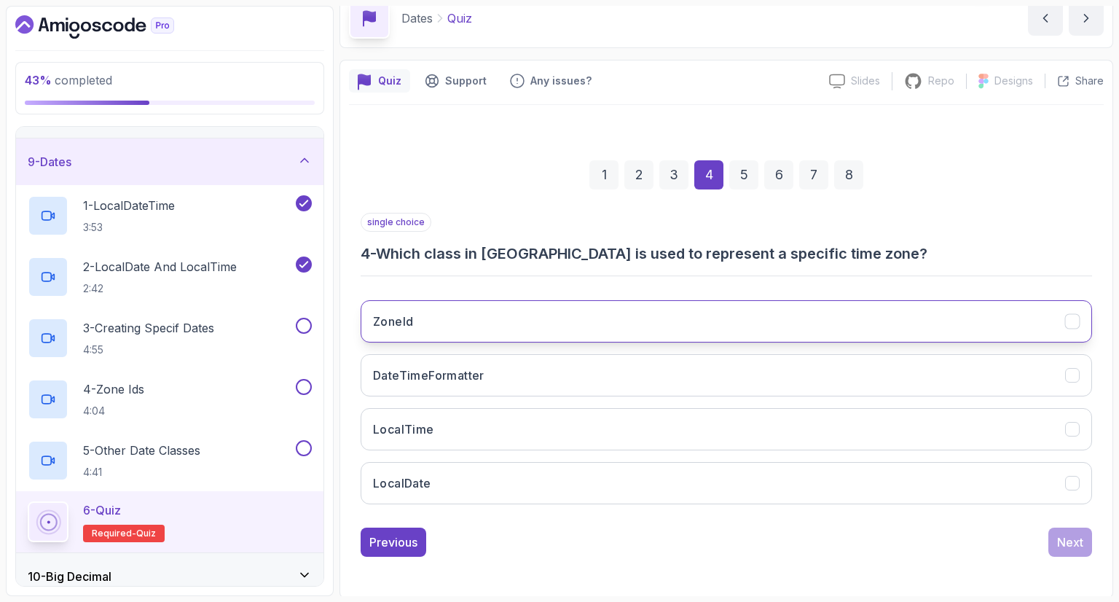
click at [568, 326] on button "ZoneId" at bounding box center [726, 321] width 731 height 42
click at [1071, 546] on div "Next" at bounding box center [1070, 541] width 26 height 17
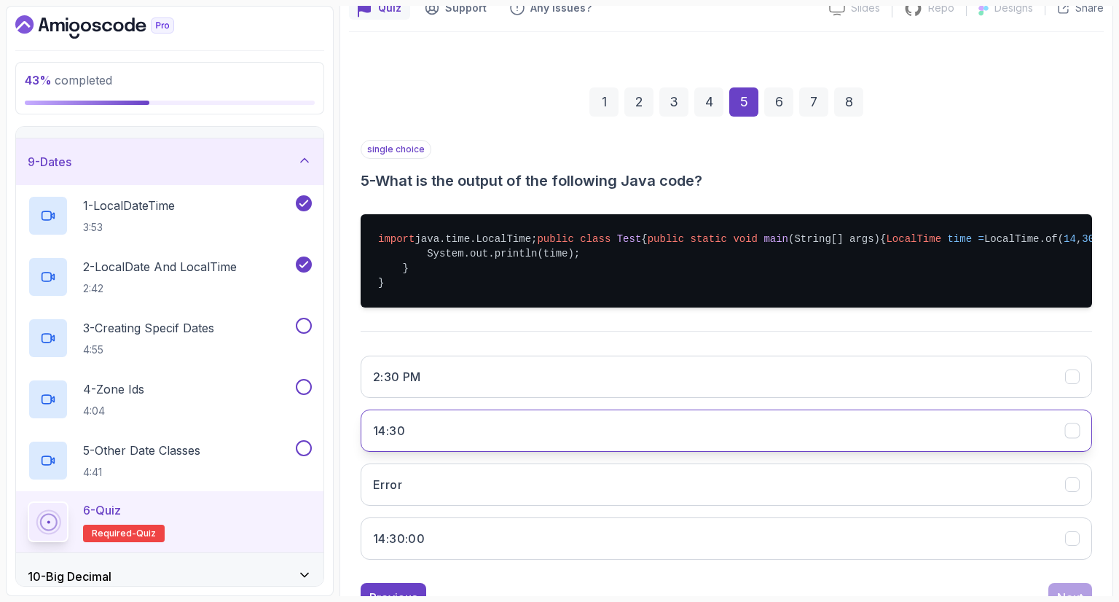
scroll to position [216, 0]
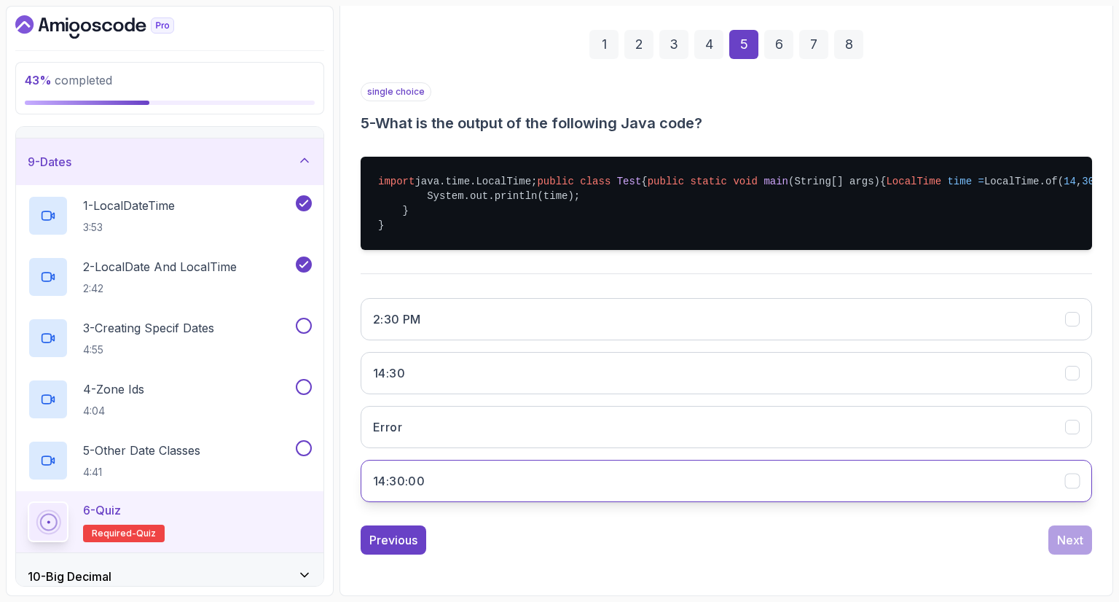
click at [570, 502] on button "14:30:00" at bounding box center [726, 481] width 731 height 42
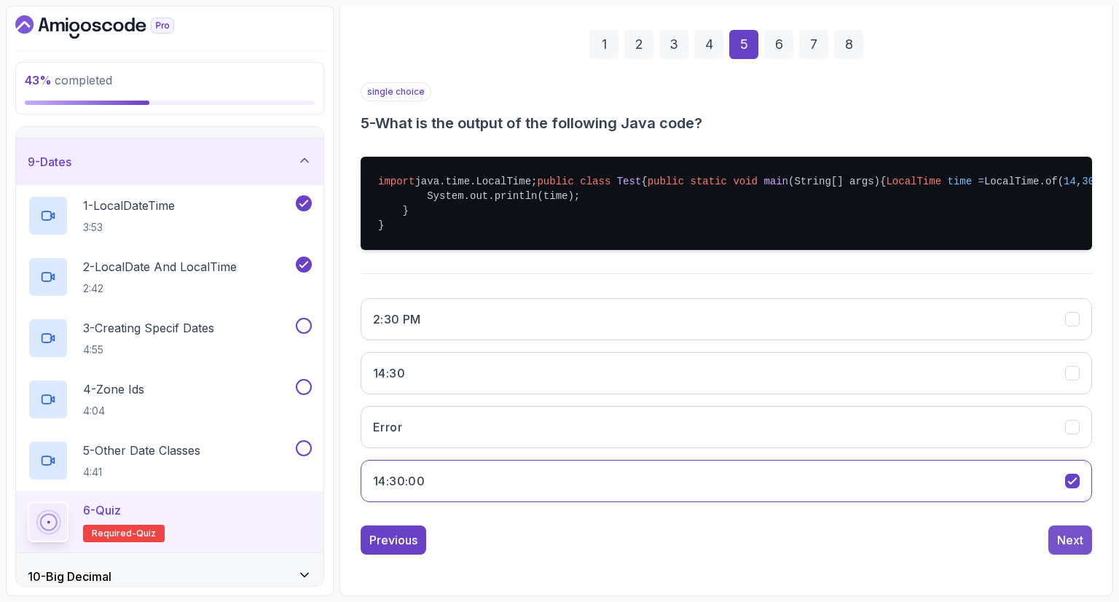
click at [1089, 554] on button "Next" at bounding box center [1070, 539] width 44 height 29
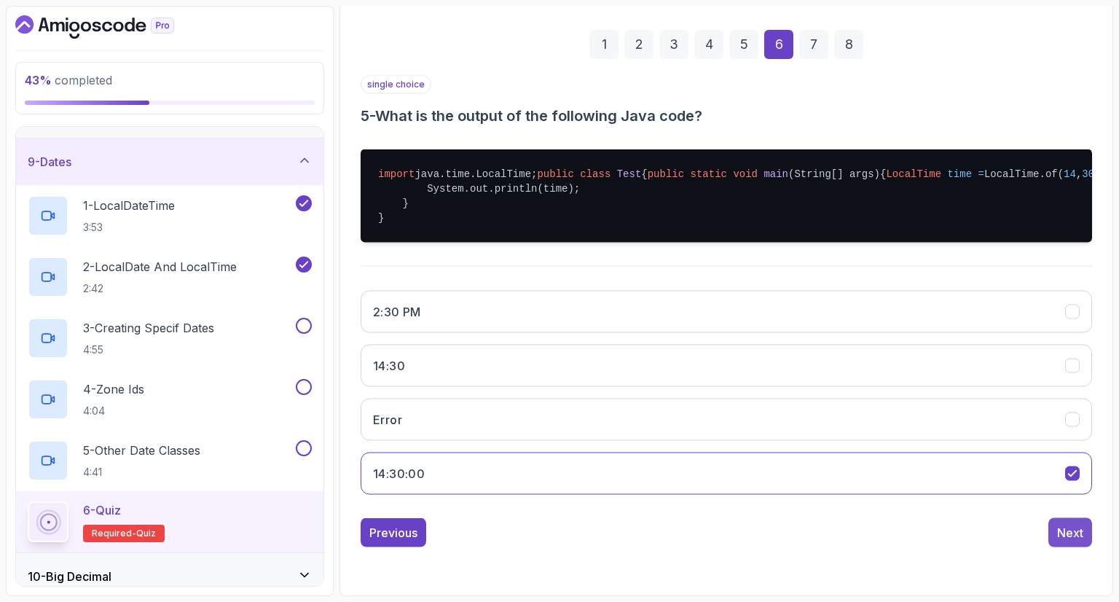
scroll to position [70, 0]
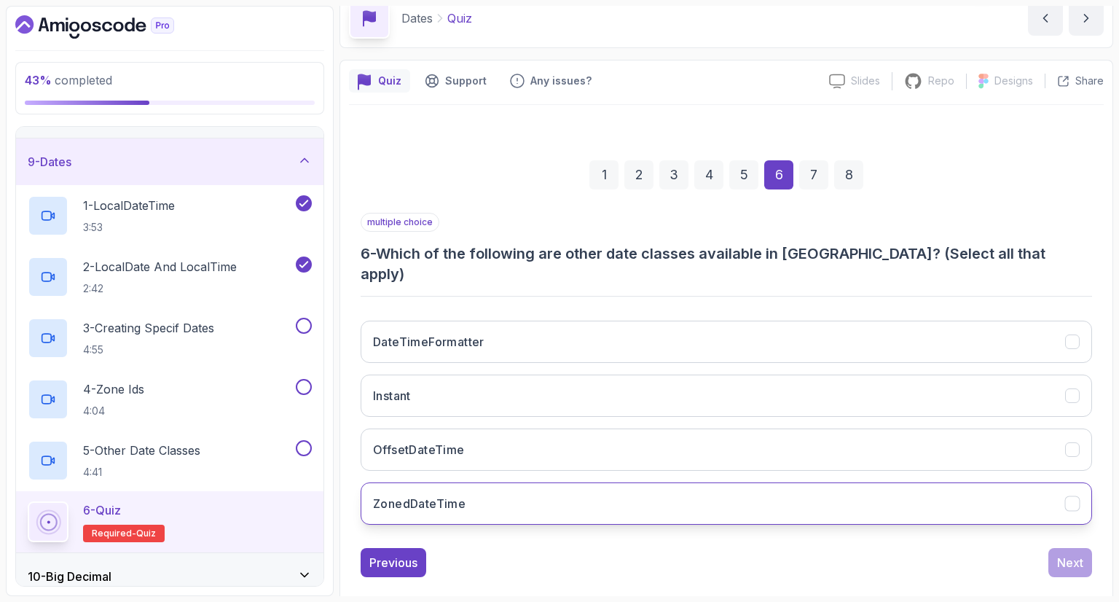
click at [638, 488] on button "ZonedDateTime" at bounding box center [726, 503] width 731 height 42
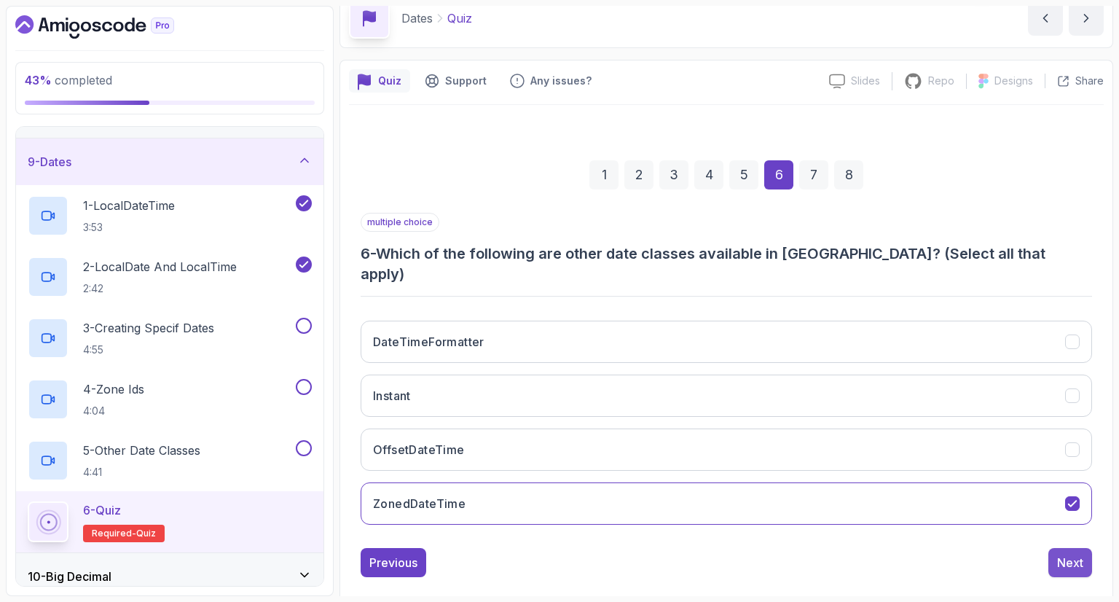
click at [1058, 554] on div "Next" at bounding box center [1070, 562] width 26 height 17
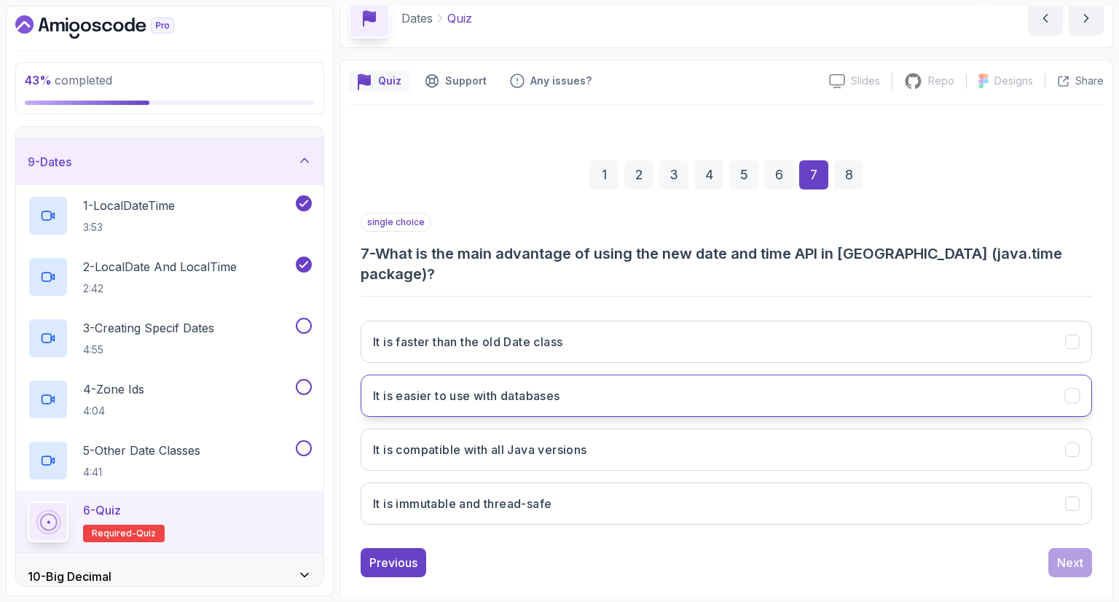
click at [751, 386] on button "It is easier to use with databases" at bounding box center [726, 395] width 731 height 42
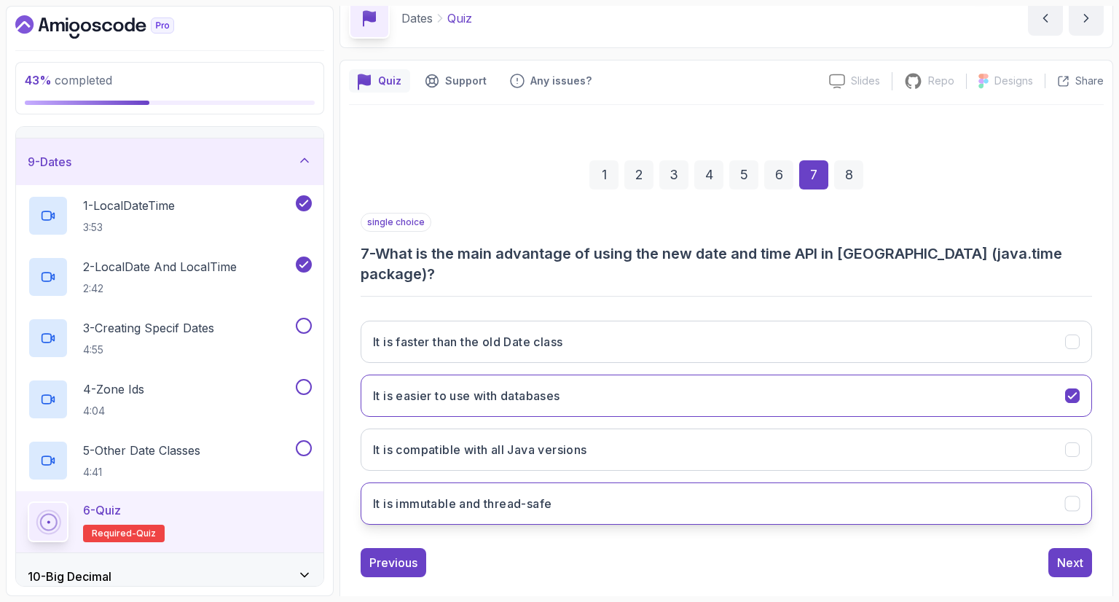
click at [769, 487] on button "It is immutable and thread-safe" at bounding box center [726, 503] width 731 height 42
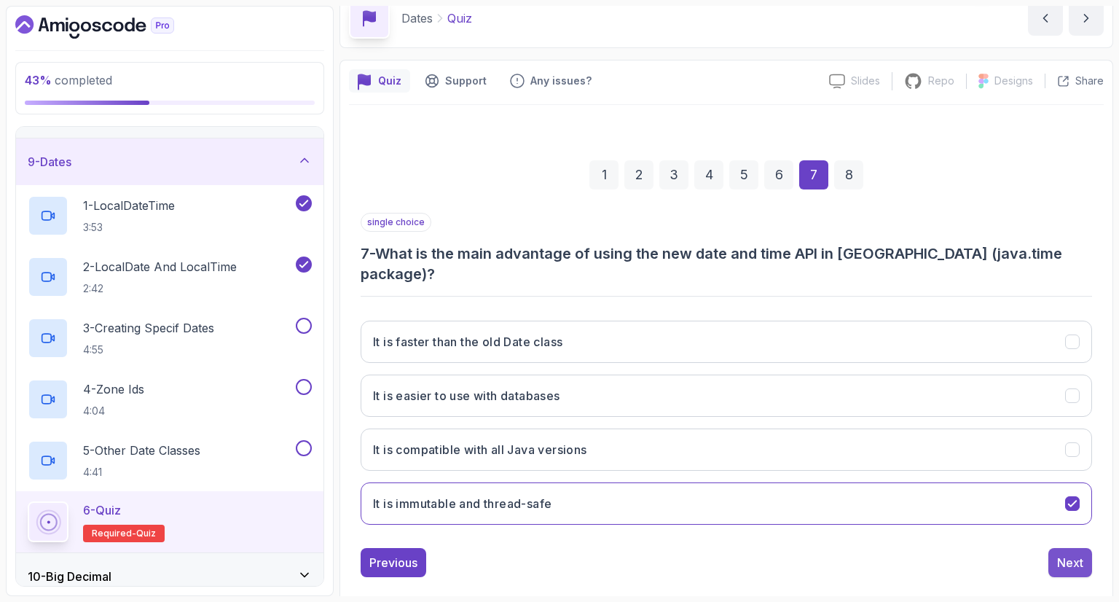
click at [1078, 554] on div "Next" at bounding box center [1070, 562] width 26 height 17
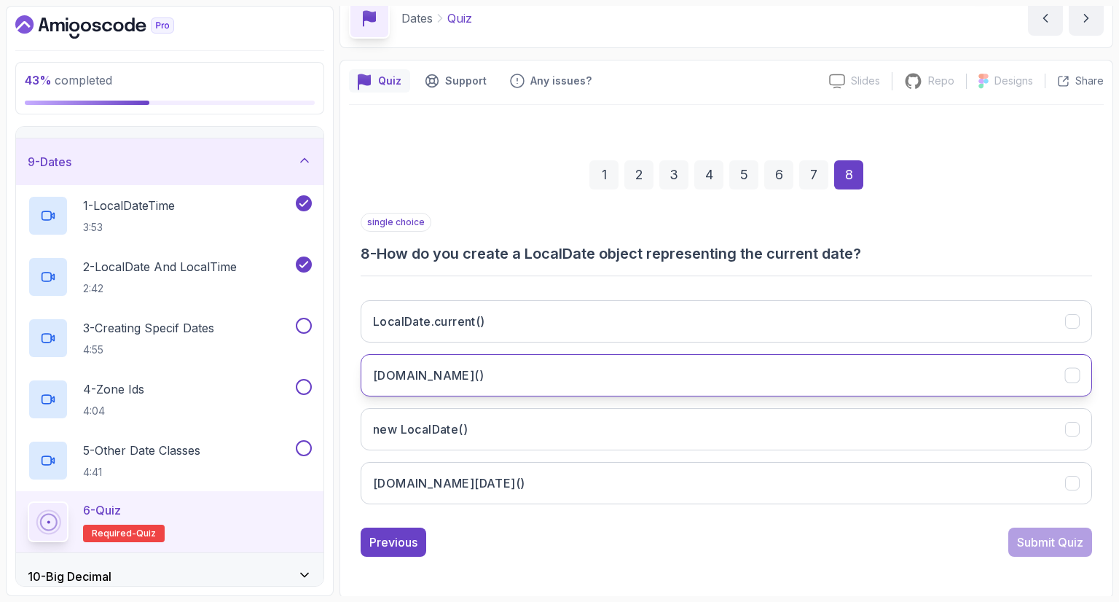
click at [545, 382] on button "[DOMAIN_NAME]()" at bounding box center [726, 375] width 731 height 42
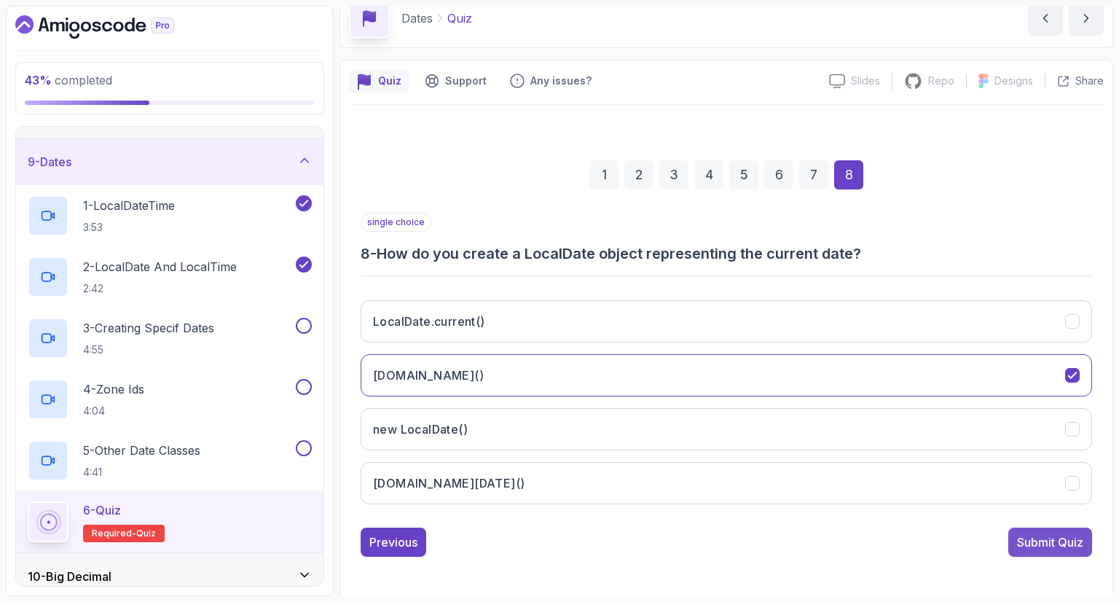
click at [1011, 549] on button "Submit Quiz" at bounding box center [1050, 541] width 84 height 29
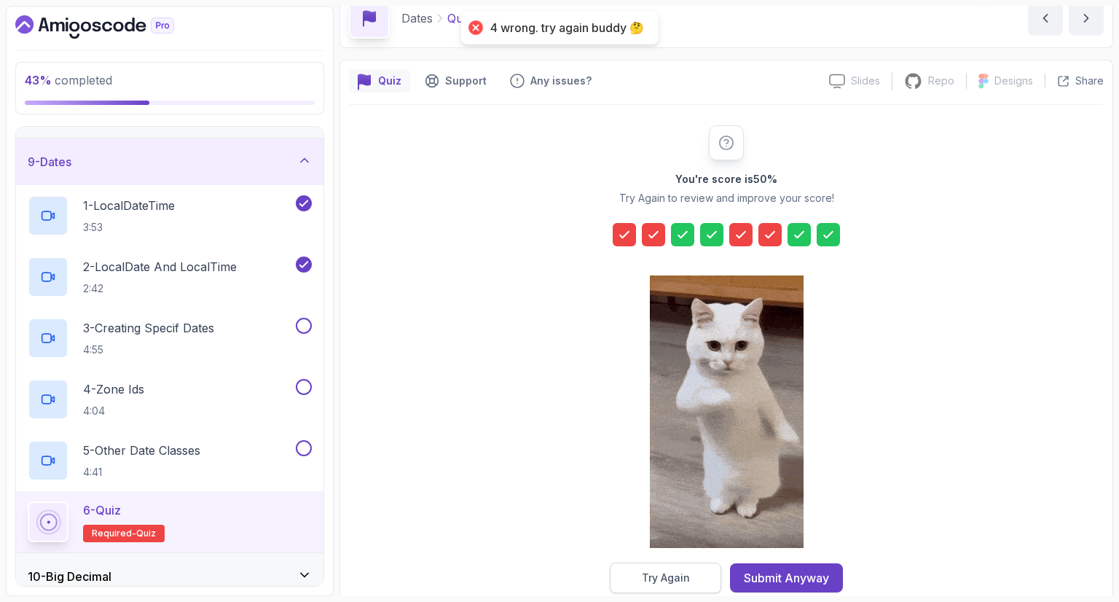
click at [699, 570] on button "Try Again" at bounding box center [665, 577] width 111 height 31
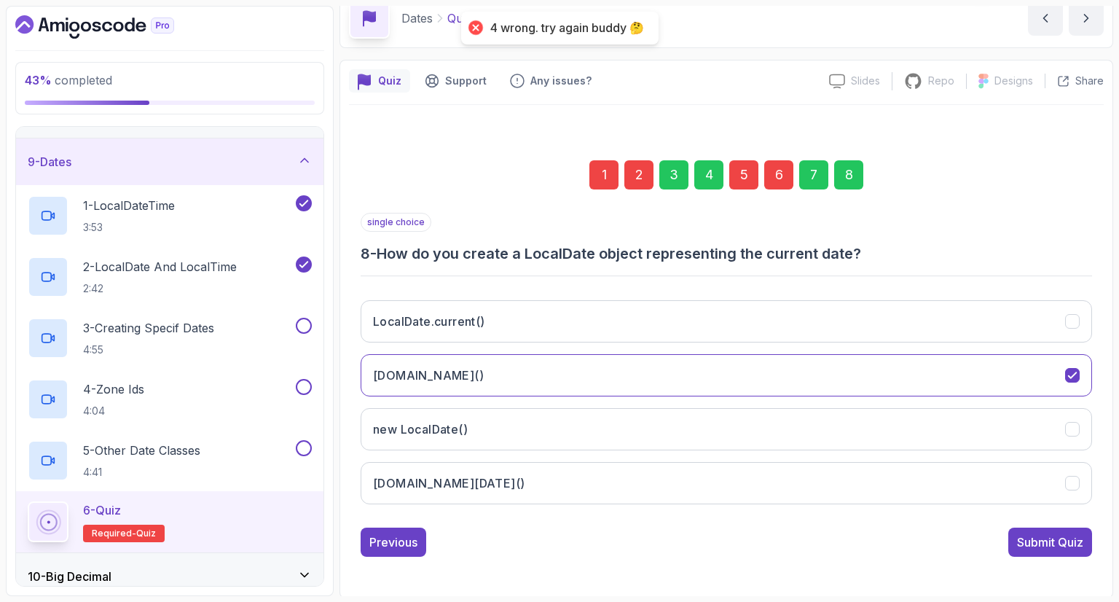
click at [599, 176] on div "1" at bounding box center [603, 174] width 29 height 29
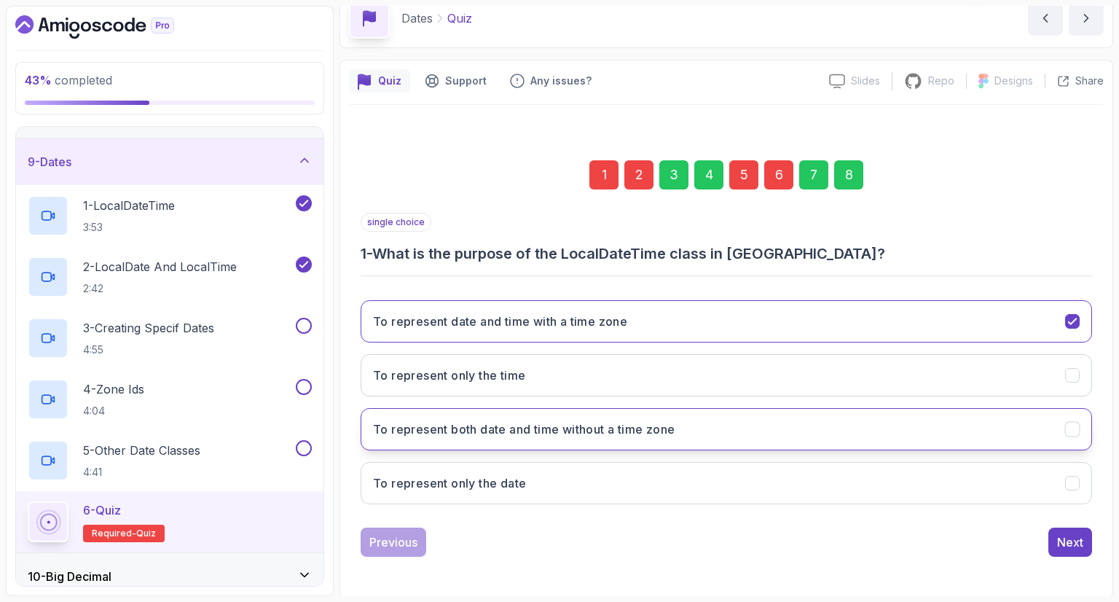
click at [668, 434] on h3 "To represent both date and time without a time zone" at bounding box center [524, 428] width 302 height 17
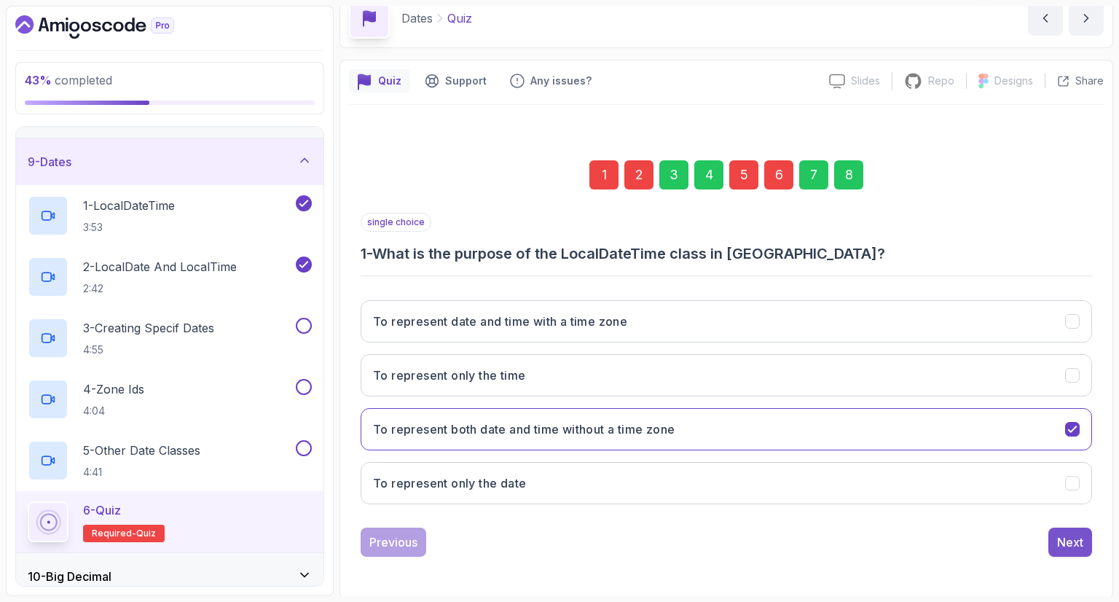
click at [1061, 550] on button "Next" at bounding box center [1070, 541] width 44 height 29
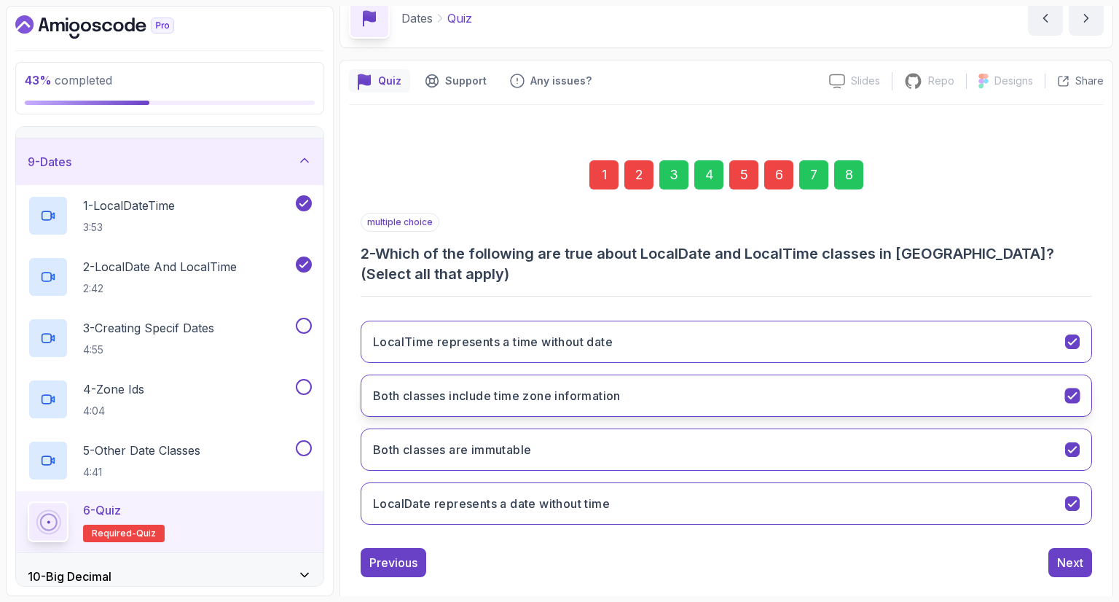
click at [650, 386] on button "Both classes include time zone information" at bounding box center [726, 395] width 731 height 42
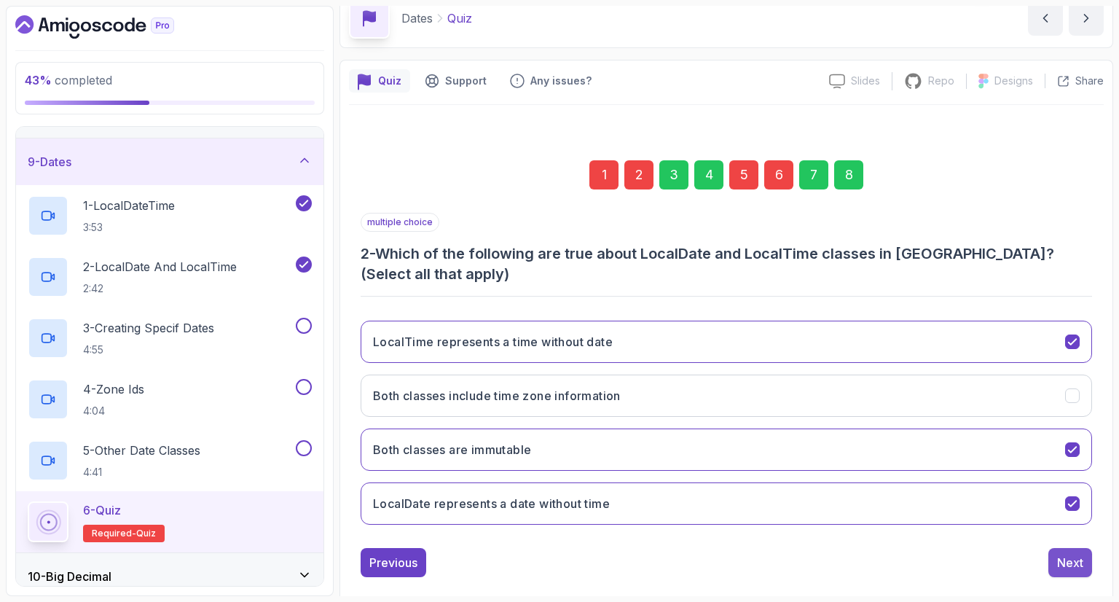
click at [1069, 560] on div "Next" at bounding box center [1070, 562] width 26 height 17
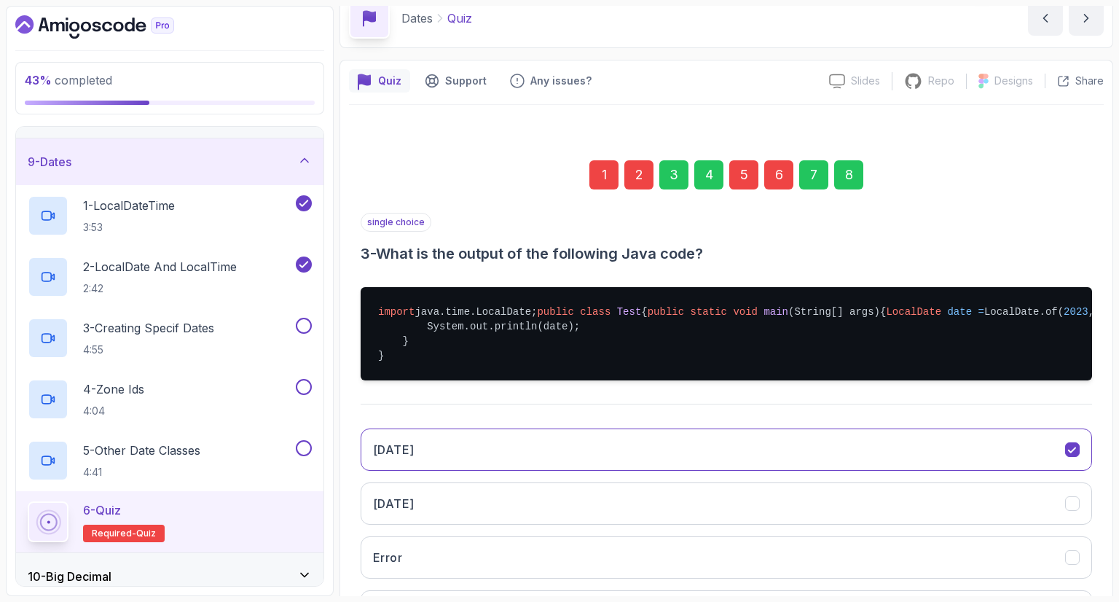
click at [744, 174] on div "5" at bounding box center [743, 174] width 29 height 29
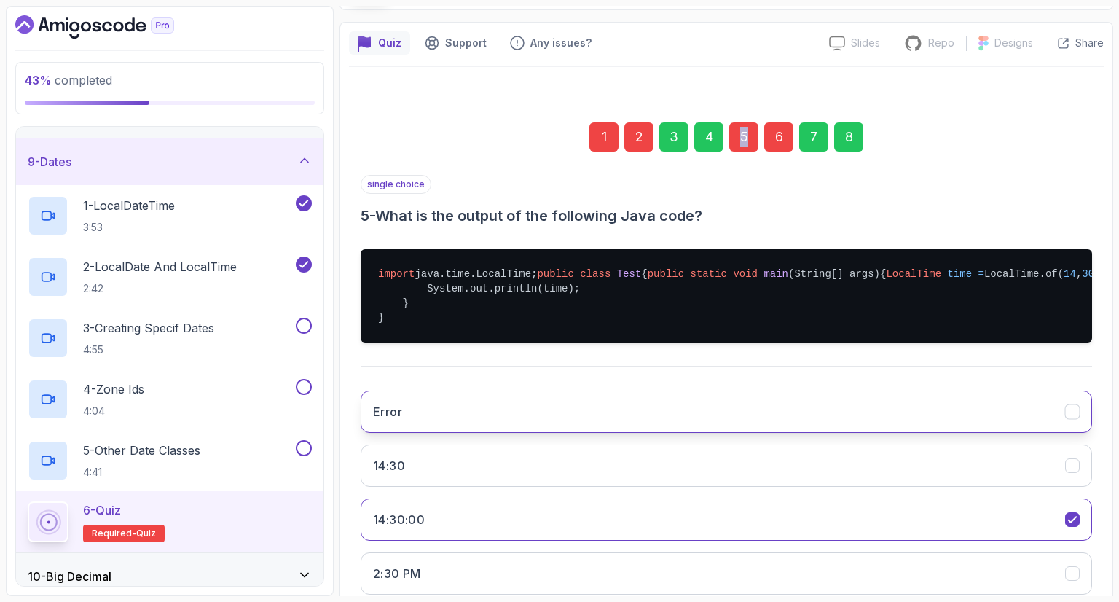
scroll to position [242, 0]
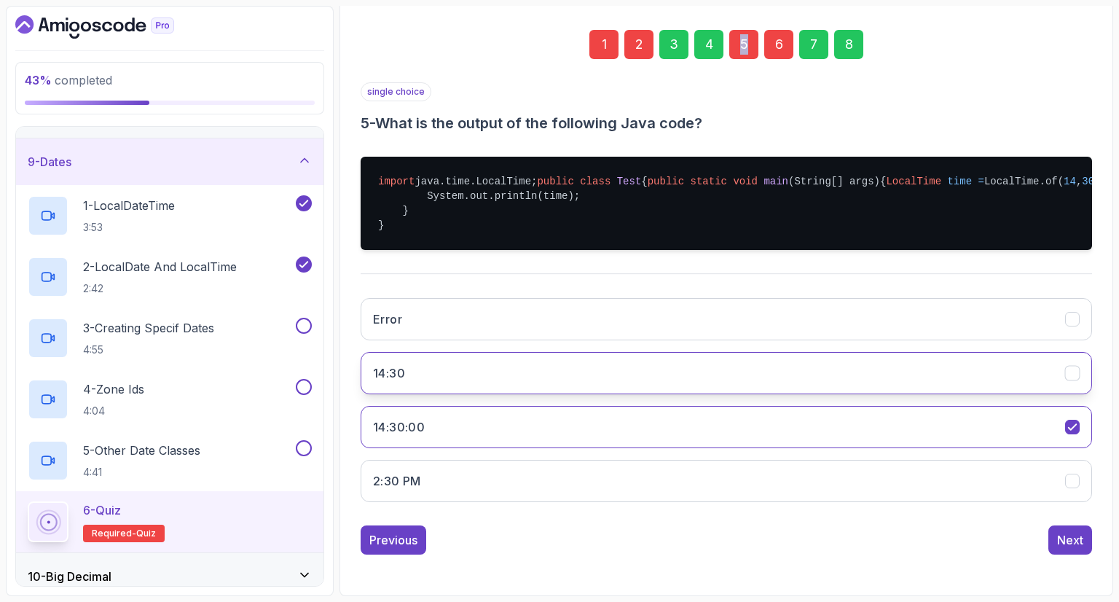
click at [608, 371] on button "14:30" at bounding box center [726, 373] width 731 height 42
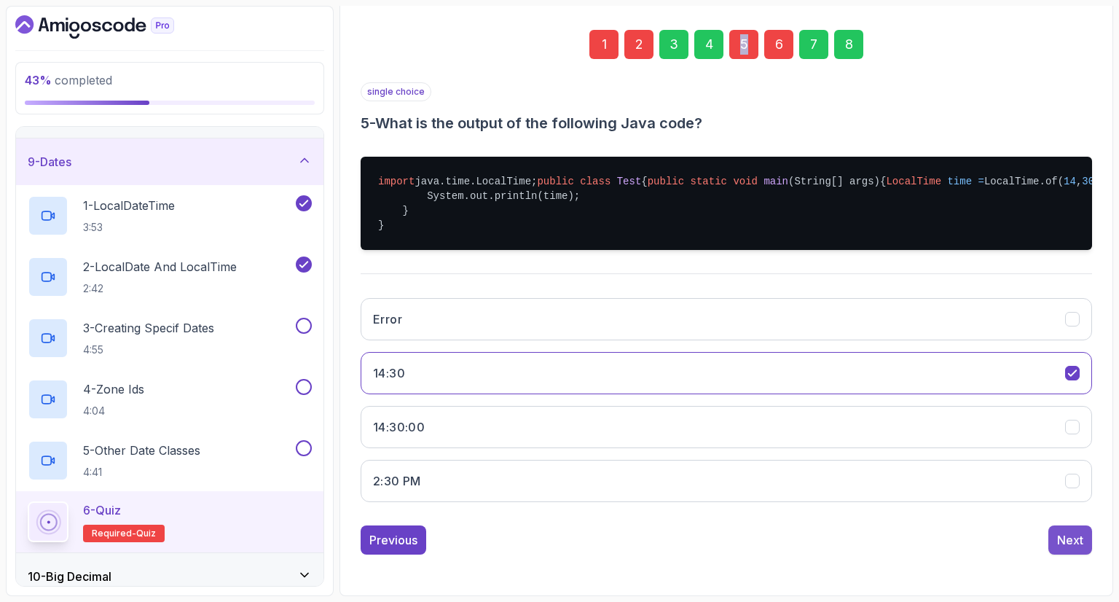
click at [1067, 538] on div "Next" at bounding box center [1070, 539] width 26 height 17
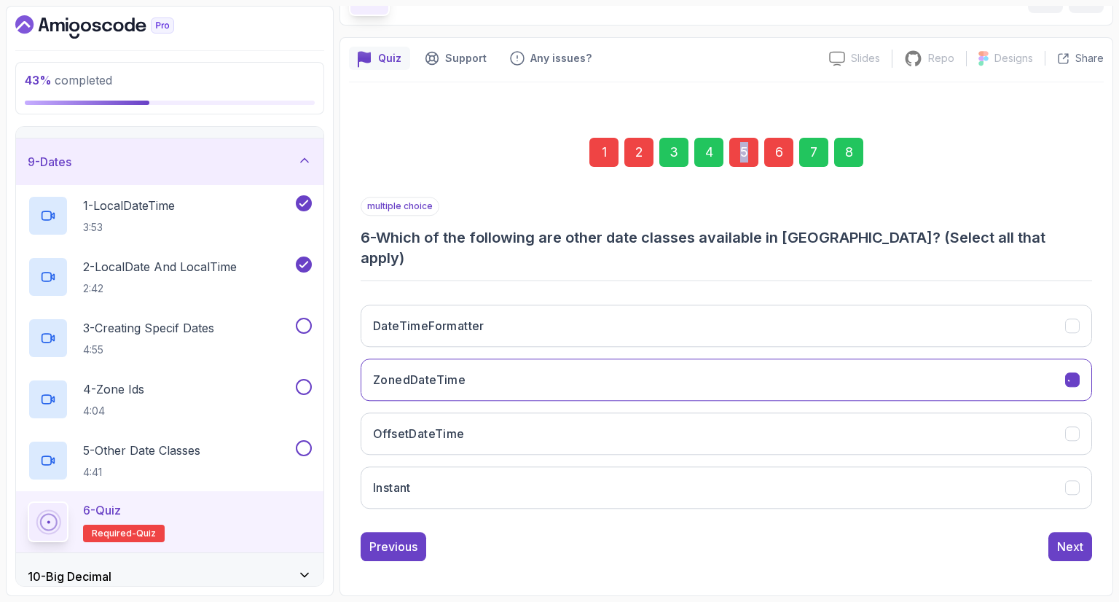
scroll to position [70, 0]
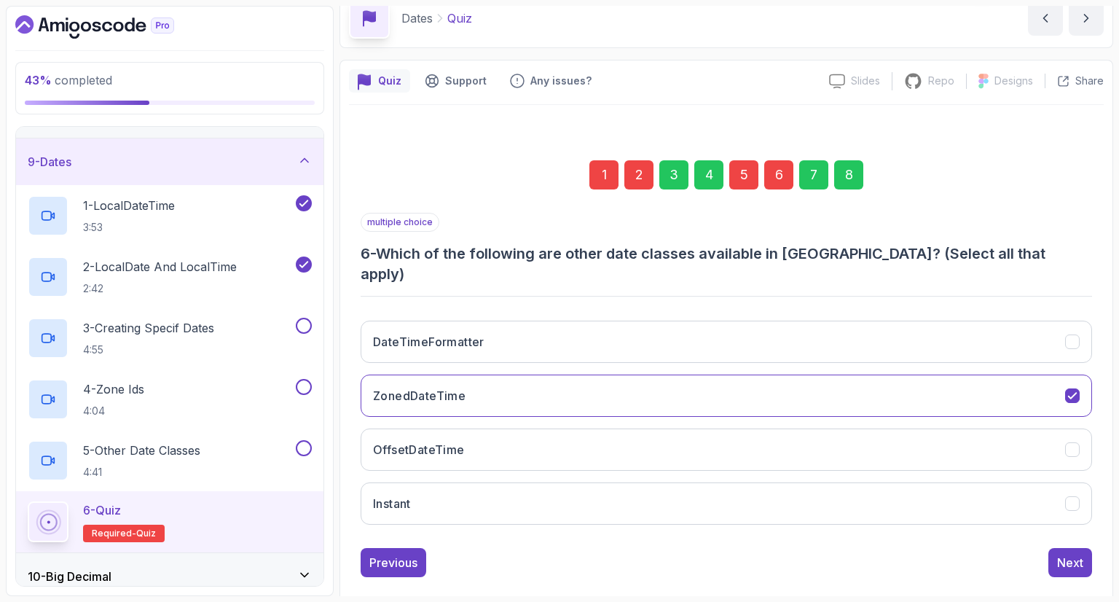
click at [783, 173] on div "6" at bounding box center [778, 174] width 29 height 29
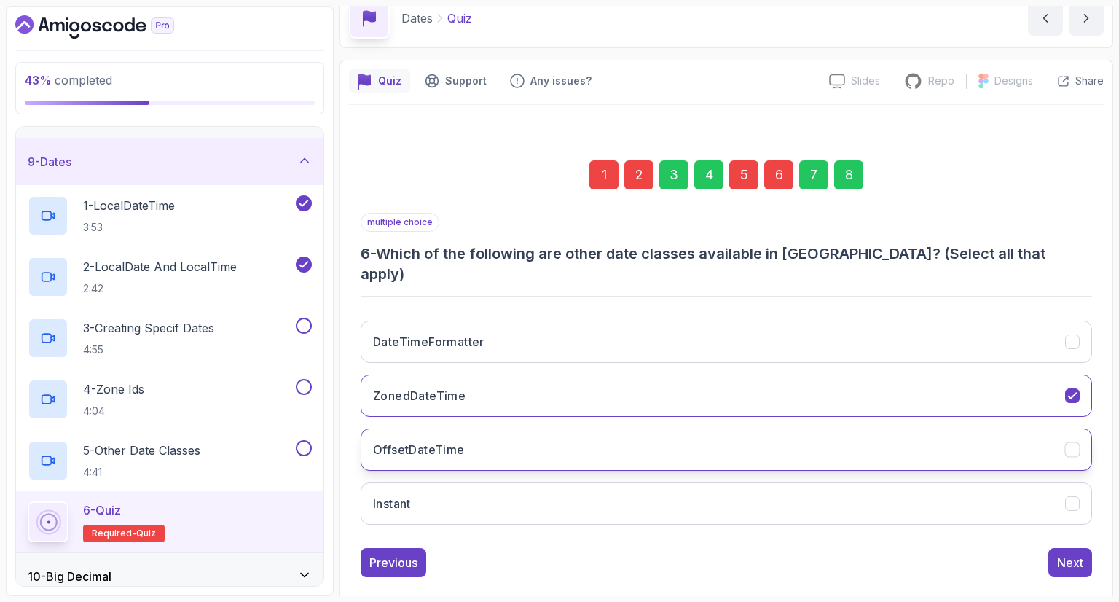
drag, startPoint x: 778, startPoint y: 407, endPoint x: 784, endPoint y: 417, distance: 11.7
click at [779, 428] on button "OffsetDateTime" at bounding box center [726, 449] width 731 height 42
click at [787, 429] on button "OffsetDateTime" at bounding box center [726, 449] width 731 height 42
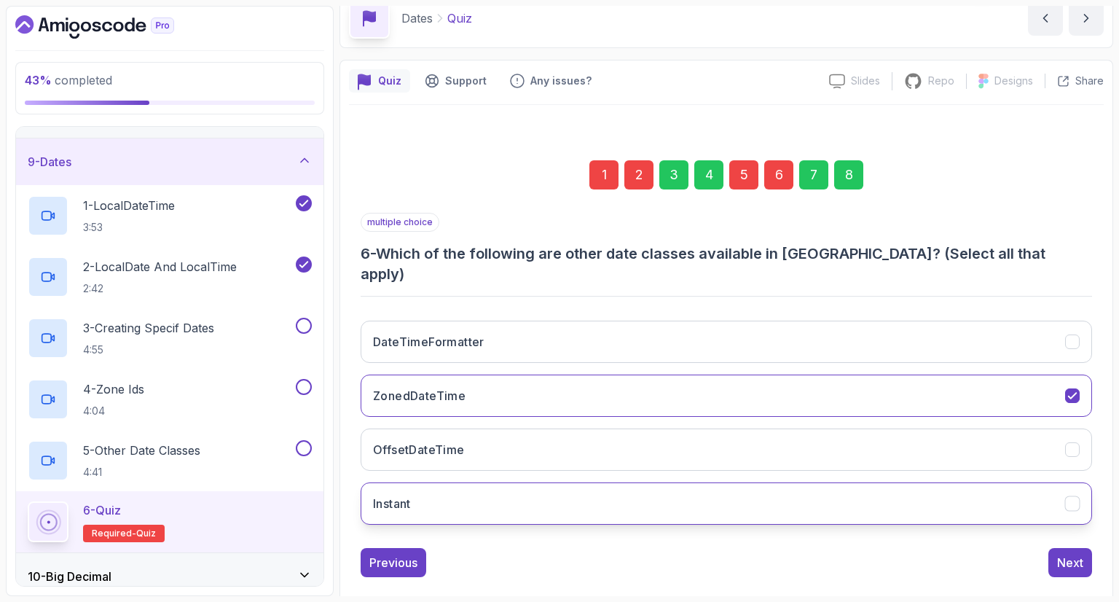
click at [805, 482] on button "Instant" at bounding box center [726, 503] width 731 height 42
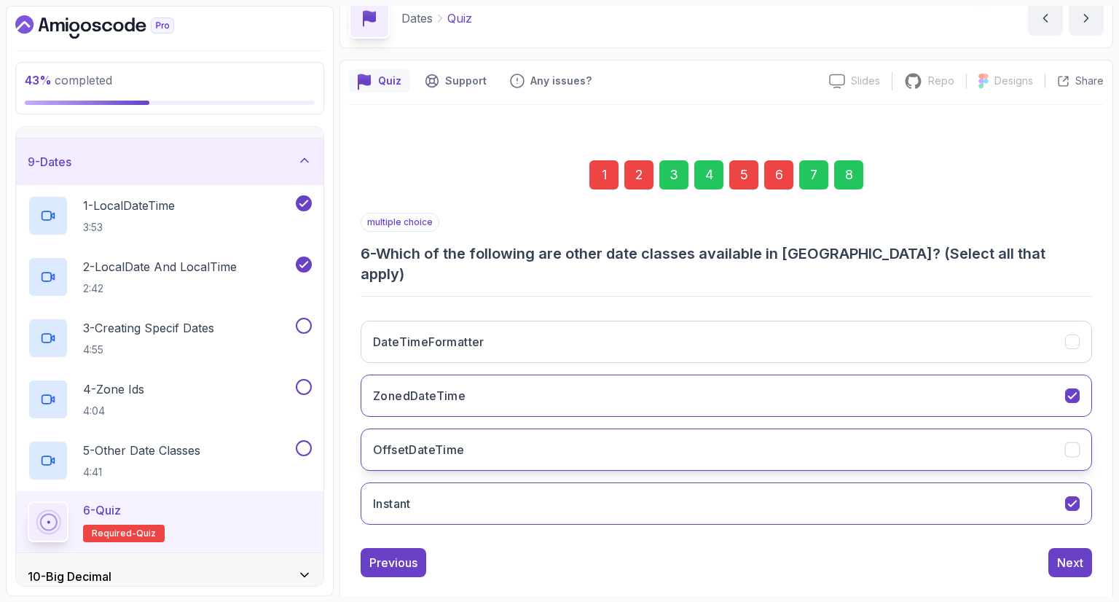
click at [817, 435] on button "OffsetDateTime" at bounding box center [726, 449] width 731 height 42
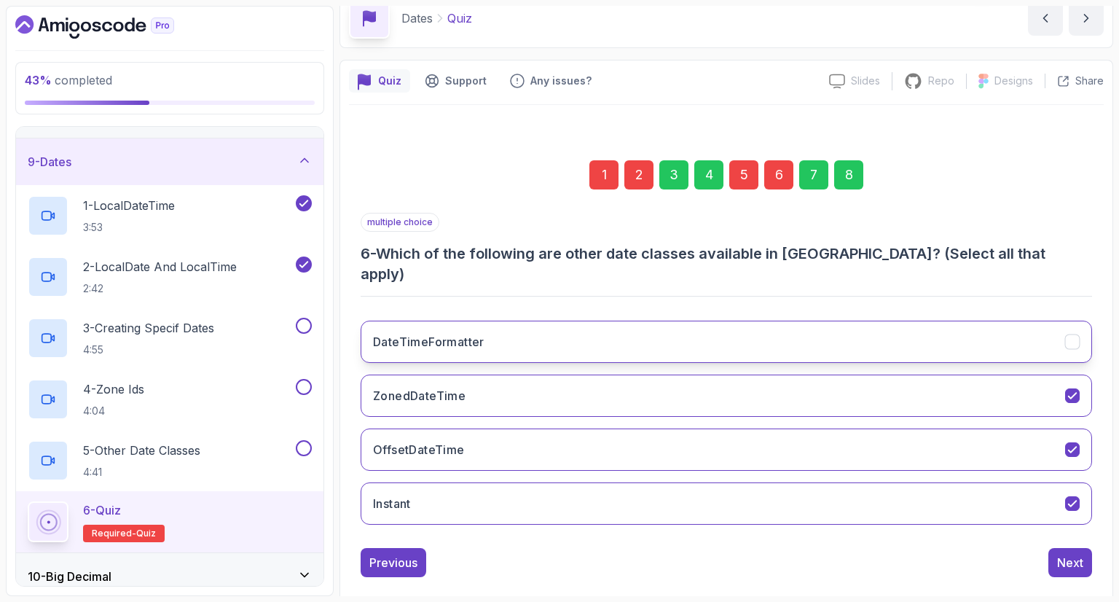
click at [805, 337] on button "DateTimeFormatter" at bounding box center [726, 341] width 731 height 42
click at [1085, 335] on button "DateTimeFormatter" at bounding box center [726, 341] width 731 height 42
click at [1069, 335] on icon "DateTimeFormatter" at bounding box center [1073, 342] width 14 height 14
click at [1081, 320] on button "DateTimeFormatter" at bounding box center [726, 341] width 731 height 42
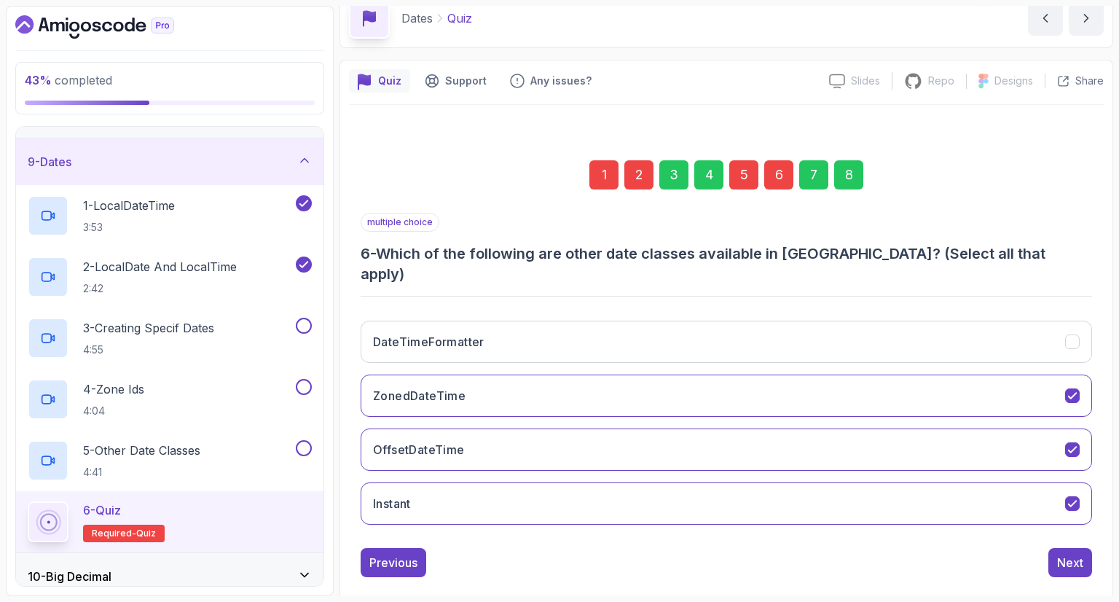
click at [844, 178] on div "8" at bounding box center [848, 174] width 29 height 29
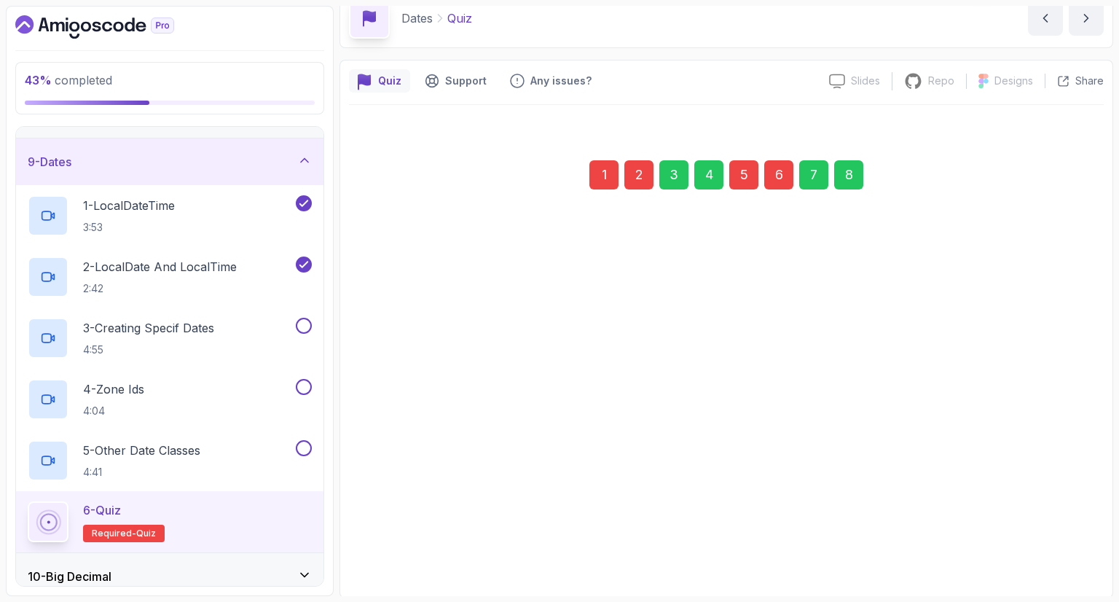
click at [1026, 540] on div "Submit Quiz" at bounding box center [1050, 540] width 66 height 17
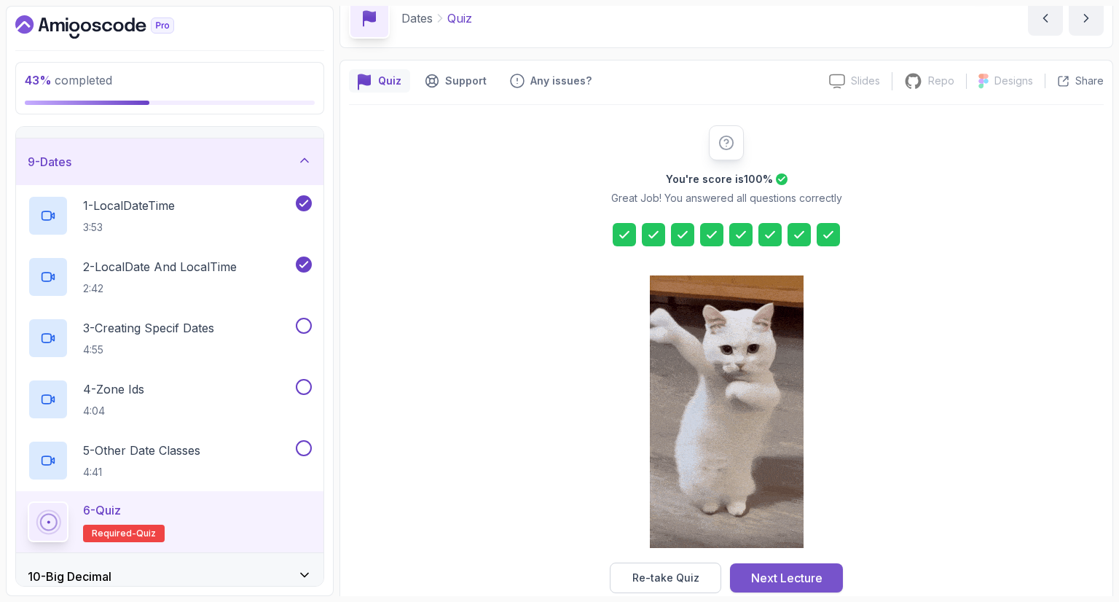
click at [762, 578] on div "Next Lecture" at bounding box center [786, 577] width 71 height 17
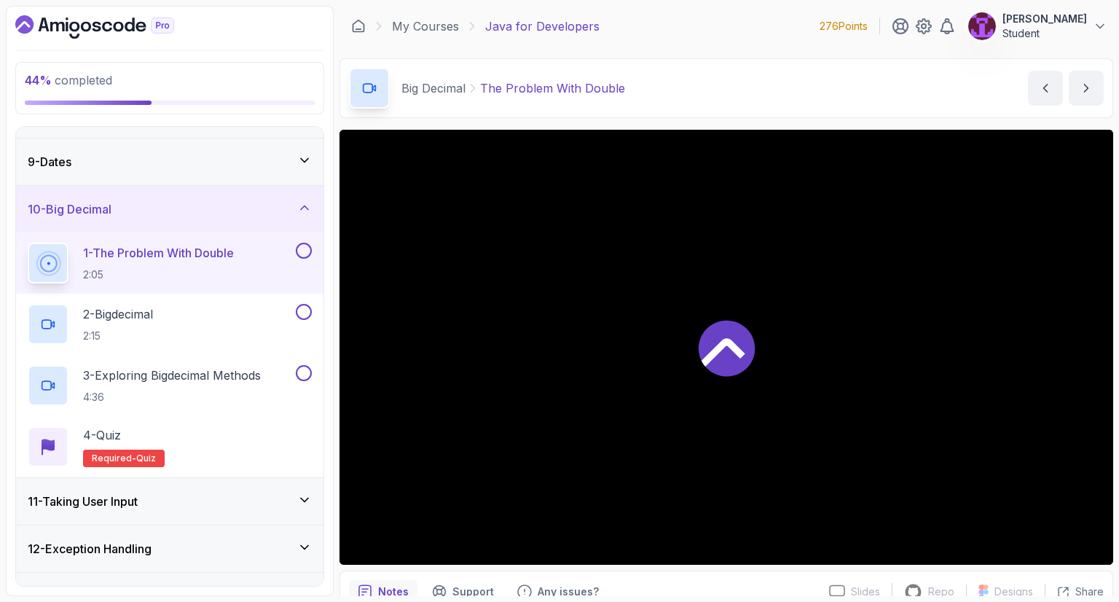
click at [267, 149] on div "9 - Dates" at bounding box center [169, 161] width 307 height 47
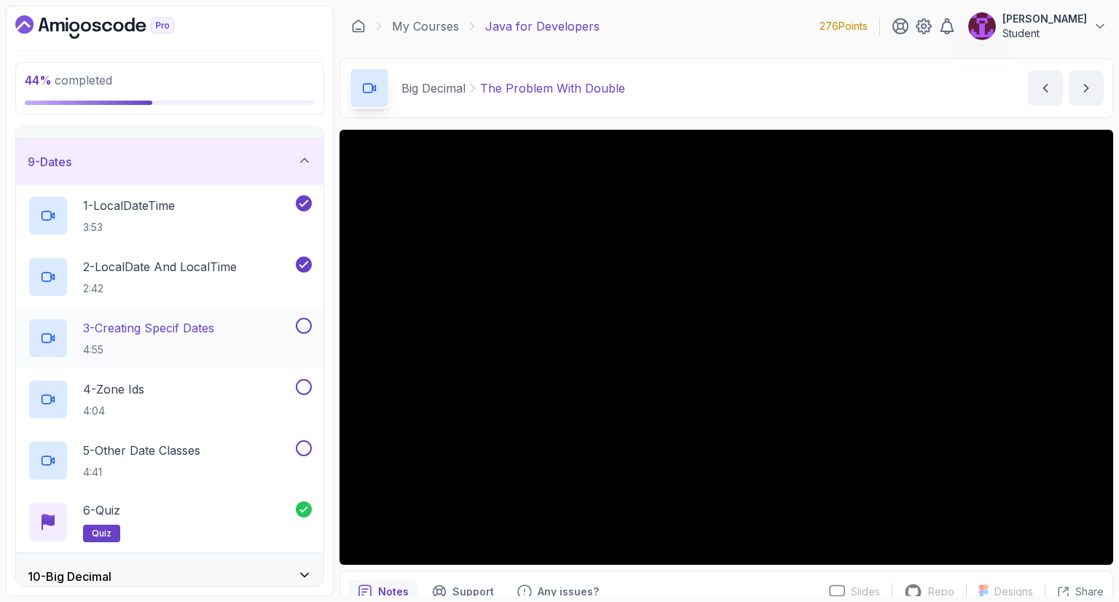
click at [308, 325] on button at bounding box center [304, 326] width 16 height 16
click at [302, 382] on button at bounding box center [304, 387] width 16 height 16
click at [298, 447] on button at bounding box center [304, 448] width 16 height 16
click at [280, 177] on div "9 - Dates" at bounding box center [169, 161] width 307 height 47
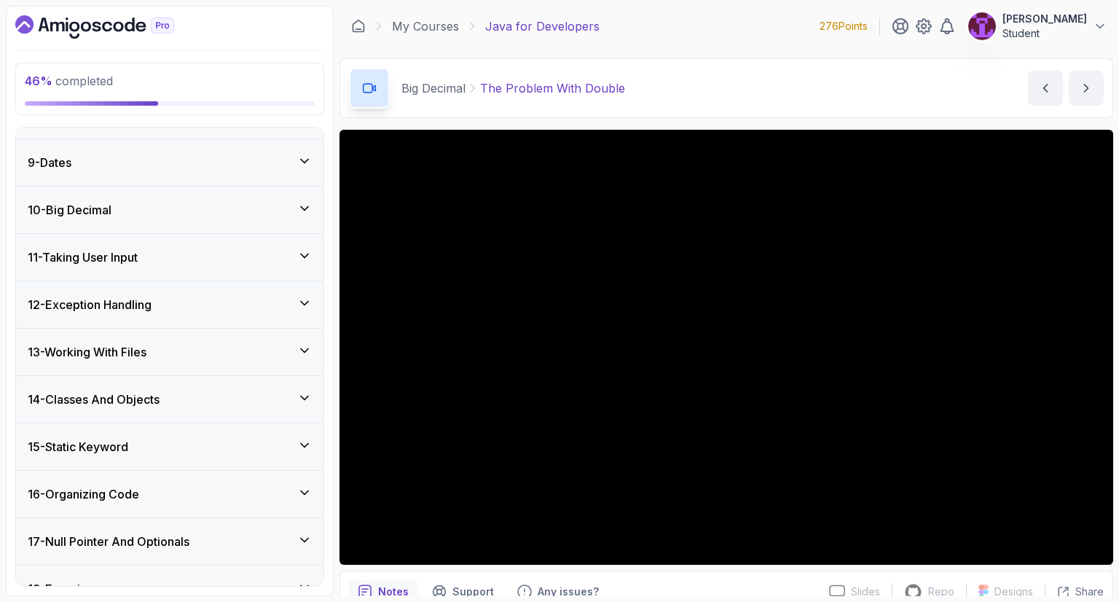
click at [285, 213] on div "10 - Big Decimal" at bounding box center [170, 209] width 284 height 17
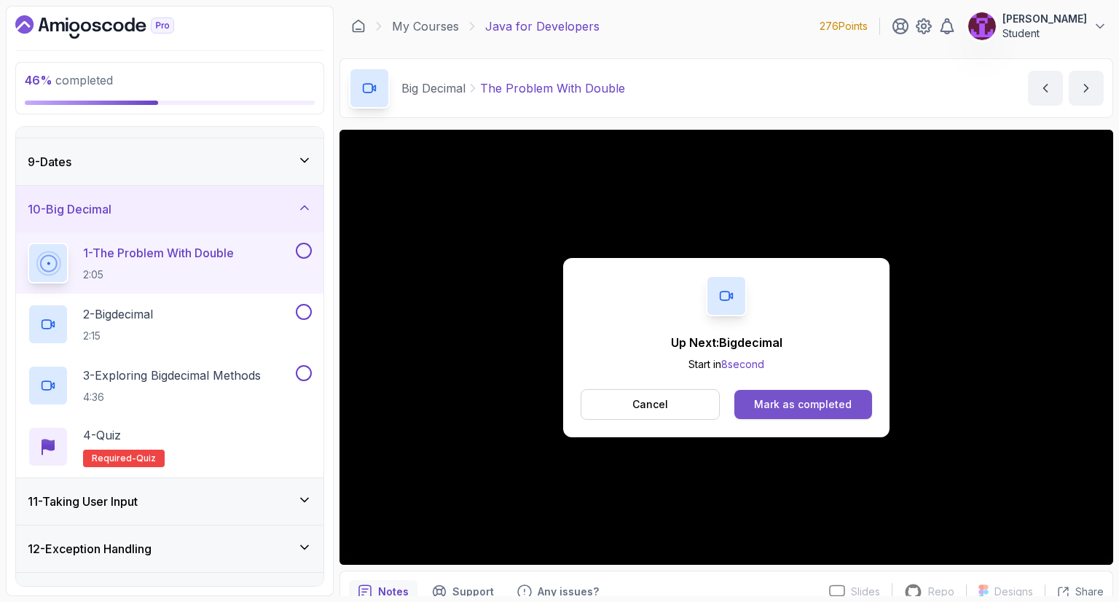
click at [752, 397] on button "Mark as completed" at bounding box center [803, 404] width 138 height 29
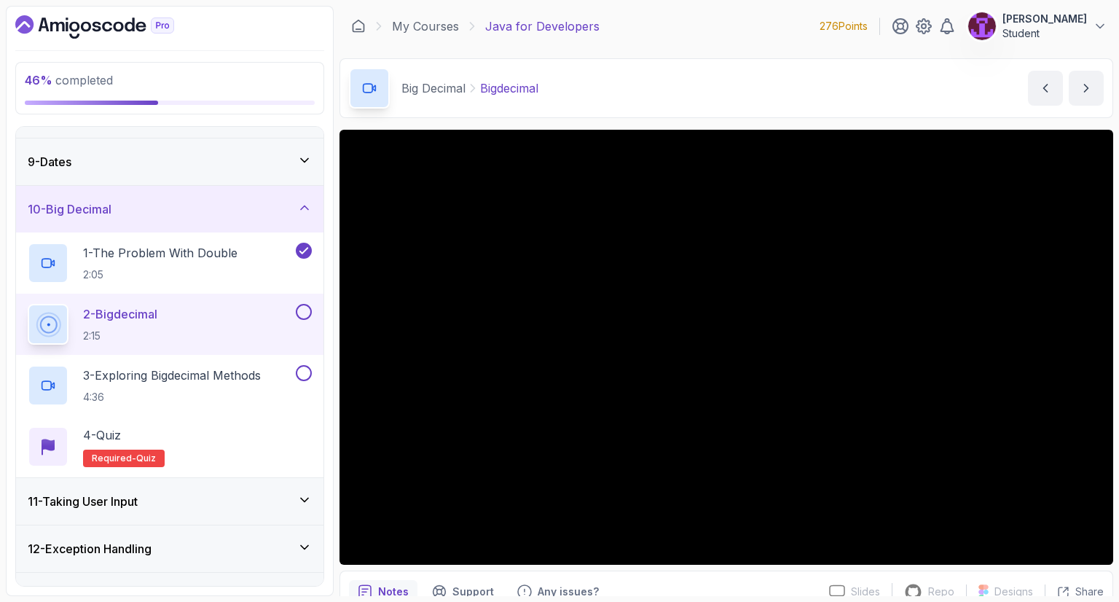
scroll to position [70, 0]
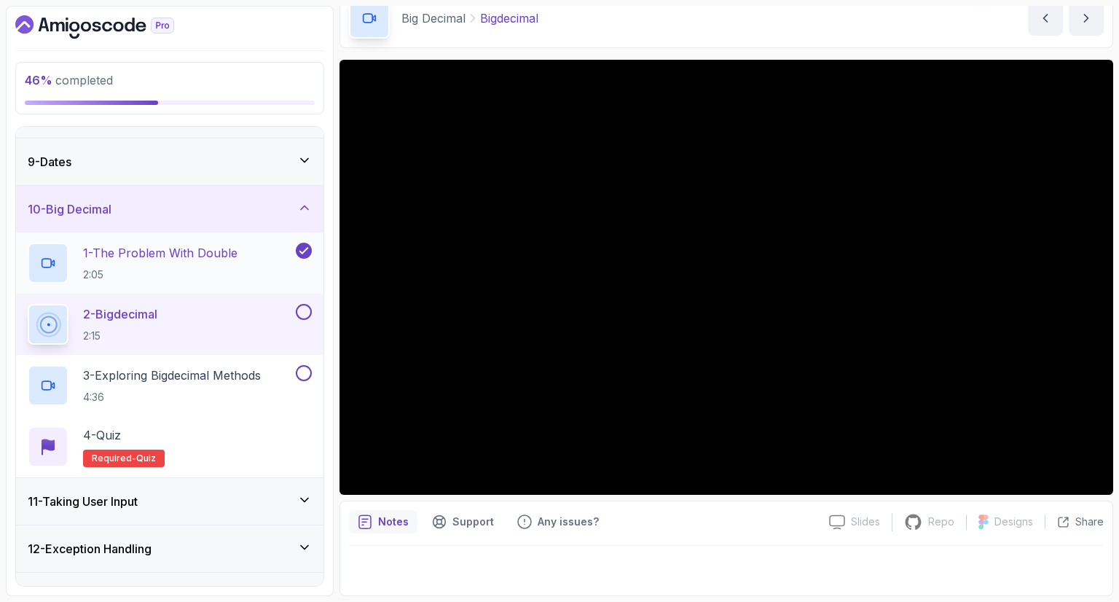
click at [246, 275] on div "1 - The Problem With Double 2:05" at bounding box center [160, 263] width 265 height 41
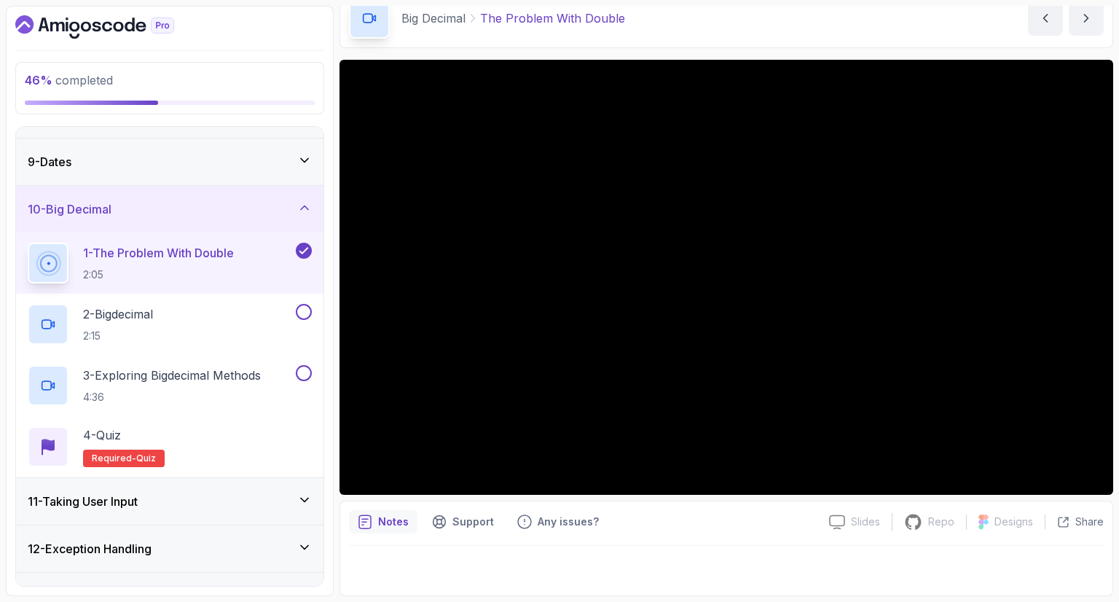
click at [401, 524] on p "Notes" at bounding box center [393, 521] width 31 height 15
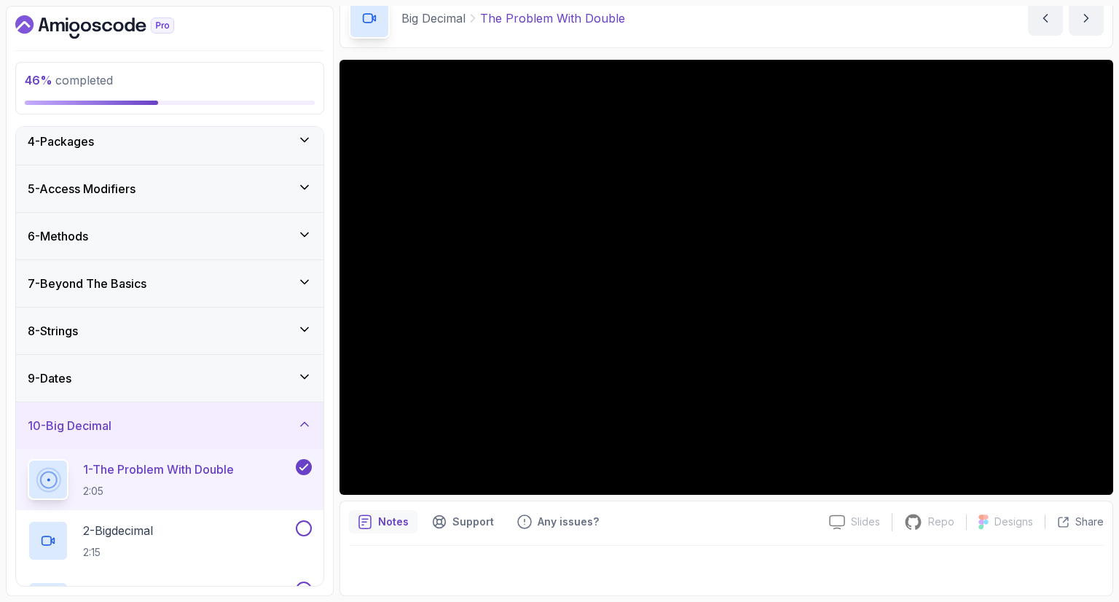
scroll to position [437, 0]
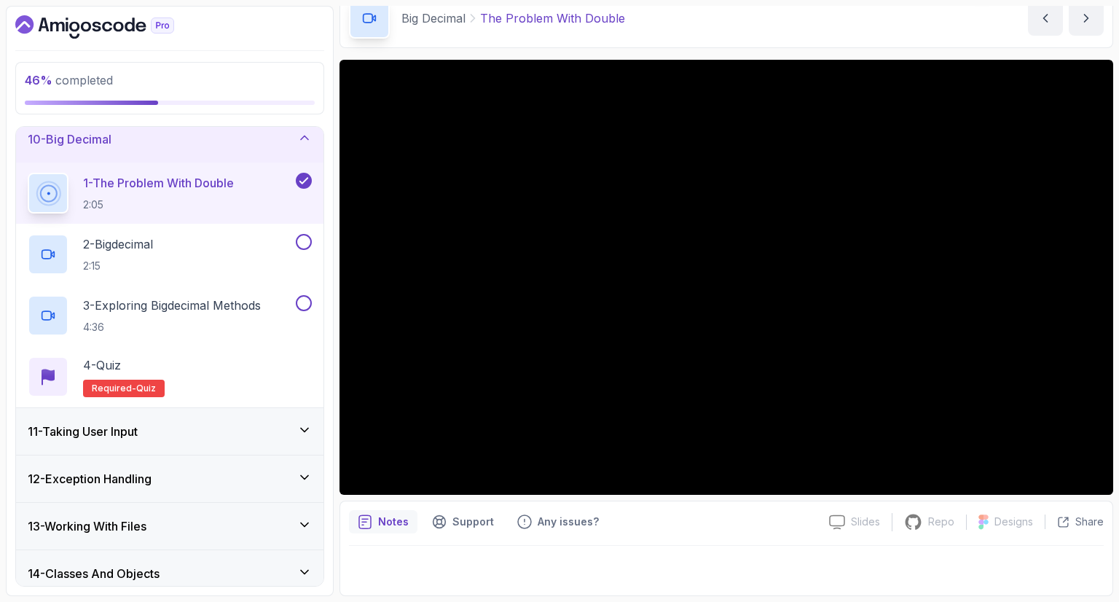
click at [187, 219] on div "1 - The Problem With Double 2:05" at bounding box center [169, 192] width 307 height 61
click at [190, 247] on div "2 - Bigdecimal 2:15" at bounding box center [160, 254] width 265 height 41
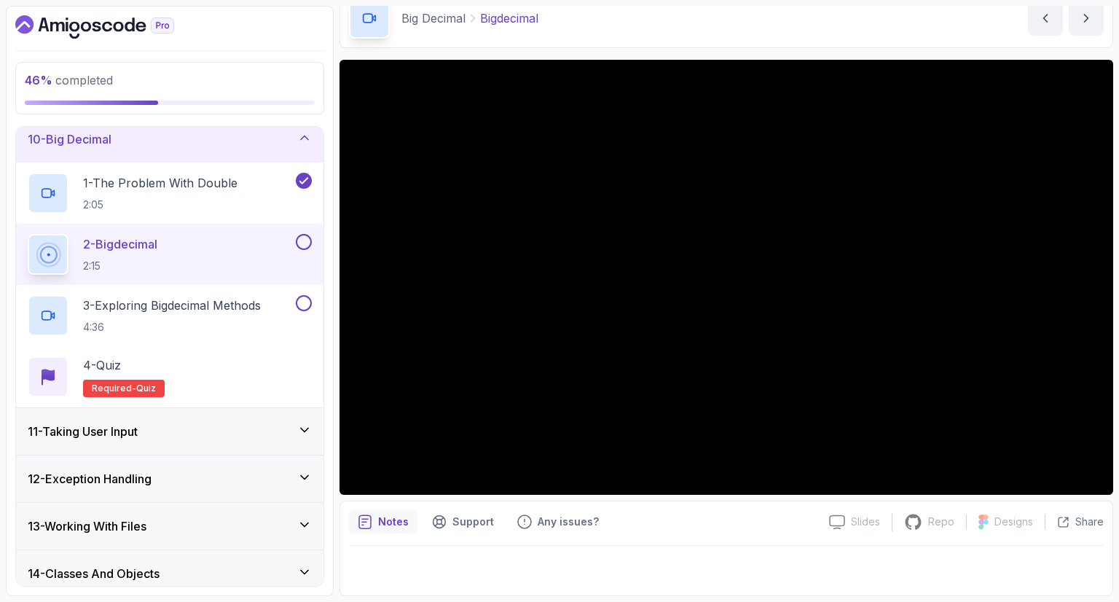
click at [306, 238] on button at bounding box center [304, 242] width 16 height 16
click at [251, 299] on p "3 - Exploring Bigdecimal Methods" at bounding box center [172, 304] width 178 height 17
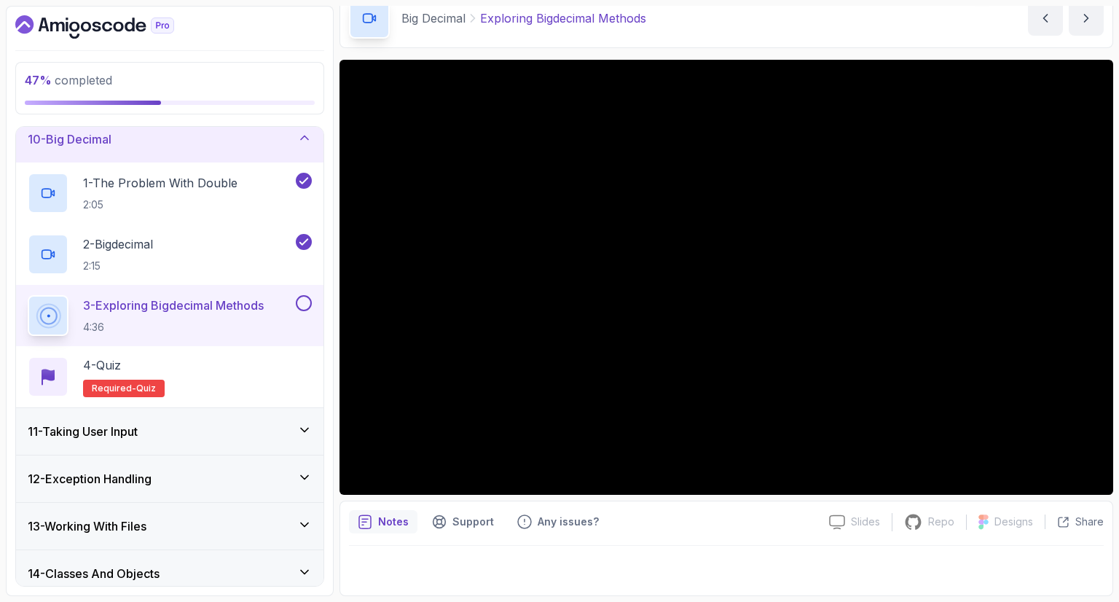
click at [307, 307] on button at bounding box center [304, 303] width 16 height 16
drag, startPoint x: 248, startPoint y: 339, endPoint x: 251, endPoint y: 353, distance: 14.7
click at [248, 343] on div "3 - Exploring Bigdecimal Methods 4:36" at bounding box center [169, 315] width 307 height 61
click at [271, 358] on div "4 - Quiz Required- quiz" at bounding box center [170, 376] width 284 height 41
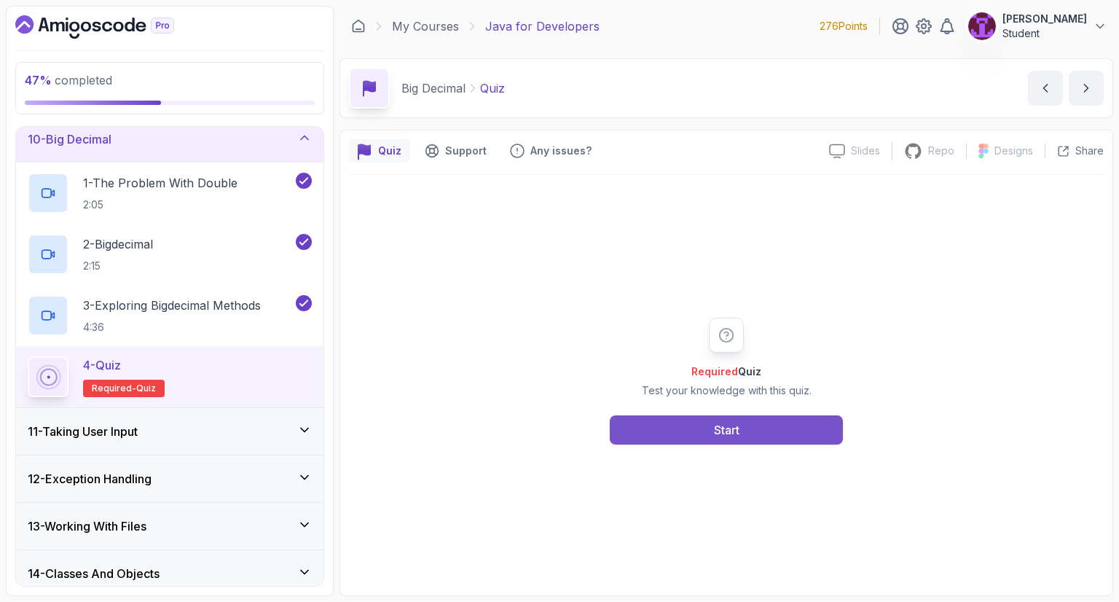
click at [640, 423] on button "Start" at bounding box center [726, 429] width 233 height 29
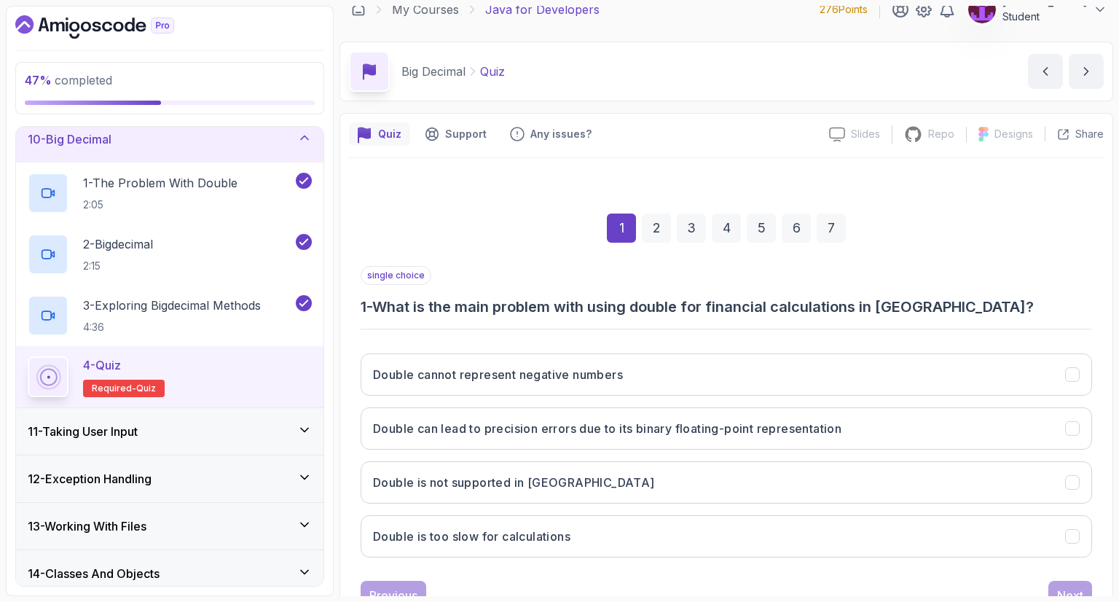
scroll to position [70, 0]
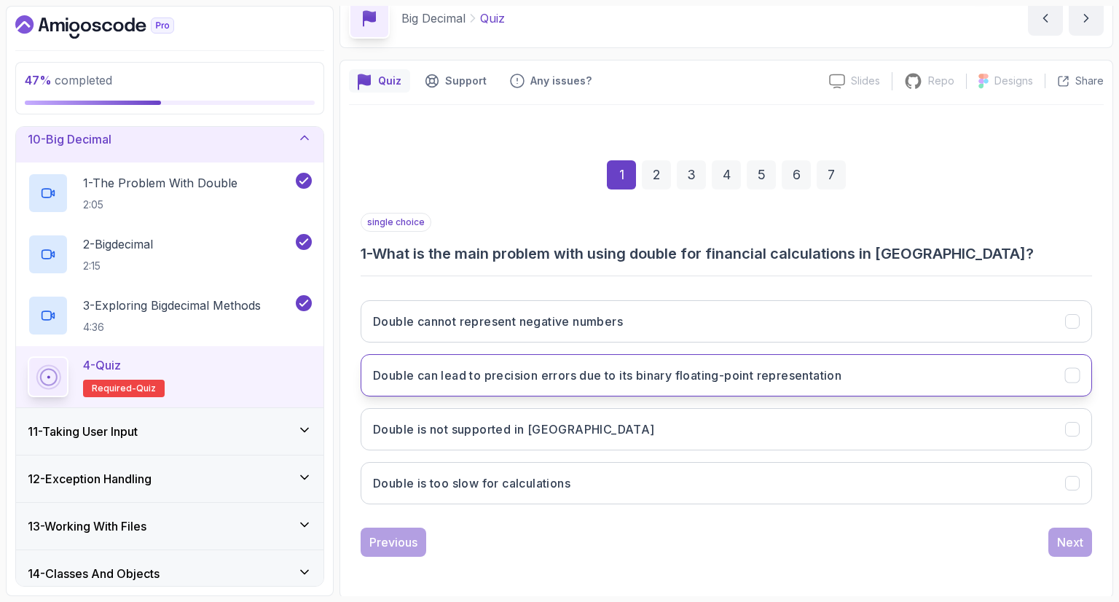
click at [492, 385] on button "Double can lead to precision errors due to its binary floating-point representa…" at bounding box center [726, 375] width 731 height 42
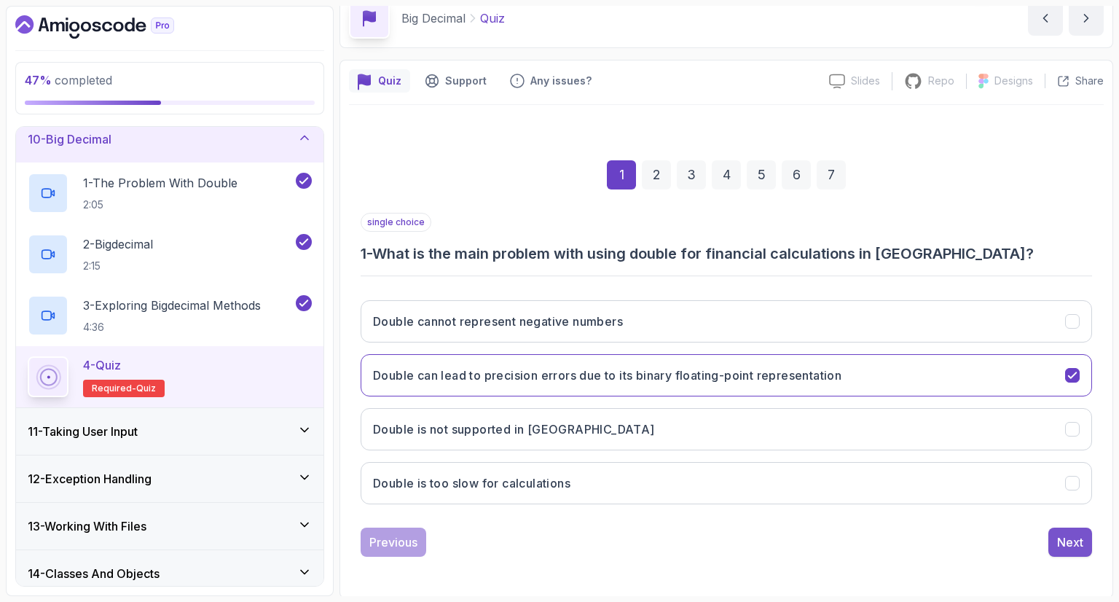
click at [1073, 541] on div "Next" at bounding box center [1070, 541] width 26 height 17
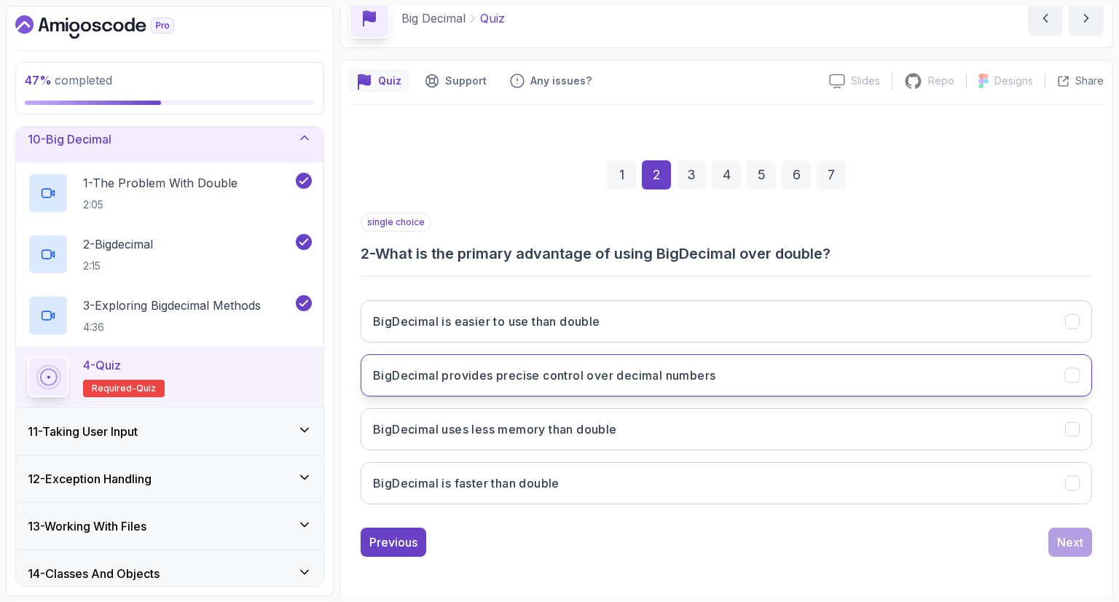
click at [506, 394] on button "BigDecimal provides precise control over decimal numbers" at bounding box center [726, 375] width 731 height 42
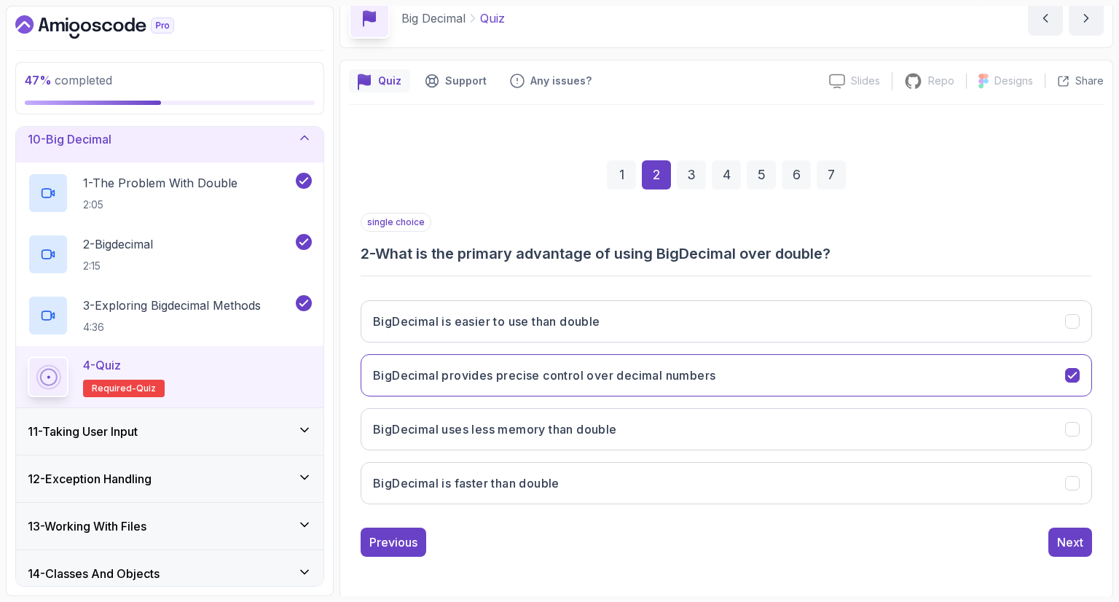
click at [975, 505] on div "BigDecimal is easier to use than double BigDecimal provides precise control ove…" at bounding box center [726, 401] width 731 height 227
click at [1029, 481] on button "BigDecimal is faster than double" at bounding box center [726, 483] width 731 height 42
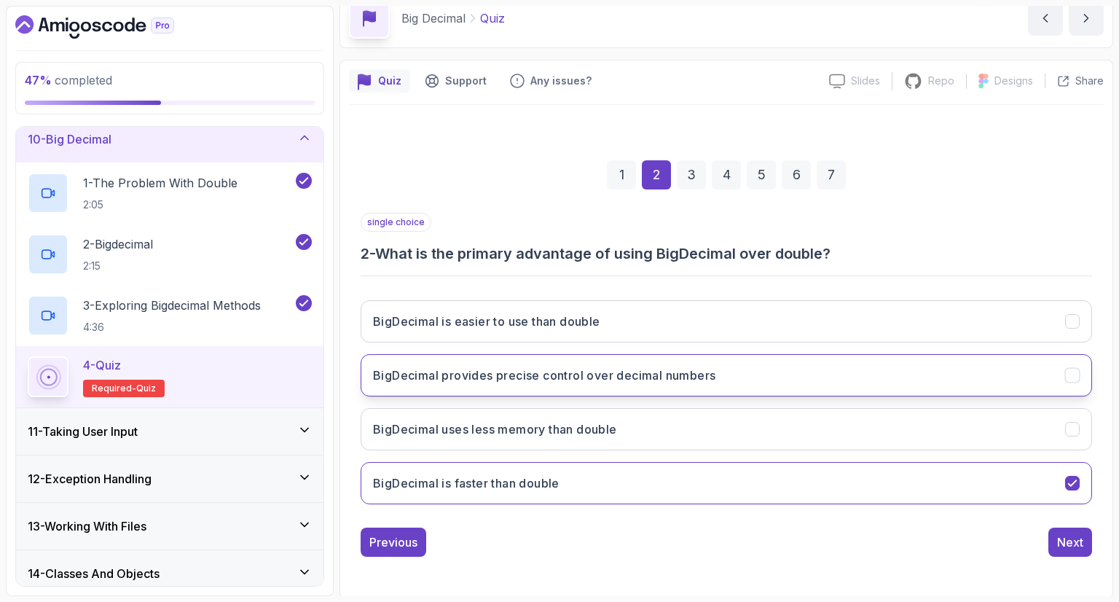
click at [1067, 355] on button "BigDecimal provides precise control over decimal numbers" at bounding box center [726, 375] width 731 height 42
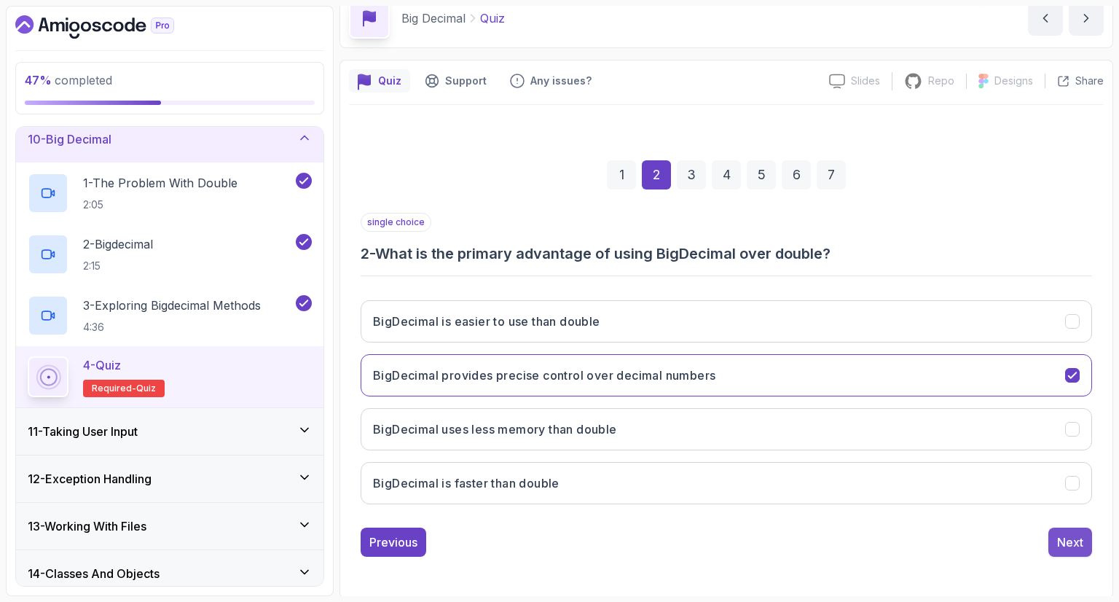
click at [1084, 534] on button "Next" at bounding box center [1070, 541] width 44 height 29
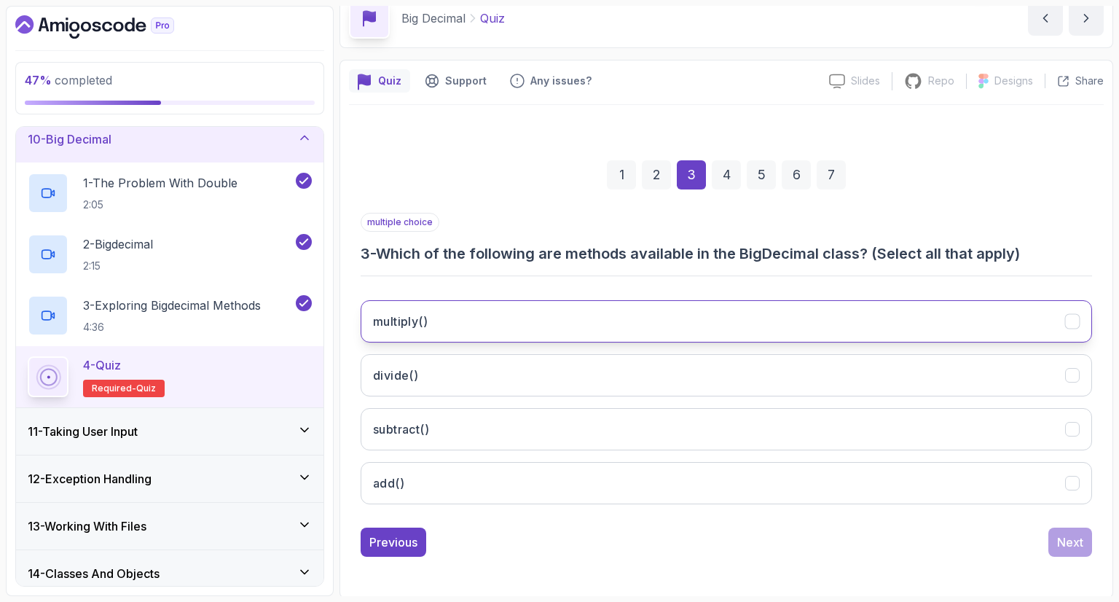
click at [520, 323] on button "multiply()" at bounding box center [726, 321] width 731 height 42
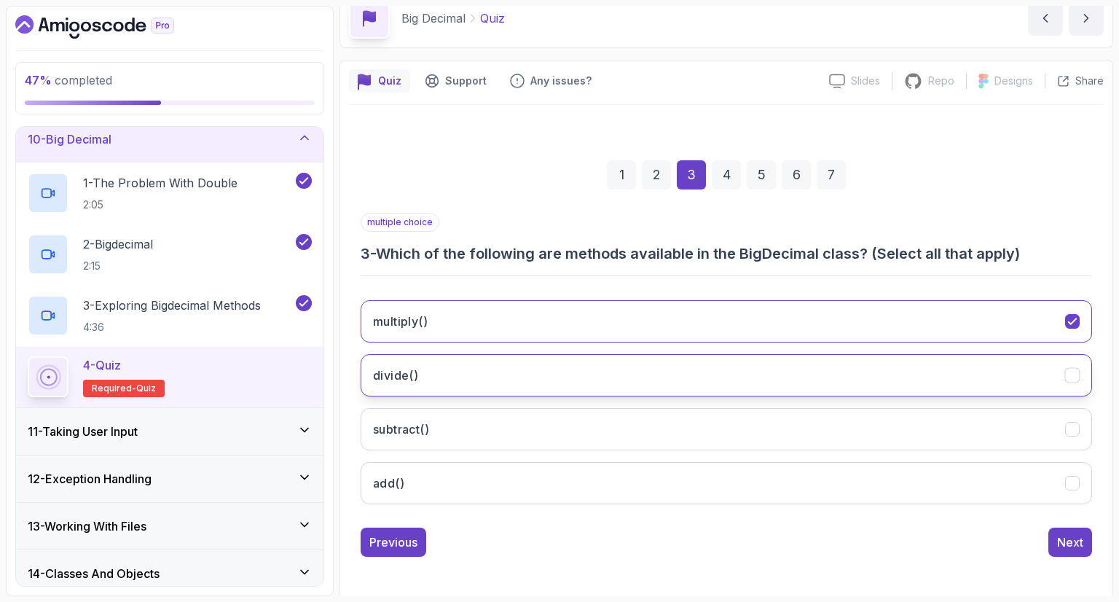
click at [536, 370] on button "divide()" at bounding box center [726, 375] width 731 height 42
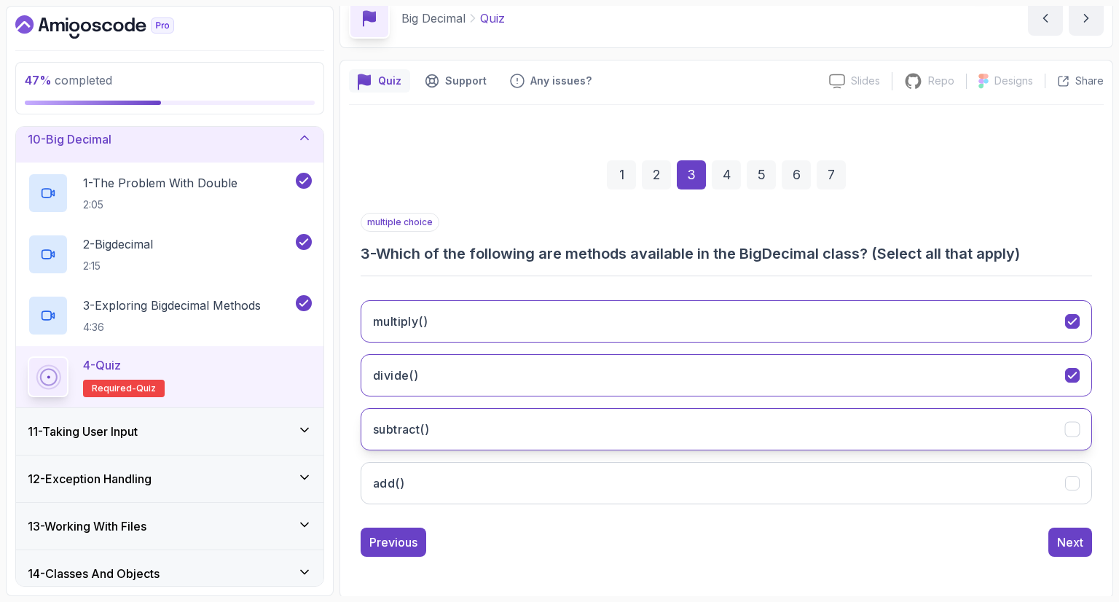
click at [548, 425] on button "subtract()" at bounding box center [726, 429] width 731 height 42
click at [609, 473] on button "add()" at bounding box center [726, 483] width 731 height 42
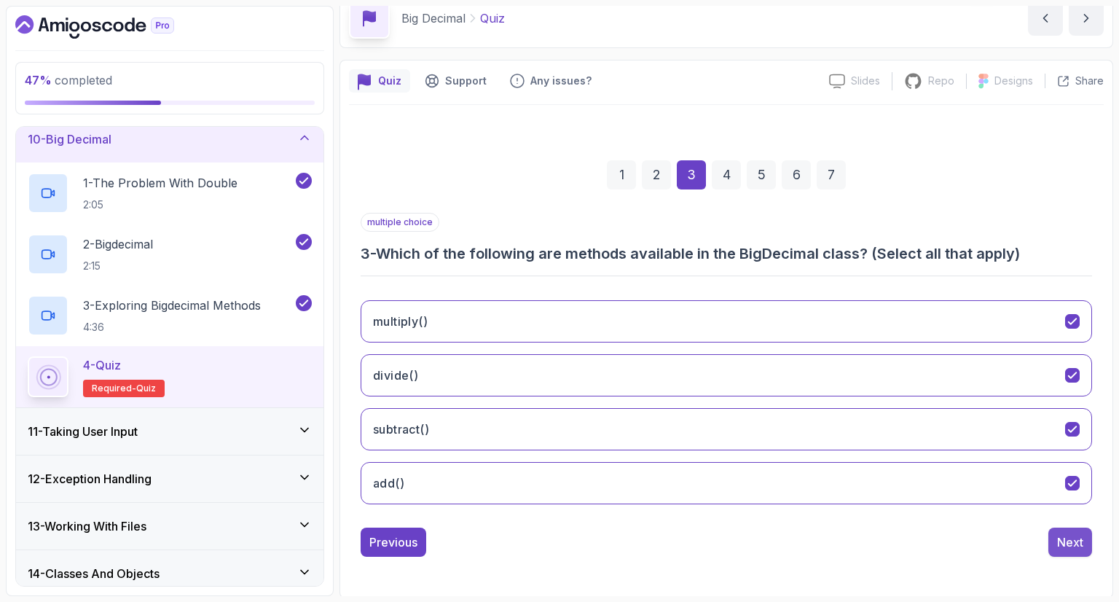
click at [1068, 535] on div "Next" at bounding box center [1070, 541] width 26 height 17
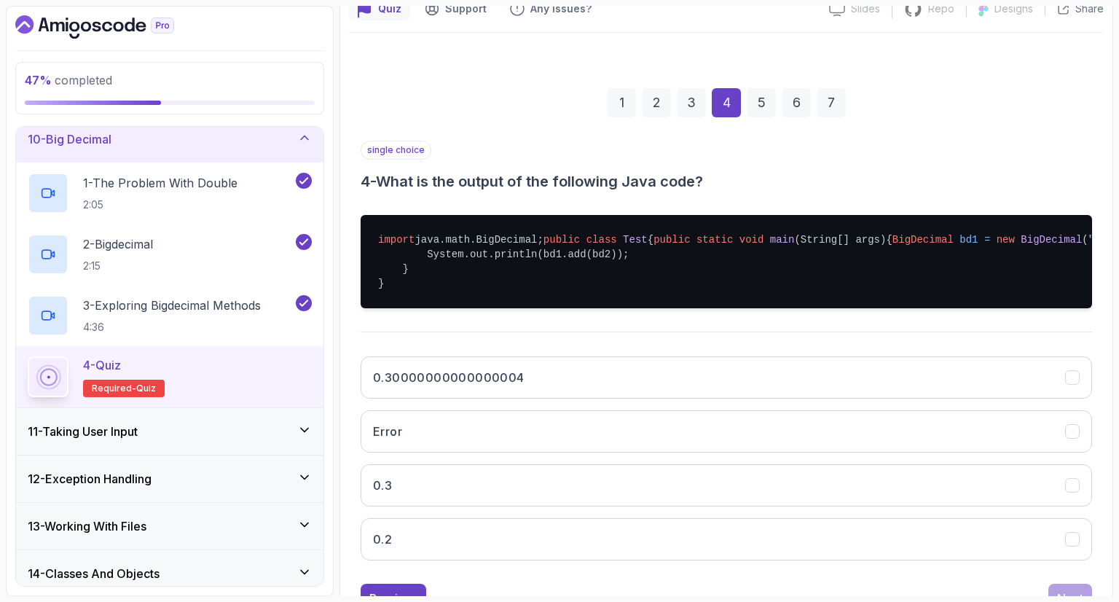
scroll to position [216, 0]
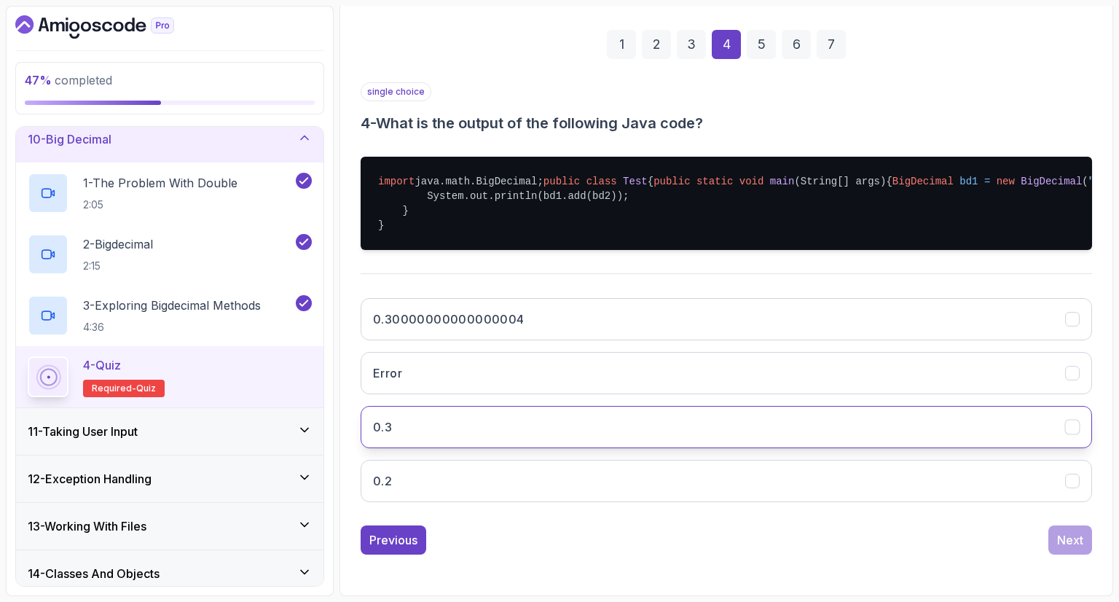
click at [504, 448] on button "0.3" at bounding box center [726, 427] width 731 height 42
click at [1075, 548] on div "Next" at bounding box center [1070, 539] width 26 height 17
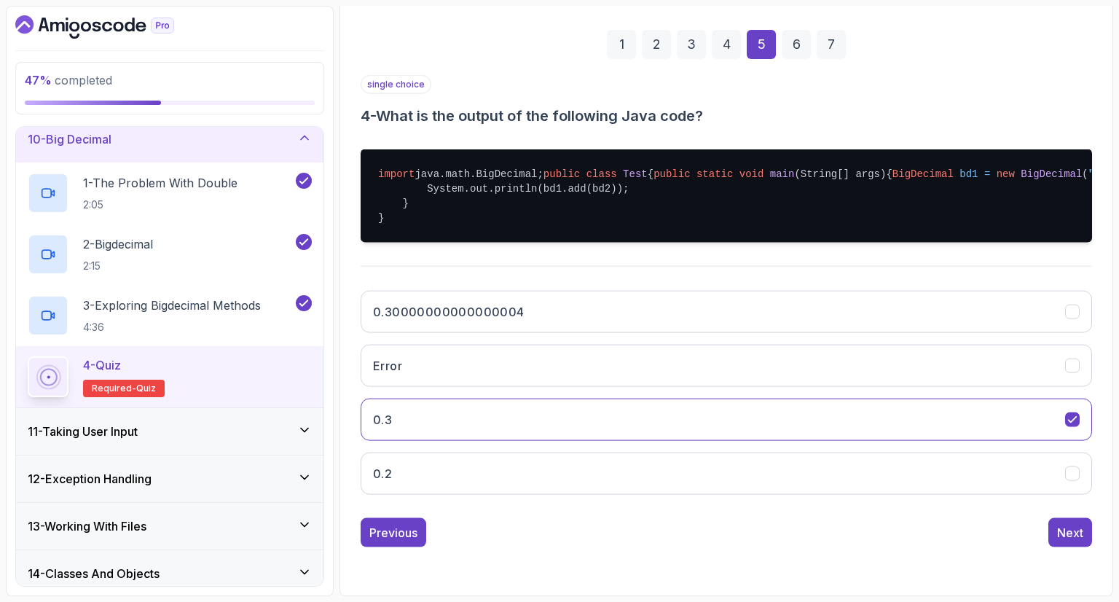
scroll to position [70, 0]
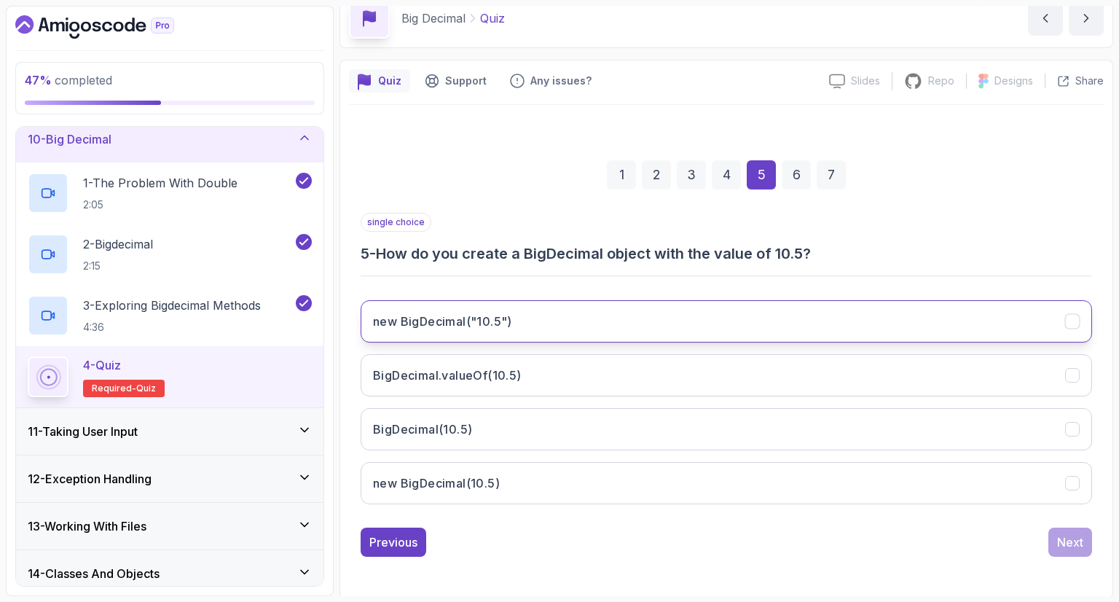
click at [542, 317] on button "new BigDecimal("10.5")" at bounding box center [726, 321] width 731 height 42
click at [1072, 537] on div "Next" at bounding box center [1070, 541] width 26 height 17
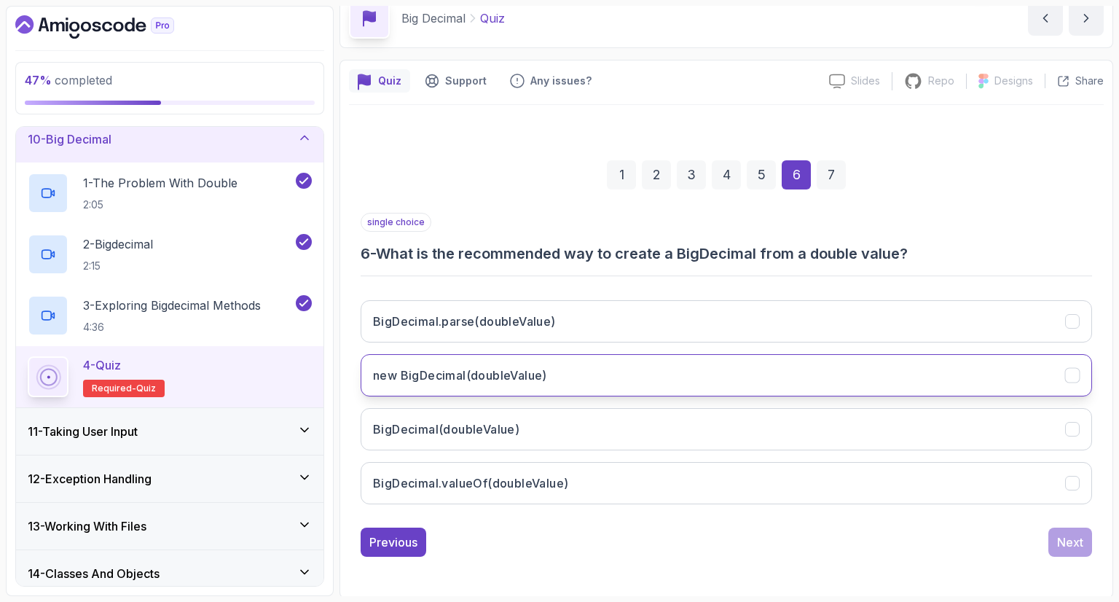
click at [586, 377] on button "new BigDecimal(doubleValue)" at bounding box center [726, 375] width 731 height 42
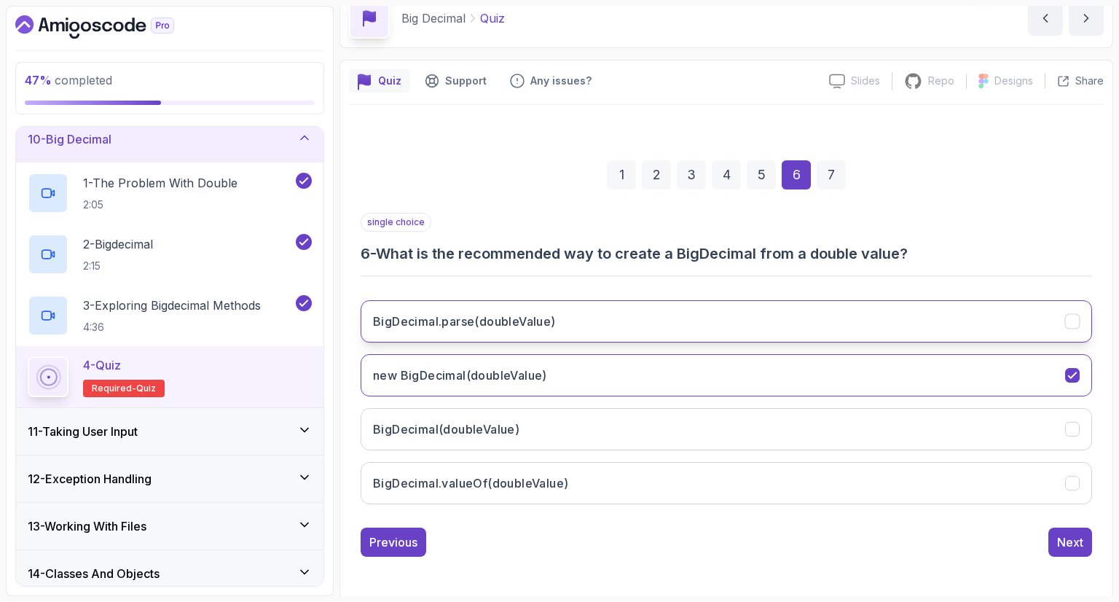
click at [562, 331] on button "BigDecimal.parse(doubleValue)" at bounding box center [726, 321] width 731 height 42
click at [683, 503] on div "BigDecimal.parse(doubleValue) new BigDecimal(doubleValue) BigDecimal(doubleValu…" at bounding box center [726, 401] width 731 height 227
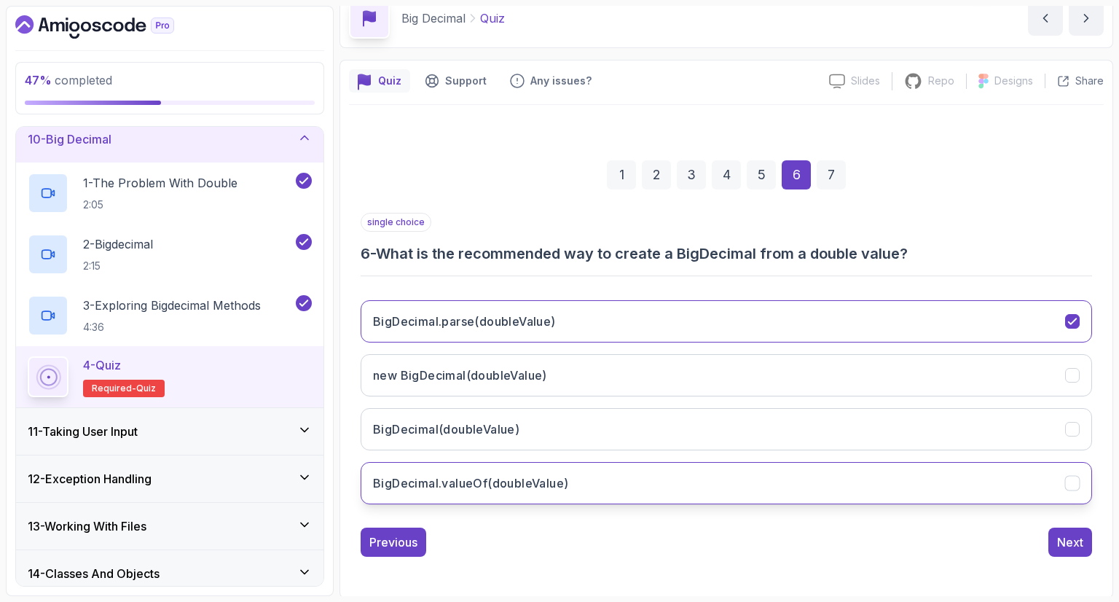
click at [684, 490] on button "BigDecimal.valueOf(doubleValue)" at bounding box center [726, 483] width 731 height 42
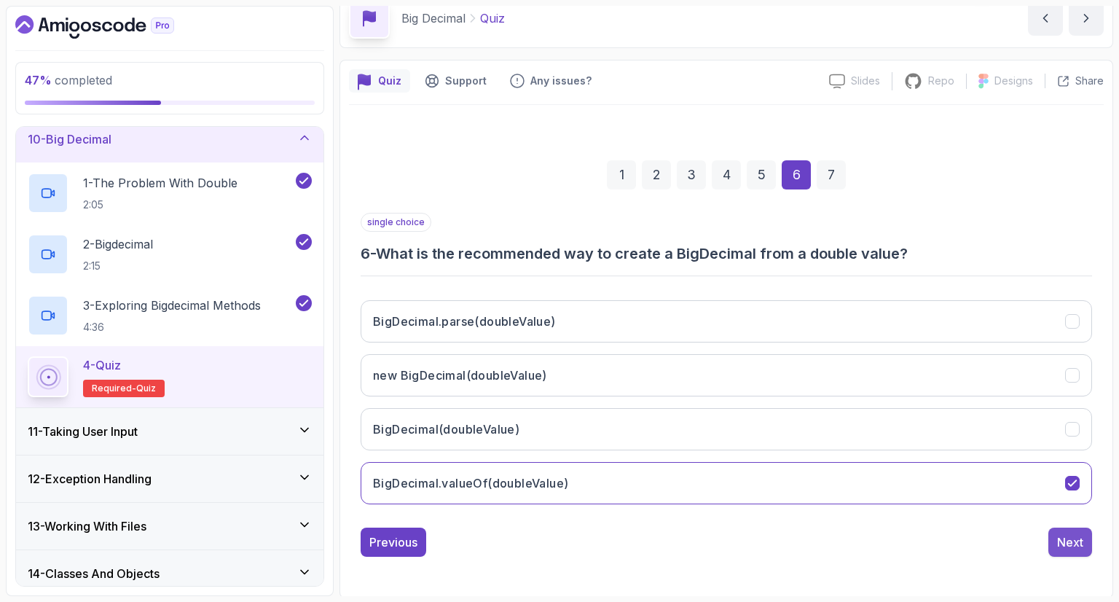
click at [1082, 533] on div "Next" at bounding box center [1070, 541] width 26 height 17
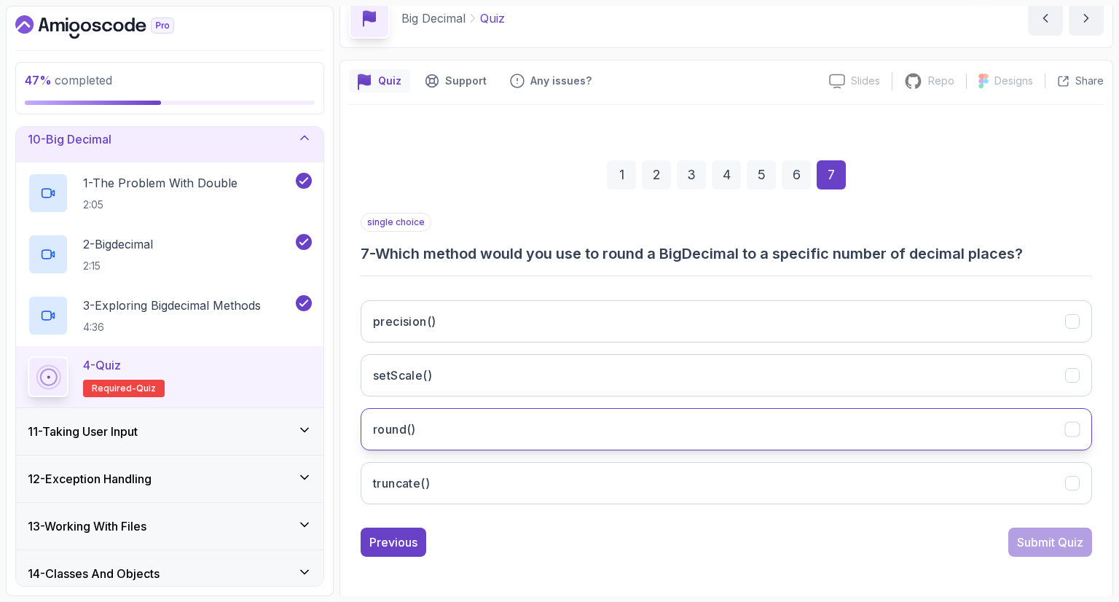
click at [452, 442] on button "round()" at bounding box center [726, 429] width 731 height 42
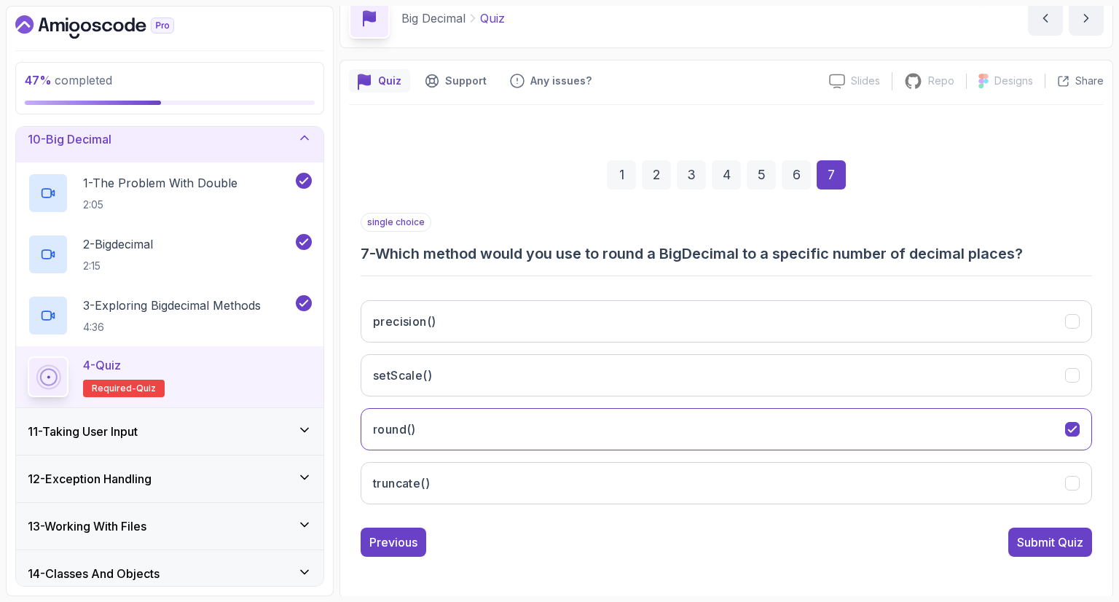
click at [1050, 554] on div "1 2 3 4 5 6 7 single choice 7 - Which method would you use to round a BigDecima…" at bounding box center [726, 346] width 755 height 443
drag, startPoint x: 1040, startPoint y: 535, endPoint x: 1049, endPoint y: 540, distance: 9.8
click at [1039, 535] on div "Submit Quiz" at bounding box center [1050, 541] width 66 height 17
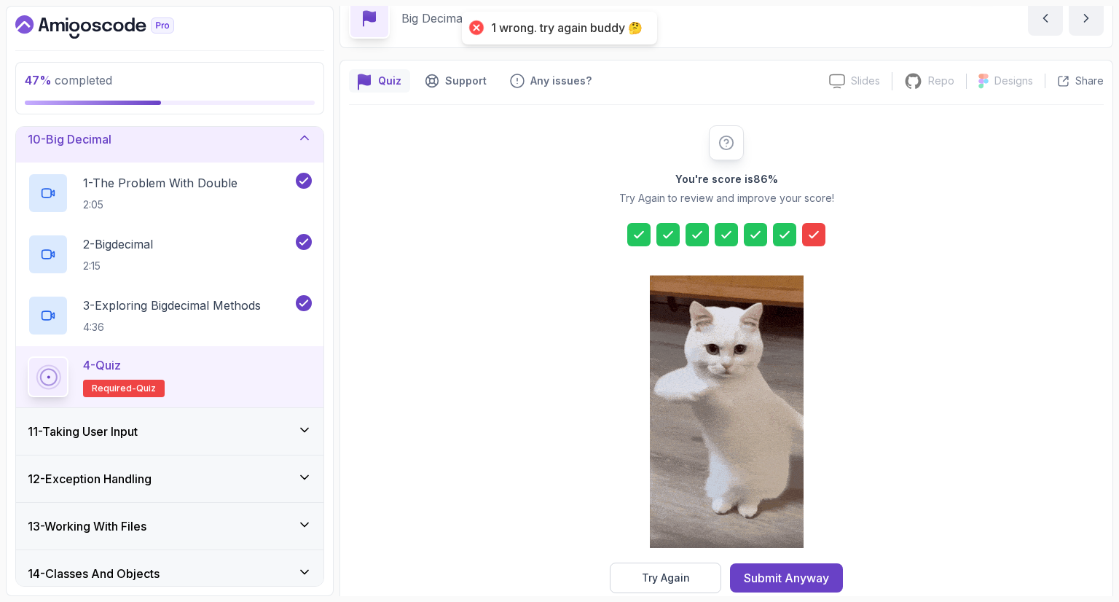
click at [670, 550] on div at bounding box center [727, 413] width 154 height 299
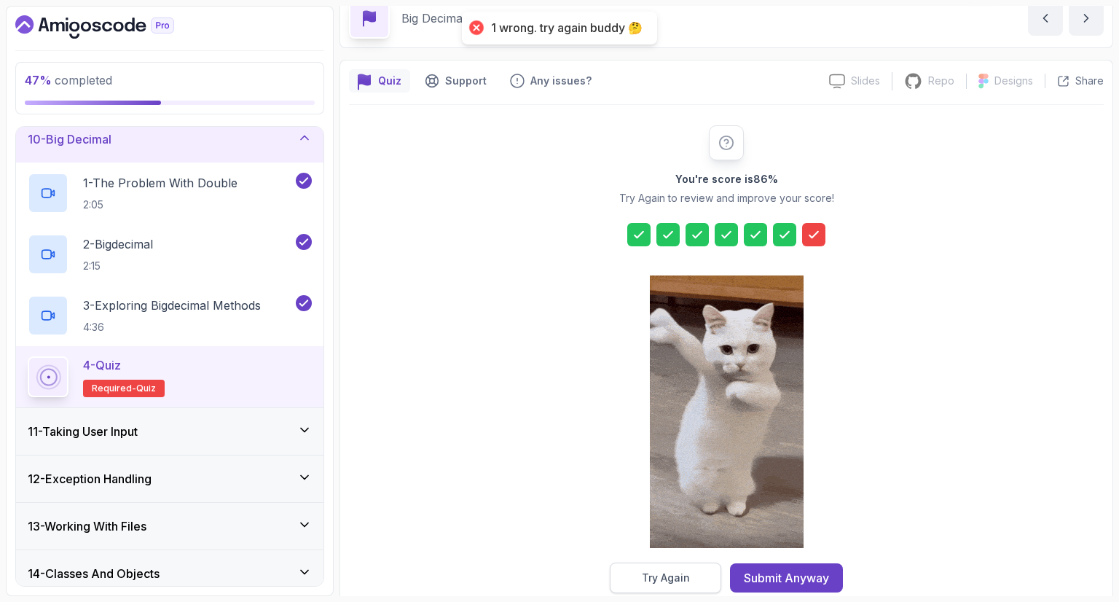
click at [679, 566] on button "Try Again" at bounding box center [665, 577] width 111 height 31
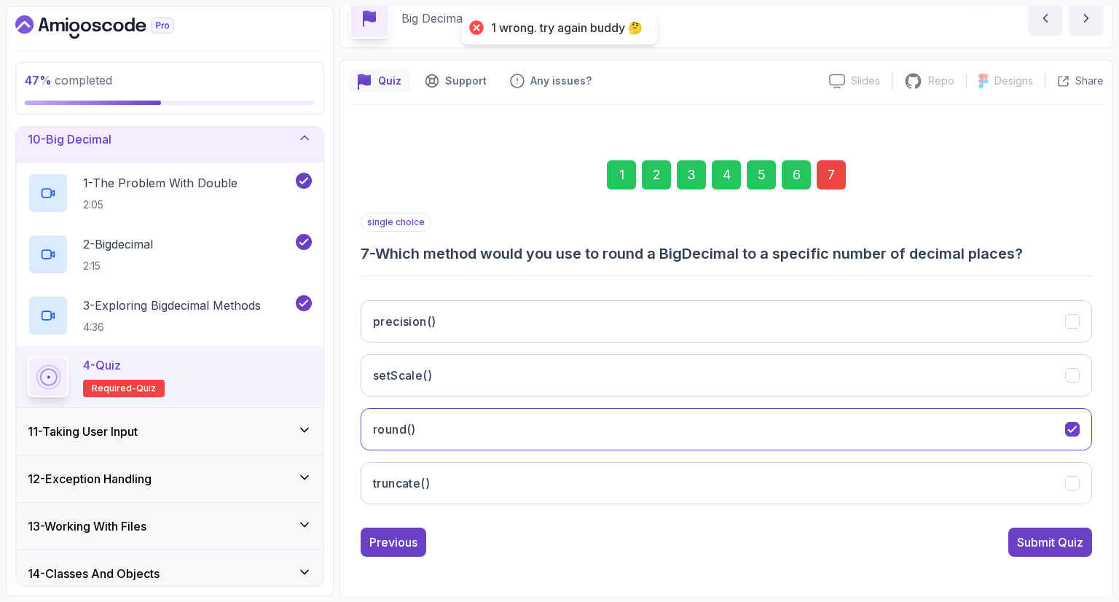
click at [840, 167] on div "7" at bounding box center [831, 174] width 29 height 29
click at [661, 312] on button "precision()" at bounding box center [726, 321] width 731 height 42
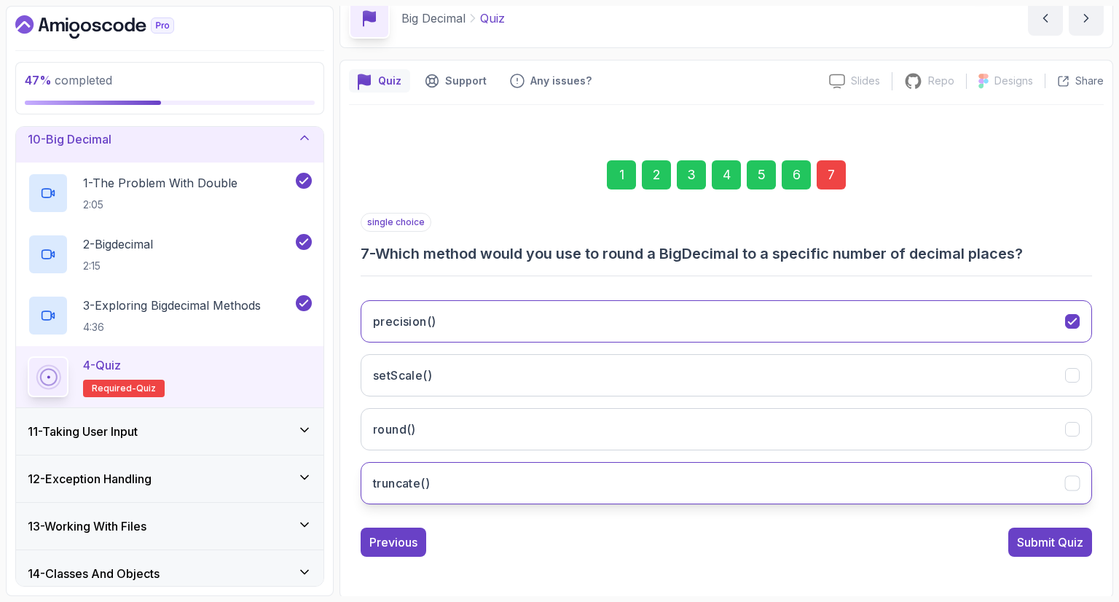
click at [659, 487] on button "truncate()" at bounding box center [726, 483] width 731 height 42
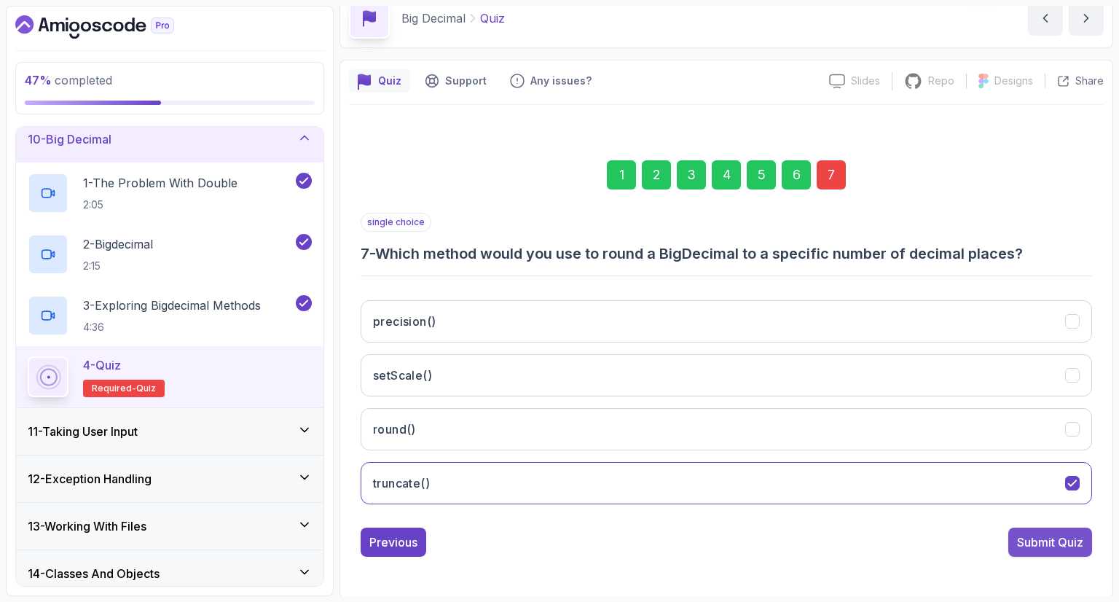
click at [1055, 547] on div "Submit Quiz" at bounding box center [1050, 541] width 66 height 17
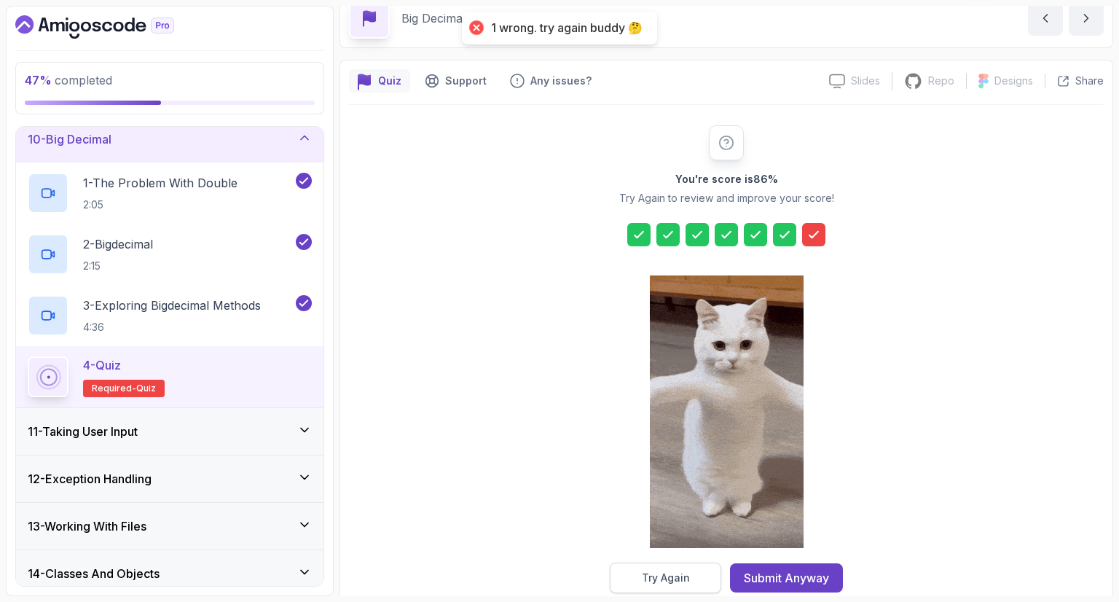
click at [670, 583] on button "Try Again" at bounding box center [665, 577] width 111 height 31
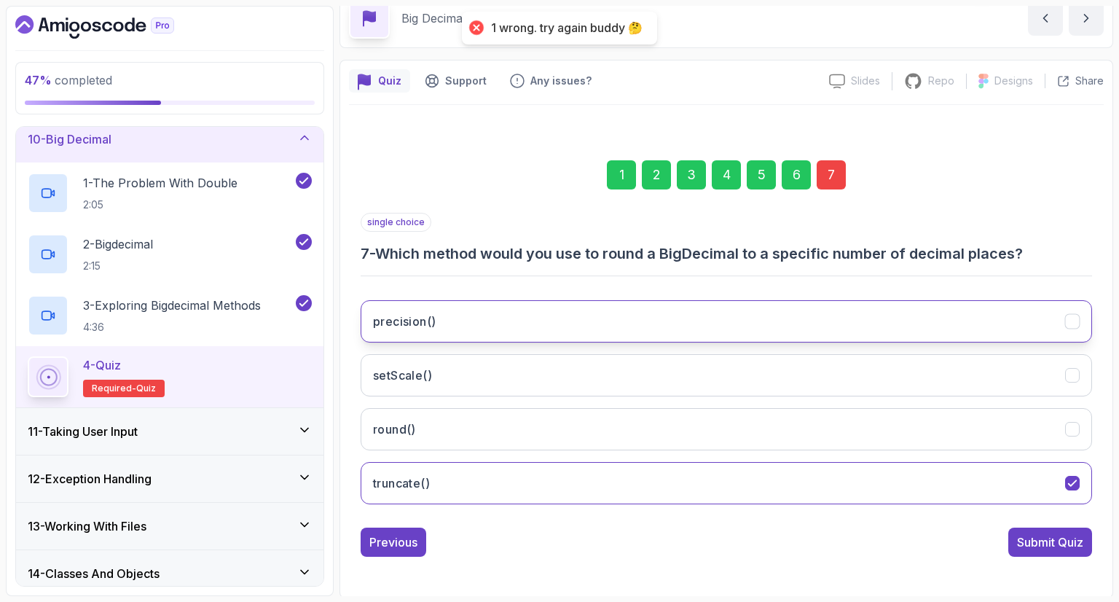
click at [529, 321] on button "precision()" at bounding box center [726, 321] width 731 height 42
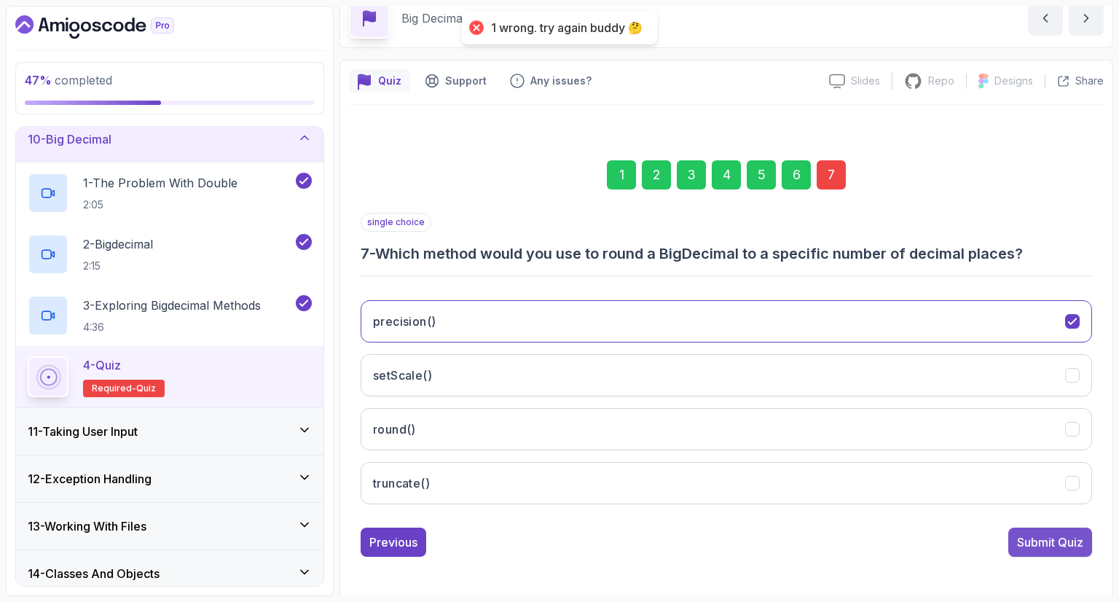
click at [1043, 545] on div "Submit Quiz" at bounding box center [1050, 541] width 66 height 17
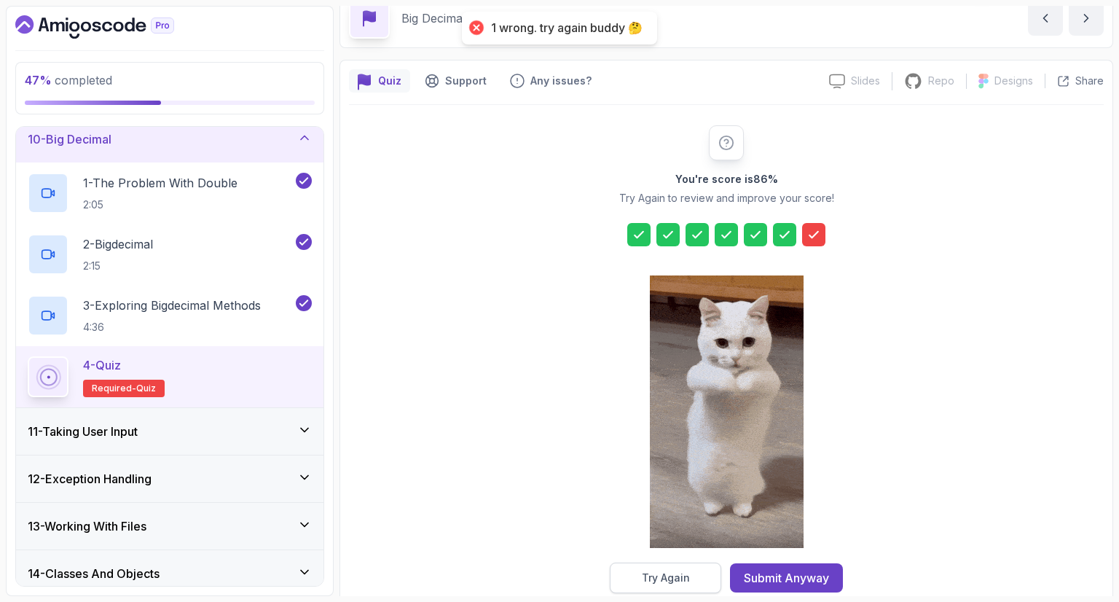
click at [680, 592] on section "47 % completed 1 - Intro 2 - Loops 3 - If Statements 4 - Packages 5 - Access Mo…" at bounding box center [559, 301] width 1119 height 602
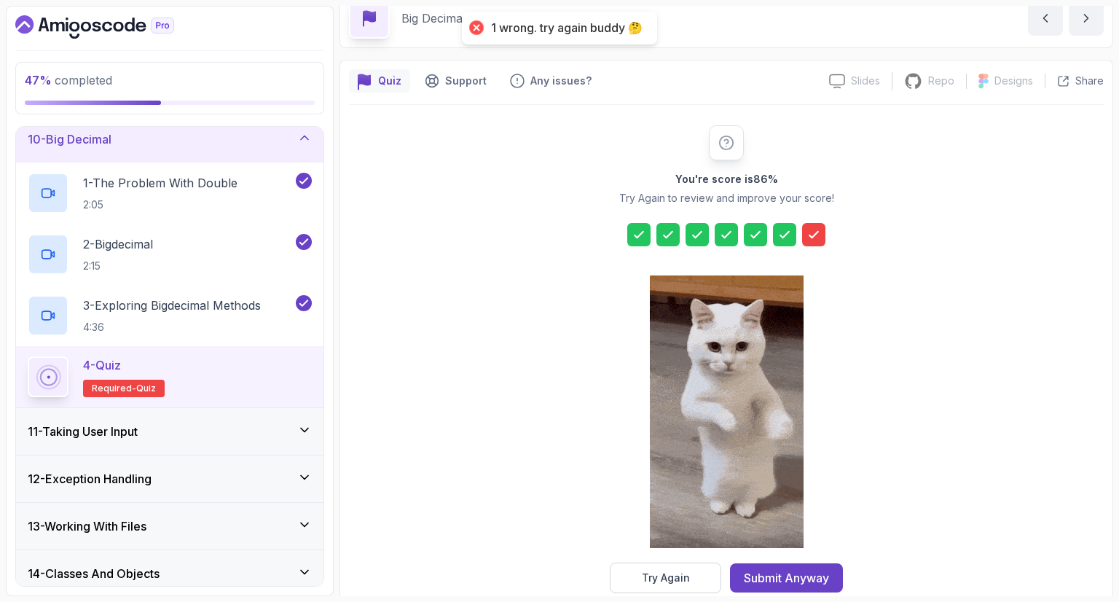
click at [679, 576] on div "Try Again" at bounding box center [666, 577] width 48 height 15
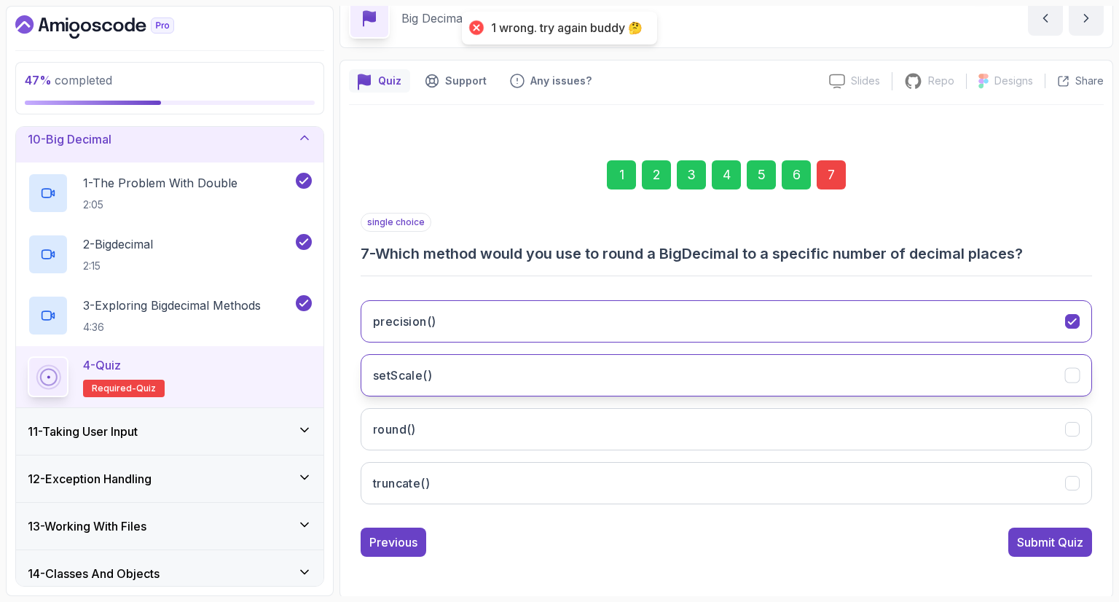
click at [431, 365] on button "setScale()" at bounding box center [726, 375] width 731 height 42
click at [1046, 540] on div "Submit Quiz" at bounding box center [1050, 541] width 66 height 17
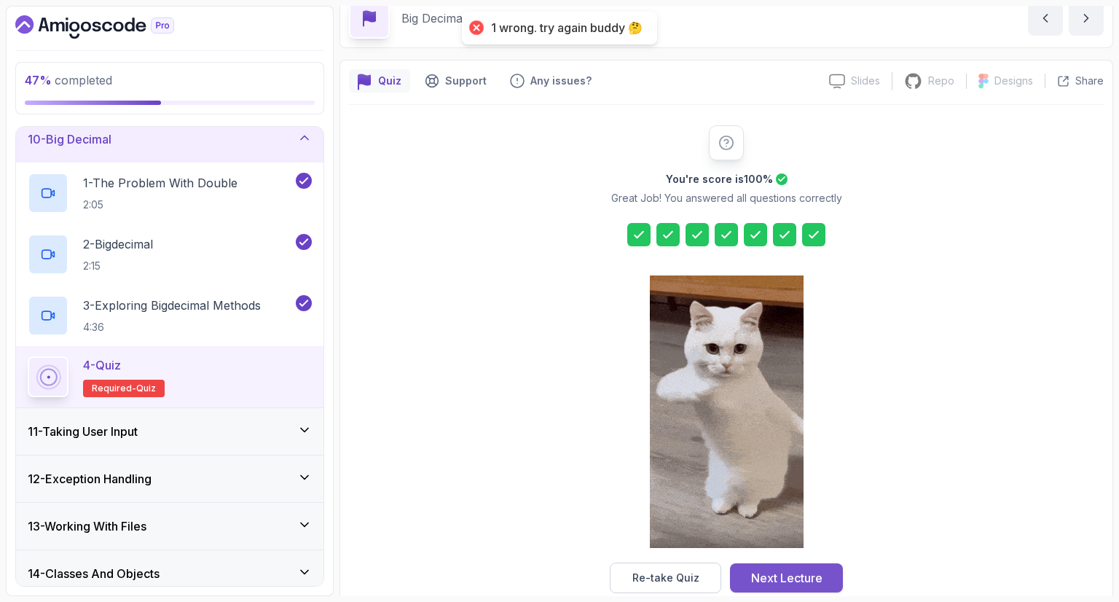
click at [763, 572] on div "Next Lecture" at bounding box center [786, 577] width 71 height 17
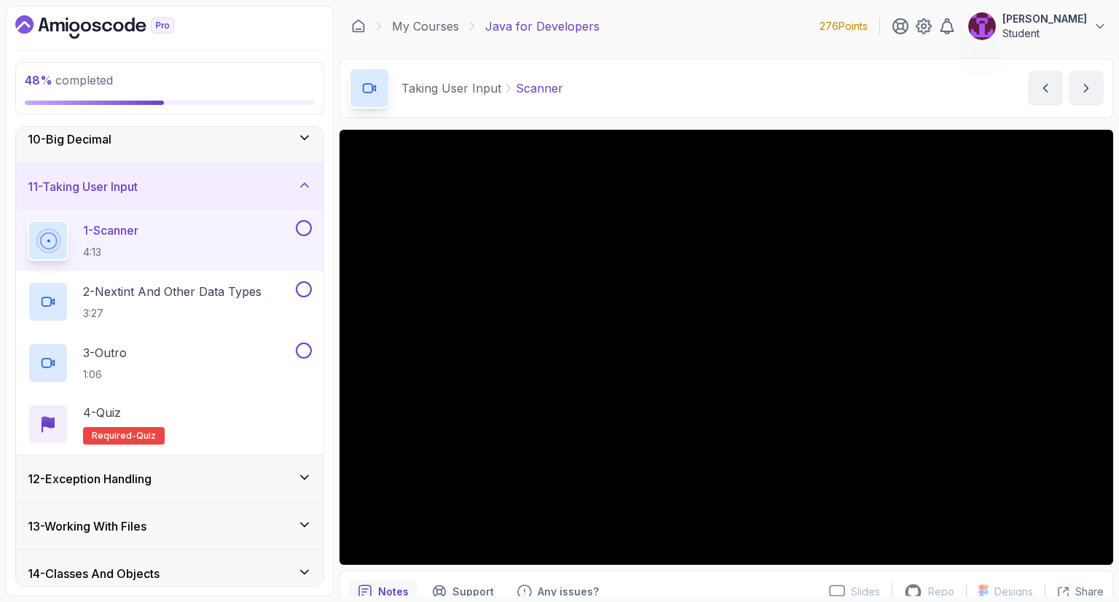
click at [306, 227] on button at bounding box center [304, 228] width 16 height 16
click at [303, 289] on button at bounding box center [304, 289] width 16 height 16
click at [306, 352] on button at bounding box center [304, 350] width 16 height 16
click at [271, 420] on div "4 - Quiz Required- quiz" at bounding box center [170, 424] width 284 height 41
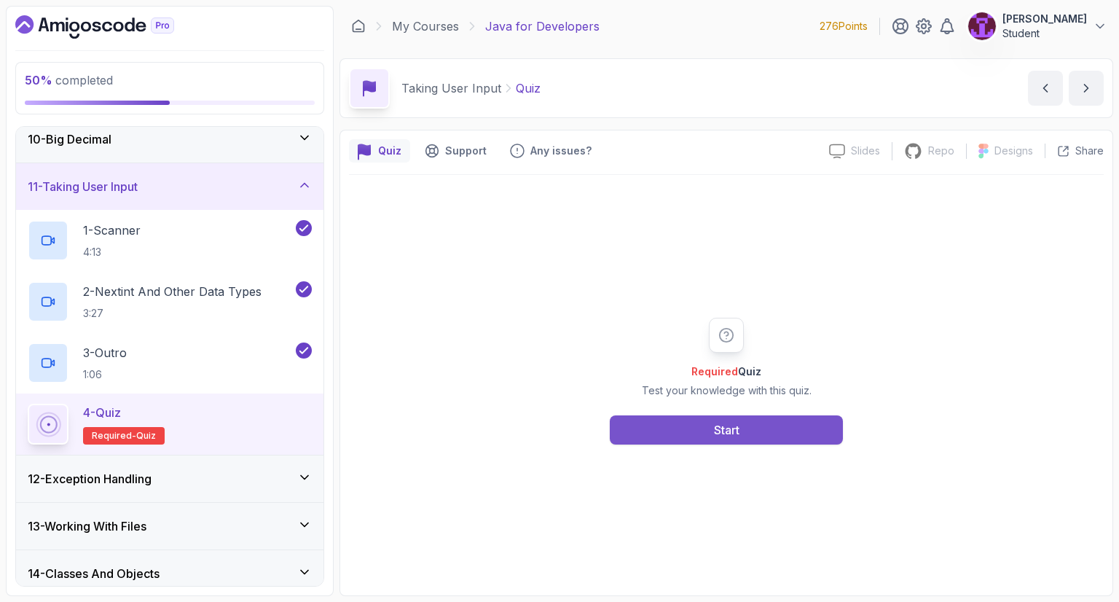
click at [643, 426] on button "Start" at bounding box center [726, 429] width 233 height 29
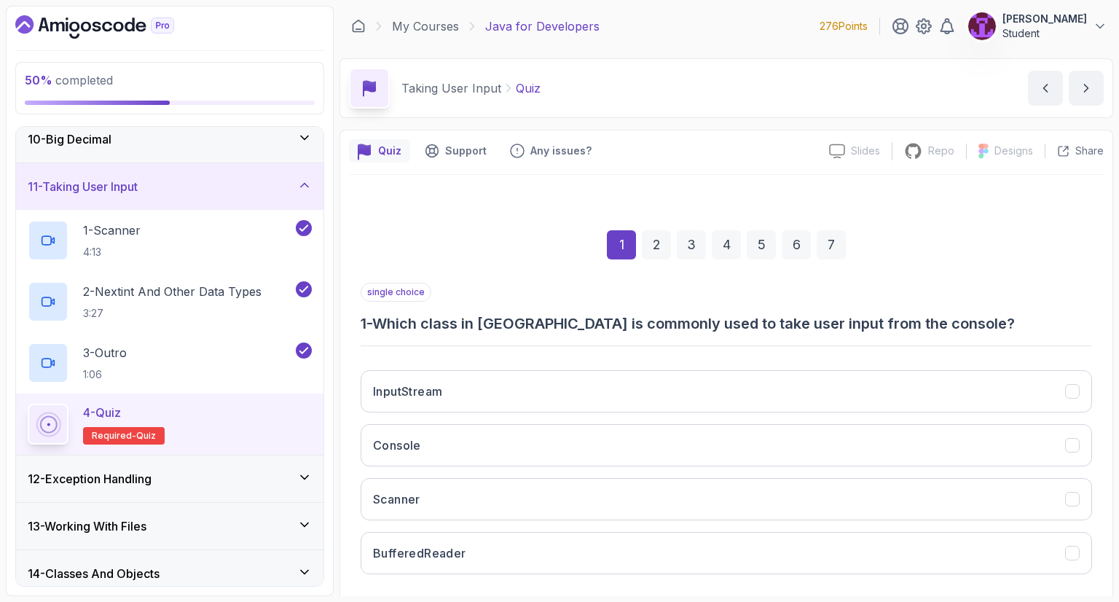
scroll to position [70, 0]
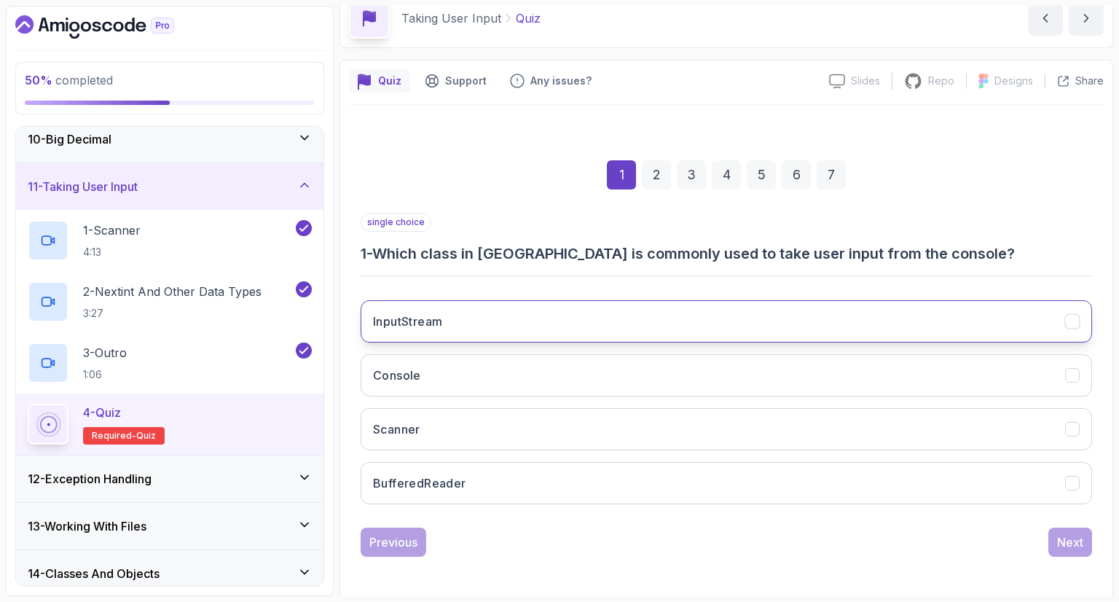
click at [498, 326] on button "InputStream" at bounding box center [726, 321] width 731 height 42
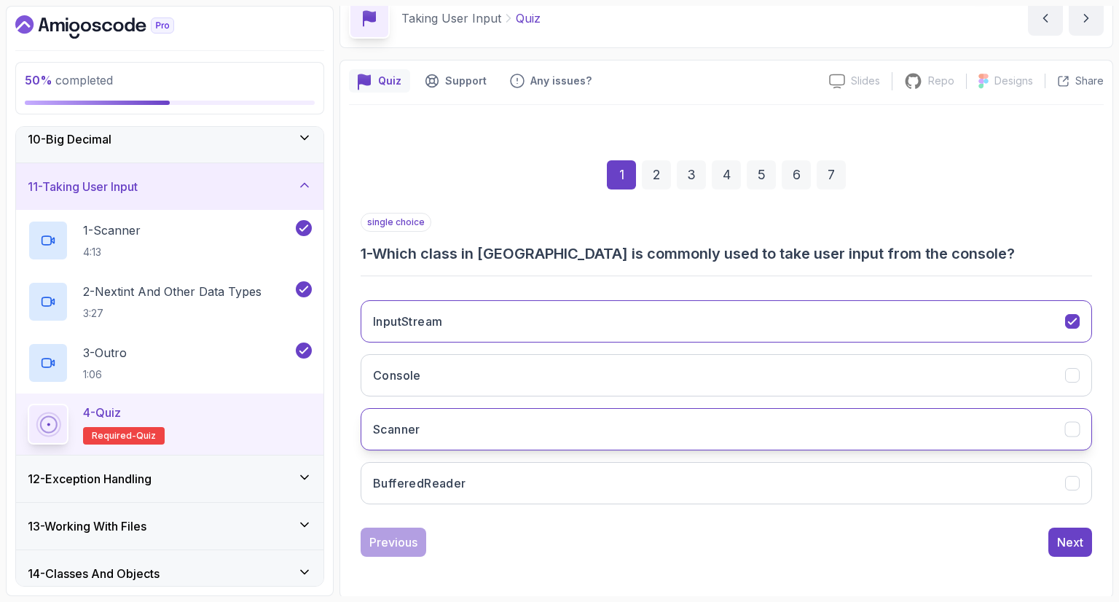
click at [500, 417] on button "Scanner" at bounding box center [726, 429] width 731 height 42
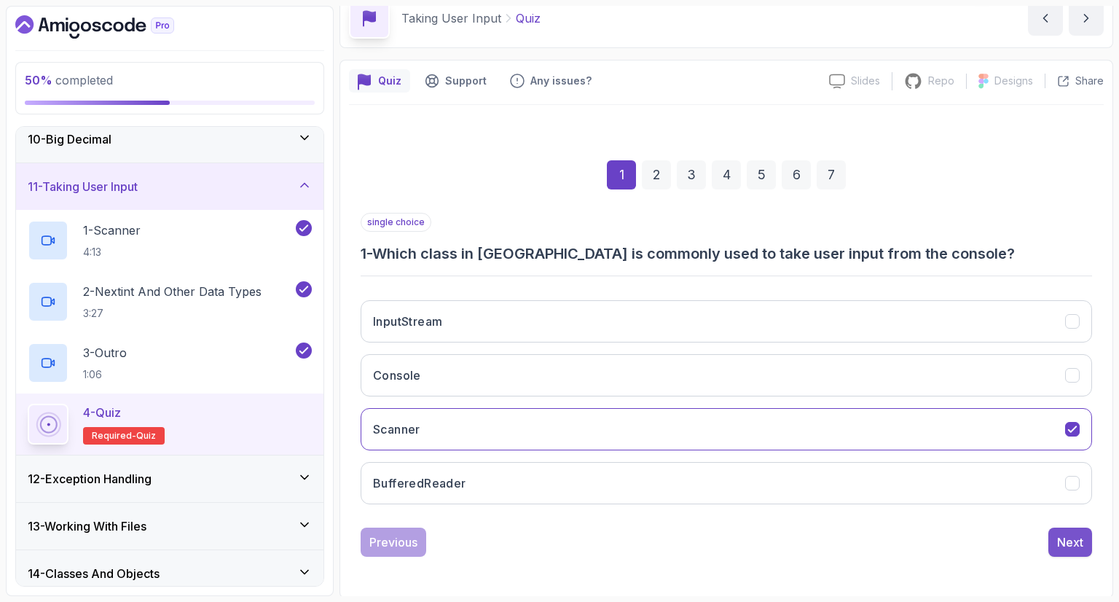
click at [1062, 533] on div "Next" at bounding box center [1070, 541] width 26 height 17
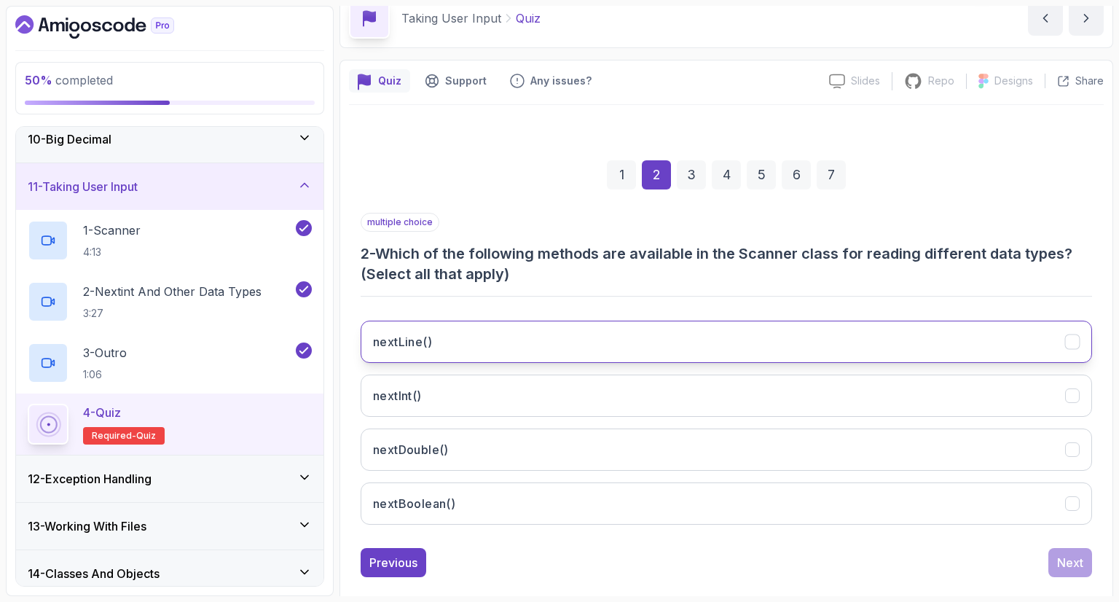
click at [522, 322] on button "nextLine()" at bounding box center [726, 341] width 731 height 42
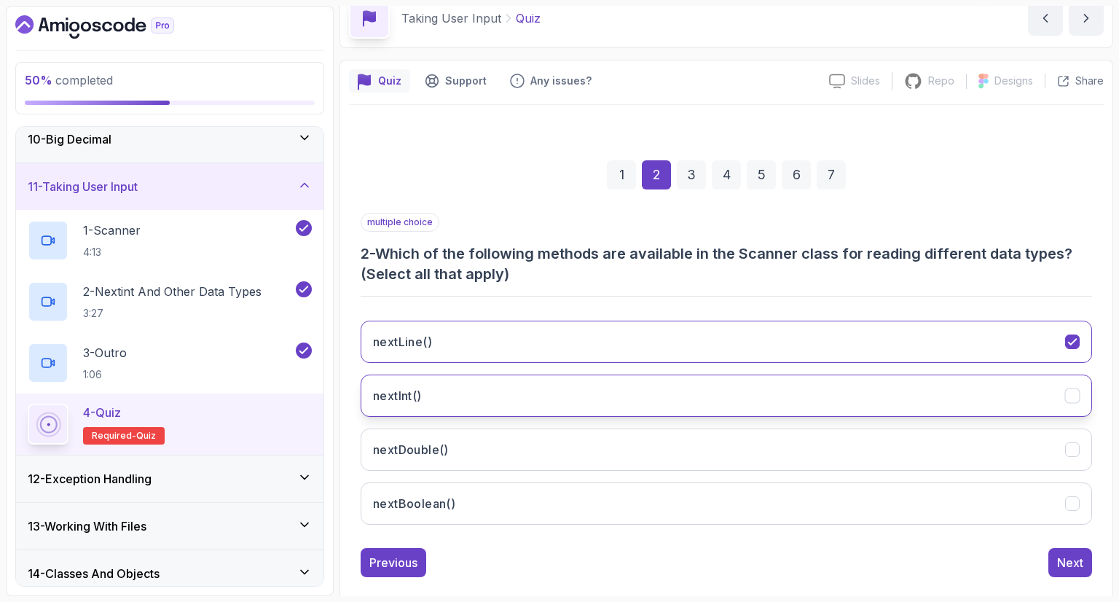
click at [466, 391] on button "nextInt()" at bounding box center [726, 395] width 731 height 42
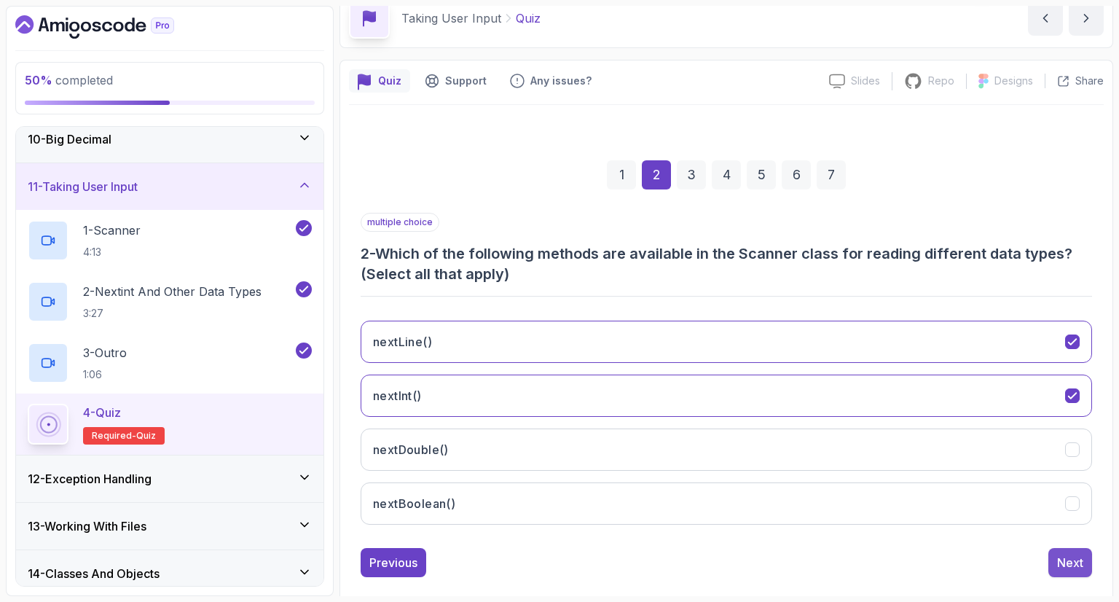
click at [1063, 548] on button "Next" at bounding box center [1070, 562] width 44 height 29
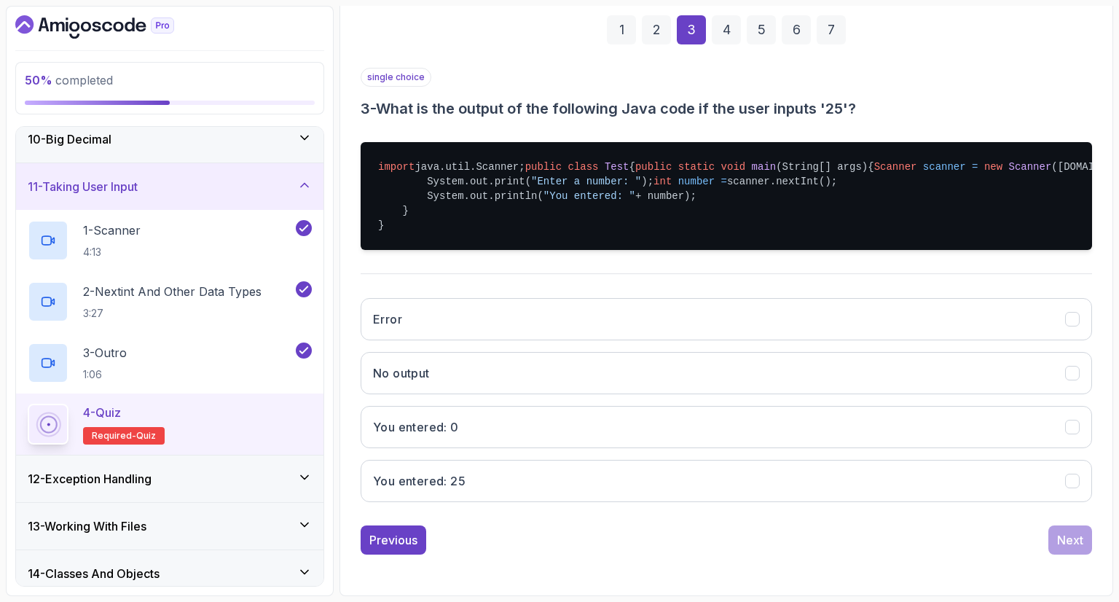
scroll to position [271, 0]
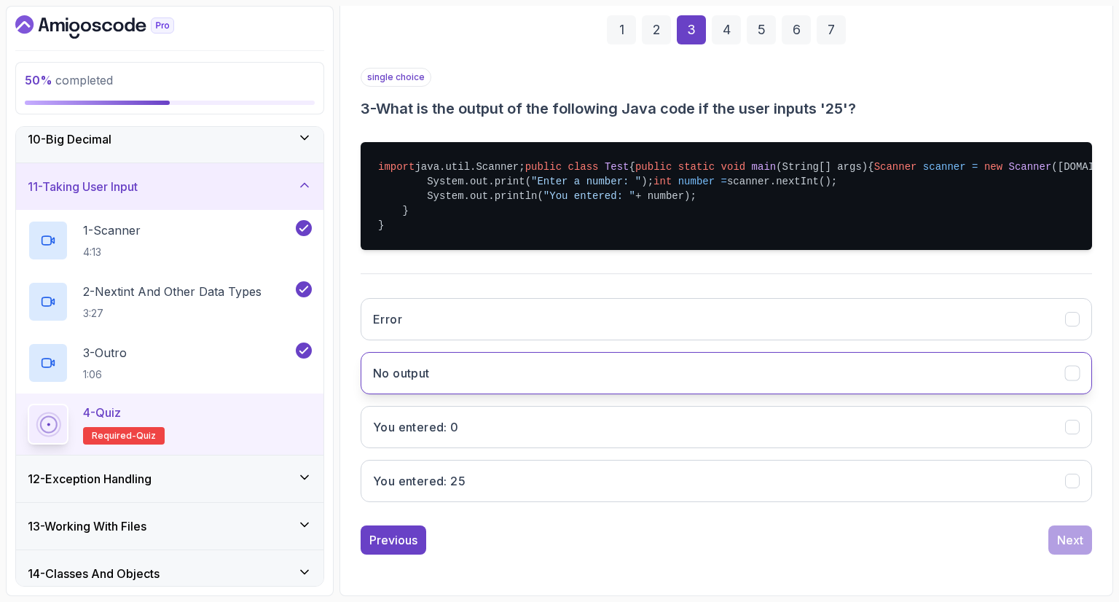
click at [535, 380] on button "No output" at bounding box center [726, 373] width 731 height 42
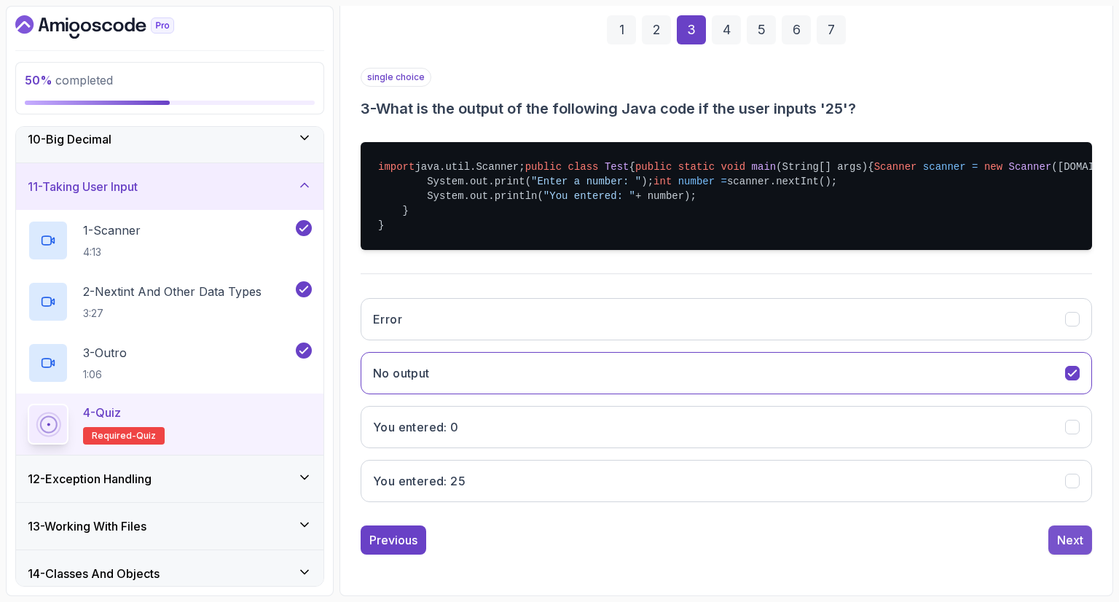
click at [1082, 534] on div "Next" at bounding box center [1070, 539] width 26 height 17
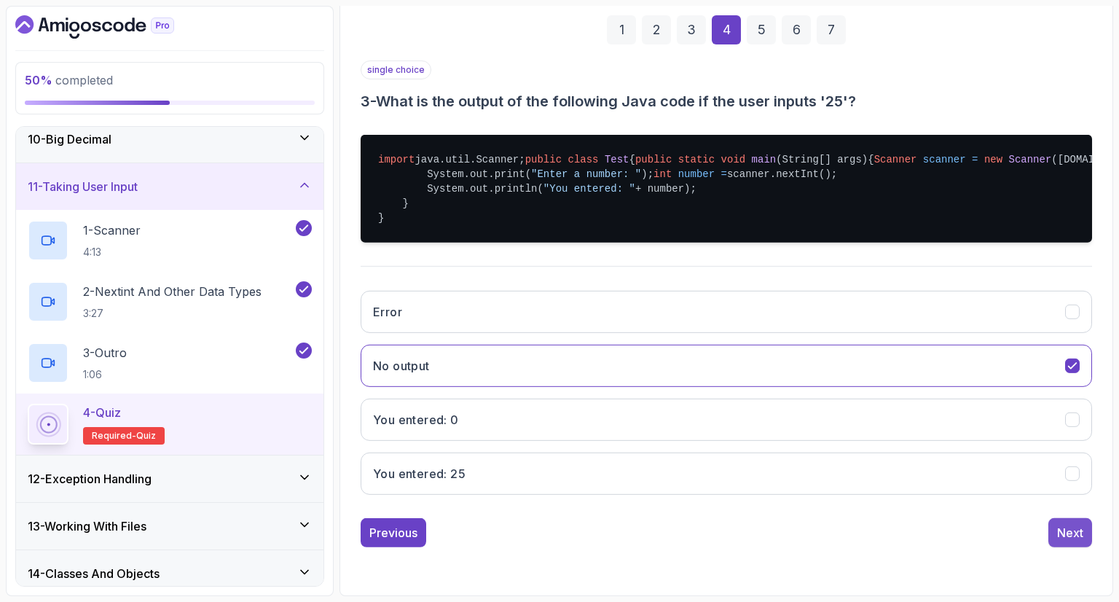
scroll to position [70, 0]
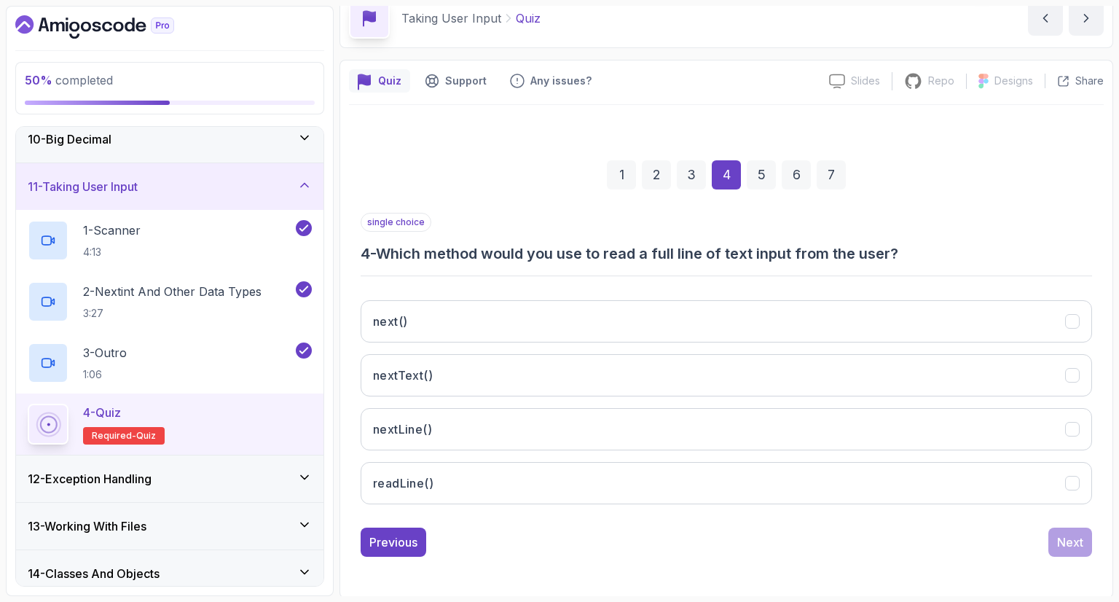
click at [574, 433] on button "nextLine()" at bounding box center [726, 429] width 731 height 42
click at [1065, 528] on button "Next" at bounding box center [1070, 541] width 44 height 29
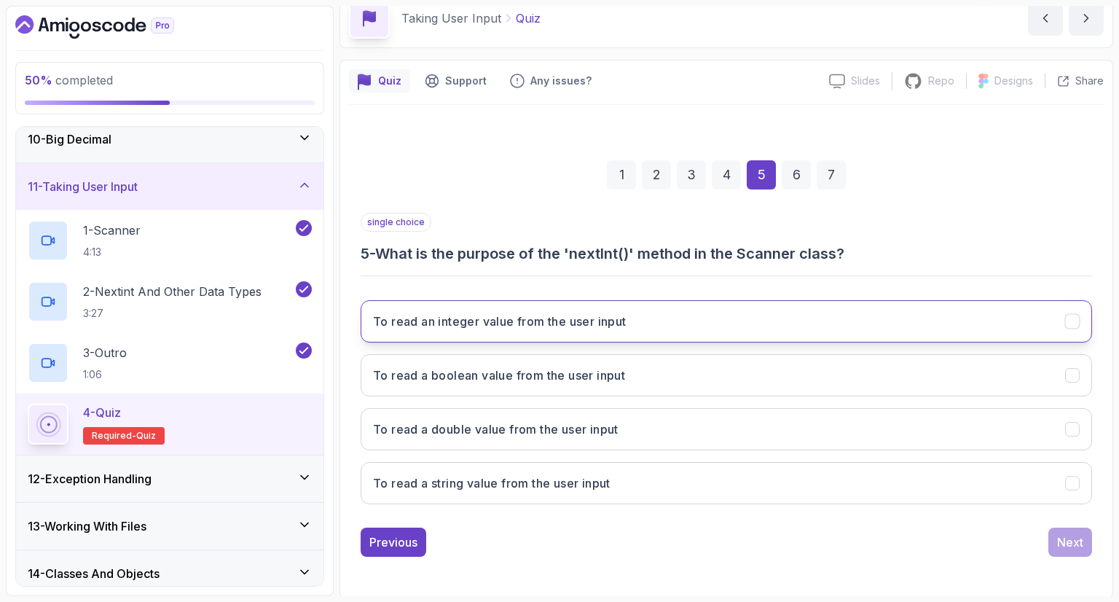
click at [565, 327] on h3 "To read an integer value from the user input" at bounding box center [499, 320] width 253 height 17
click at [1074, 543] on div "Next" at bounding box center [1070, 541] width 26 height 17
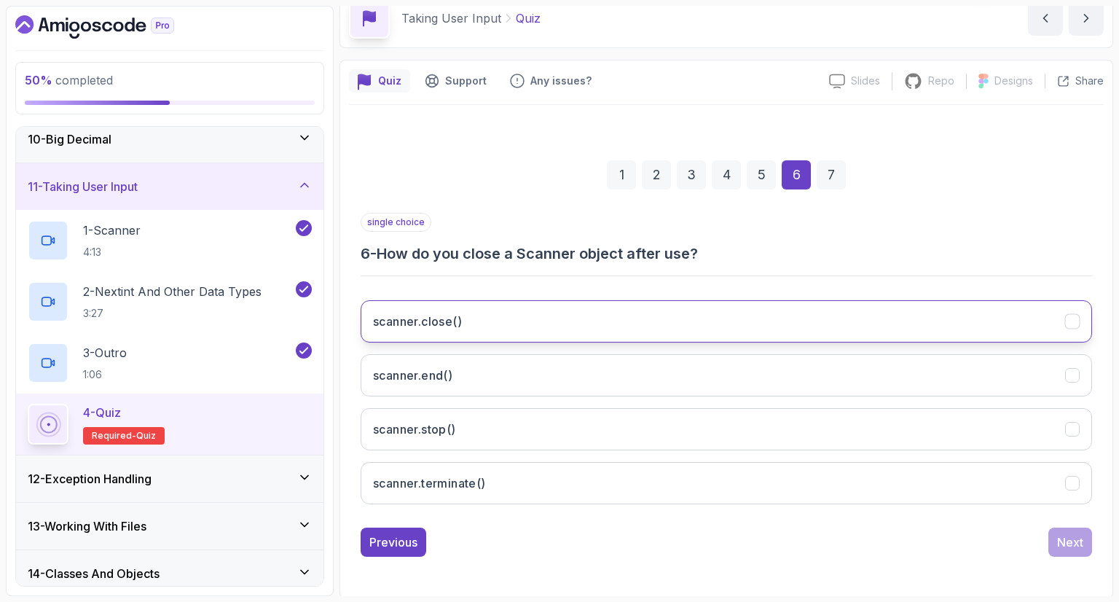
click at [500, 332] on button "scanner.close()" at bounding box center [726, 321] width 731 height 42
click at [1061, 543] on div "Next" at bounding box center [1070, 541] width 26 height 17
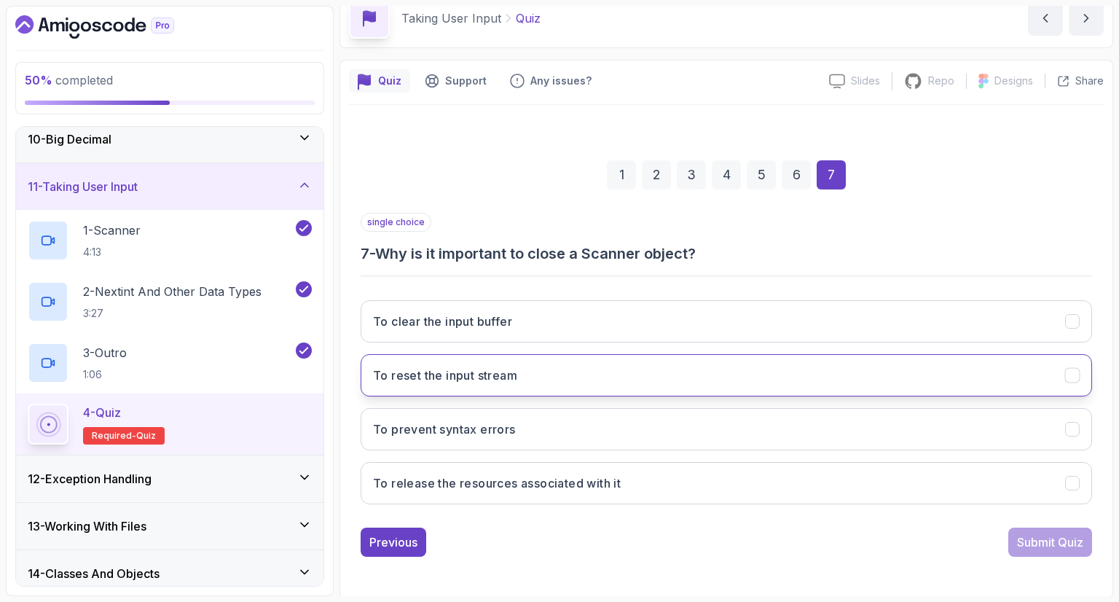
drag, startPoint x: 577, startPoint y: 372, endPoint x: 582, endPoint y: 385, distance: 13.4
click at [576, 373] on button "To reset the input stream" at bounding box center [726, 375] width 731 height 42
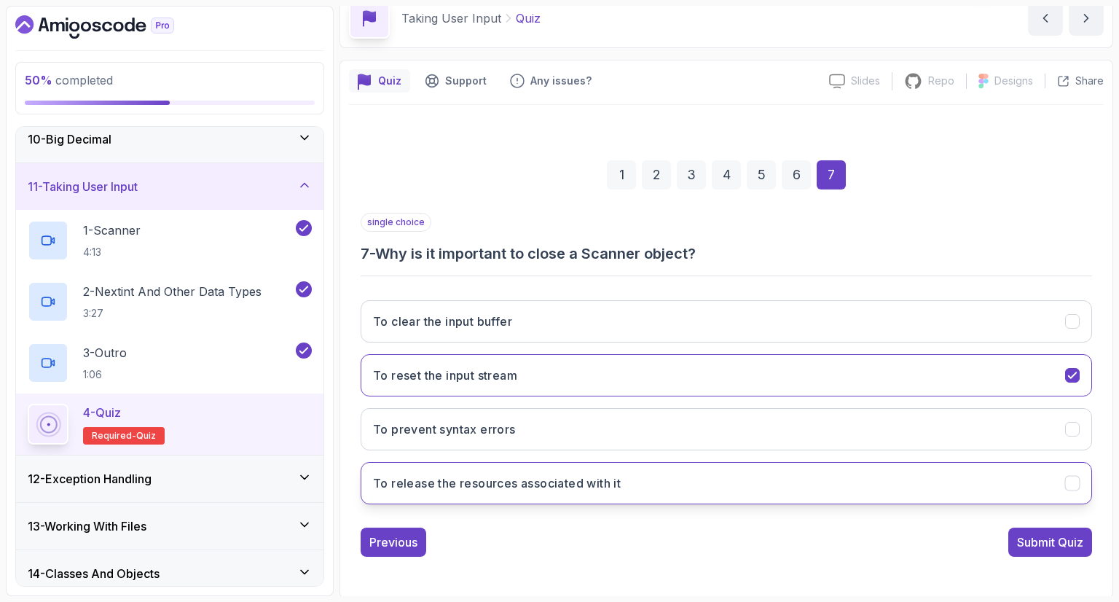
click at [672, 494] on button "To release the resources associated with it" at bounding box center [726, 483] width 731 height 42
click at [1029, 540] on div "Submit Quiz" at bounding box center [1050, 541] width 66 height 17
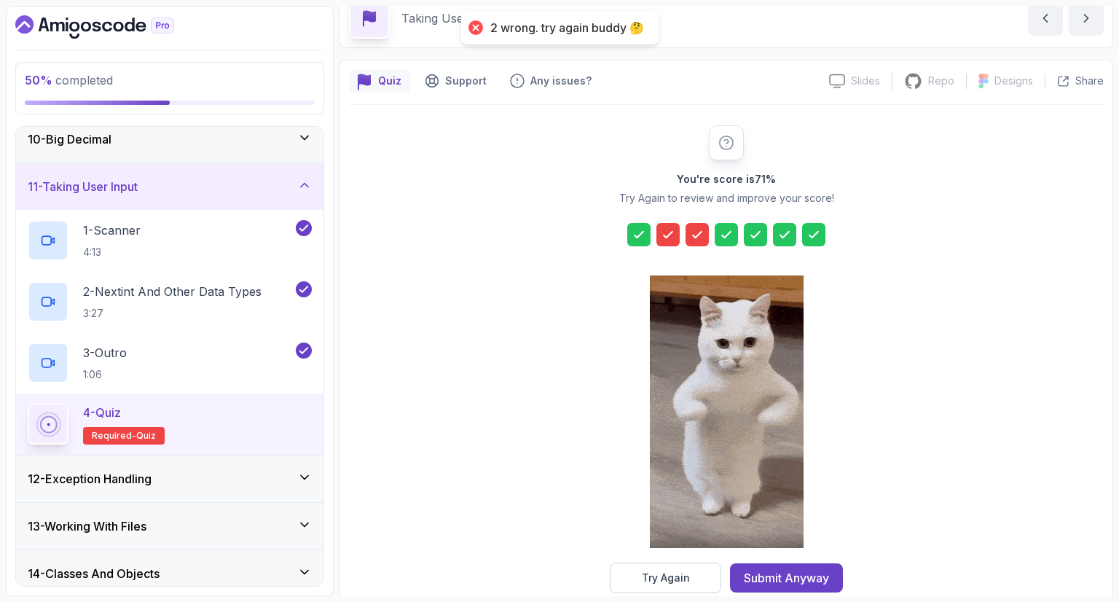
click at [661, 565] on button "Try Again" at bounding box center [665, 577] width 111 height 31
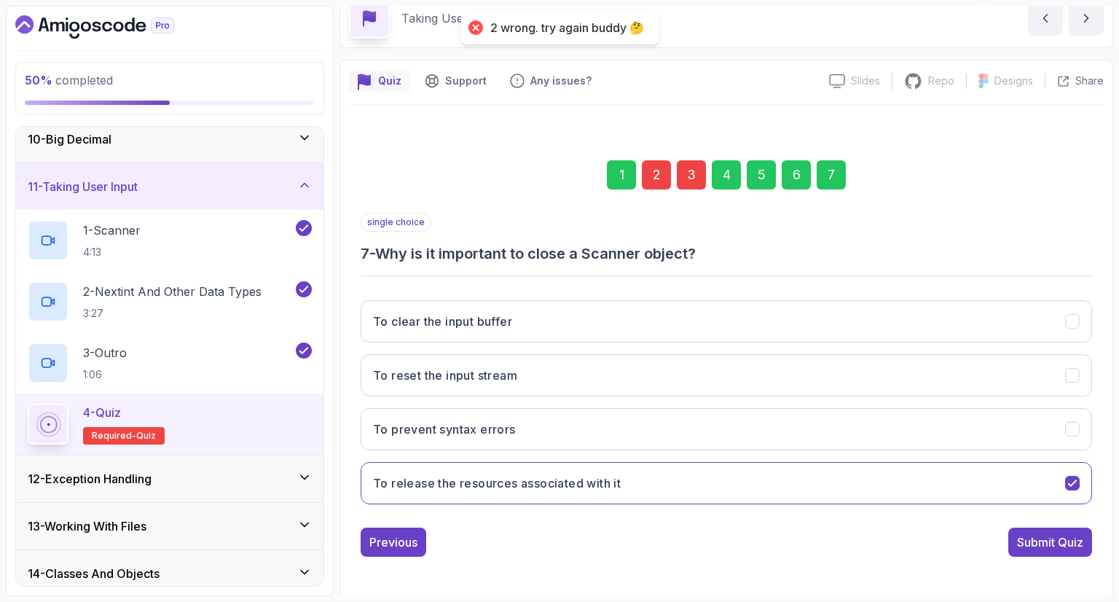
click at [658, 176] on div "2" at bounding box center [656, 174] width 29 height 29
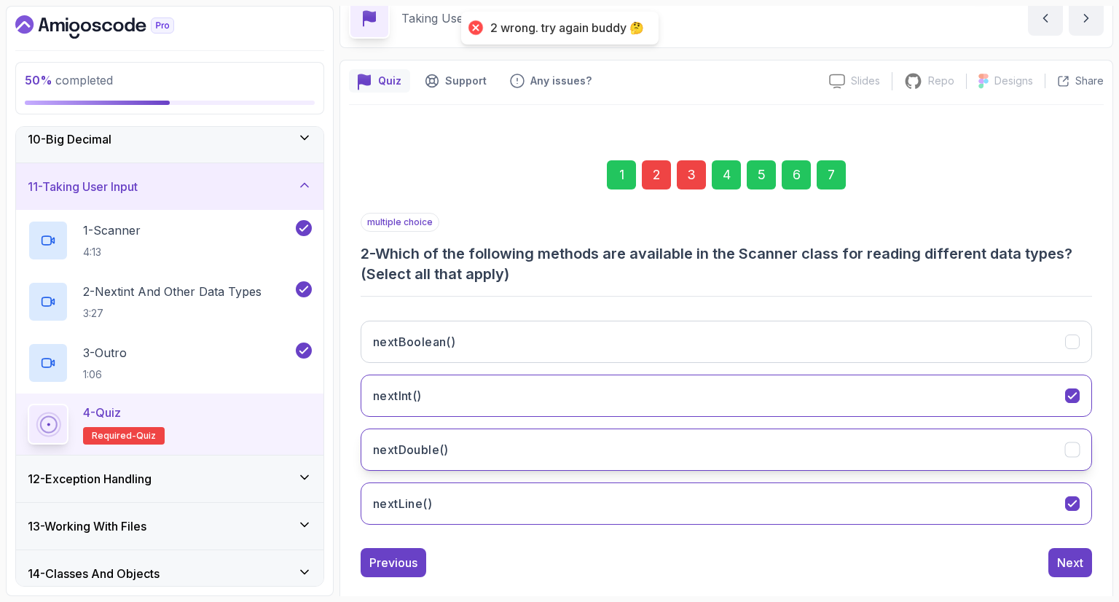
drag, startPoint x: 489, startPoint y: 463, endPoint x: 489, endPoint y: 444, distance: 18.9
click at [489, 463] on button "nextDouble()" at bounding box center [726, 449] width 731 height 42
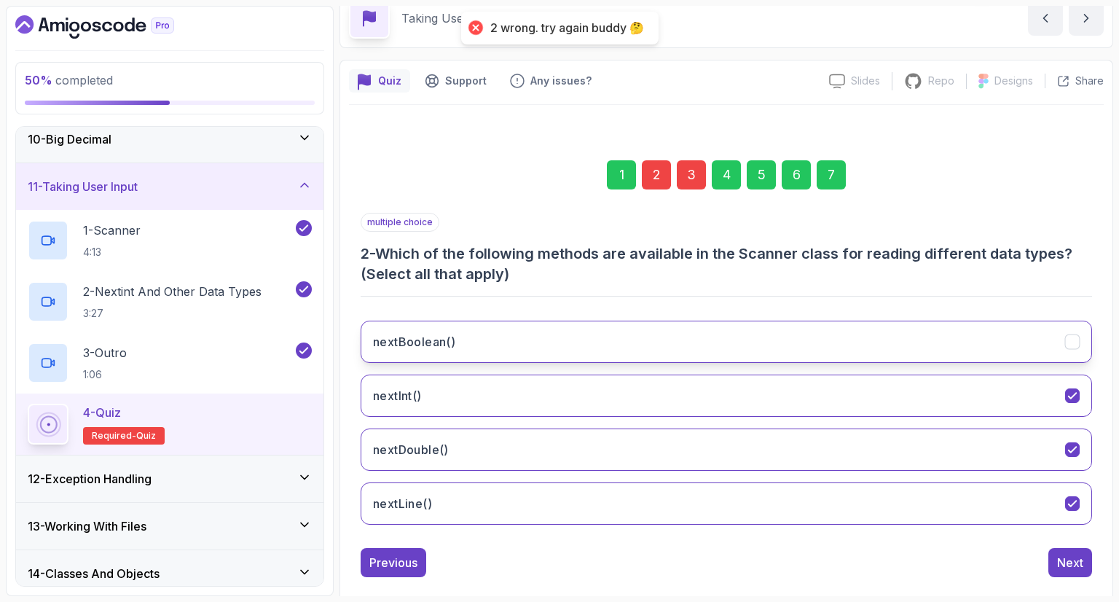
click at [506, 329] on button "nextBoolean()" at bounding box center [726, 341] width 731 height 42
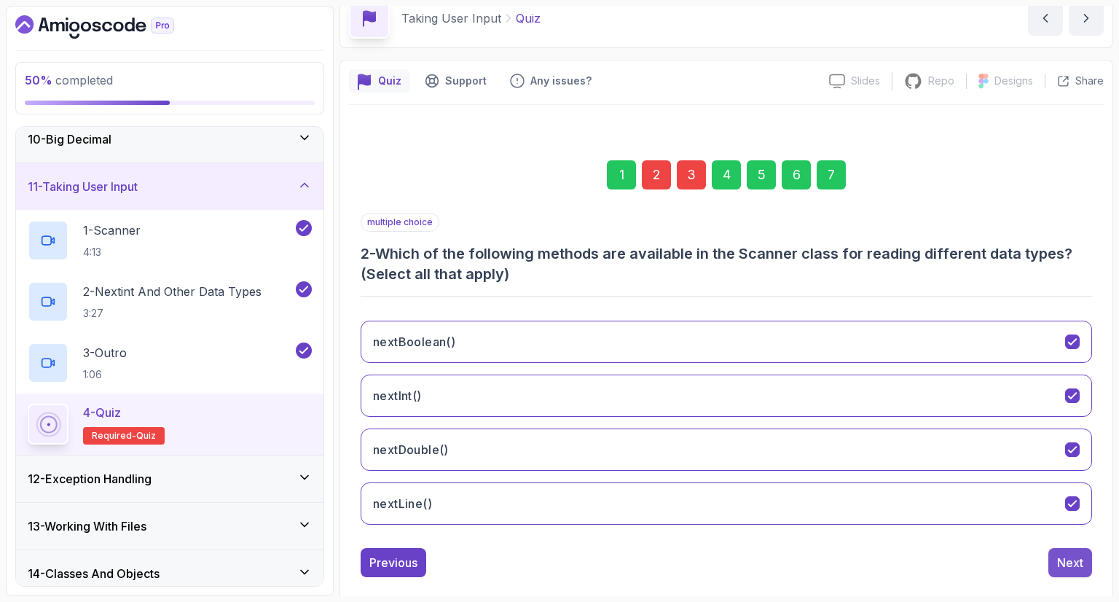
click at [1059, 554] on div "Next" at bounding box center [1070, 562] width 26 height 17
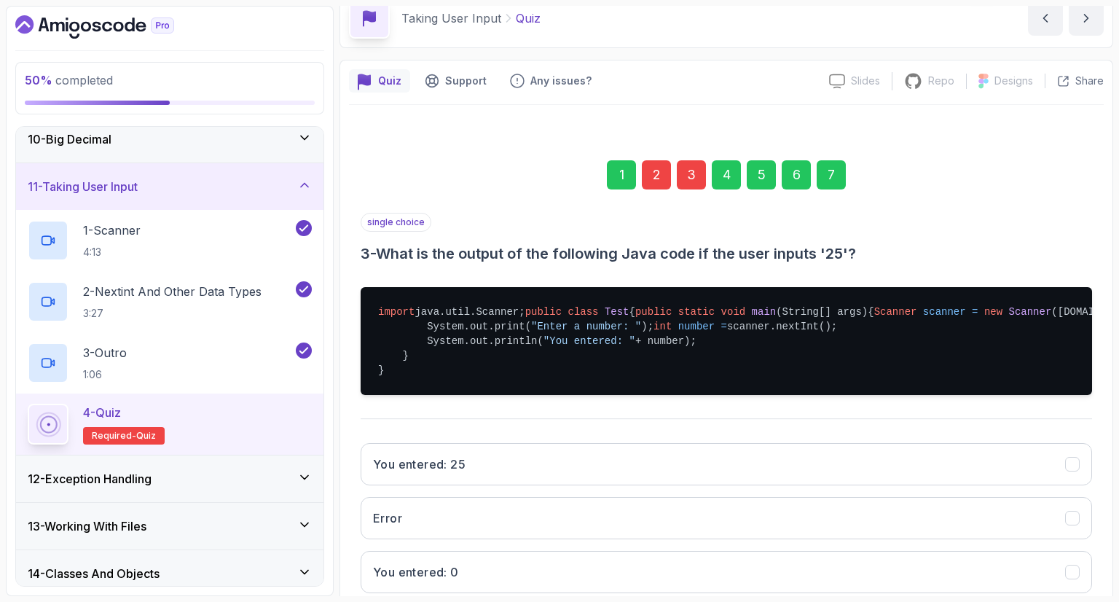
click at [826, 164] on div "7" at bounding box center [831, 174] width 29 height 29
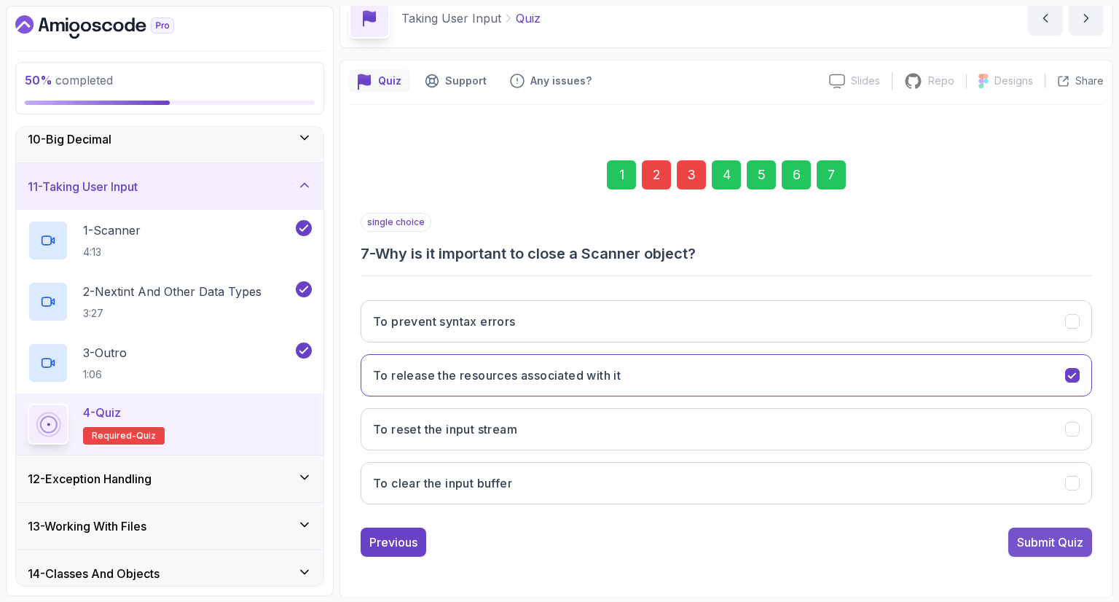
click at [1049, 538] on div "Submit Quiz" at bounding box center [1050, 541] width 66 height 17
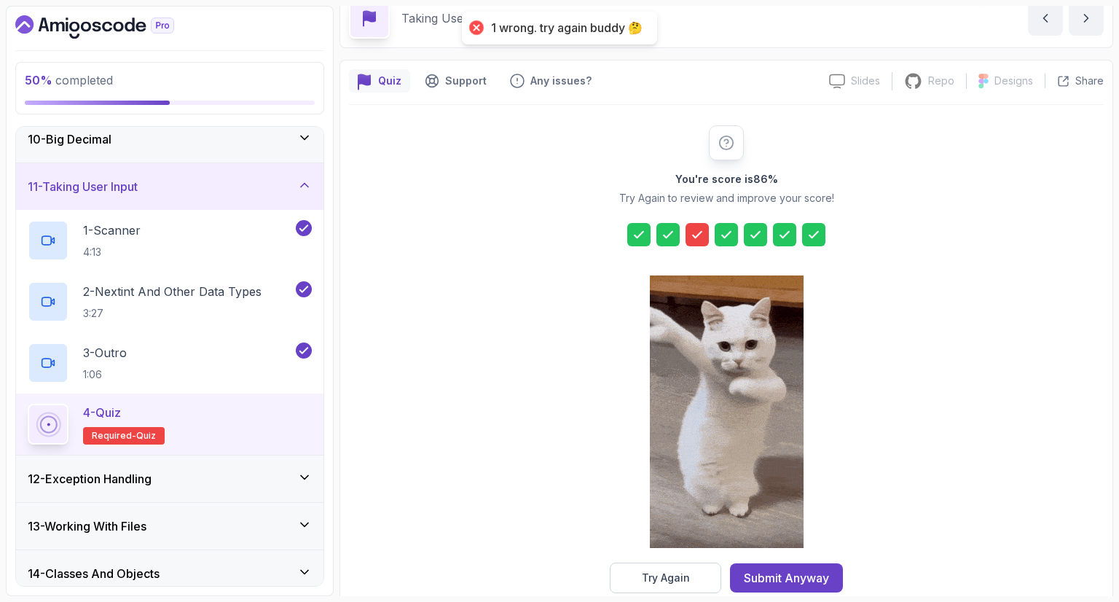
click at [704, 235] on div at bounding box center [696, 234] width 23 height 23
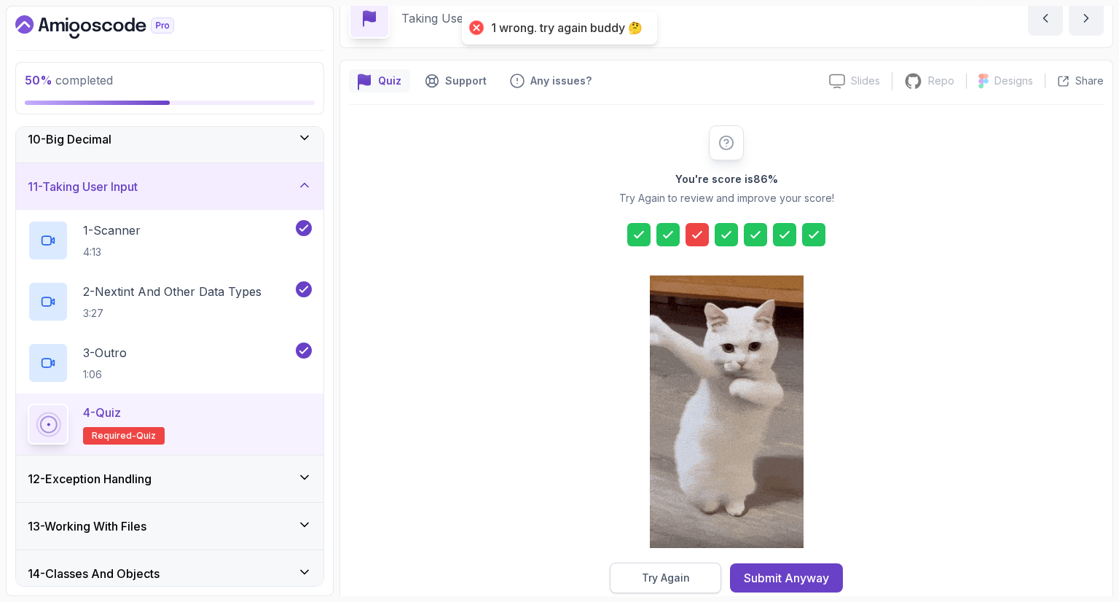
click at [681, 568] on button "Try Again" at bounding box center [665, 577] width 111 height 31
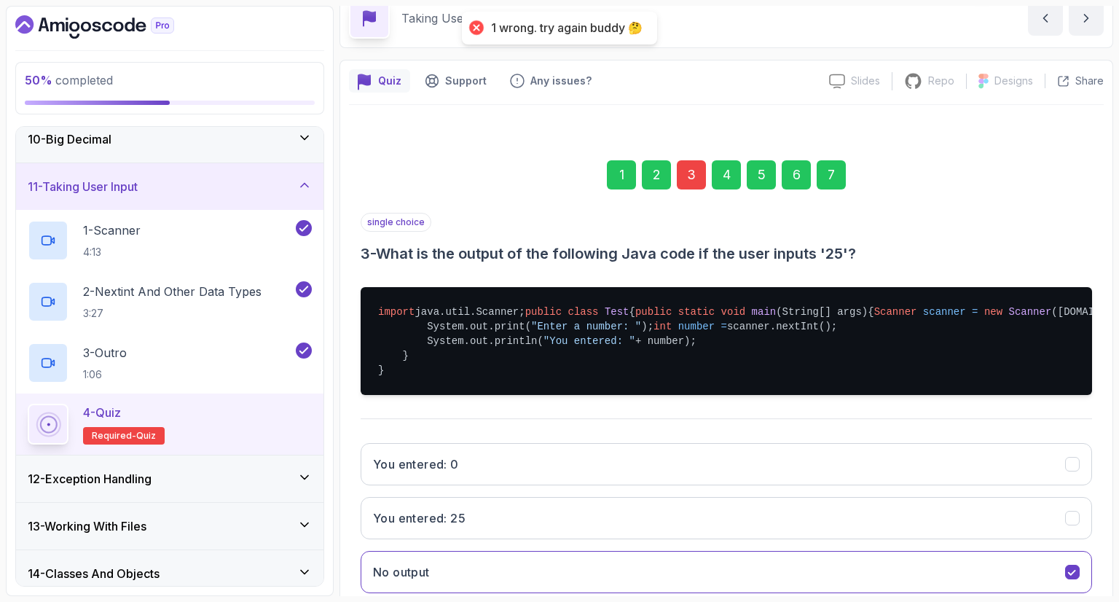
click at [696, 178] on div "3" at bounding box center [691, 174] width 29 height 29
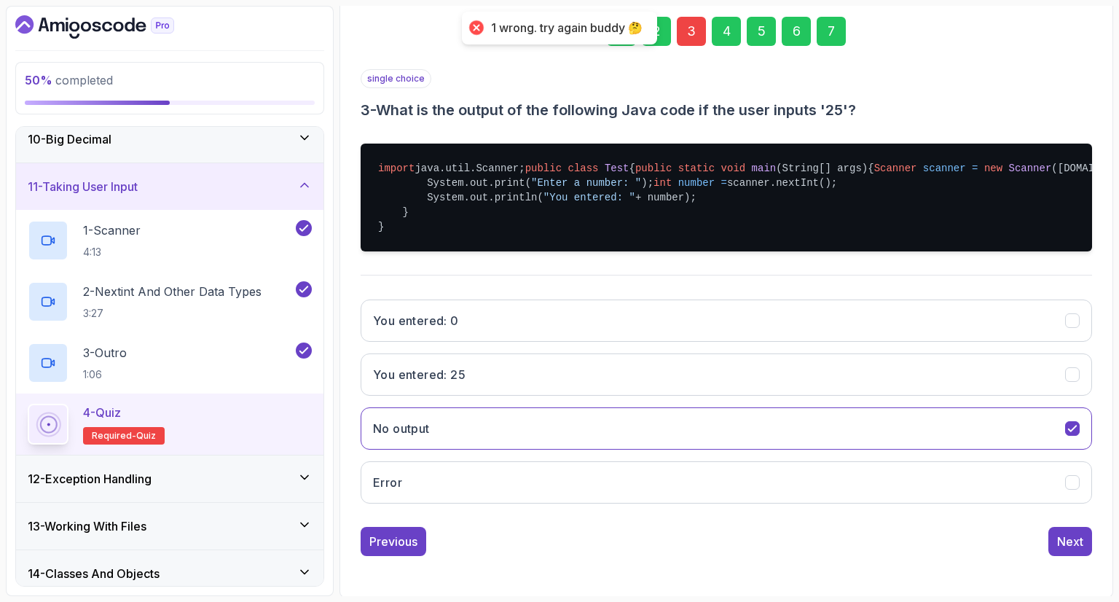
scroll to position [271, 0]
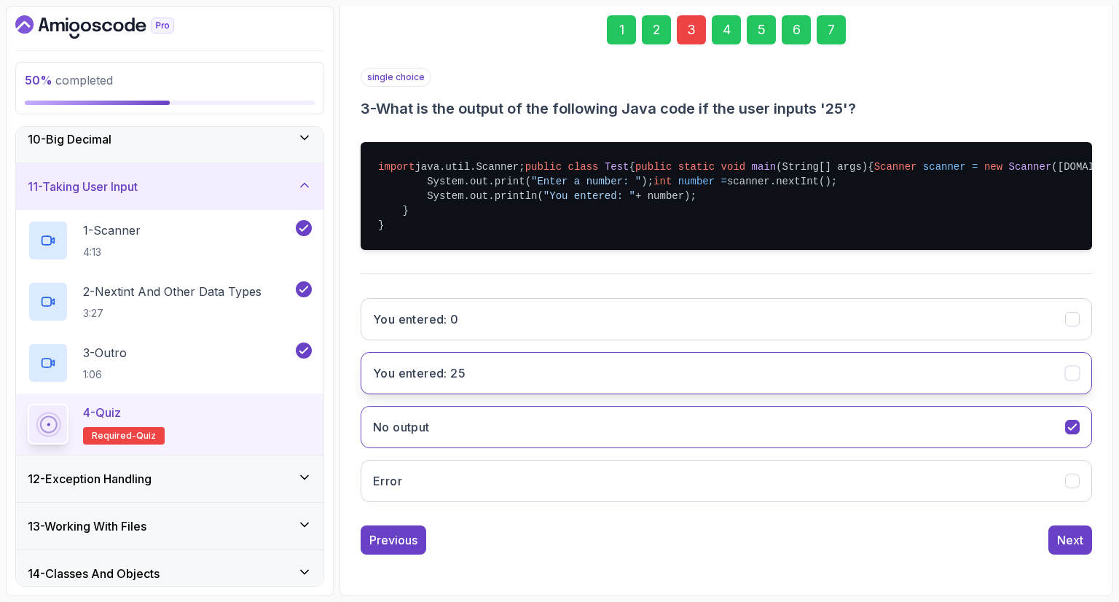
click at [637, 363] on button "You entered: 25" at bounding box center [726, 373] width 731 height 42
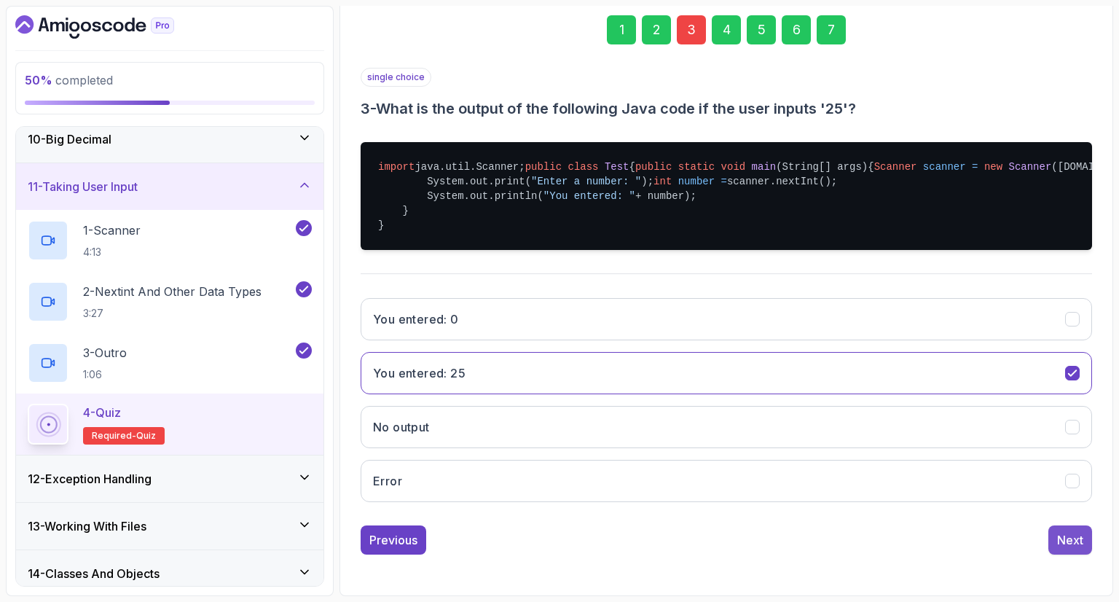
click at [1052, 542] on button "Next" at bounding box center [1070, 539] width 44 height 29
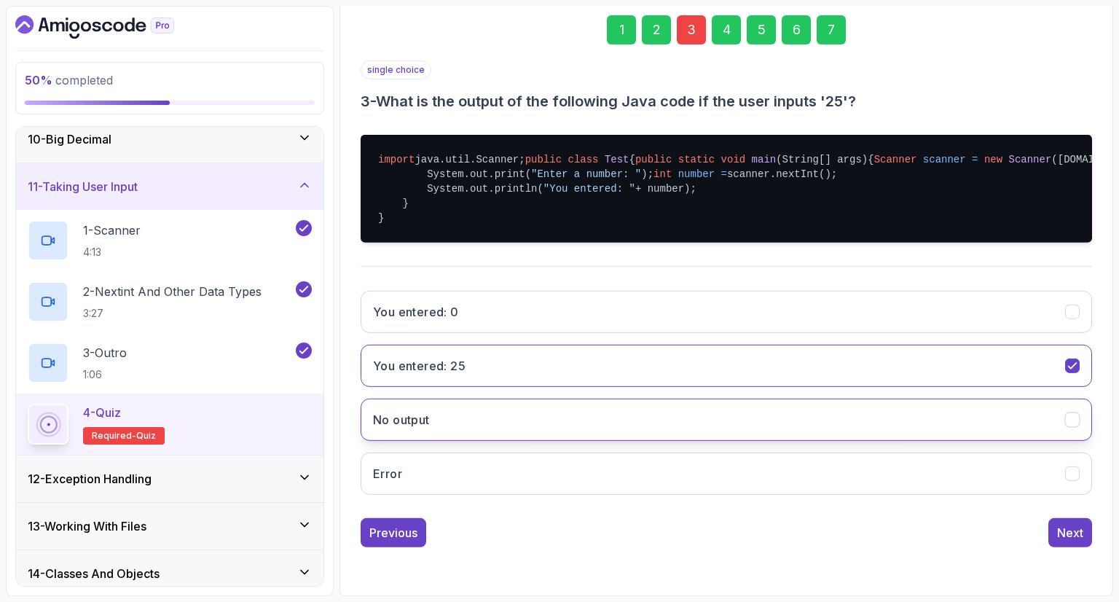
scroll to position [70, 0]
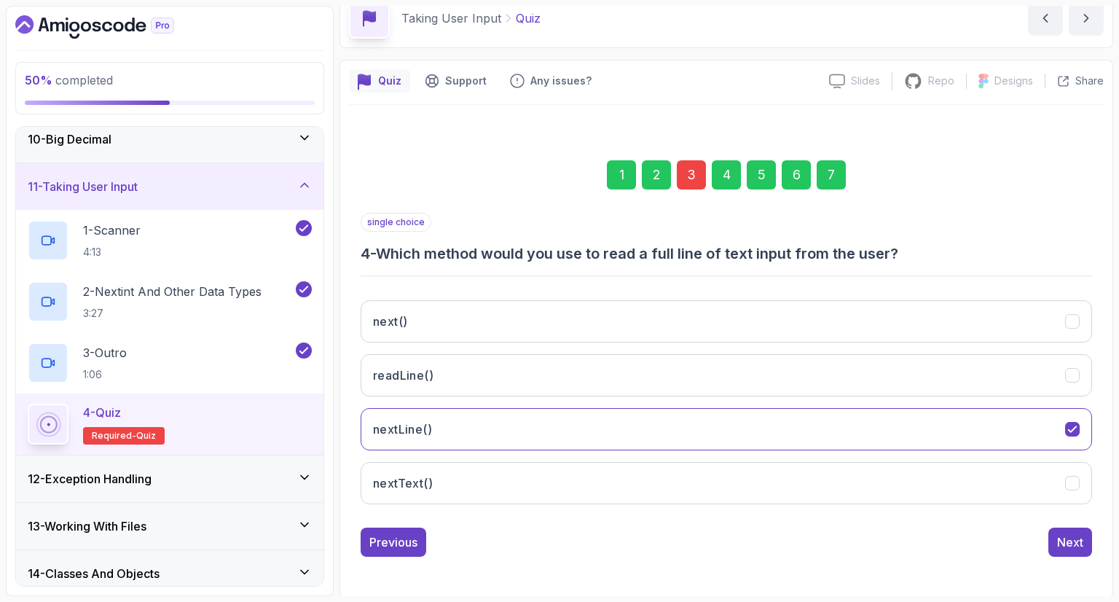
click at [822, 172] on div "7" at bounding box center [831, 174] width 29 height 29
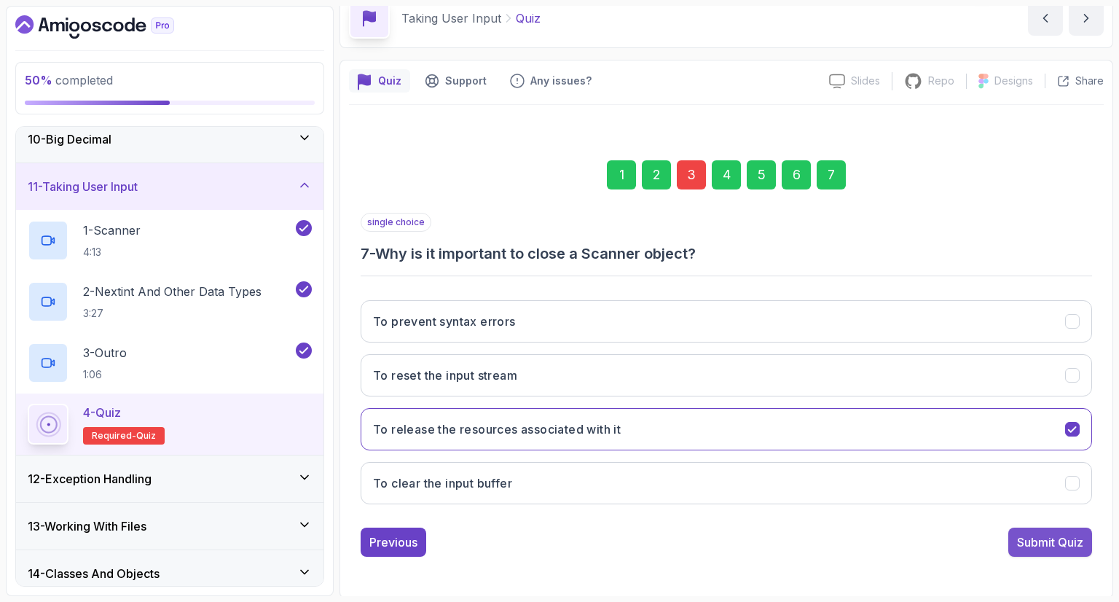
click at [1057, 548] on div "Submit Quiz" at bounding box center [1050, 541] width 66 height 17
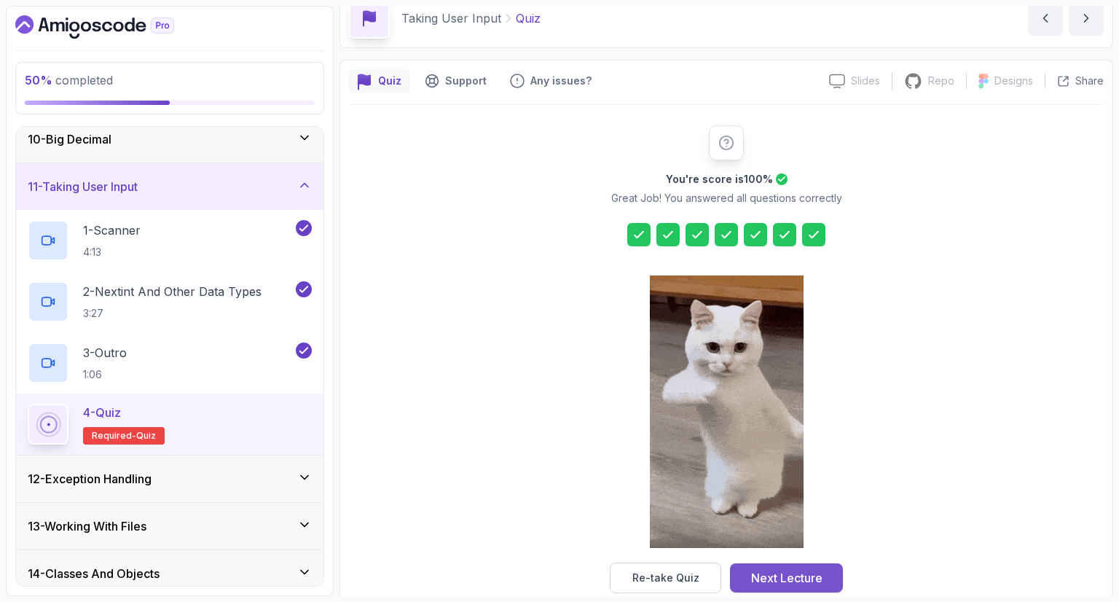
click at [750, 575] on button "Next Lecture" at bounding box center [786, 577] width 113 height 29
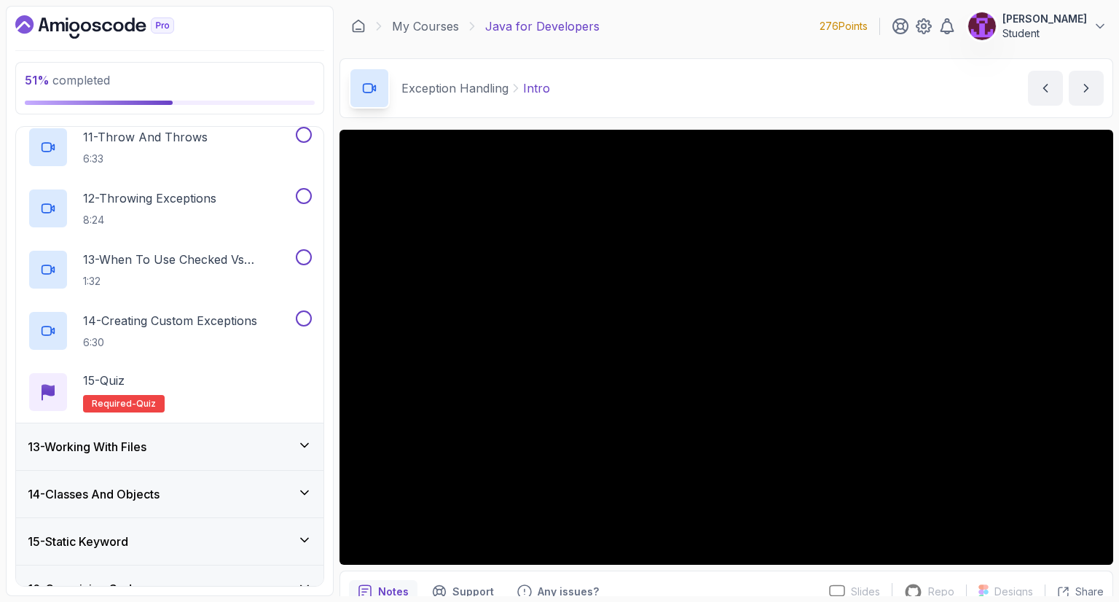
scroll to position [1165, 0]
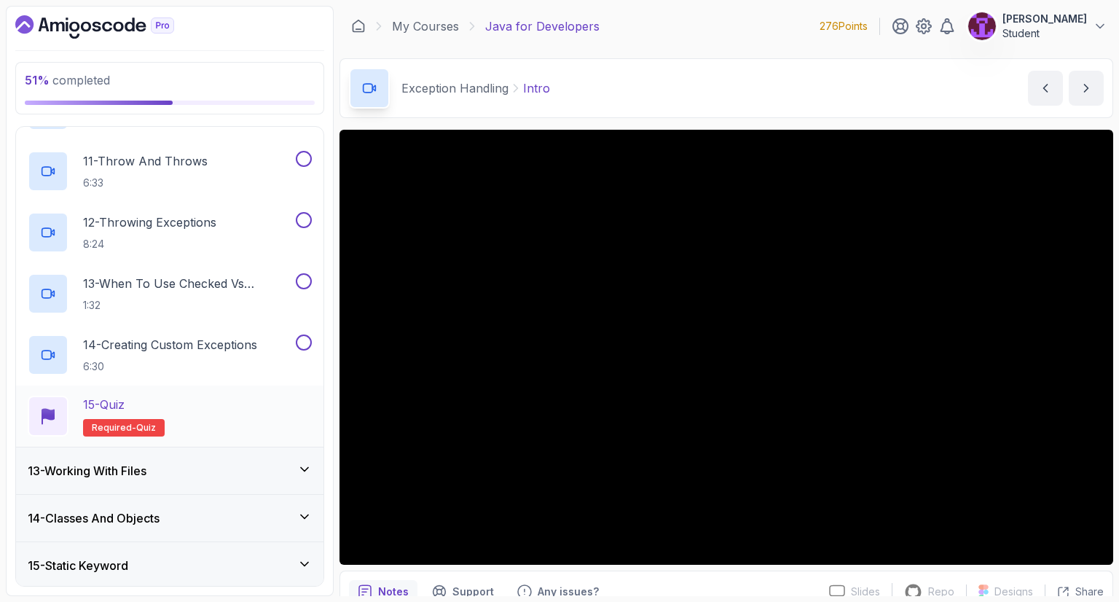
click at [300, 406] on div "15 - Quiz Required- quiz" at bounding box center [170, 416] width 284 height 41
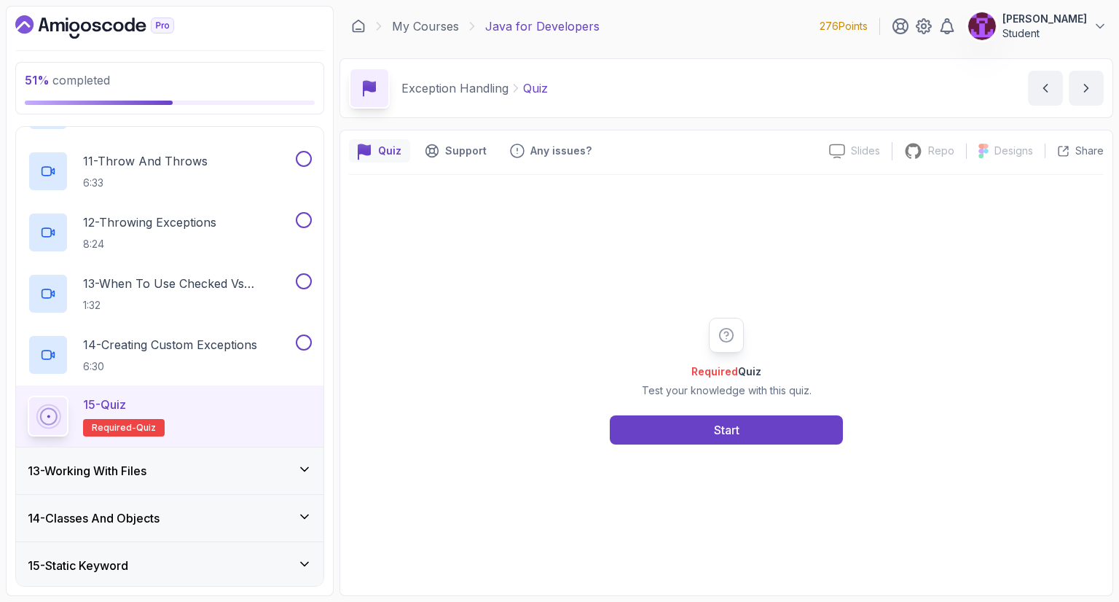
click at [707, 449] on div "Required Quiz Test your knowledge with this quiz. Start" at bounding box center [726, 381] width 755 height 412
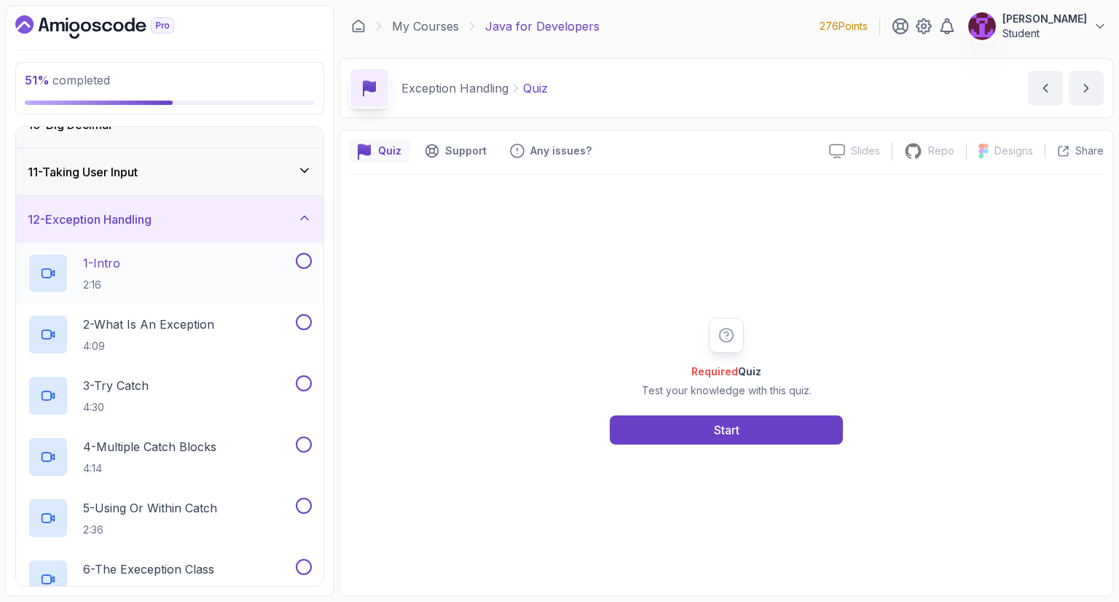
scroll to position [437, 0]
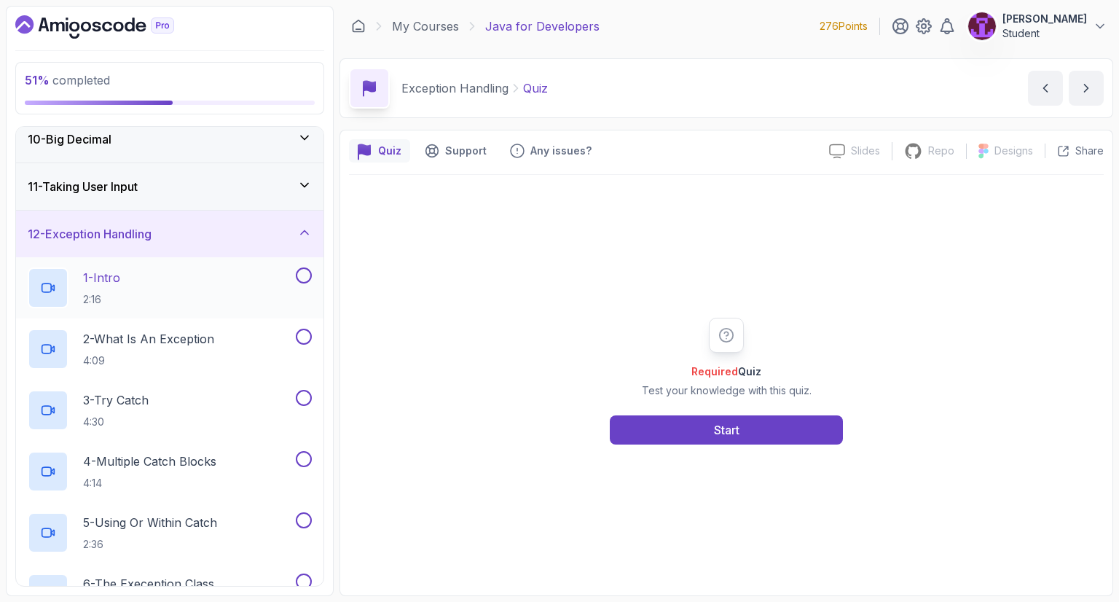
click at [302, 273] on button at bounding box center [304, 275] width 16 height 16
click at [307, 331] on button at bounding box center [304, 337] width 16 height 16
click at [306, 393] on button at bounding box center [304, 398] width 16 height 16
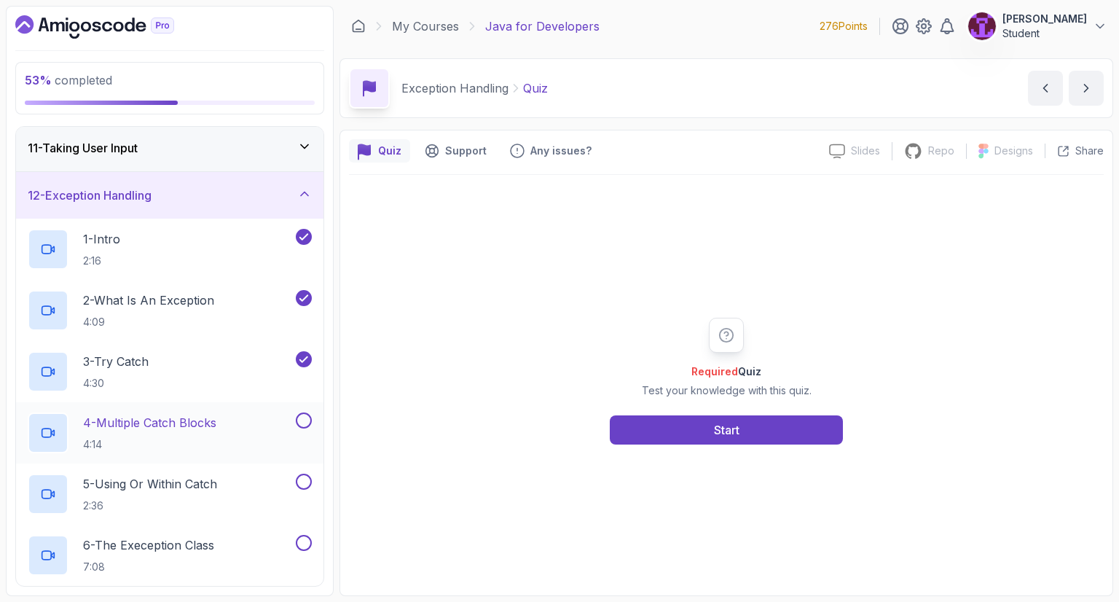
scroll to position [510, 0]
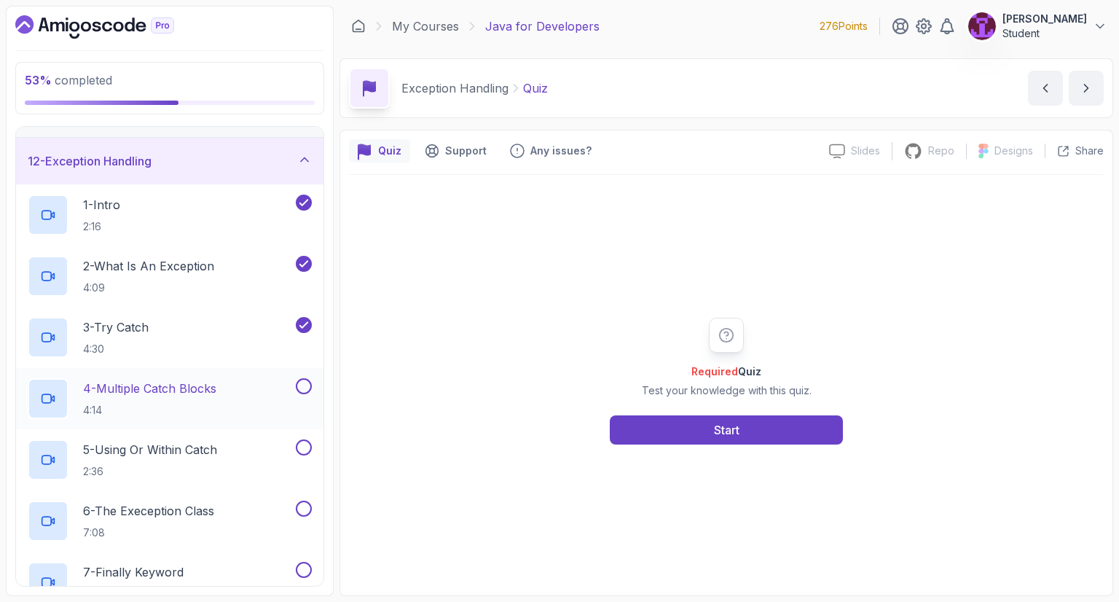
click at [302, 383] on button at bounding box center [304, 386] width 16 height 16
click at [304, 446] on button at bounding box center [304, 447] width 16 height 16
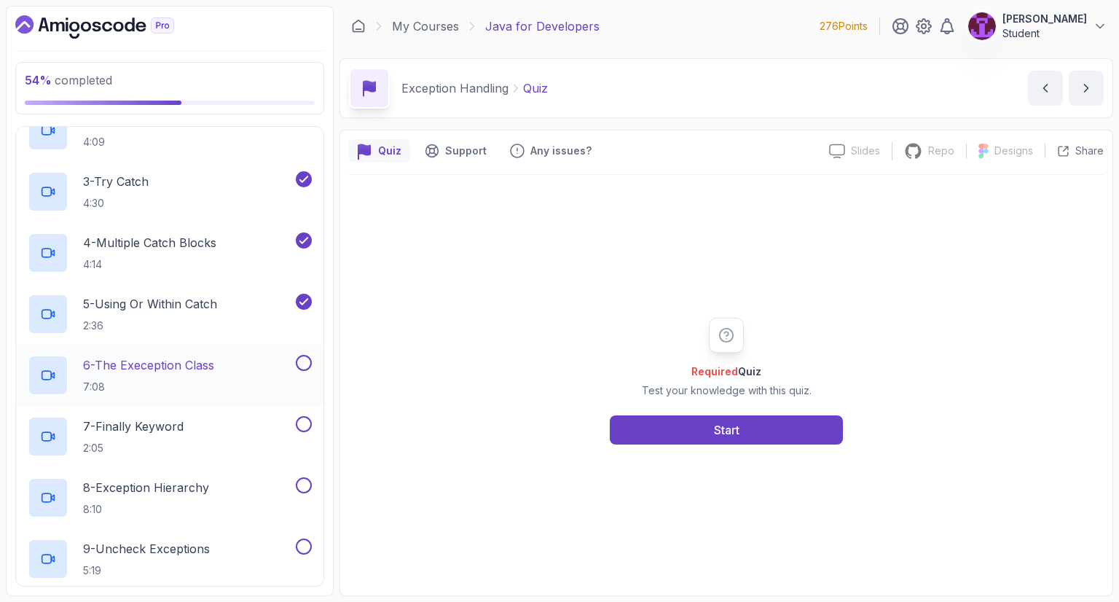
click at [310, 362] on button at bounding box center [304, 363] width 16 height 16
click at [312, 426] on div "7 - Finally Keyword 2:05" at bounding box center [169, 436] width 307 height 61
click at [303, 416] on button at bounding box center [304, 424] width 16 height 16
click at [239, 477] on div "8 - Exception Hierarchy 8:10" at bounding box center [160, 497] width 265 height 41
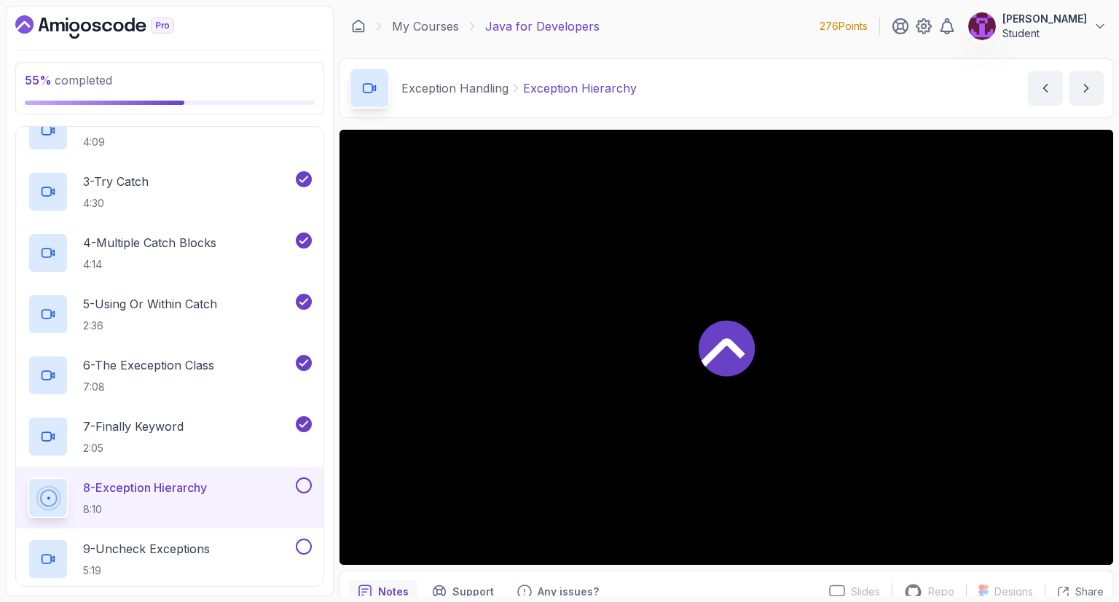
click at [755, 319] on div at bounding box center [726, 347] width 774 height 435
click at [299, 484] on button at bounding box center [304, 485] width 16 height 16
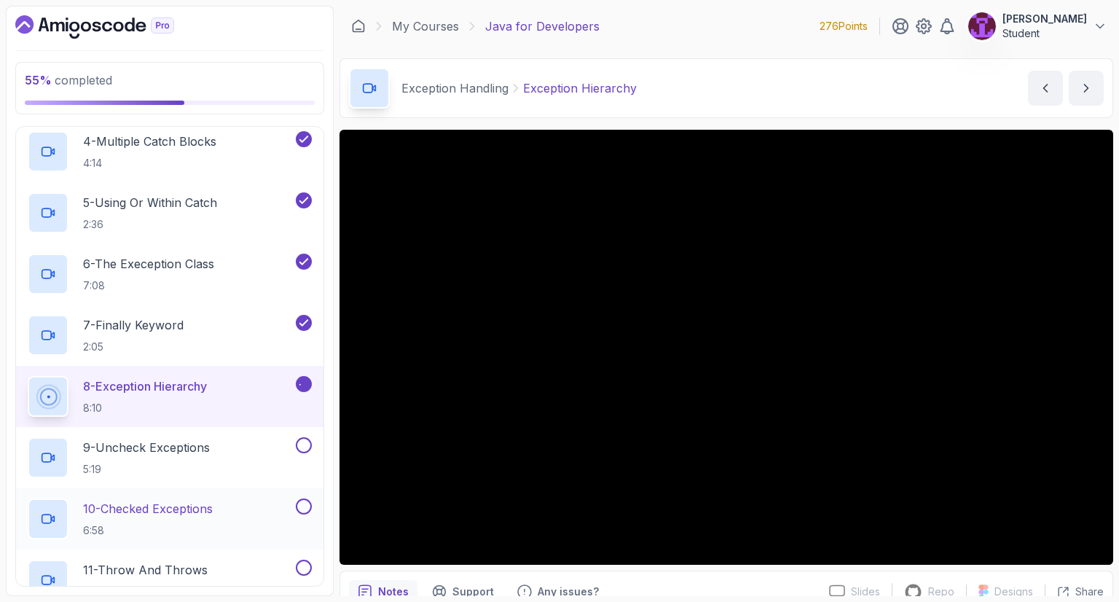
scroll to position [801, 0]
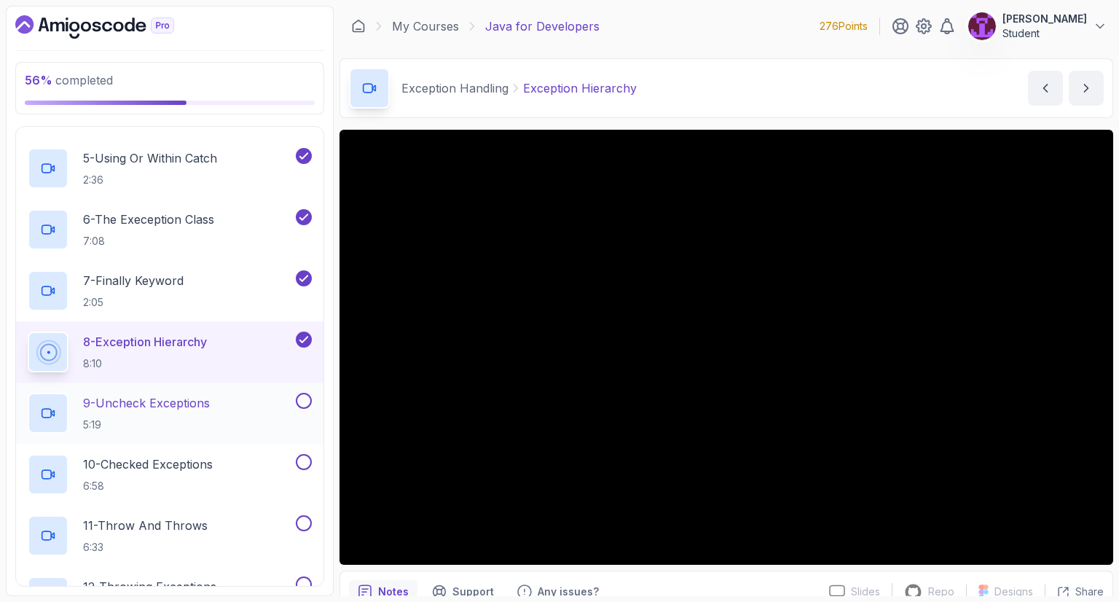
click at [242, 397] on div "9 - Uncheck Exceptions 5:19" at bounding box center [160, 413] width 265 height 41
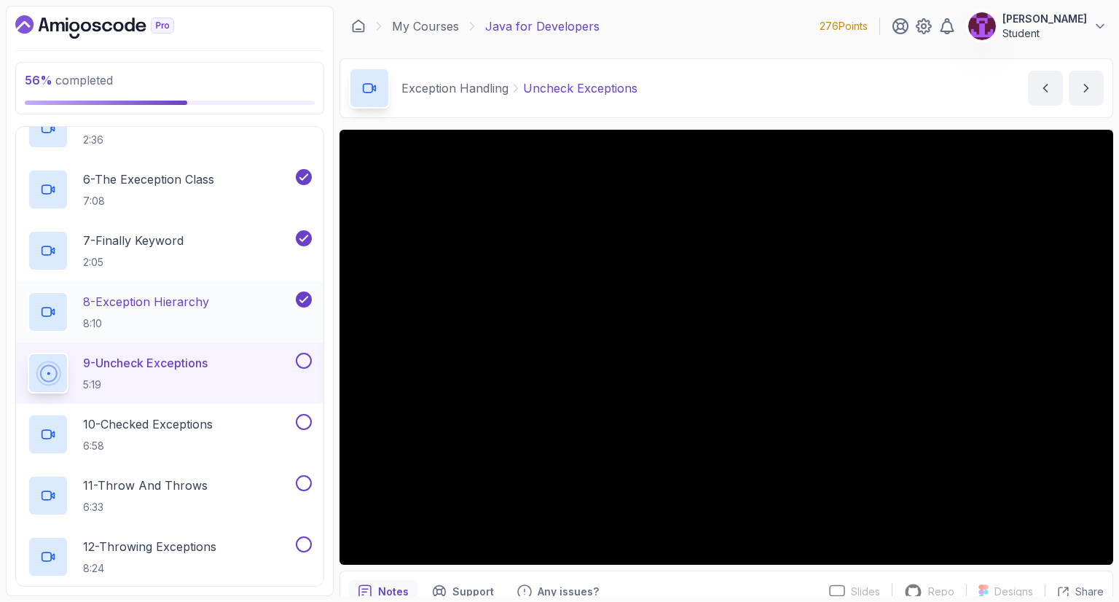
scroll to position [874, 0]
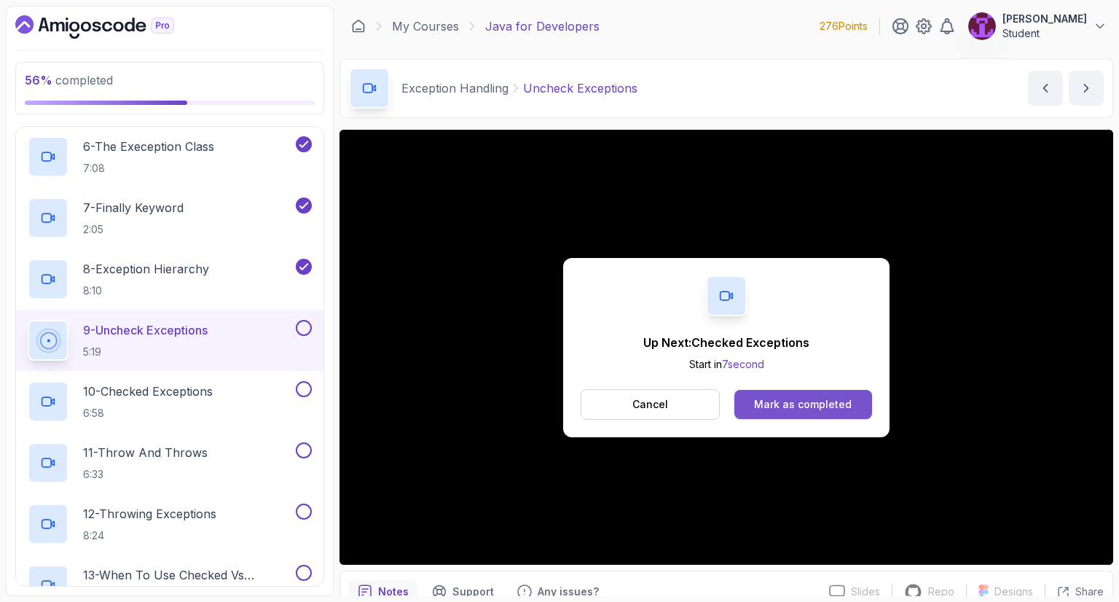
click at [772, 391] on button "Mark as completed" at bounding box center [803, 404] width 138 height 29
